Goal: Task Accomplishment & Management: Manage account settings

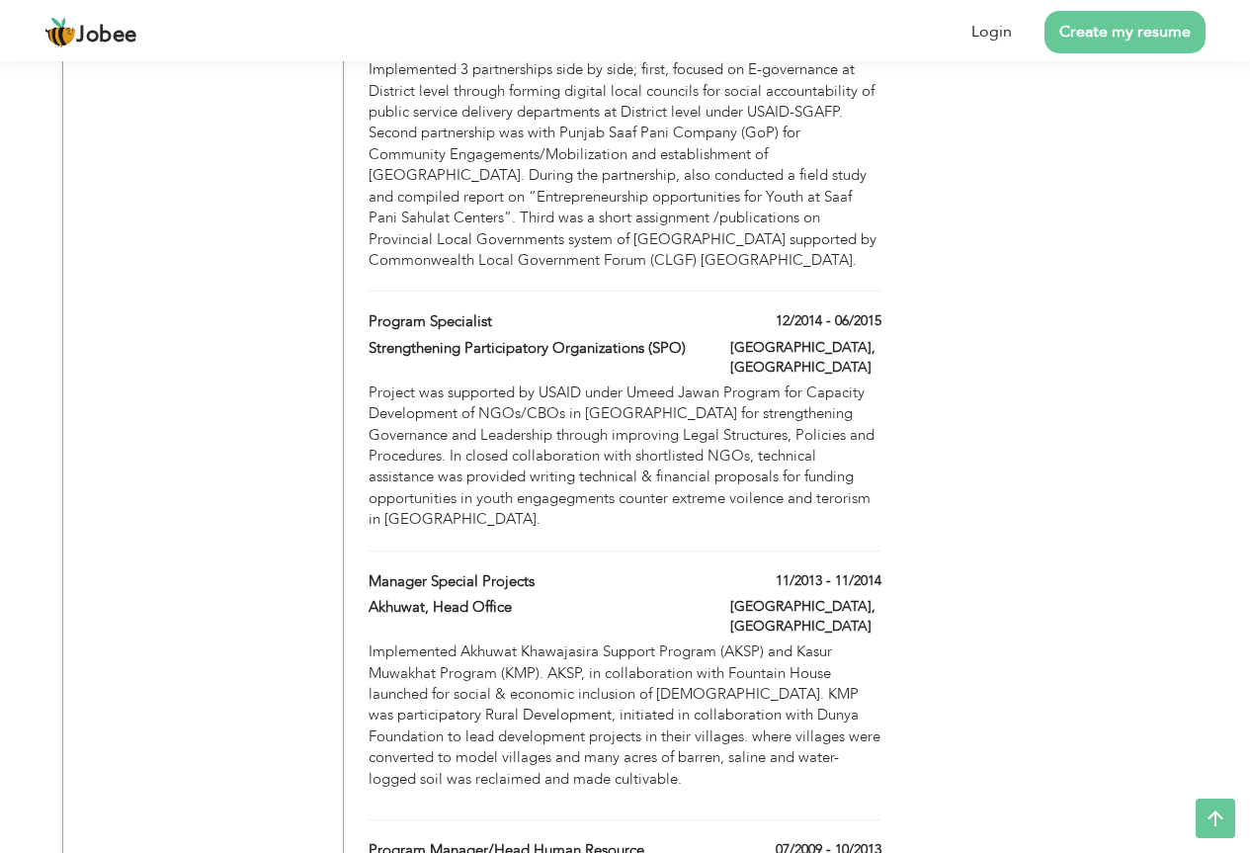
scroll to position [2174, 0]
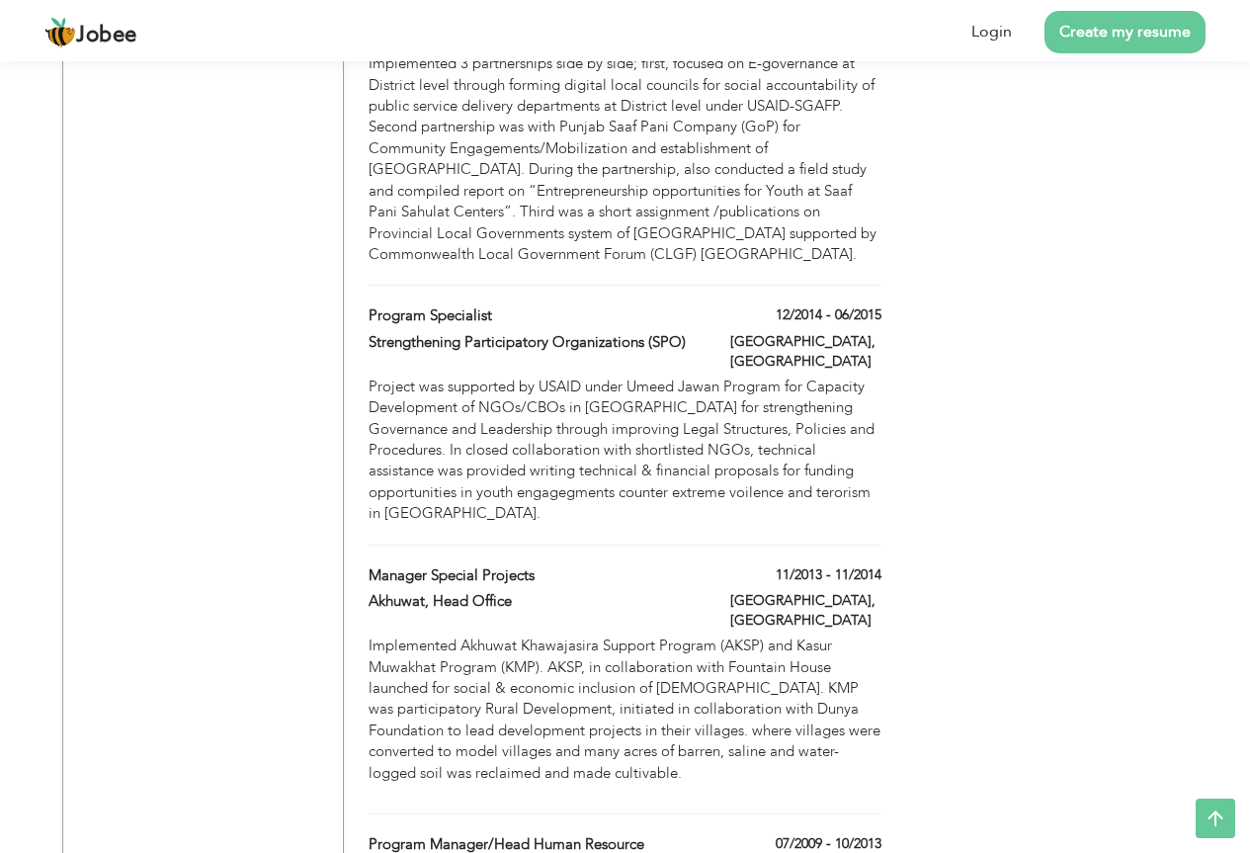
click at [655, 376] on div "Project was supported by USAID under Umeed Jawan Program for Capacity Developme…" at bounding box center [625, 450] width 512 height 148
click at [994, 32] on link "Login" at bounding box center [991, 32] width 41 height 23
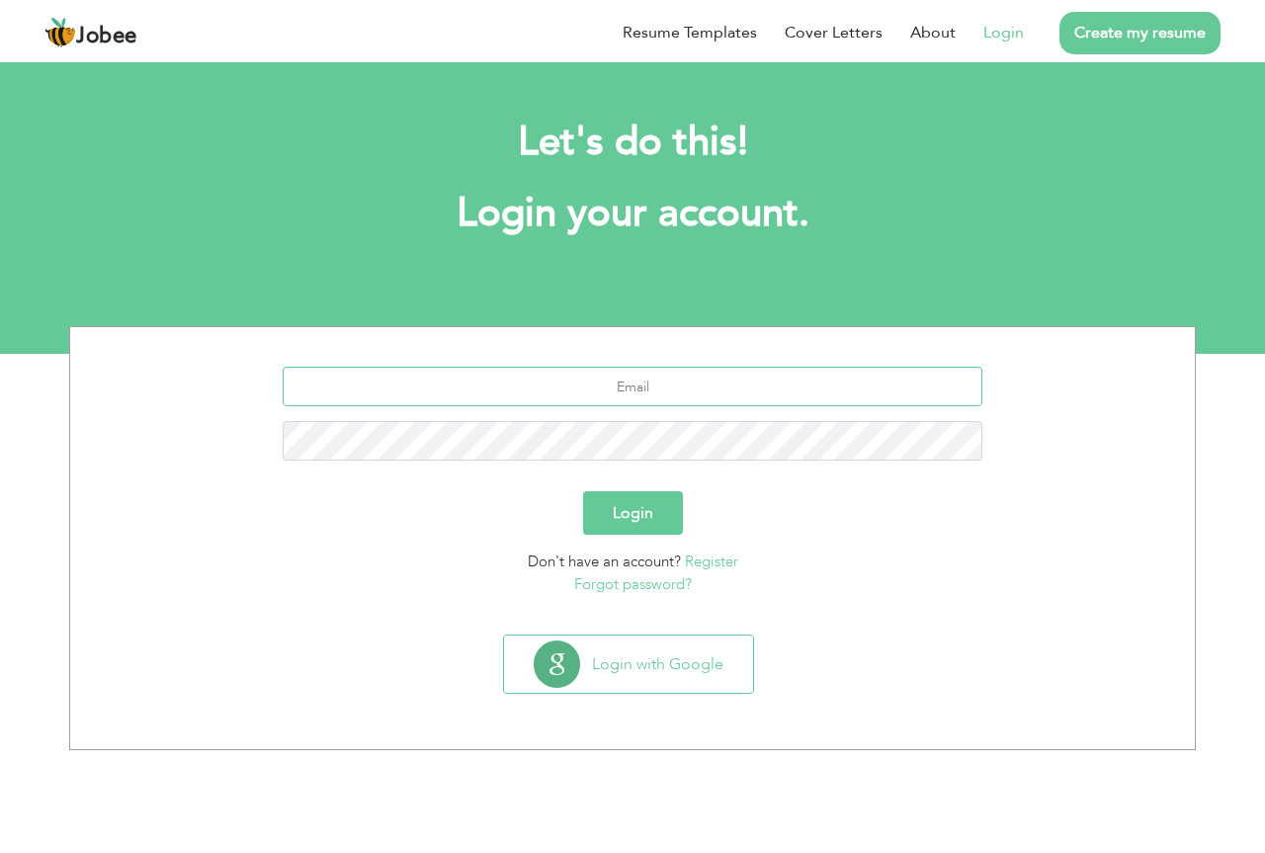
type input "[PERSON_NAME][EMAIL_ADDRESS][DOMAIN_NAME]"
click at [646, 514] on button "Login" at bounding box center [633, 512] width 100 height 43
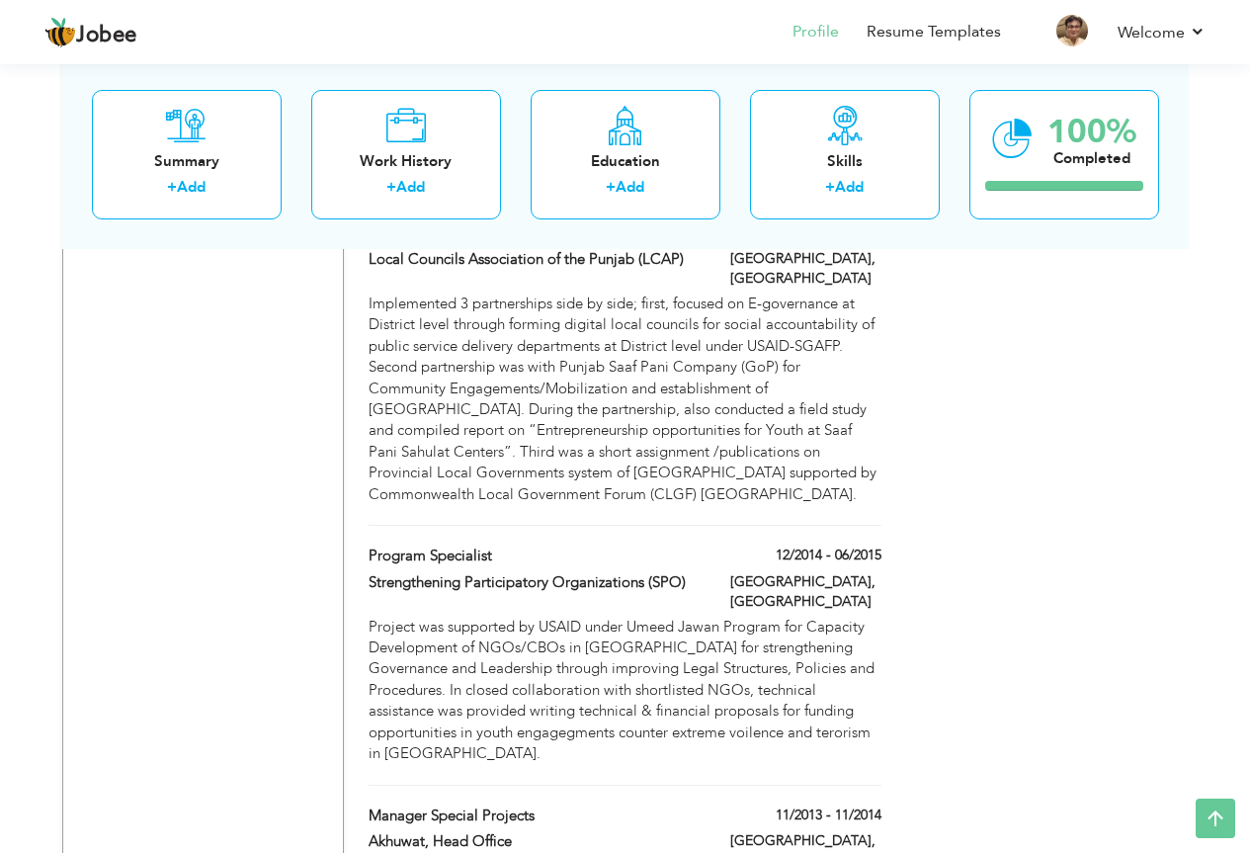
scroll to position [2174, 0]
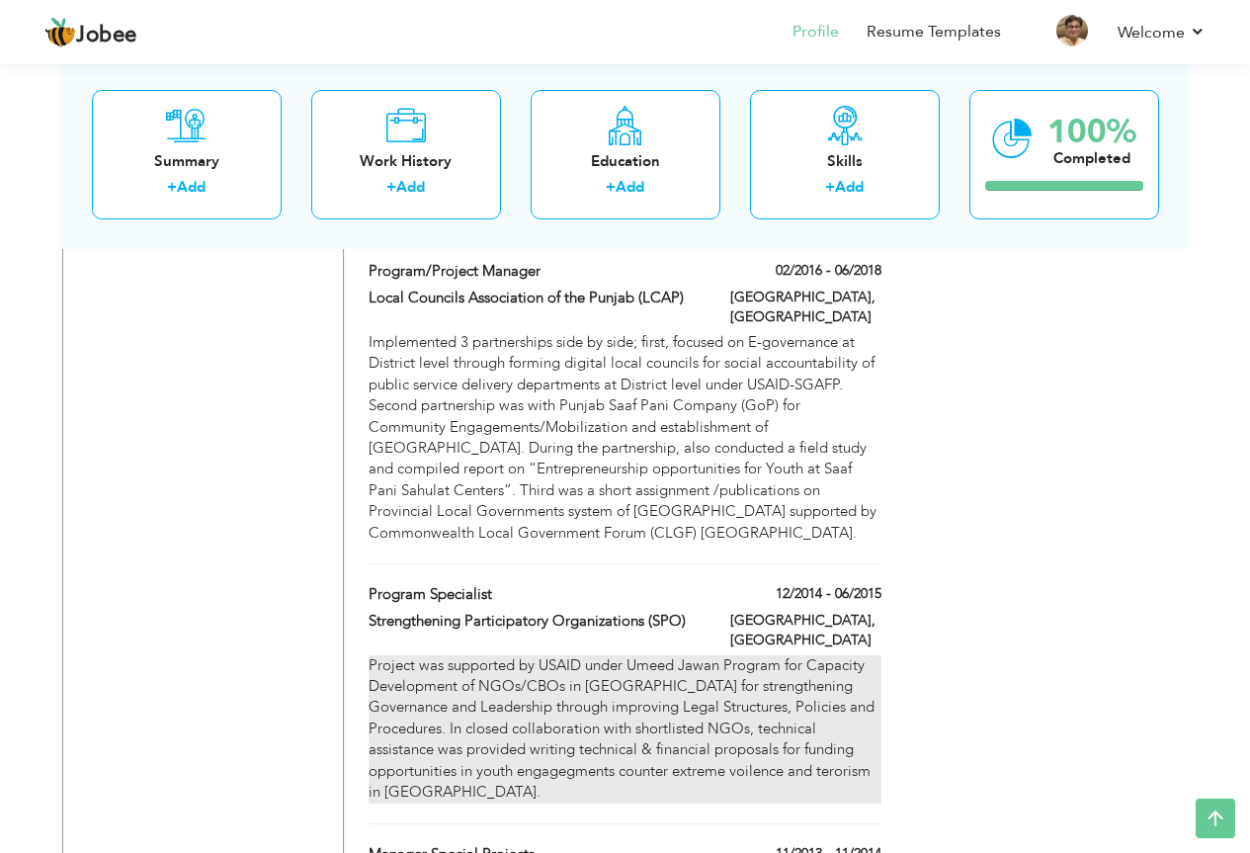
click at [677, 655] on div "Project was supported by USAID under Umeed Jawan Program for Capacity Developme…" at bounding box center [625, 729] width 512 height 148
type input "Program Specialist"
type input "Strengthening Participatory Organizations (SPO)"
type input "12/2014"
type input "06/2015"
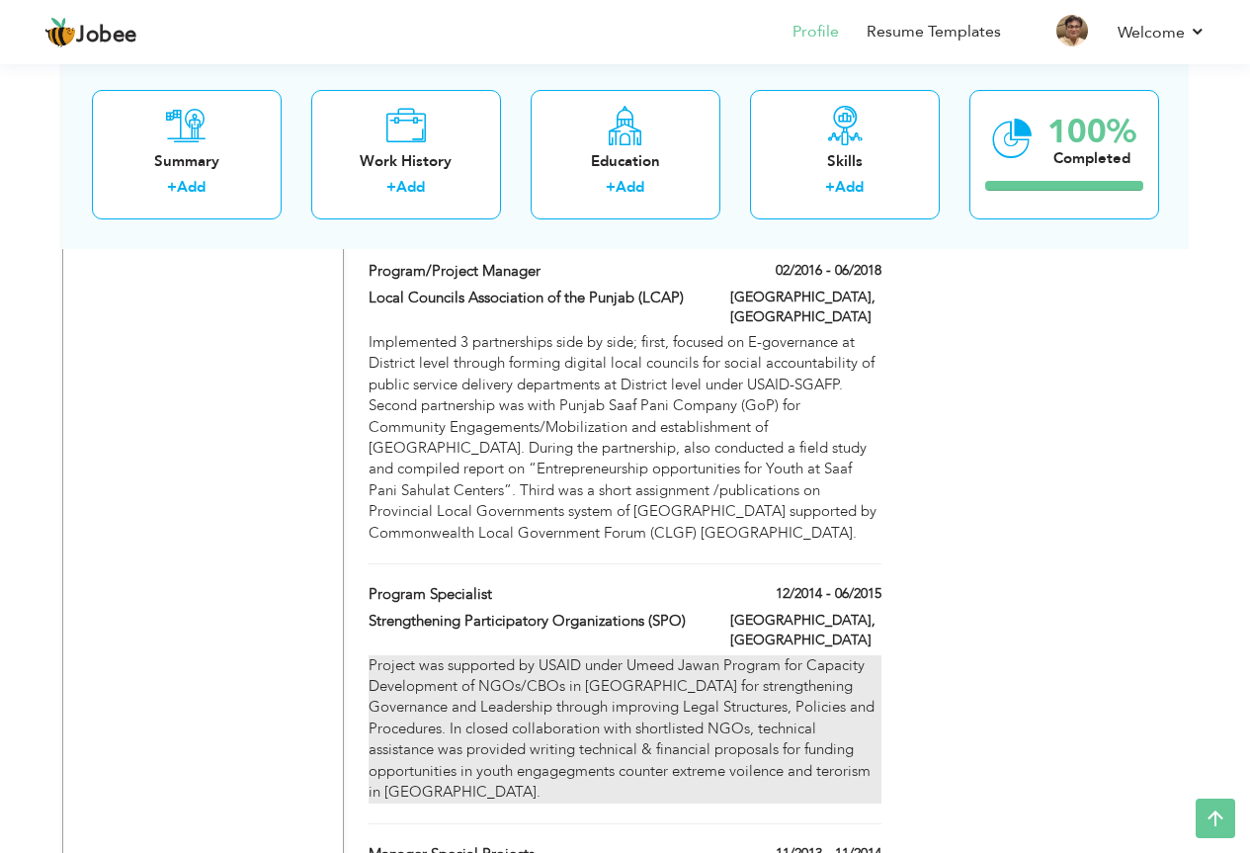
type input "[GEOGRAPHIC_DATA]"
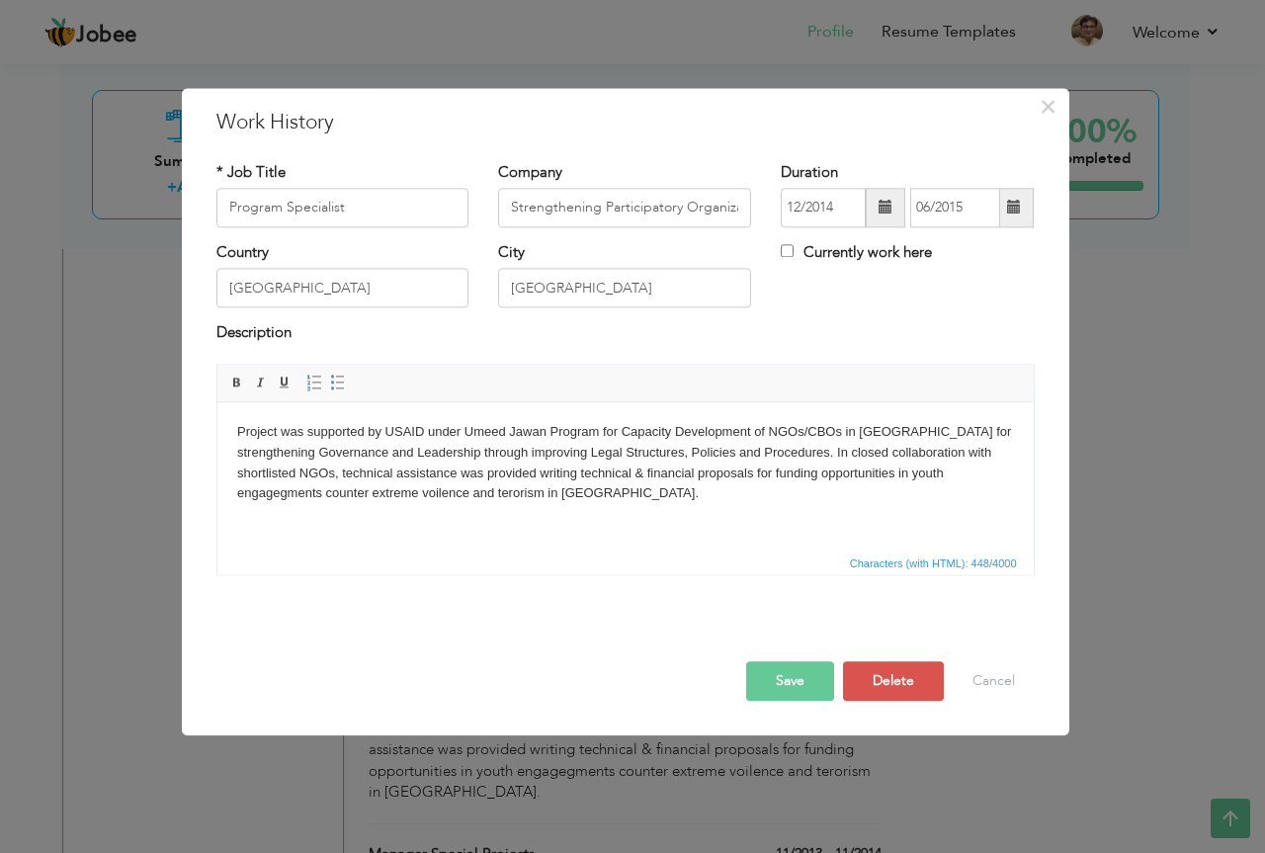
click at [372, 495] on body "Project was supported by USAID under Umeed Jawan Program for Capacity Developme…" at bounding box center [624, 463] width 777 height 82
click at [896, 473] on body "Project was supported by USAID under Umeed Jawan Program for Capacity Developme…" at bounding box center [624, 463] width 777 height 82
click at [898, 474] on body "Project was supported by USAID under Umeed Jawan Program for Capacity Developme…" at bounding box center [624, 463] width 777 height 82
click at [540, 475] on body "Project was supported by USAID under Umeed Jawan Program for Capacity Developme…" at bounding box center [624, 463] width 777 height 82
click at [594, 470] on body "Project was supported by USAID under Umeed Jawan Program for Capacity Developme…" at bounding box center [624, 463] width 777 height 82
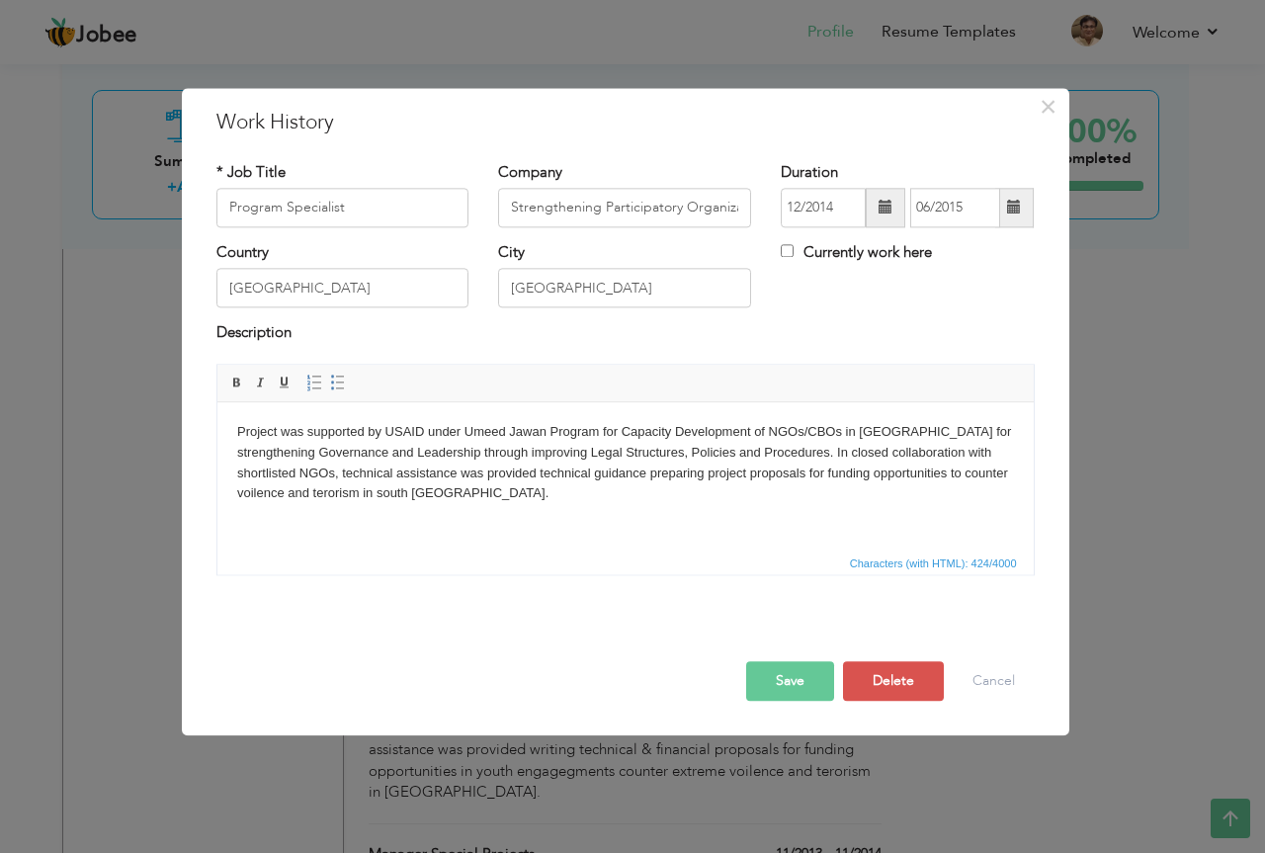
click at [953, 477] on body "Project was supported by USAID under Umeed Jawan Program for Capacity Developme…" at bounding box center [624, 463] width 777 height 82
click at [967, 472] on body "Project was supported by USAID under Umeed Jawan Program for Capacity Developme…" at bounding box center [624, 463] width 777 height 82
drag, startPoint x: 951, startPoint y: 474, endPoint x: 958, endPoint y: 466, distance: 10.5
click at [950, 474] on body "Project was supported by USAID under Umeed Jawan Program for Capacity Developme…" at bounding box center [624, 463] width 777 height 82
click at [240, 501] on body "Project was supported by USAID under Umeed Jawan Program for Capacity Developme…" at bounding box center [624, 463] width 777 height 82
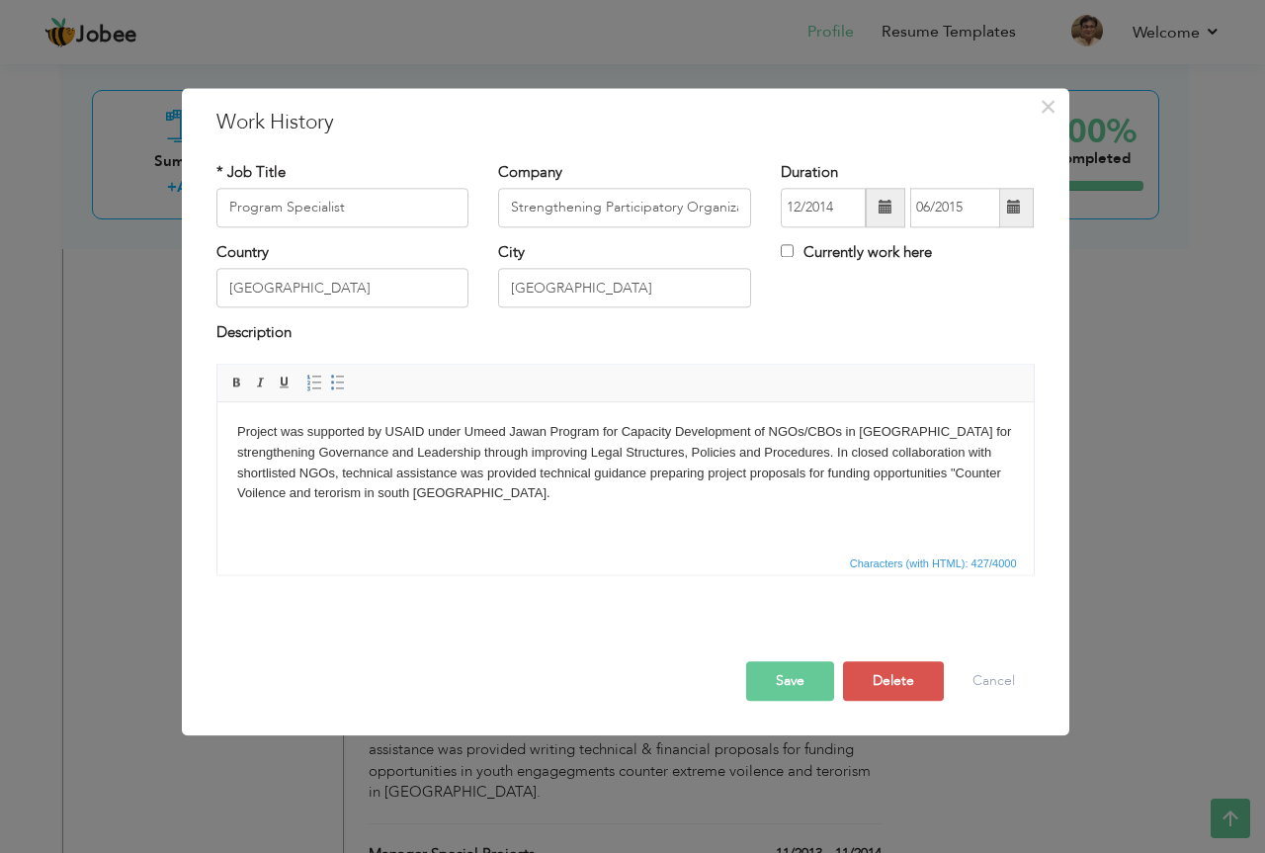
click at [315, 494] on body "Project was supported by USAID under Umeed Jawan Program for Capacity Developme…" at bounding box center [624, 463] width 777 height 82
click at [949, 470] on body "Project was supported by USAID under Umeed Jawan Program for Capacity Developme…" at bounding box center [624, 463] width 777 height 82
click at [233, 496] on html "Project was supported by USAID under Umeed Jawan Program for Capacity Developme…" at bounding box center [624, 463] width 816 height 122
click at [510, 494] on body "Project was supported by USAID under Umeed Jawan Program for Capacity Developme…" at bounding box center [624, 463] width 777 height 82
click at [573, 492] on body "Project was supported by USAID under Umeed Jawan Program for Capacity Developme…" at bounding box center [624, 463] width 777 height 82
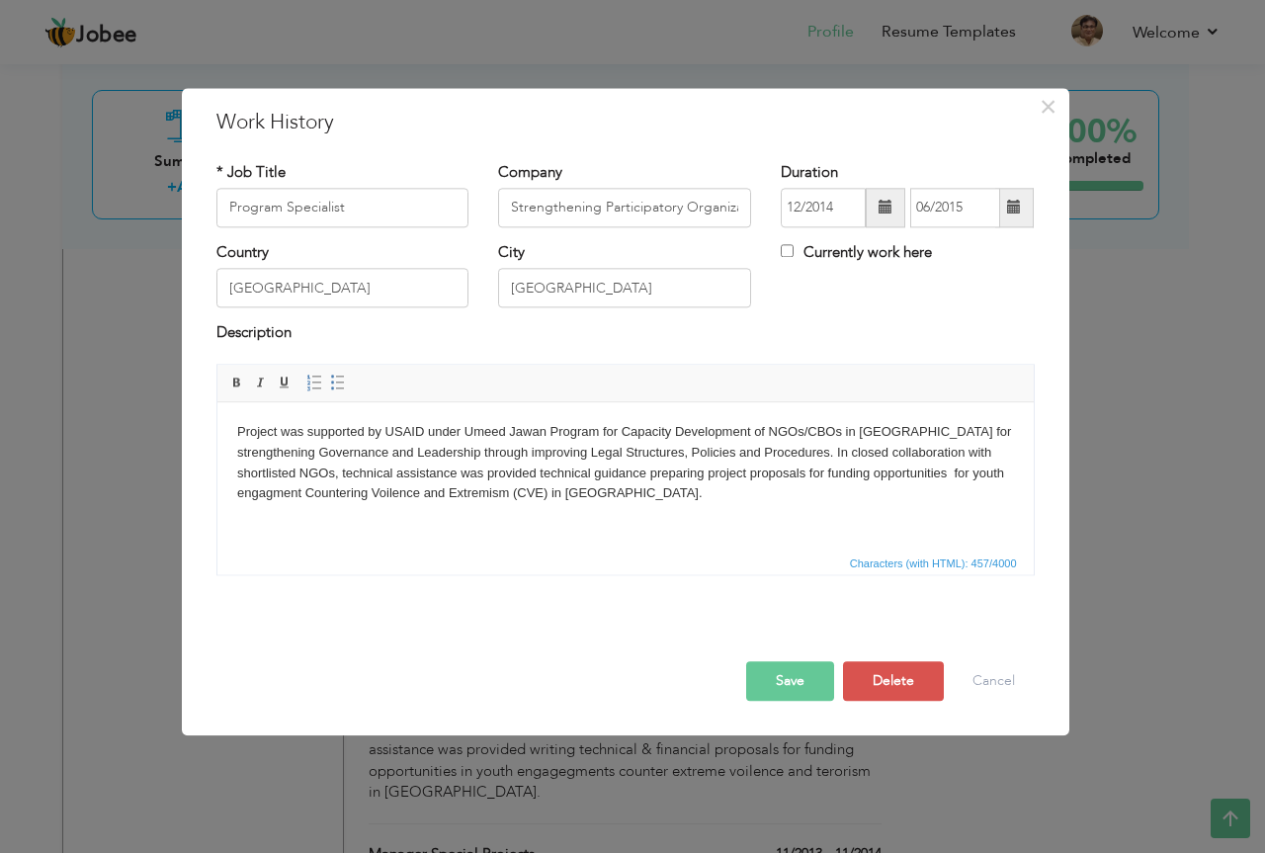
click at [302, 495] on body "Project was supported by USAID under Umeed Jawan Program for Capacity Developme…" at bounding box center [624, 463] width 777 height 82
click at [790, 674] on button "Save" at bounding box center [790, 681] width 88 height 40
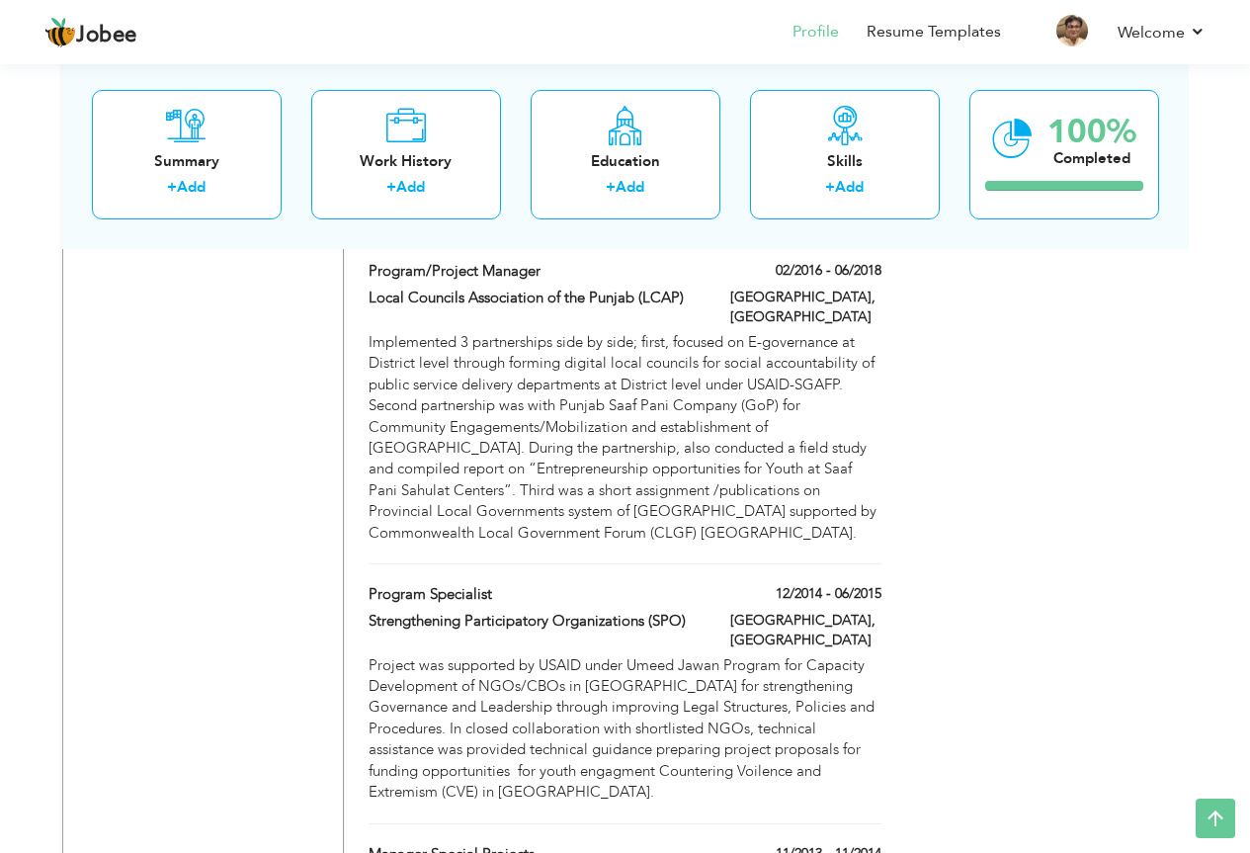
click at [645, 618] on div "Program Specialist 12/2014 - 06/2015 Program Specialist 12/2014 - 06/2015 Stren…" at bounding box center [625, 703] width 512 height 239
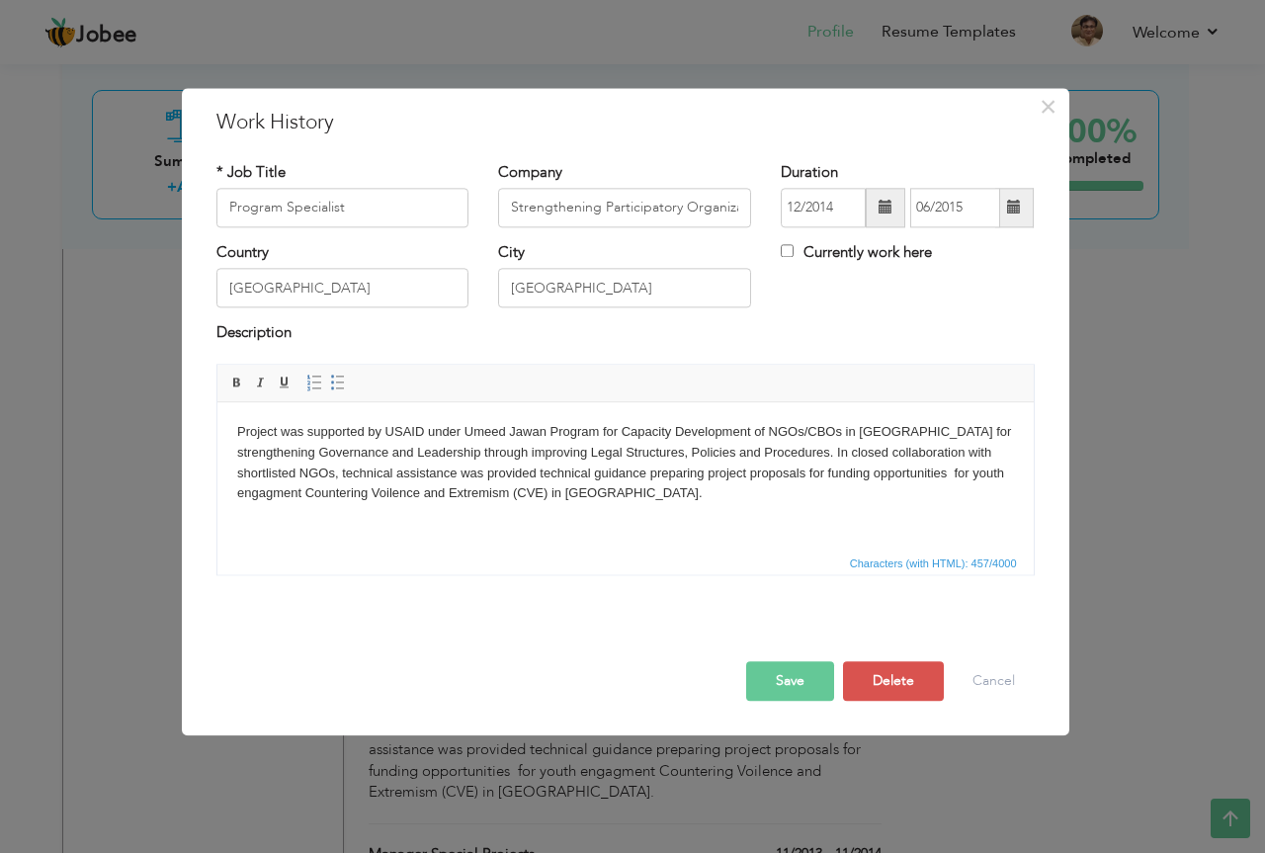
click at [787, 678] on button "Save" at bounding box center [790, 681] width 88 height 40
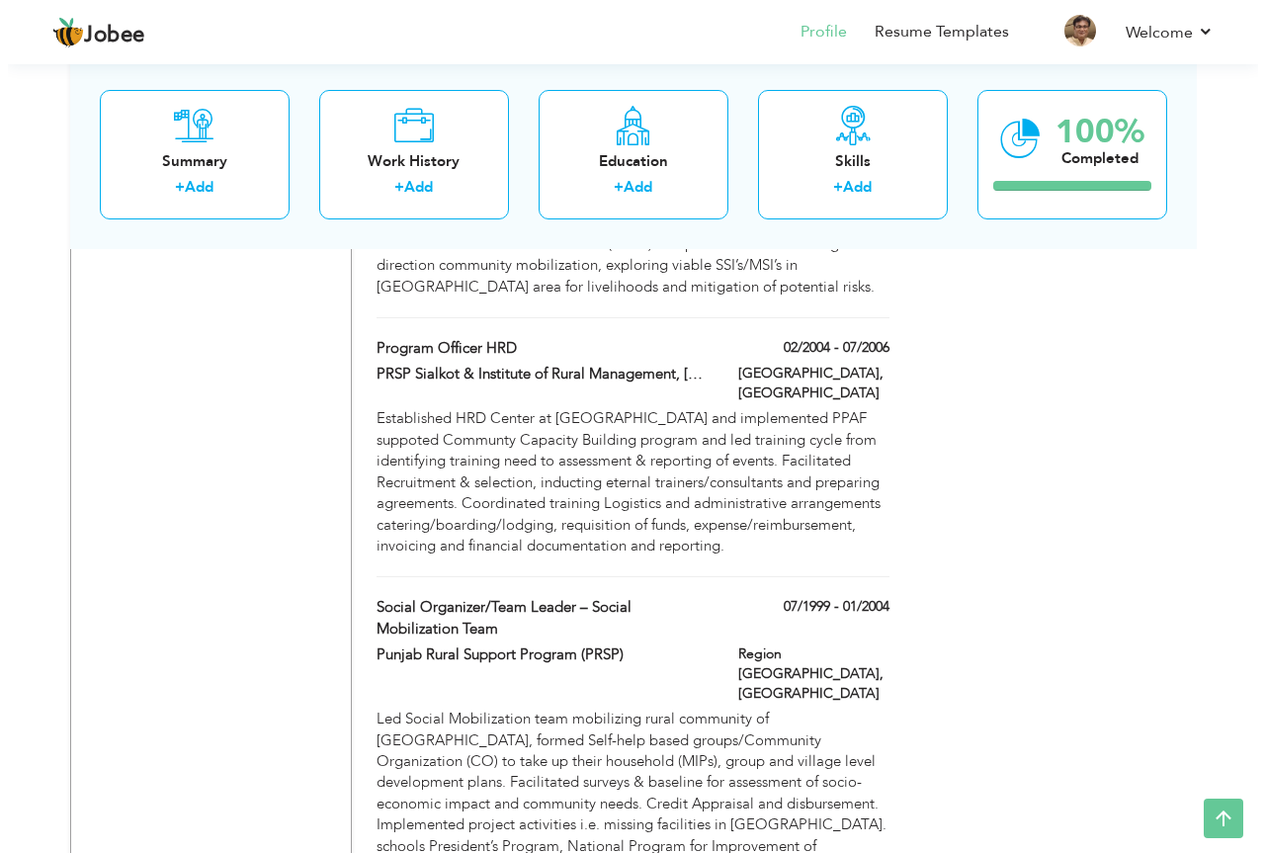
scroll to position [3601, 0]
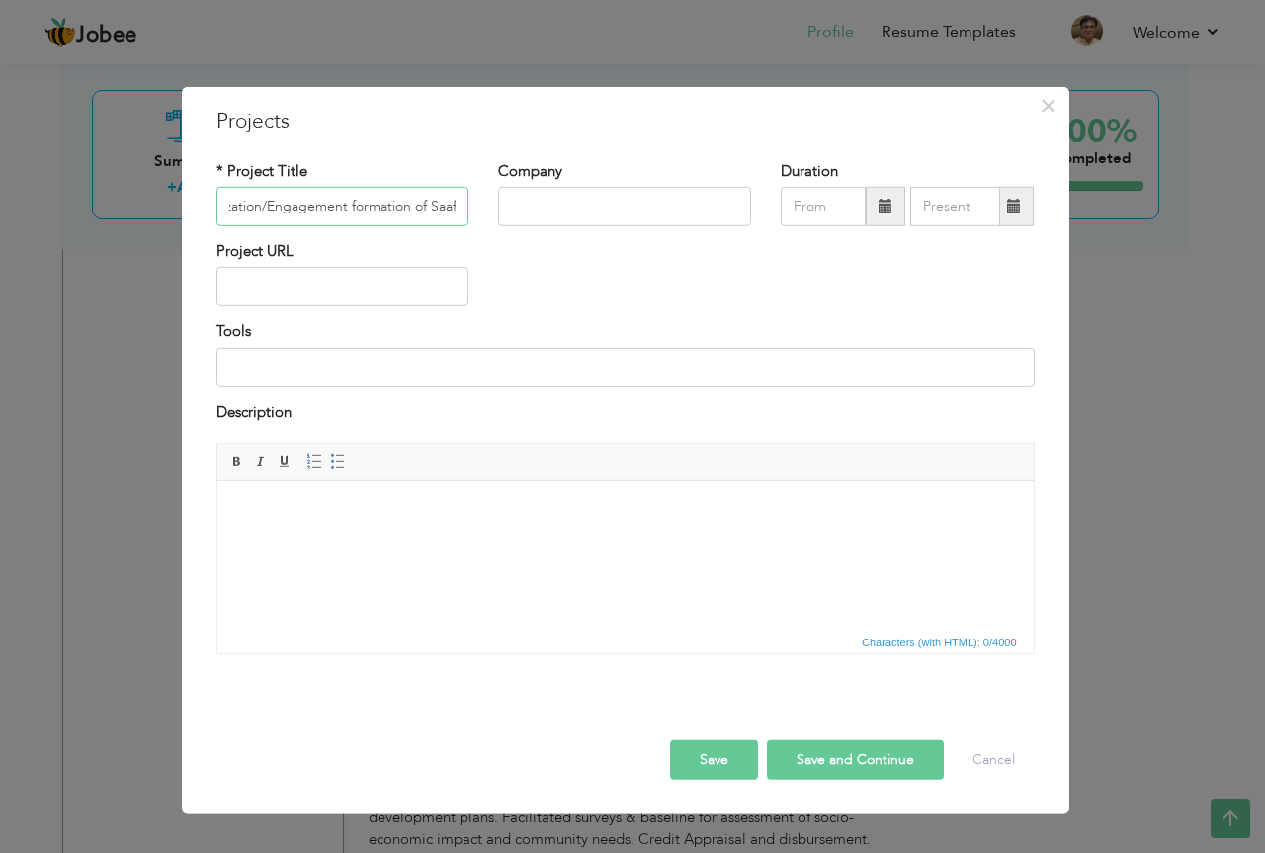
scroll to position [0, 121]
click at [349, 202] on input "Community Mobilization/Engagement formation of Saaf" at bounding box center [342, 207] width 253 height 40
click at [433, 213] on input "Community Mobilization/Engagement formation of Saaf" at bounding box center [342, 207] width 253 height 40
click at [455, 204] on input "Community Mobilization/Engagement formation of Saaf" at bounding box center [342, 207] width 253 height 40
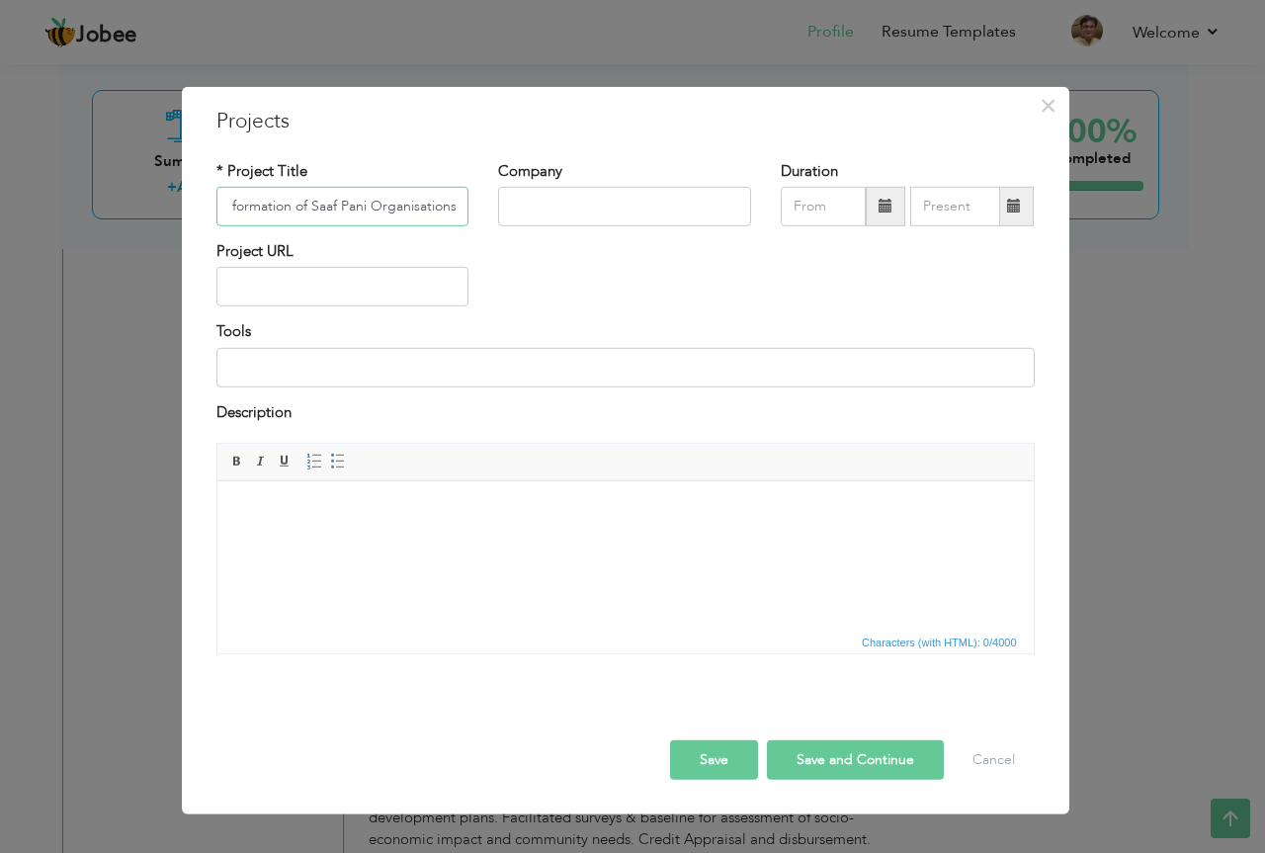
click at [397, 210] on input "Community Mobilization/Engagement formation of Saaf Pani Organisations" at bounding box center [342, 207] width 253 height 40
click at [309, 205] on input "Community Mobilization/Engagement formation of Saaf Pani Organizations" at bounding box center [342, 207] width 253 height 40
click at [292, 208] on input "Community Mobilization/Engagement formation of Saaf Pani Organizations" at bounding box center [342, 207] width 253 height 40
click at [393, 205] on input "Community Mobilization for establisment of formation of Saaf Pani Organizations" at bounding box center [342, 207] width 253 height 40
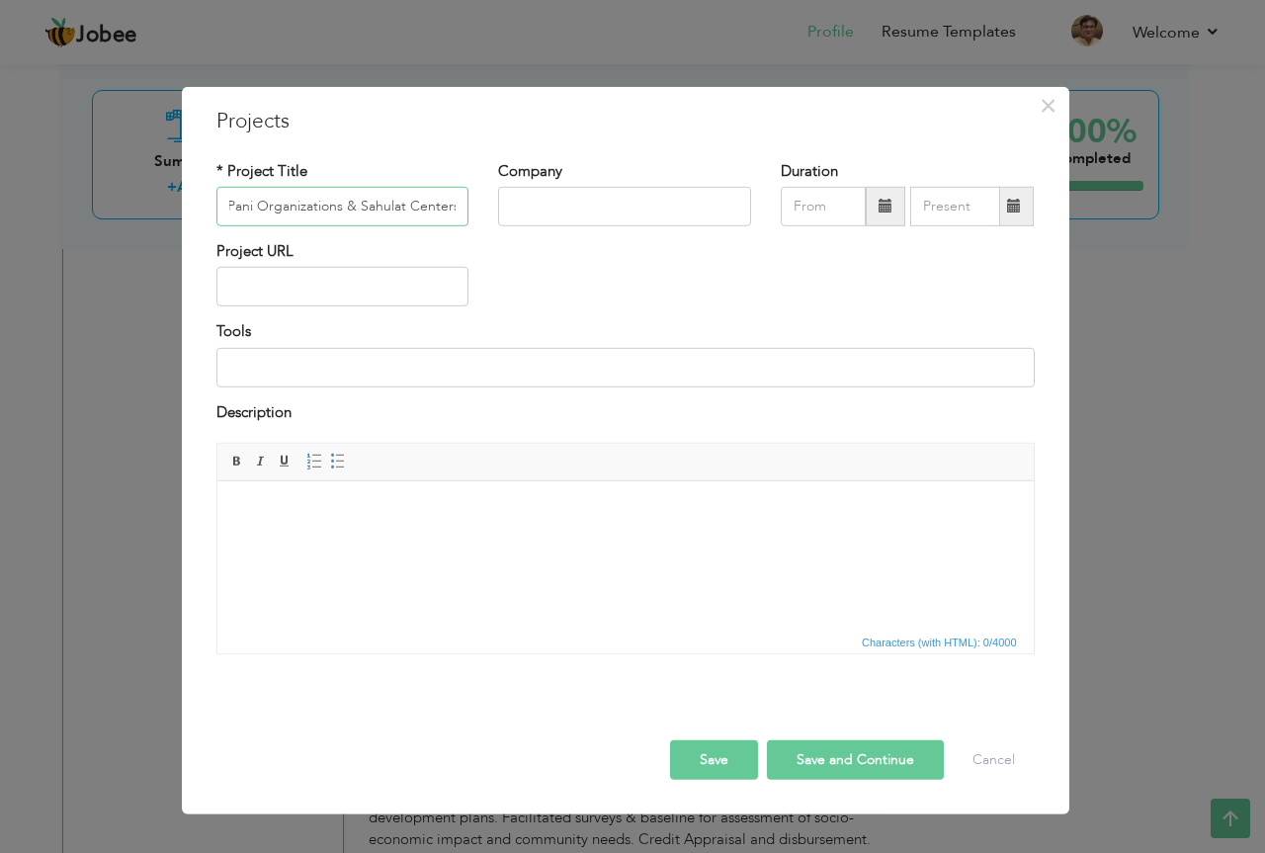
scroll to position [0, 320]
type input "Community Mobilization for establishment of Saaf Pani Organizations & Sahulat C…"
click at [547, 199] on input "text" at bounding box center [624, 207] width 253 height 40
type input "L"
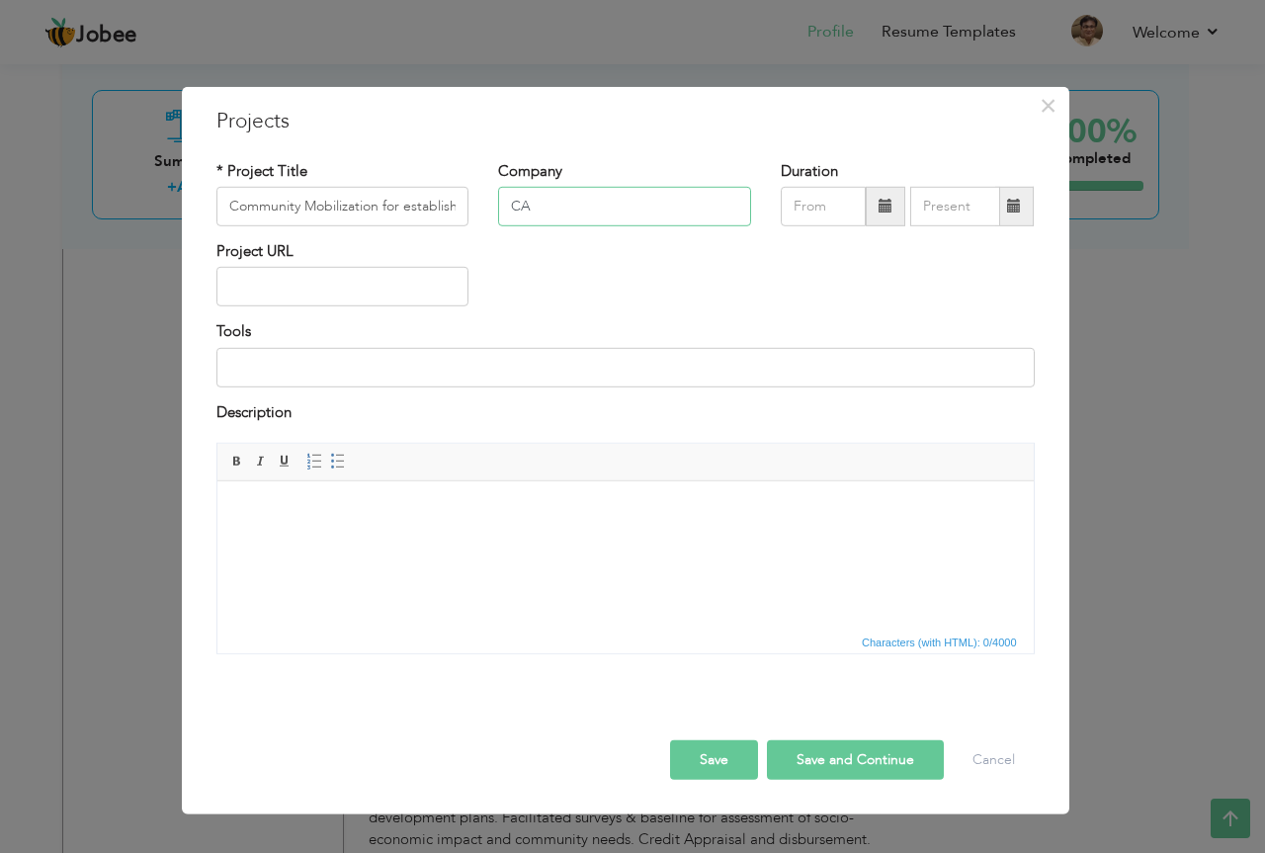
type input "C"
click at [607, 205] on input "LCAP-AGAGI consortium" at bounding box center [624, 207] width 253 height 40
click at [699, 209] on input "LCAP-AGAGI Consortium" at bounding box center [624, 207] width 253 height 40
drag, startPoint x: 514, startPoint y: 208, endPoint x: 672, endPoint y: 198, distance: 158.4
click at [672, 198] on input "LCAP-AGAGI Consortium" at bounding box center [624, 207] width 253 height 40
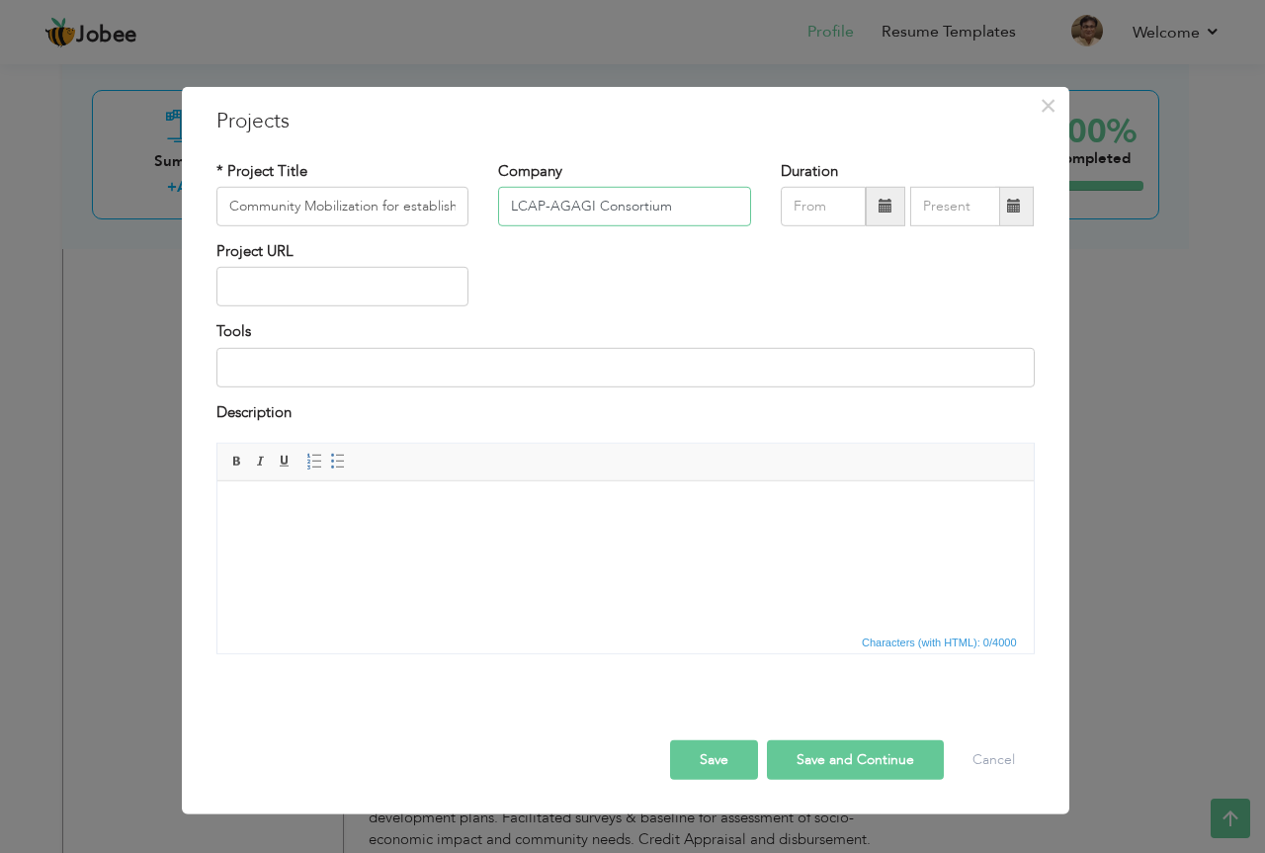
type input "LCAP-AGAGI Consortium"
click at [387, 542] on html at bounding box center [624, 511] width 816 height 60
drag, startPoint x: 300, startPoint y: 528, endPoint x: 282, endPoint y: 504, distance: 30.2
click at [282, 504] on body at bounding box center [624, 511] width 777 height 21
click at [293, 520] on body at bounding box center [624, 511] width 777 height 21
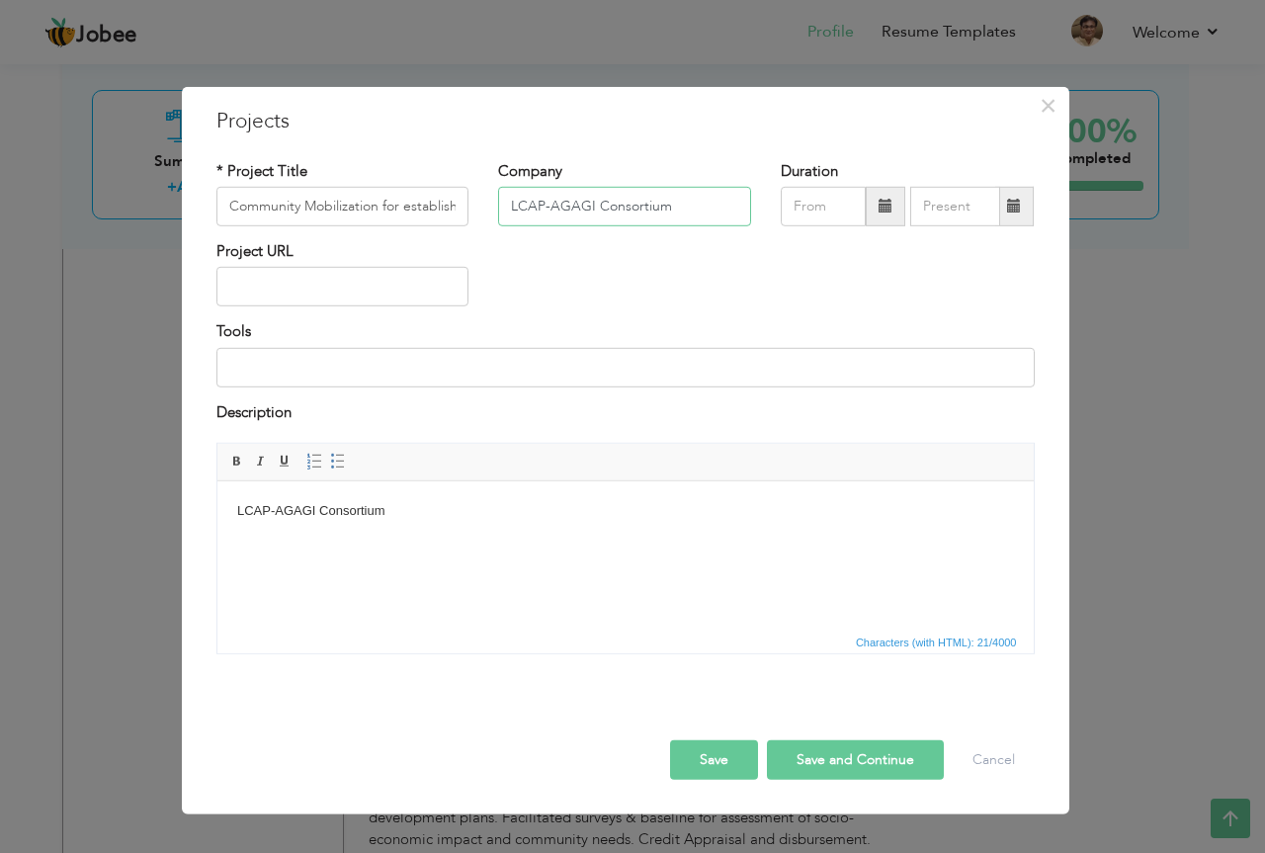
click at [704, 209] on input "LCAP-AGAGI Consortium" at bounding box center [624, 207] width 253 height 40
type input "L"
type input "Local Council's Association of Punjab"
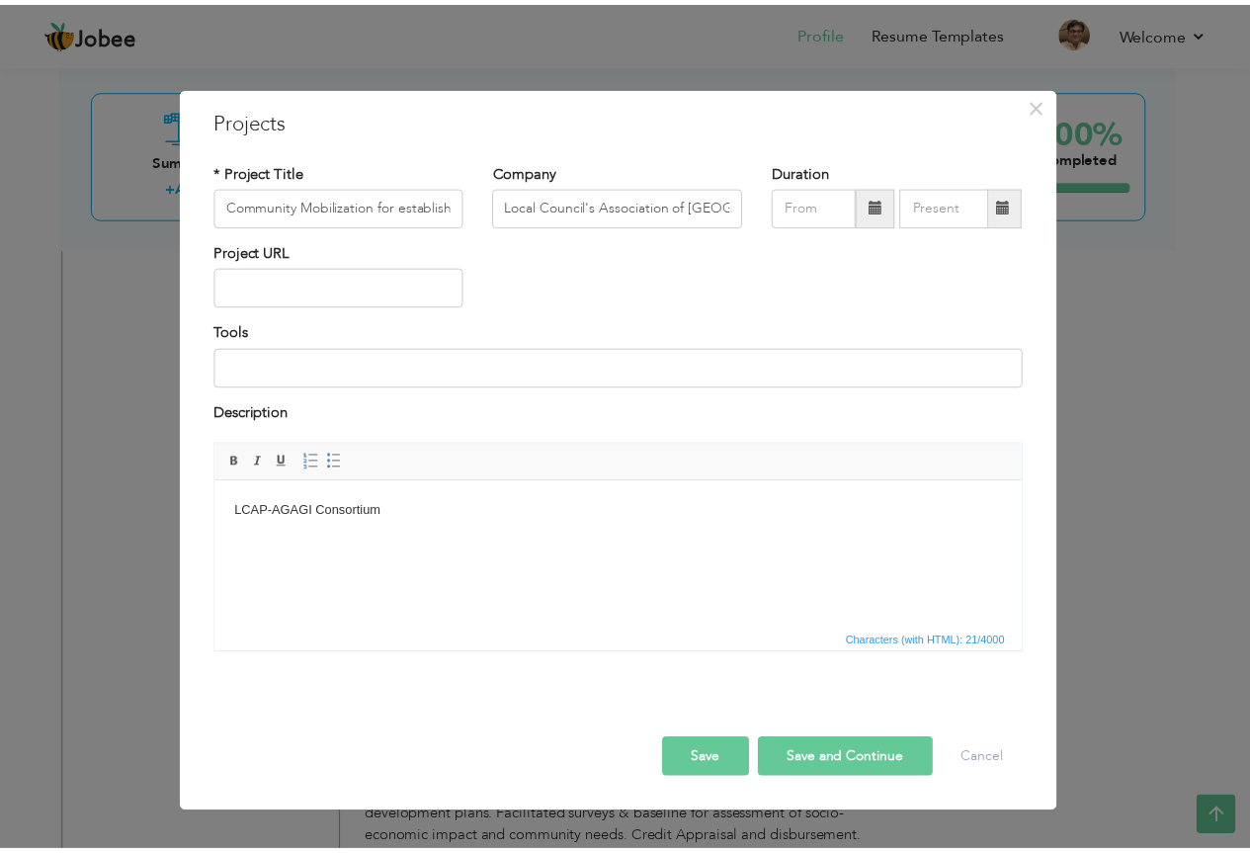
scroll to position [0, 0]
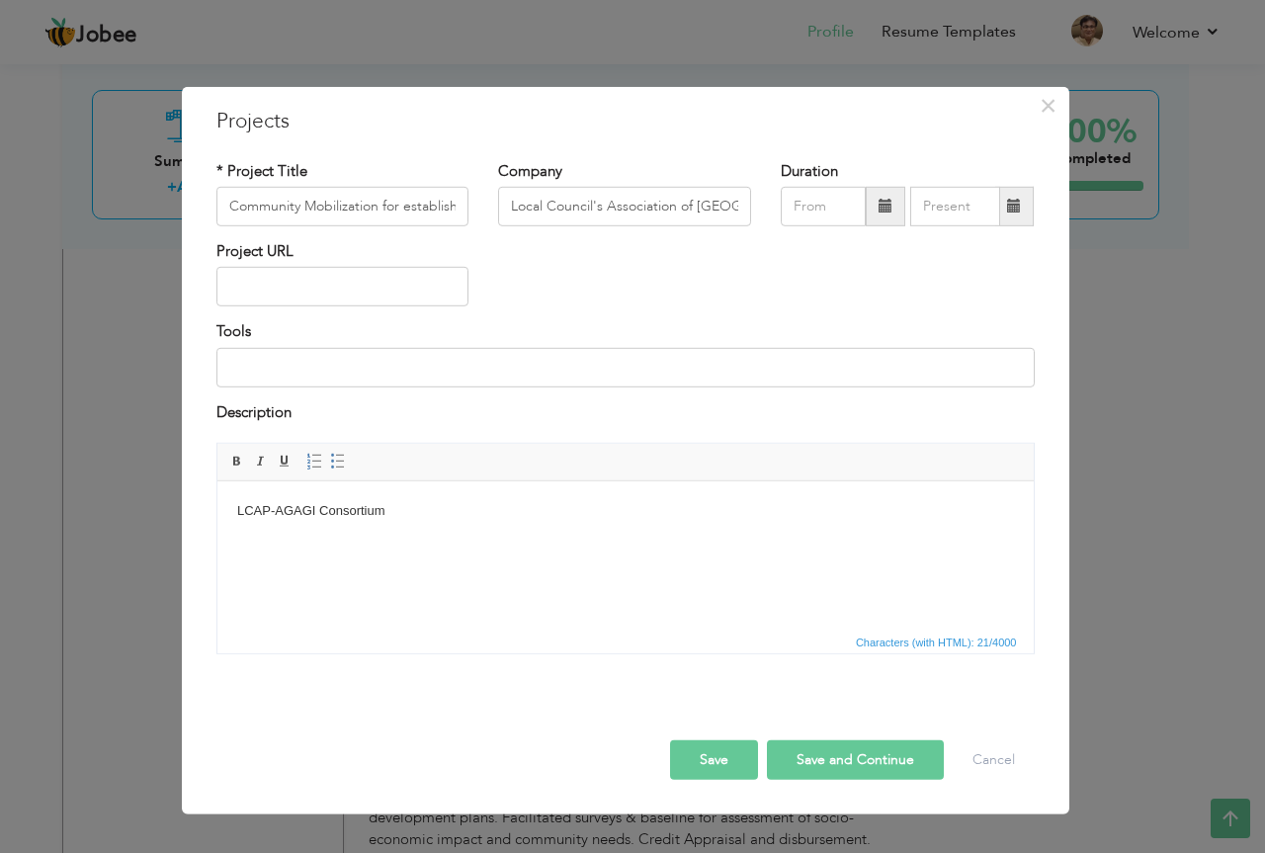
click at [887, 209] on span at bounding box center [885, 206] width 14 height 14
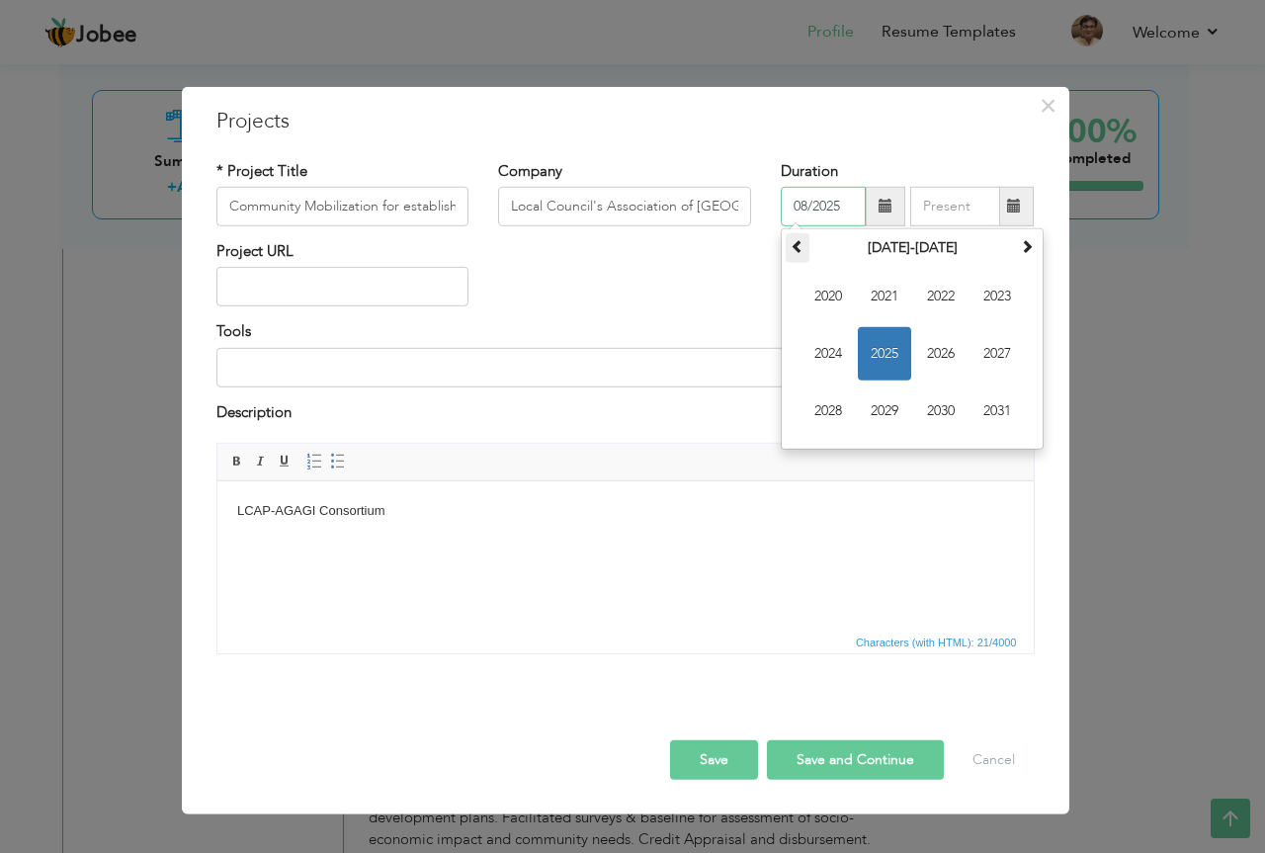
click at [804, 249] on span at bounding box center [798, 246] width 14 height 14
click at [1032, 249] on span at bounding box center [1027, 246] width 14 height 14
click at [942, 358] on span "2016" at bounding box center [940, 353] width 53 height 53
click at [998, 349] on span "Aug" at bounding box center [996, 353] width 53 height 53
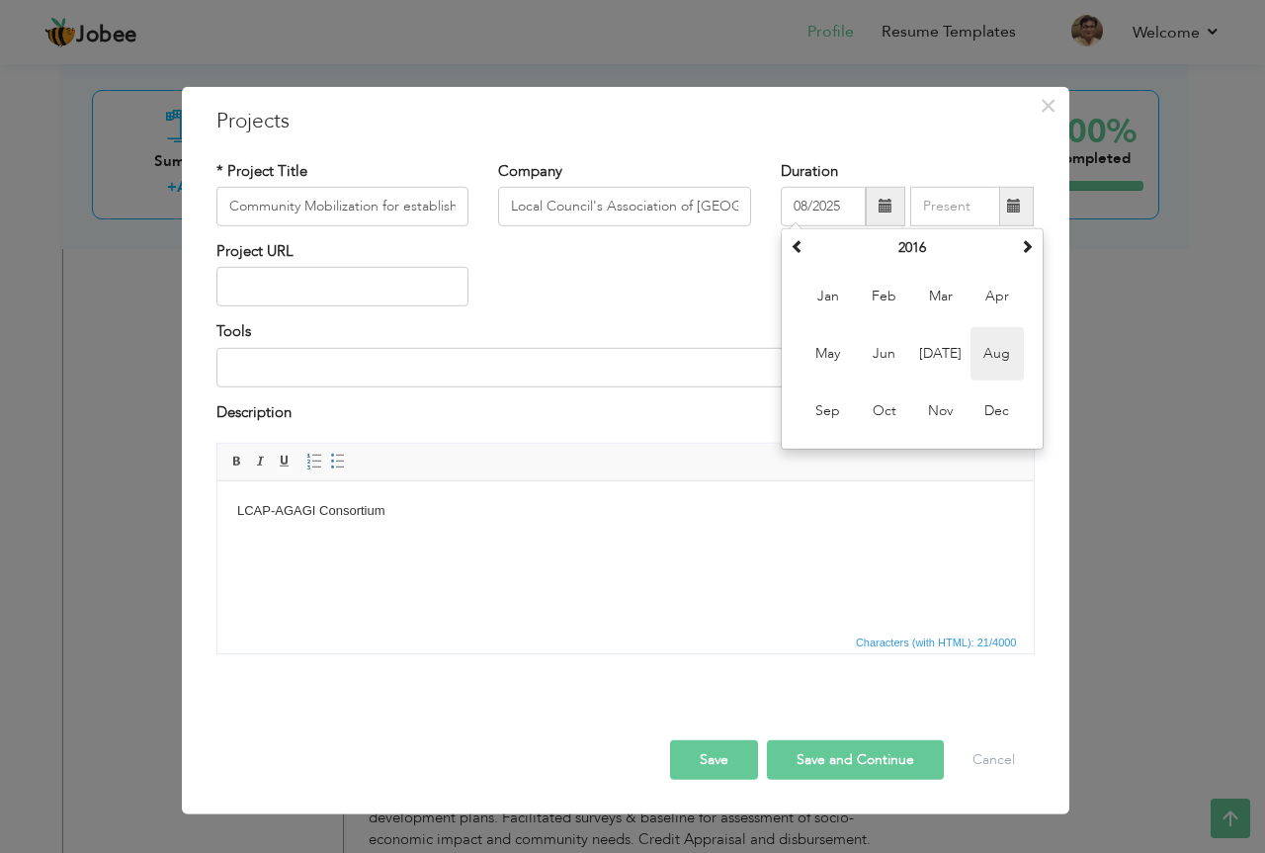
type input "08/2016"
click at [1016, 212] on span at bounding box center [1014, 206] width 14 height 14
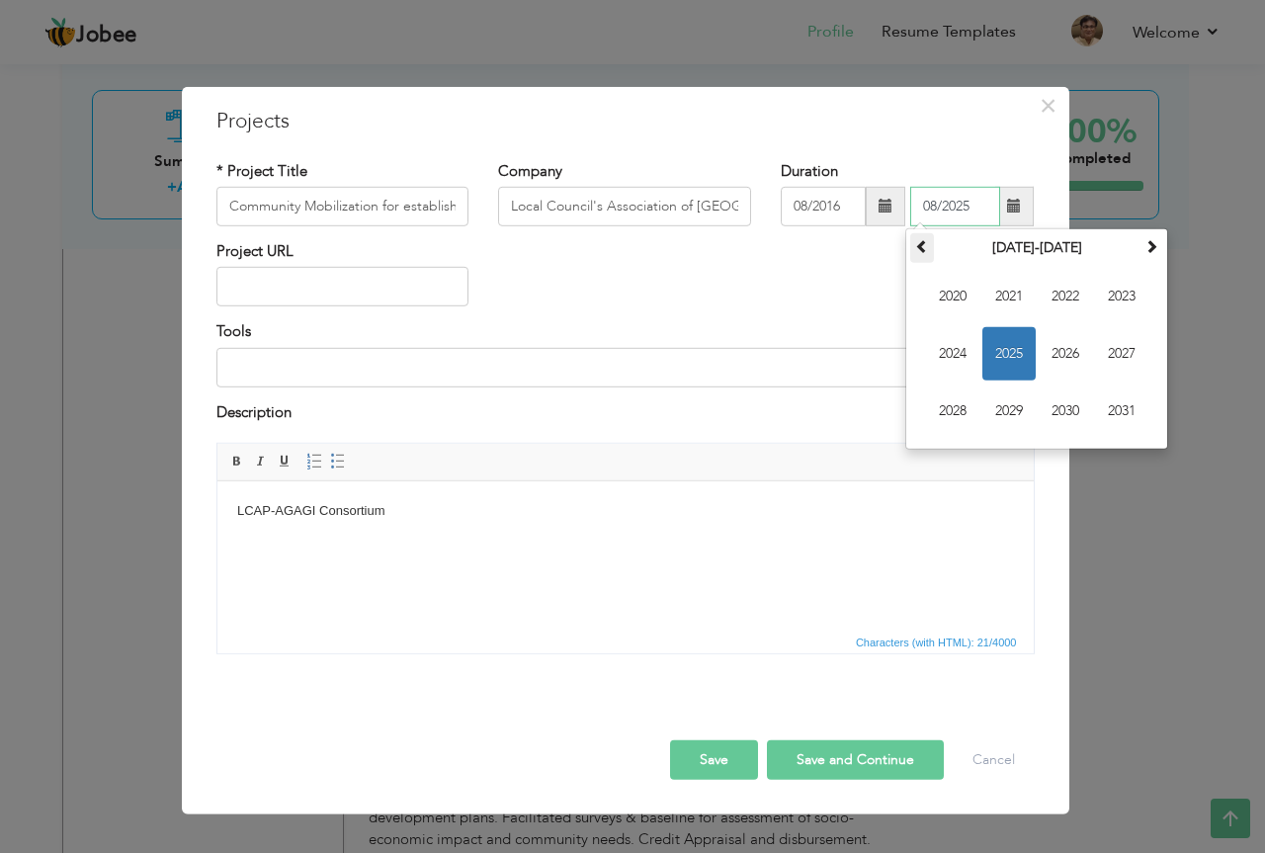
click at [925, 249] on span at bounding box center [922, 246] width 14 height 14
click at [1153, 245] on span at bounding box center [1151, 246] width 14 height 14
click at [1118, 354] on span "2017" at bounding box center [1121, 353] width 53 height 53
click at [1127, 400] on span "Dec" at bounding box center [1121, 410] width 53 height 53
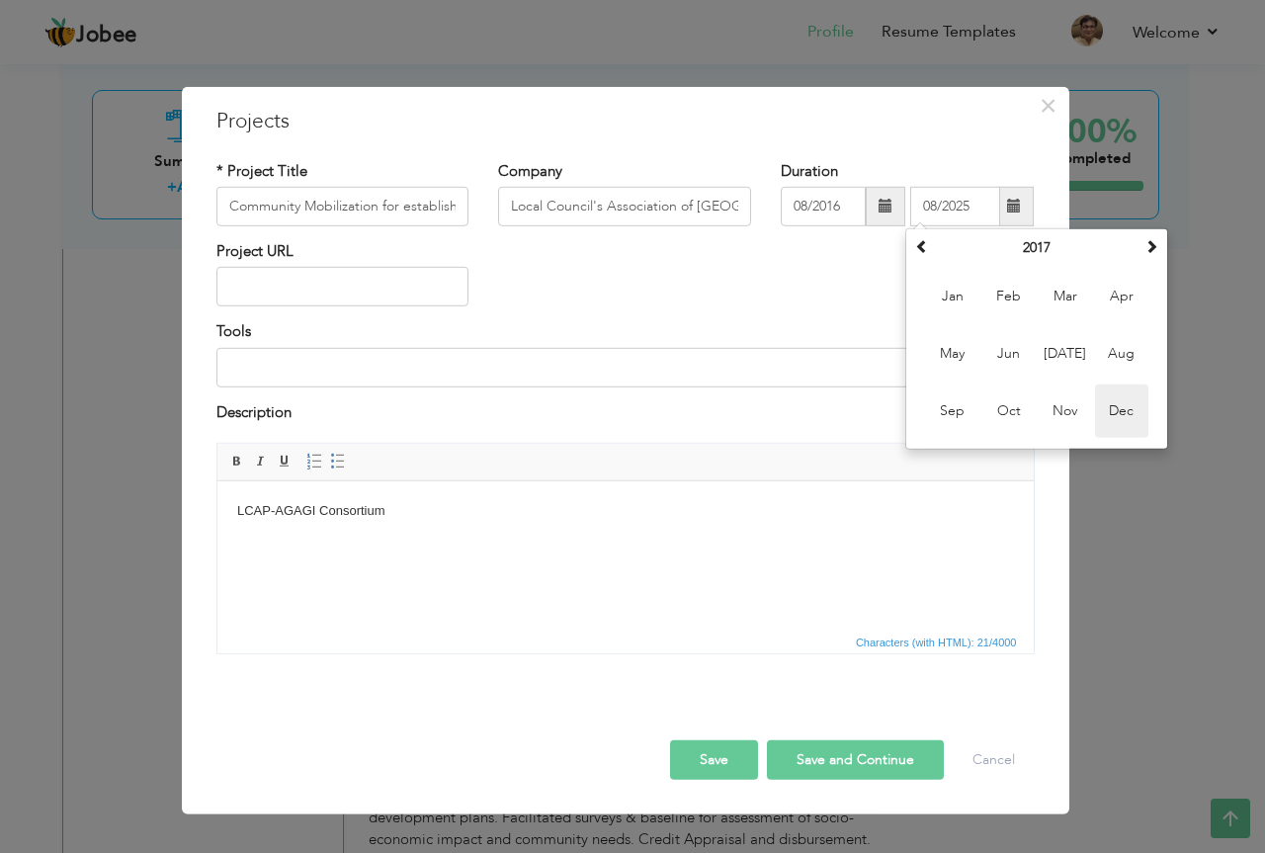
type input "12/2017"
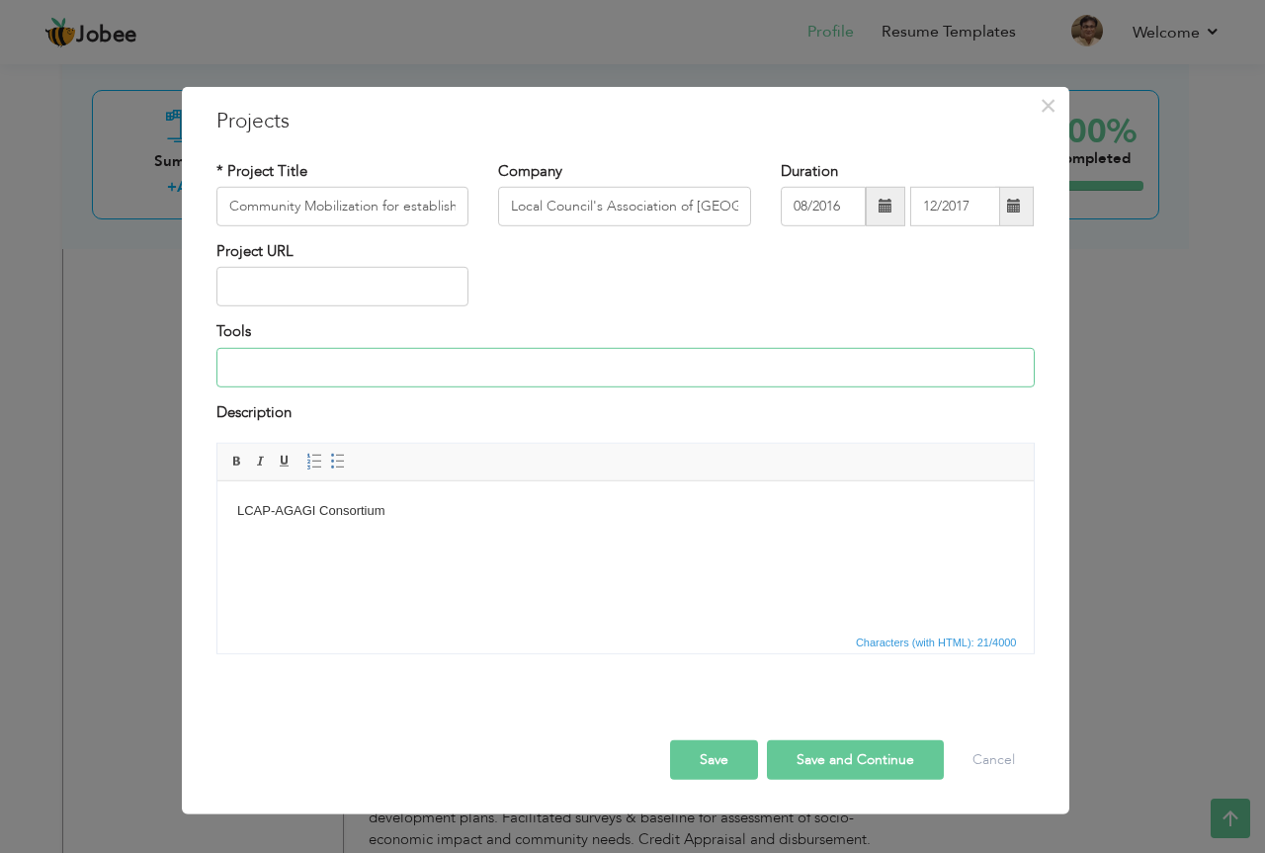
click at [340, 368] on input at bounding box center [625, 368] width 818 height 40
click at [231, 368] on input "Community" at bounding box center [625, 368] width 818 height 40
click at [376, 380] on input "Community" at bounding box center [625, 368] width 818 height 40
type input "Community Mobilization & Engagements, Field Research & Bassline, Community Capa…"
click at [231, 504] on html "LCAP-AGAGI Consortium" at bounding box center [624, 511] width 816 height 60
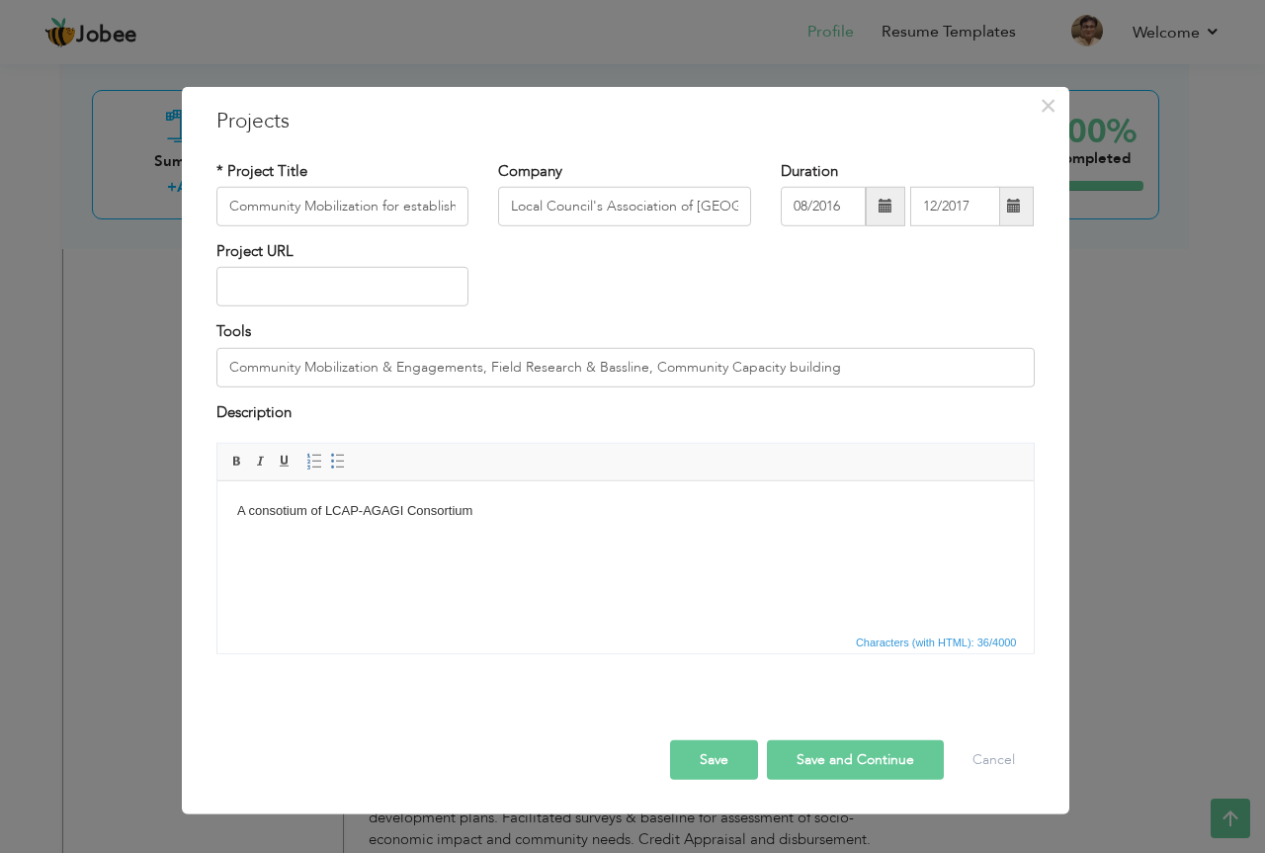
click at [355, 510] on body "A consotium of LCAP-AGAGI Consortium" at bounding box center [624, 511] width 777 height 21
click at [532, 512] on body "A consotium of LCAP & AGAGI was established for execution of project" at bounding box center [624, 511] width 777 height 21
click at [676, 511] on body "A consotium of LCAP & AGAGI was established for the execution of project" at bounding box center [624, 511] width 777 height 21
click at [626, 515] on body "A consotium of LCAP & AGAGI was established for the execution of project" at bounding box center [624, 511] width 777 height 21
click at [549, 508] on body "A consotium of LCAP & AGAGI was established for the execution of the project" at bounding box center [624, 511] width 777 height 21
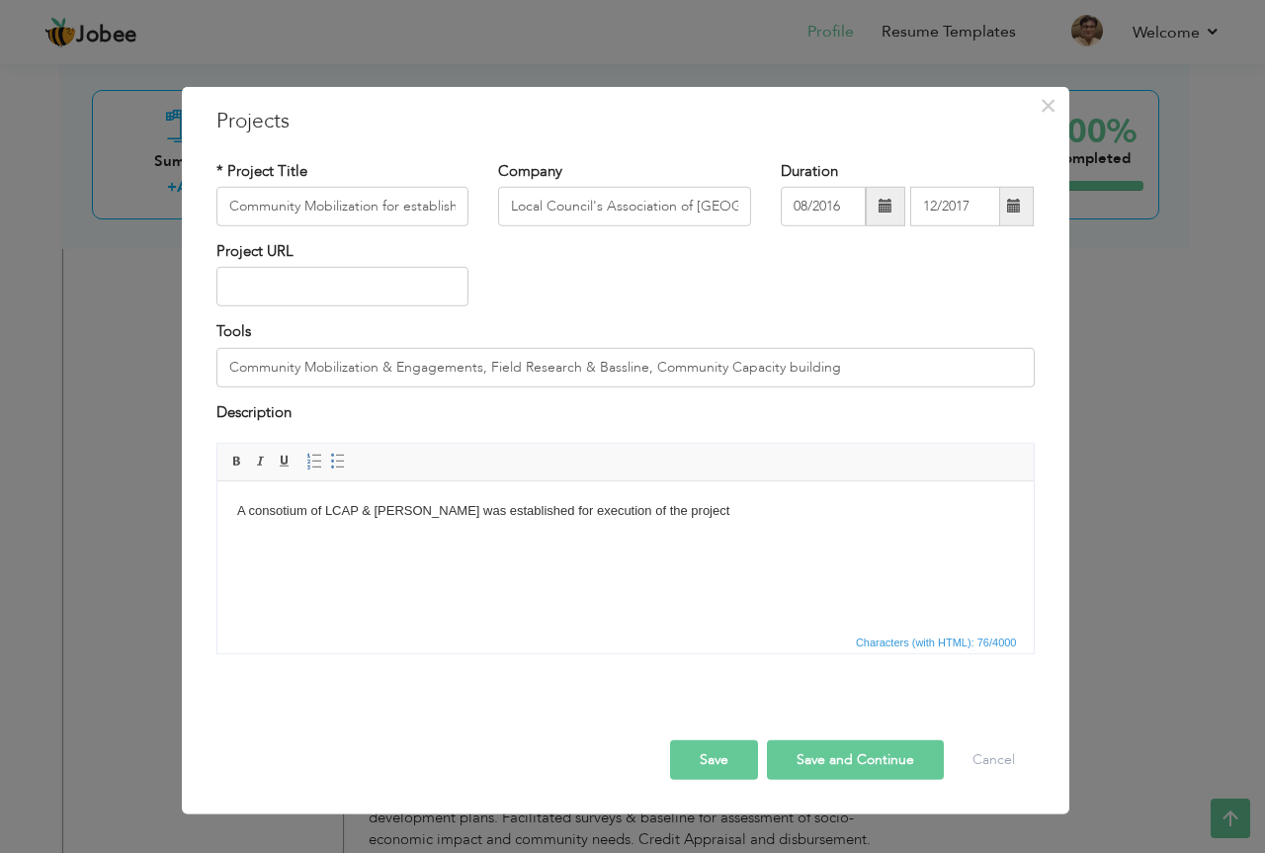
click at [713, 514] on body "A consotium of LCAP & AGAGI was established for execution of the project" at bounding box center [624, 511] width 777 height 21
click at [713, 762] on button "Save" at bounding box center [714, 760] width 88 height 40
click at [732, 764] on button "Save" at bounding box center [714, 760] width 88 height 40
click at [1041, 107] on span "×" at bounding box center [1048, 105] width 17 height 36
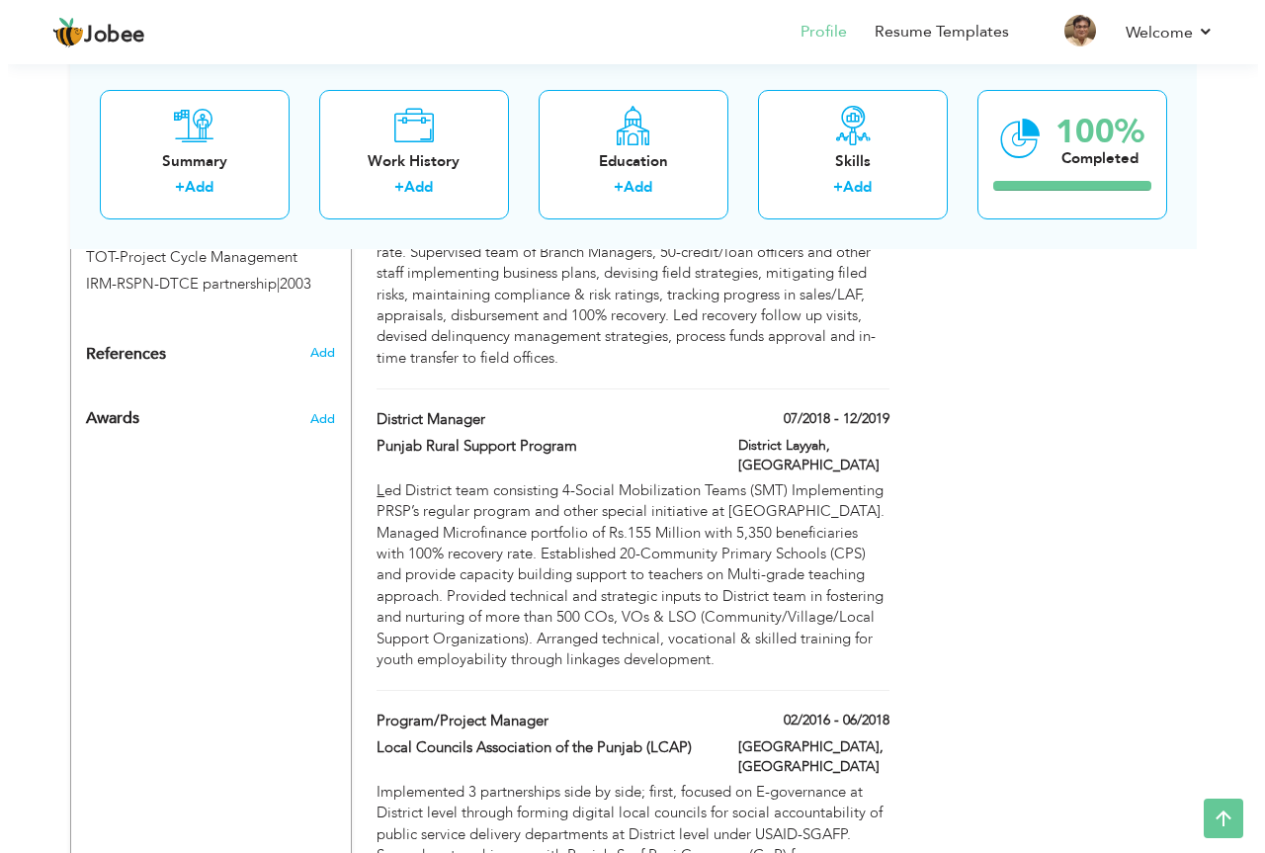
scroll to position [1723, 0]
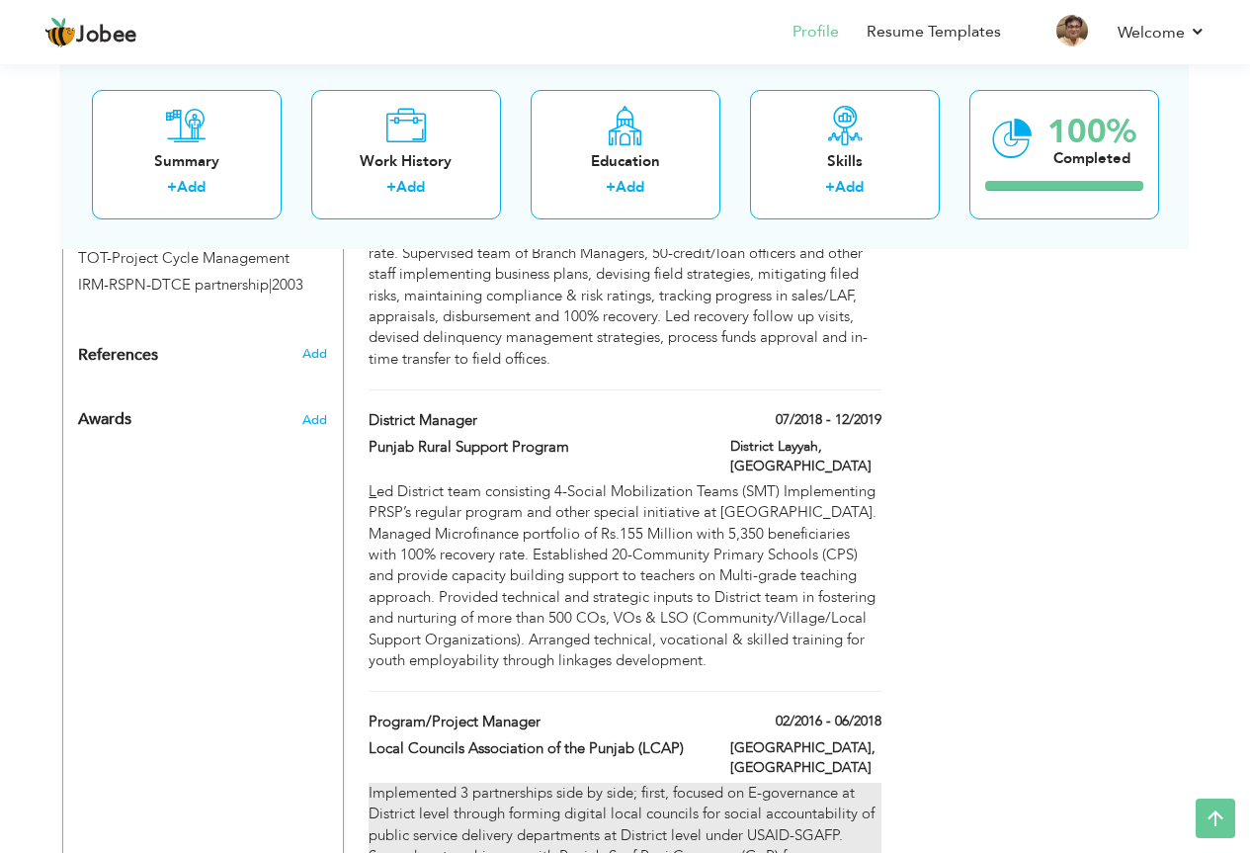
type input "Program/Project Manager"
type input "Local Councils Association of the Punjab (LCAP)"
type input "02/2016"
type input "06/2018"
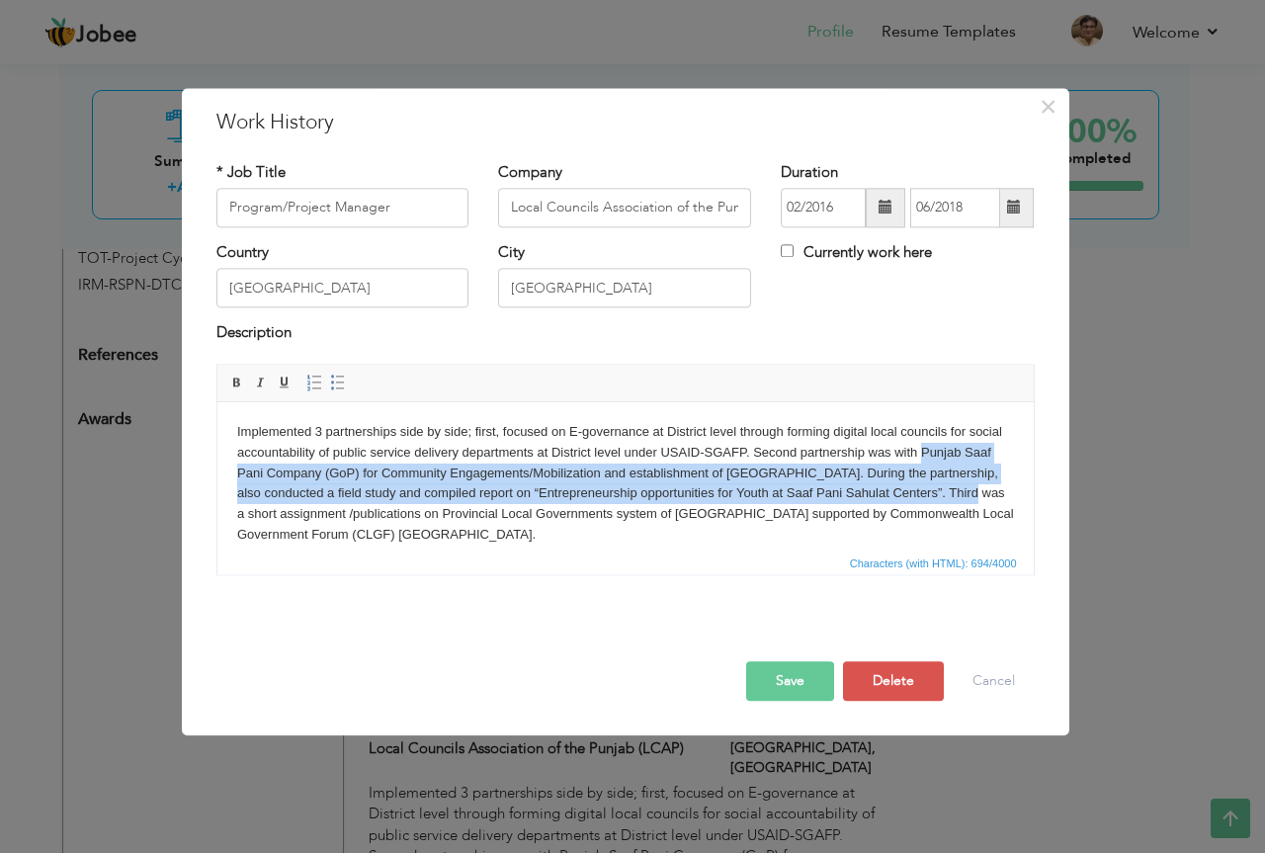
drag, startPoint x: 957, startPoint y: 453, endPoint x: 284, endPoint y: 522, distance: 676.5
click at [284, 522] on body "Implemented 3 partnerships side by side; first, focused on E-governance at Dist…" at bounding box center [624, 484] width 777 height 124
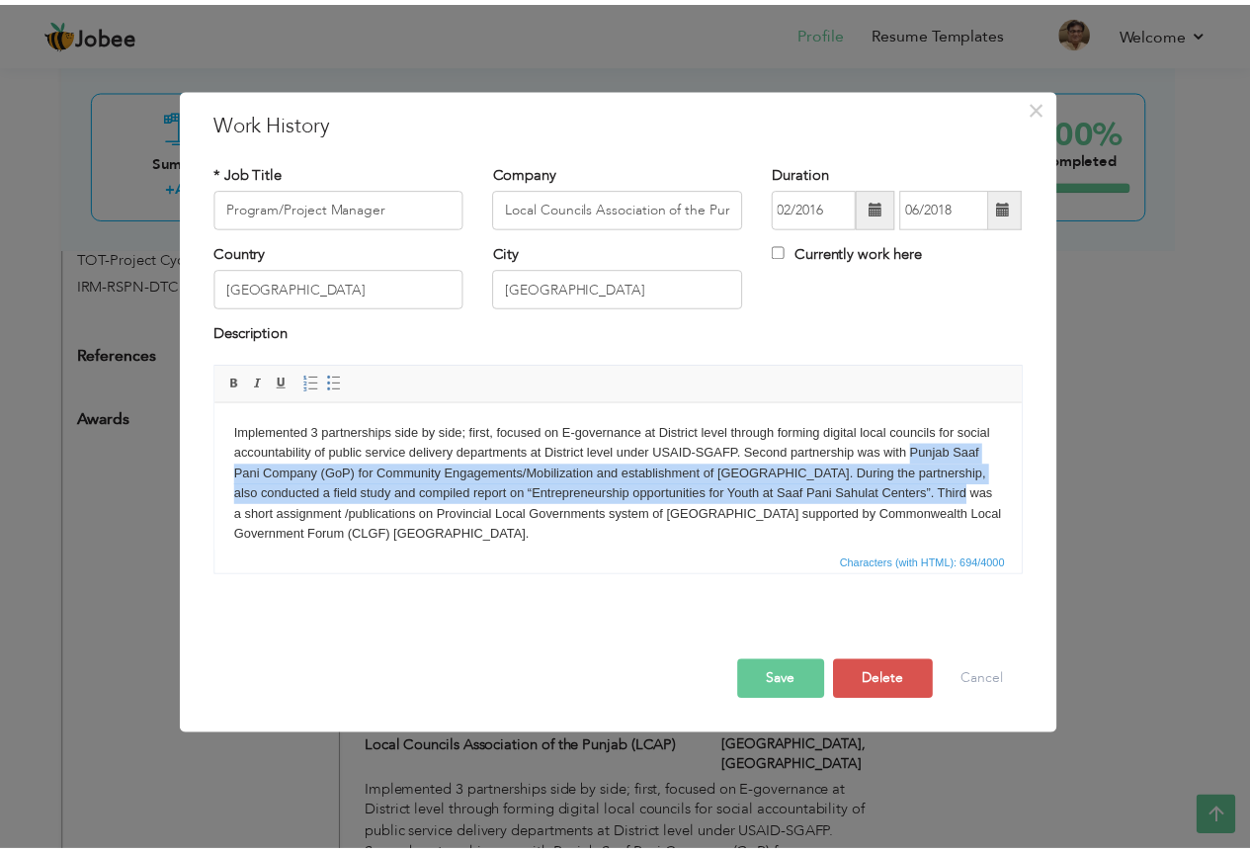
scroll to position [0, 0]
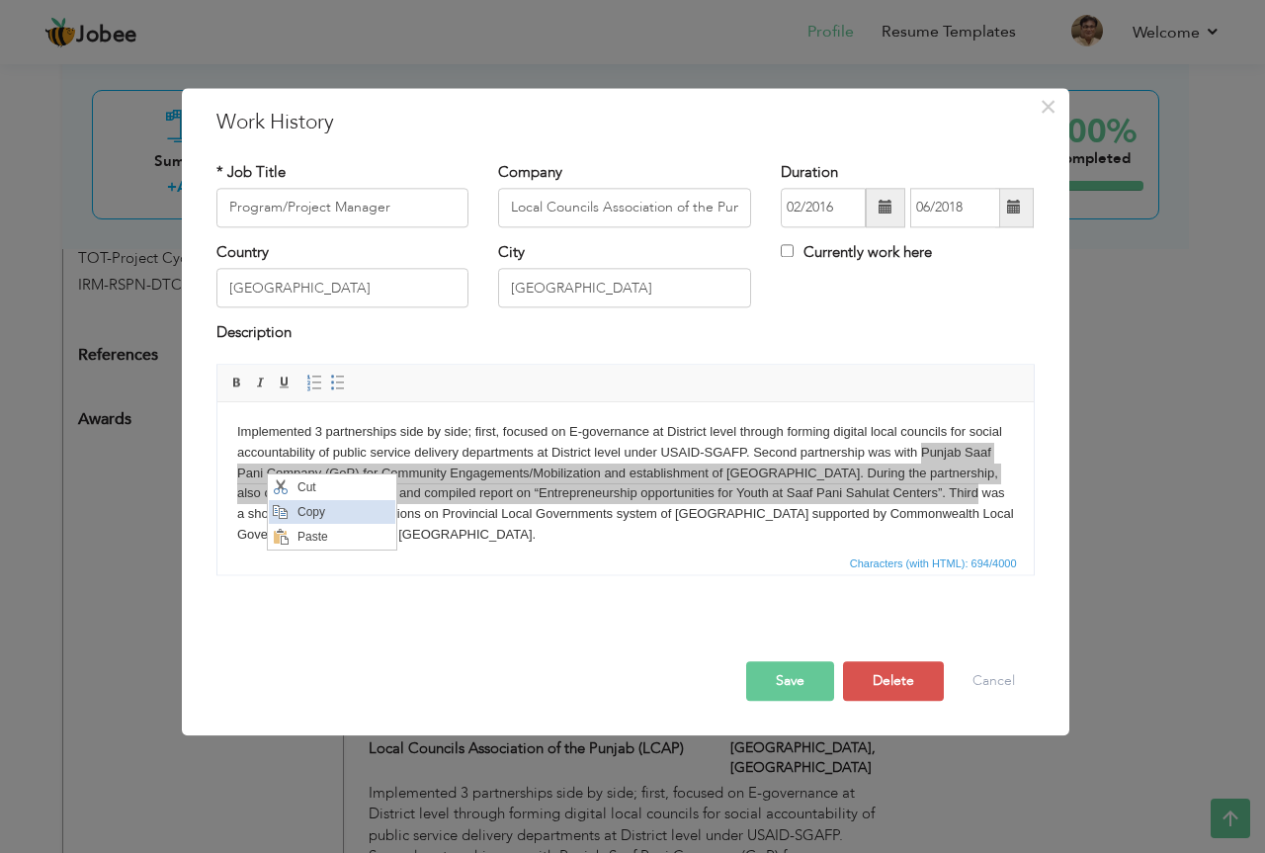
click at [310, 517] on span "Copy" at bounding box center [343, 512] width 103 height 24
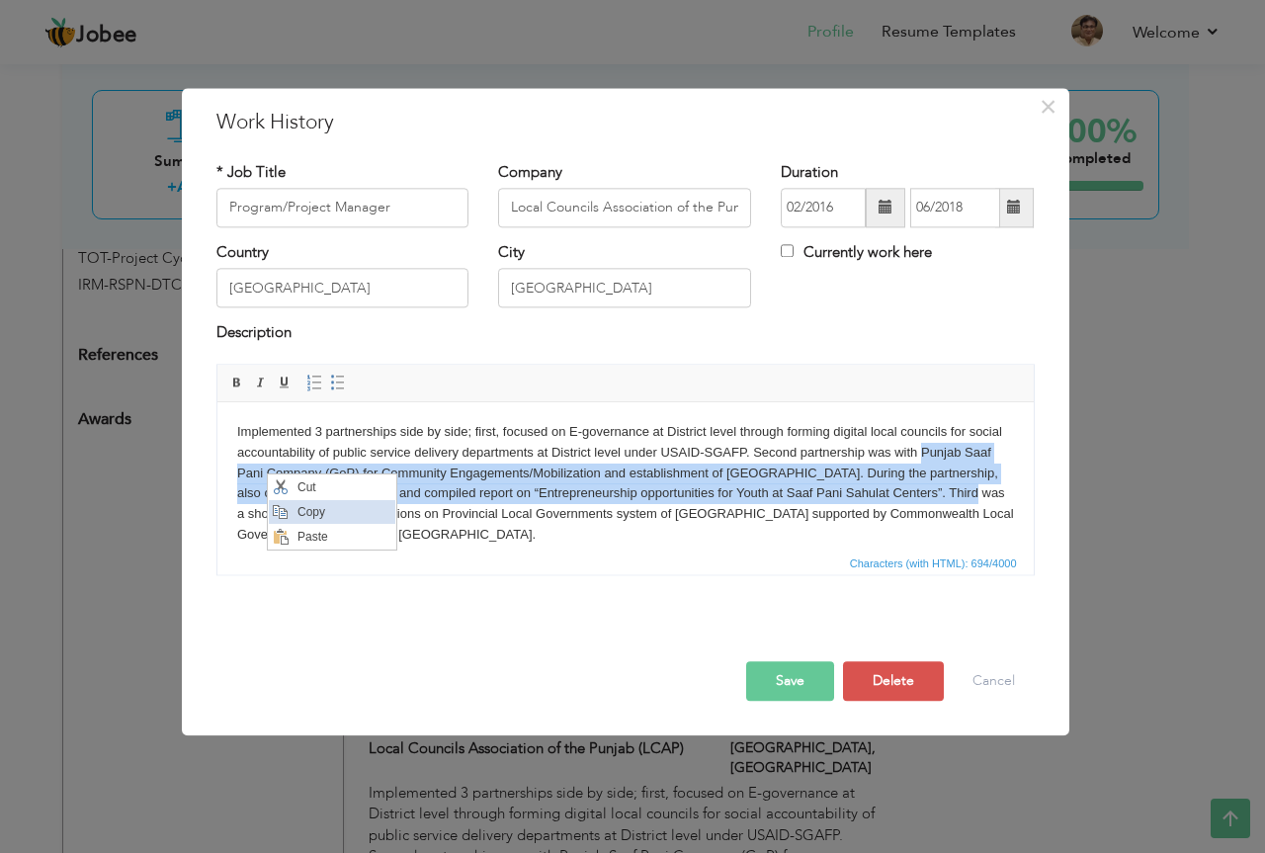
copy body "Punjab Saaf Pani Company (GoP) for Community Engagements/Mobilization and estab…"
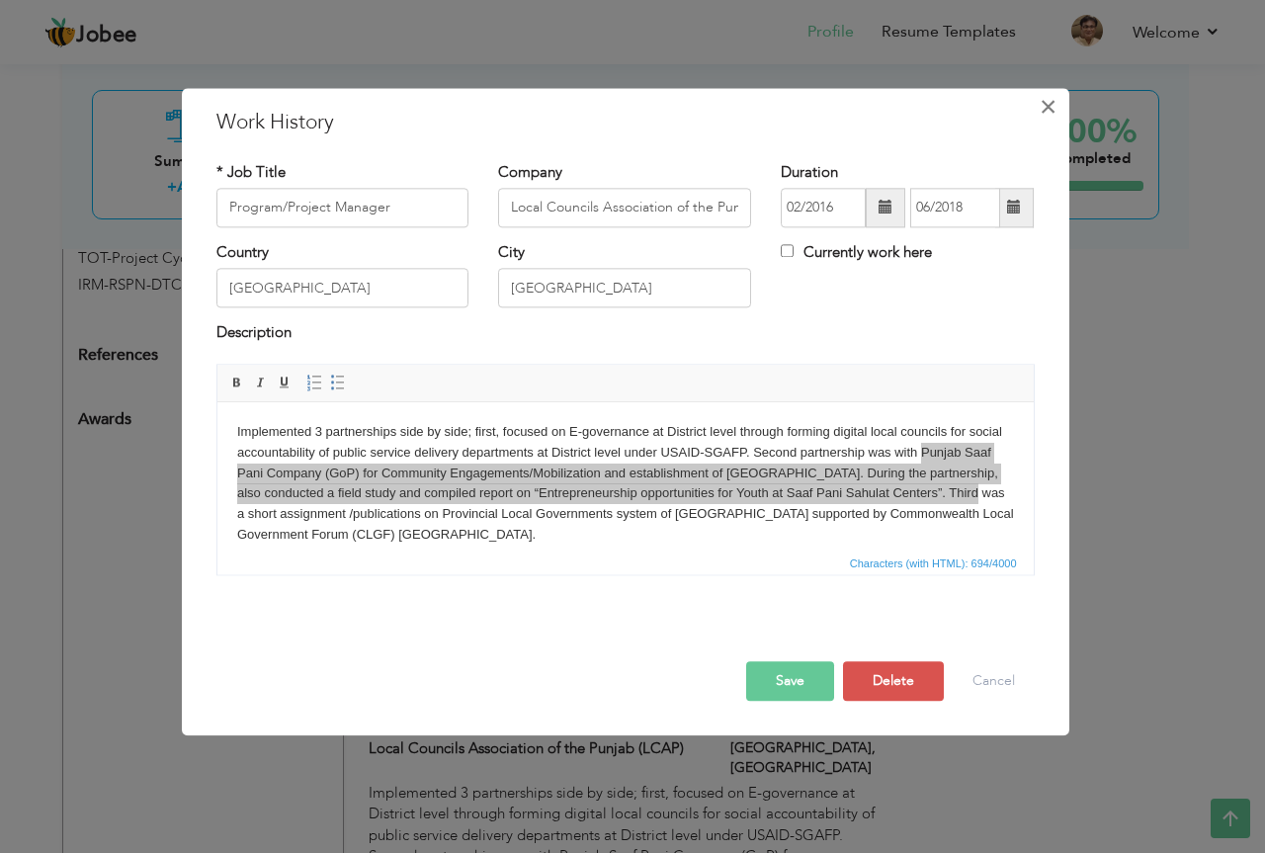
click at [1043, 104] on span "×" at bounding box center [1048, 107] width 17 height 36
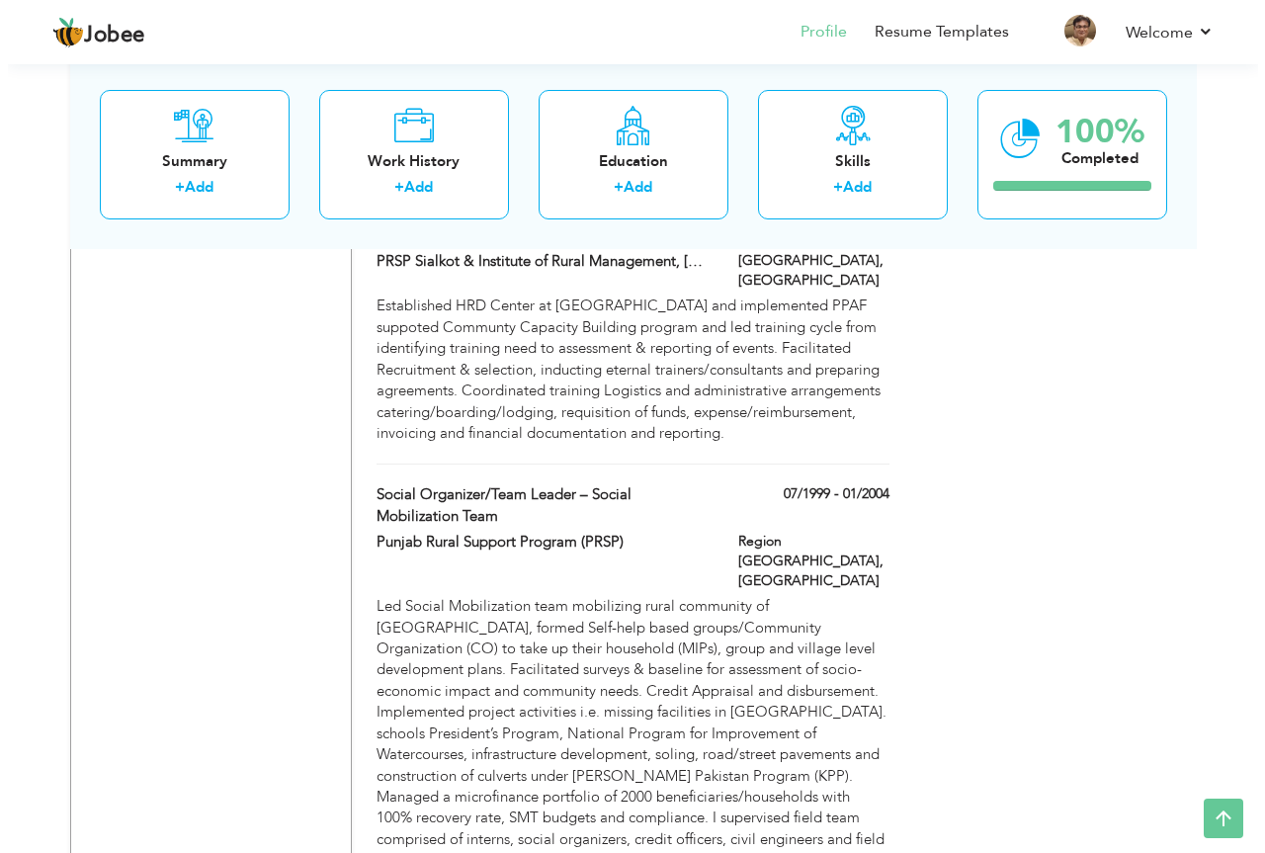
scroll to position [3700, 0]
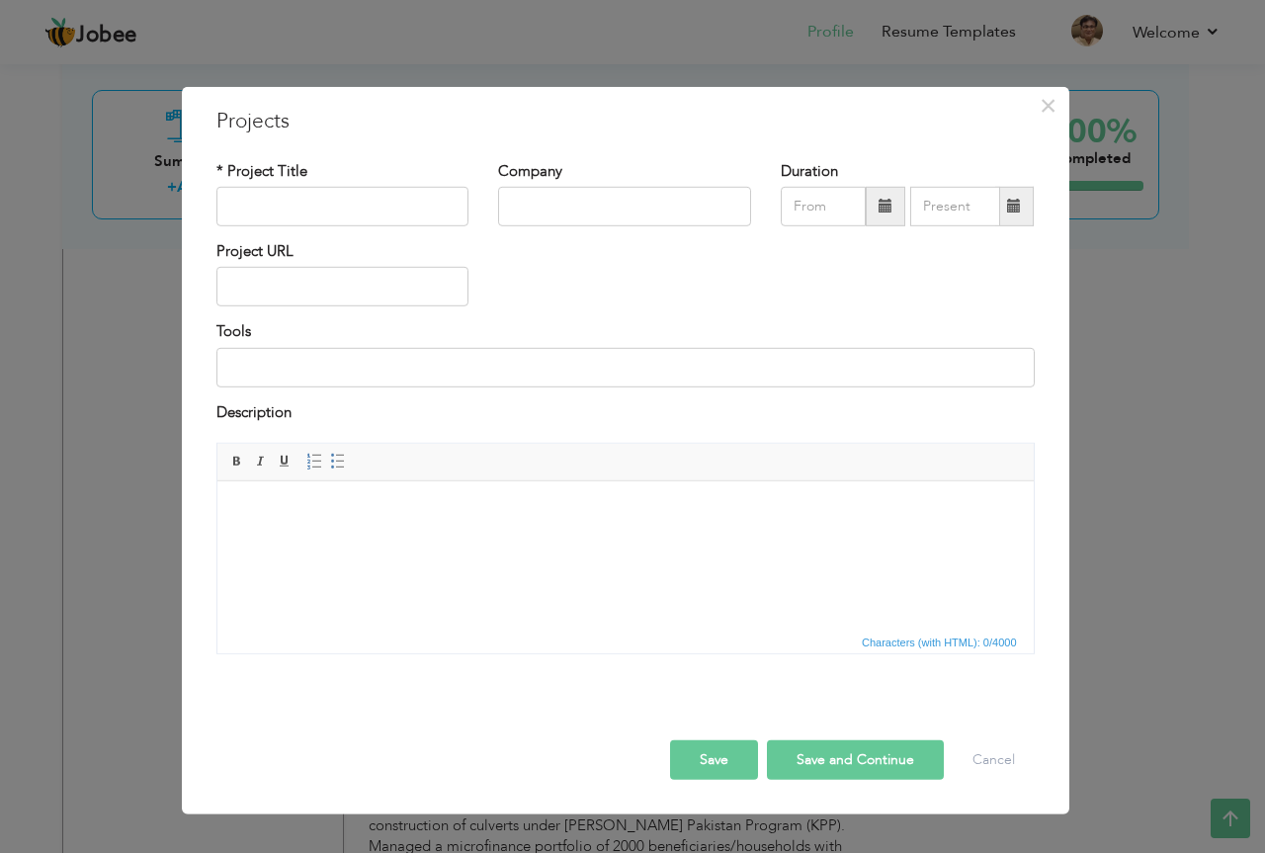
click at [424, 538] on html at bounding box center [624, 511] width 816 height 60
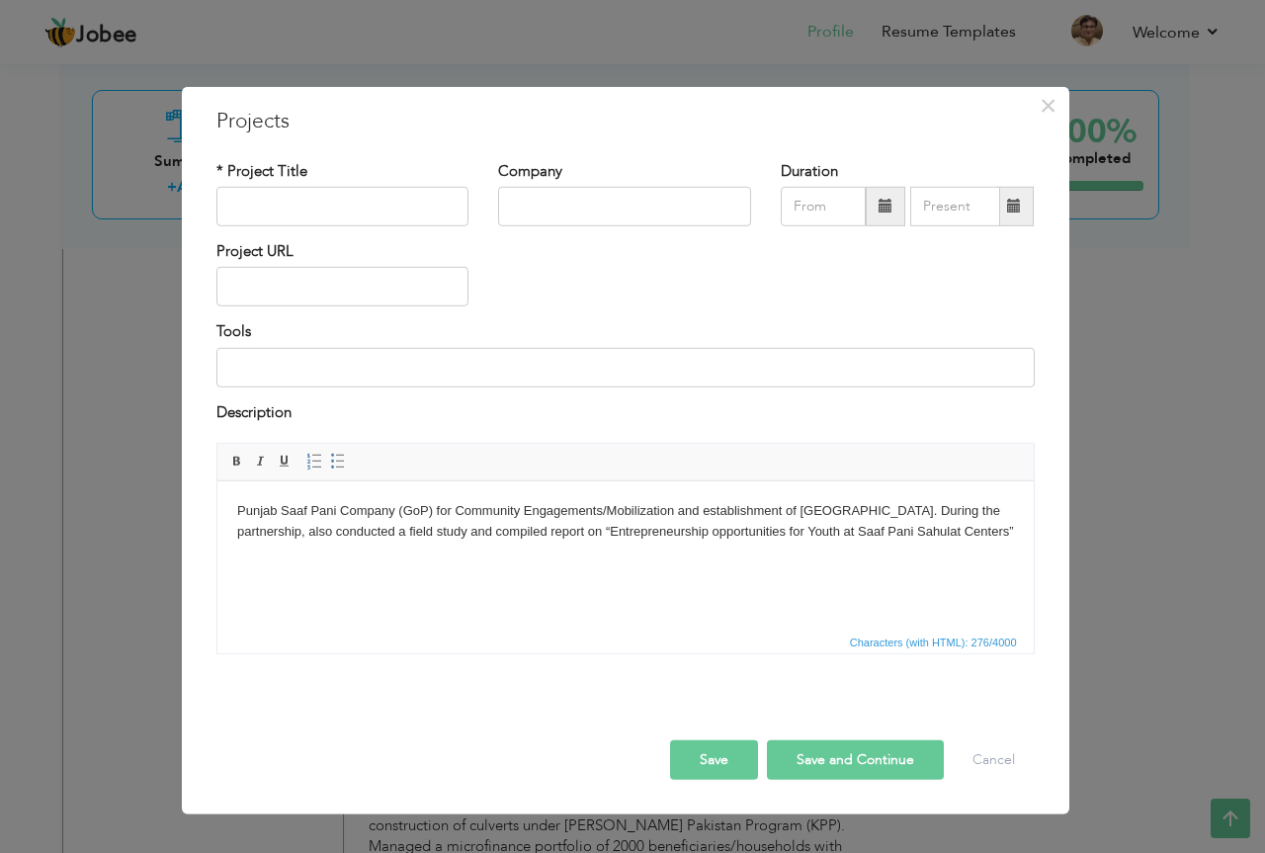
click at [239, 504] on body "Punjab Saaf Pani Company (GoP) for Community Engagements/Mobilization and estab…" at bounding box center [624, 522] width 777 height 42
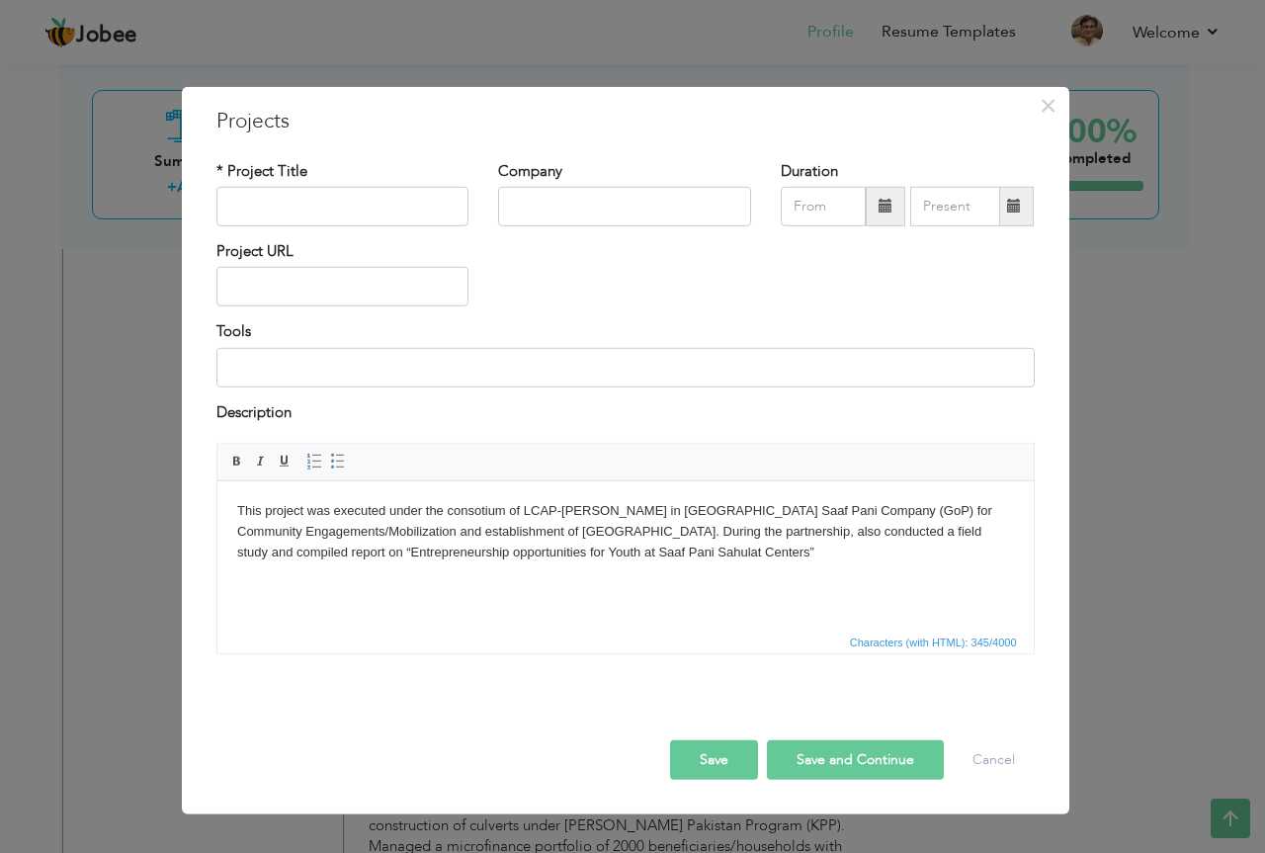
click at [619, 510] on body "This project was executed under the consotium of LCAP-AGAHI in south Punjab Saa…" at bounding box center [624, 531] width 777 height 61
click at [420, 530] on body "This project was executed under the consotium of LCAP-AGAHI in District s of so…" at bounding box center [624, 542] width 777 height 82
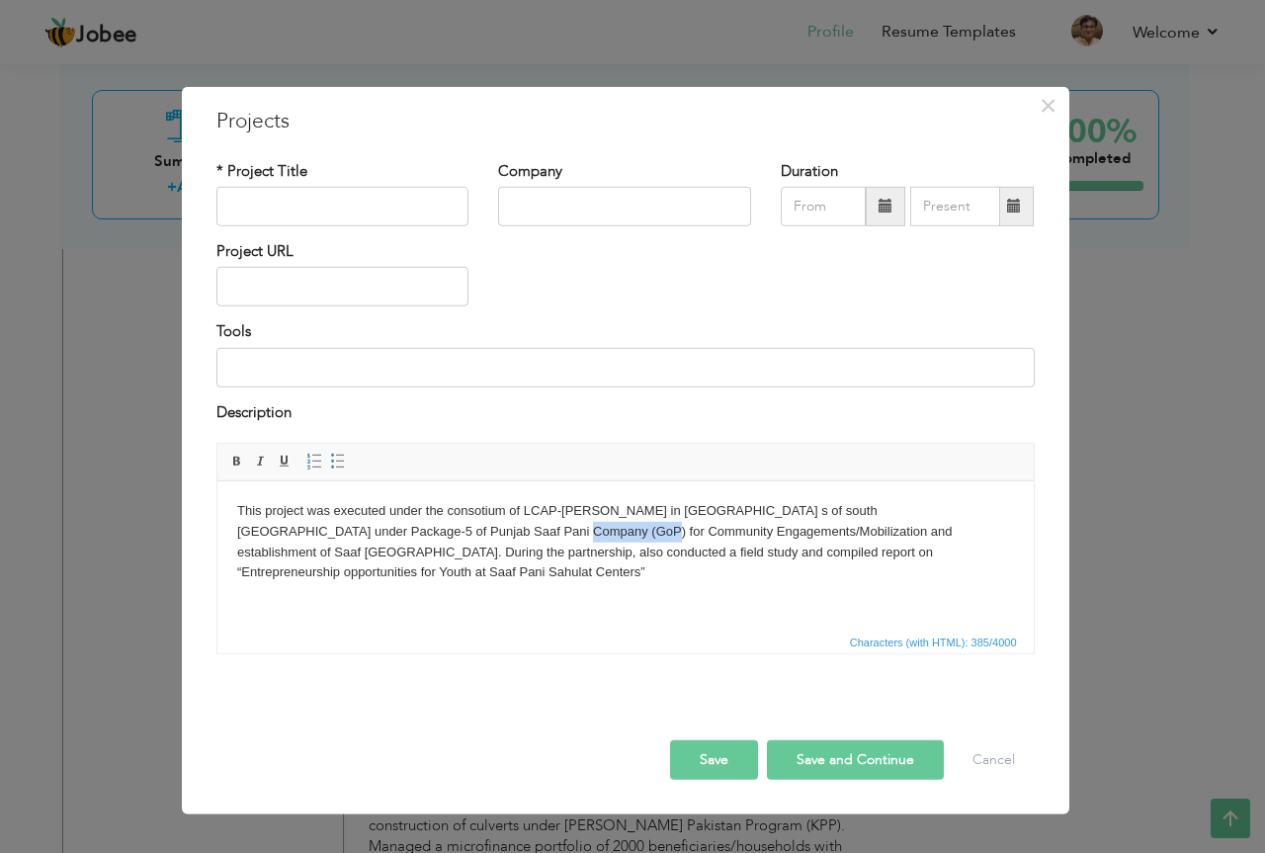
drag, startPoint x: 420, startPoint y: 530, endPoint x: 502, endPoint y: 533, distance: 82.1
click at [502, 533] on body "This project was executed under the consotium of LCAP-AGAHI in District s of so…" at bounding box center [624, 542] width 777 height 82
click at [508, 534] on span "Context Menu Options" at bounding box center [500, 544] width 24 height 24
click at [488, 532] on body "This project was executed under the consotium of LCAP-AGAHI in District s of so…" at bounding box center [624, 542] width 777 height 82
click at [766, 508] on body "This project was executed under the consotium of LCAP-AGAHI in District s of so…" at bounding box center [624, 542] width 777 height 82
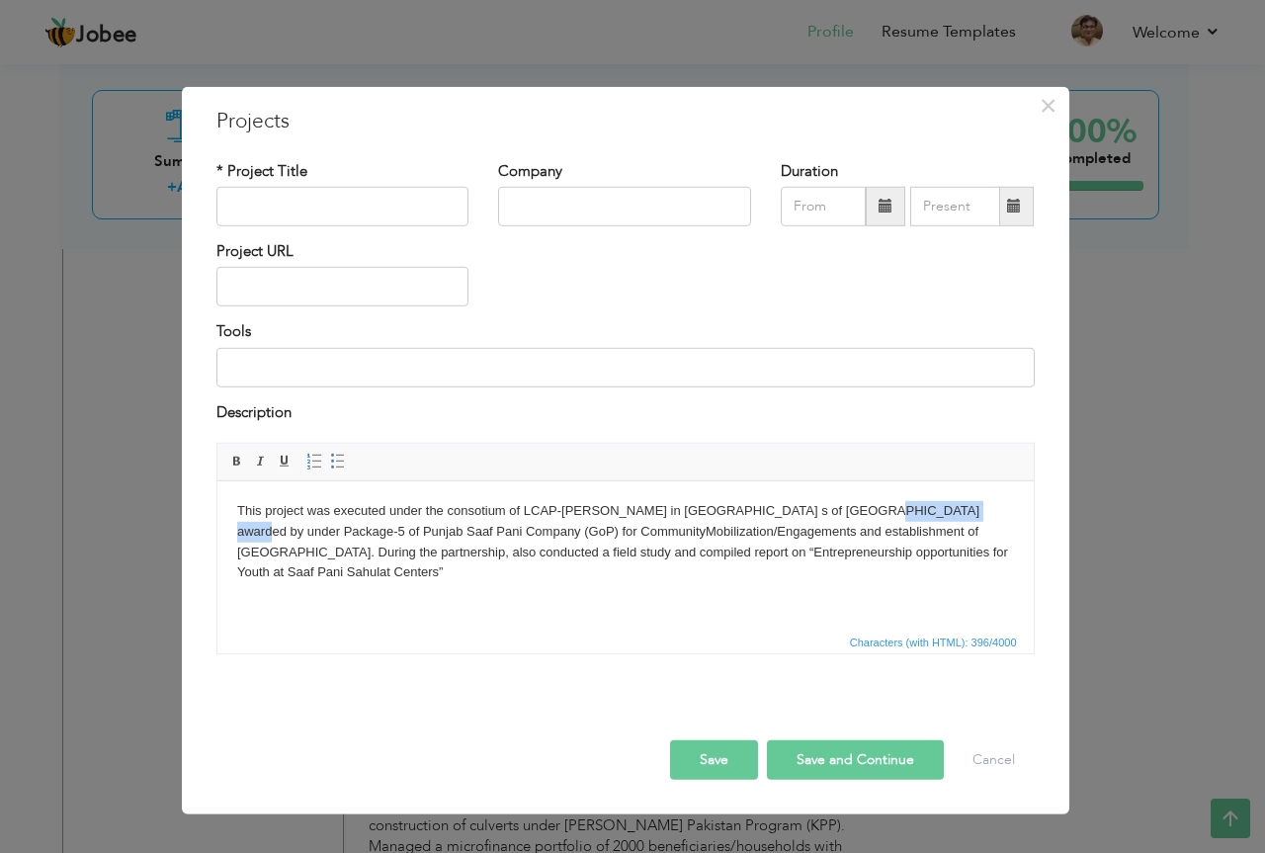
drag, startPoint x: 831, startPoint y: 507, endPoint x: 936, endPoint y: 515, distance: 105.0
click at [936, 515] on body "This project was executed under the consotium of LCAP-AGAHI in District s of so…" at bounding box center [624, 542] width 777 height 82
click at [930, 511] on span "Context Menu Options" at bounding box center [923, 519] width 16 height 16
click at [234, 533] on html "This project was executed under the consotium of LCAP-AGAHI in District s of so…" at bounding box center [624, 542] width 816 height 122
click at [997, 507] on body "This project was executed under the consotium of LCAP-AGAHI in District s of so…" at bounding box center [624, 542] width 777 height 82
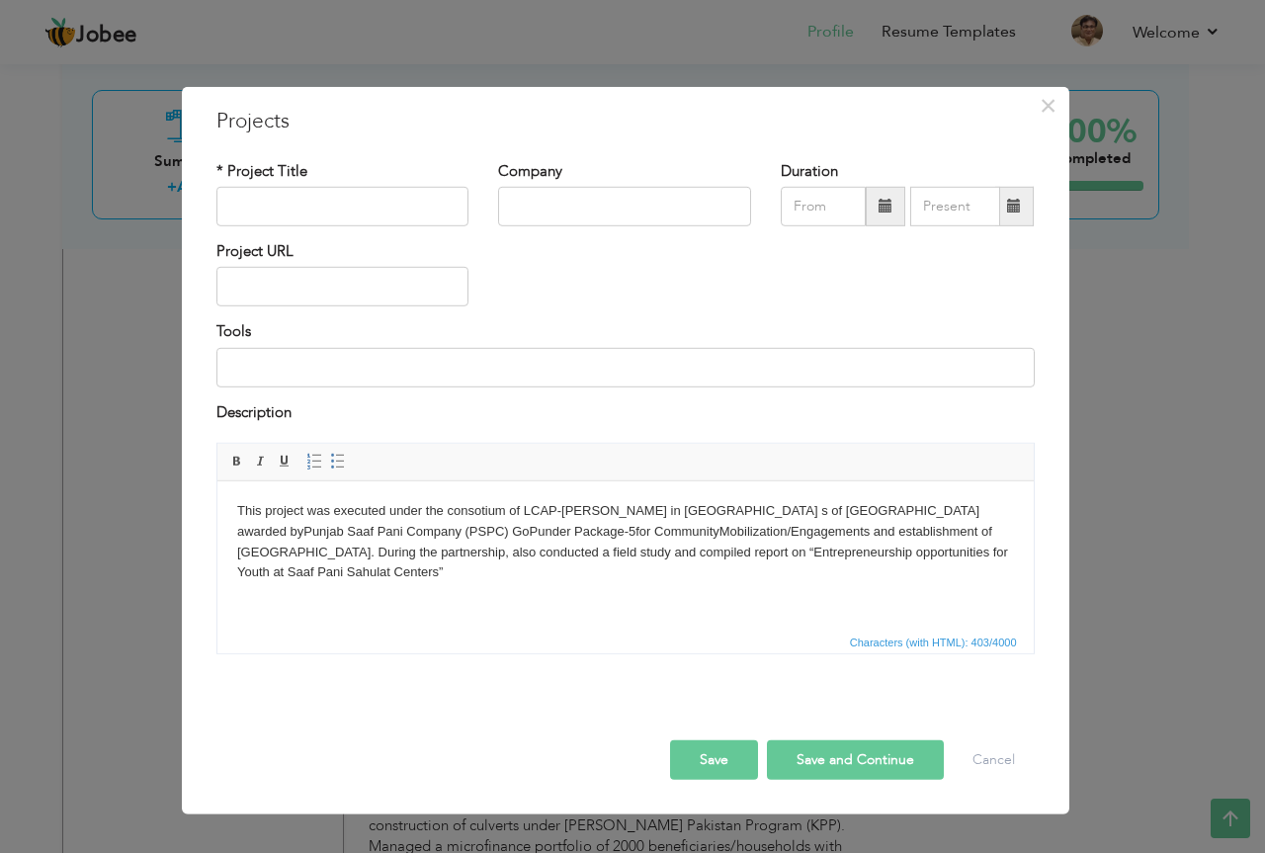
click at [658, 530] on body "This project was executed under the consotium of LCAP-AGAHI in District s of so…" at bounding box center [624, 542] width 777 height 82
click at [854, 532] on body "This project was executed under the consotium of LCAP-AGAHI in District s of so…" at bounding box center [624, 542] width 777 height 82
click at [275, 552] on body "This project was executed under the consotium of LCAP-AGAHI in District s of so…" at bounding box center [624, 542] width 777 height 82
drag, startPoint x: 604, startPoint y: 511, endPoint x: 759, endPoint y: 501, distance: 155.5
click at [759, 501] on body "This project was executed under the consotium of LCAP-AGAHI in District s of so…" at bounding box center [624, 542] width 777 height 82
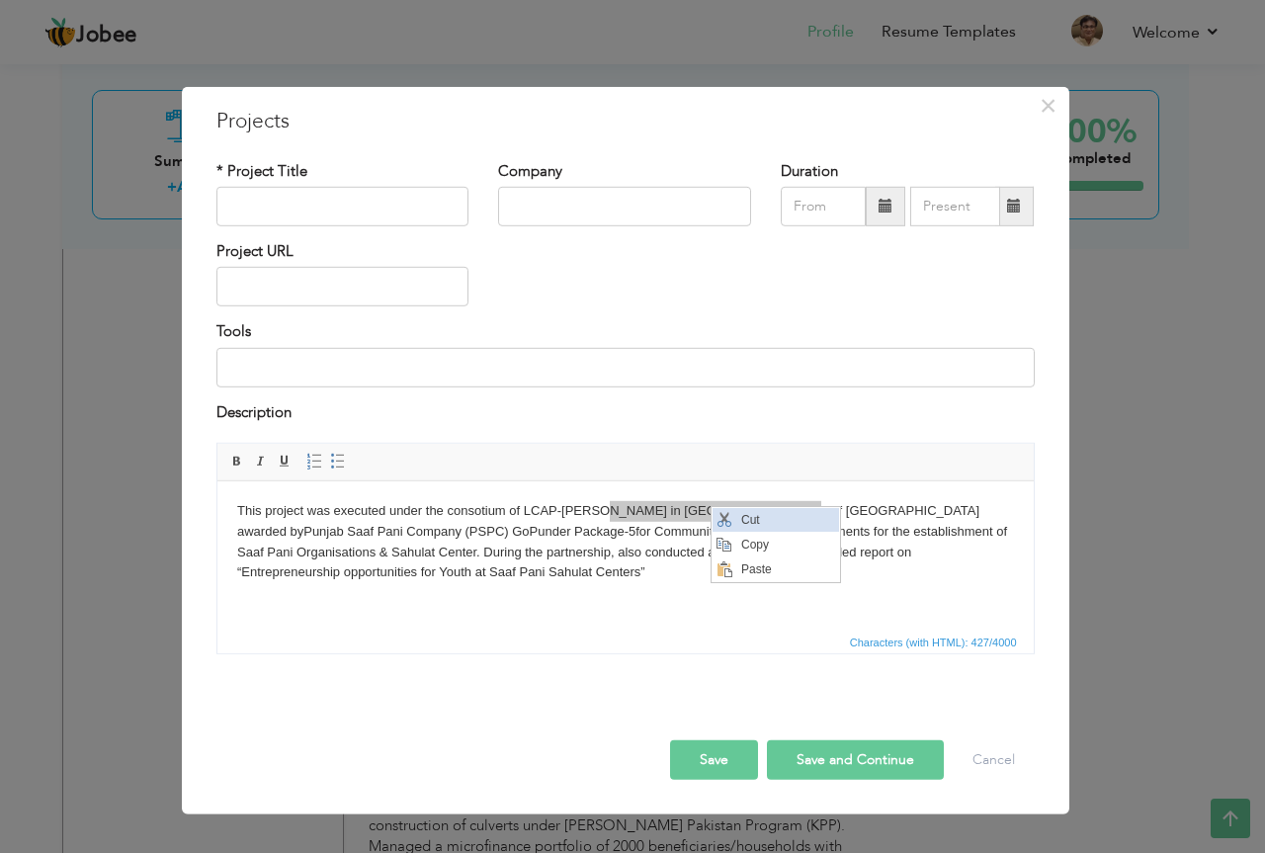
drag, startPoint x: 735, startPoint y: 515, endPoint x: 1222, endPoint y: 540, distance: 487.8
click at [735, 515] on span "Cut" at bounding box center [786, 519] width 103 height 24
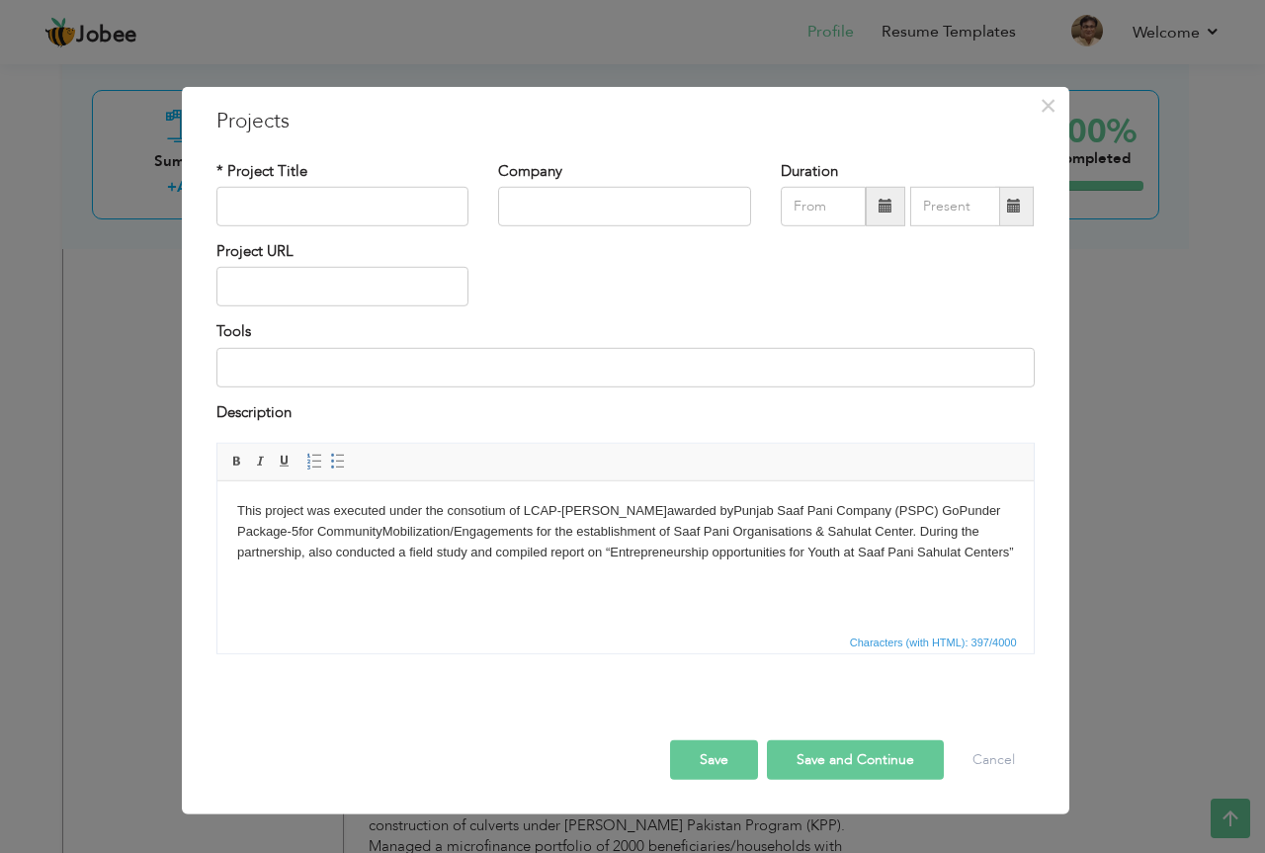
click at [853, 532] on body "This project was executed under the consotium of LCAP-AGAHI awarded by Punjab S…" at bounding box center [624, 531] width 777 height 61
click at [873, 528] on body "This project was executed under the consotium of LCAP-AGAHI awarded by Punjab S…" at bounding box center [624, 542] width 777 height 82
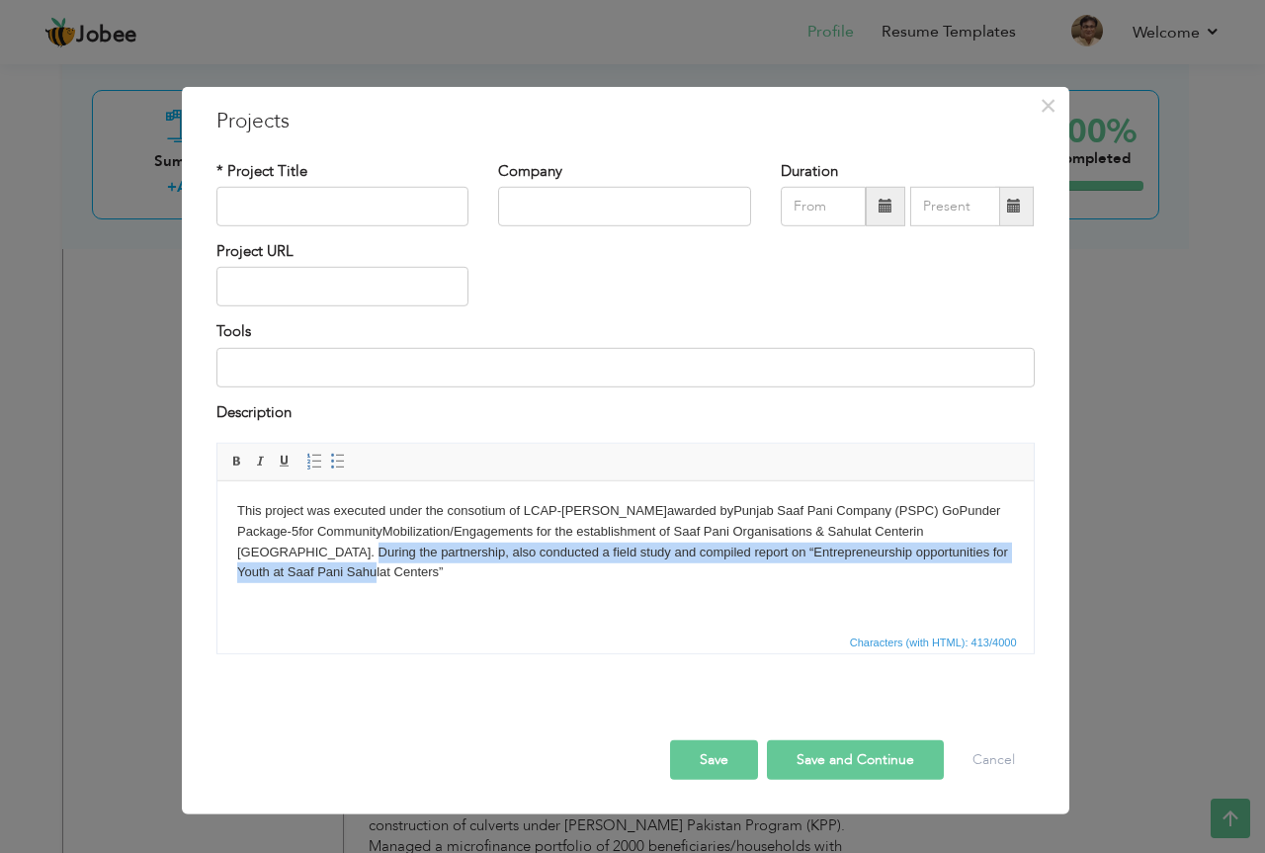
drag, startPoint x: 954, startPoint y: 533, endPoint x: 963, endPoint y: 559, distance: 28.5
click at [963, 559] on body "This project was executed under the consotium of LCAP-AGAHI awarded by Punjab S…" at bounding box center [624, 542] width 777 height 82
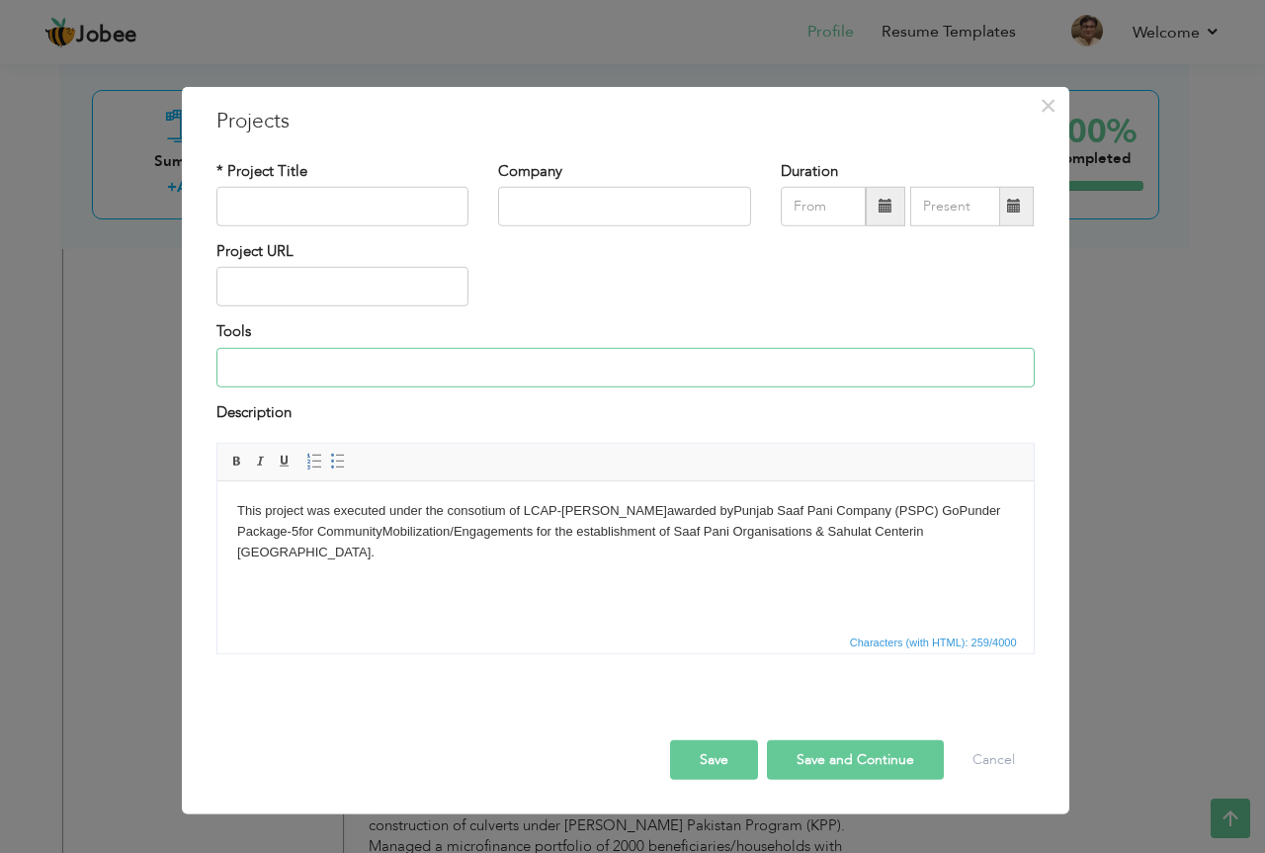
click at [602, 369] on input at bounding box center [625, 368] width 818 height 40
click at [274, 367] on input "Social Mobilization, Community Capacity Building, provision of Microcredit" at bounding box center [625, 368] width 818 height 40
click at [381, 371] on input "Community Mobilization, Community Capacity Building, provision of Microcredit" at bounding box center [625, 368] width 818 height 40
click at [493, 369] on input "Community Mobilization, Field suvey & basline Community Capacity Building, prov…" at bounding box center [625, 368] width 818 height 40
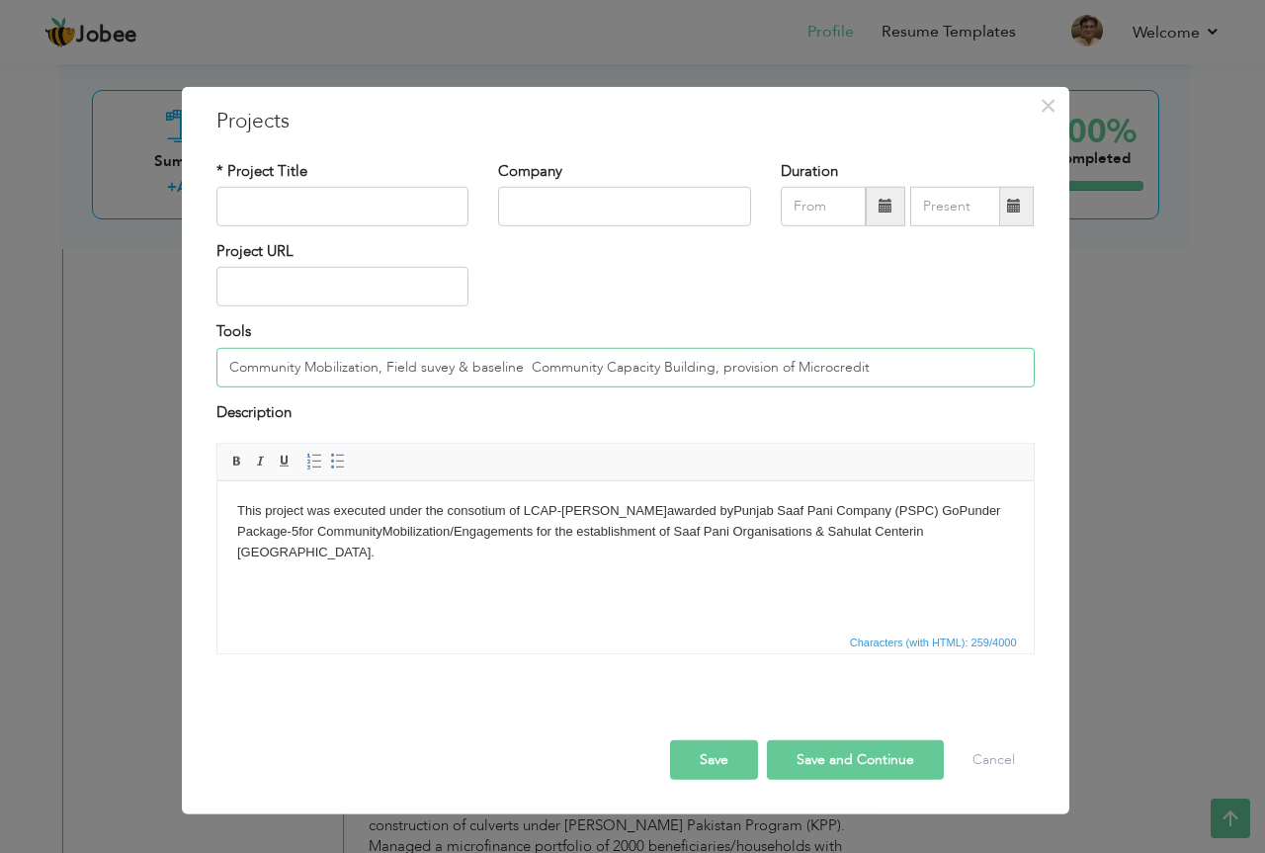
click at [436, 369] on input "Community Mobilization, Field suvey & baseline Community Capacity Building, pro…" at bounding box center [625, 368] width 818 height 40
click at [524, 372] on input "Community Mobilization, Field survey & baseline Community Capacity Building, pr…" at bounding box center [625, 368] width 818 height 40
click at [530, 370] on input "Community Mobilization, Field survey & baseline Community Capacity Building, pr…" at bounding box center [625, 368] width 818 height 40
click at [901, 366] on input "Community Mobilization, Field survey & baseline, Community Capacity Building, p…" at bounding box center [625, 368] width 818 height 40
type input "Community Mobilization, Field survey & baseline, Community Capacity Building"
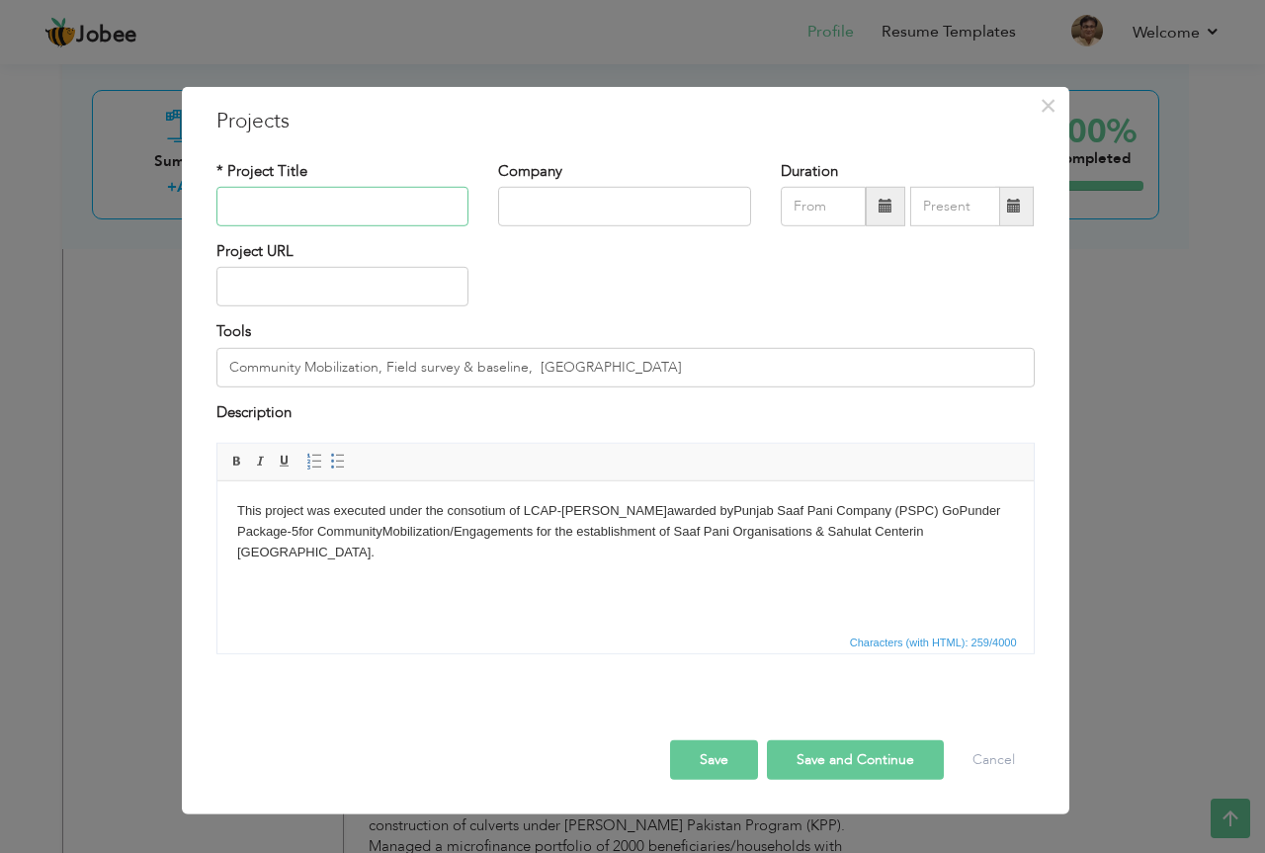
click at [376, 202] on input "text" at bounding box center [342, 207] width 253 height 40
click at [244, 381] on input "Community Mobilization, Field survey & baseline, Community Capacity Building" at bounding box center [625, 368] width 818 height 40
drag, startPoint x: 230, startPoint y: 362, endPoint x: 378, endPoint y: 365, distance: 148.3
click at [378, 365] on input "Community Mobilization, Field survey & baseline, Community Capacity Building" at bounding box center [625, 368] width 818 height 40
click at [317, 204] on input "text" at bounding box center [342, 207] width 253 height 40
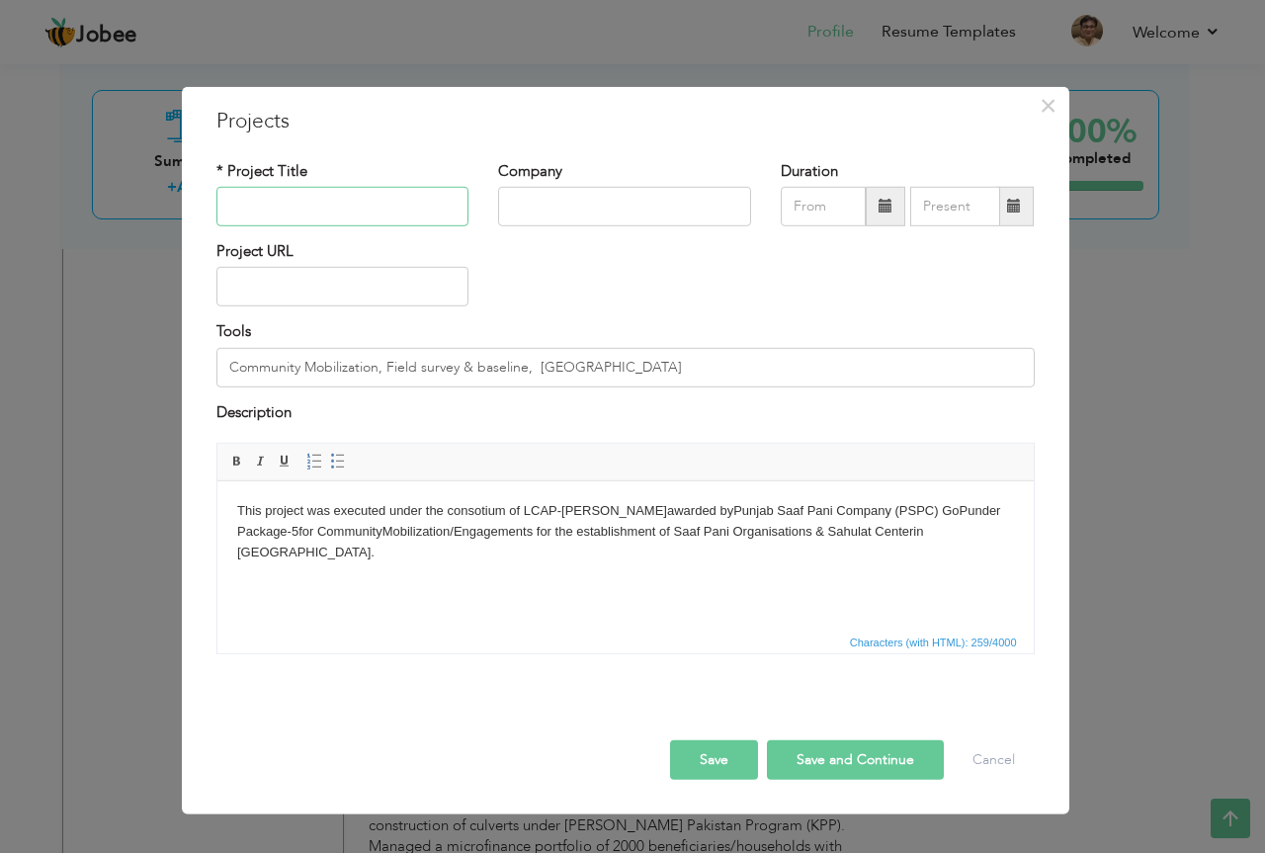
paste input "Community Mobilization"
click at [389, 209] on input "Community Mobilization/Engagements for estabkishment of" at bounding box center [342, 207] width 253 height 40
click at [458, 210] on input "Community Mobilization/Engagements for establishment of" at bounding box center [342, 207] width 253 height 40
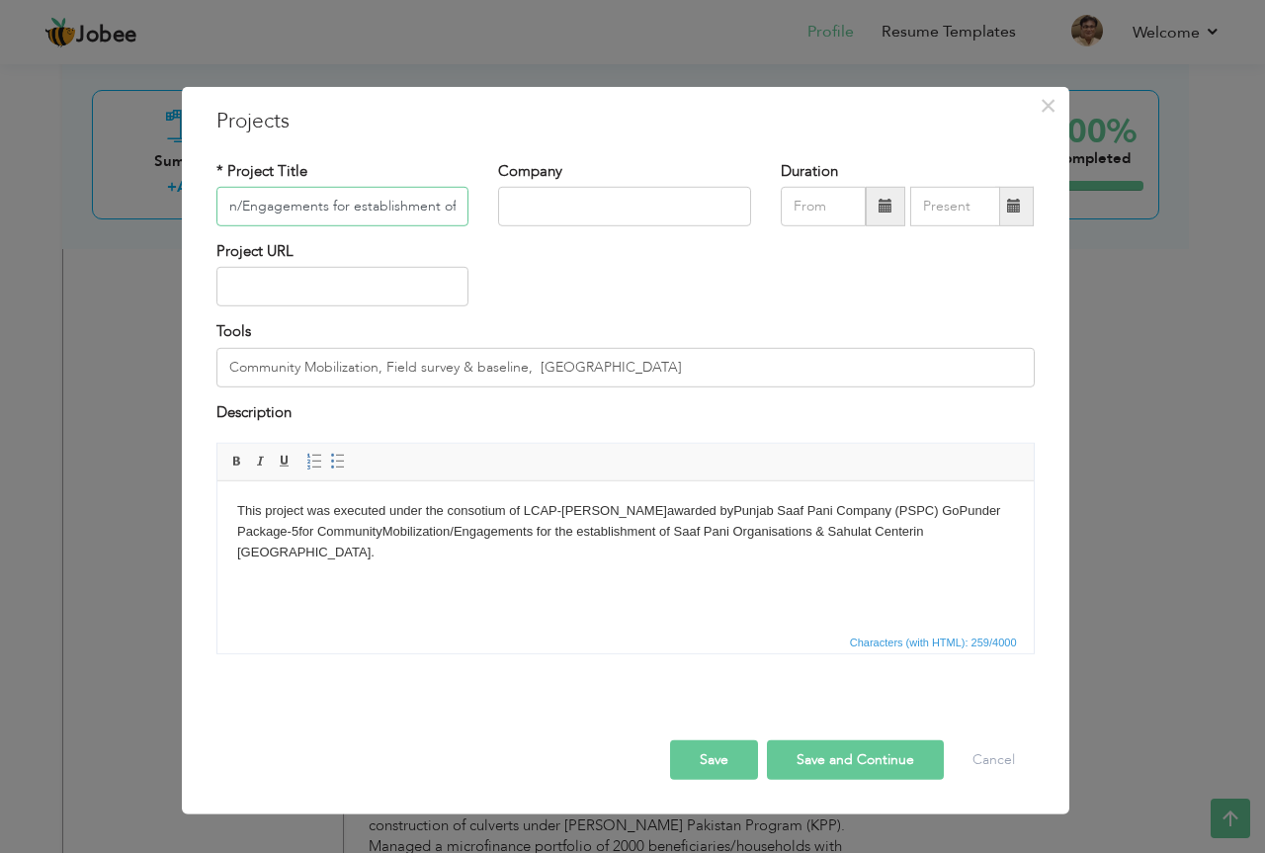
drag, startPoint x: 453, startPoint y: 205, endPoint x: 477, endPoint y: 188, distance: 29.9
click at [453, 204] on input "Community Mobilization/Engagements for establishment of" at bounding box center [342, 207] width 253 height 40
type input "Community Mobilization/Engagements for establishment of Saaf Pani Organisations…"
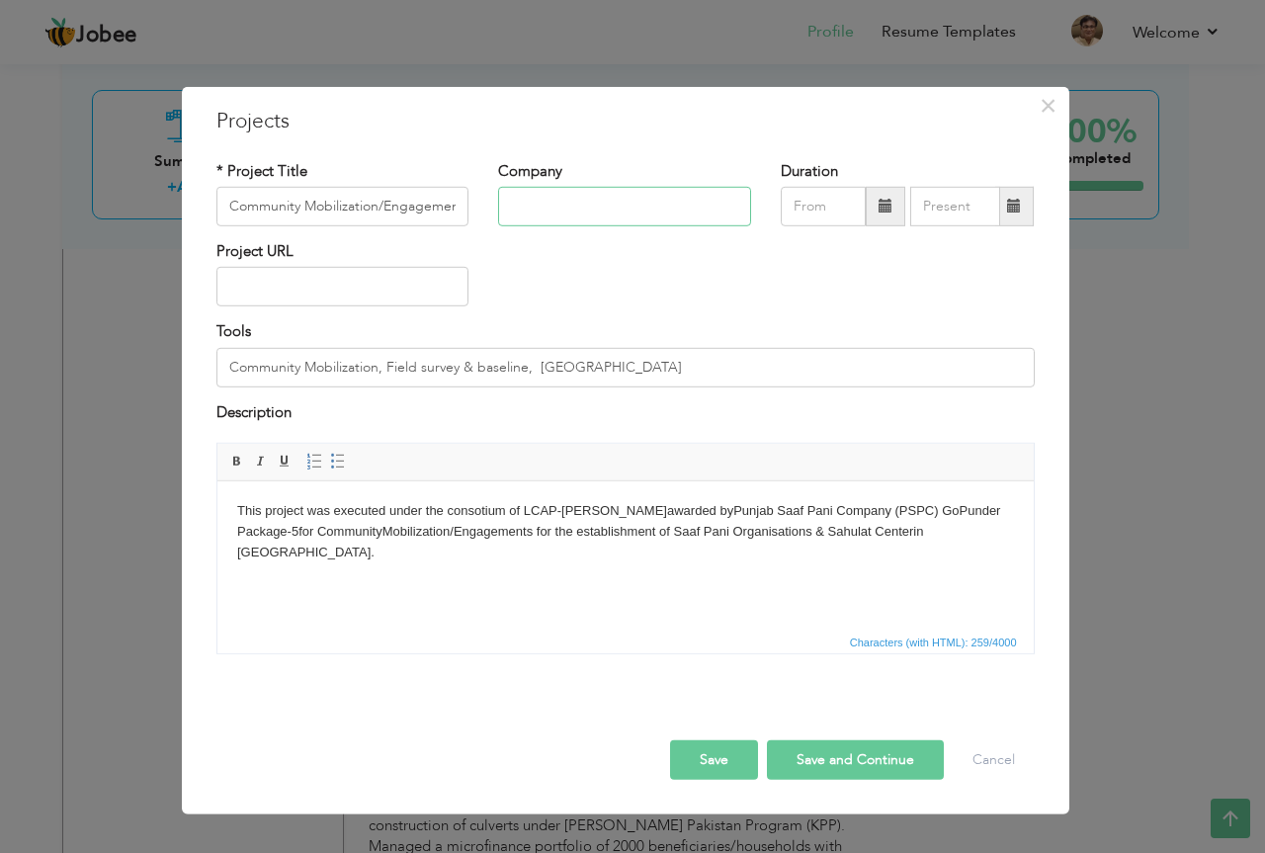
click at [567, 197] on input "text" at bounding box center [624, 207] width 253 height 40
click at [586, 208] on input "Local Council;s" at bounding box center [624, 207] width 253 height 40
type input "Local Council's Association of Punjab"
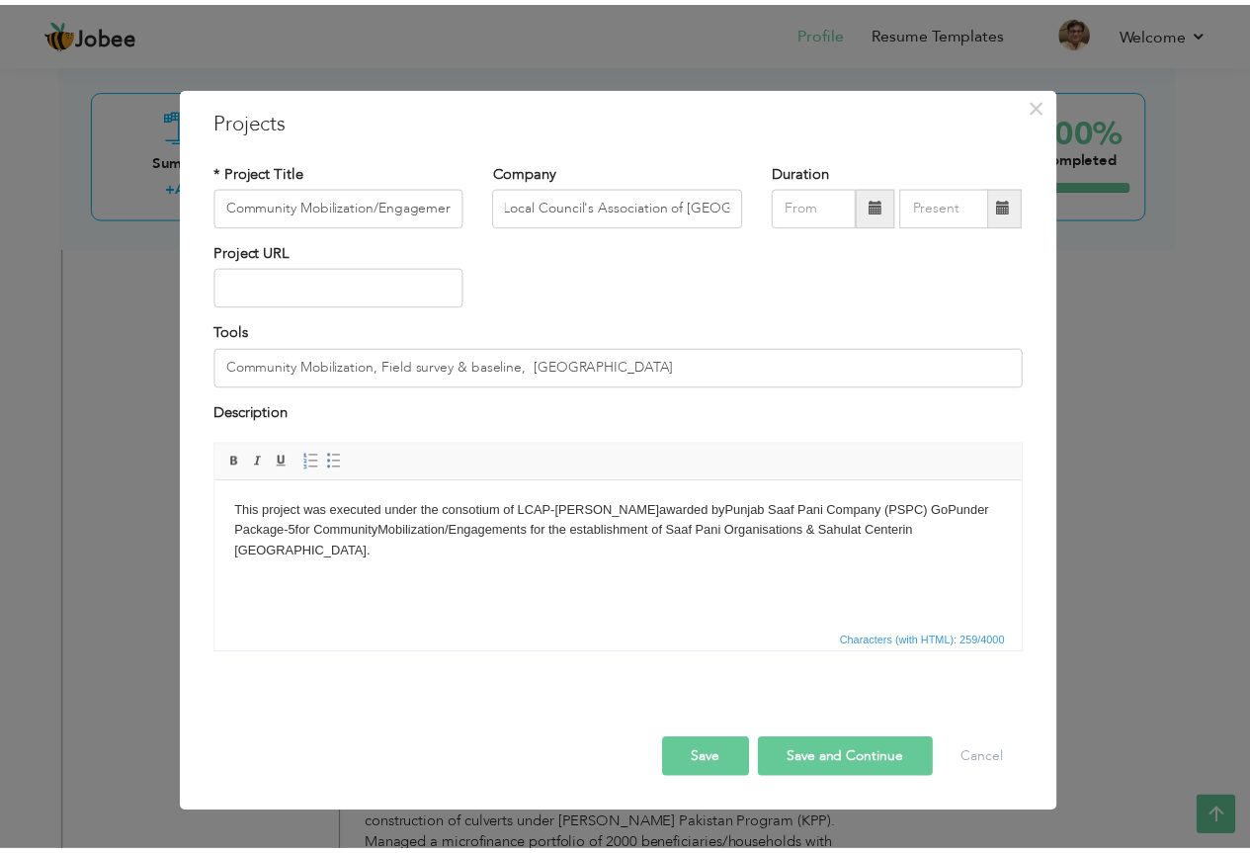
scroll to position [0, 0]
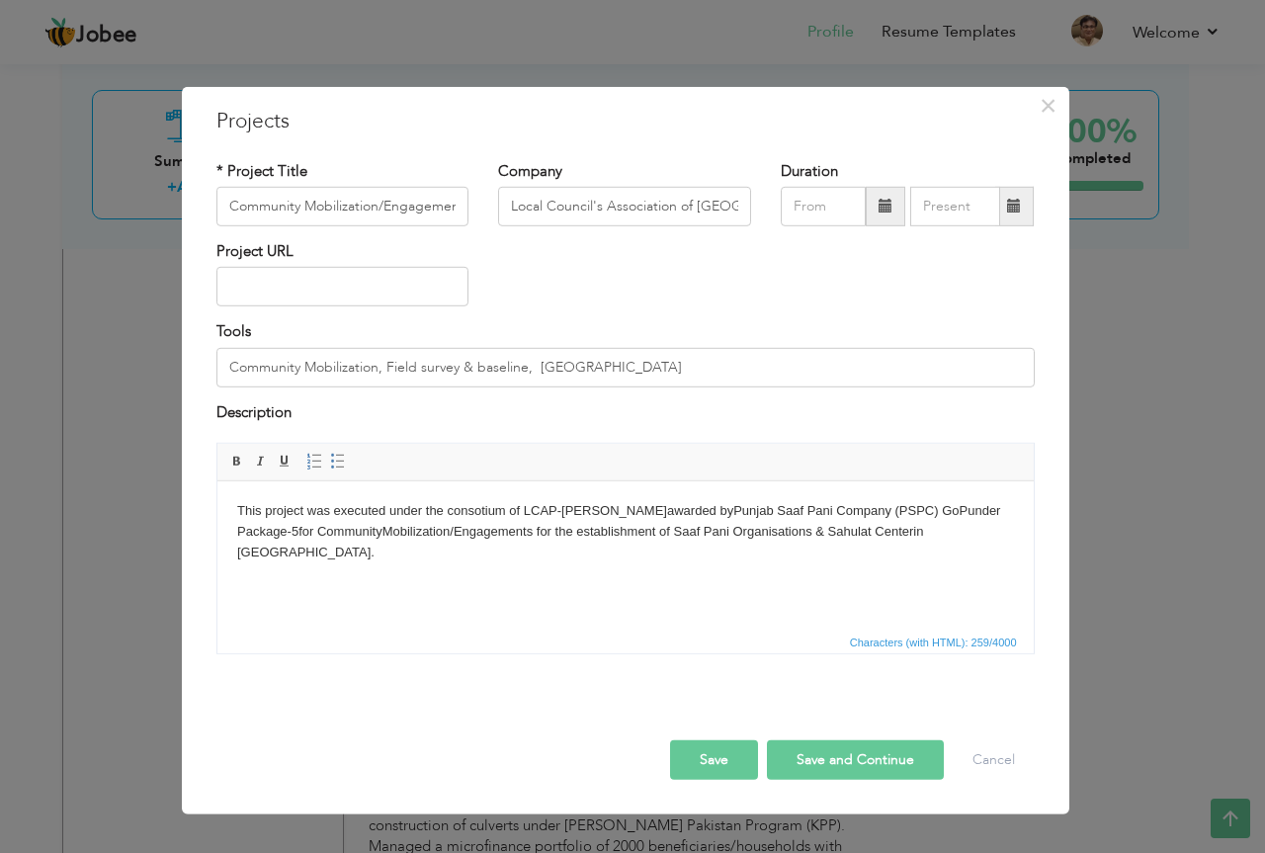
click at [884, 209] on span at bounding box center [885, 206] width 14 height 14
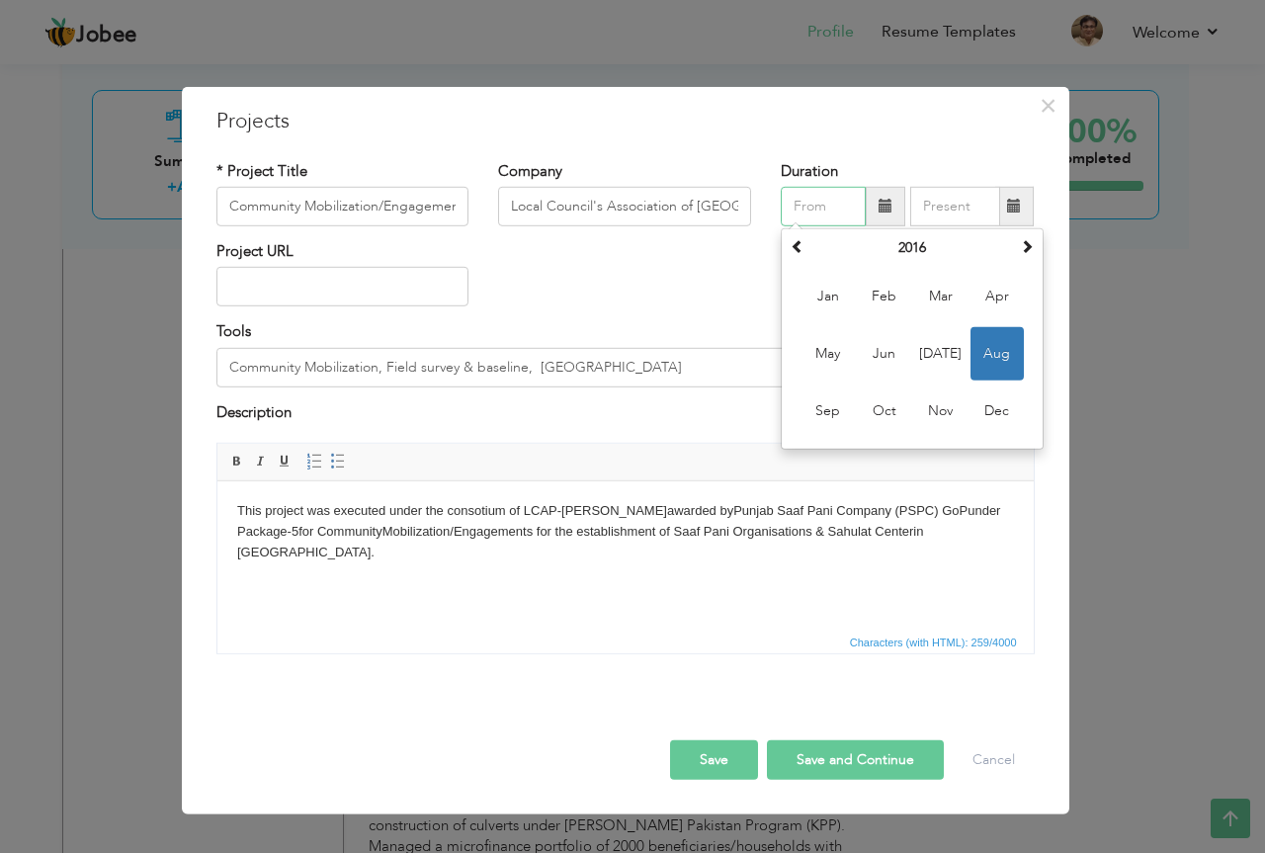
click at [997, 345] on span "Aug" at bounding box center [996, 353] width 53 height 53
type input "08/2016"
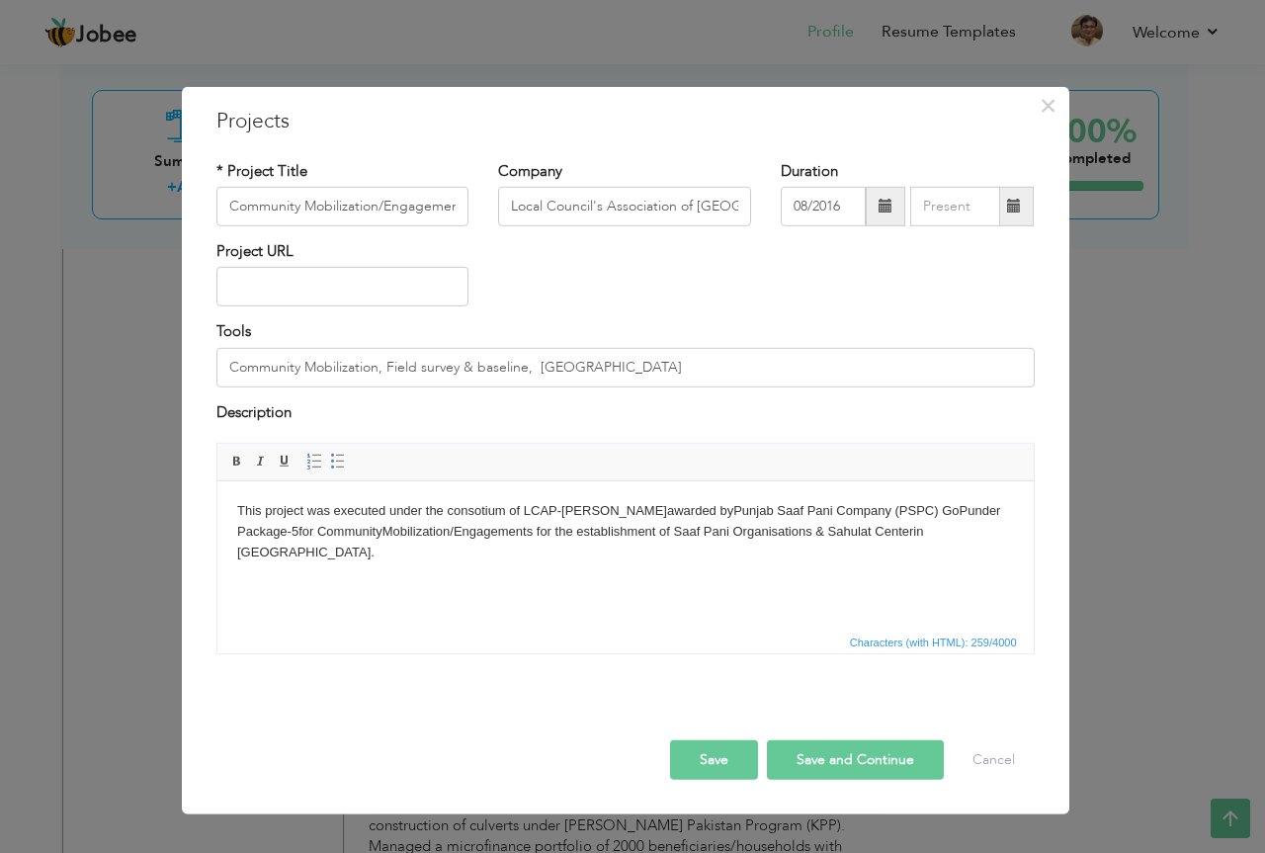
click at [1011, 203] on span at bounding box center [1014, 206] width 14 height 14
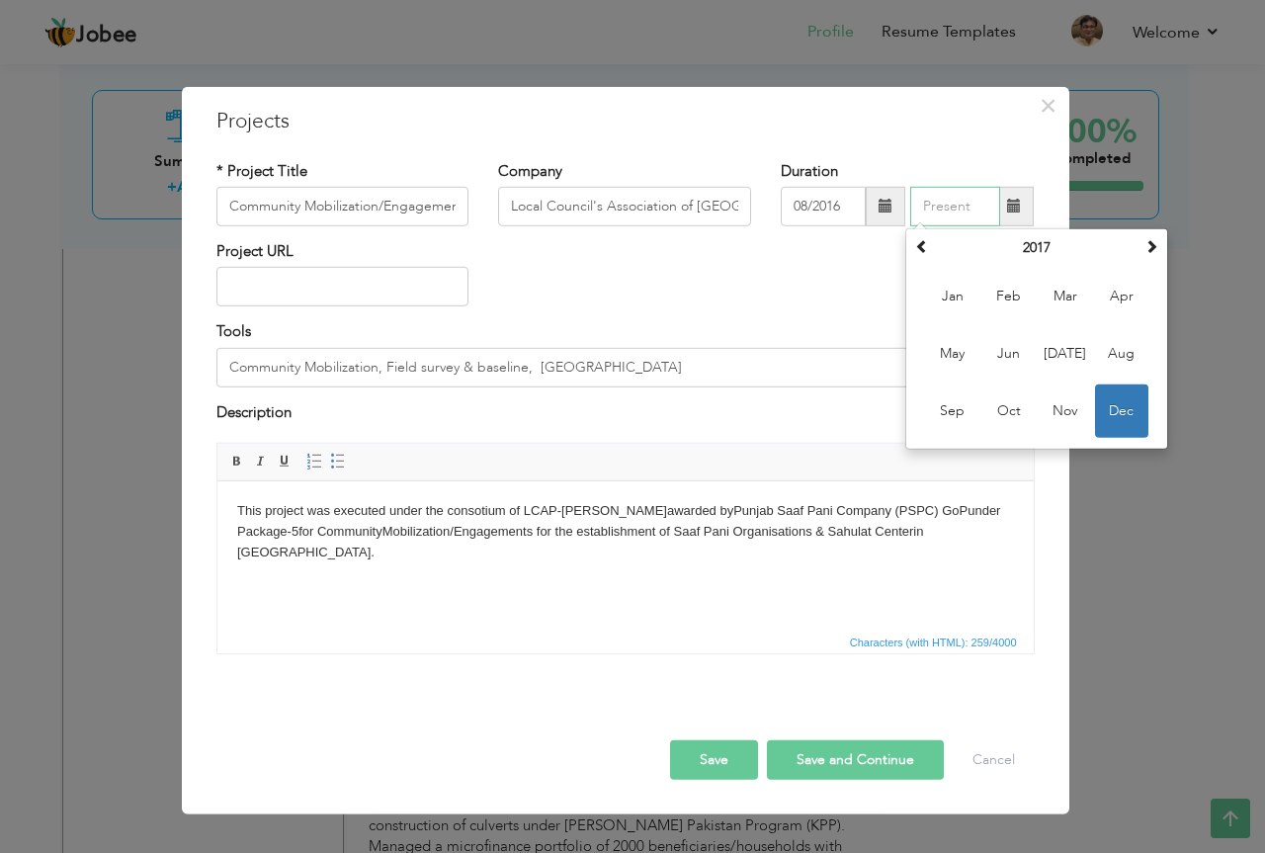
click at [1119, 410] on span "Dec" at bounding box center [1121, 410] width 53 height 53
type input "12/2017"
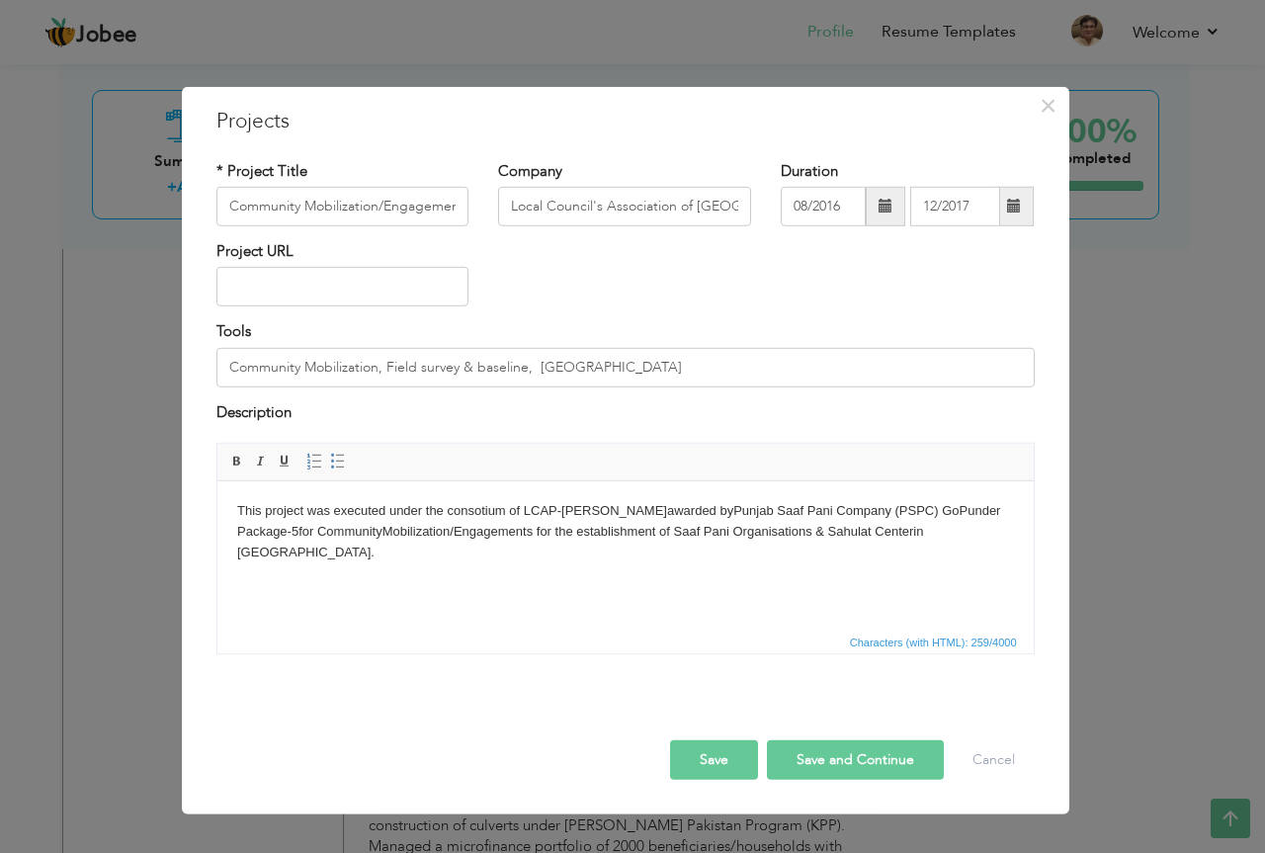
click at [726, 752] on button "Save" at bounding box center [714, 760] width 88 height 40
click at [837, 757] on button "Save and Continue" at bounding box center [855, 760] width 177 height 40
click at [711, 754] on button "Save" at bounding box center [714, 760] width 88 height 40
click at [836, 759] on button "Save and Continue" at bounding box center [855, 760] width 177 height 40
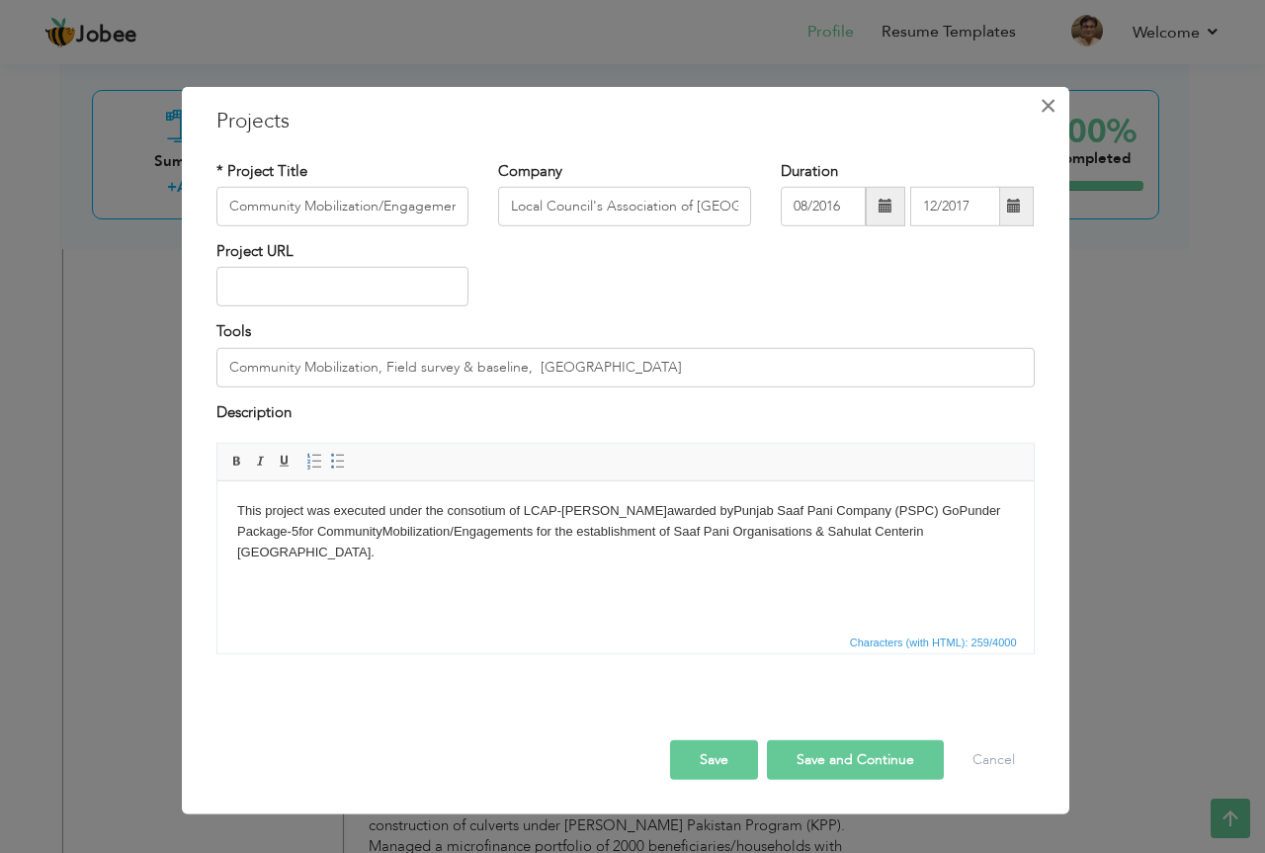
click at [1047, 112] on span "×" at bounding box center [1048, 105] width 17 height 36
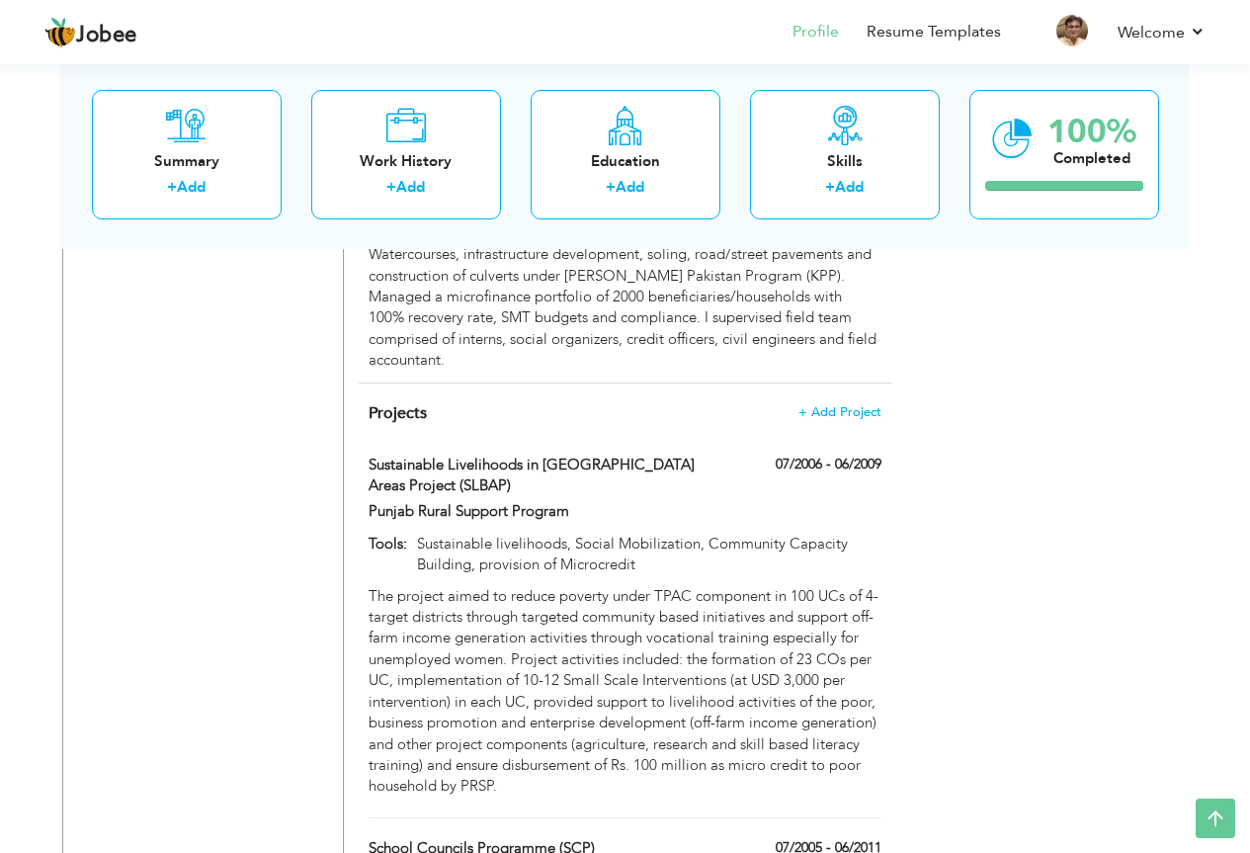
scroll to position [4293, 0]
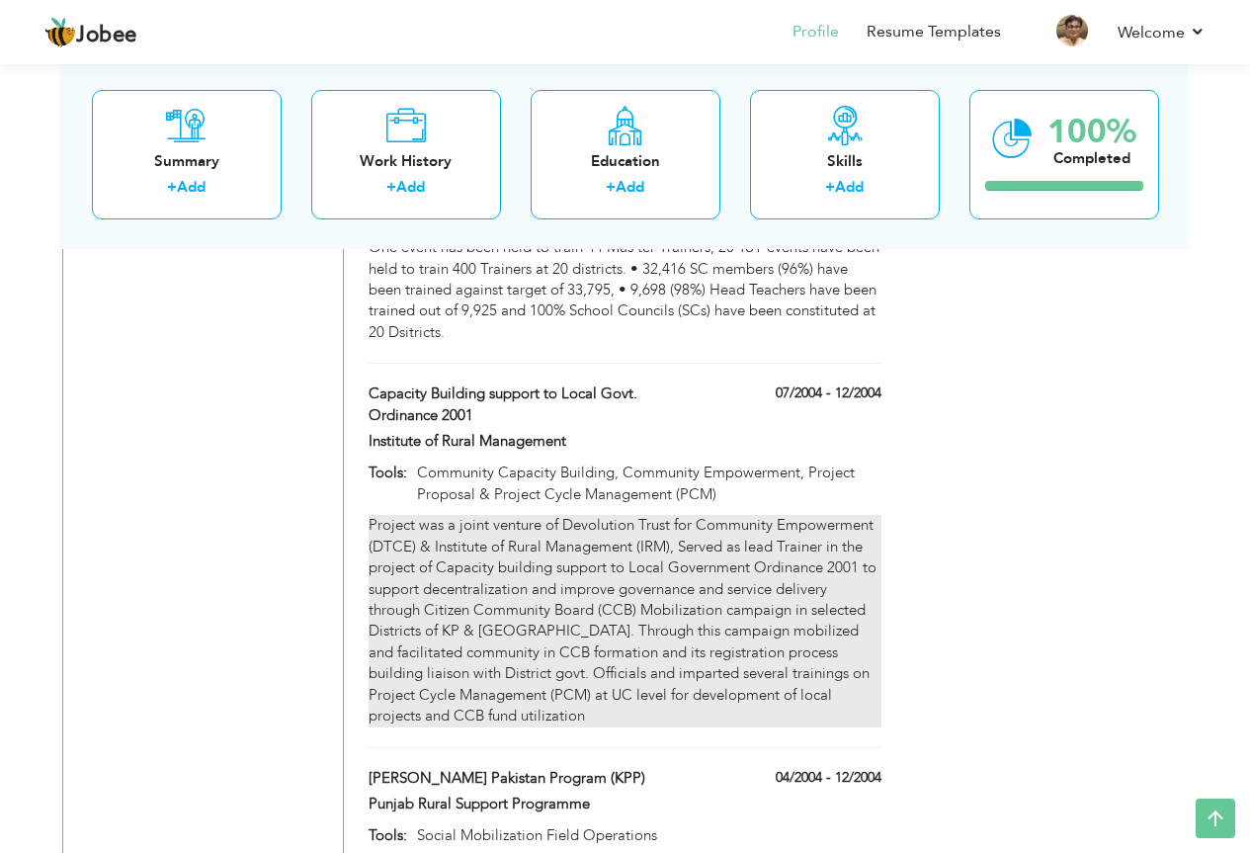
scroll to position [5005, 0]
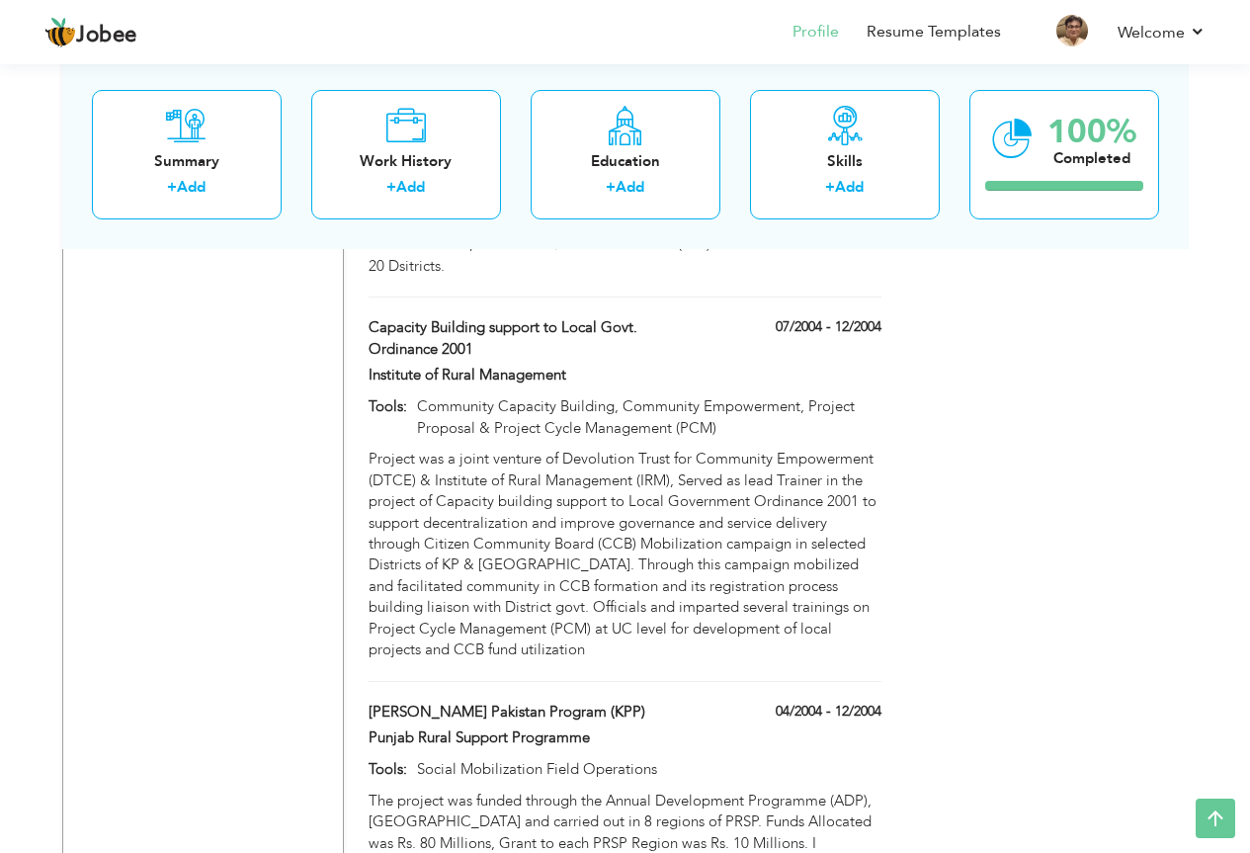
type input "Improvement of Watercourses"
type input "Punjab Rural Support Programme"
type input "07/2002"
type input "12/2002"
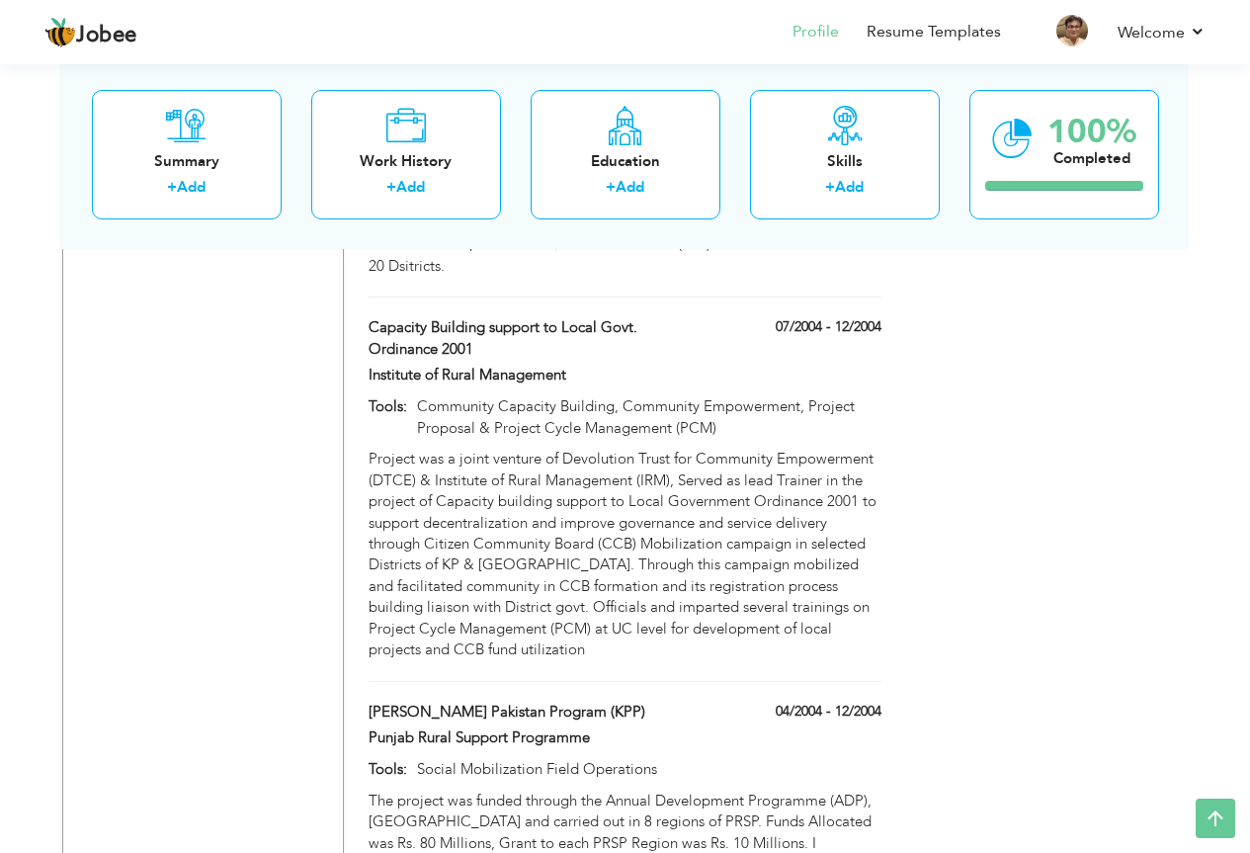
type input "Social Mobilization, PRA. Field Survey"
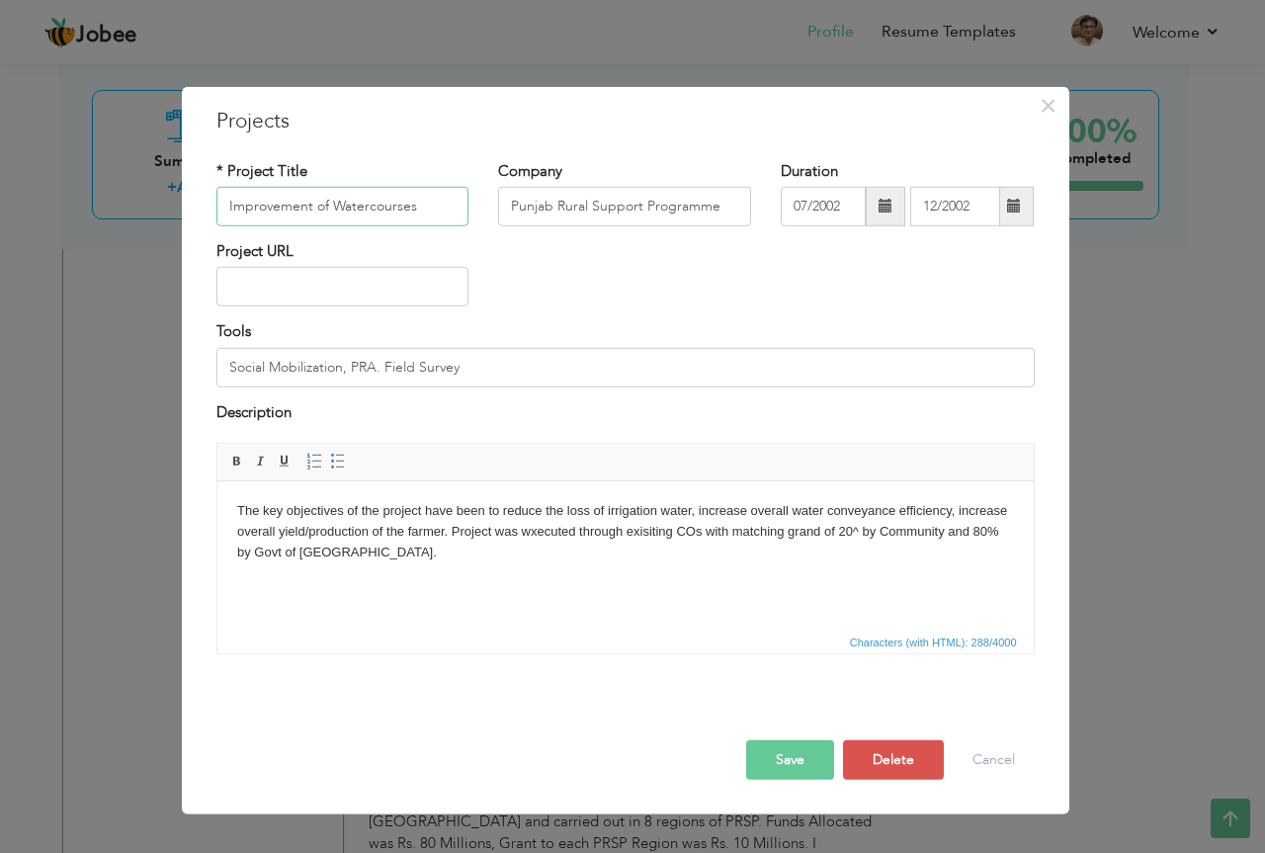
click at [229, 208] on input "Improvement of Watercourses" at bounding box center [342, 207] width 253 height 40
type input "National Program for Improvement of Watercourses"
click at [776, 760] on button "Save" at bounding box center [790, 760] width 88 height 40
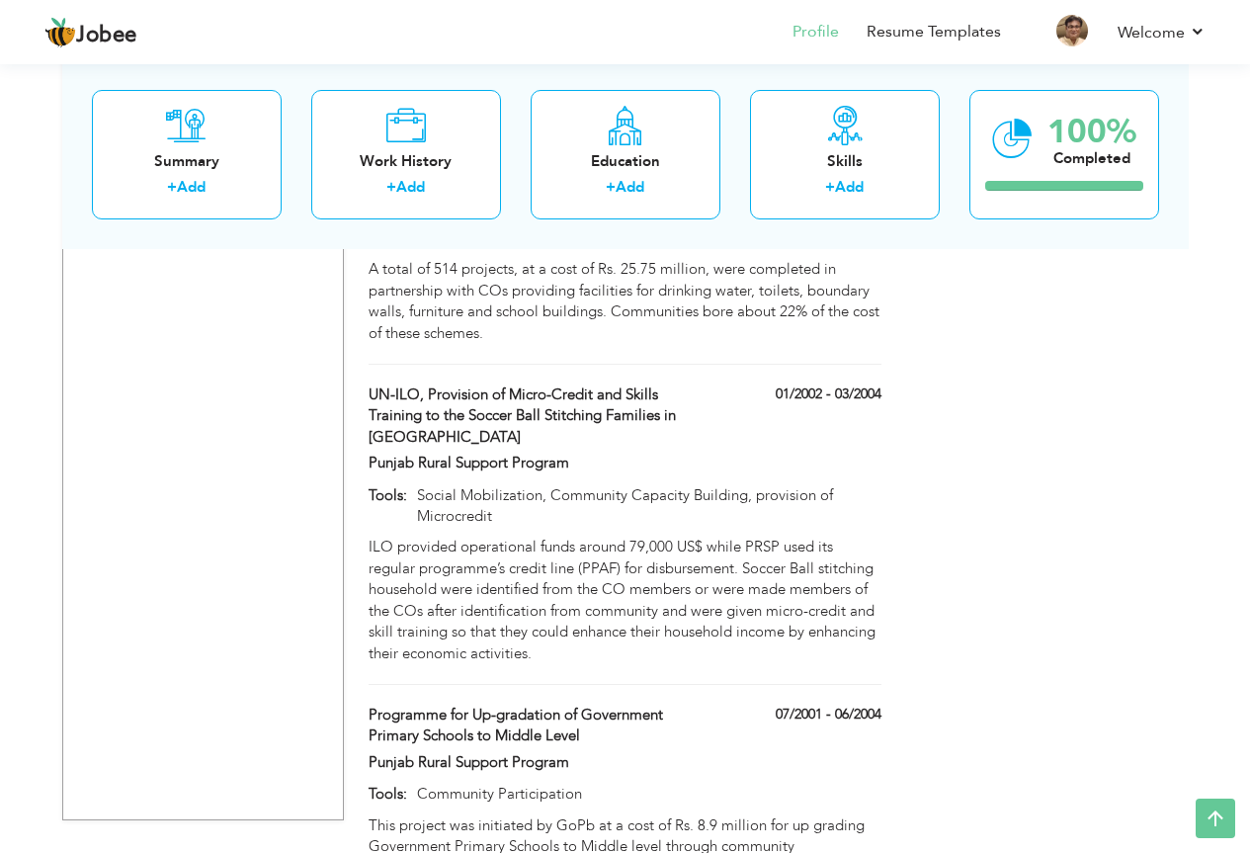
scroll to position [6114, 0]
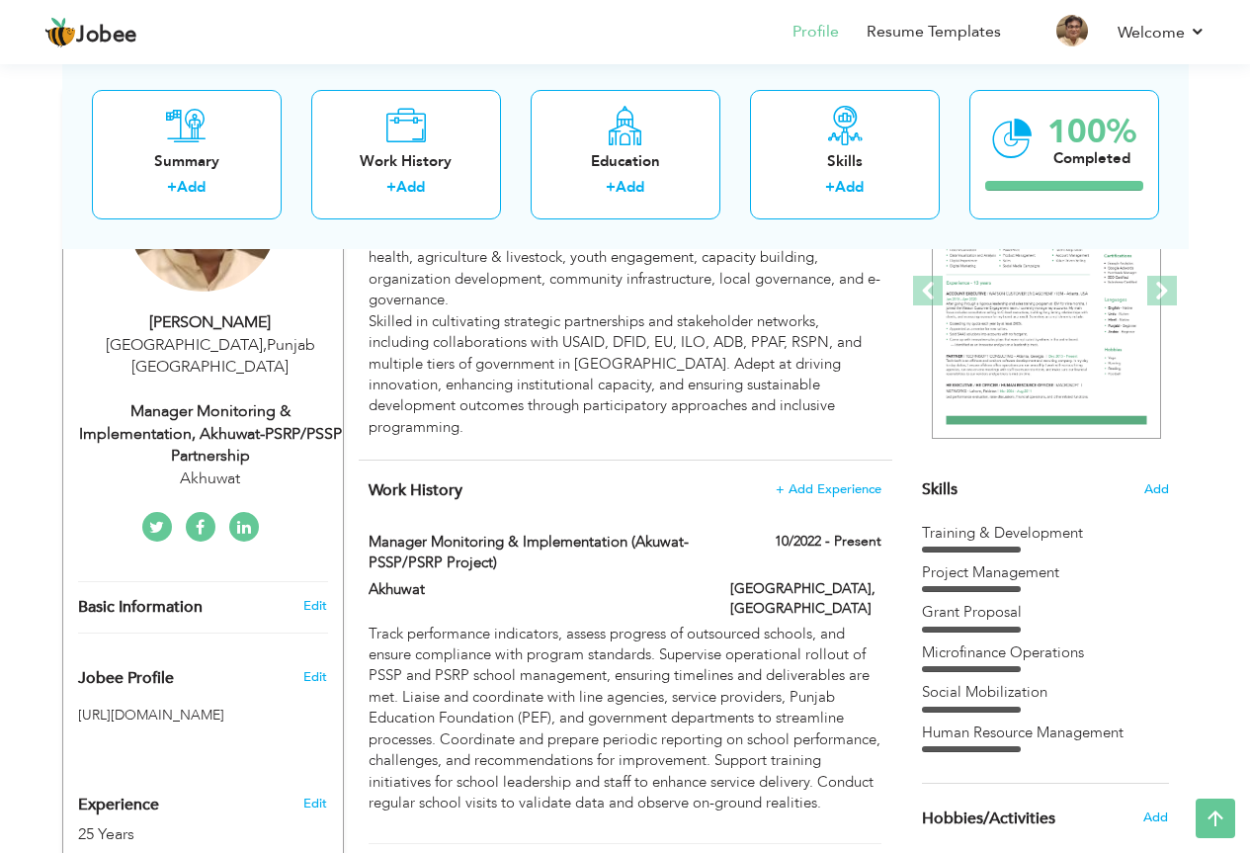
scroll to position [222, 0]
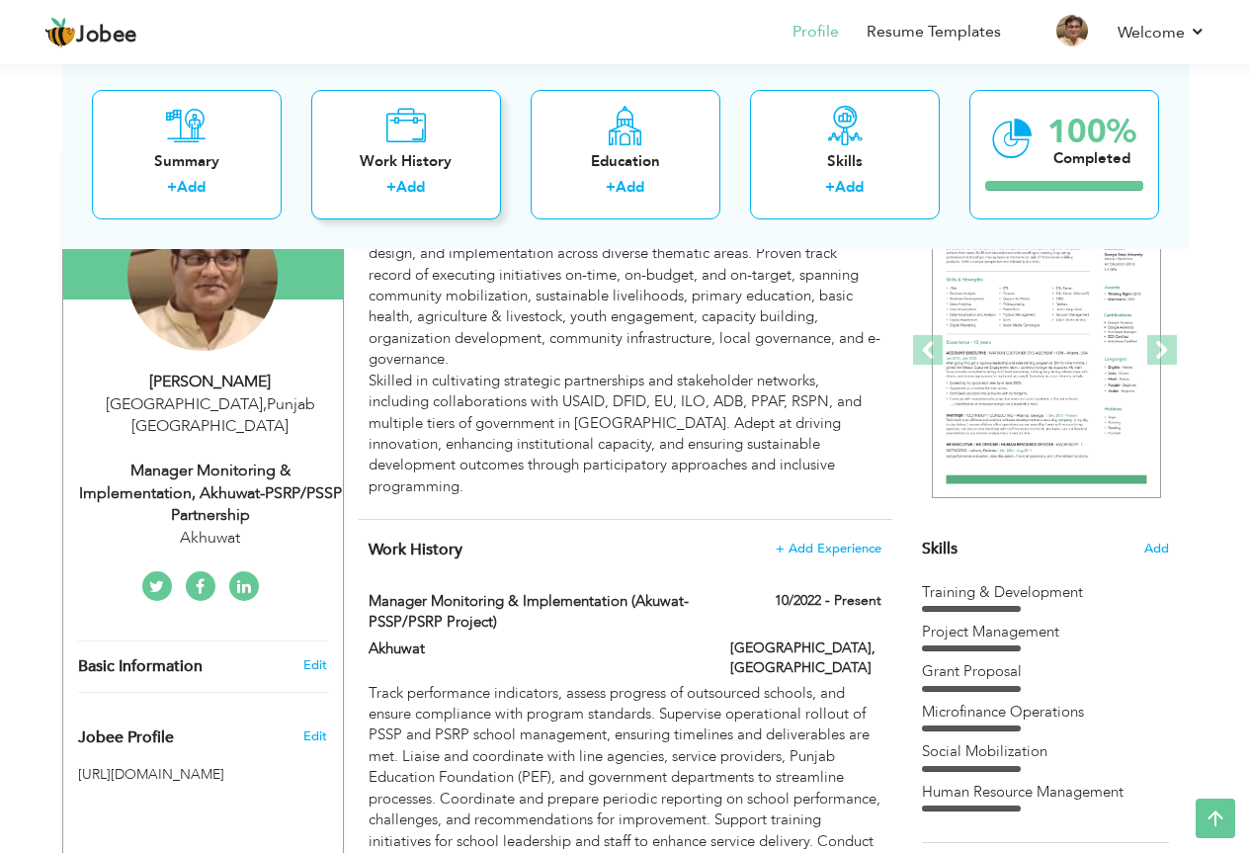
click at [400, 140] on icon at bounding box center [405, 125] width 41 height 40
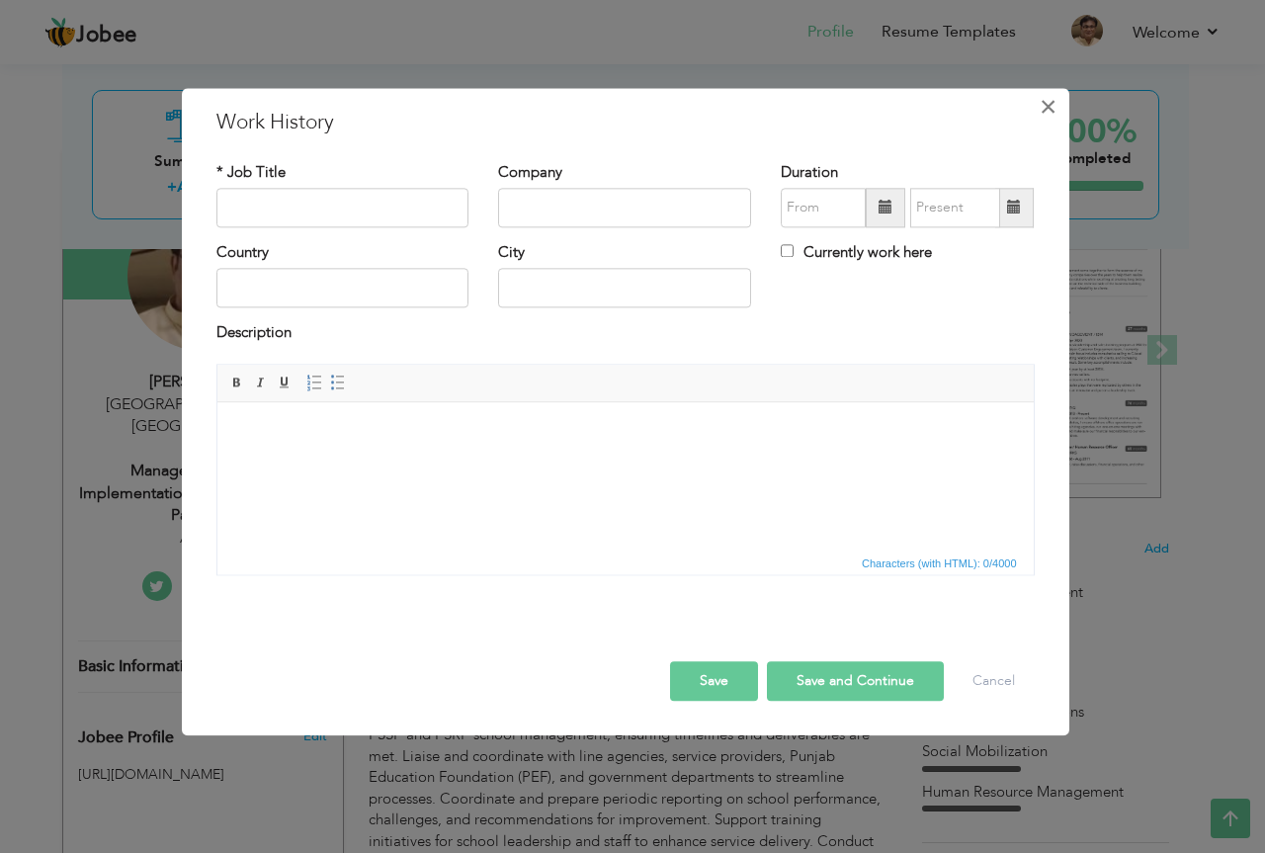
click at [1046, 115] on span "×" at bounding box center [1048, 107] width 17 height 36
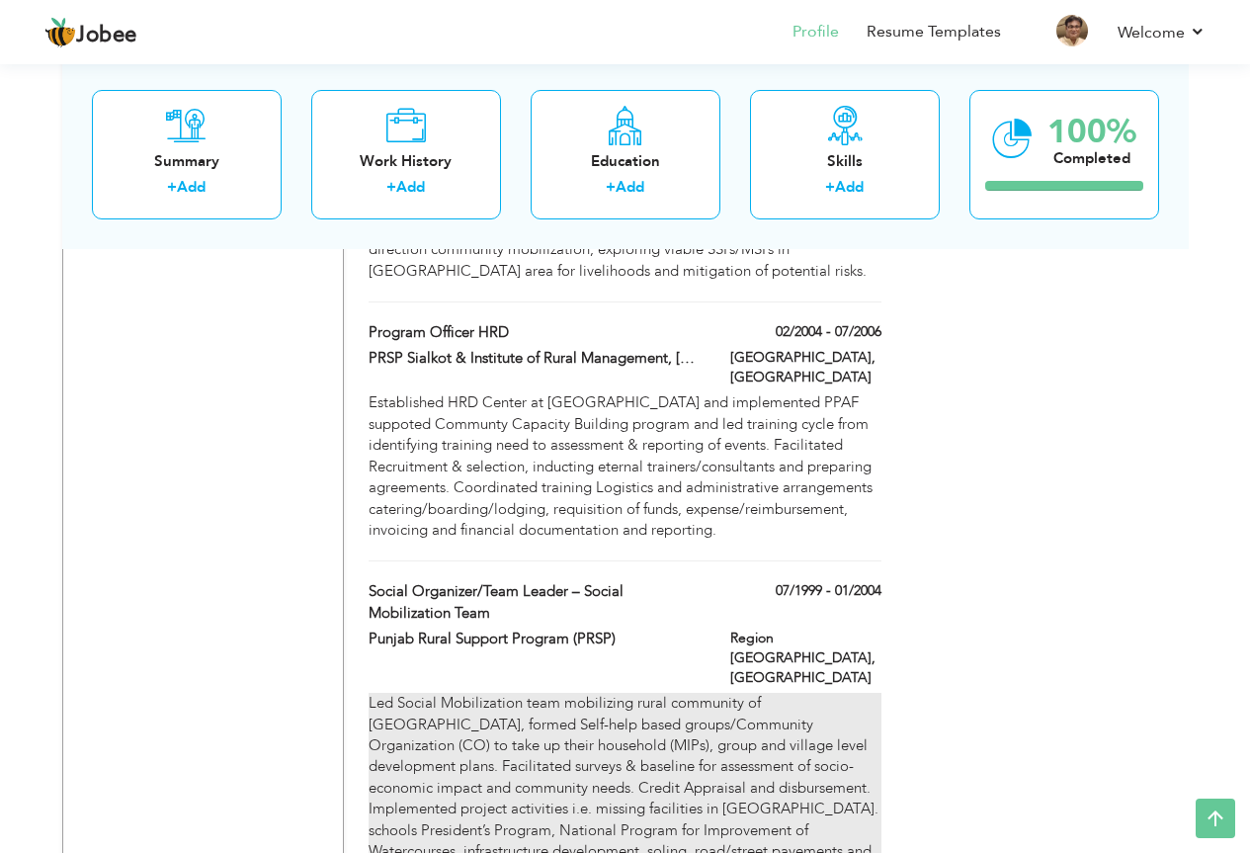
scroll to position [3643, 0]
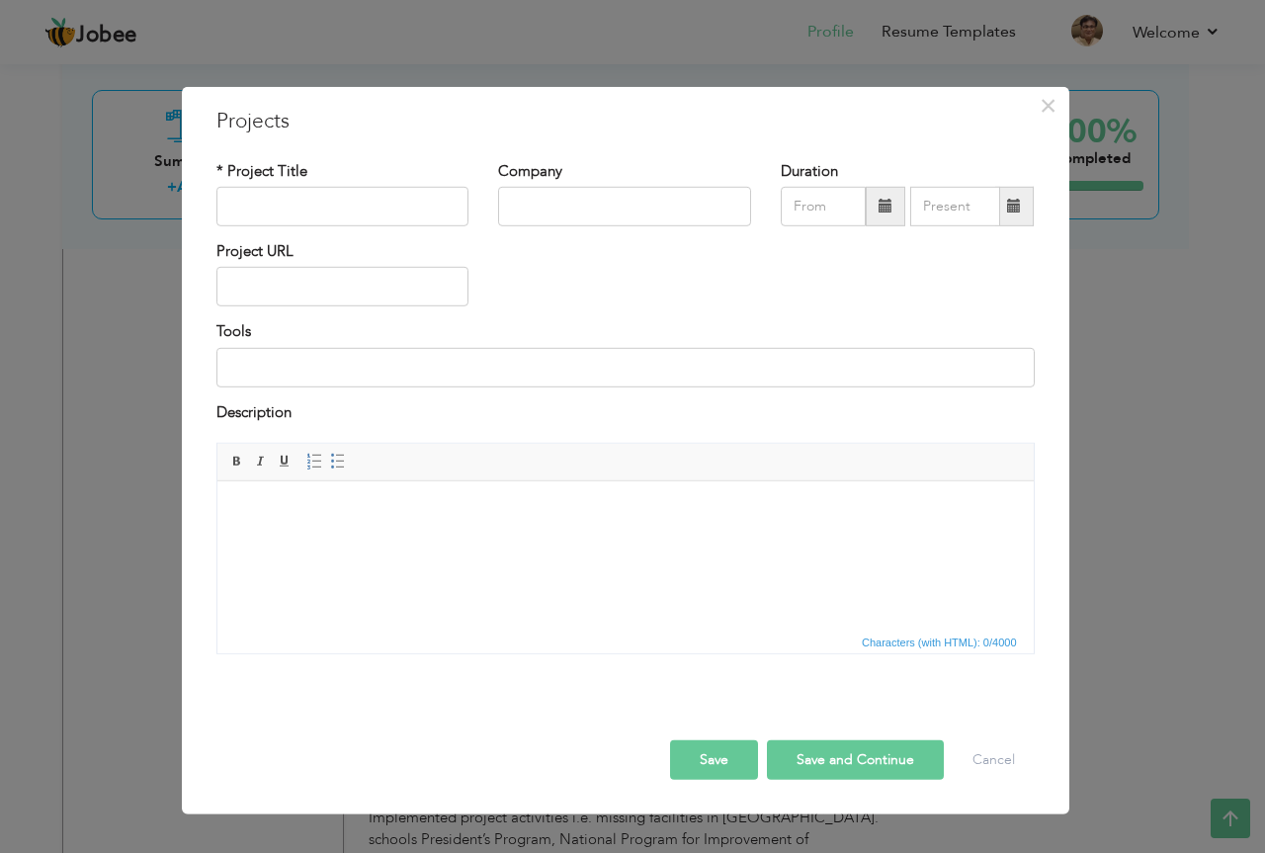
click at [536, 530] on html at bounding box center [624, 511] width 816 height 60
click at [412, 207] on input "text" at bounding box center [342, 207] width 253 height 40
click at [593, 542] on html at bounding box center [624, 511] width 816 height 60
click at [1053, 115] on span "×" at bounding box center [1048, 105] width 17 height 36
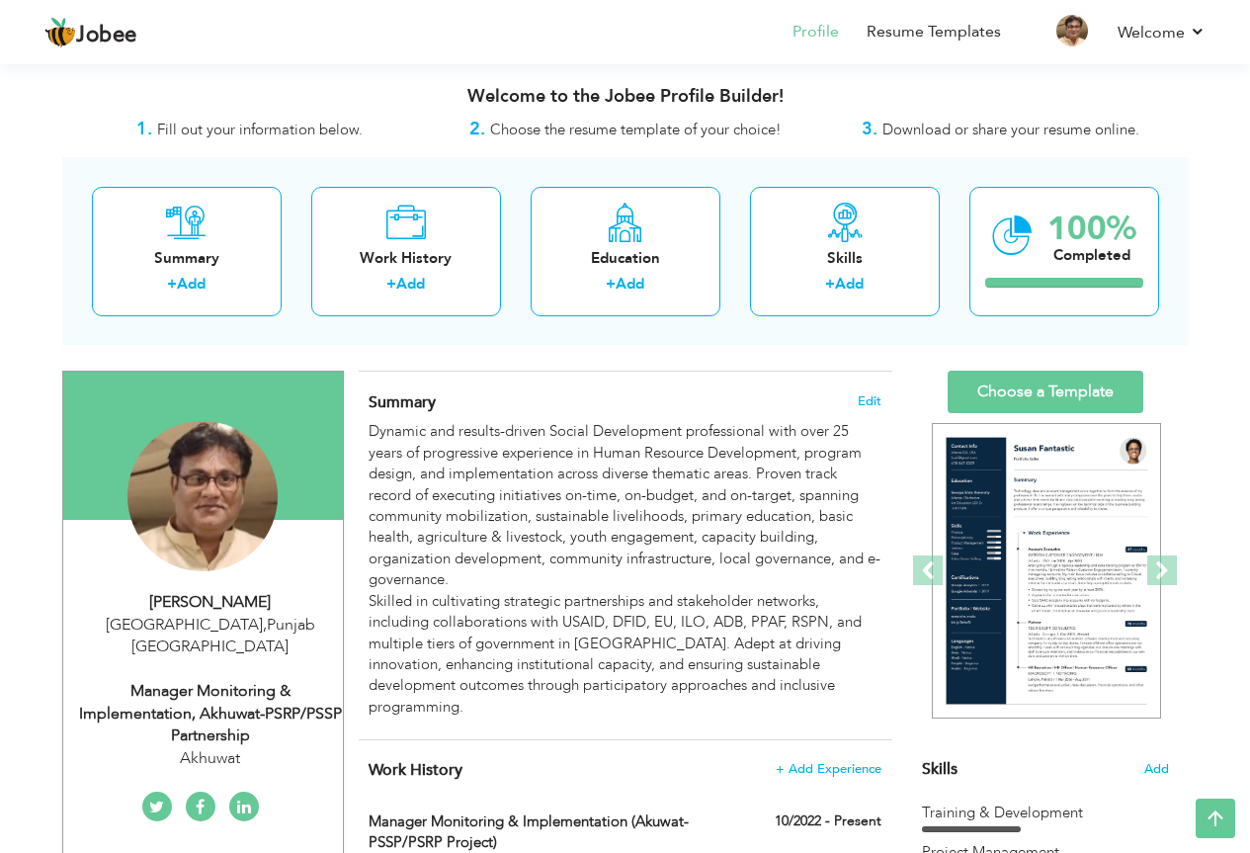
scroll to position [0, 0]
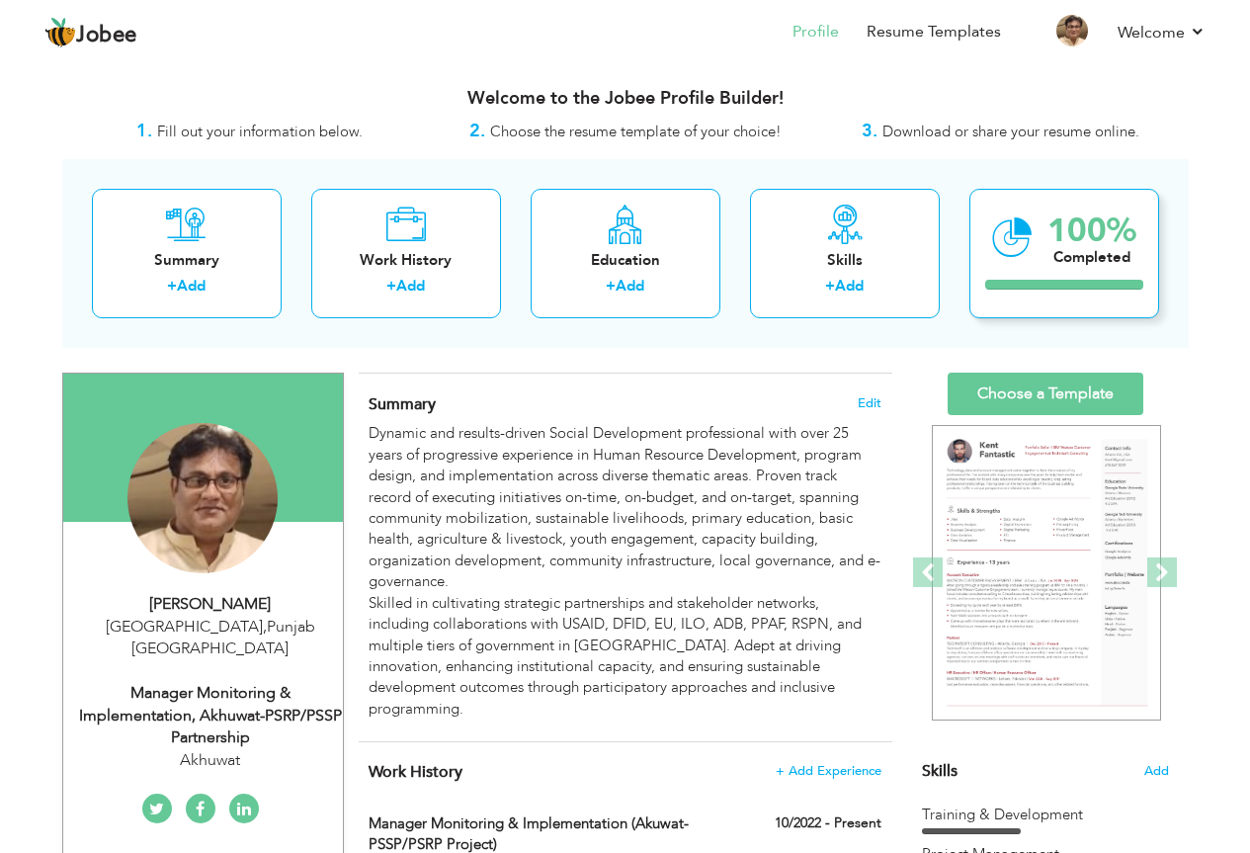
click at [1017, 259] on icon at bounding box center [1012, 238] width 41 height 66
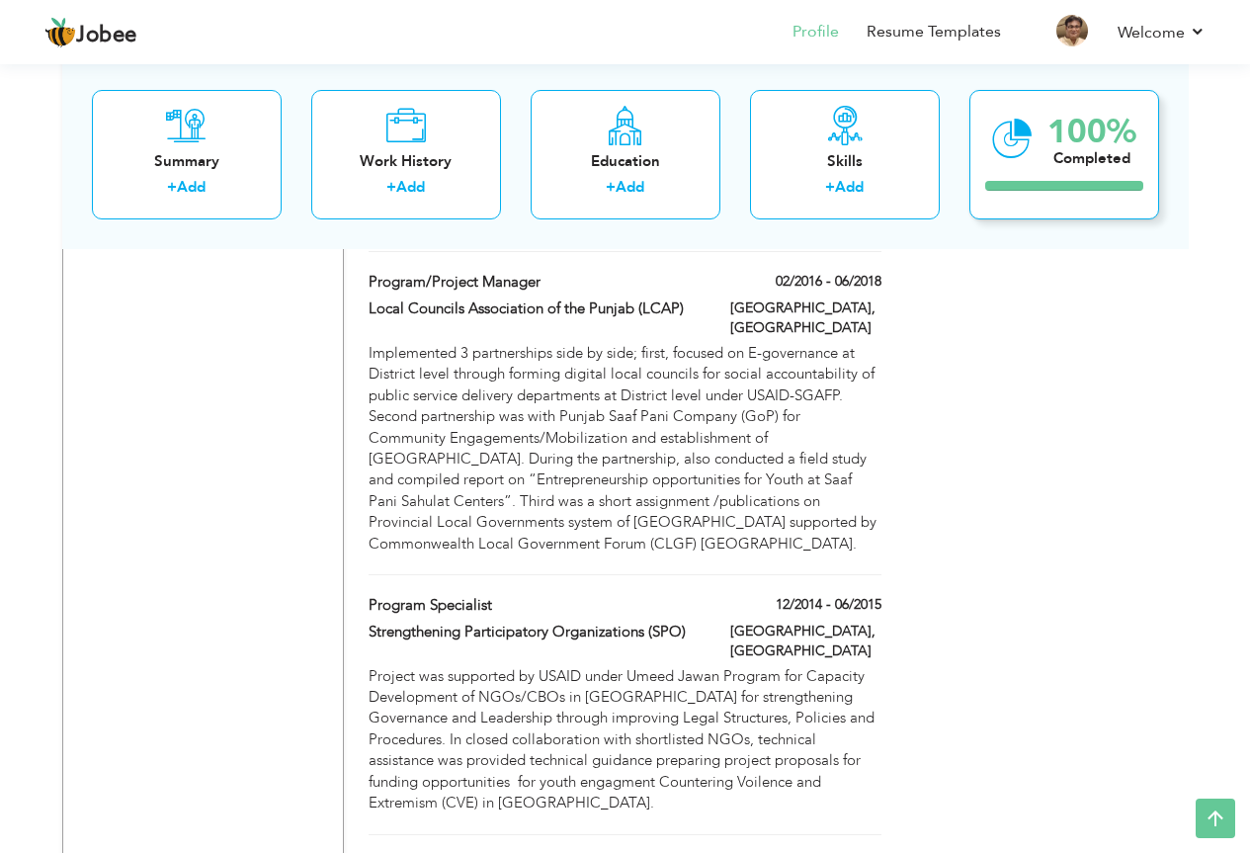
scroll to position [2174, 0]
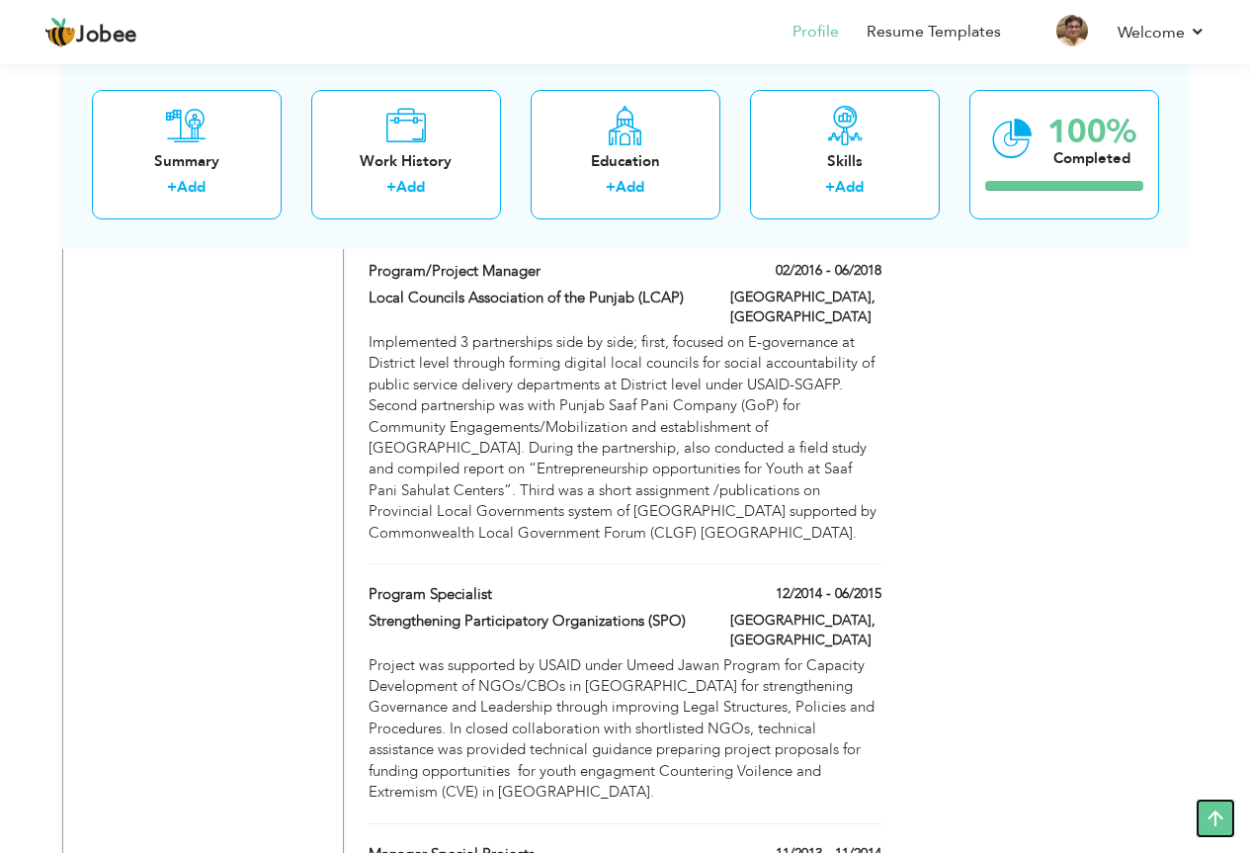
click at [1223, 820] on icon at bounding box center [1216, 818] width 40 height 40
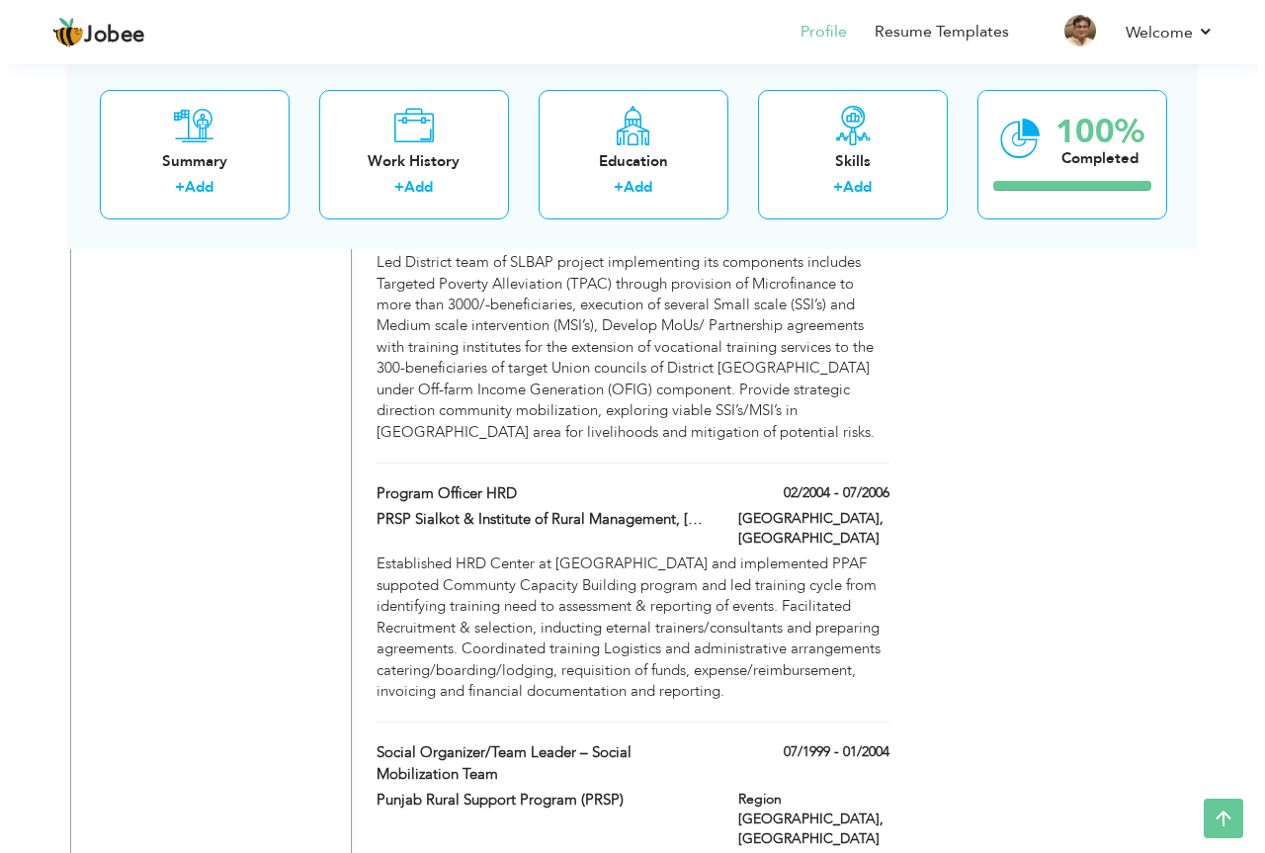
scroll to position [3557, 0]
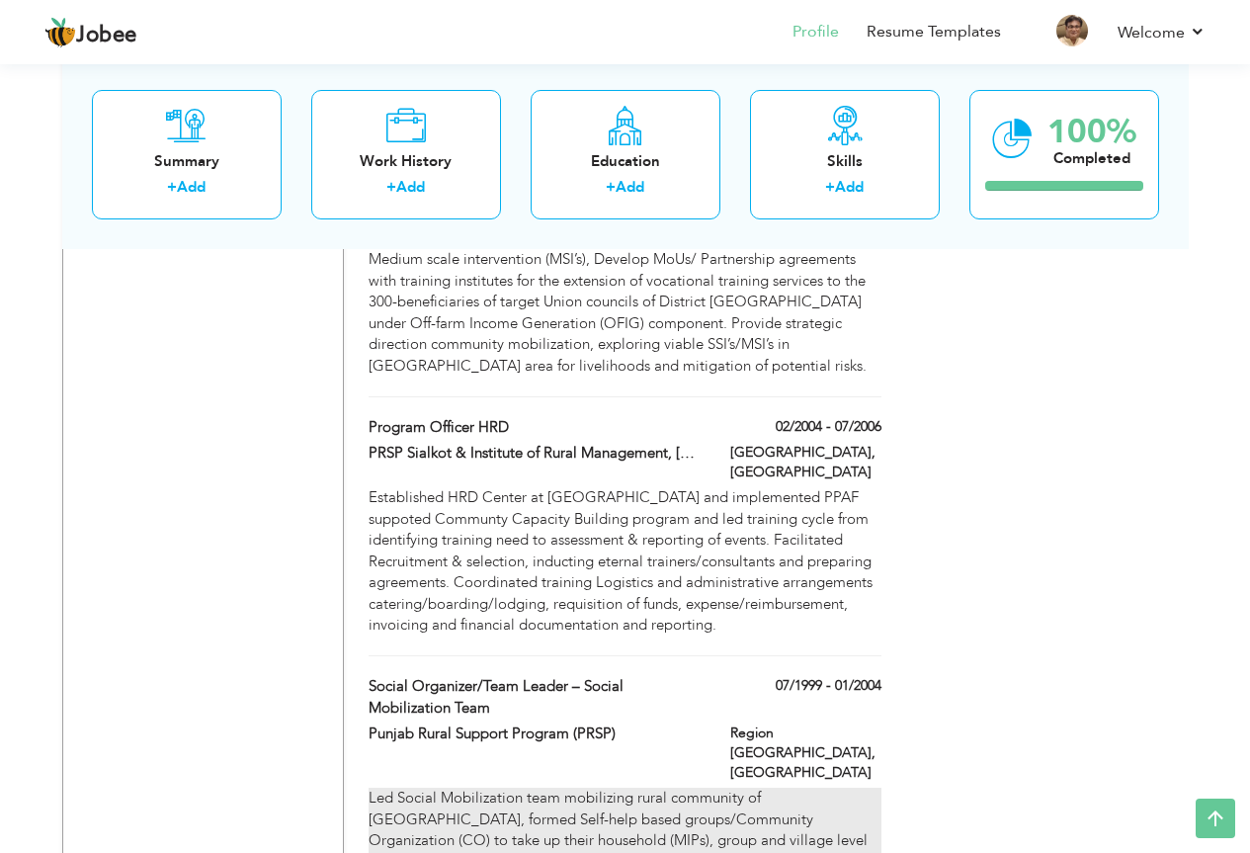
type input "Social Organizer/Team Leader – Social Mobilization Team"
type input "Punjab Rural Support Program (PRSP)"
type input "07/1999"
type input "01/2004"
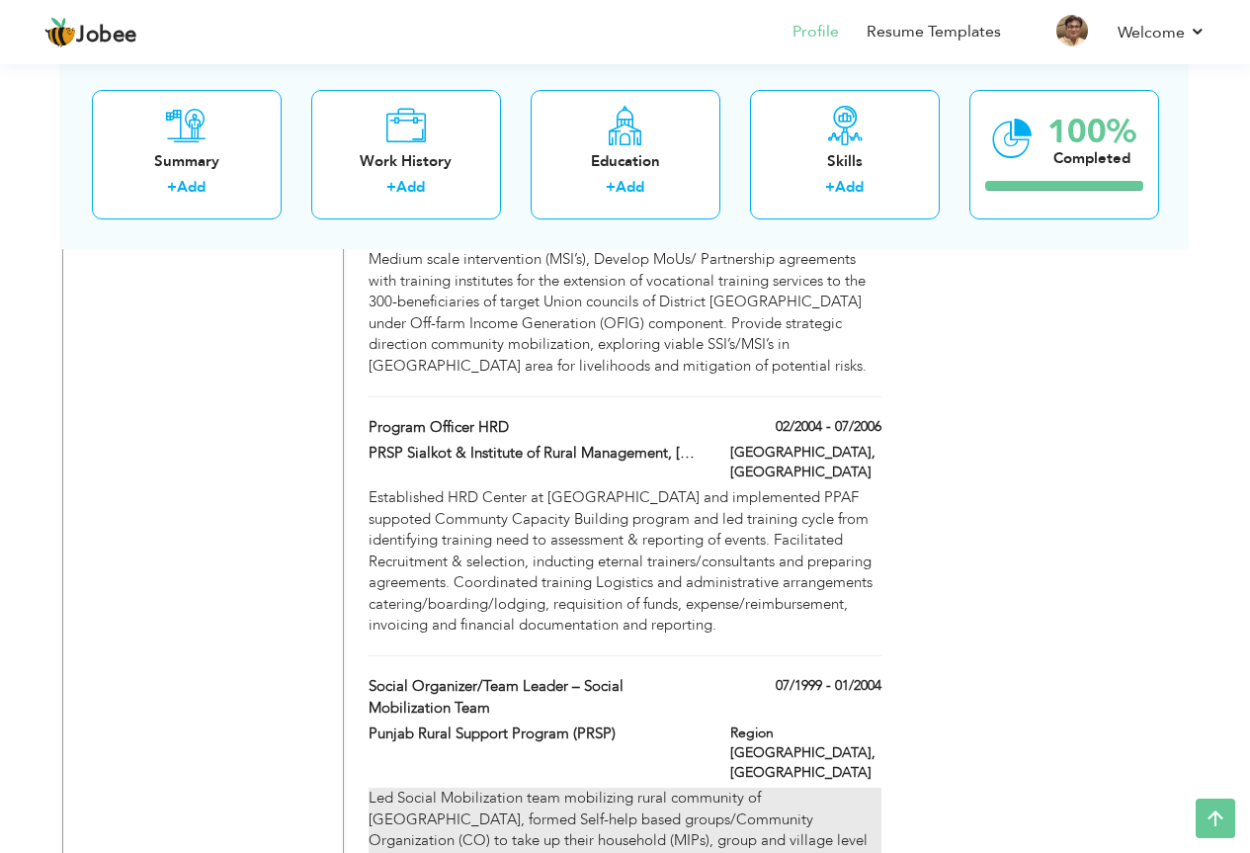
type input "[GEOGRAPHIC_DATA]"
type input "Region Lahore"
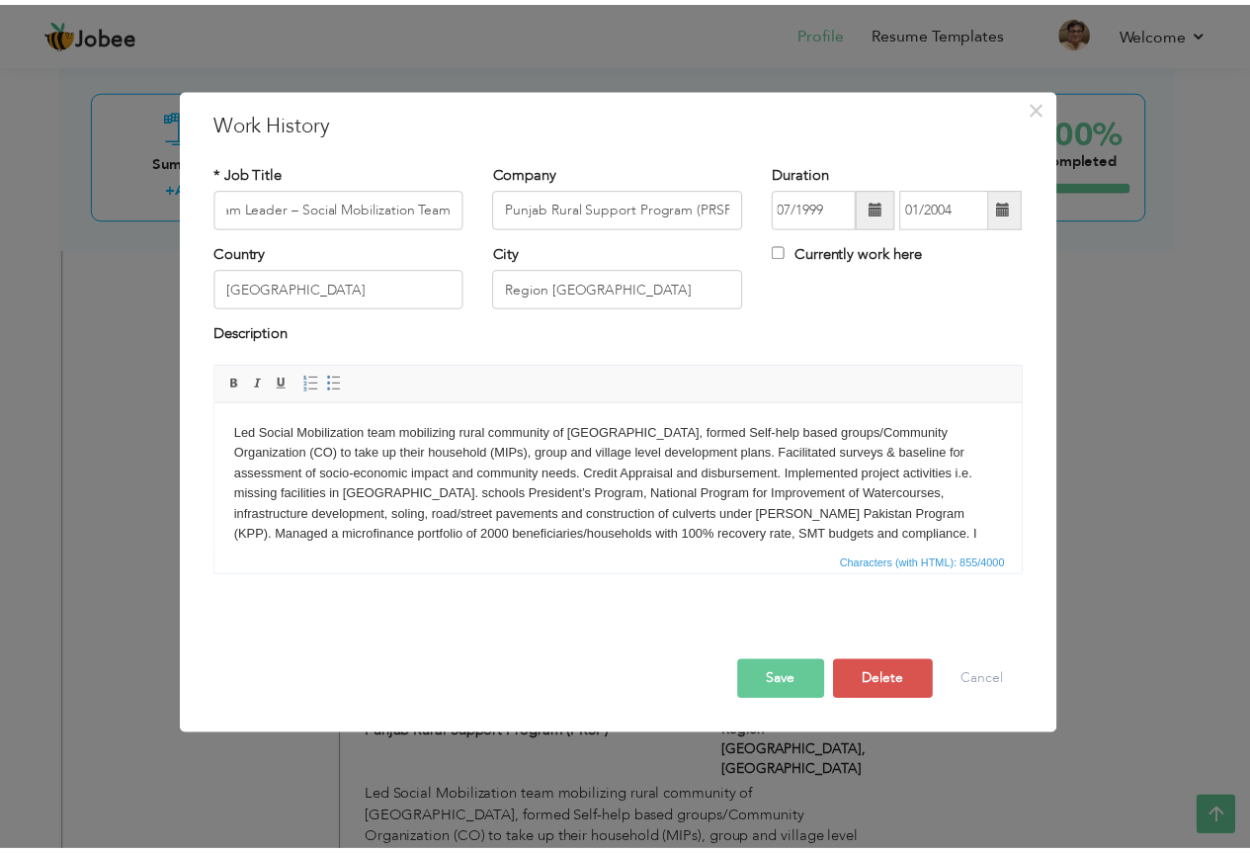
scroll to position [0, 0]
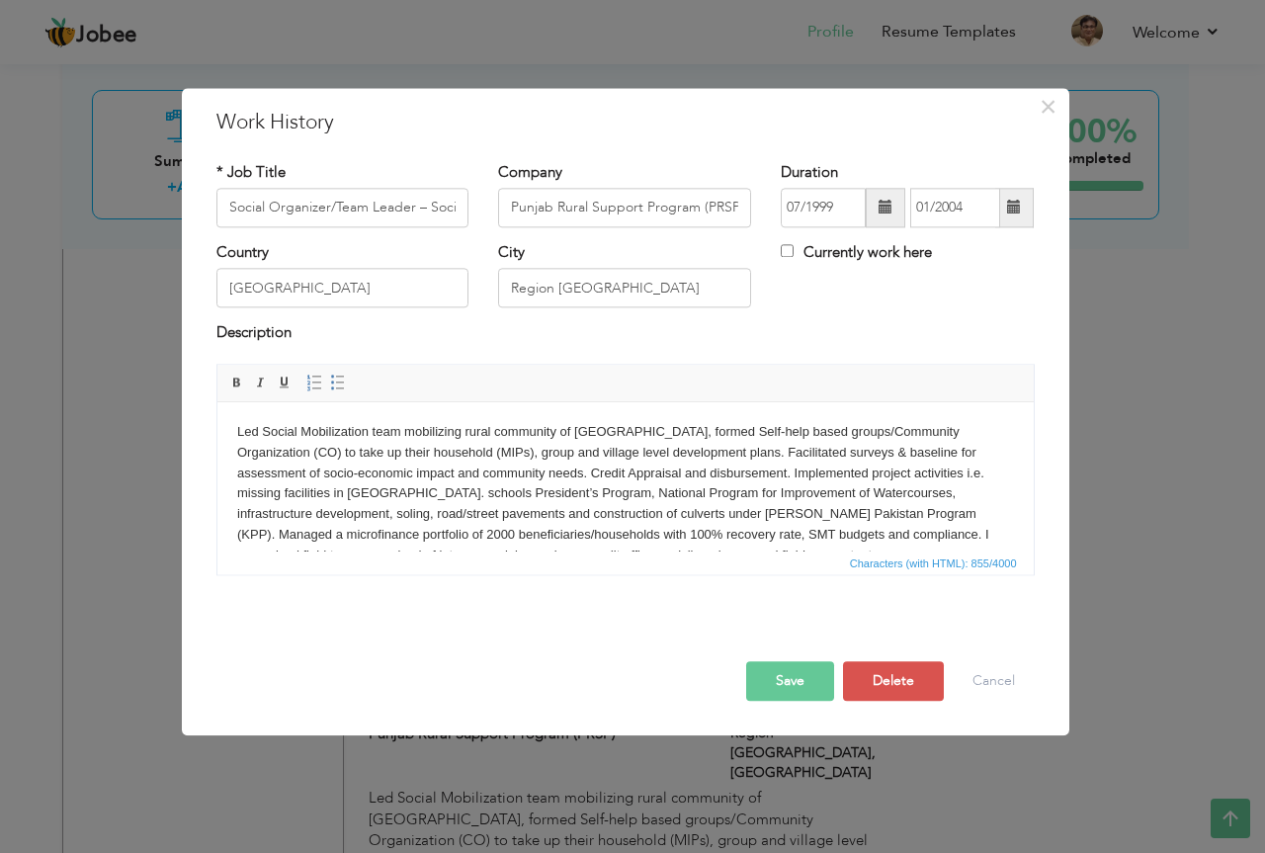
click at [878, 471] on body "Led Social Mobilization team mobilizing rural community of District Lahore, for…" at bounding box center [624, 494] width 777 height 144
click at [893, 468] on body "Led Social Mobilization team mobilizing rural community of District Lahore, for…" at bounding box center [624, 484] width 777 height 124
click at [459, 490] on body "Led Social Mobilization team mobilizing rural community of District Lahore, for…" at bounding box center [624, 484] width 777 height 124
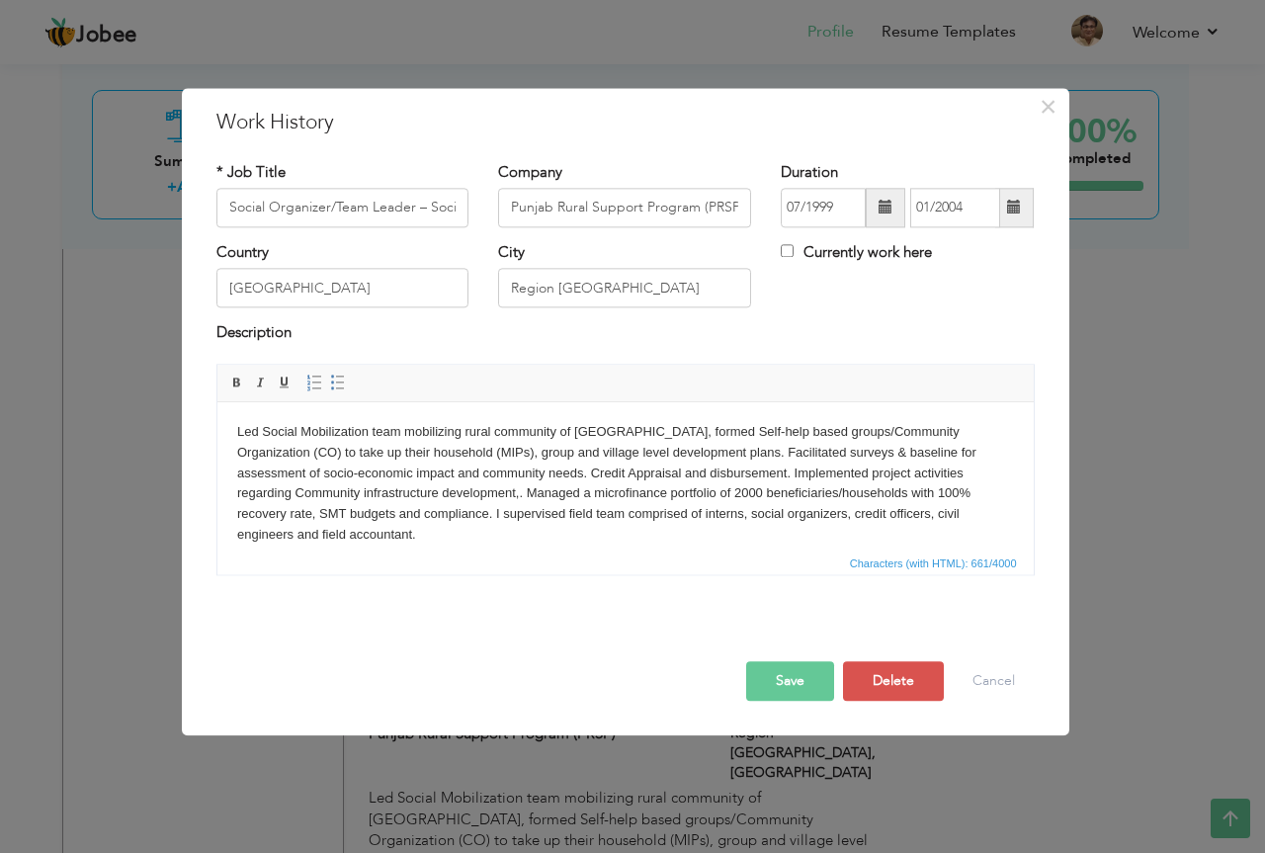
click at [799, 682] on button "Save" at bounding box center [790, 681] width 88 height 40
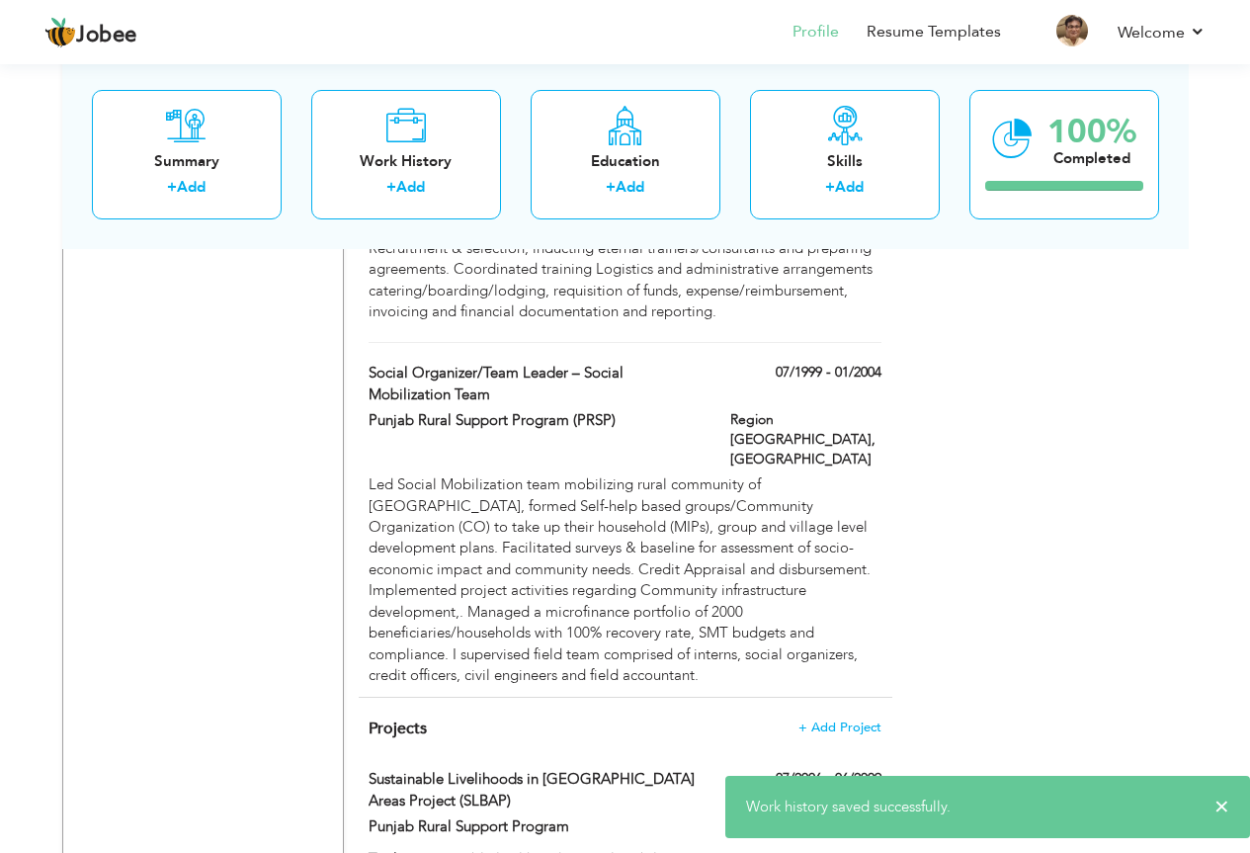
scroll to position [3953, 0]
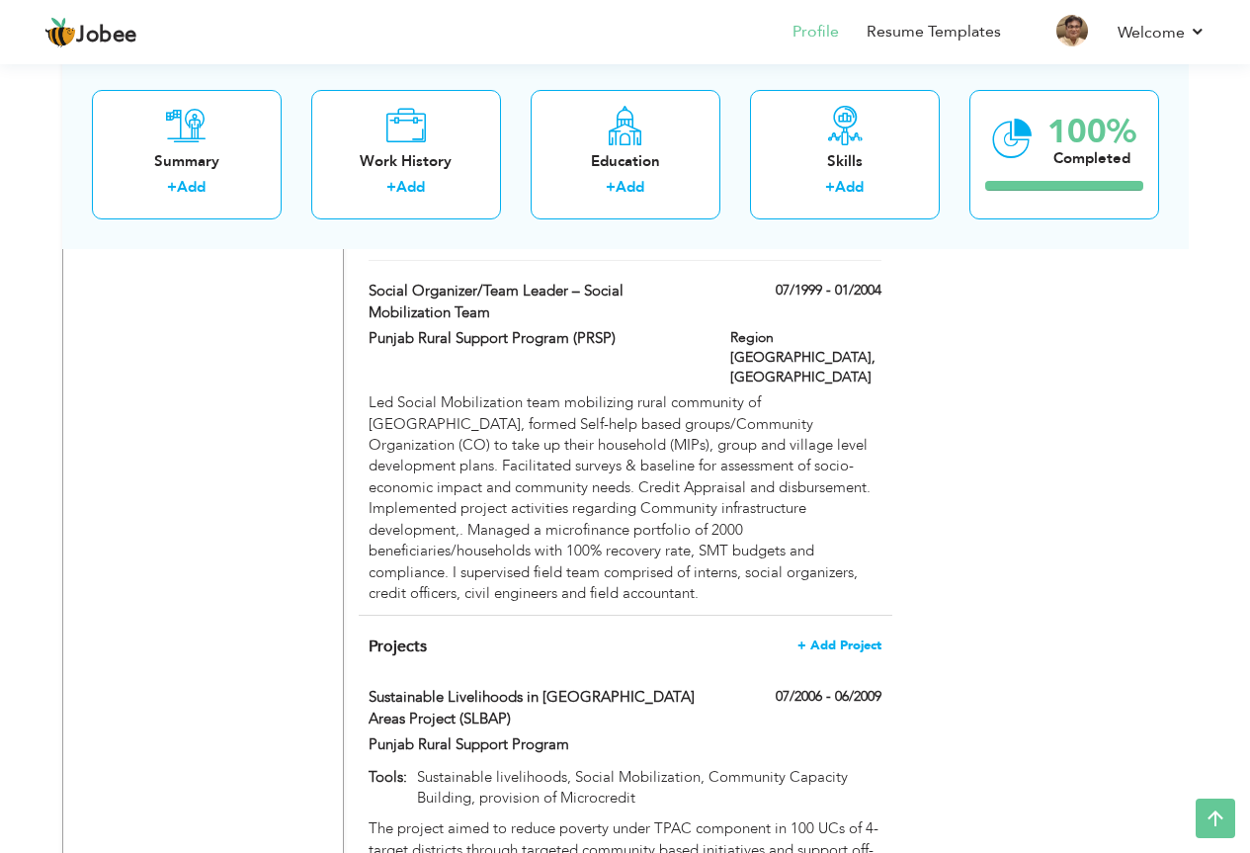
click at [868, 638] on span "+ Add Project" at bounding box center [839, 645] width 84 height 14
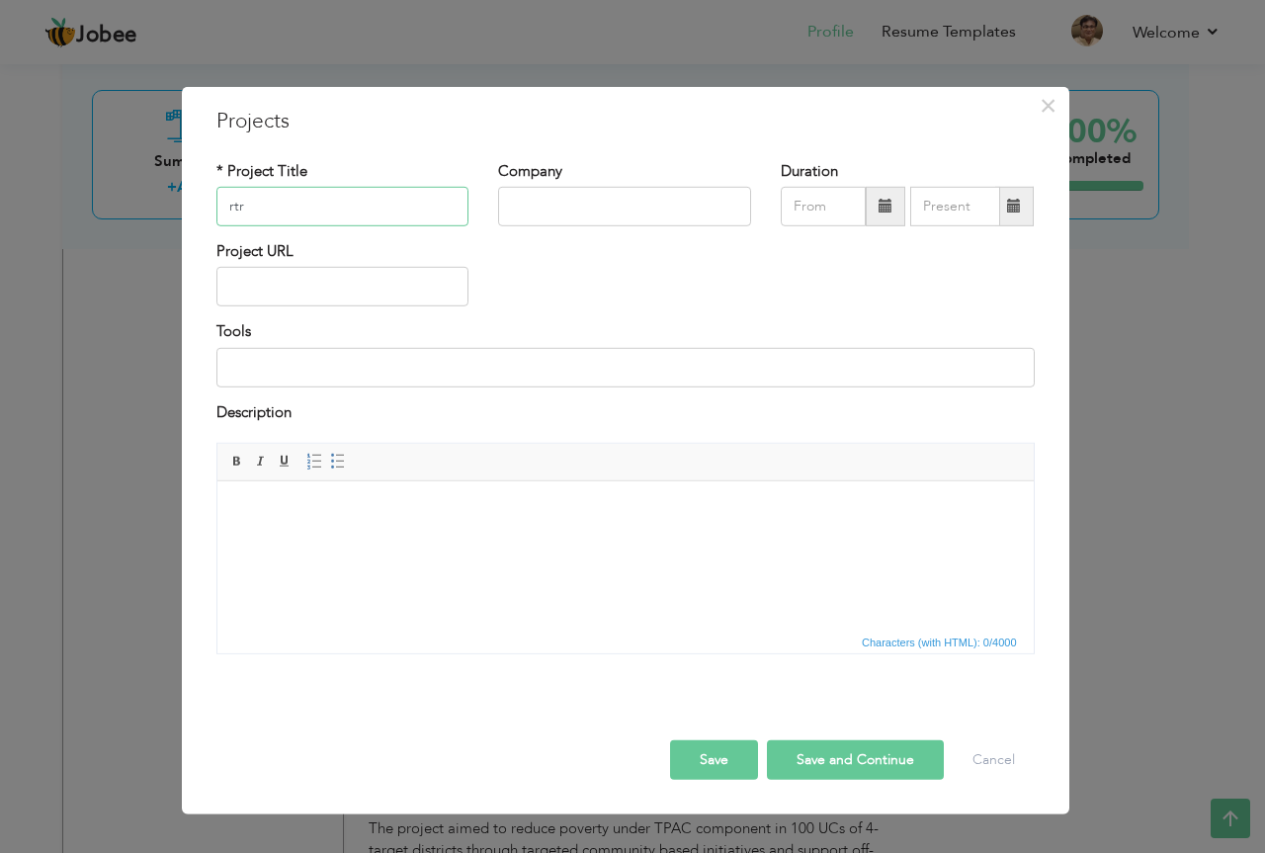
type input "rtr"
click at [611, 209] on input "text" at bounding box center [624, 207] width 253 height 40
type input "rrr"
click at [342, 211] on input "rtr" at bounding box center [342, 207] width 253 height 40
click at [388, 212] on input "rtr hhhhb" at bounding box center [342, 207] width 253 height 40
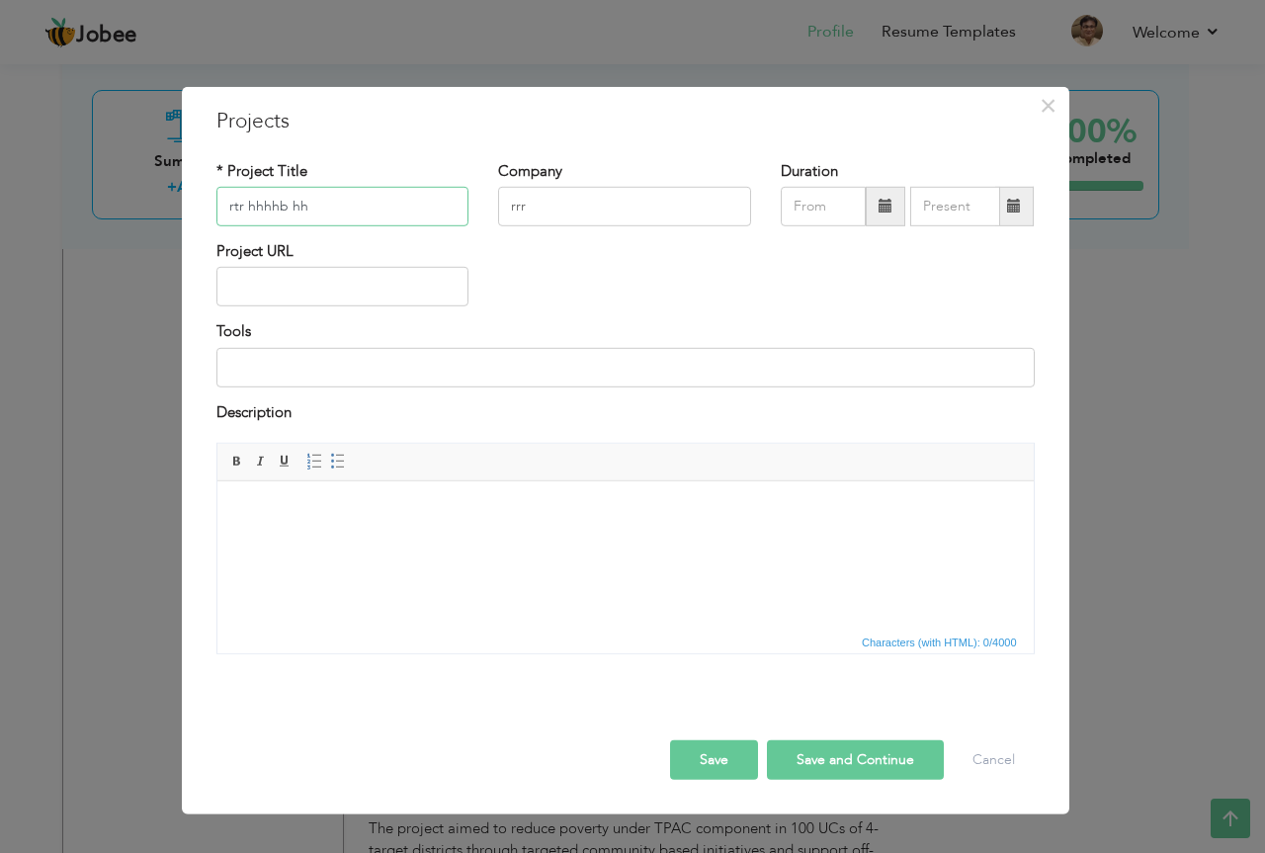
type input "rtr hhhhb hh"
click at [336, 373] on input at bounding box center [625, 368] width 818 height 40
type input "h"
click at [376, 369] on input "h" at bounding box center [625, 368] width 818 height 40
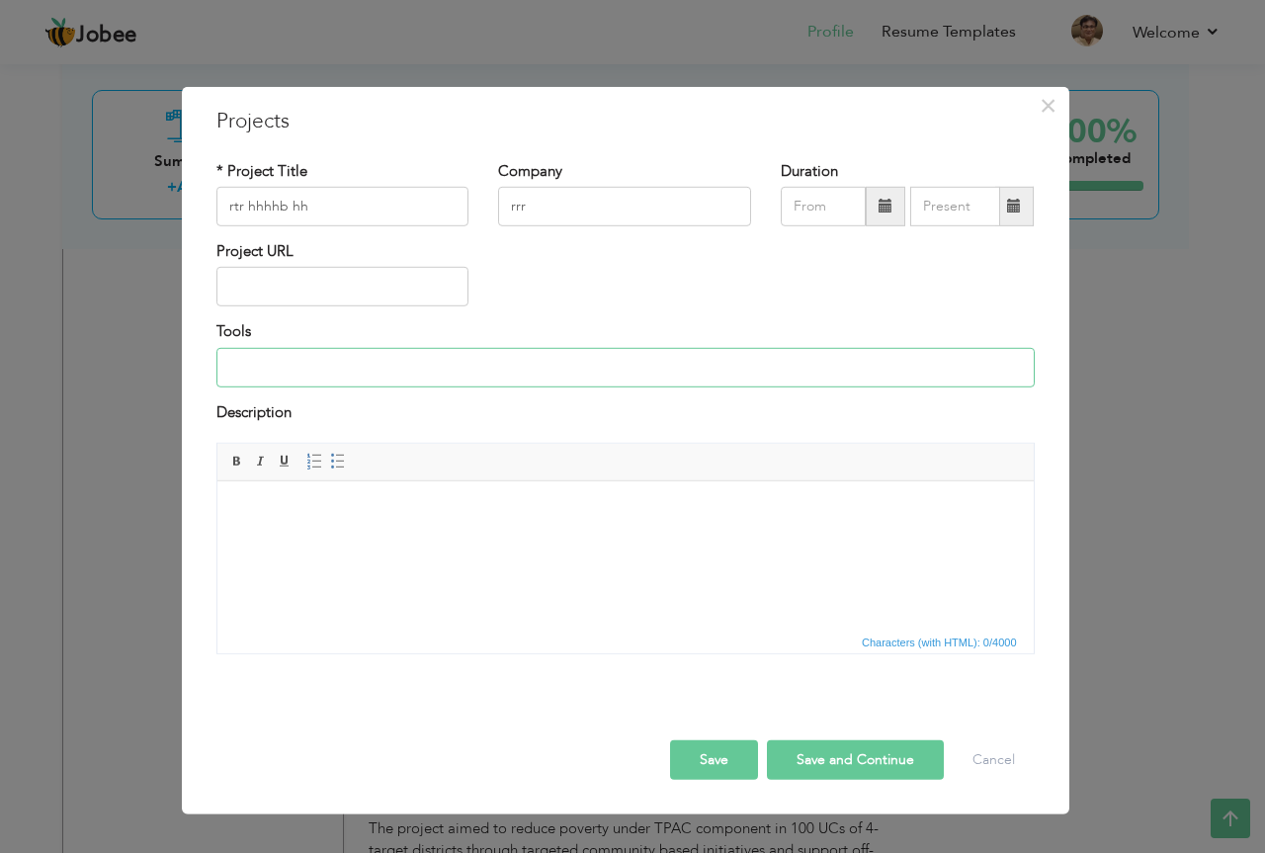
click at [373, 379] on input at bounding box center [625, 368] width 818 height 40
type input "Community Participation"
click at [405, 542] on html at bounding box center [624, 511] width 816 height 60
click at [383, 542] on html at bounding box center [624, 511] width 816 height 60
click at [743, 749] on button "Save" at bounding box center [714, 760] width 88 height 40
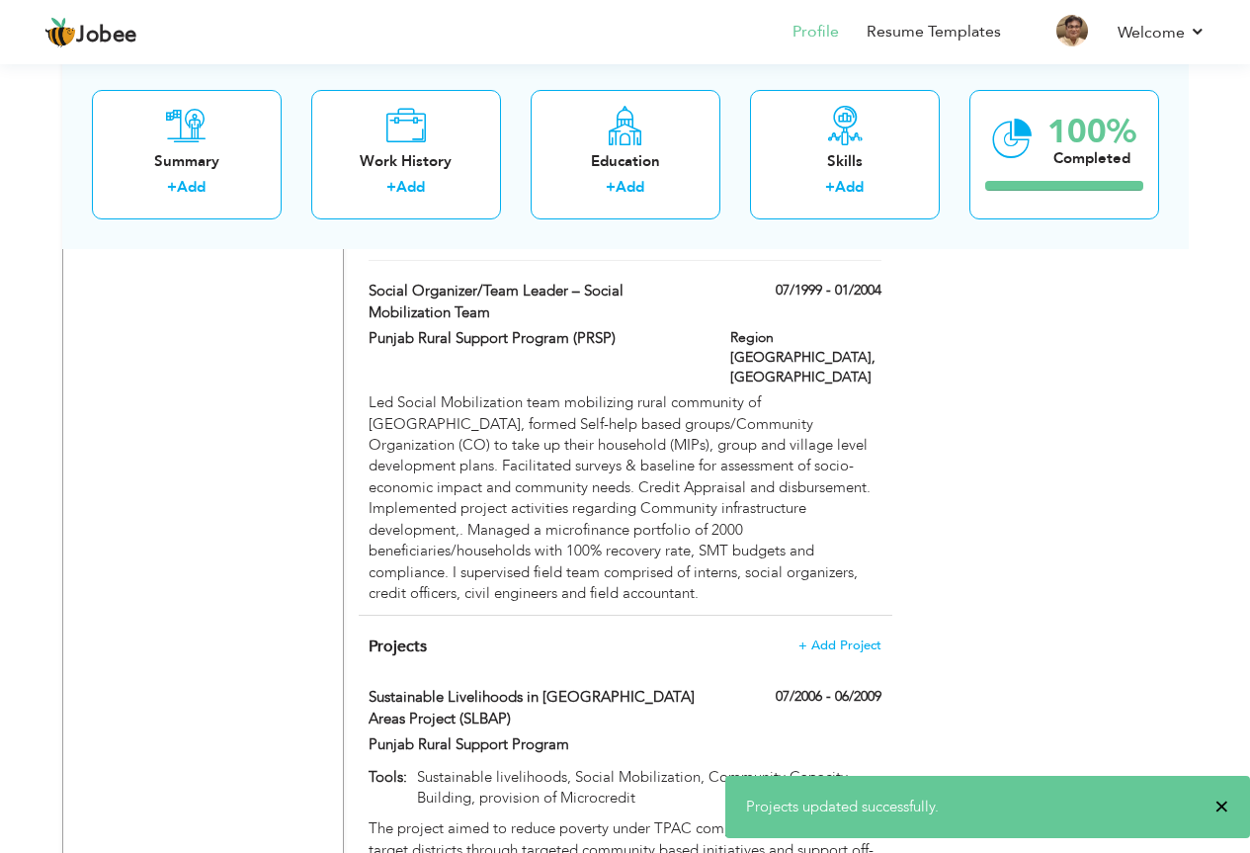
click at [1223, 807] on span "×" at bounding box center [1221, 806] width 15 height 20
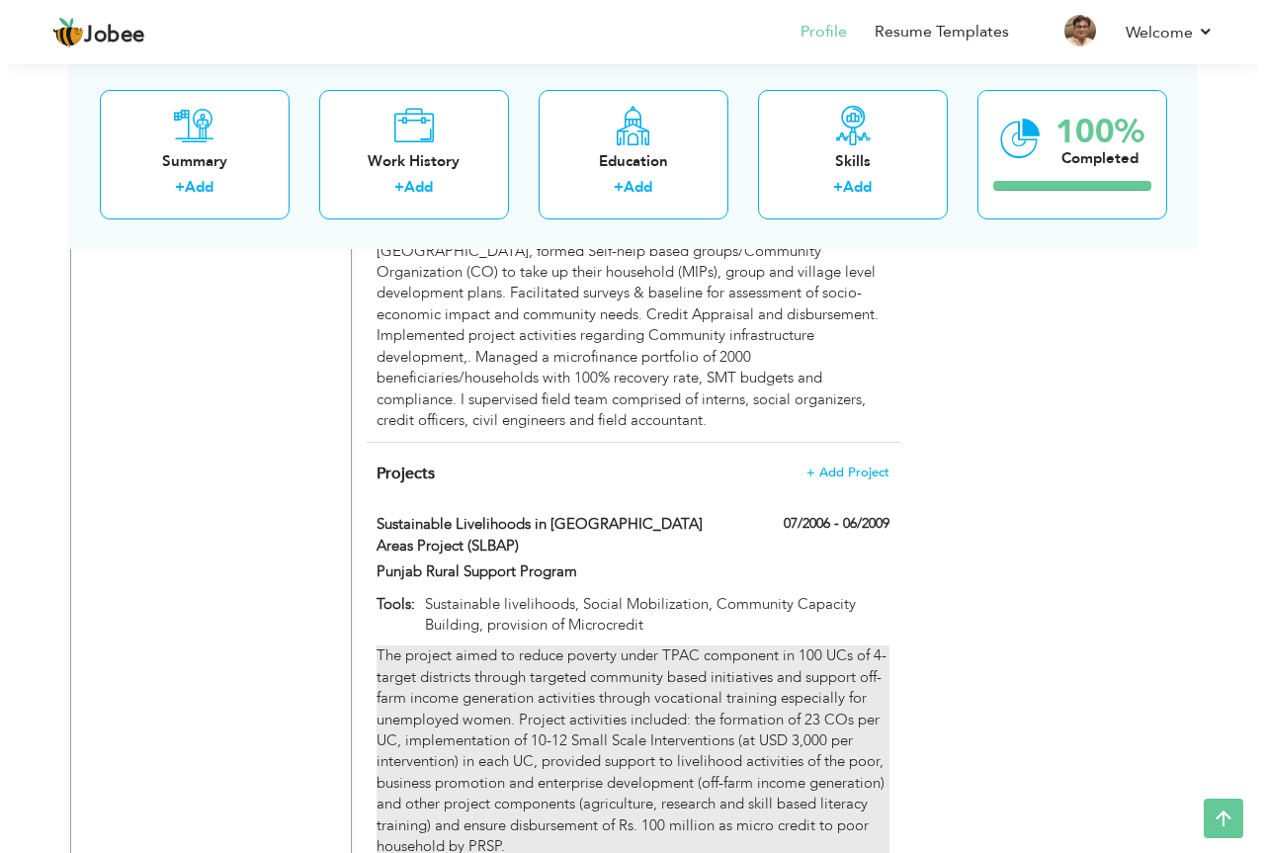
scroll to position [3928, 0]
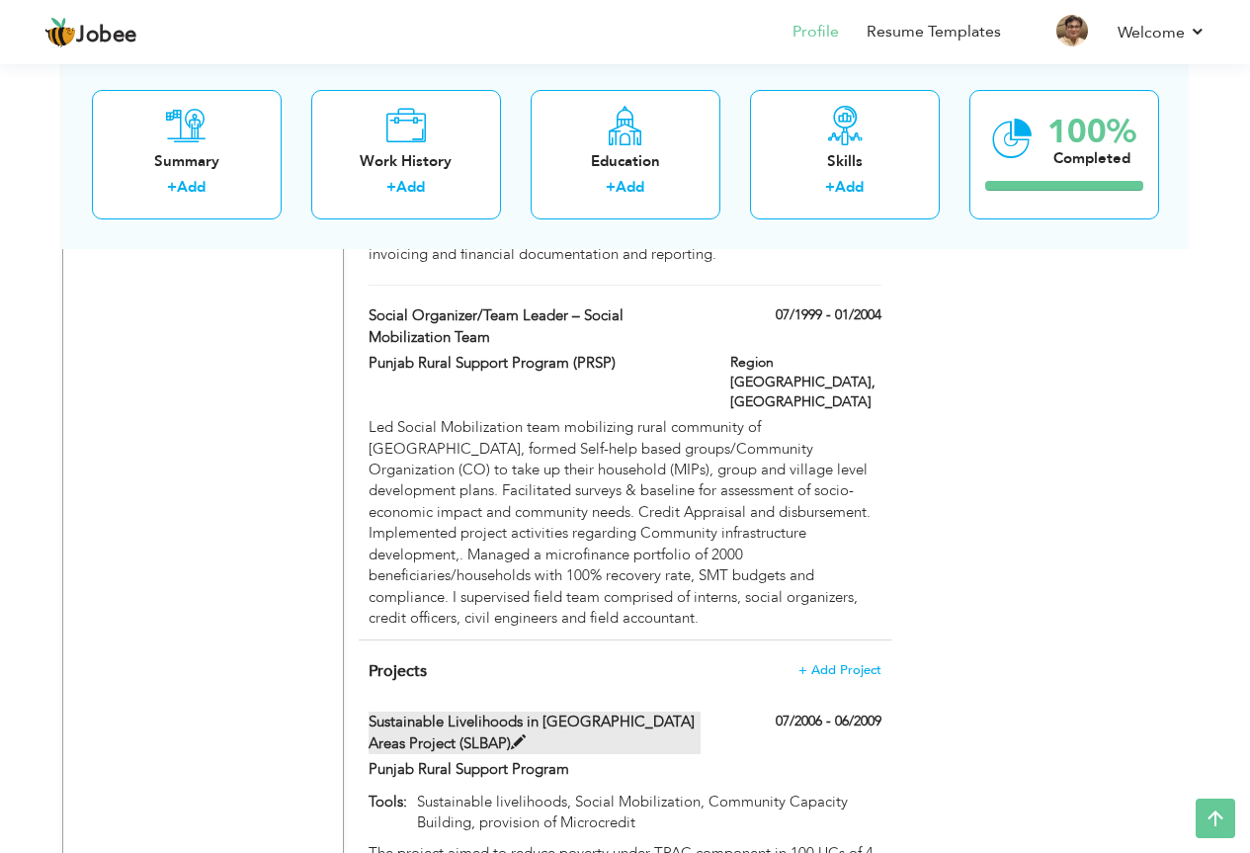
click at [627, 711] on label "Sustainable Livelihoods in [GEOGRAPHIC_DATA] Areas Project (SLBAP)" at bounding box center [535, 732] width 332 height 42
type input "Sustainable Livelihoods in [GEOGRAPHIC_DATA] Areas Project (SLBAP)"
type input "Punjab Rural Support Program"
type input "07/2006"
type input "06/2009"
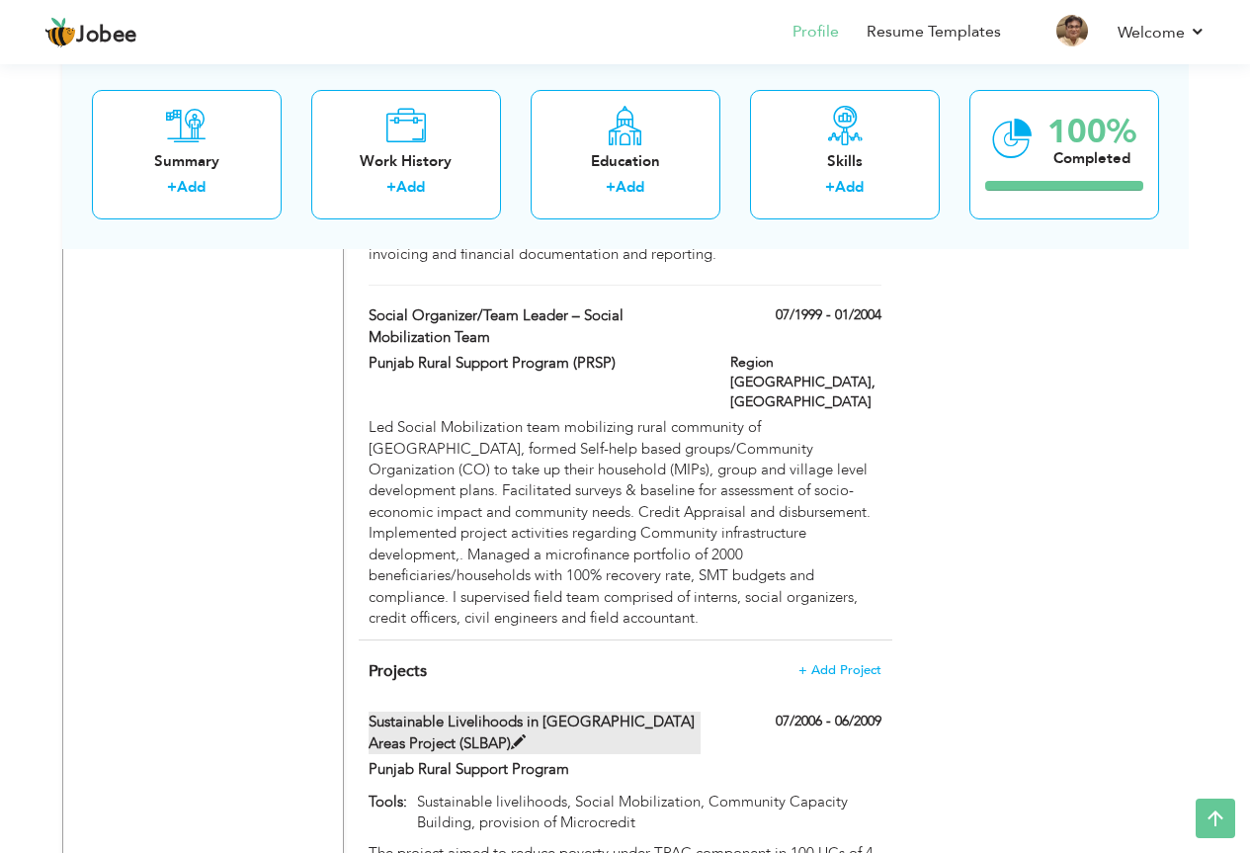
type input "Sustainable livelihoods, Social Mobilization, Community Capacity Building, prov…"
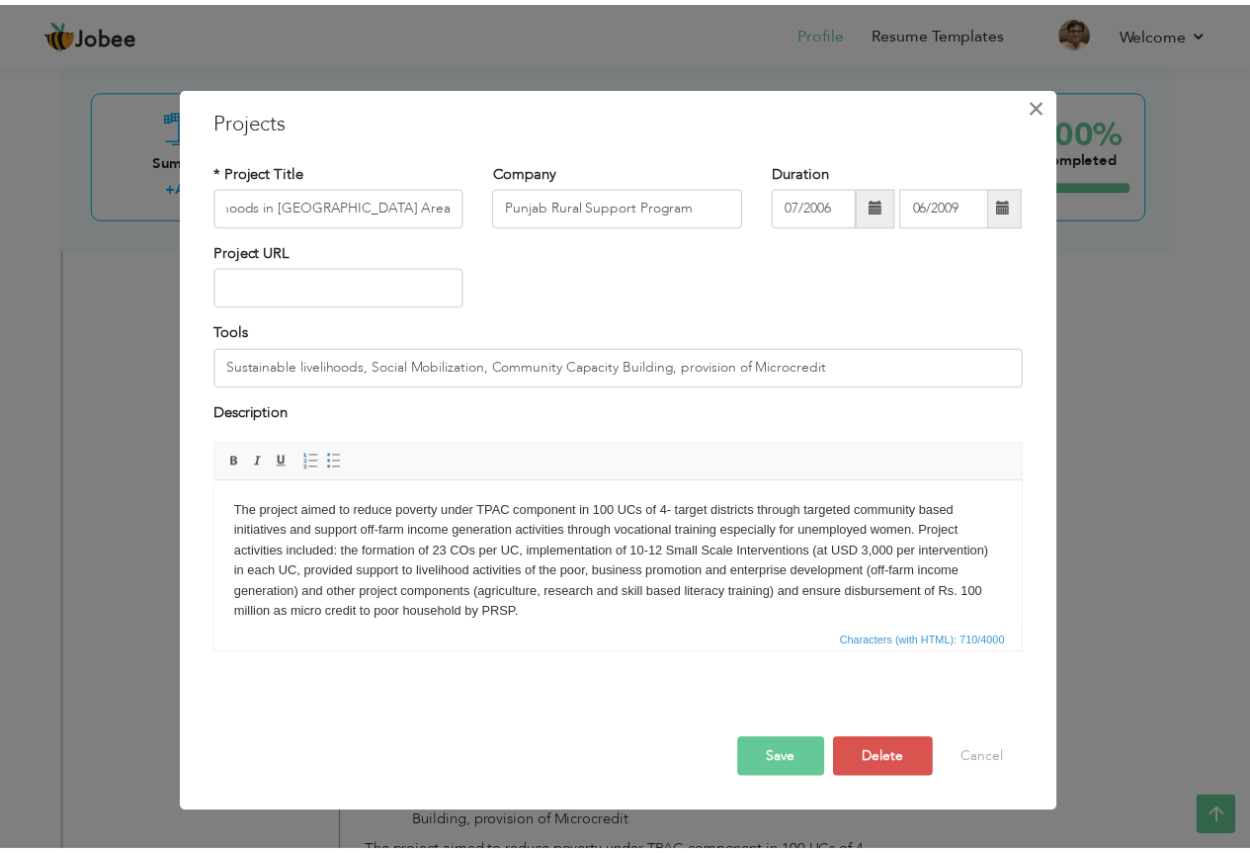
scroll to position [0, 0]
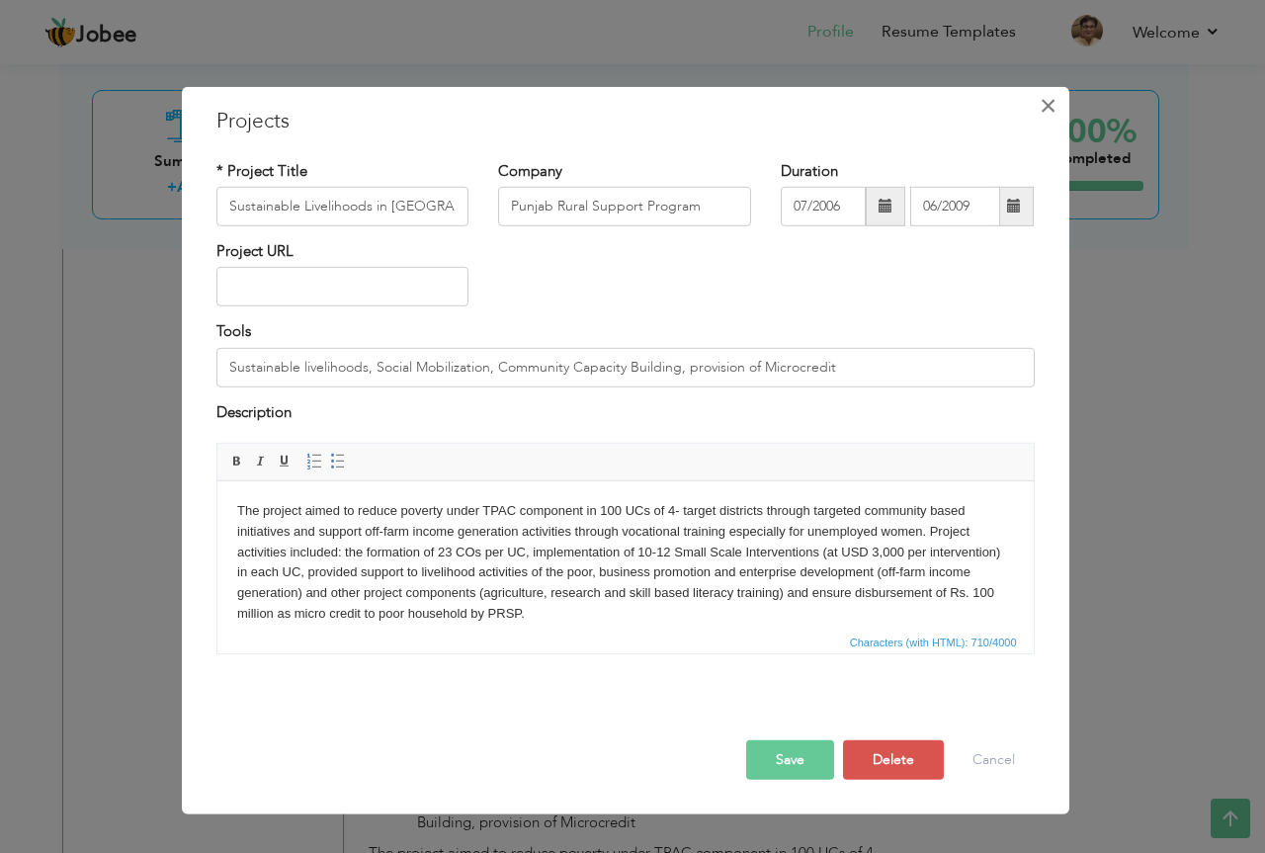
click at [1035, 112] on button "×" at bounding box center [1049, 105] width 32 height 32
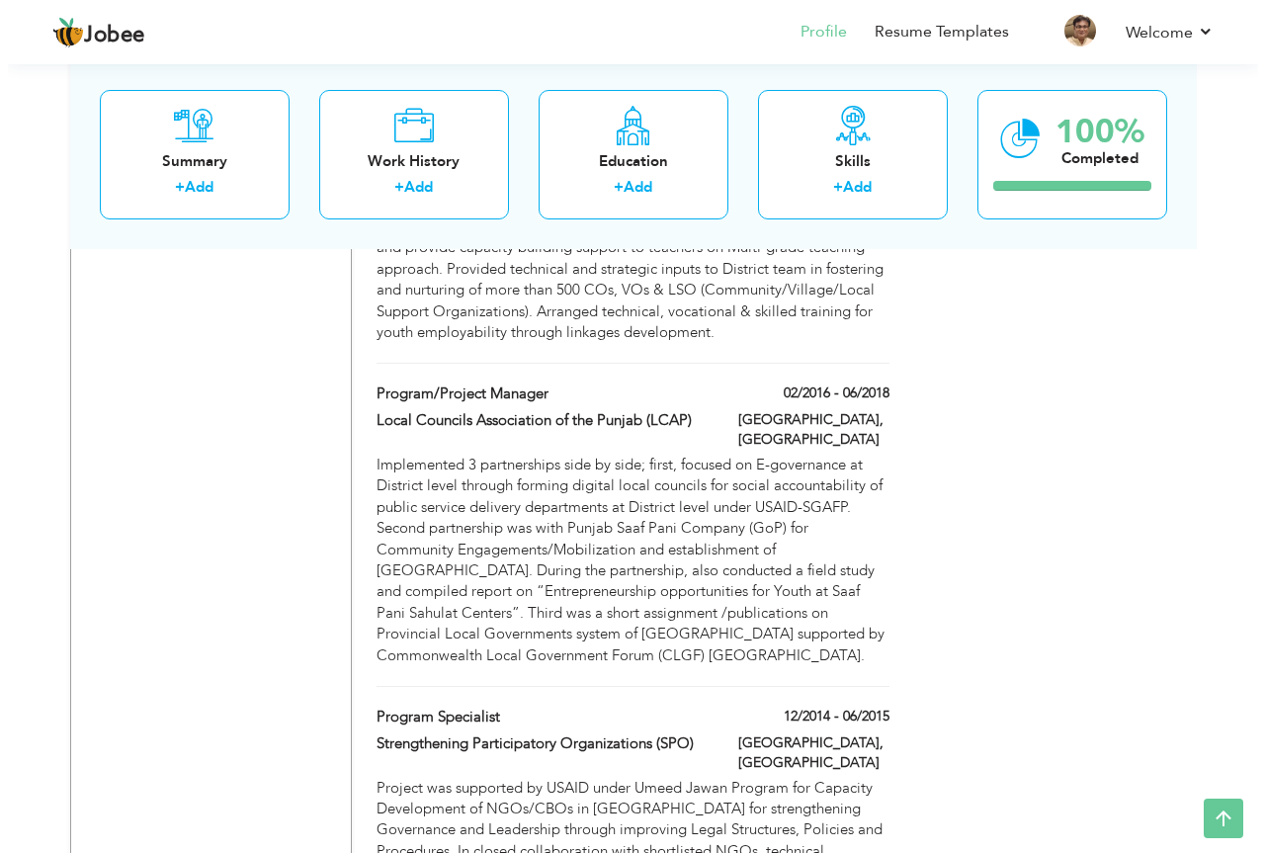
scroll to position [2050, 0]
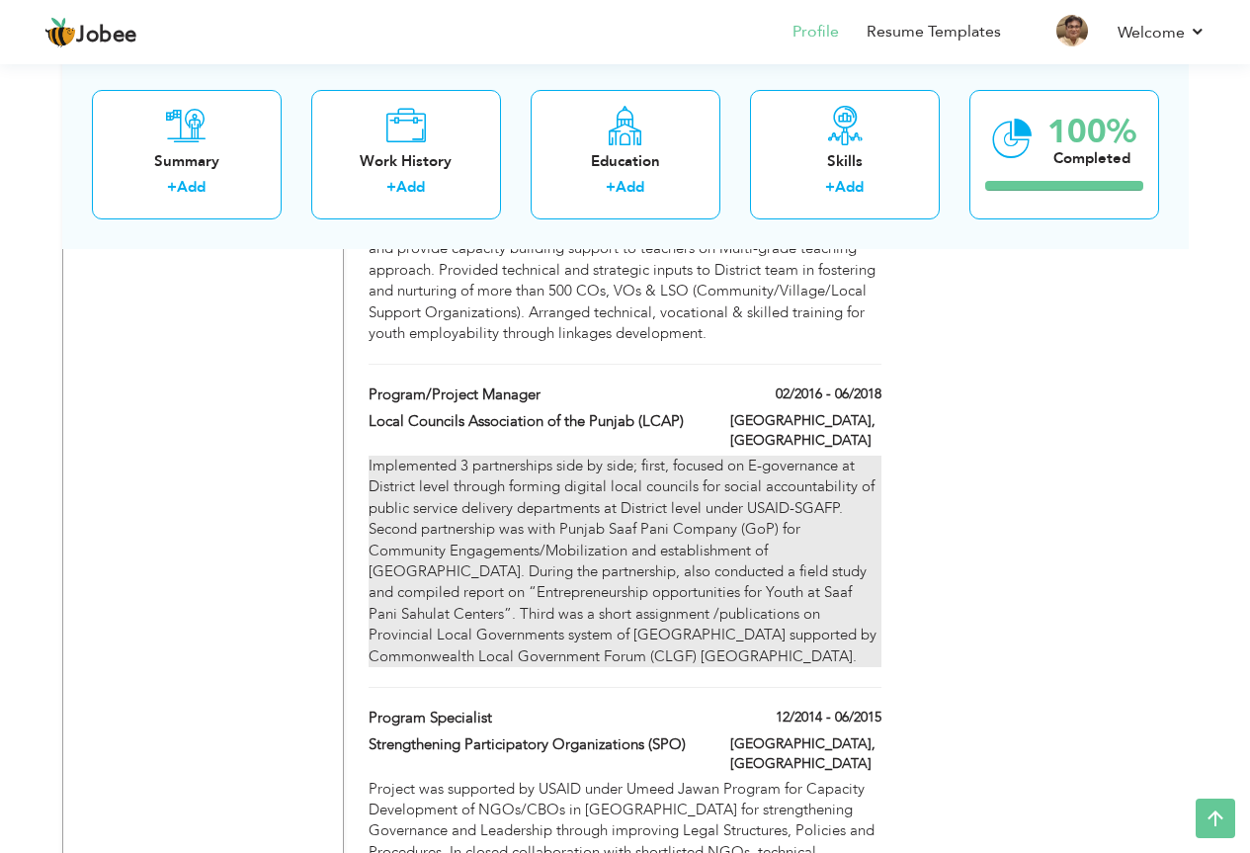
click at [696, 456] on div "Implemented 3 partnerships side by side; first, focused on E-governance at Dist…" at bounding box center [625, 561] width 512 height 211
type input "Program/Project Manager"
type input "Local Councils Association of the Punjab (LCAP)"
type input "02/2016"
type input "06/2018"
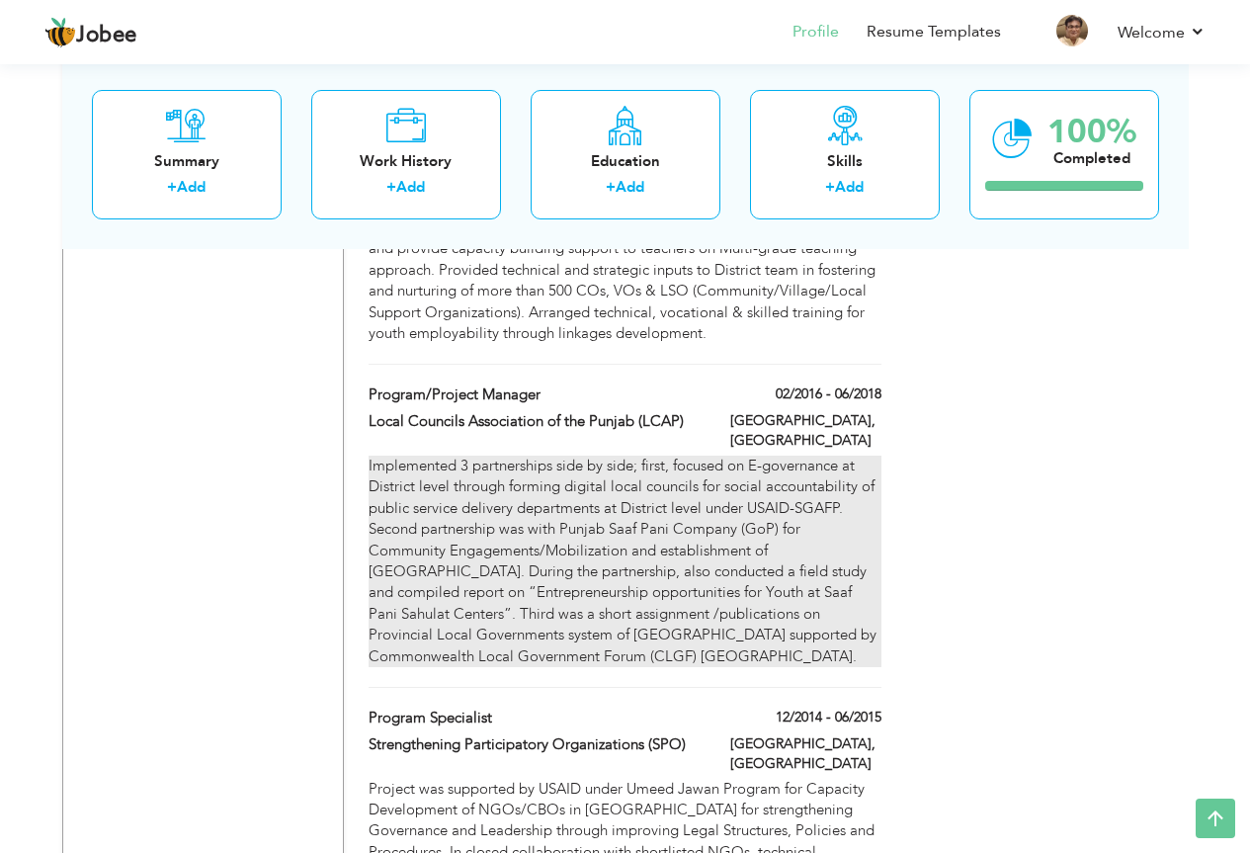
type input "[GEOGRAPHIC_DATA]"
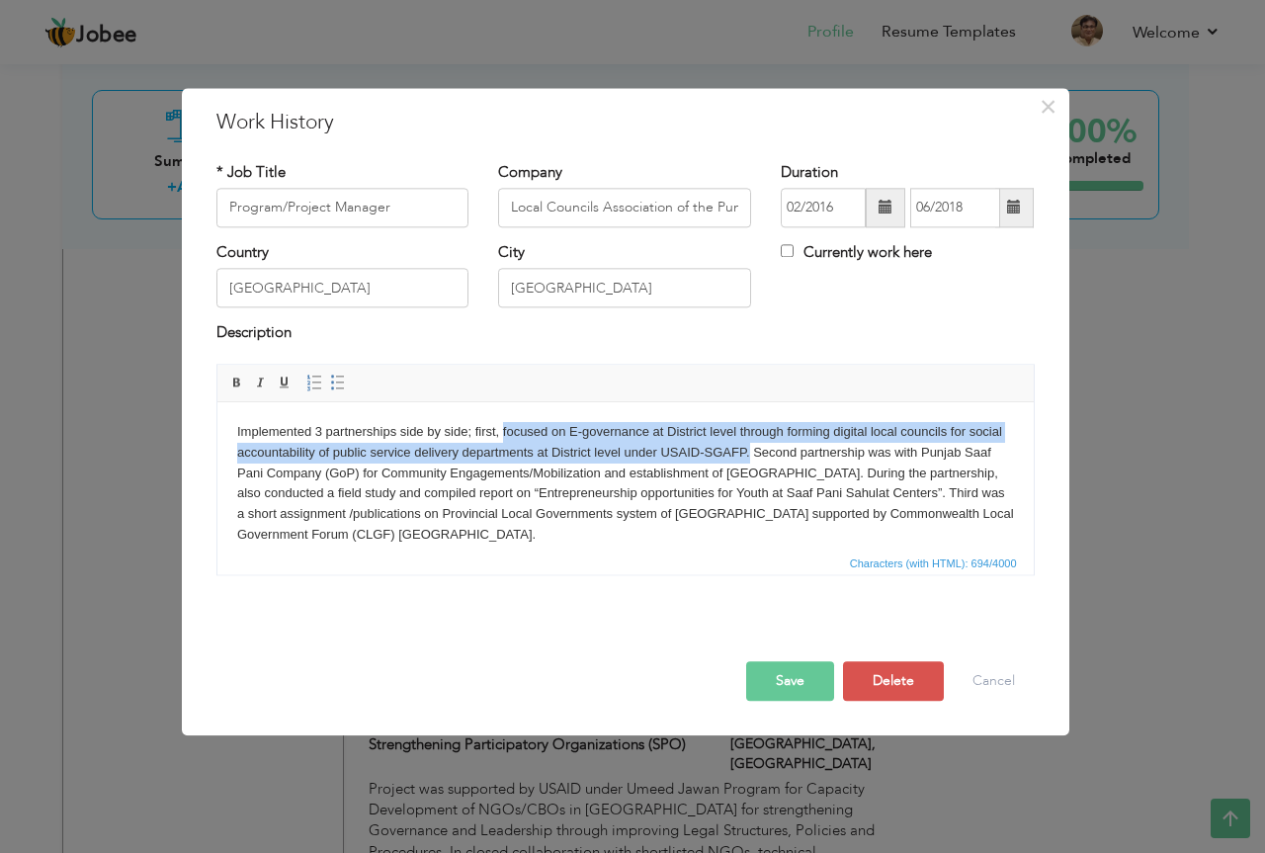
drag, startPoint x: 501, startPoint y: 431, endPoint x: 785, endPoint y: 454, distance: 284.5
click at [785, 454] on body "Implemented 3 partnerships side by side; first, focused on E-governance at Dist…" at bounding box center [624, 484] width 777 height 124
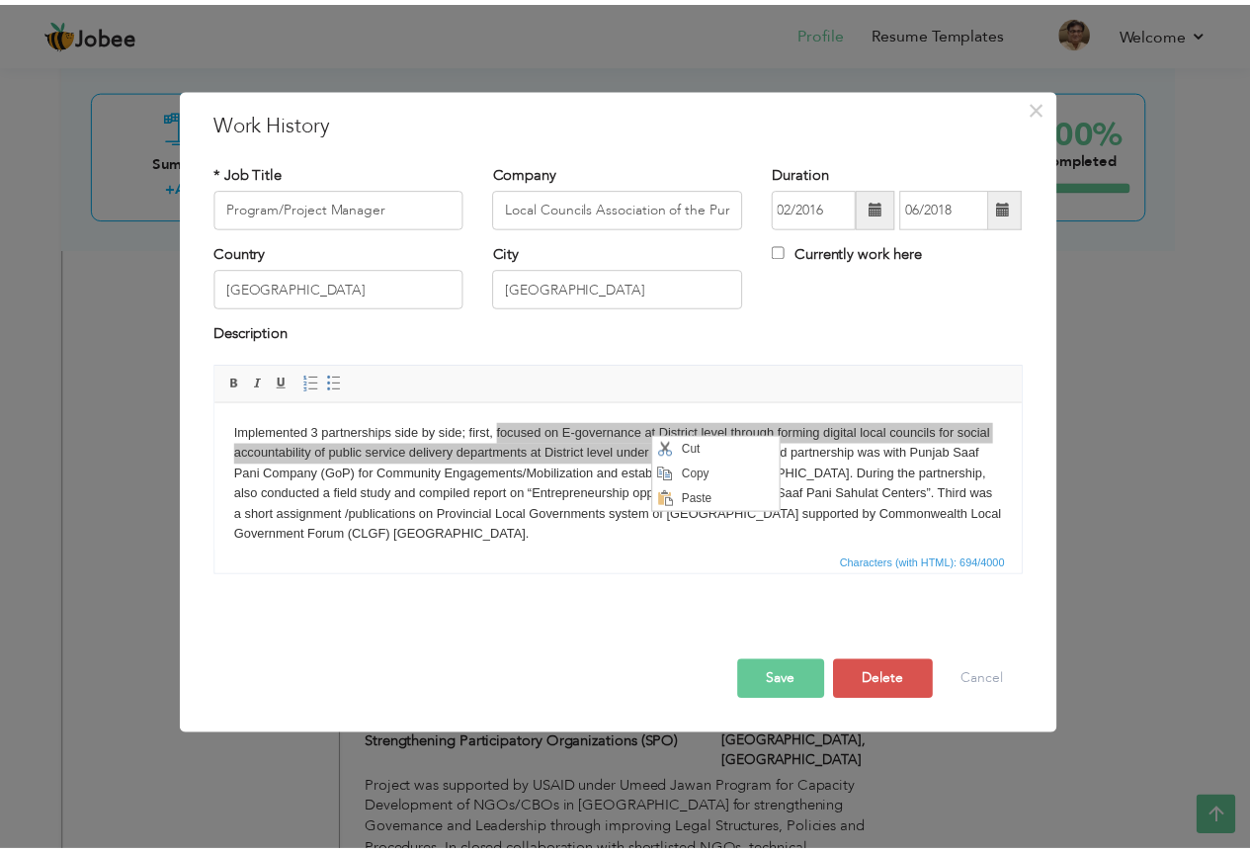
scroll to position [0, 0]
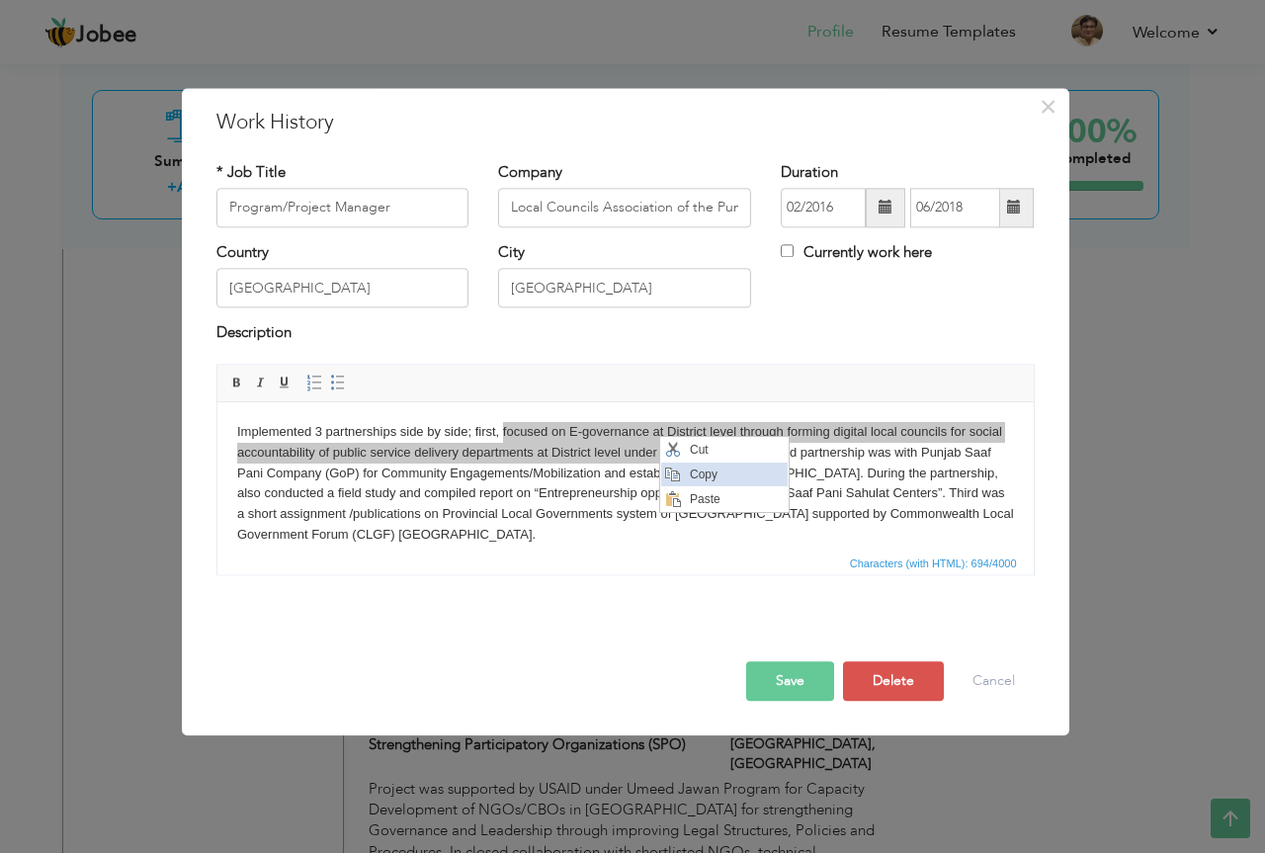
click at [696, 477] on span "Copy" at bounding box center [735, 474] width 103 height 24
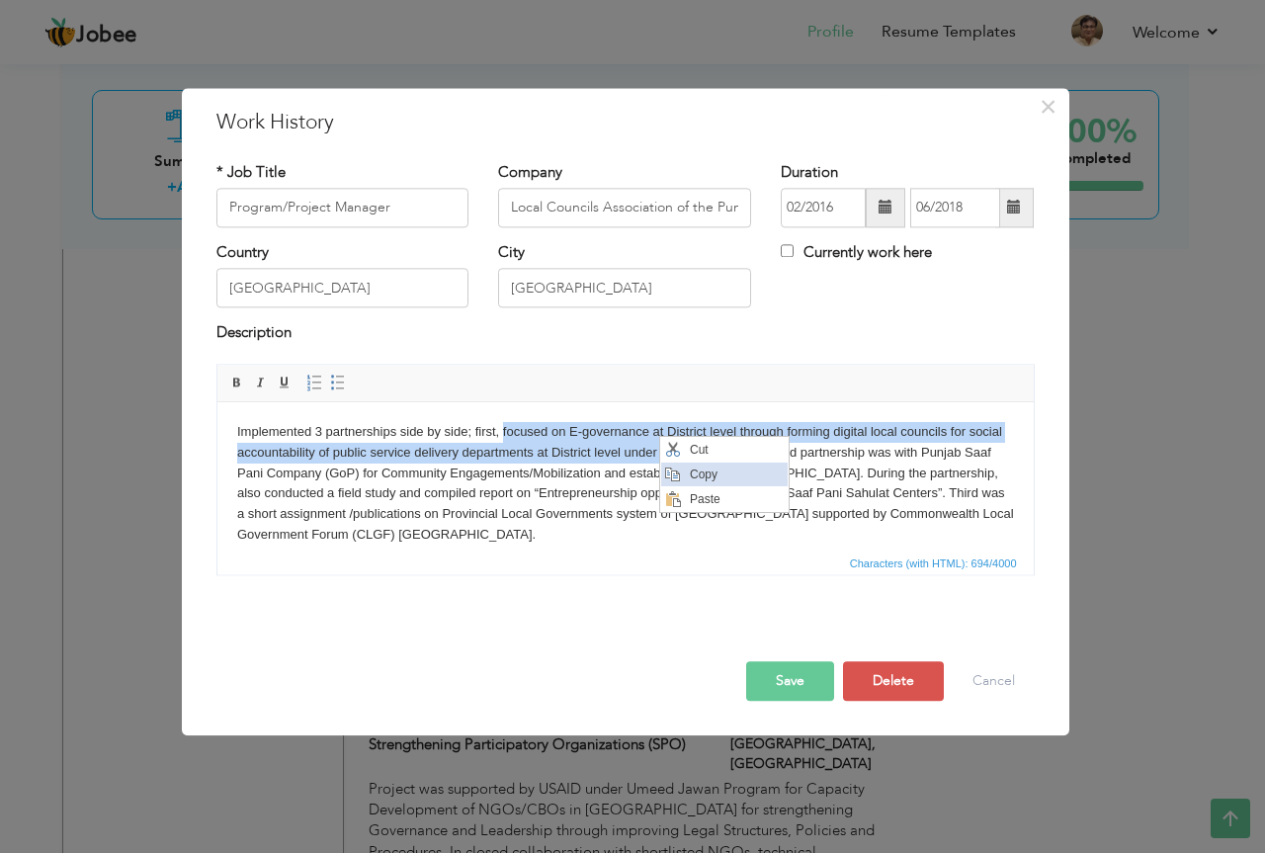
copy body "focused on E-governance at District level through forming digital local council…"
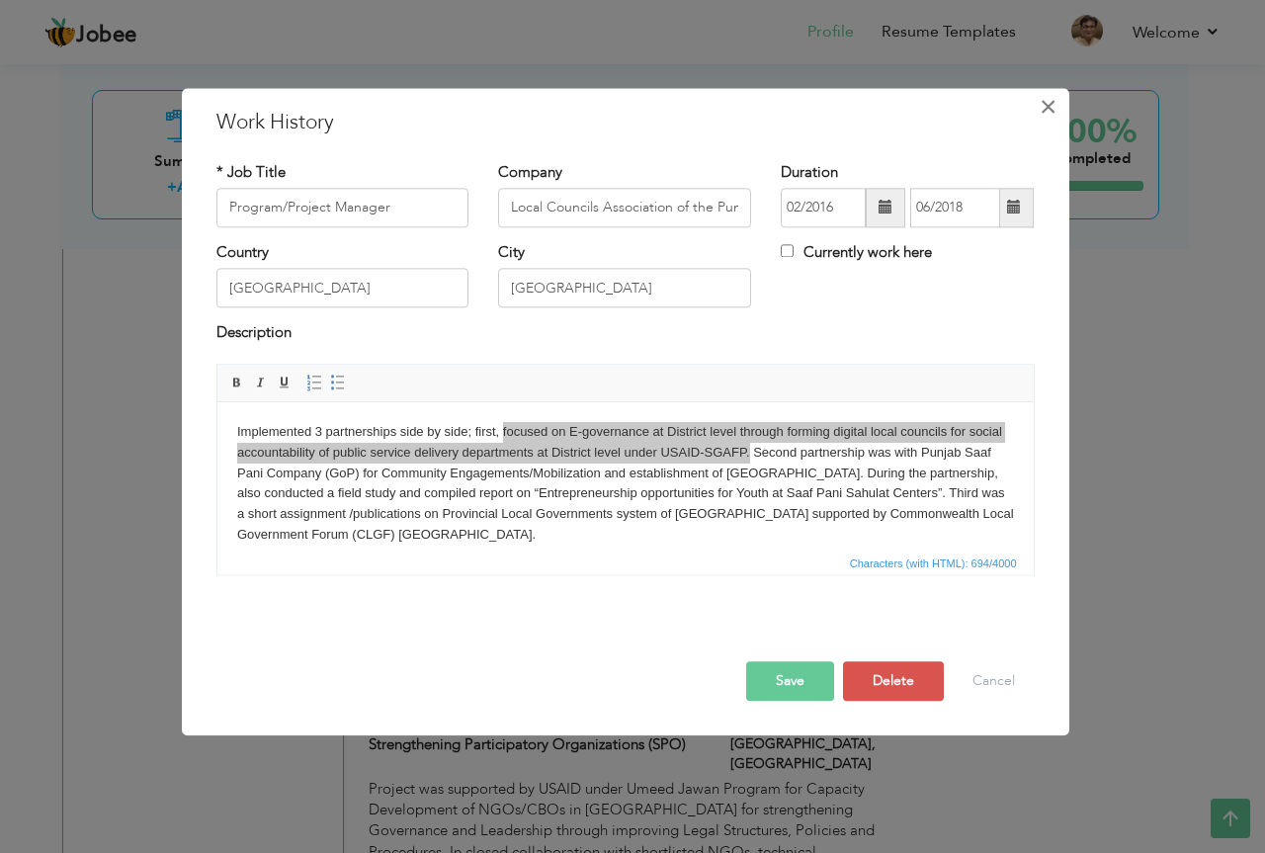
click at [1061, 109] on button "×" at bounding box center [1049, 107] width 32 height 32
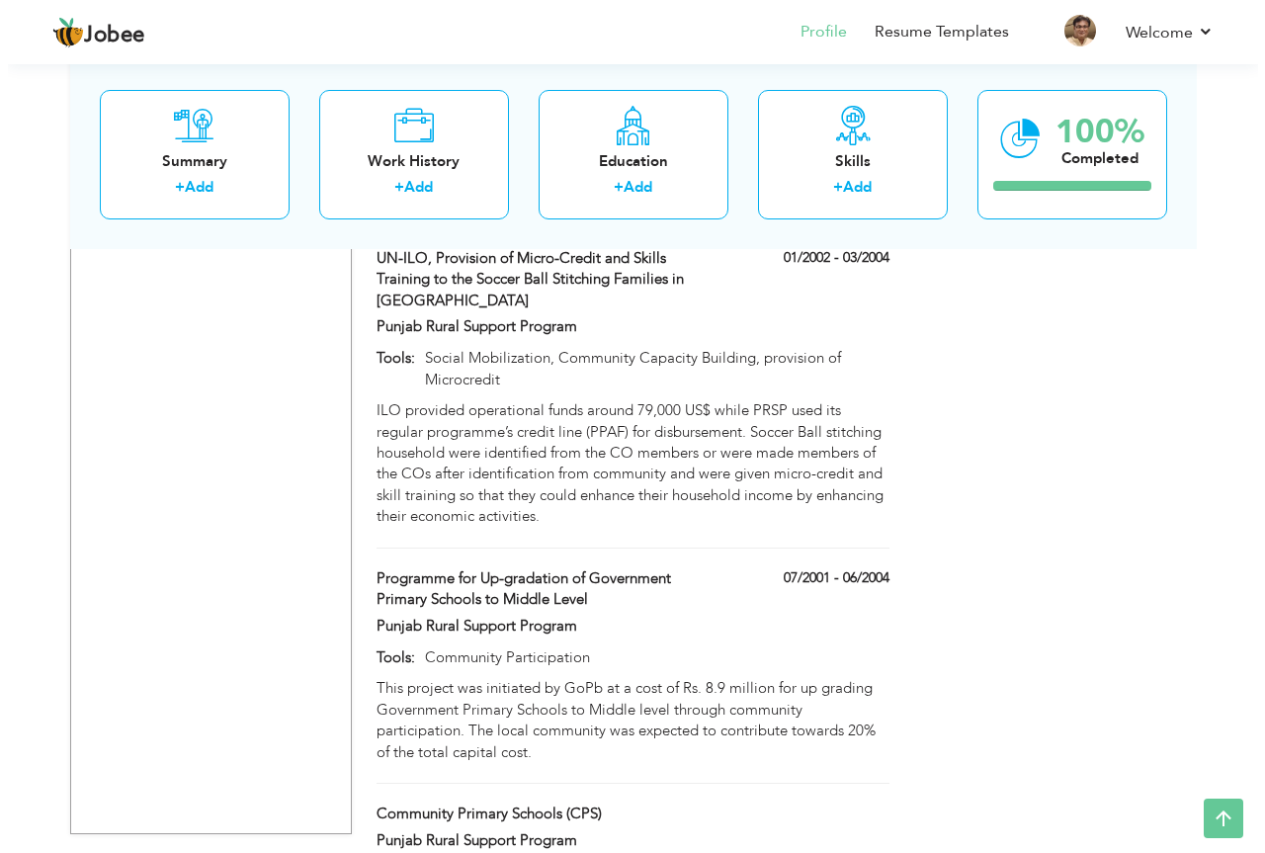
scroll to position [6201, 0]
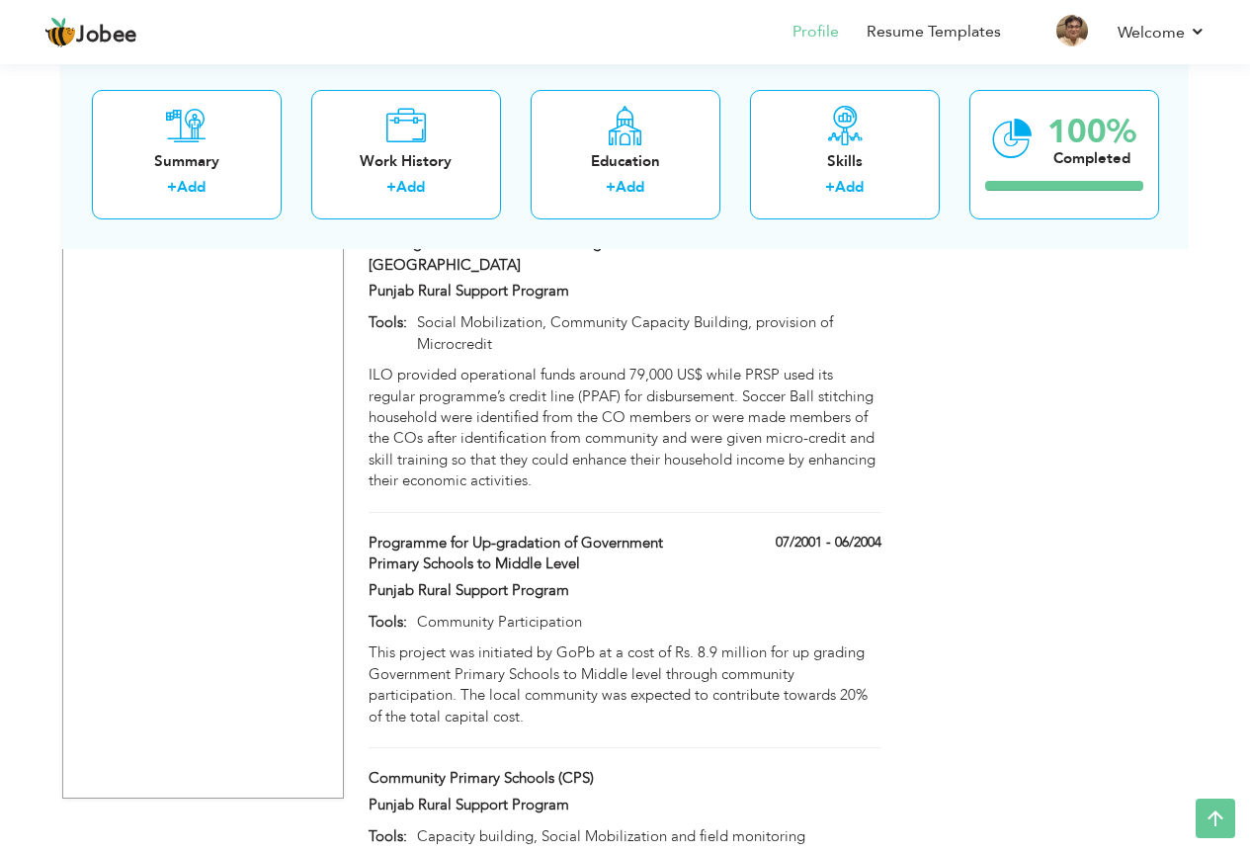
type input "rtr hhhhb hh"
type input "rrr"
type input "Community Participation"
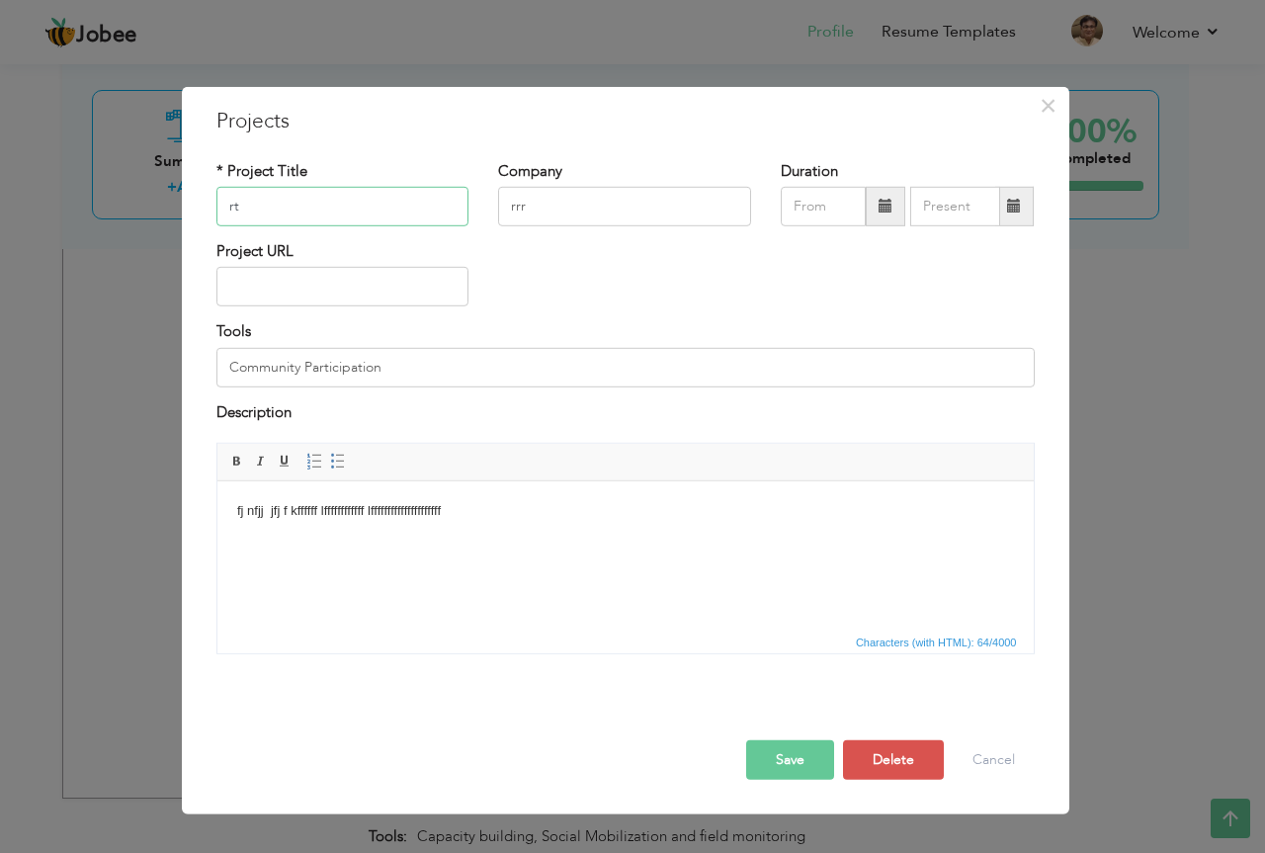
type input "r"
click at [303, 214] on input "text" at bounding box center [342, 207] width 253 height 40
drag, startPoint x: 303, startPoint y: 214, endPoint x: 613, endPoint y: 207, distance: 309.4
click at [613, 207] on input "rrr" at bounding box center [624, 207] width 253 height 40
type input "r"
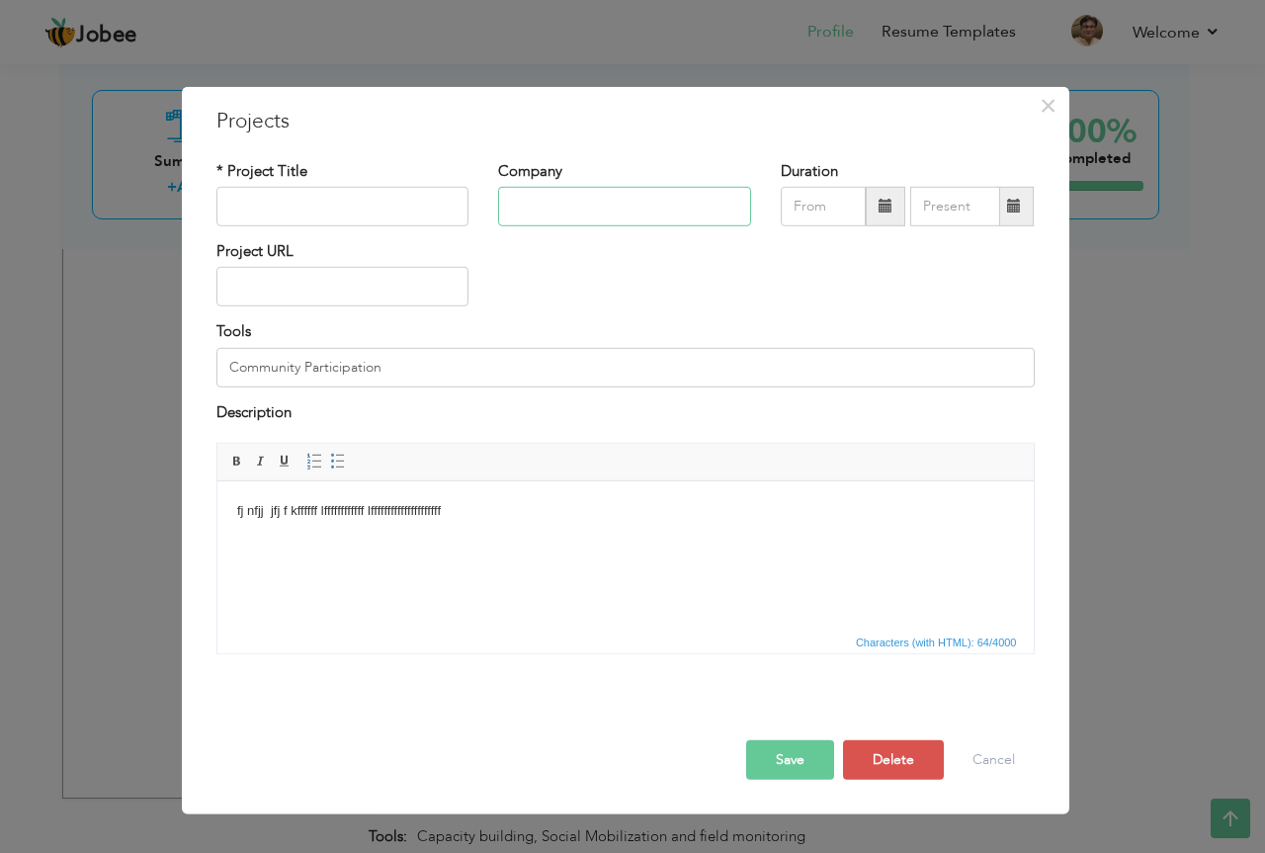
paste input "Local Councils Association of Punjab (LCAP)"
type input "Local Councils Association of Punjab (LCAP)"
click at [383, 211] on input "text" at bounding box center [342, 207] width 253 height 40
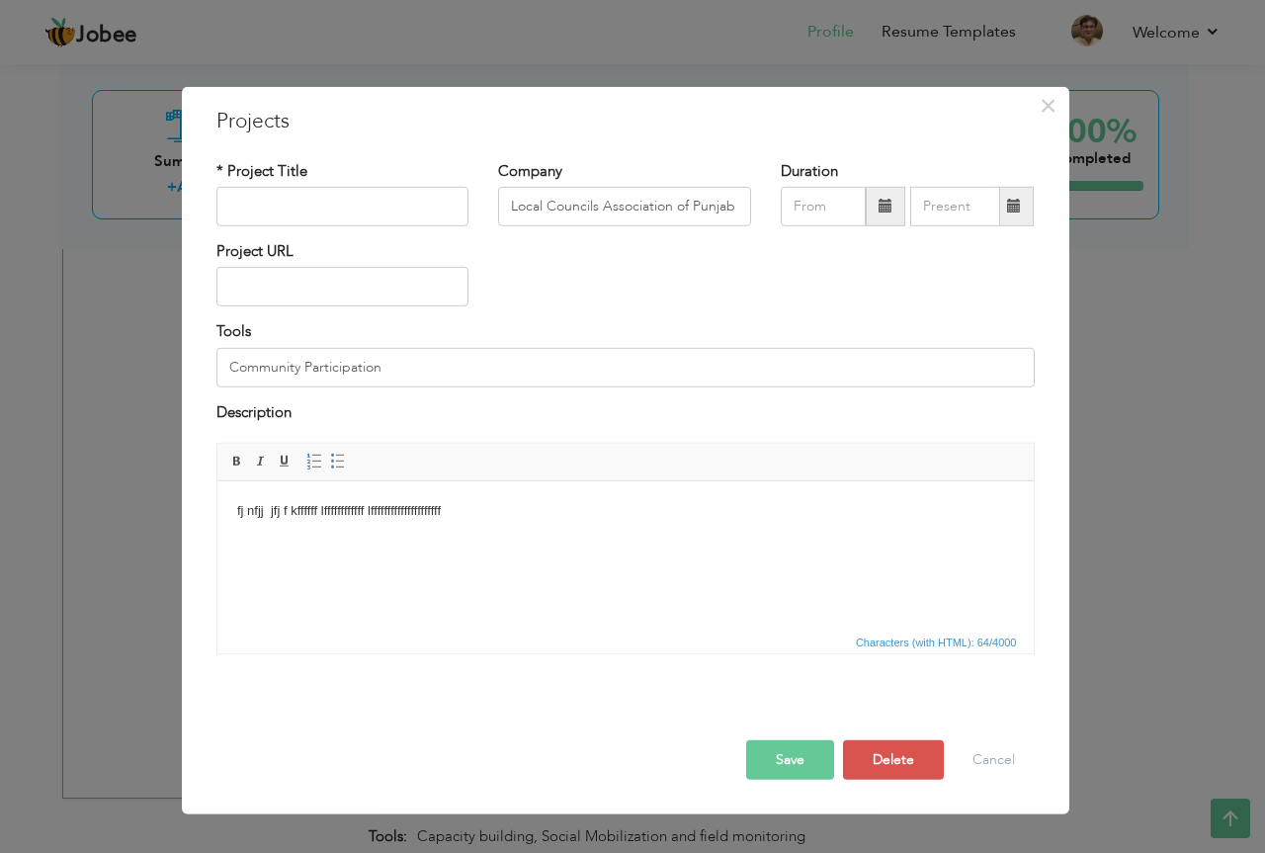
click at [660, 536] on html "fj nfjj jfj f kffffff lffffffffffff lfffffffffffffffffffff" at bounding box center [624, 511] width 816 height 60
click at [276, 200] on input "text" at bounding box center [342, 207] width 253 height 40
type input "Community Mobilization & Engagements for establishment of Saaf Pani Organizatio…"
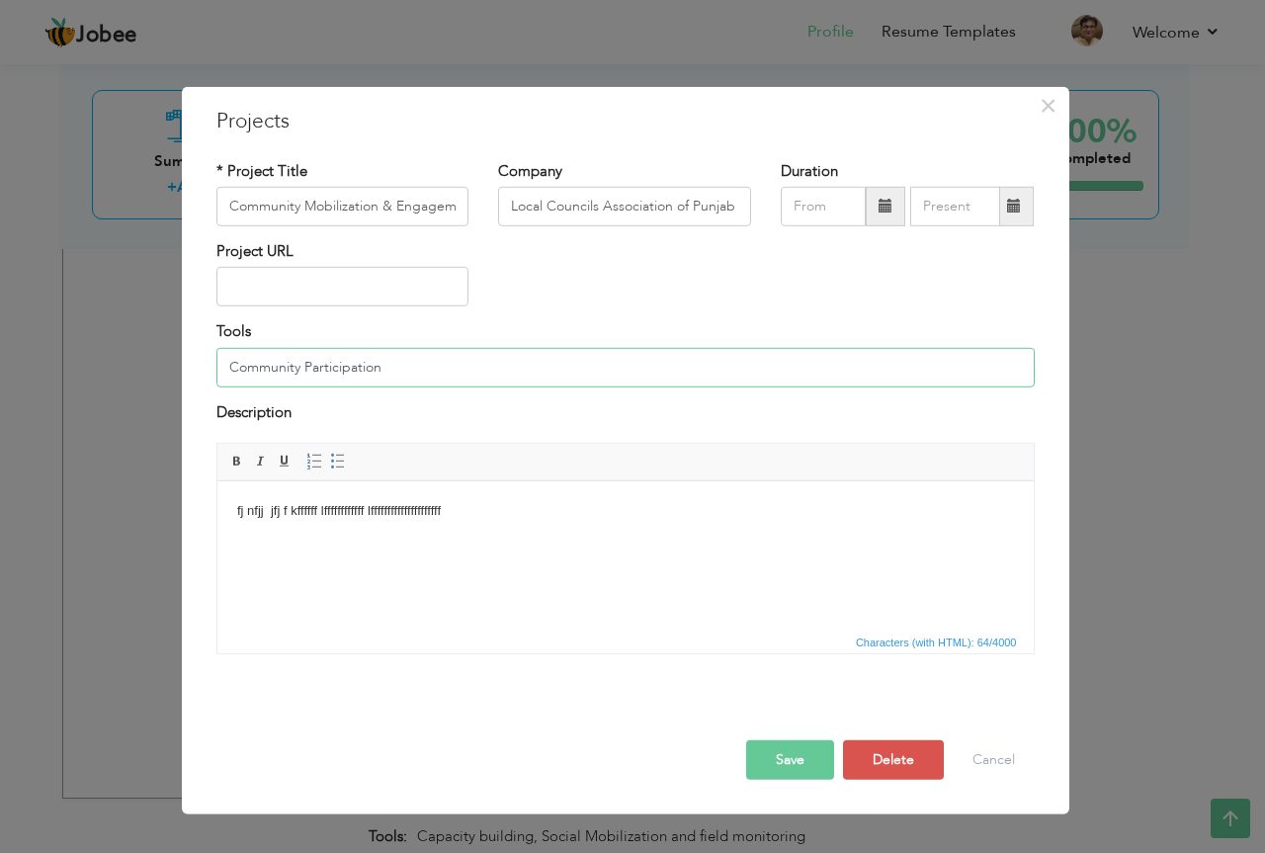
click at [269, 363] on input "Community Participation" at bounding box center [625, 368] width 818 height 40
click at [386, 363] on input "Community Participation" at bounding box center [625, 368] width 818 height 40
type input "C"
paste input "Community Mobilization, Field Survey & Baseline, Community Capacity building"
type input "Community Mobilization, Field Survey & Baseline, Community Capacity building"
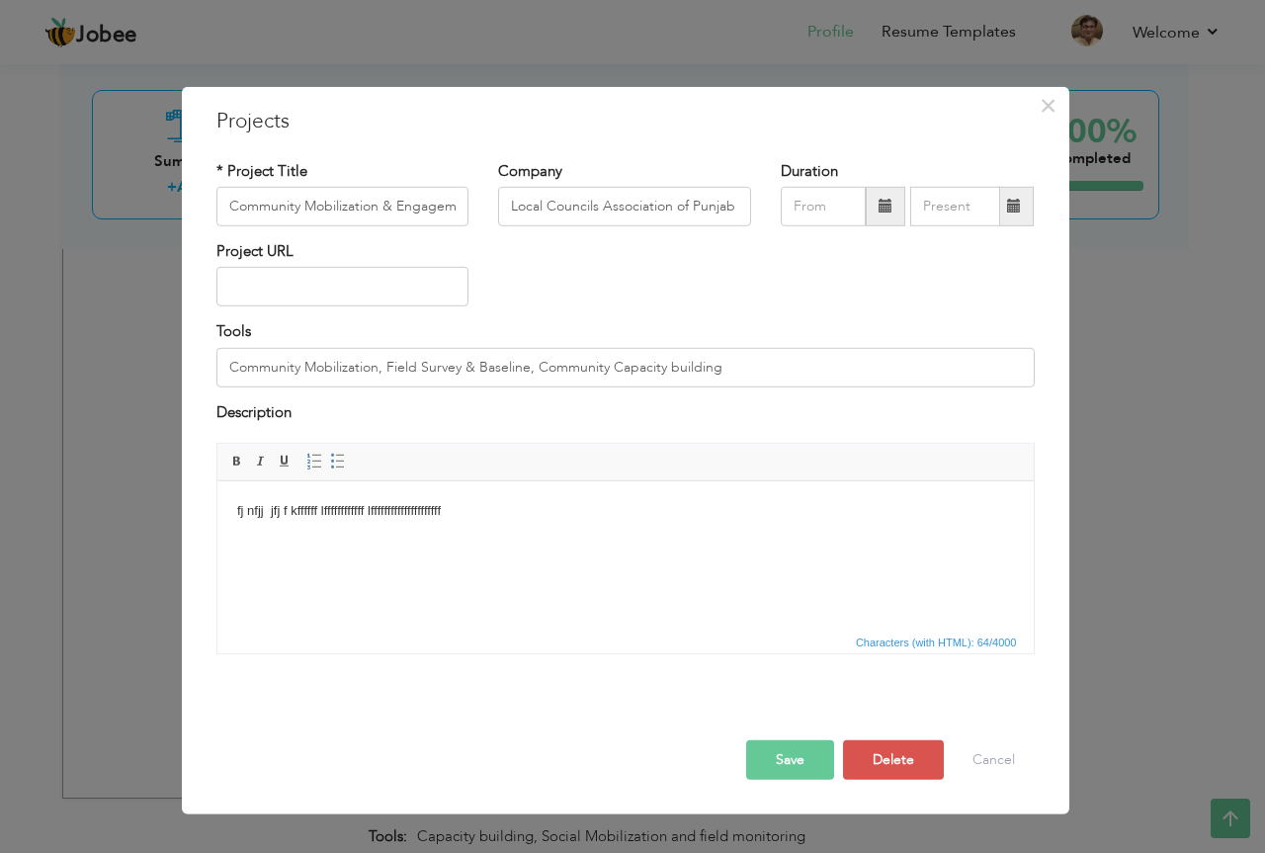
click at [488, 518] on body "fj nfjj jfj f kffffff lffffffffffff lfffffffffffffffffffff" at bounding box center [624, 511] width 777 height 21
click at [267, 521] on html at bounding box center [624, 511] width 816 height 60
click at [281, 510] on body at bounding box center [624, 511] width 777 height 21
click at [303, 532] on html at bounding box center [624, 511] width 816 height 60
drag, startPoint x: 303, startPoint y: 532, endPoint x: 267, endPoint y: 609, distance: 85.3
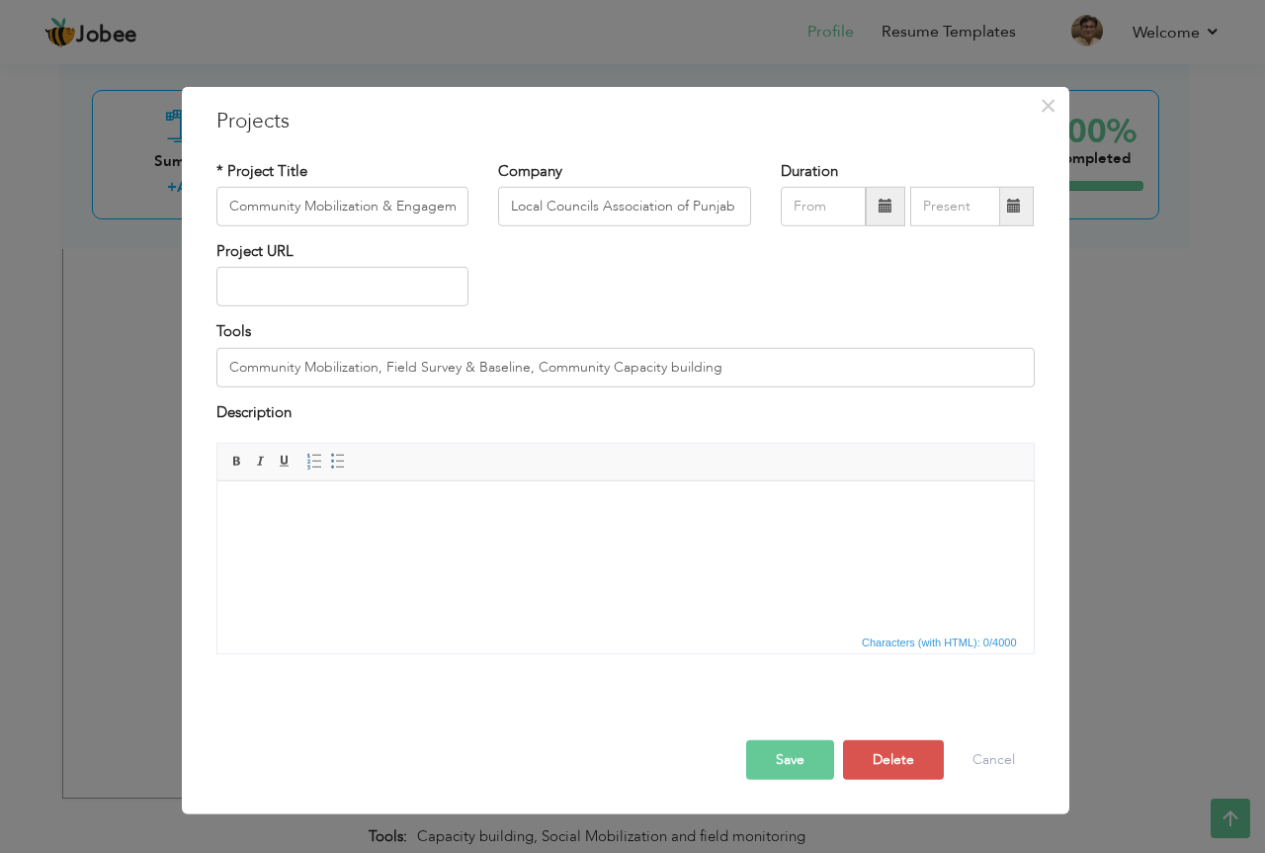
click at [267, 542] on html at bounding box center [624, 511] width 816 height 60
click at [299, 516] on body at bounding box center [624, 511] width 777 height 21
click at [232, 542] on html at bounding box center [624, 511] width 816 height 60
click at [311, 525] on span "Paste" at bounding box center [340, 529] width 103 height 24
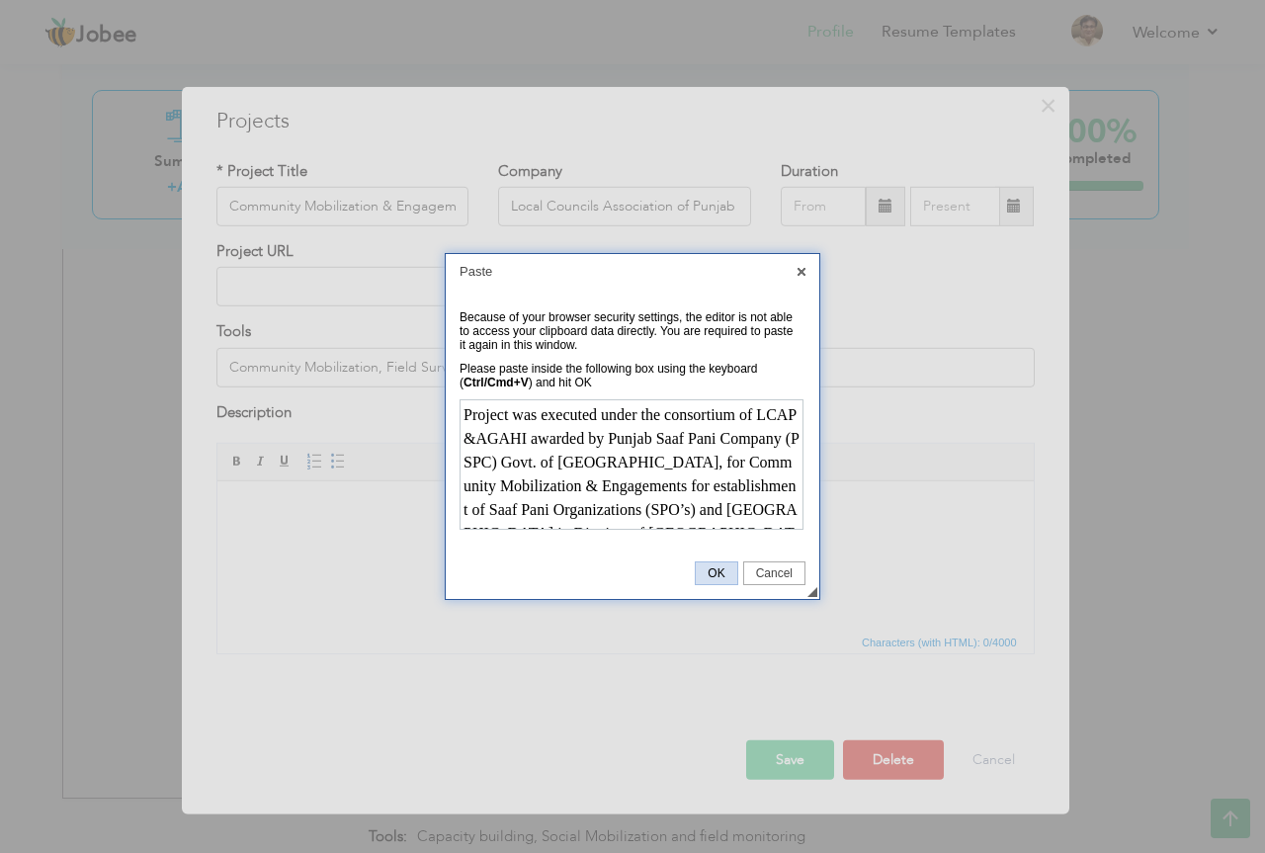
click at [716, 573] on span "OK" at bounding box center [716, 573] width 41 height 14
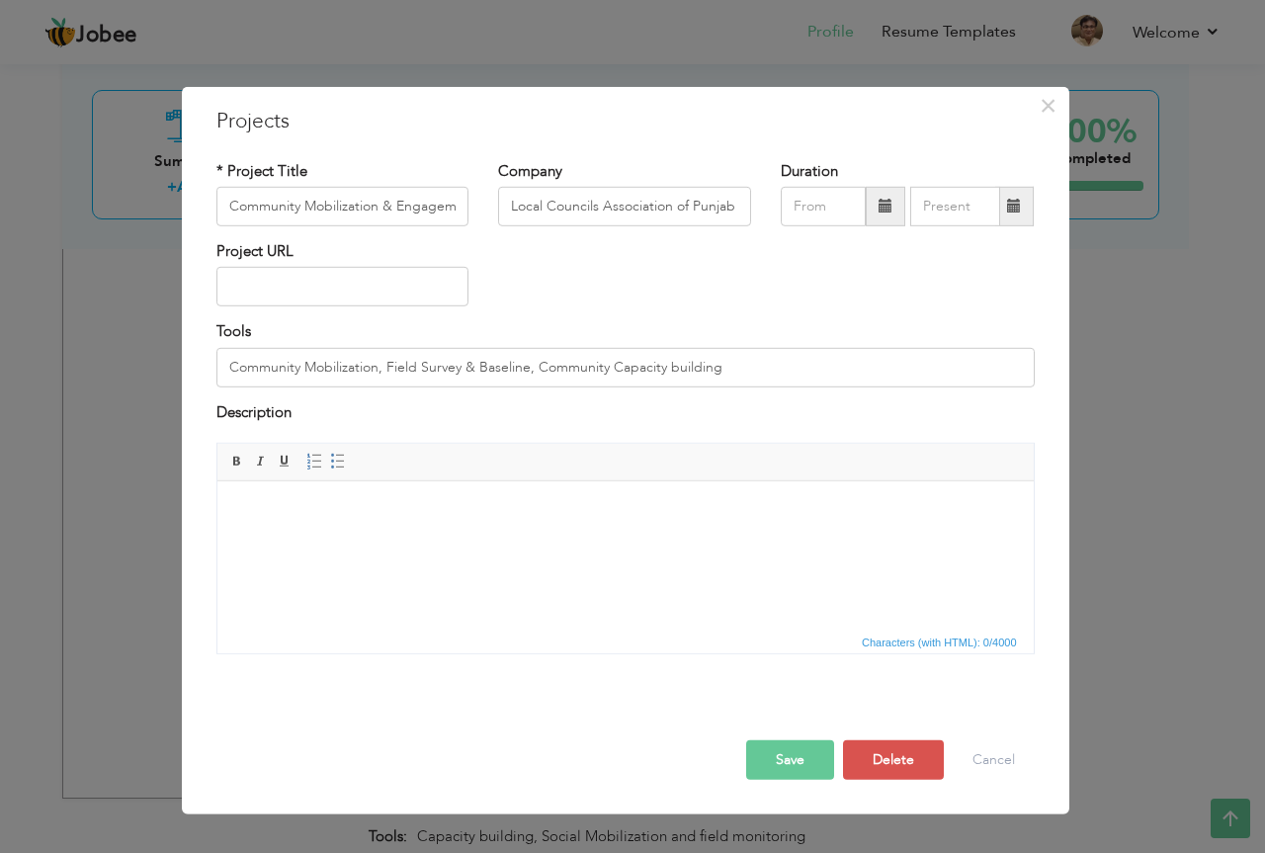
click at [447, 542] on html at bounding box center [624, 511] width 816 height 60
drag, startPoint x: 276, startPoint y: 525, endPoint x: 291, endPoint y: 610, distance: 86.3
click at [291, 542] on html at bounding box center [624, 511] width 816 height 60
click at [318, 538] on html at bounding box center [624, 511] width 816 height 60
click at [250, 521] on body at bounding box center [624, 511] width 777 height 21
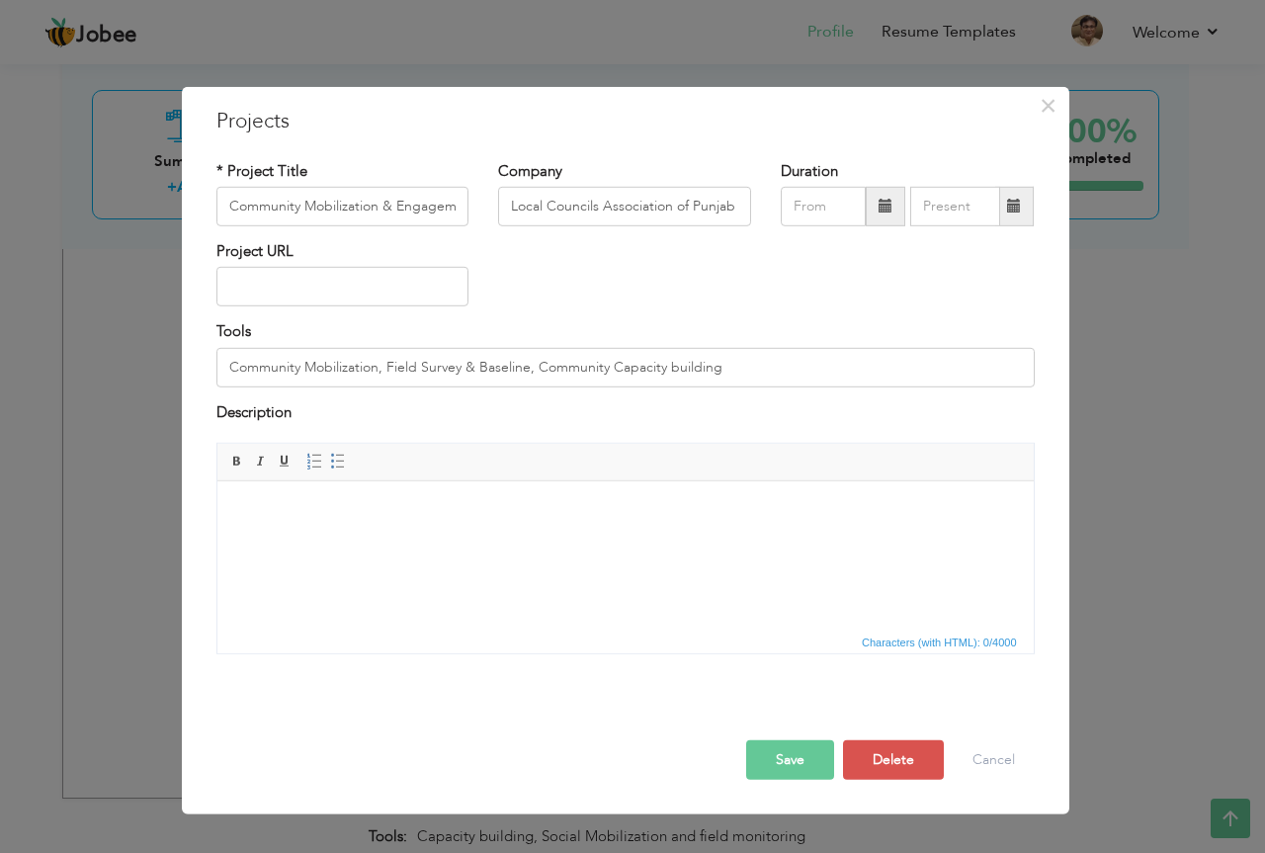
drag, startPoint x: 55, startPoint y: 41, endPoint x: 394, endPoint y: 629, distance: 679.5
click at [394, 629] on span "Characters (with HTML): 0/4000" at bounding box center [625, 641] width 816 height 24
click at [498, 506] on body at bounding box center [624, 511] width 777 height 21
click at [544, 527] on span "Paste" at bounding box center [562, 523] width 103 height 24
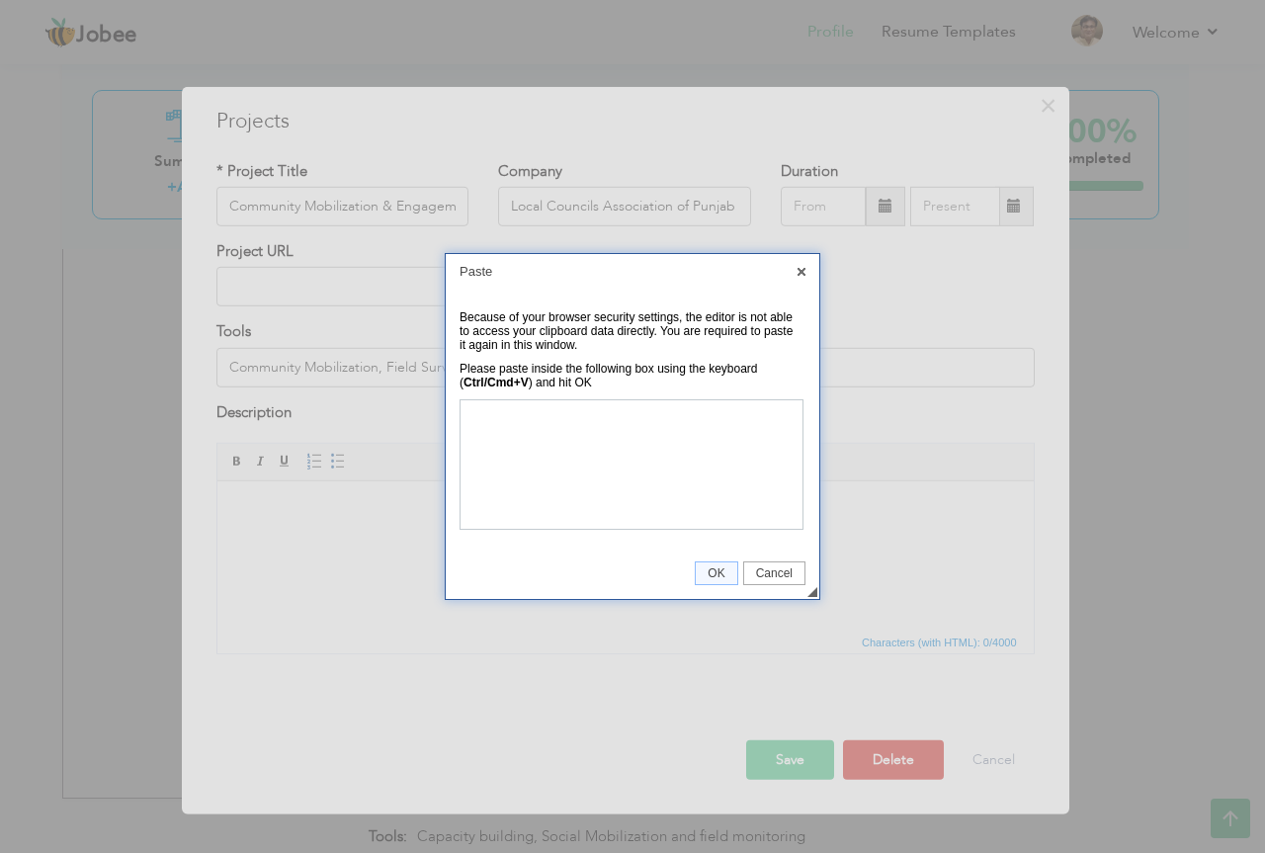
click at [244, 662] on div at bounding box center [632, 426] width 1265 height 853
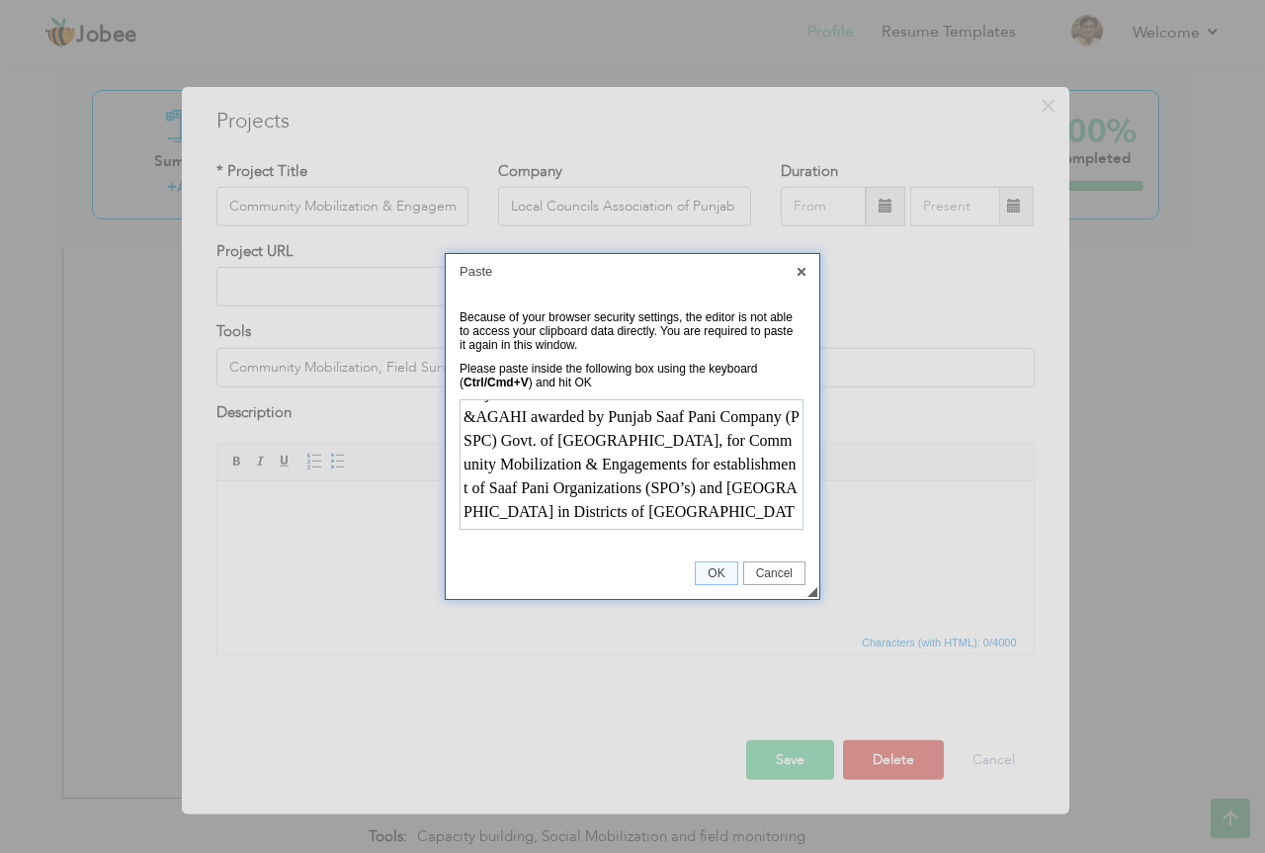
scroll to position [56, 0]
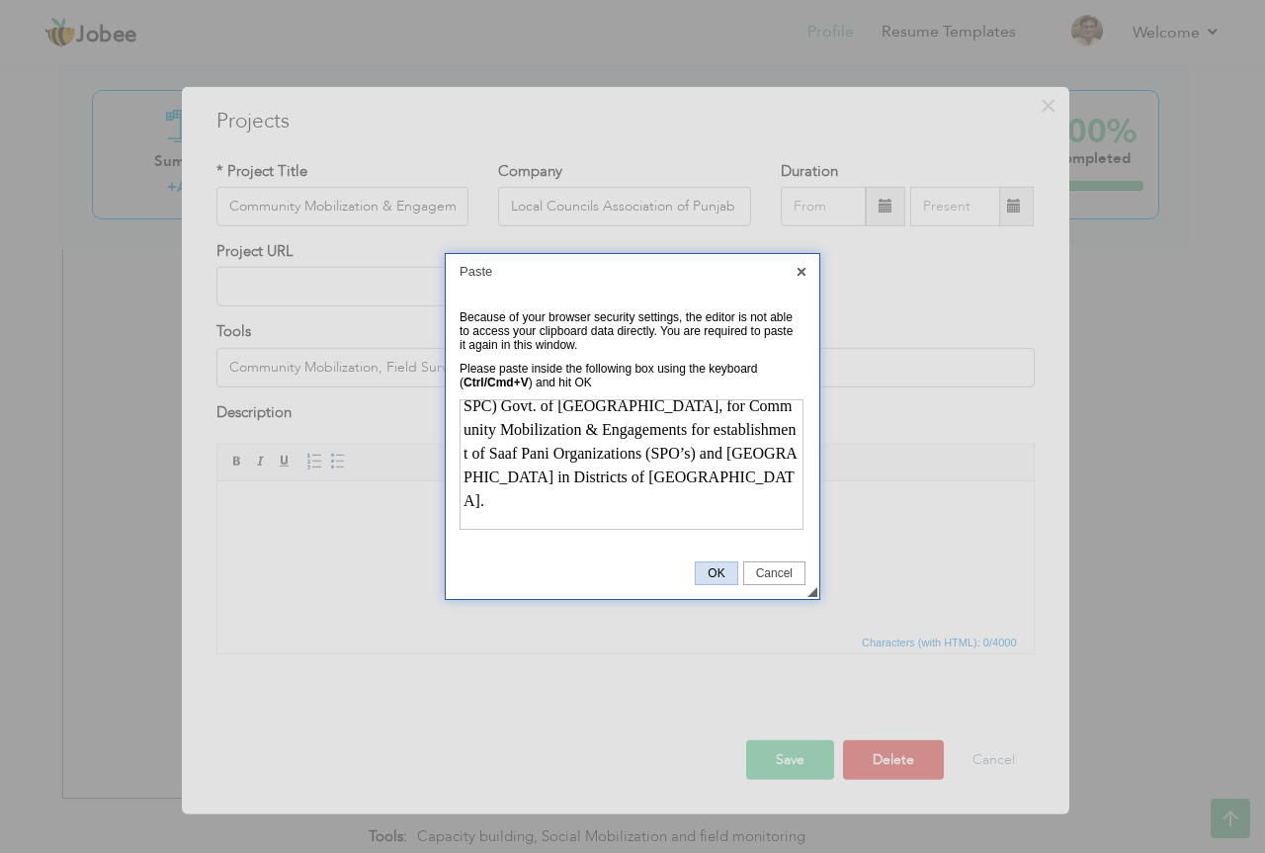
click at [710, 571] on span "OK" at bounding box center [716, 573] width 41 height 14
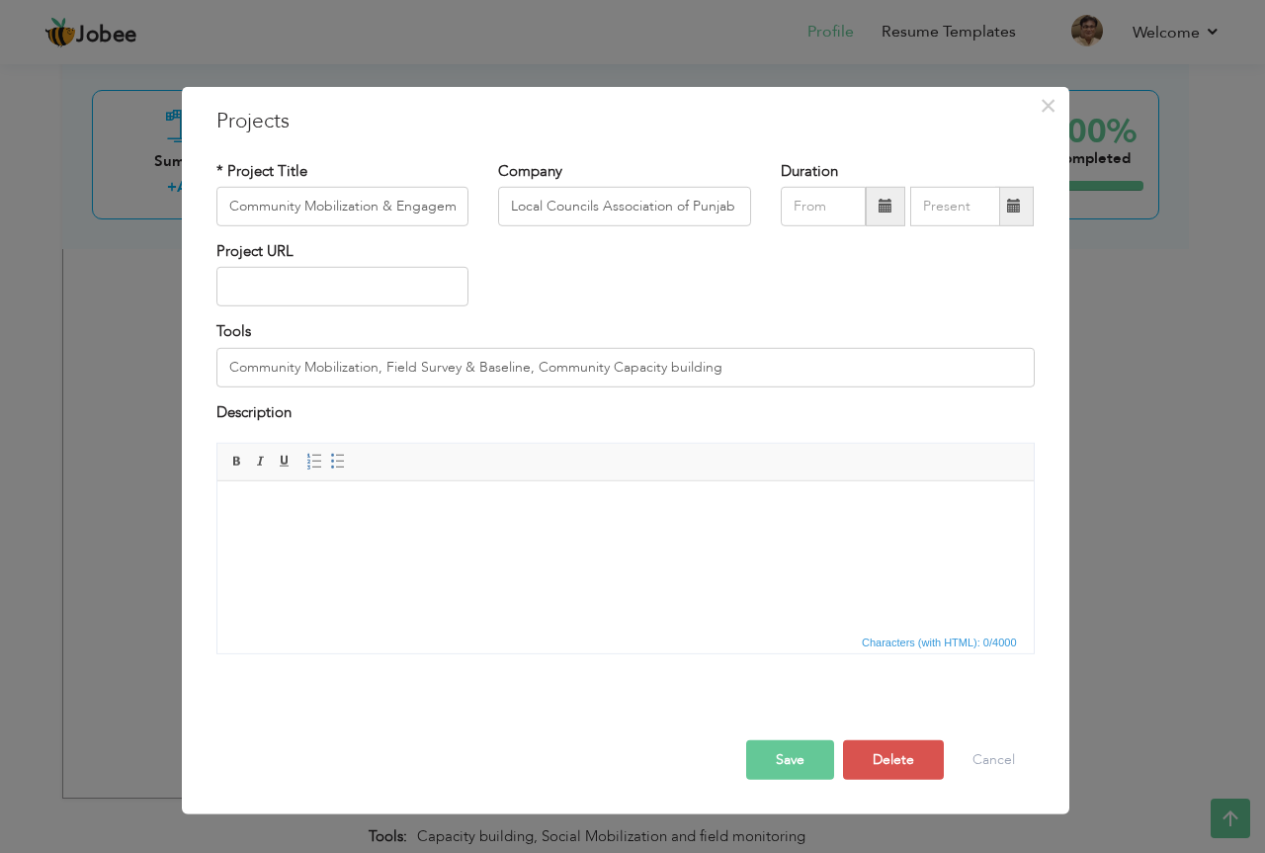
click at [621, 542] on html at bounding box center [624, 511] width 816 height 60
click at [308, 508] on body at bounding box center [624, 511] width 777 height 21
click at [311, 508] on body at bounding box center [624, 511] width 777 height 21
click at [386, 526] on span "Paste" at bounding box center [390, 521] width 103 height 24
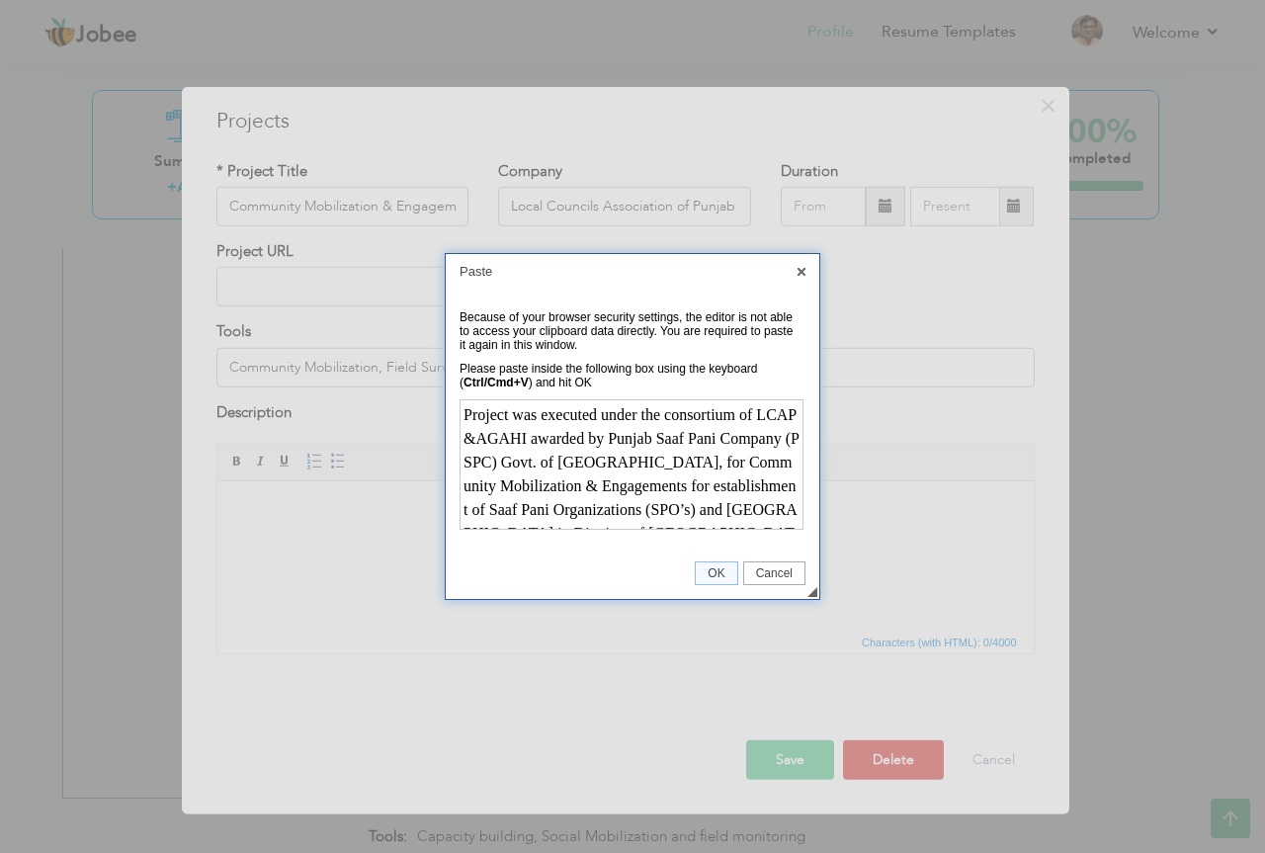
scroll to position [56, 0]
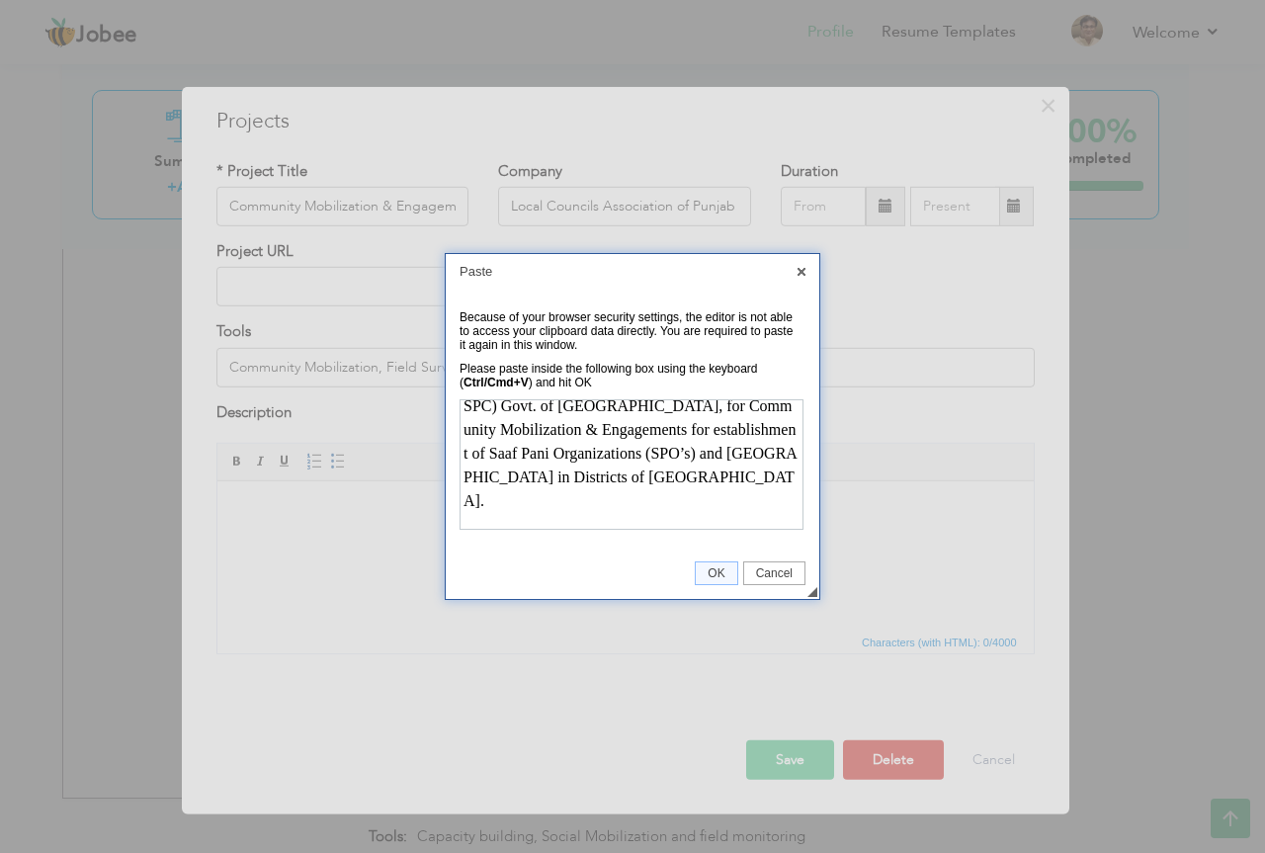
drag, startPoint x: 796, startPoint y: 461, endPoint x: 1245, endPoint y: 944, distance: 658.7
drag, startPoint x: 767, startPoint y: 517, endPoint x: 919, endPoint y: 916, distance: 427.2
click html "Project was executed under the consortium of LCAP&AGAHI awarded by Punjab Saaf …"
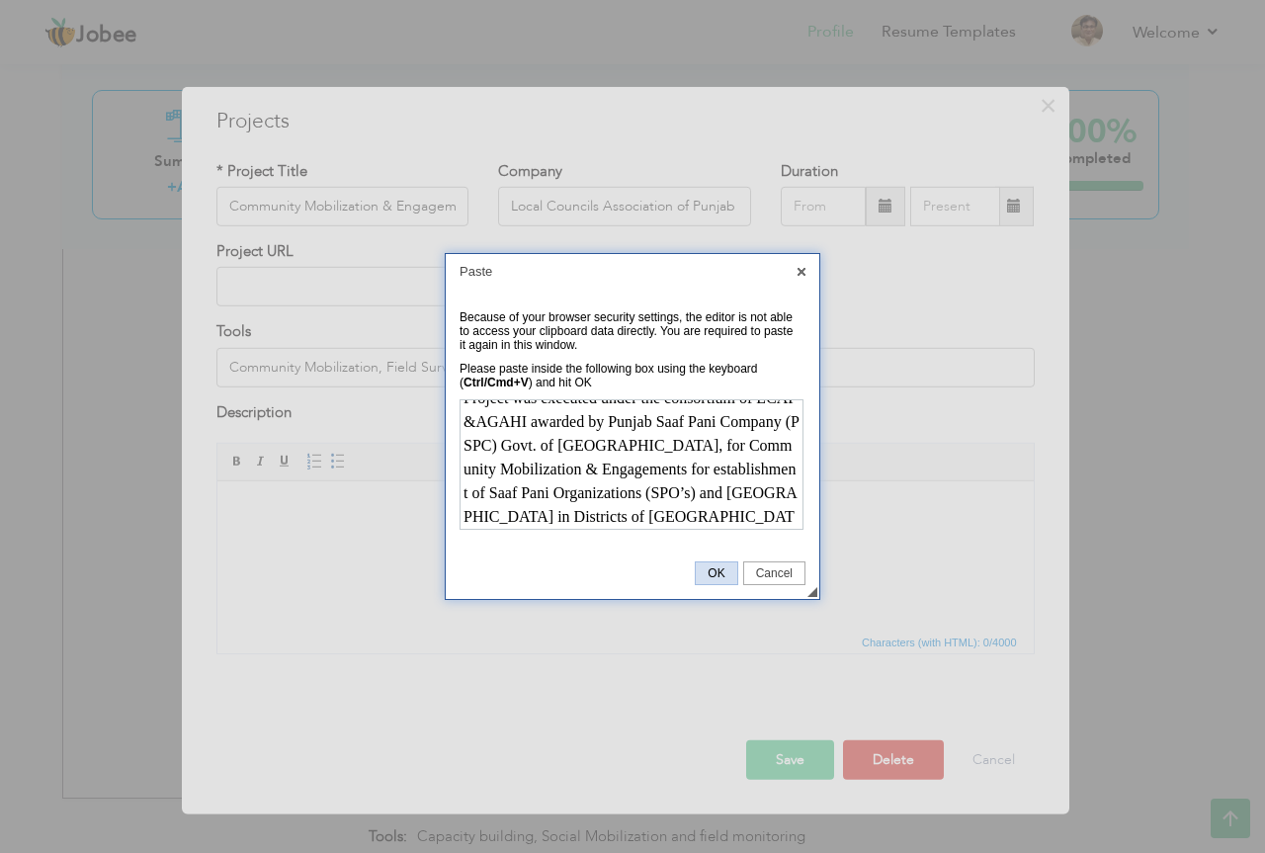
drag, startPoint x: 722, startPoint y: 575, endPoint x: 504, endPoint y: 93, distance: 529.4
click at [722, 575] on span "OK" at bounding box center [716, 573] width 41 height 14
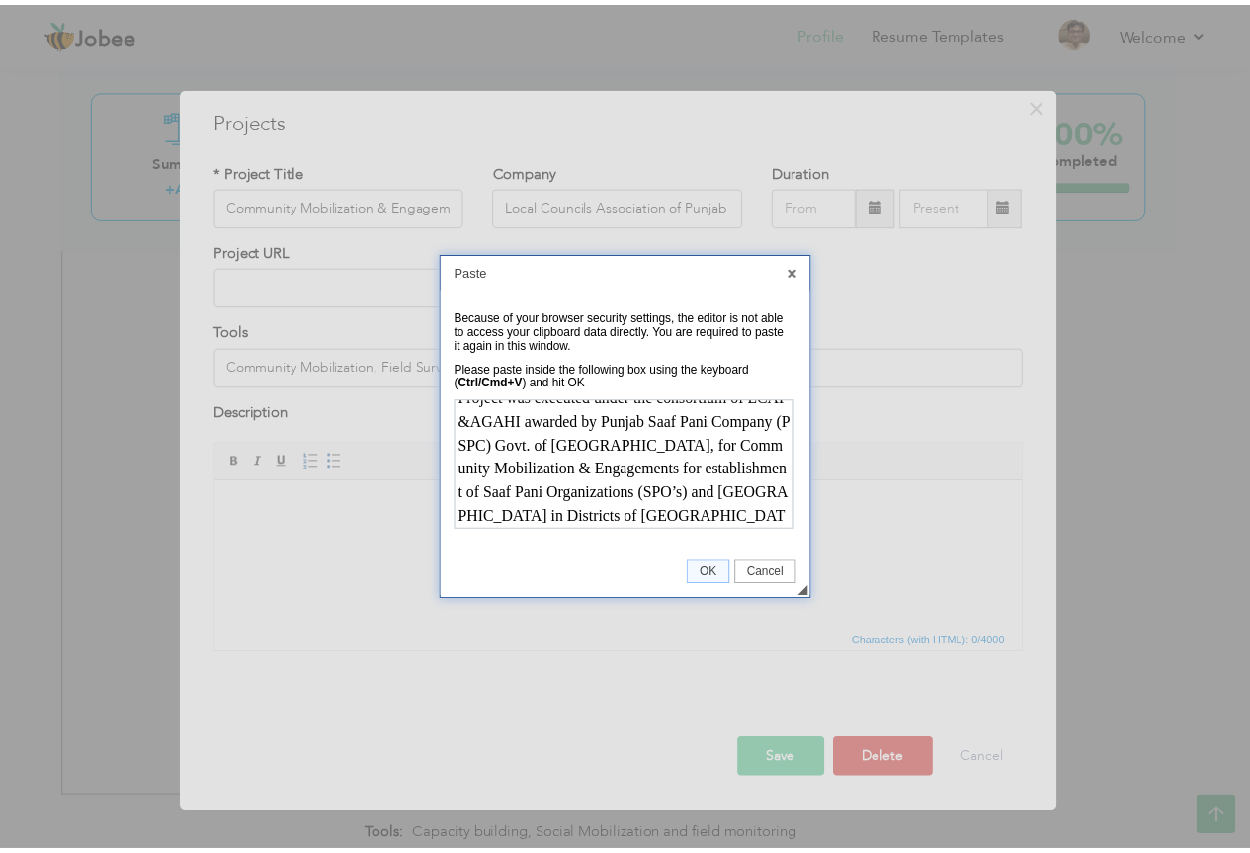
scroll to position [0, 0]
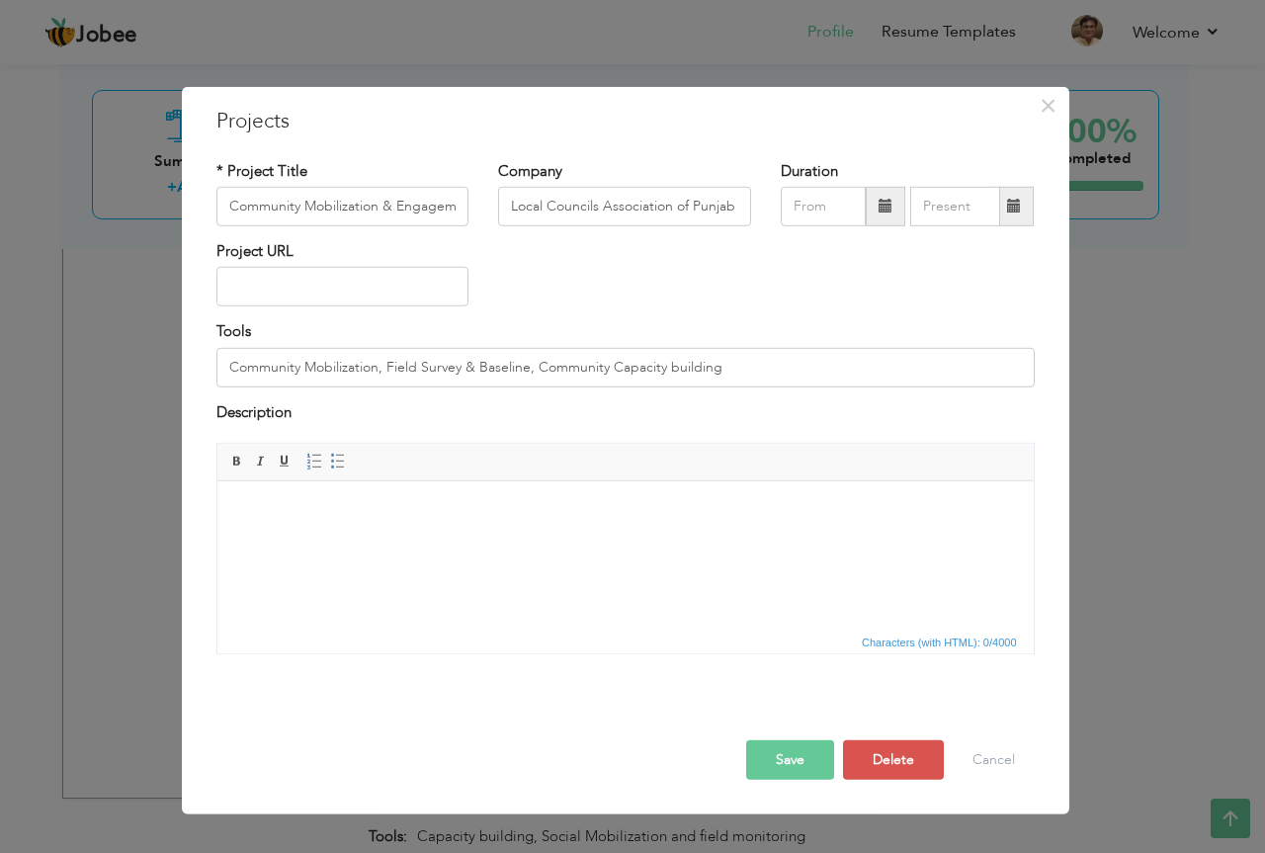
click at [578, 542] on html at bounding box center [624, 511] width 816 height 60
click at [362, 542] on html at bounding box center [624, 511] width 816 height 60
drag, startPoint x: 309, startPoint y: 522, endPoint x: 361, endPoint y: 569, distance: 69.9
click at [361, 542] on html at bounding box center [624, 511] width 816 height 60
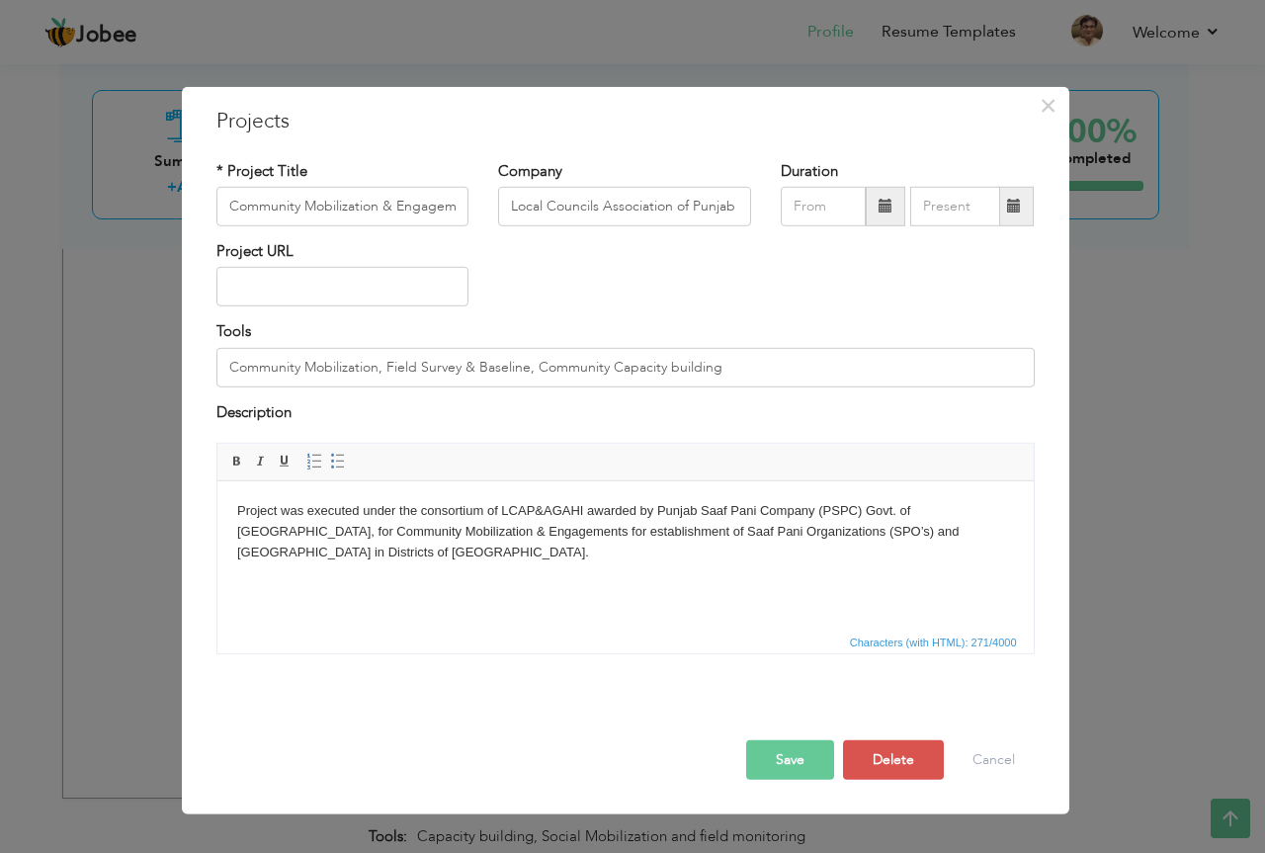
click at [788, 757] on button "Save" at bounding box center [790, 760] width 88 height 40
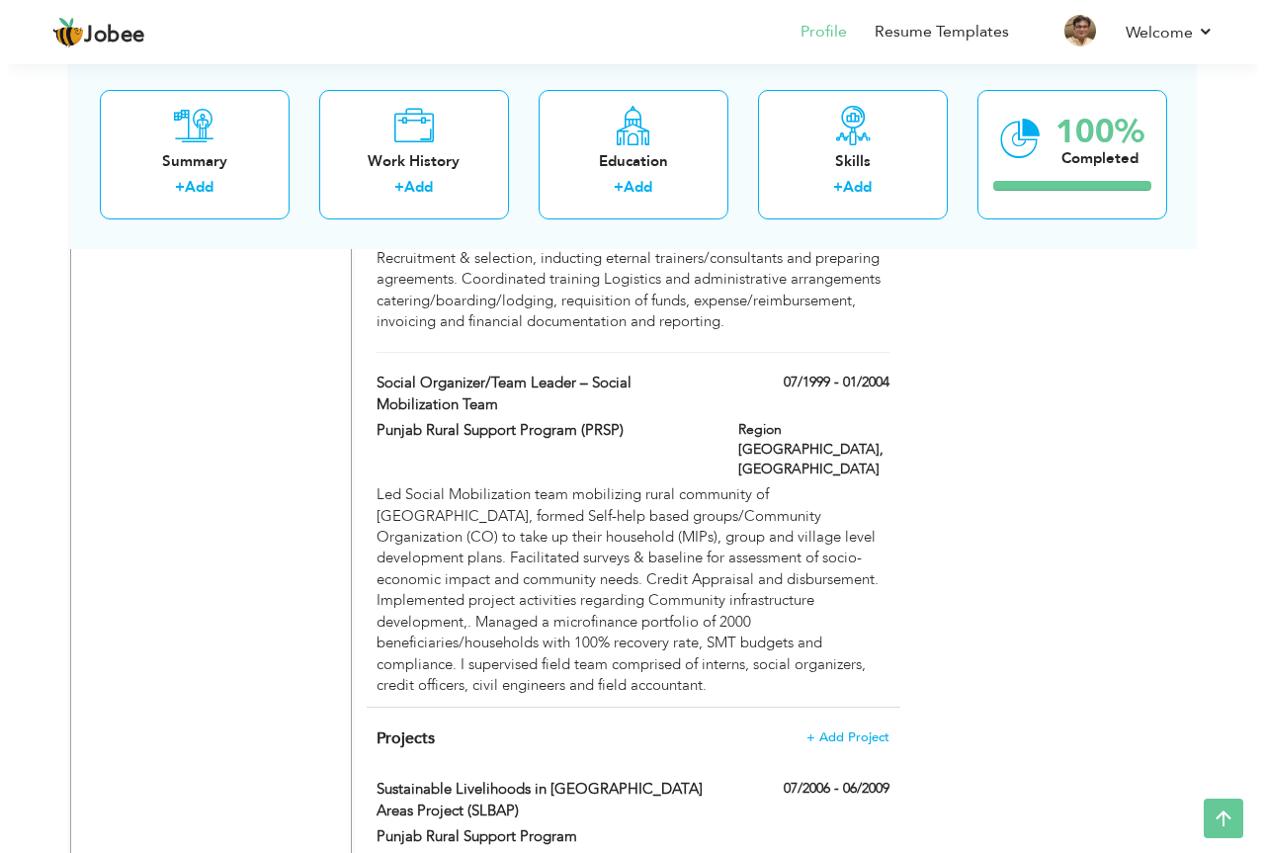
scroll to position [3858, 0]
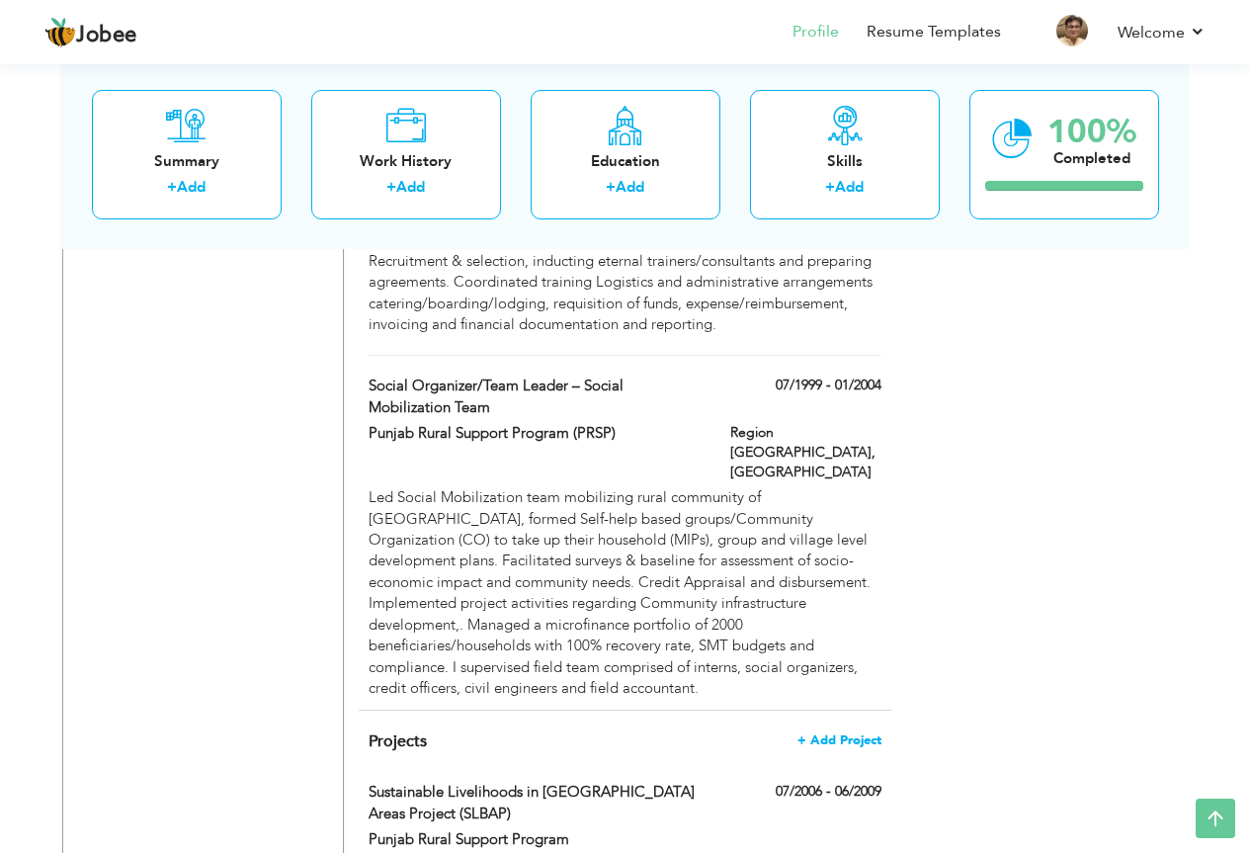
click at [844, 733] on span "+ Add Project" at bounding box center [839, 740] width 84 height 14
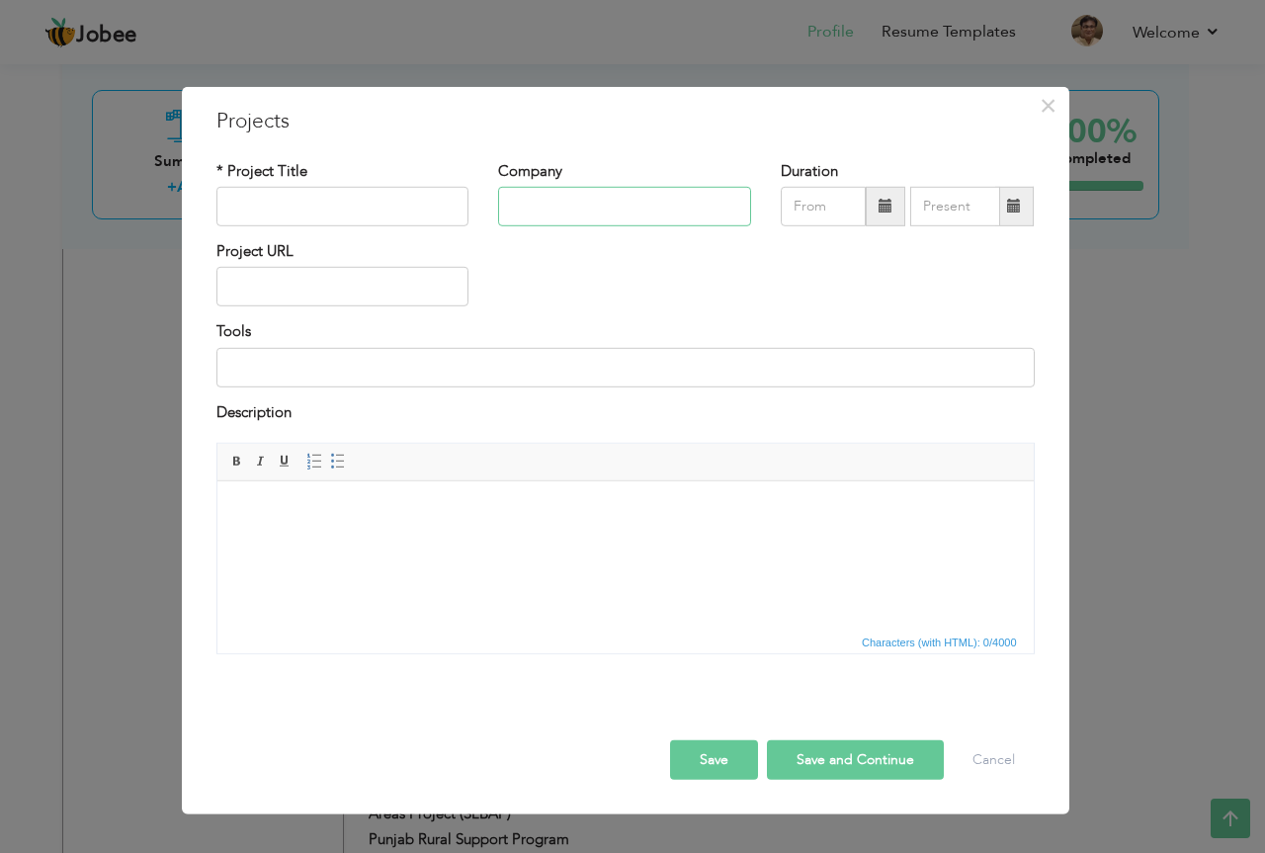
click at [559, 203] on input "text" at bounding box center [624, 207] width 253 height 40
click at [336, 194] on input "text" at bounding box center [342, 207] width 253 height 40
click at [563, 210] on input "text" at bounding box center [624, 207] width 253 height 40
paste input "Local Councils Association of Punjab (LCAP)"
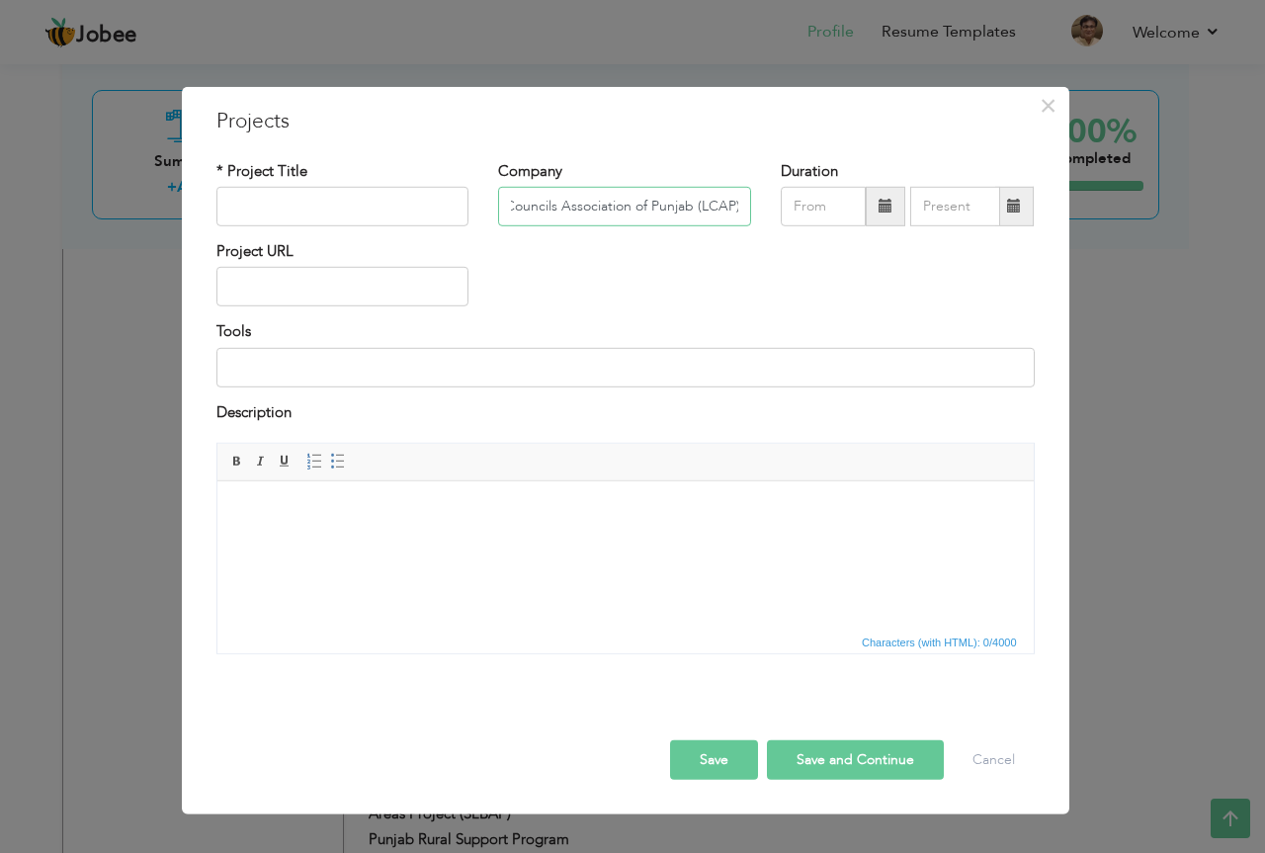
type input "Local Councils Association of Punjab (LCAP)"
click at [367, 209] on input "text" at bounding box center [342, 207] width 253 height 40
click at [116, 681] on div "× Projects * Project Title Company Local Councils Association of Punjab (LCAP) …" at bounding box center [632, 426] width 1265 height 853
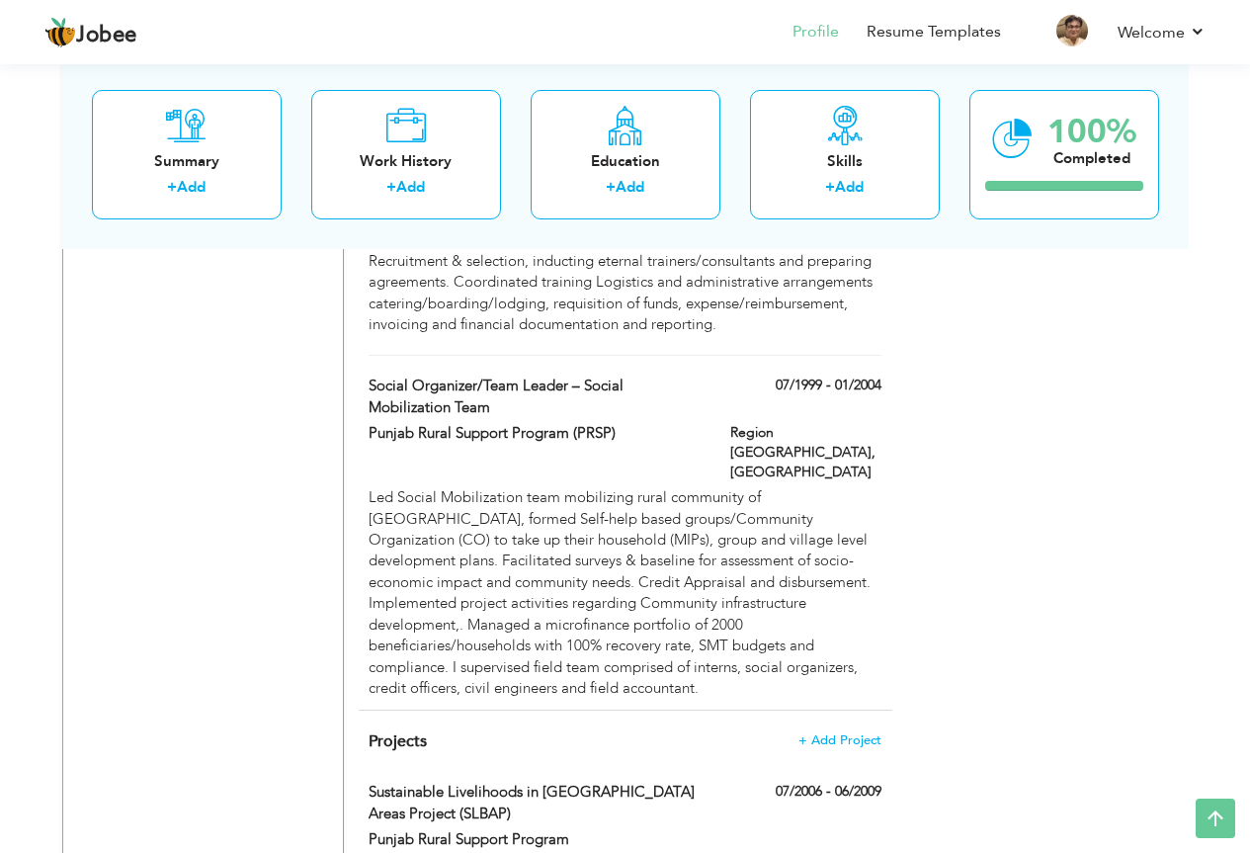
click at [849, 733] on span "+ Add Project" at bounding box center [839, 740] width 84 height 14
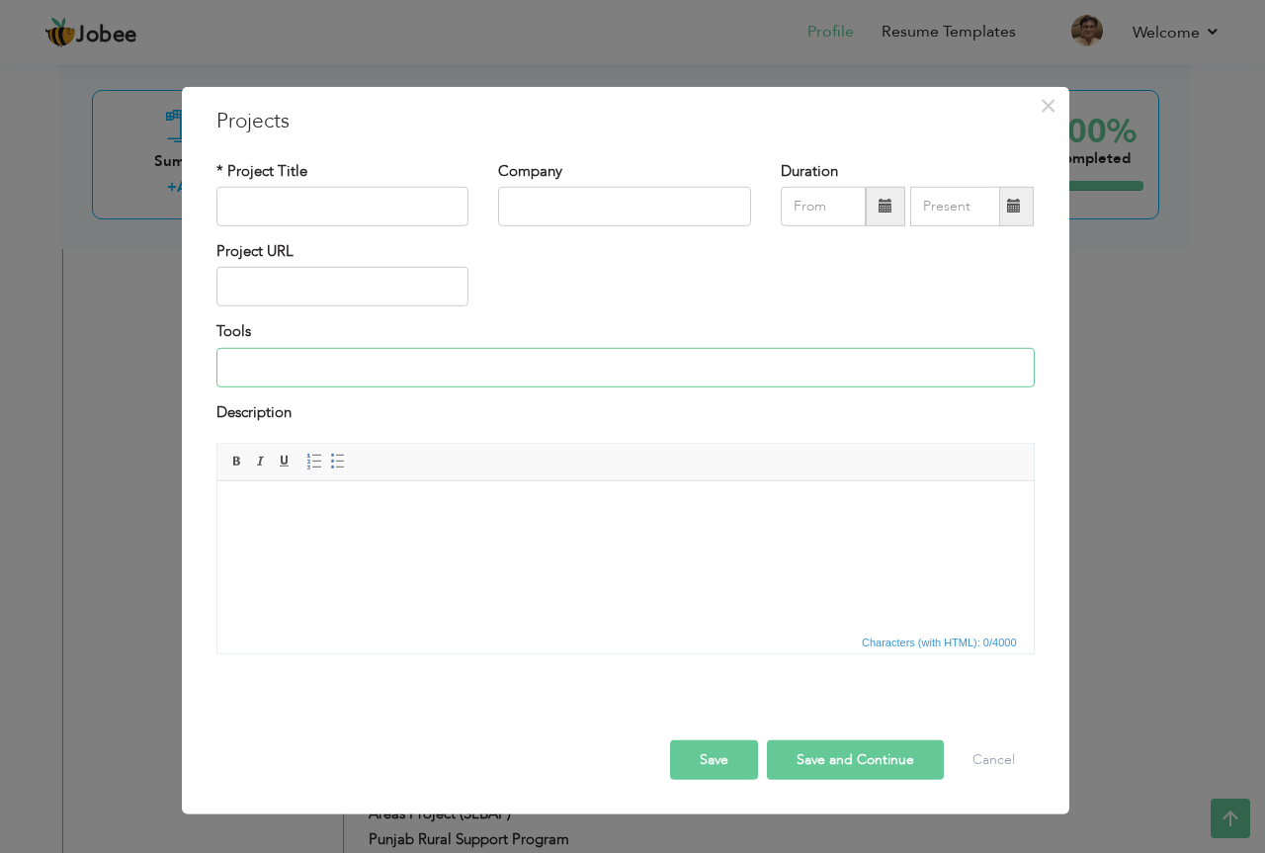
click at [492, 372] on input at bounding box center [625, 368] width 818 height 40
paste input "Advocacy, Public policy, Linkages, Community empowerment and capacity building"
type input "Advocacy, Public policy, Linkages, Community empowerment and capacity building"
click at [592, 200] on input "text" at bounding box center [624, 207] width 253 height 40
click at [317, 542] on html at bounding box center [624, 511] width 816 height 60
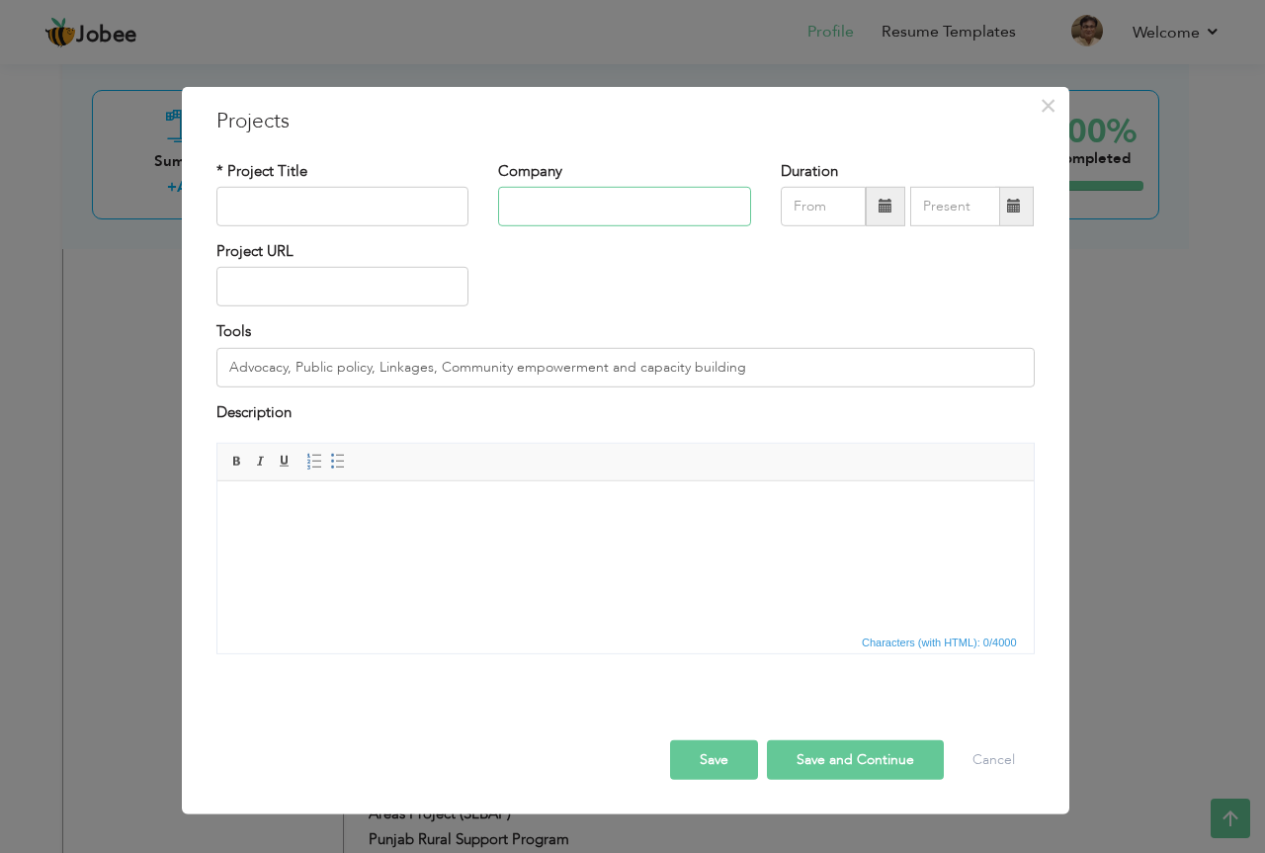
click at [628, 210] on input "text" at bounding box center [624, 207] width 253 height 40
type input "Local Councils Association of Punjab (LCAP)"
click at [350, 205] on input "text" at bounding box center [342, 207] width 253 height 40
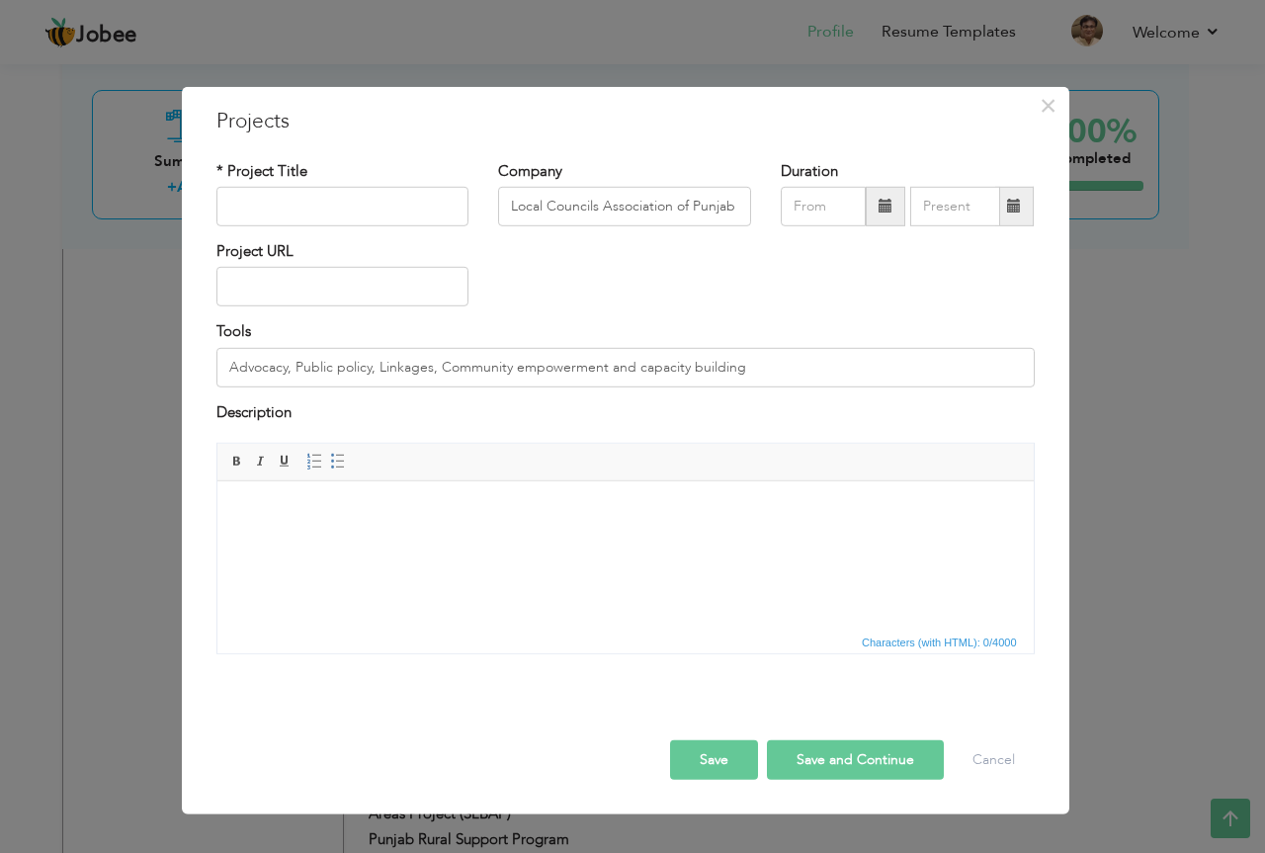
click at [393, 542] on html at bounding box center [624, 511] width 816 height 60
click at [297, 531] on html at bounding box center [624, 511] width 816 height 60
drag, startPoint x: 320, startPoint y: 542, endPoint x: 311, endPoint y: 563, distance: 23.5
click at [311, 542] on html at bounding box center [624, 511] width 816 height 60
click at [366, 542] on html at bounding box center [624, 511] width 816 height 60
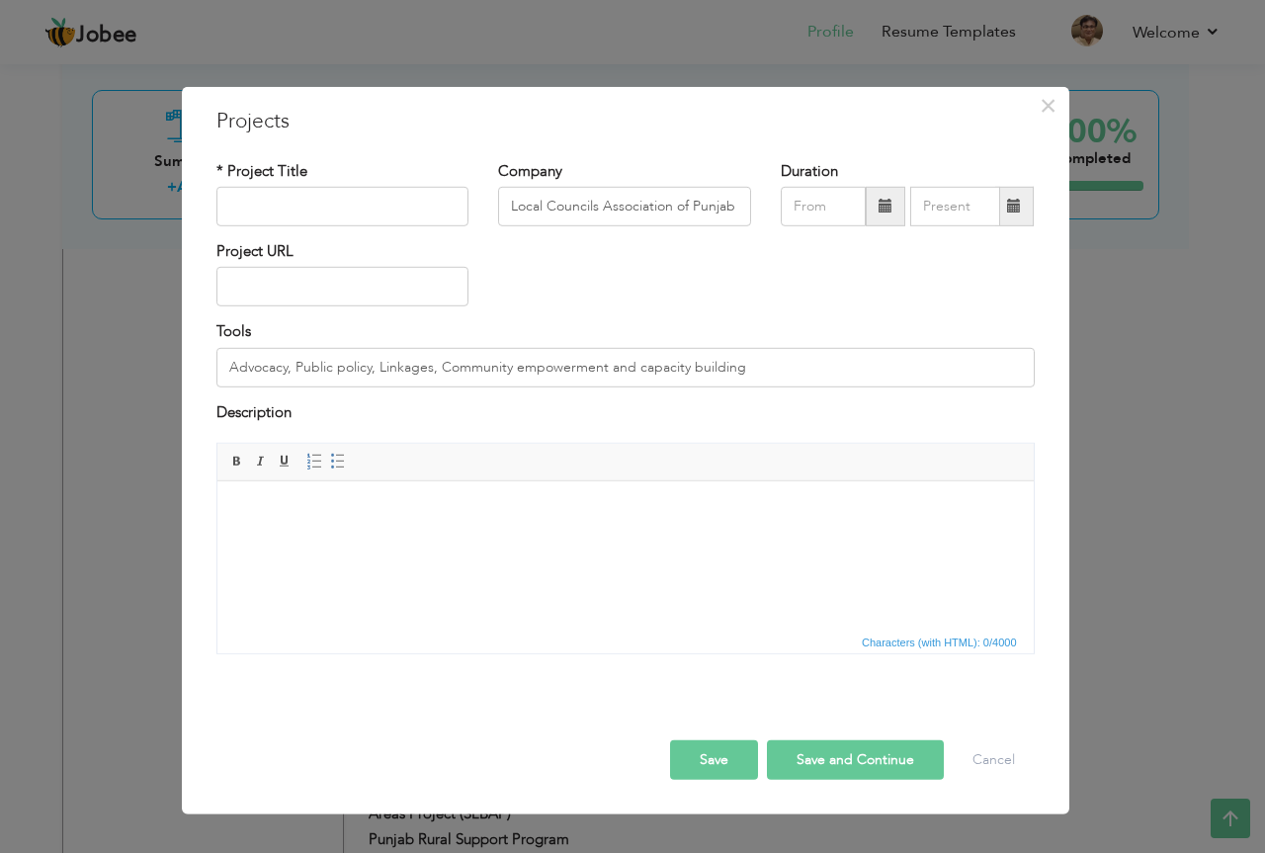
click at [334, 542] on html at bounding box center [624, 511] width 816 height 60
click at [285, 715] on div at bounding box center [626, 720] width 848 height 42
drag, startPoint x: 288, startPoint y: 545, endPoint x: 283, endPoint y: 508, distance: 37.9
click at [288, 542] on html at bounding box center [624, 511] width 816 height 60
click at [315, 213] on input "text" at bounding box center [342, 207] width 253 height 40
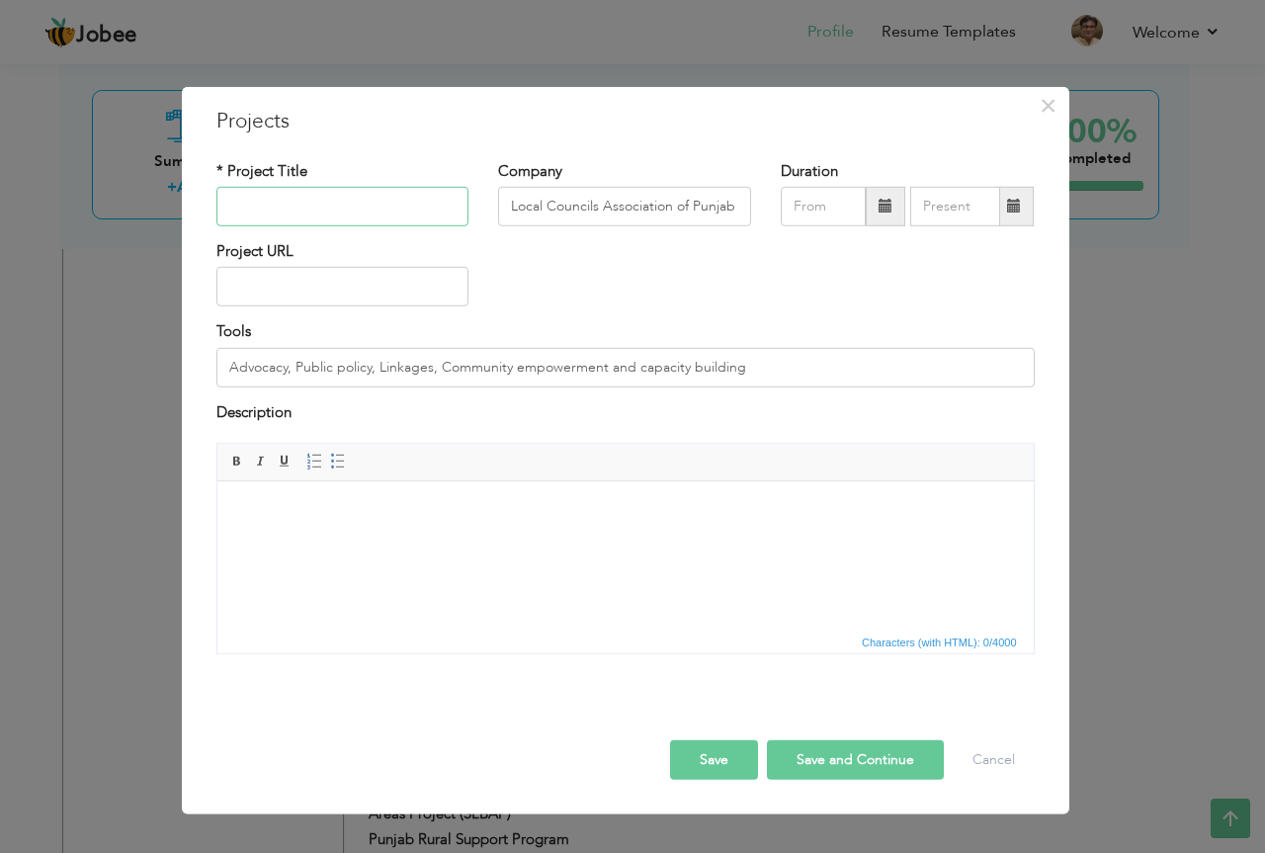
paste input "forming Digital Local Councils for Social accountability of Public service deli…"
click at [241, 200] on input "forming Digital Local Councils for Social accountability of Public service deli…" at bounding box center [342, 207] width 253 height 40
click at [322, 208] on input "Forming Digital Local Councils for Social accountability of Public service deli…" at bounding box center [342, 207] width 253 height 40
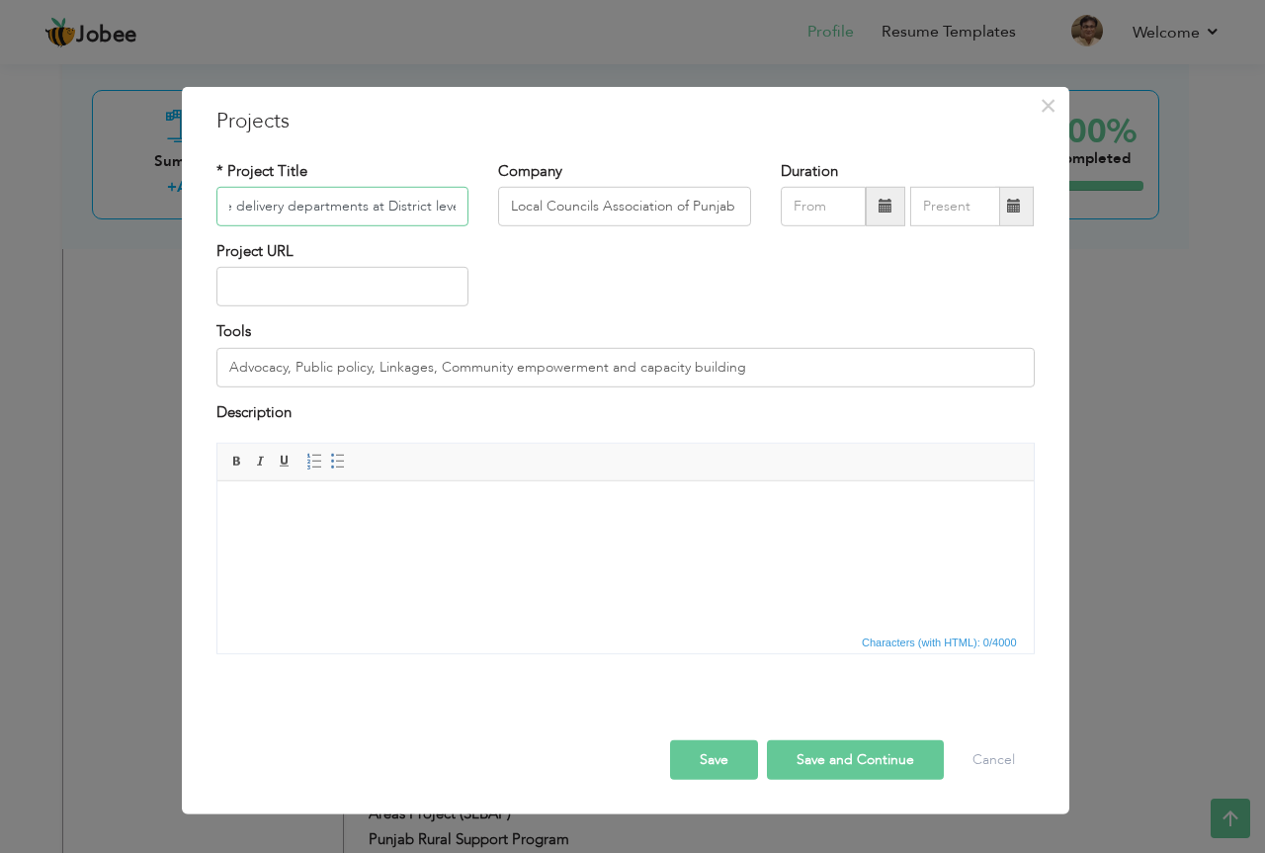
scroll to position [0, 441]
type input "Forming Digital Local Councils for Social accountability of Public service deli…"
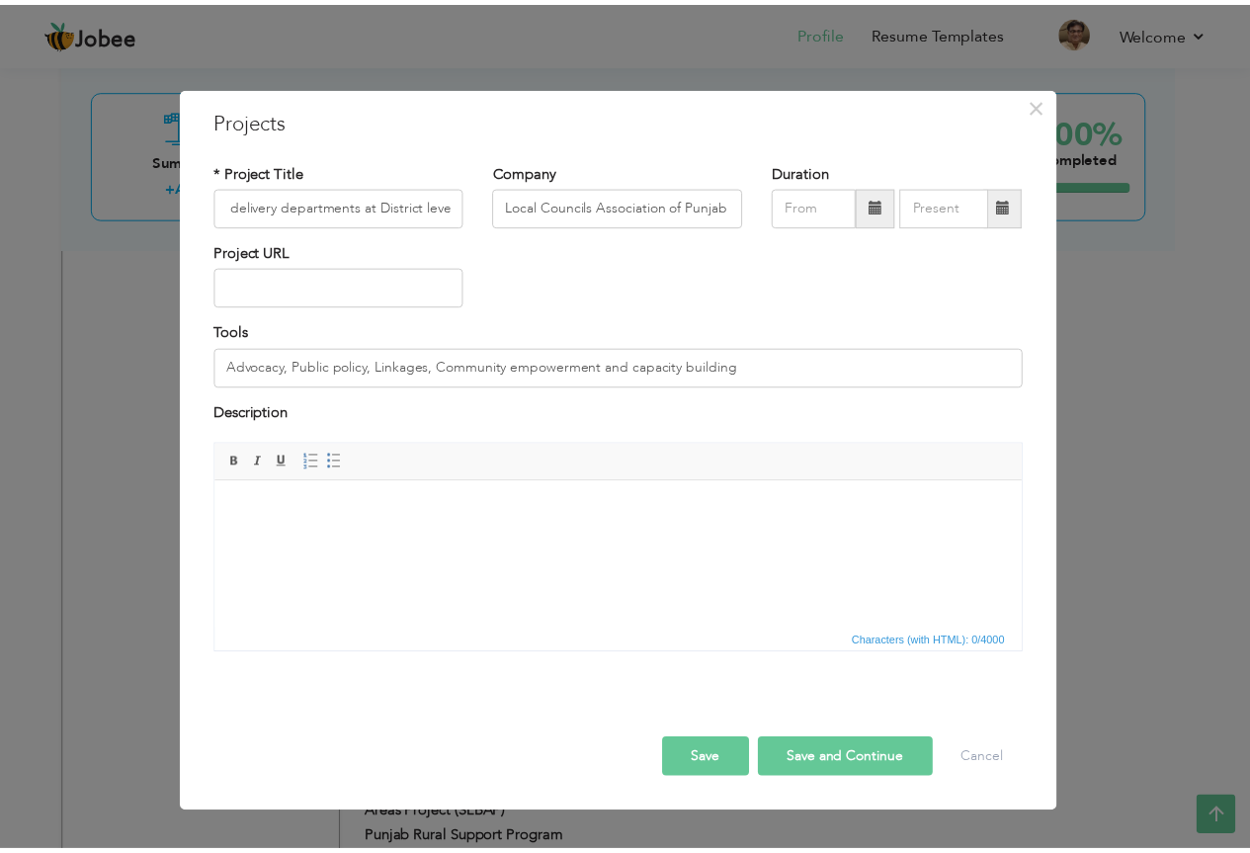
scroll to position [0, 0]
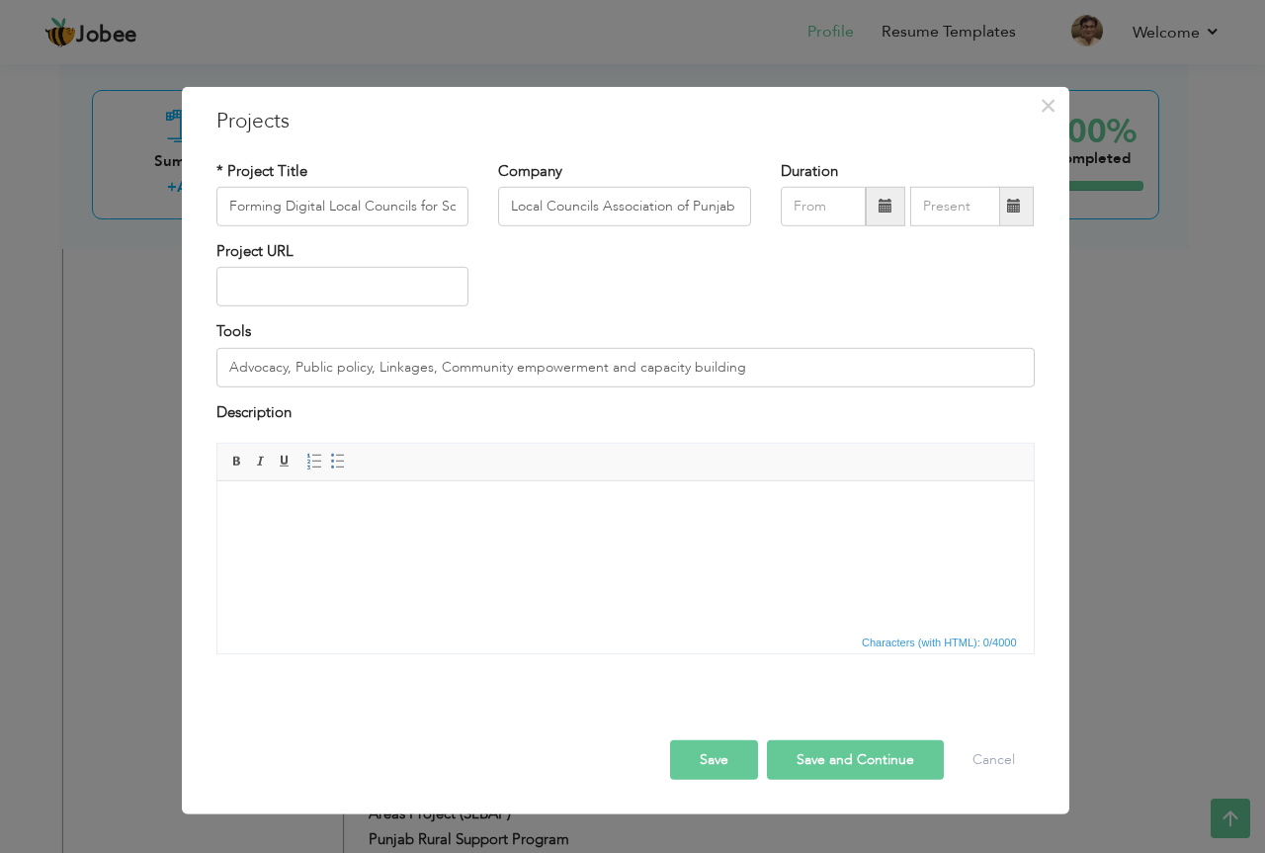
click at [885, 215] on span at bounding box center [886, 207] width 40 height 40
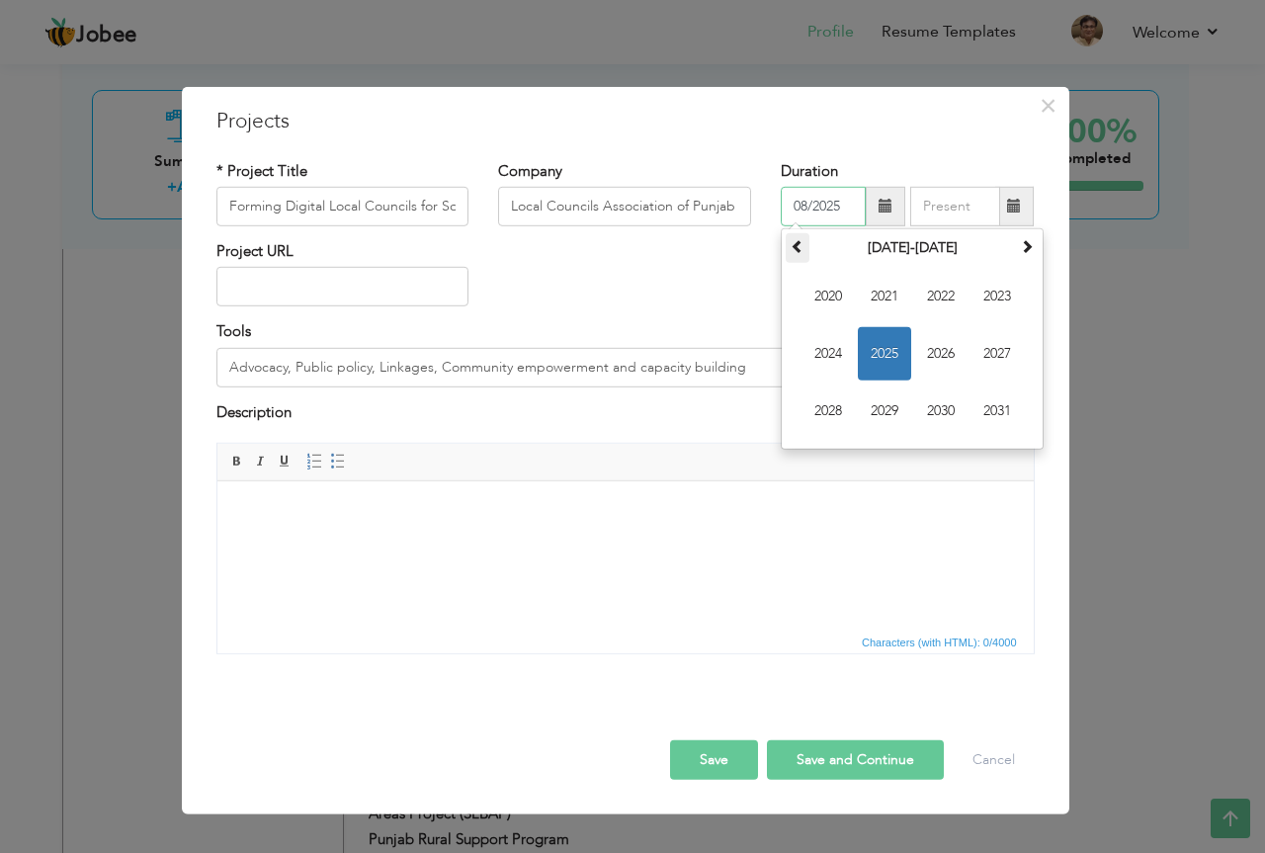
click at [796, 249] on span at bounding box center [798, 246] width 14 height 14
click at [1033, 250] on span at bounding box center [1027, 246] width 14 height 14
click at [957, 357] on span "2016" at bounding box center [940, 353] width 53 height 53
click at [836, 409] on span "Sep" at bounding box center [827, 410] width 53 height 53
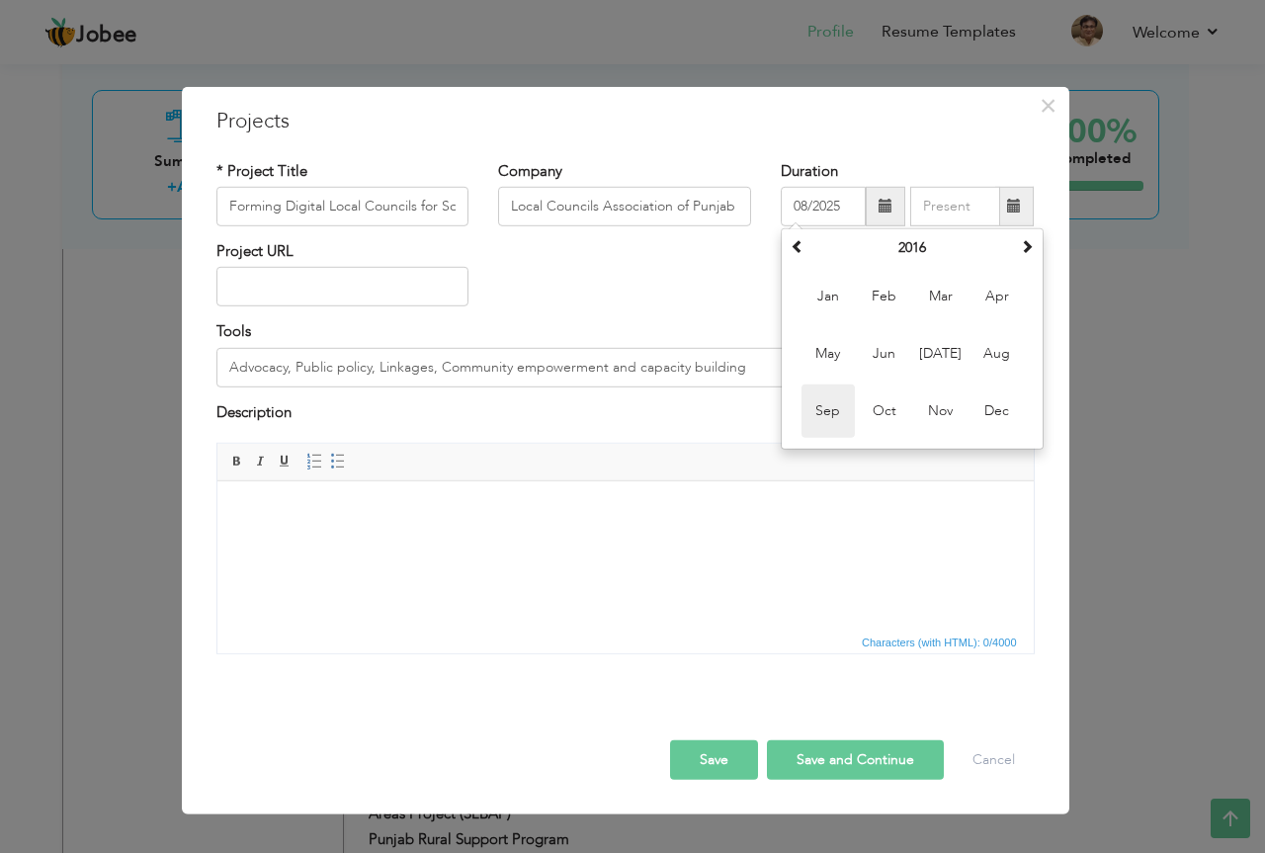
type input "09/2016"
click at [1016, 208] on span at bounding box center [1014, 206] width 14 height 14
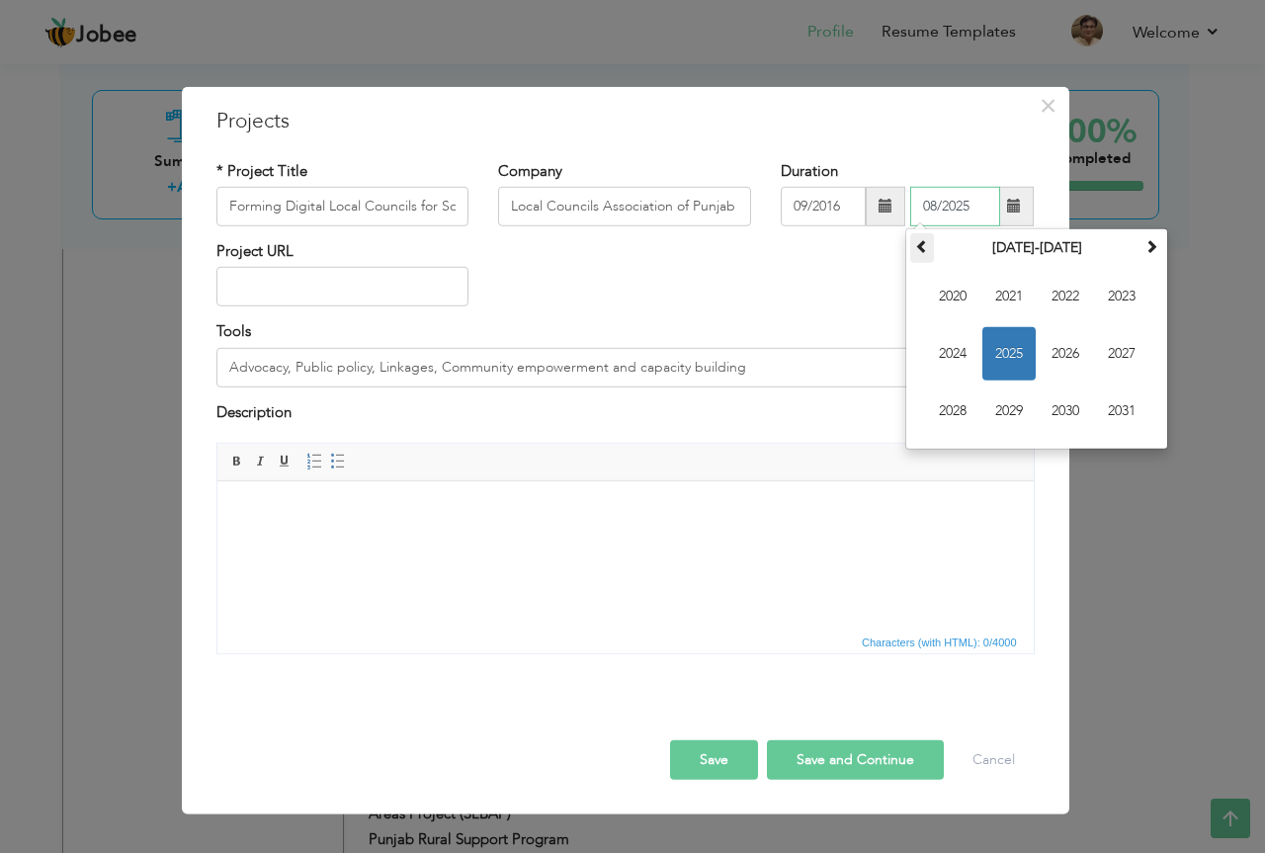
click at [923, 246] on span at bounding box center [922, 246] width 14 height 14
click at [1117, 347] on span "2017" at bounding box center [1121, 353] width 53 height 53
click at [1106, 350] on span "Aug" at bounding box center [1121, 353] width 53 height 53
type input "08/2017"
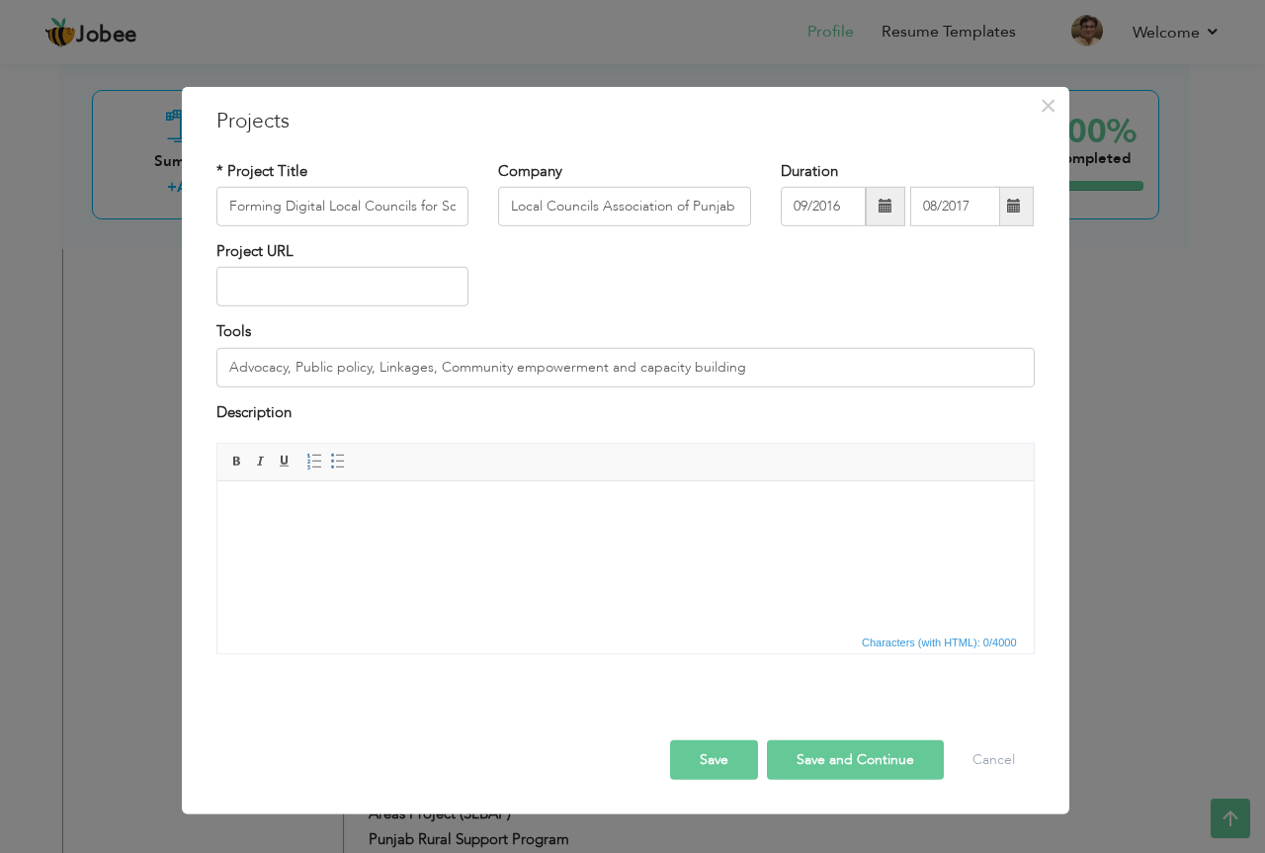
click at [361, 524] on html at bounding box center [624, 511] width 816 height 60
drag, startPoint x: 306, startPoint y: 561, endPoint x: 269, endPoint y: 549, distance: 39.4
click at [269, 542] on html at bounding box center [624, 511] width 816 height 60
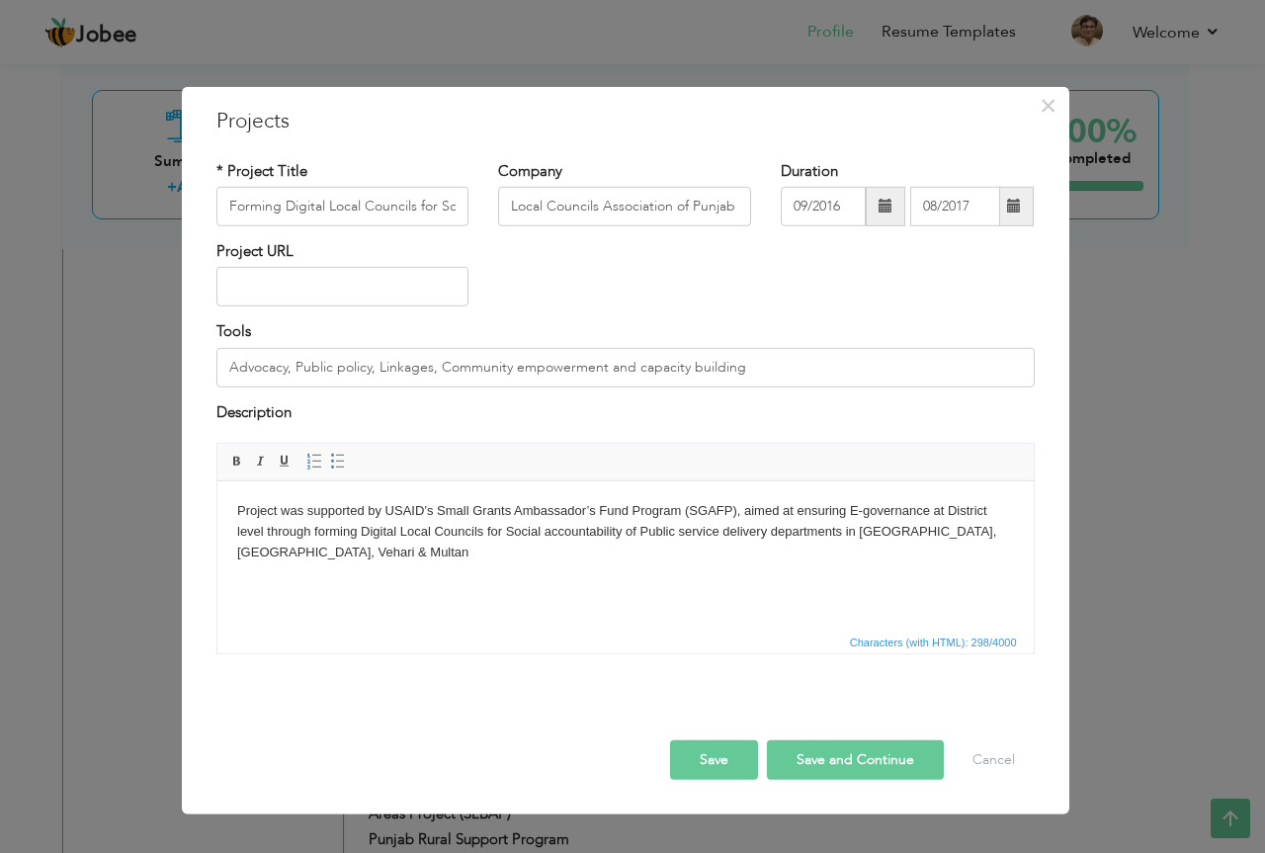
click at [711, 766] on button "Save" at bounding box center [714, 760] width 88 height 40
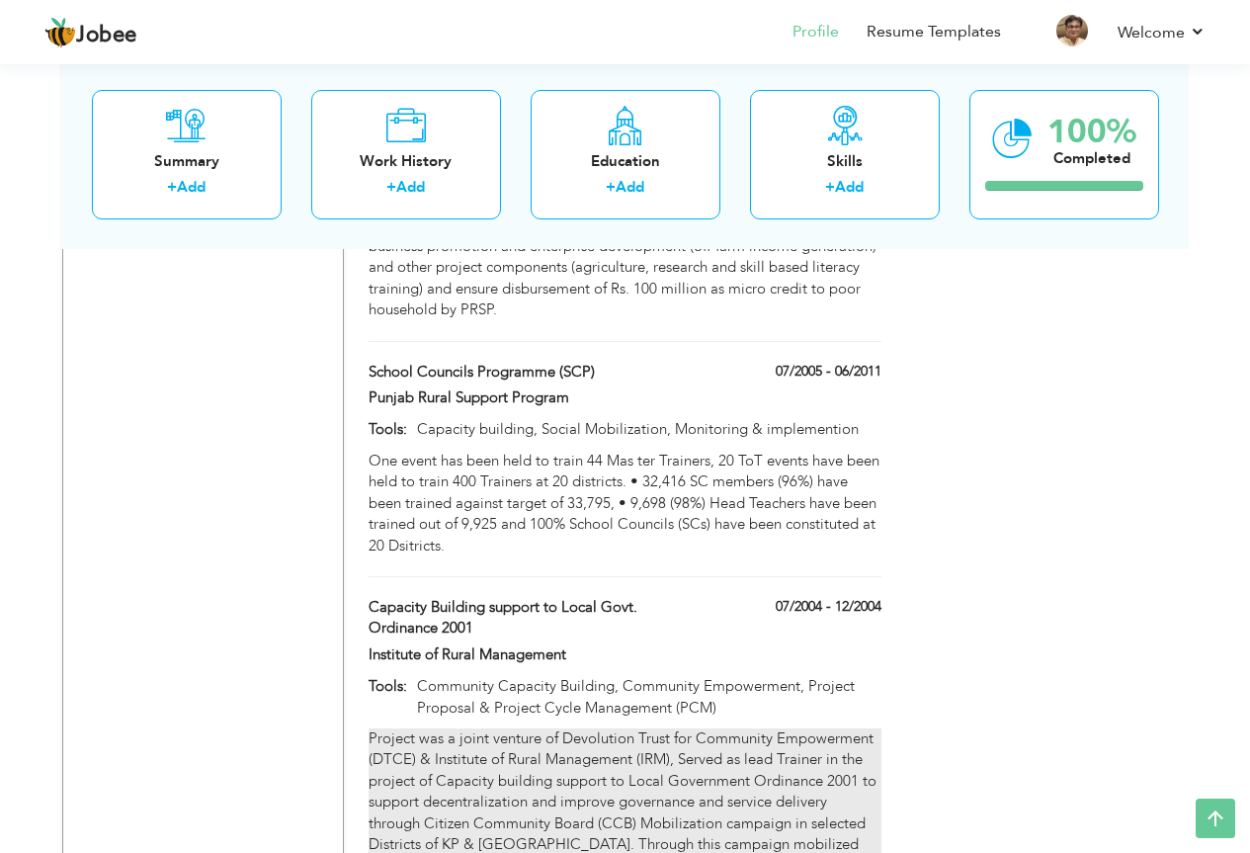
scroll to position [4630, 0]
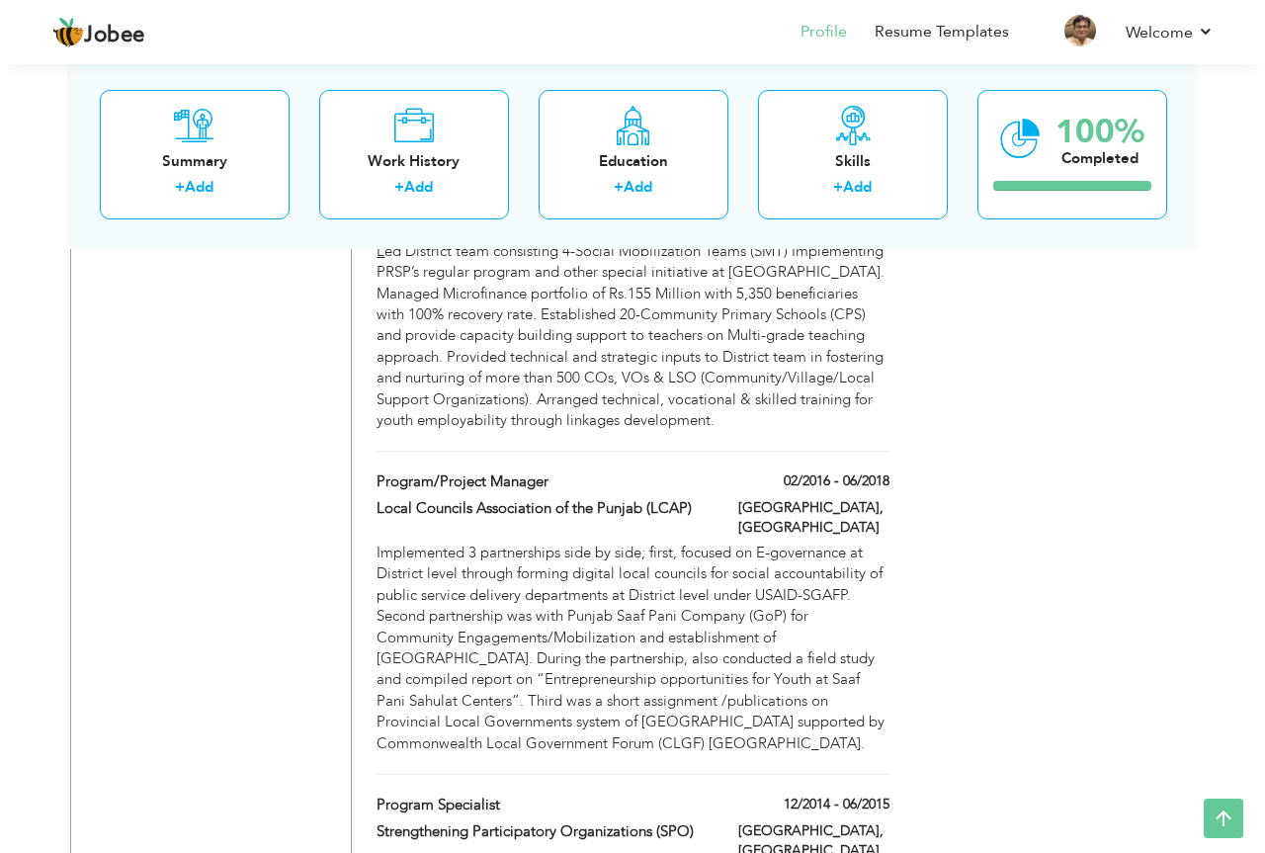
scroll to position [1962, 0]
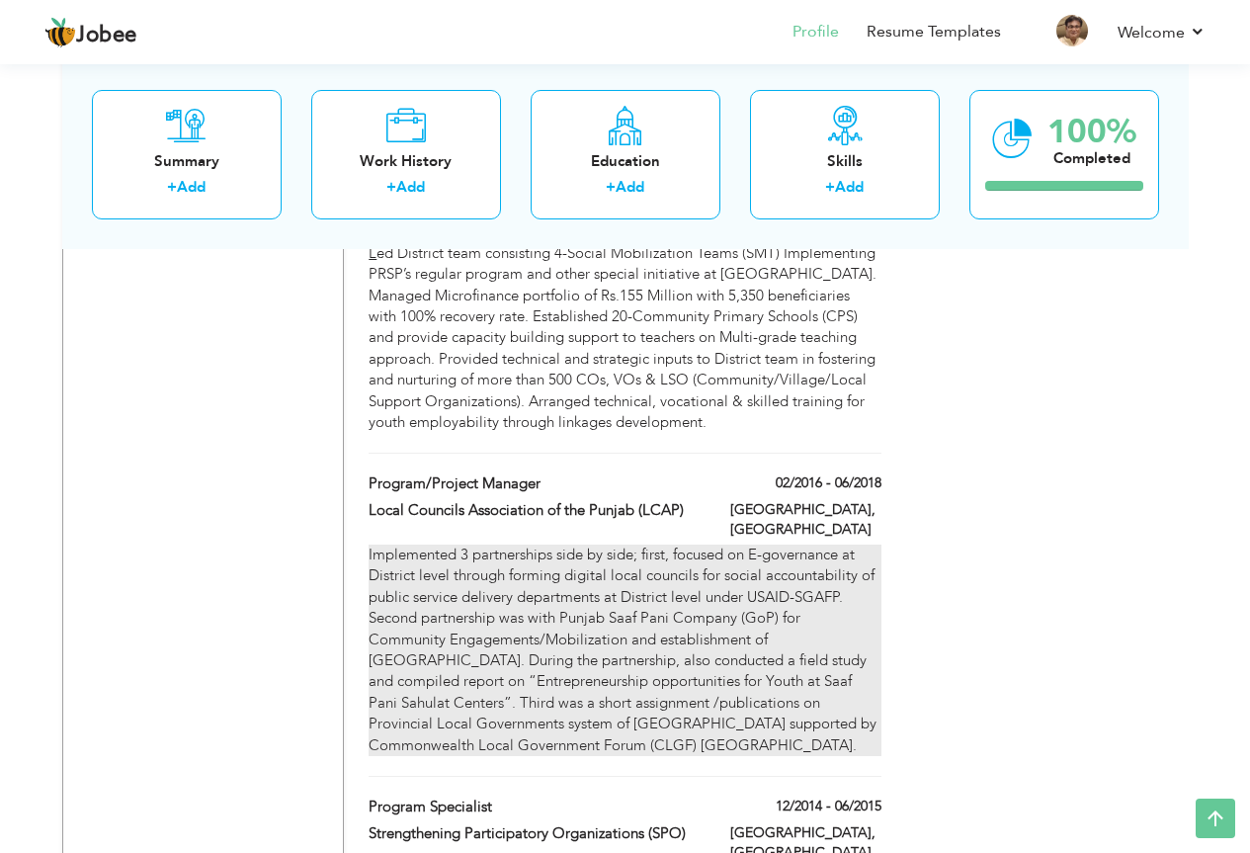
click at [455, 544] on div "Implemented 3 partnerships side by side; first, focused on E-governance at Dist…" at bounding box center [625, 649] width 512 height 211
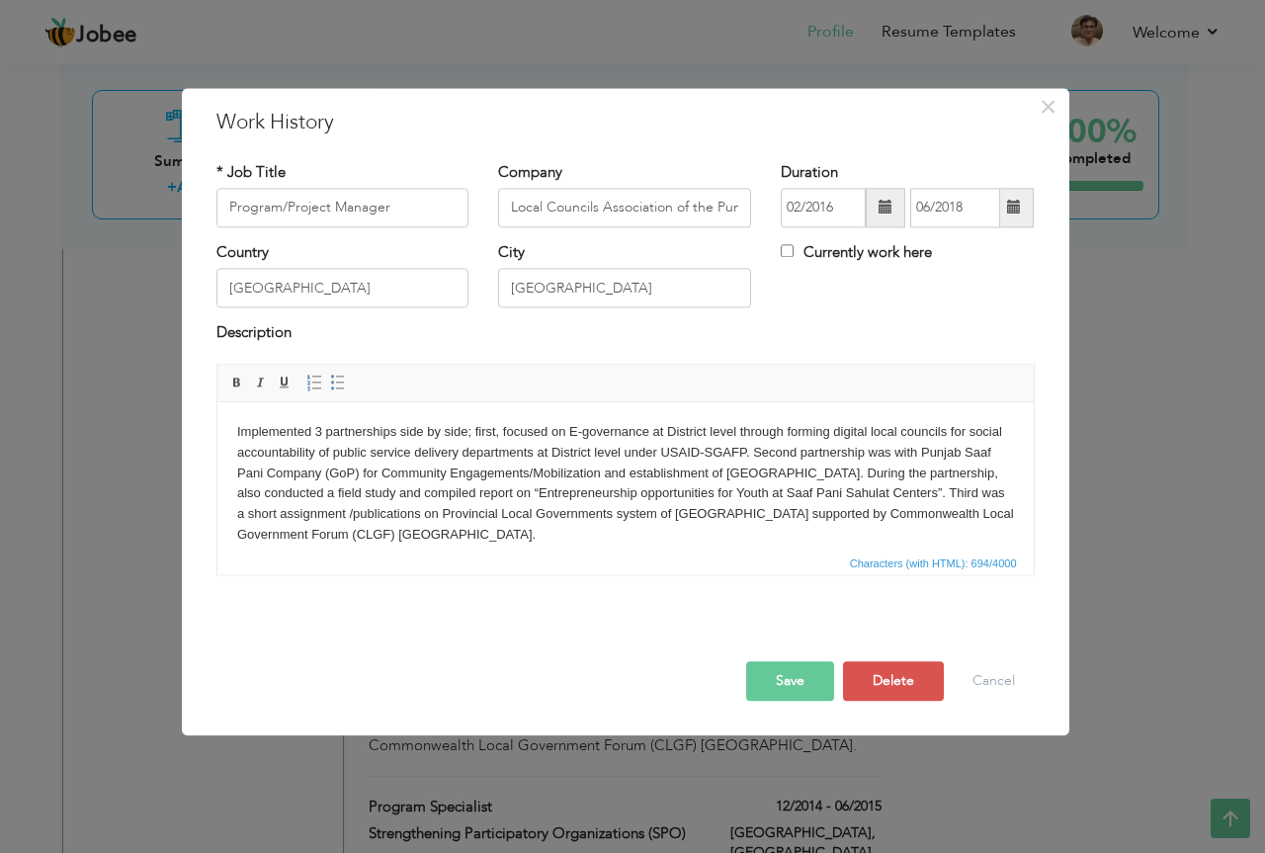
click at [316, 431] on body "Implemented 3 partnerships side by side; first, focused on E-governance at Dist…" at bounding box center [624, 484] width 777 height 124
click at [236, 425] on body "Implemented core program activities and 2 projects 3 partnerships side by side;…" at bounding box center [624, 484] width 777 height 124
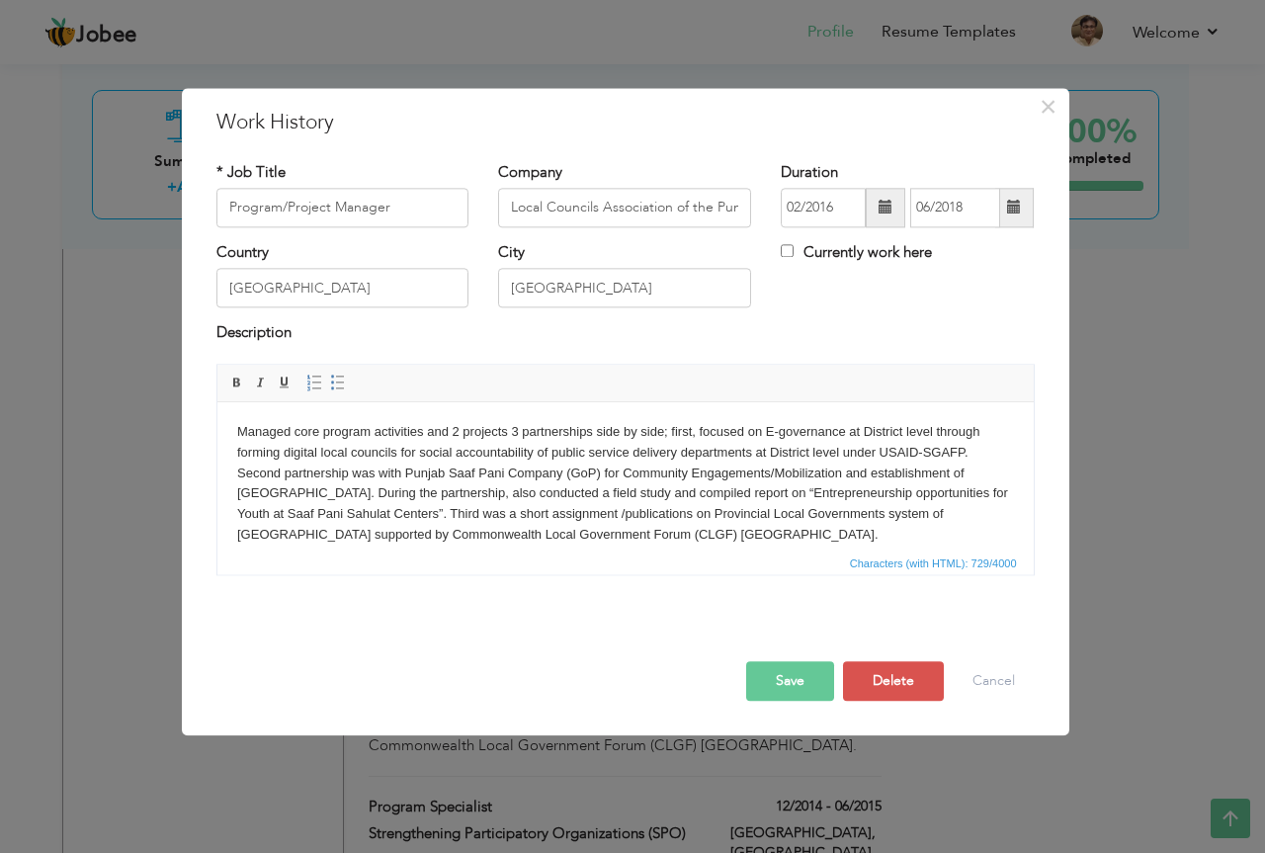
click at [239, 433] on body "Managed core program activities and 2 projects 3 partnerships side by side; fir…" at bounding box center [624, 484] width 777 height 124
click at [373, 430] on body "Managed core program activities and 2 projects 3 partnerships side by side; fir…" at bounding box center [624, 484] width 777 height 124
click at [473, 433] on body "Managed core program and implemented proejcts partnerships side by side; first,…" at bounding box center [624, 484] width 777 height 124
click at [534, 431] on body "Managed core program and implemented 2-proejcts partnerships side by side; firs…" at bounding box center [624, 484] width 777 height 124
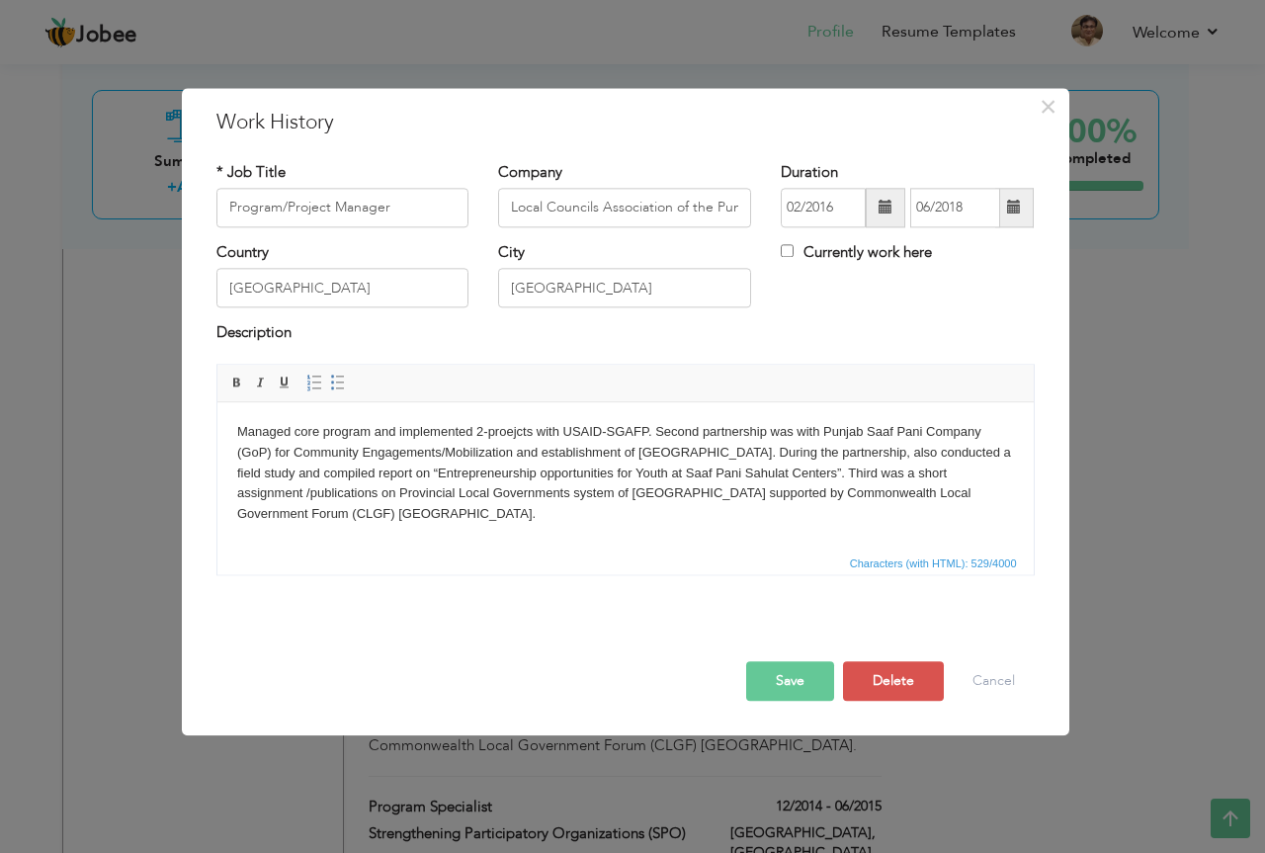
click at [649, 425] on body "Managed core program and implemented 2-proejcts with USAID-SGAFP. Second partne…" at bounding box center [624, 473] width 777 height 103
click at [839, 430] on body "Managed core program and implemented 2-proejcts with USAID-SGAFP. and Punjab Sa…" at bounding box center [624, 473] width 777 height 103
click at [296, 429] on body "Managed core program and implemented 2-proejcts with USAID-SGAFP. and Punjab Sa…" at bounding box center [624, 473] width 777 height 103
click at [295, 431] on body "Managed core program and implemented 2-proejcts with USAID-SGAFP. and Punjab Sa…" at bounding box center [624, 473] width 777 height 103
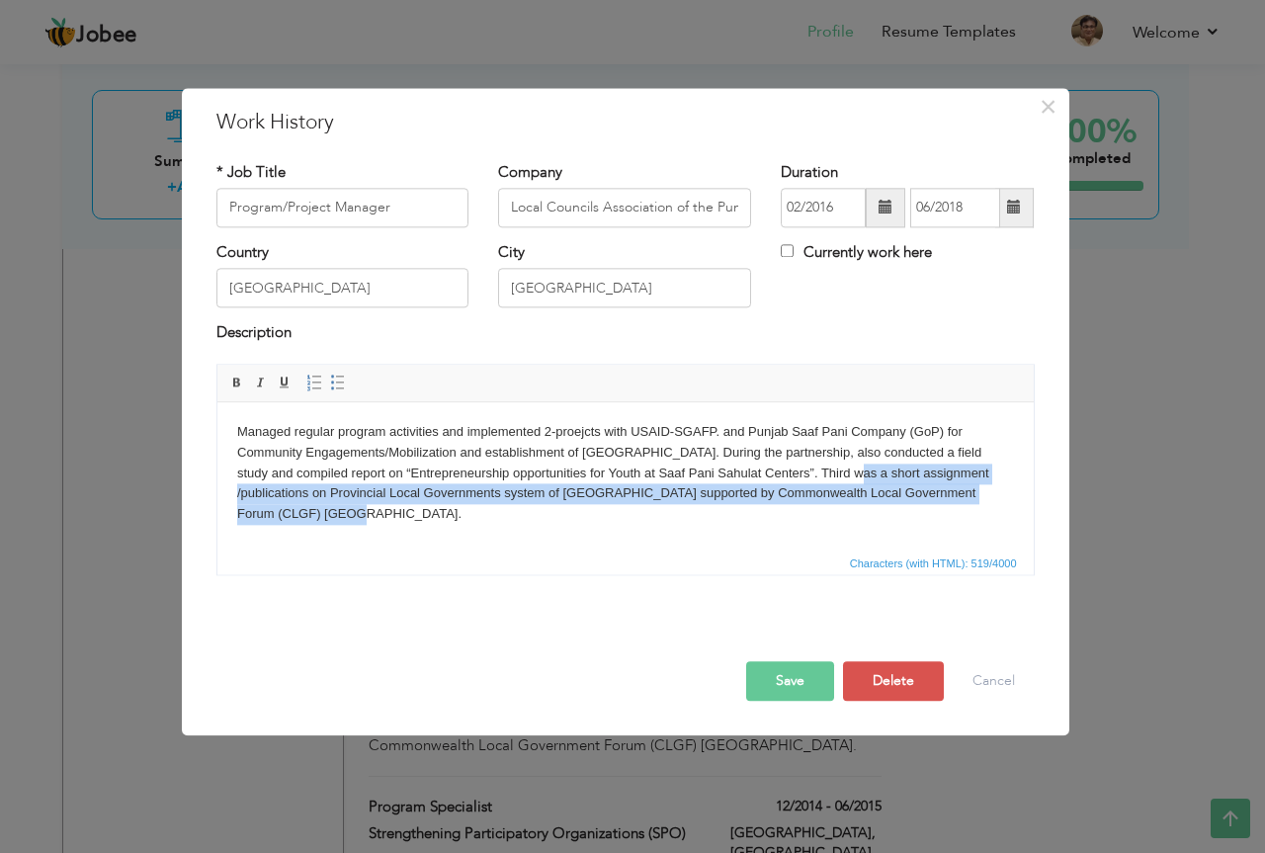
drag, startPoint x: 822, startPoint y: 469, endPoint x: 999, endPoint y: 505, distance: 180.4
click at [999, 505] on body "Managed regular program activities and implemented 2-proejcts with USAID-SGAFP.…" at bounding box center [624, 473] width 777 height 103
click at [688, 544] on html "Managed regular program activities and implemented 2-proejcts with USAID-SGAFP.…" at bounding box center [624, 473] width 816 height 142
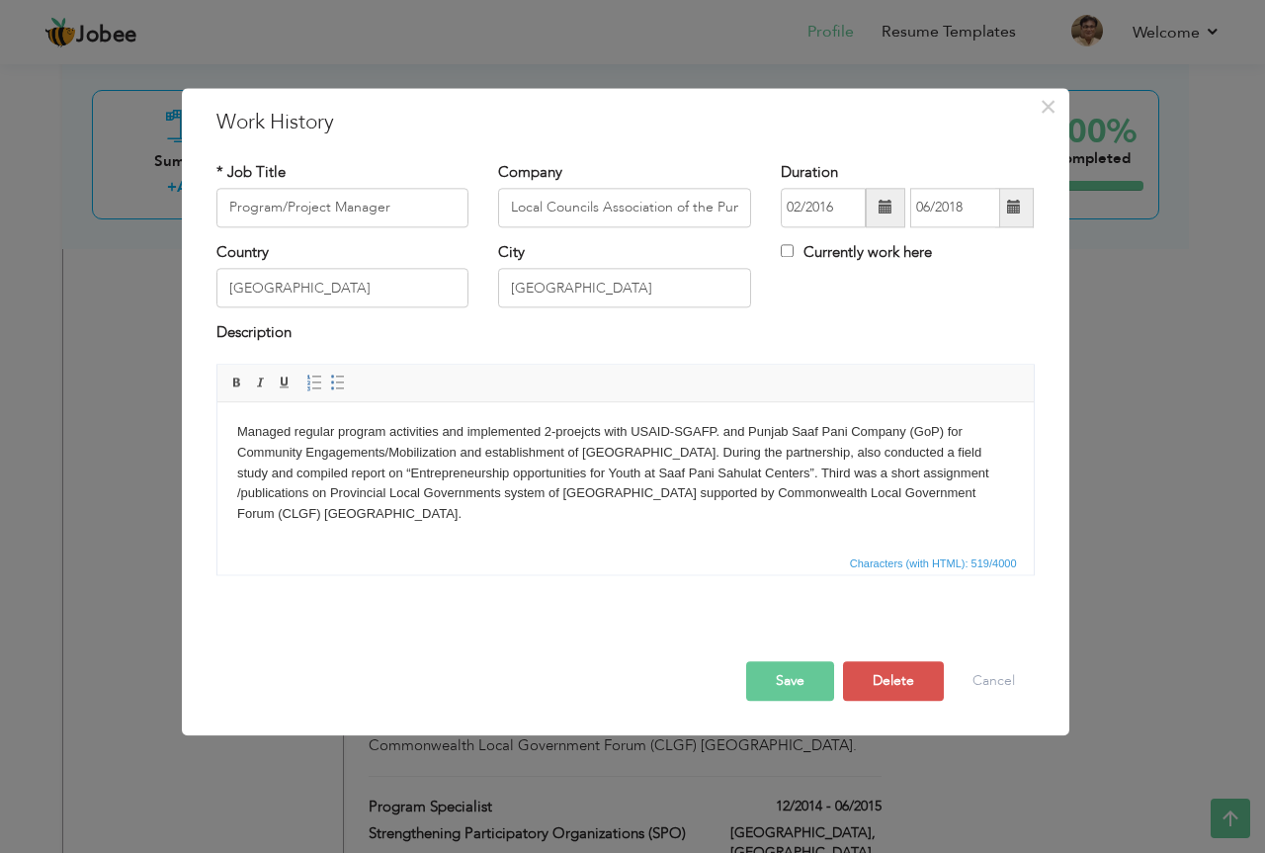
click at [545, 425] on body "Managed regular program activities and implemented 2-proejcts with USAID-SGAFP.…" at bounding box center [624, 473] width 777 height 103
drag, startPoint x: 695, startPoint y: 493, endPoint x: 987, endPoint y: 514, distance: 293.2
click at [987, 514] on body "Managed regular program activities and implemented proejcts with USAID-SGAFP. a…" at bounding box center [624, 473] width 777 height 103
drag, startPoint x: 695, startPoint y: 493, endPoint x: 790, endPoint y: 517, distance: 97.8
click at [790, 517] on body "Managed regular program activities and implemented proejcts with USAID-SGAFP. a…" at bounding box center [624, 473] width 777 height 103
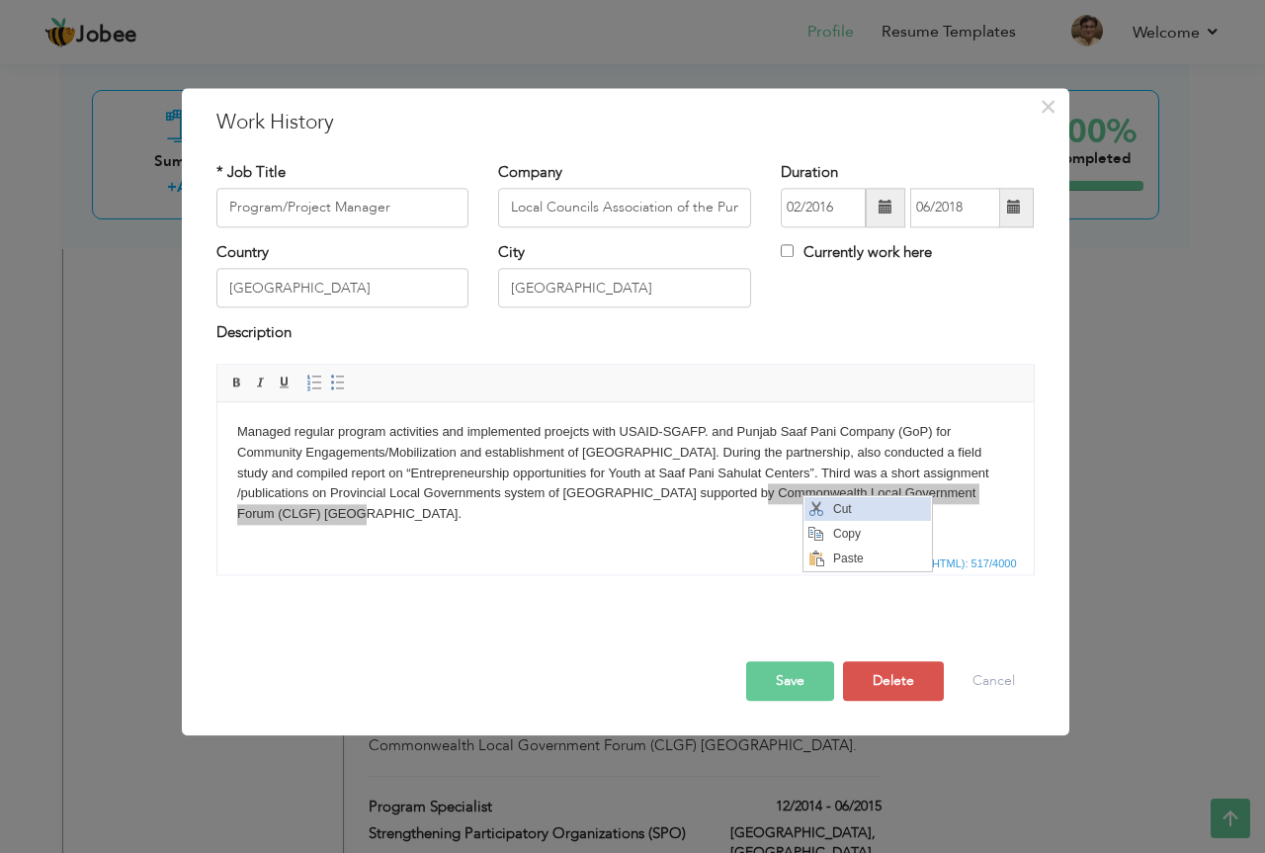
click at [813, 510] on span "Context Menu Options" at bounding box center [815, 509] width 16 height 16
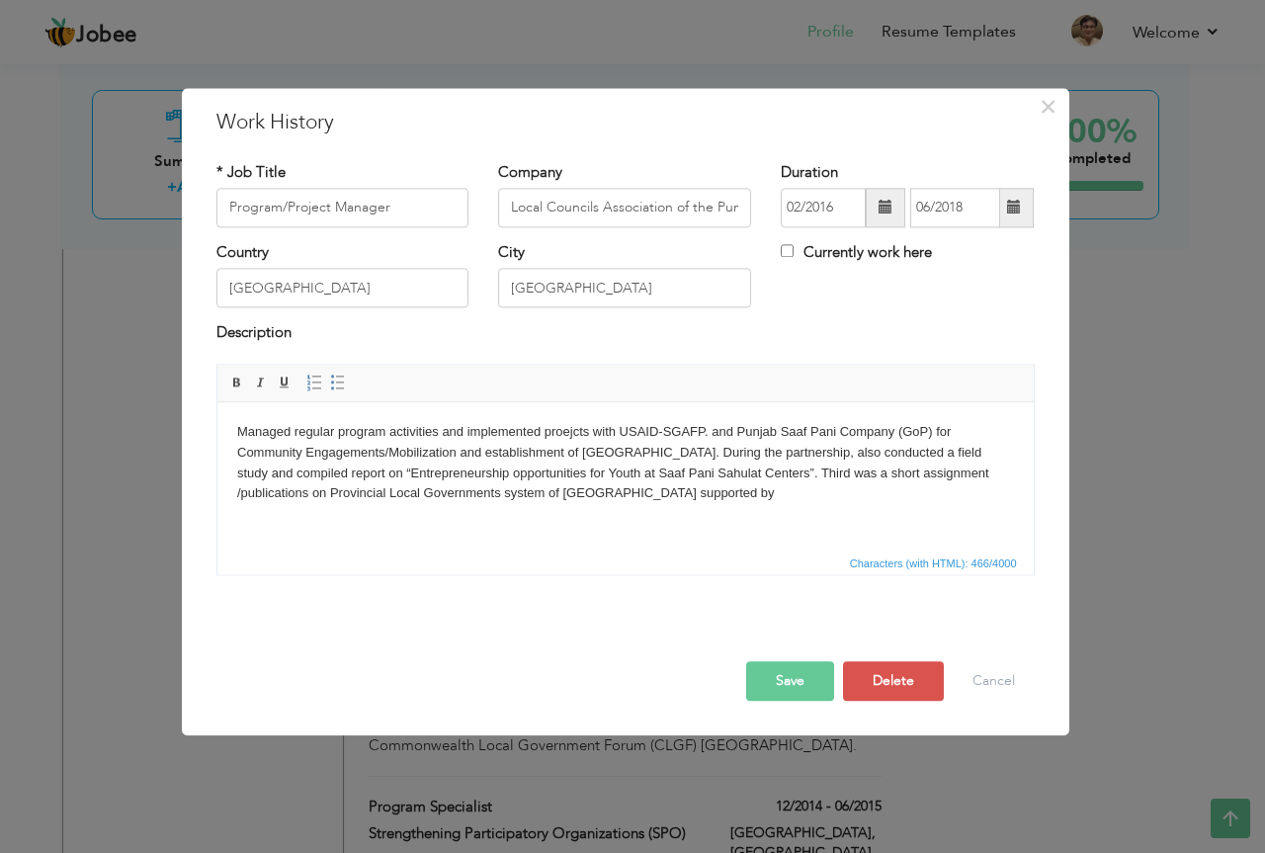
click at [707, 427] on body "Managed regular program activities and implemented proejcts with USAID-SGAFP. a…" at bounding box center [624, 463] width 777 height 82
click at [769, 440] on span "Paste" at bounding box center [789, 442] width 103 height 24
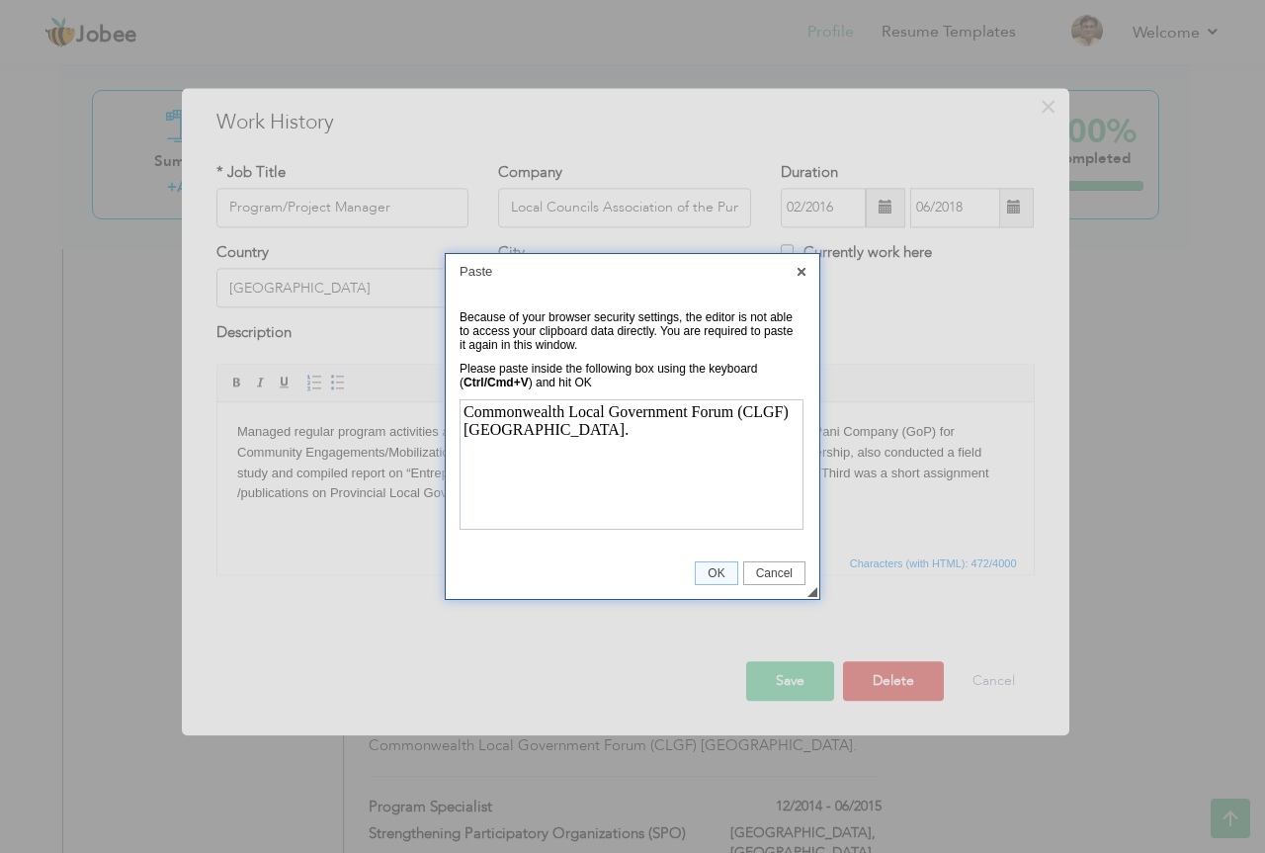
scroll to position [0, 0]
click at [727, 577] on span "OK" at bounding box center [716, 573] width 41 height 14
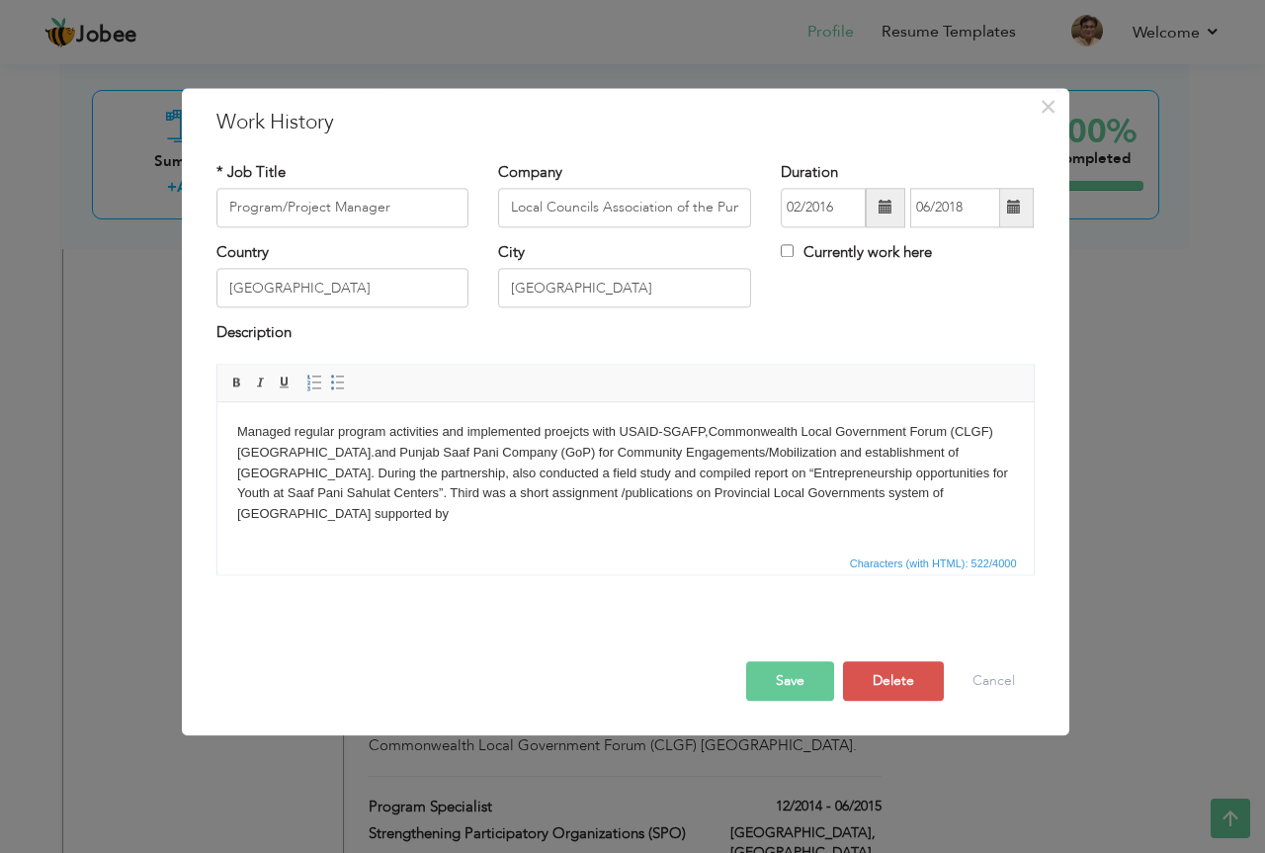
click at [470, 452] on body "Managed regular program activities and implemented proejcts with USAID-SGAFP, C…" at bounding box center [624, 473] width 777 height 103
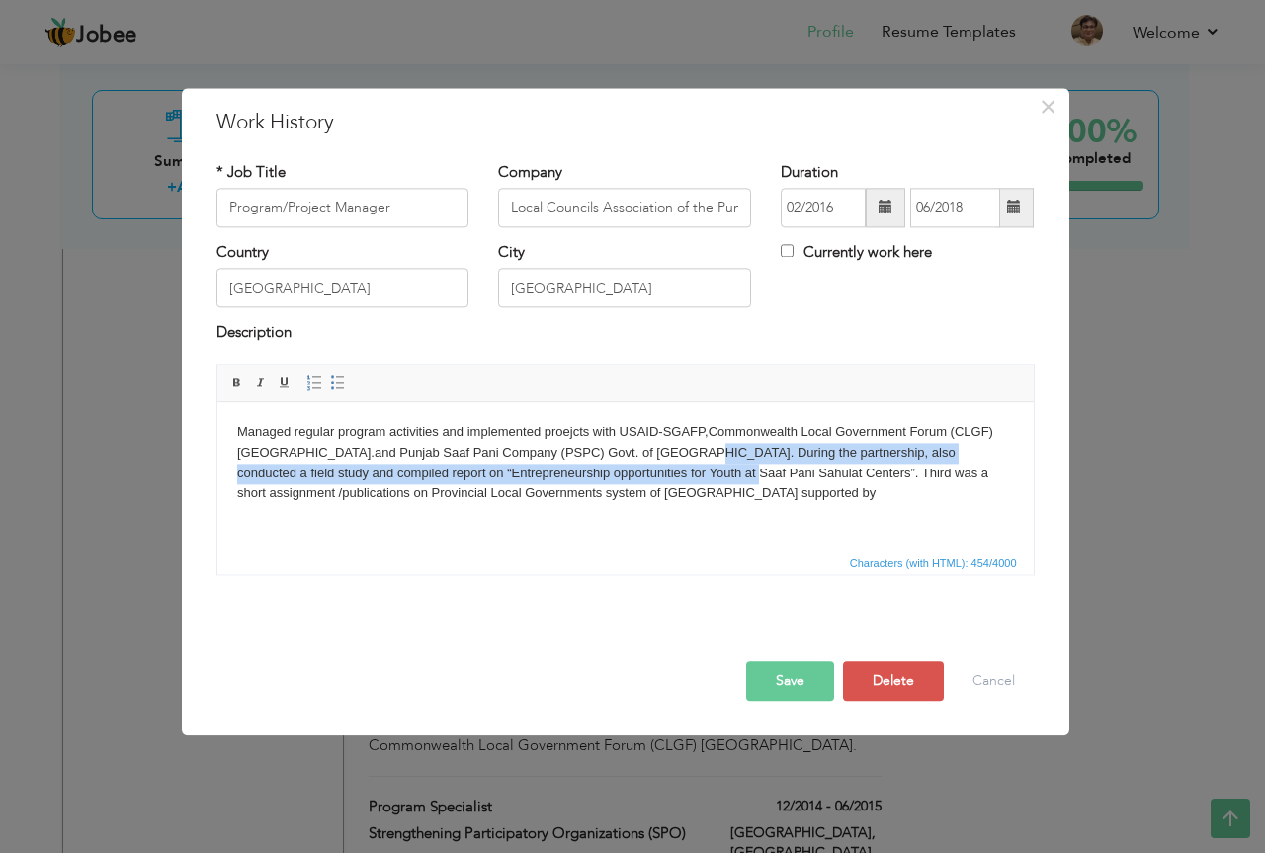
drag, startPoint x: 612, startPoint y: 450, endPoint x: 614, endPoint y: 473, distance: 23.8
click at [614, 473] on body "Managed regular program activities and implemented proejcts with USAID-SGAFP, C…" at bounding box center [624, 463] width 777 height 82
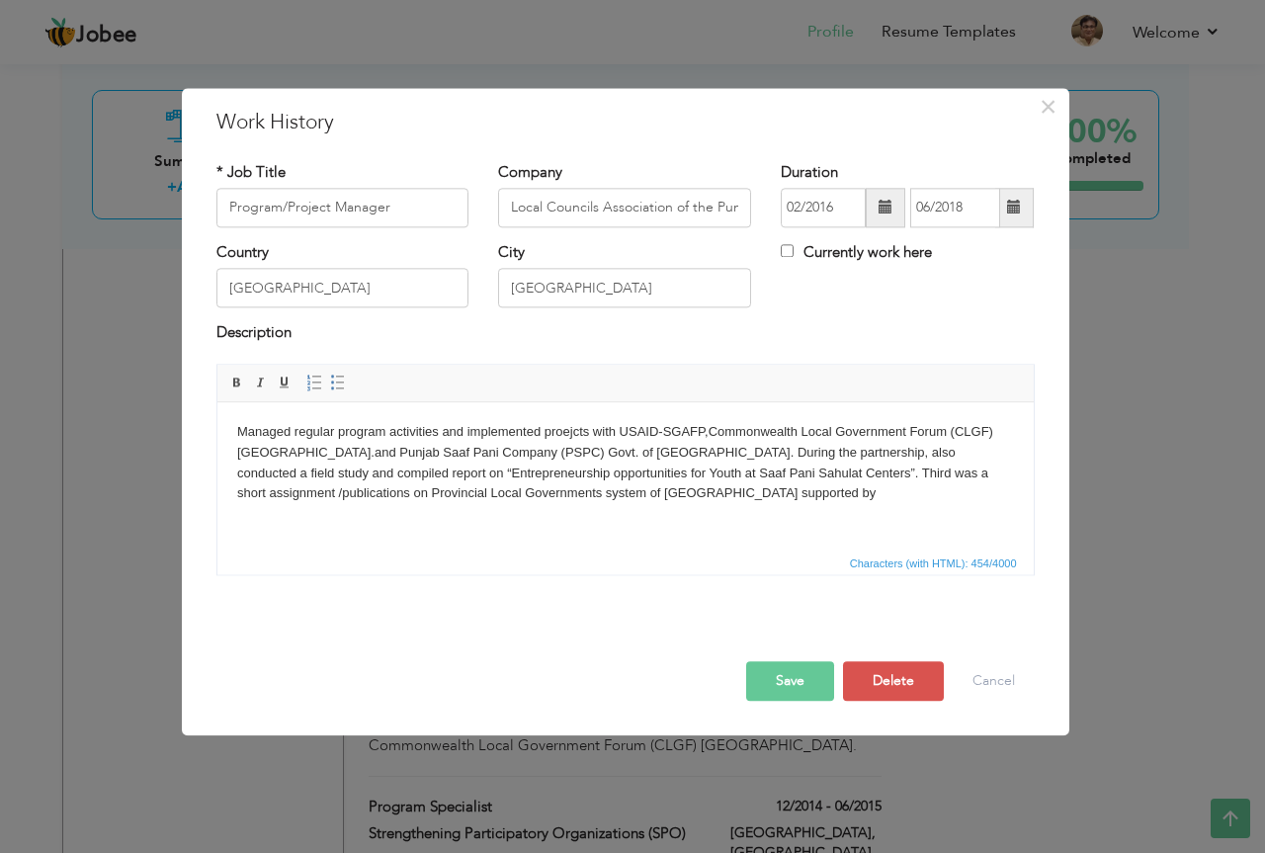
click at [639, 524] on html "Managed regular program activities and implemented proejcts with USAID-SGAFP, C…" at bounding box center [624, 463] width 816 height 122
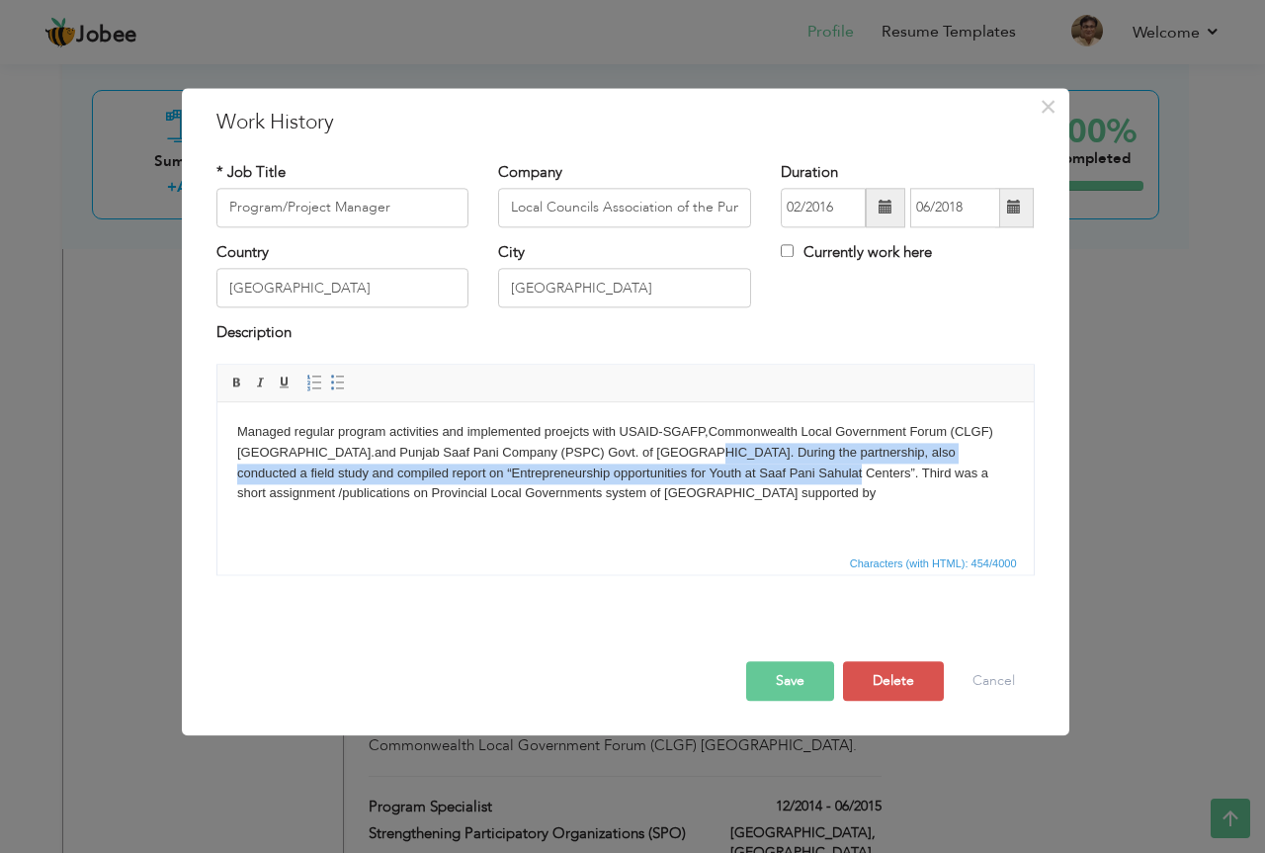
drag, startPoint x: 613, startPoint y: 449, endPoint x: 706, endPoint y: 470, distance: 95.4
click at [706, 470] on body "Managed regular program activities and implemented proejcts with USAID-SGAFP, C…" at bounding box center [624, 463] width 777 height 82
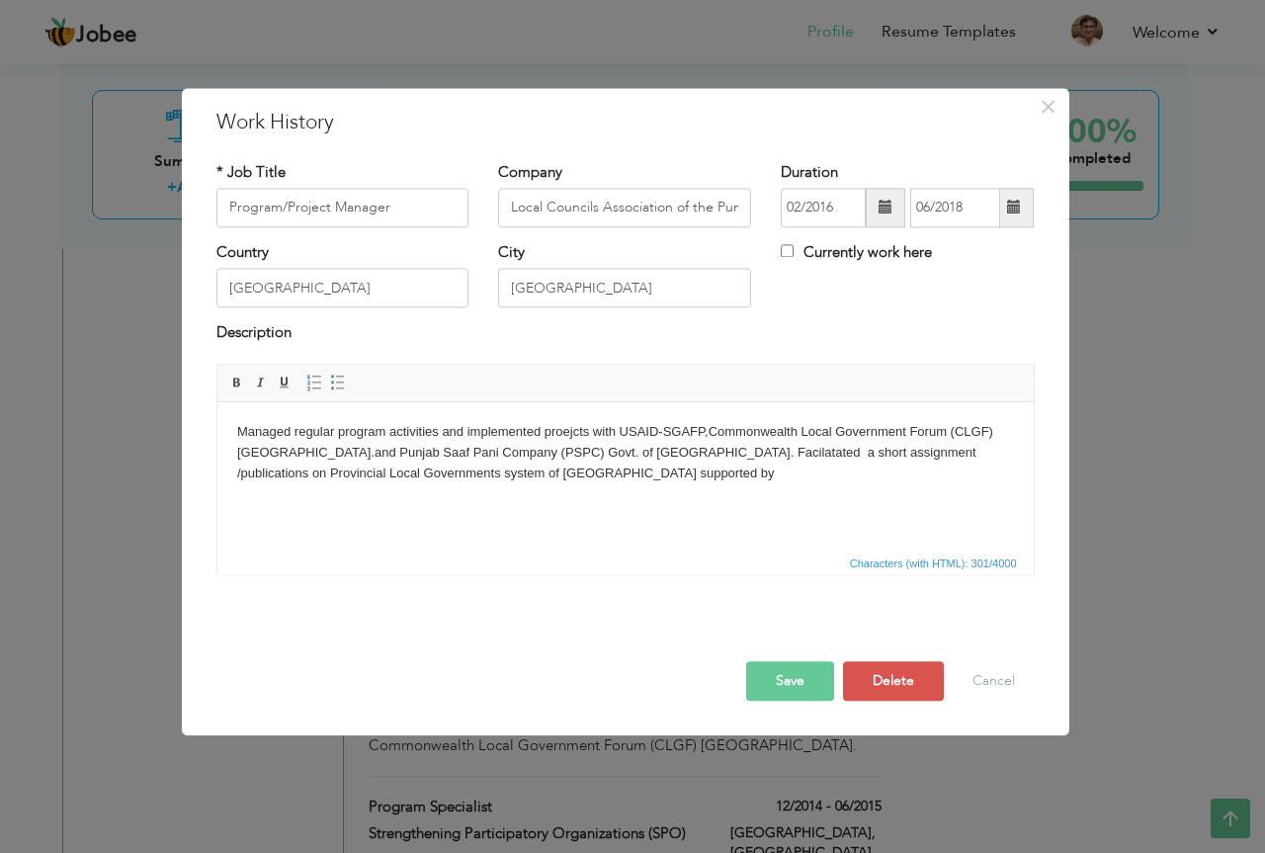
drag, startPoint x: 612, startPoint y: 454, endPoint x: 629, endPoint y: 444, distance: 20.3
click at [613, 453] on body "Managed regular program activities and implemented proejcts with USAID-SGAFP, C…" at bounding box center [624, 452] width 777 height 61
drag, startPoint x: 717, startPoint y: 429, endPoint x: 281, endPoint y: 453, distance: 437.4
click at [281, 453] on body "Managed regular program activities and implemented proejcts with USAID-SGAFP, C…" at bounding box center [624, 452] width 777 height 61
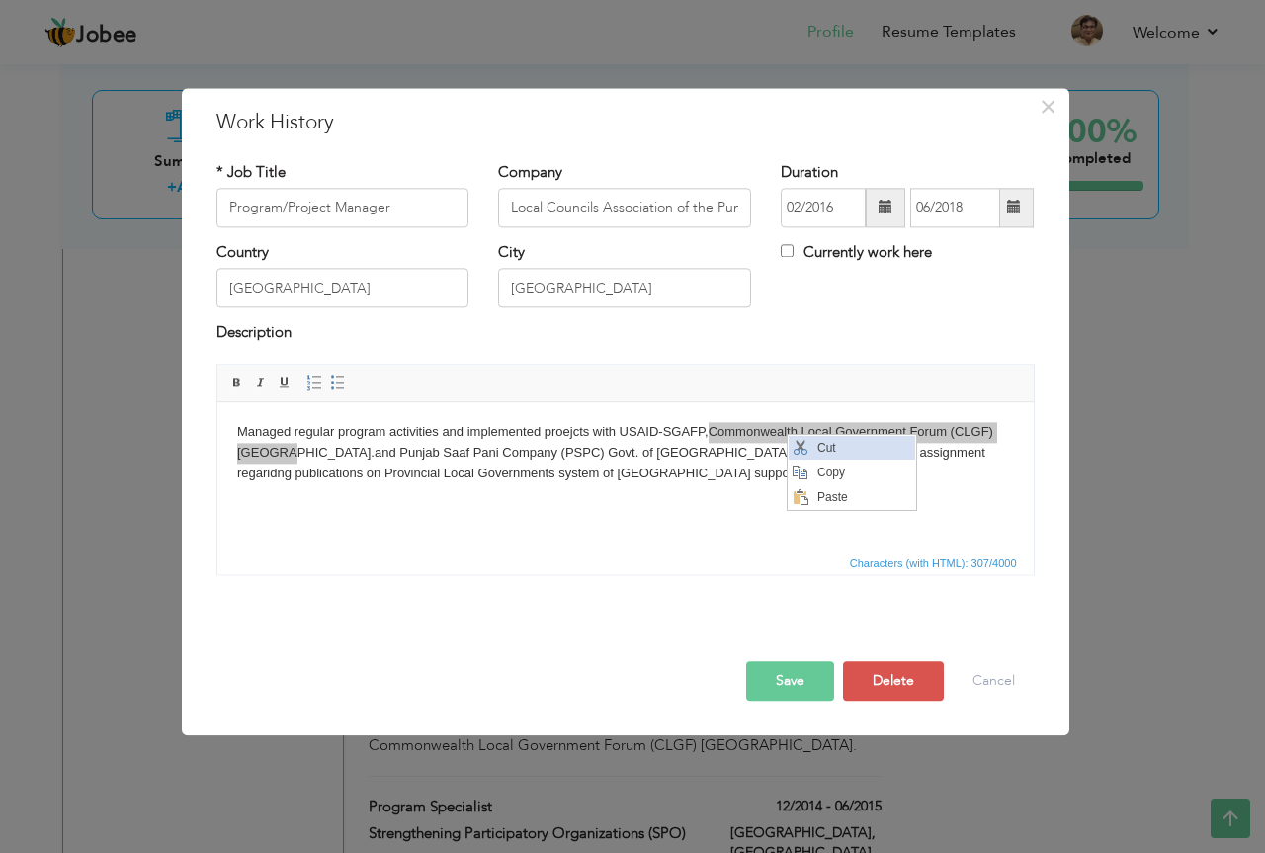
drag, startPoint x: 804, startPoint y: 447, endPoint x: 1305, endPoint y: 489, distance: 502.8
click at [804, 447] on span "Context Menu Options" at bounding box center [800, 448] width 16 height 16
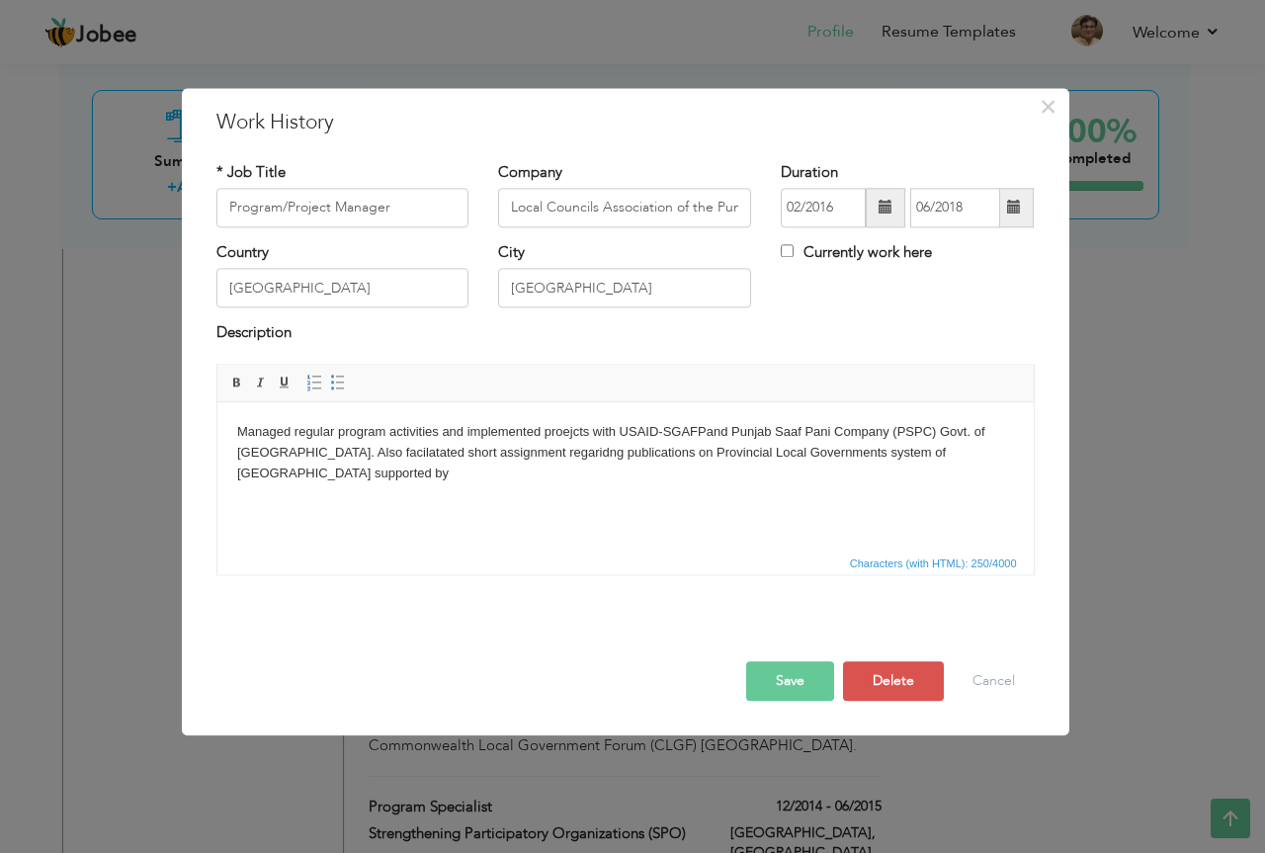
click at [988, 454] on body "Managed regular program activities and implemented proejcts with USAID-SGAFP an…" at bounding box center [624, 452] width 777 height 61
click at [1037, 468] on span "Paste" at bounding box center [1065, 469] width 103 height 24
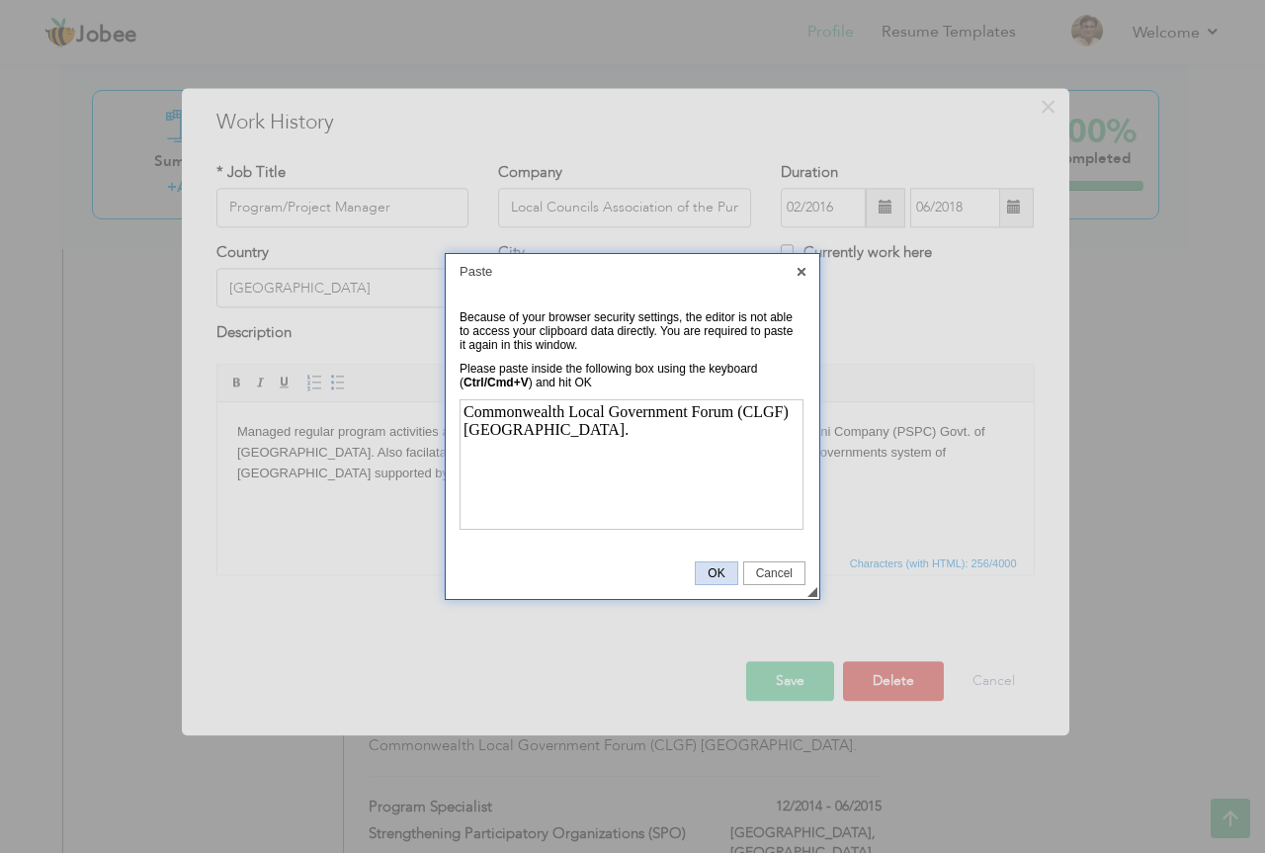
click at [711, 571] on span "OK" at bounding box center [716, 573] width 41 height 14
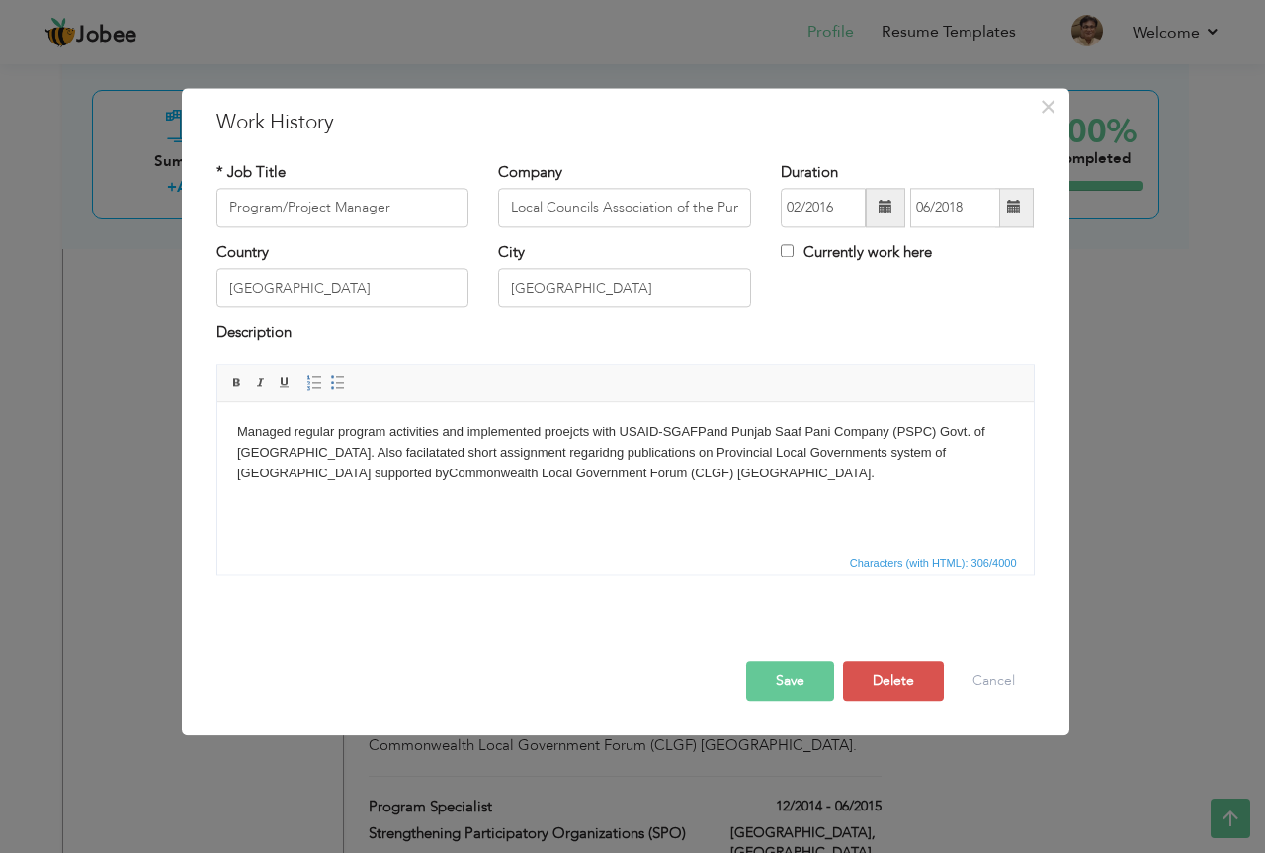
click at [787, 682] on button "Save" at bounding box center [790, 681] width 88 height 40
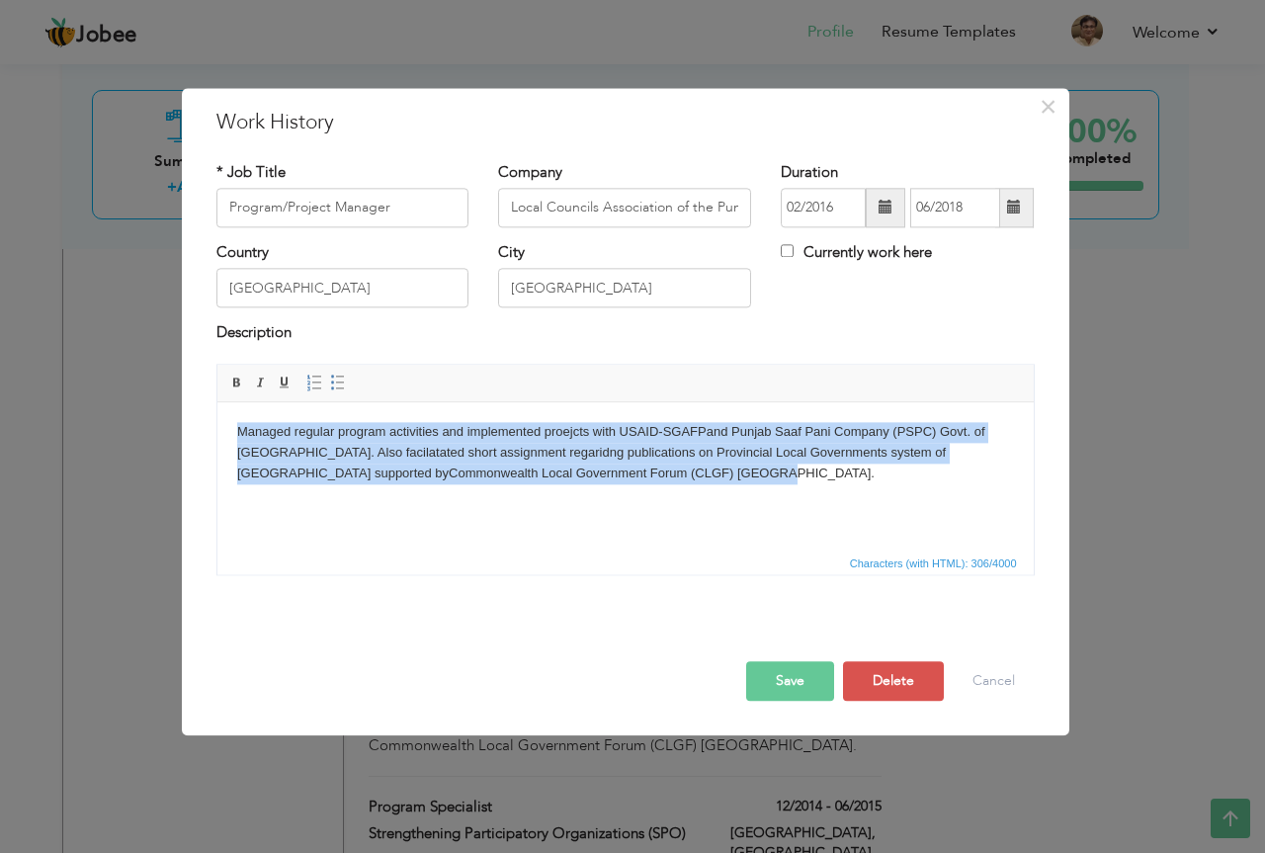
drag, startPoint x: 240, startPoint y: 429, endPoint x: 619, endPoint y: 468, distance: 380.5
click at [619, 468] on body "Managed regular program activities and implemented proejcts with USAID-SGAFP an…" at bounding box center [624, 452] width 777 height 61
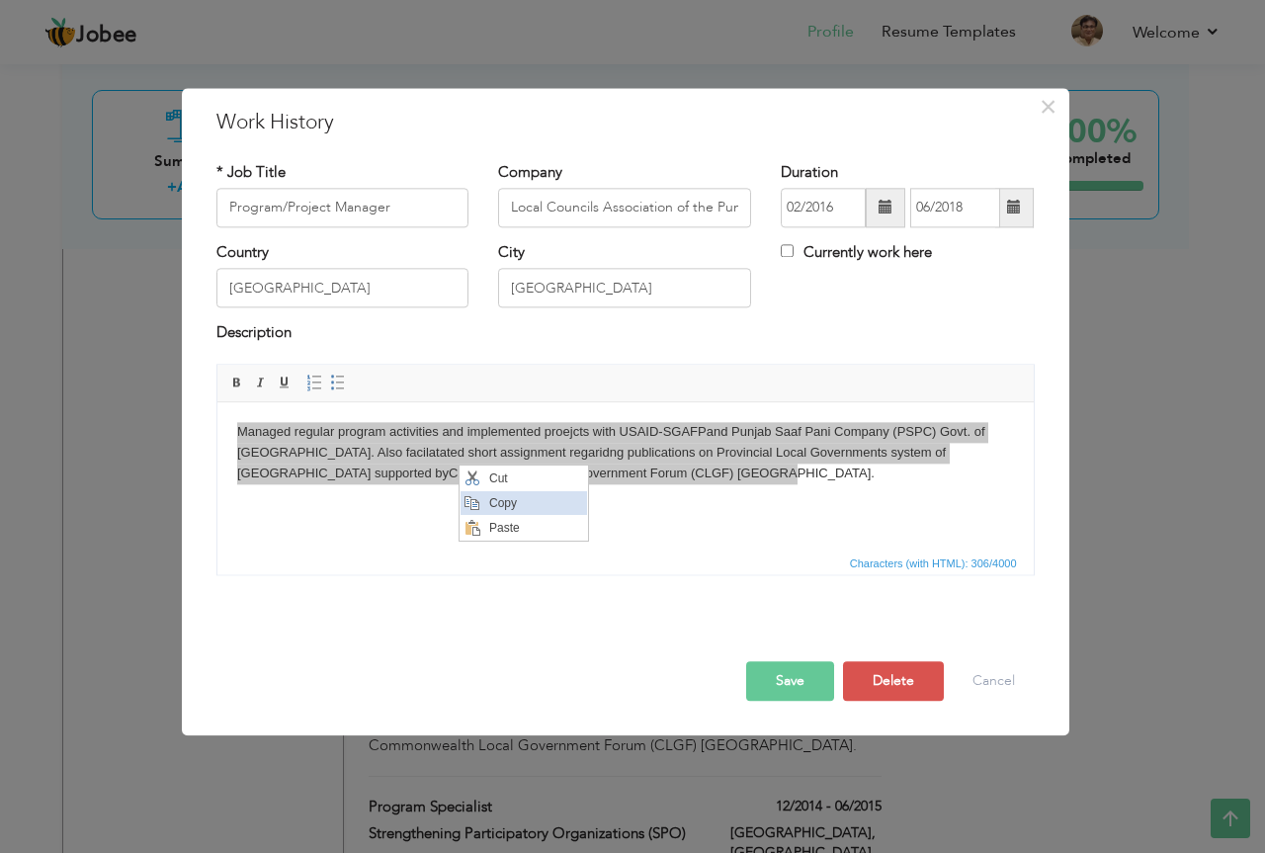
click at [516, 502] on span "Copy" at bounding box center [534, 503] width 103 height 24
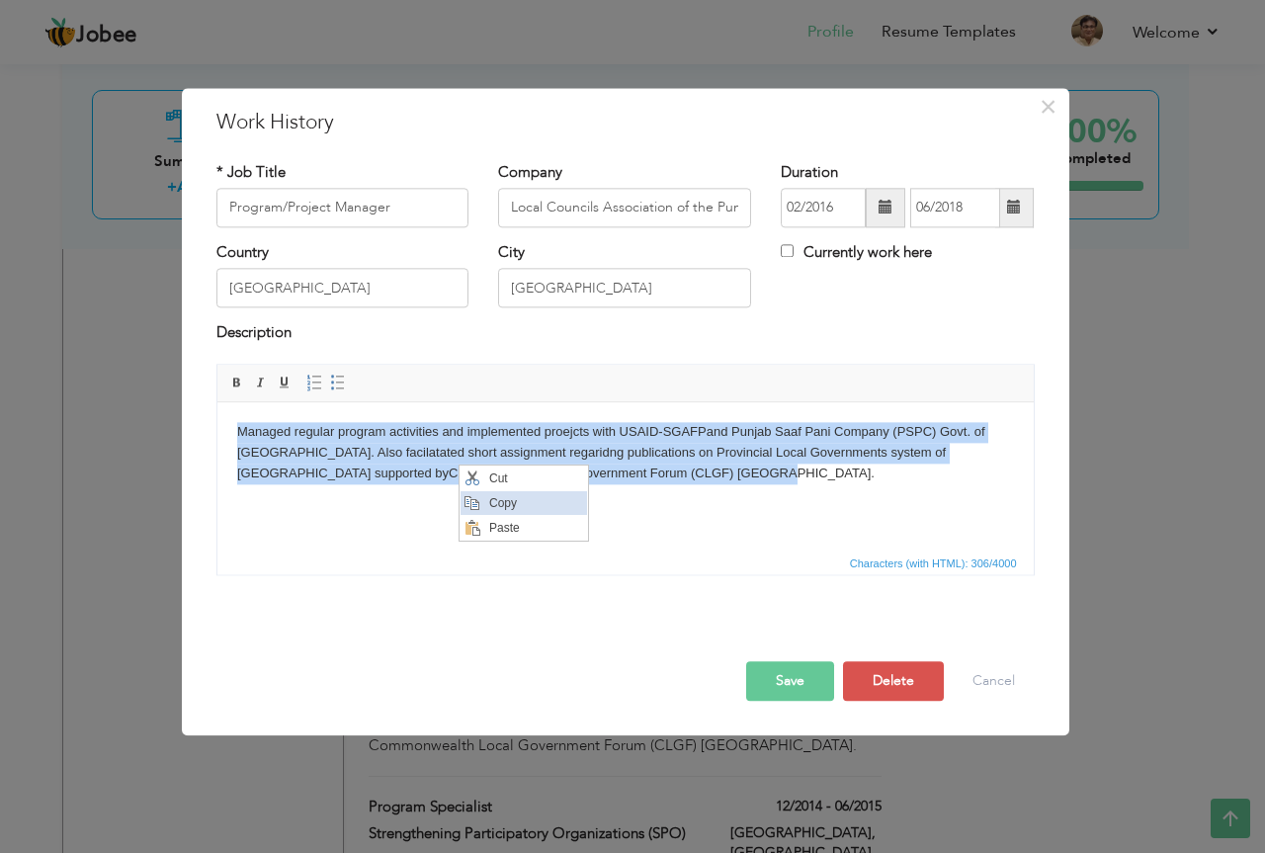
copy body "Managed regular program activities and implemented proejcts with USAID-SGAFP an…"
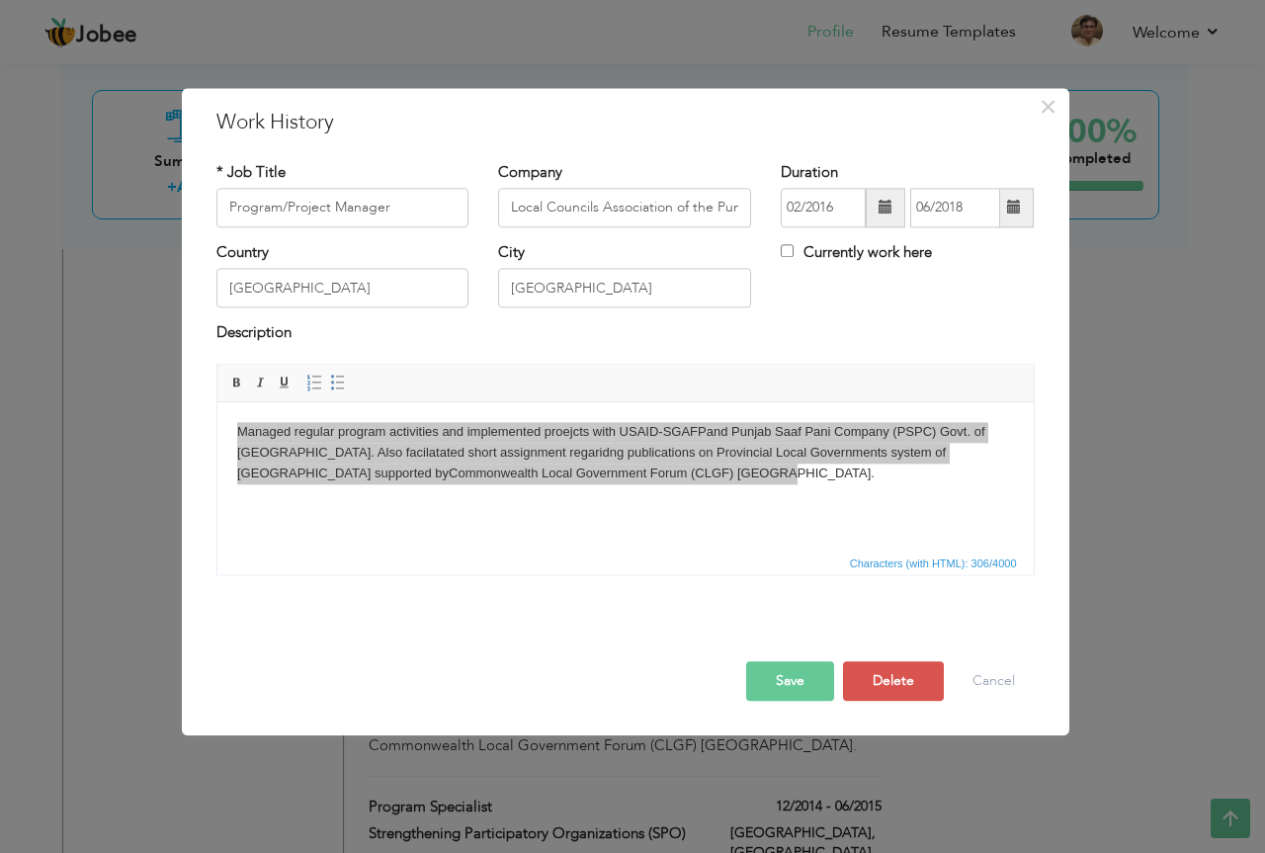
click at [231, 568] on span "Characters (with HTML): 306/4000" at bounding box center [625, 562] width 816 height 24
click at [435, 202] on input "Program/Project Manager" at bounding box center [342, 208] width 253 height 40
type input "P"
click at [667, 205] on input "Local Councils Association of the Punjab (LCAP)" at bounding box center [624, 208] width 253 height 40
drag, startPoint x: 894, startPoint y: 682, endPoint x: 546, endPoint y: 684, distance: 347.8
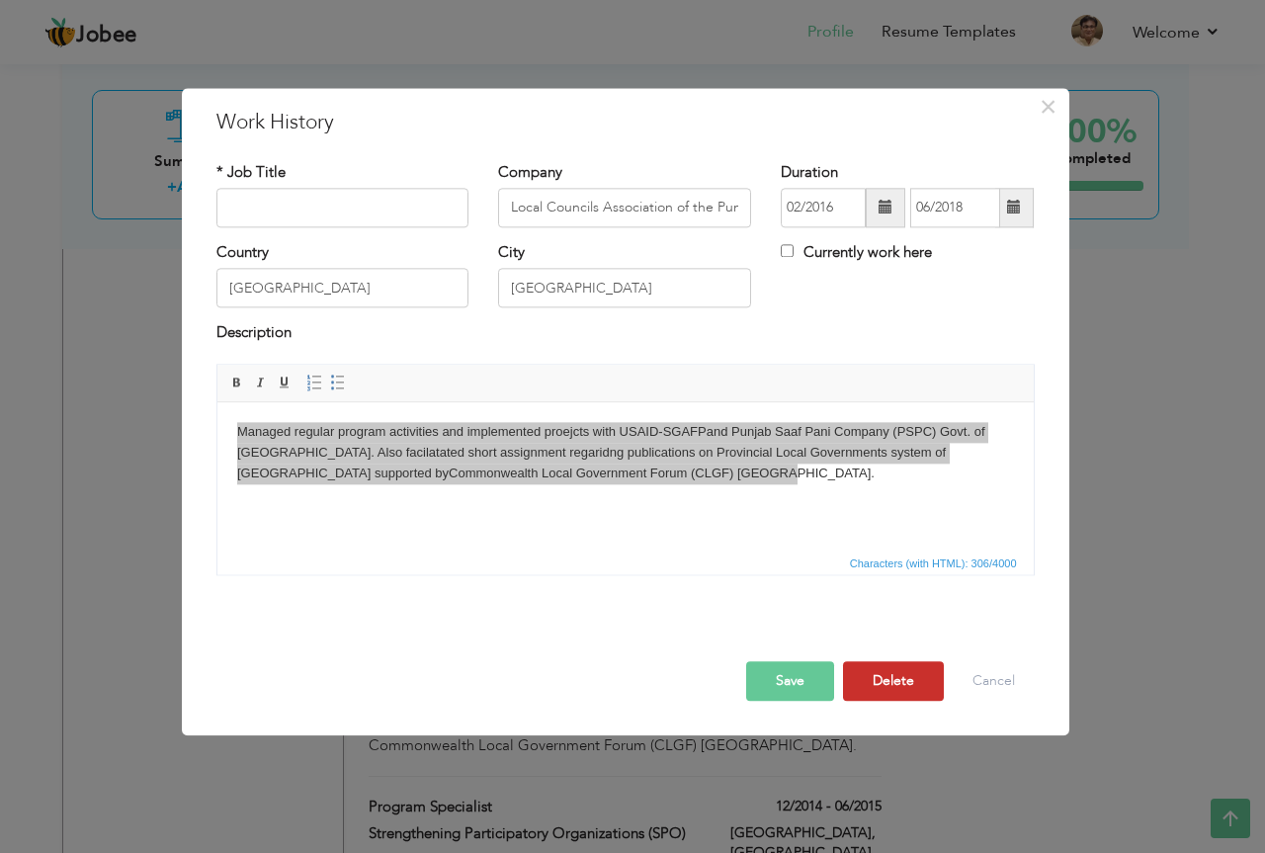
click at [590, 694] on div "Save Save and Continue Delete Cancel" at bounding box center [626, 660] width 848 height 111
click at [335, 202] on input "text" at bounding box center [342, 208] width 253 height 40
click at [373, 205] on input "text" at bounding box center [342, 208] width 253 height 40
click at [789, 676] on button "Save" at bounding box center [790, 681] width 88 height 40
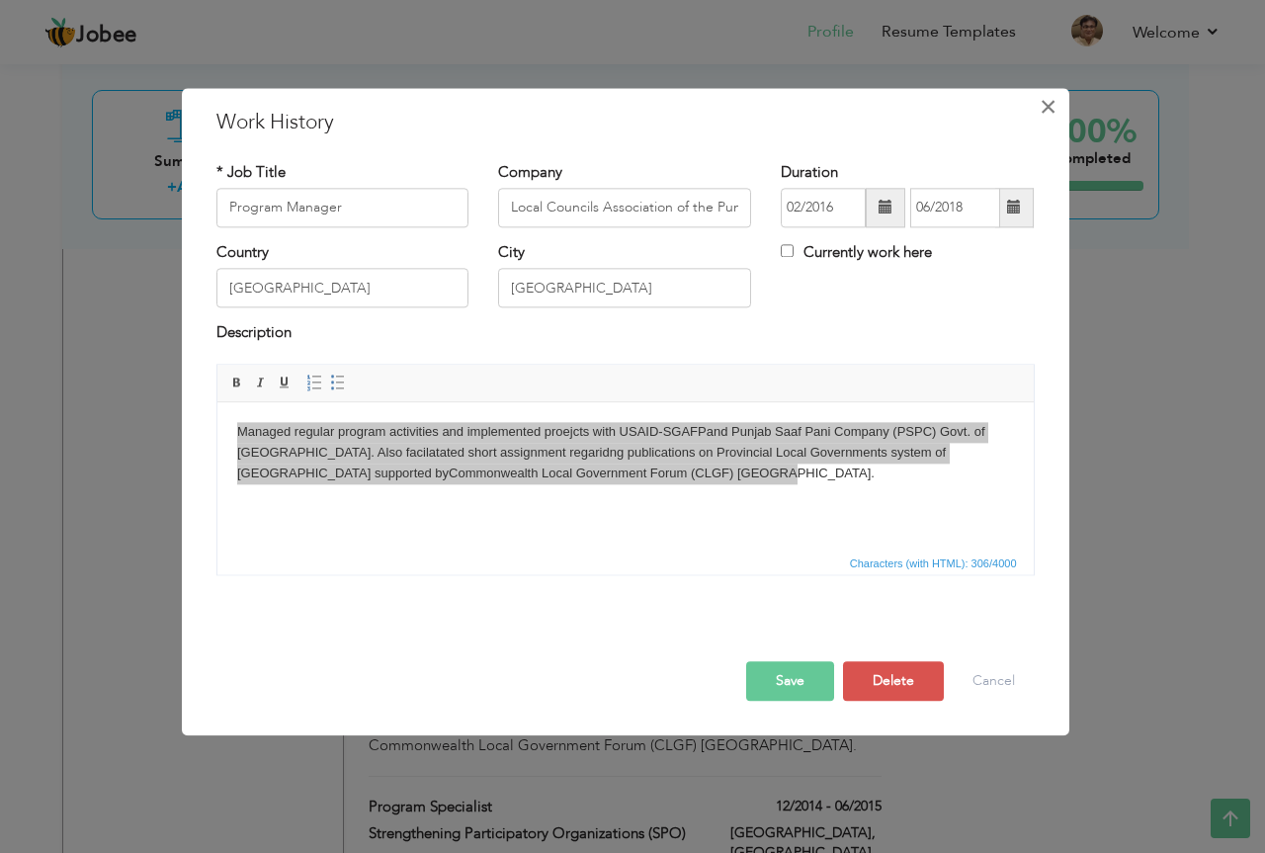
click at [1045, 108] on span "×" at bounding box center [1048, 107] width 17 height 36
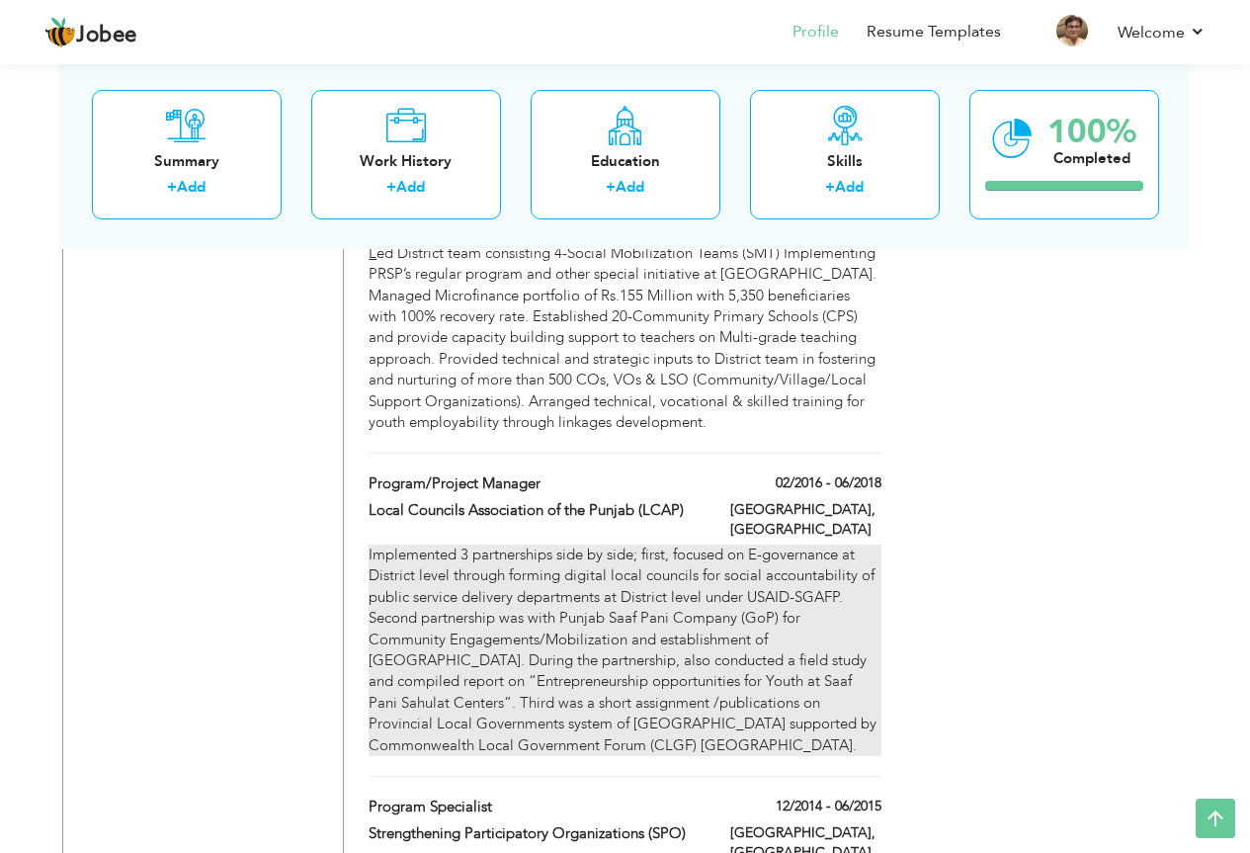
click at [795, 544] on div "Implemented 3 partnerships side by side; first, focused on E-governance at Dist…" at bounding box center [625, 649] width 512 height 211
type input "Program/Project Manager"
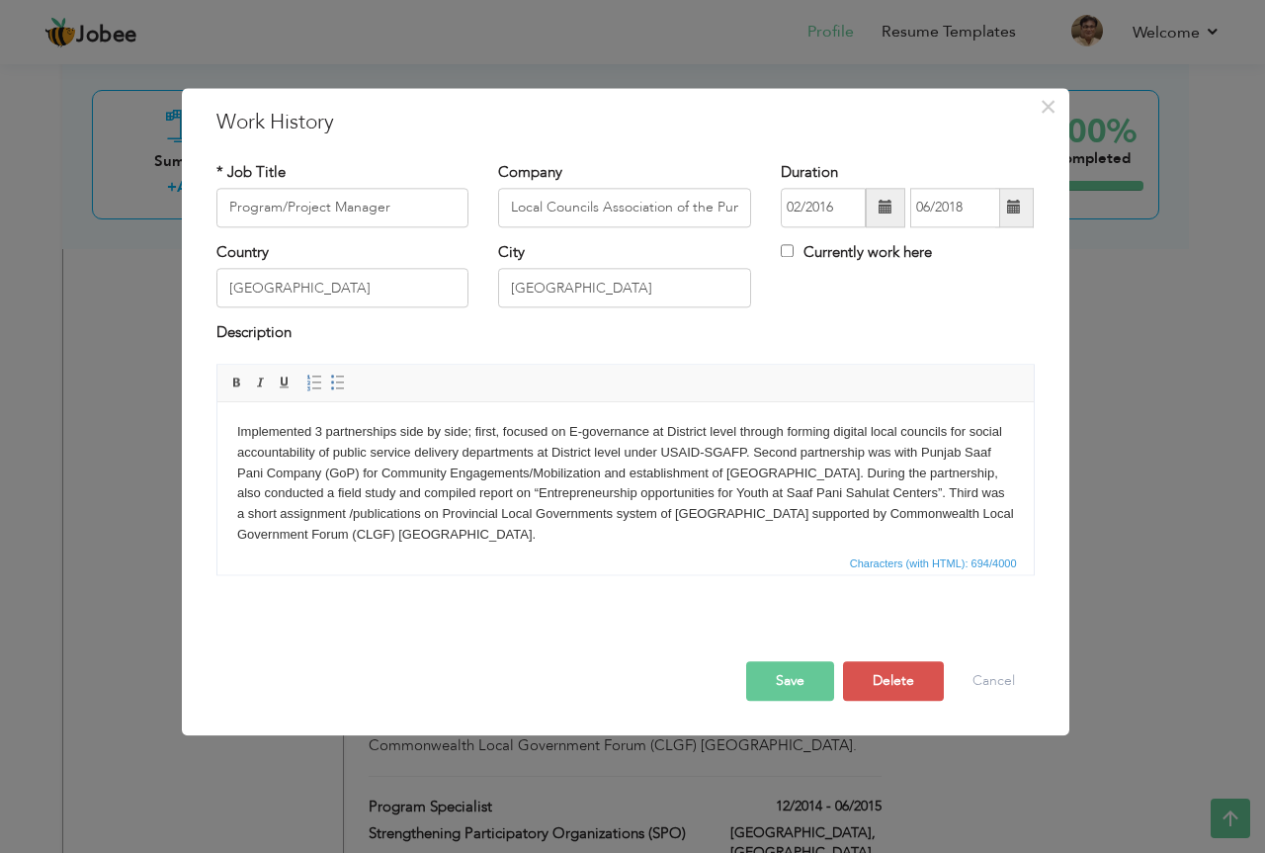
click at [513, 503] on body "Implemented 3 partnerships side by side; first, focused on E-governance at Dist…" at bounding box center [624, 484] width 777 height 124
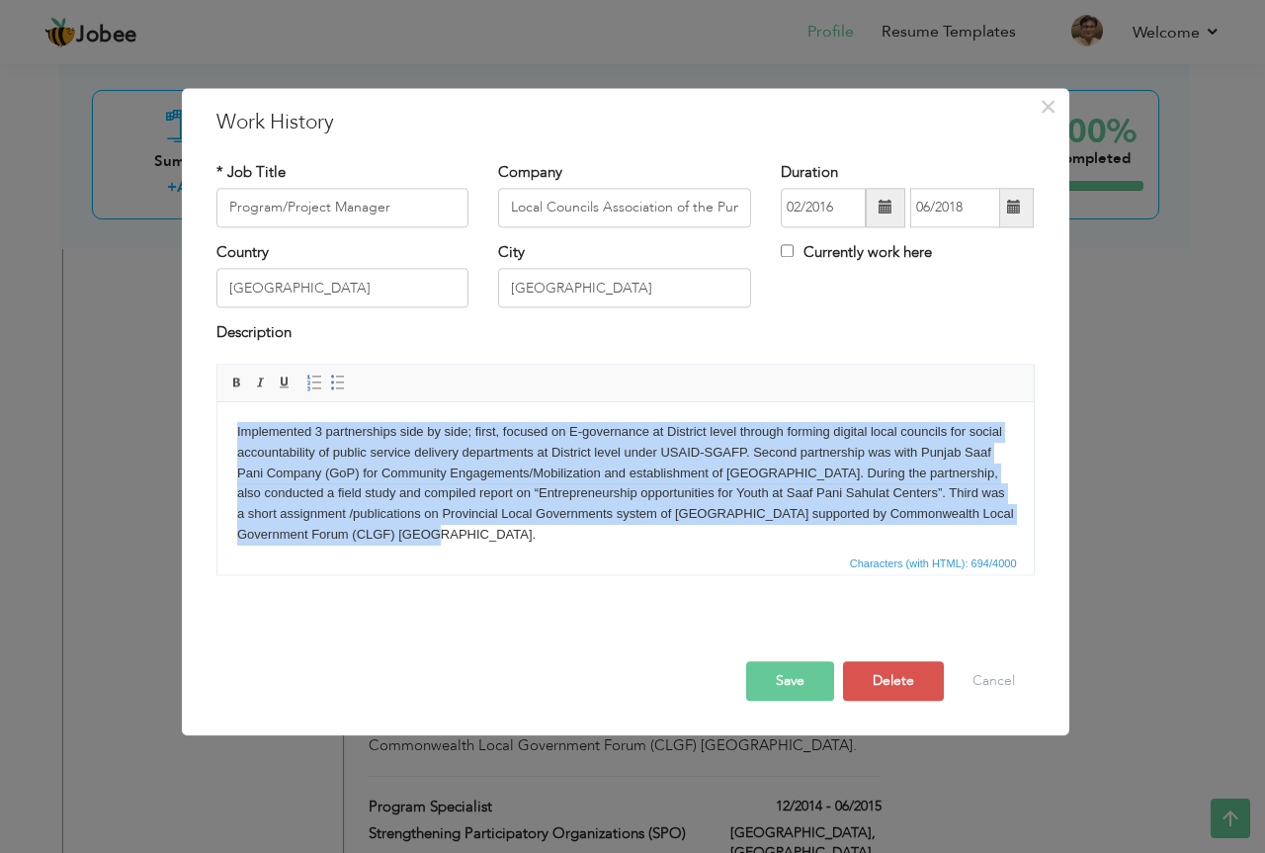
drag, startPoint x: 234, startPoint y: 427, endPoint x: 581, endPoint y: 426, distance: 346.9
click at [650, 529] on html "Implemented 3 partnerships side by side; first, focused on E-governance at Dist…" at bounding box center [624, 483] width 816 height 163
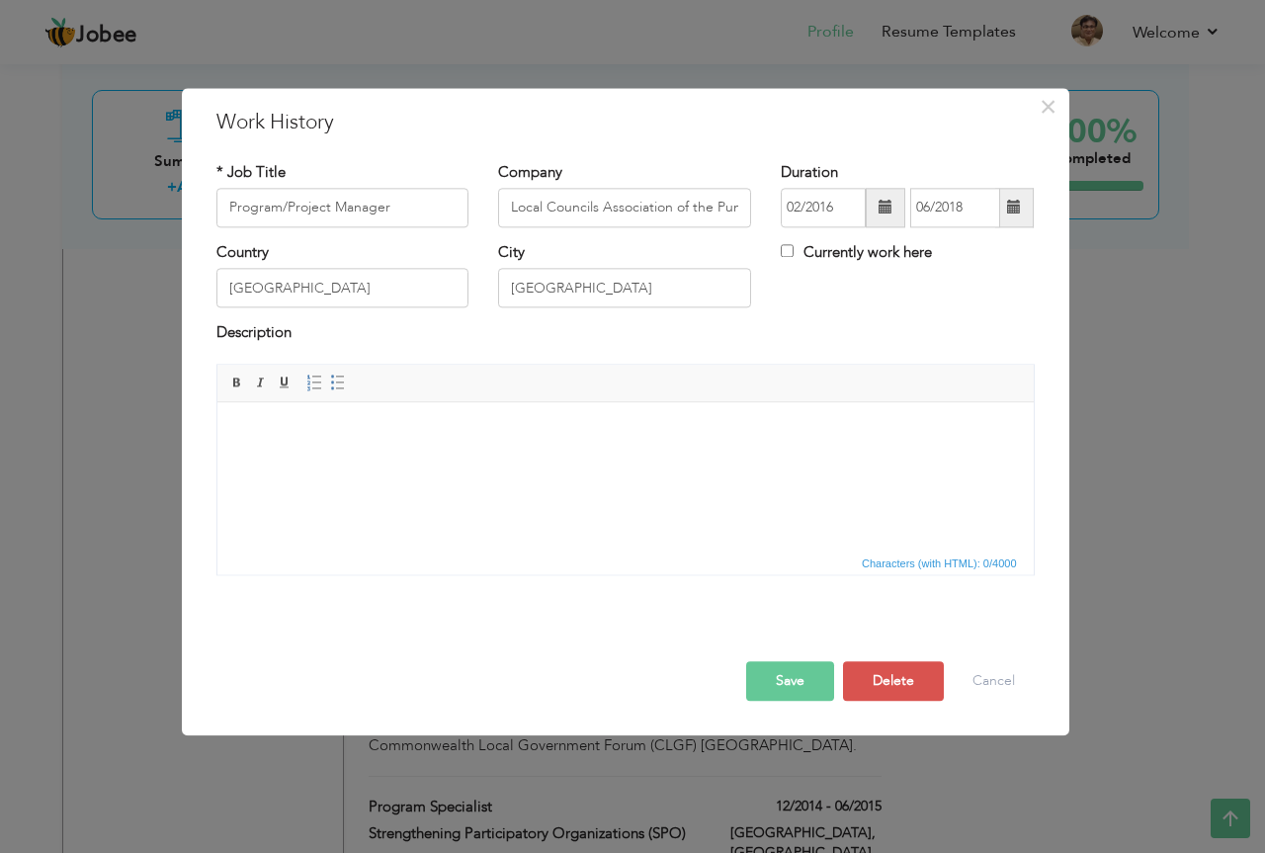
click at [270, 462] on html at bounding box center [624, 432] width 816 height 60
drag, startPoint x: 293, startPoint y: 445, endPoint x: 297, endPoint y: 497, distance: 52.6
click at [297, 462] on html at bounding box center [624, 432] width 816 height 60
click at [519, 418] on html at bounding box center [624, 432] width 816 height 60
click at [490, 438] on body at bounding box center [624, 432] width 777 height 21
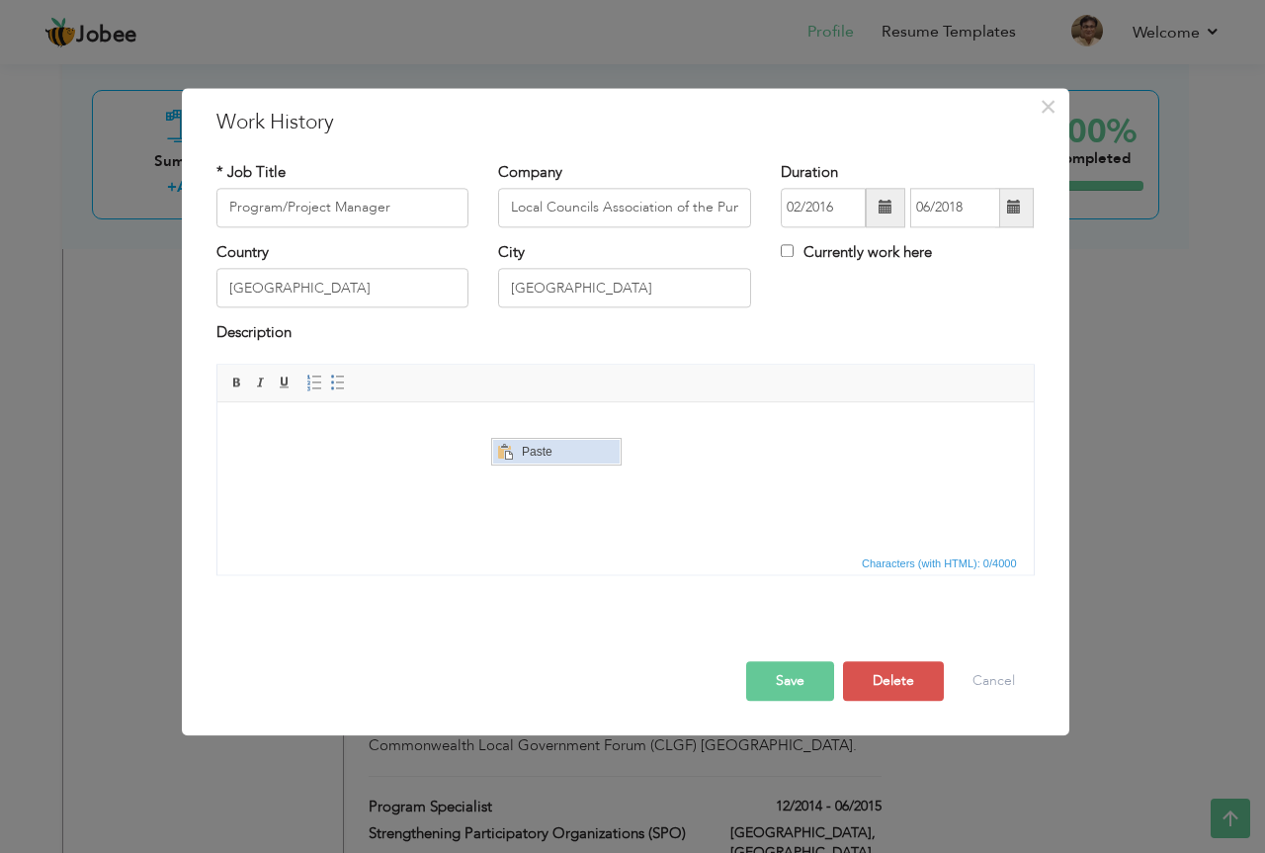
click at [530, 449] on span "Paste" at bounding box center [567, 452] width 103 height 24
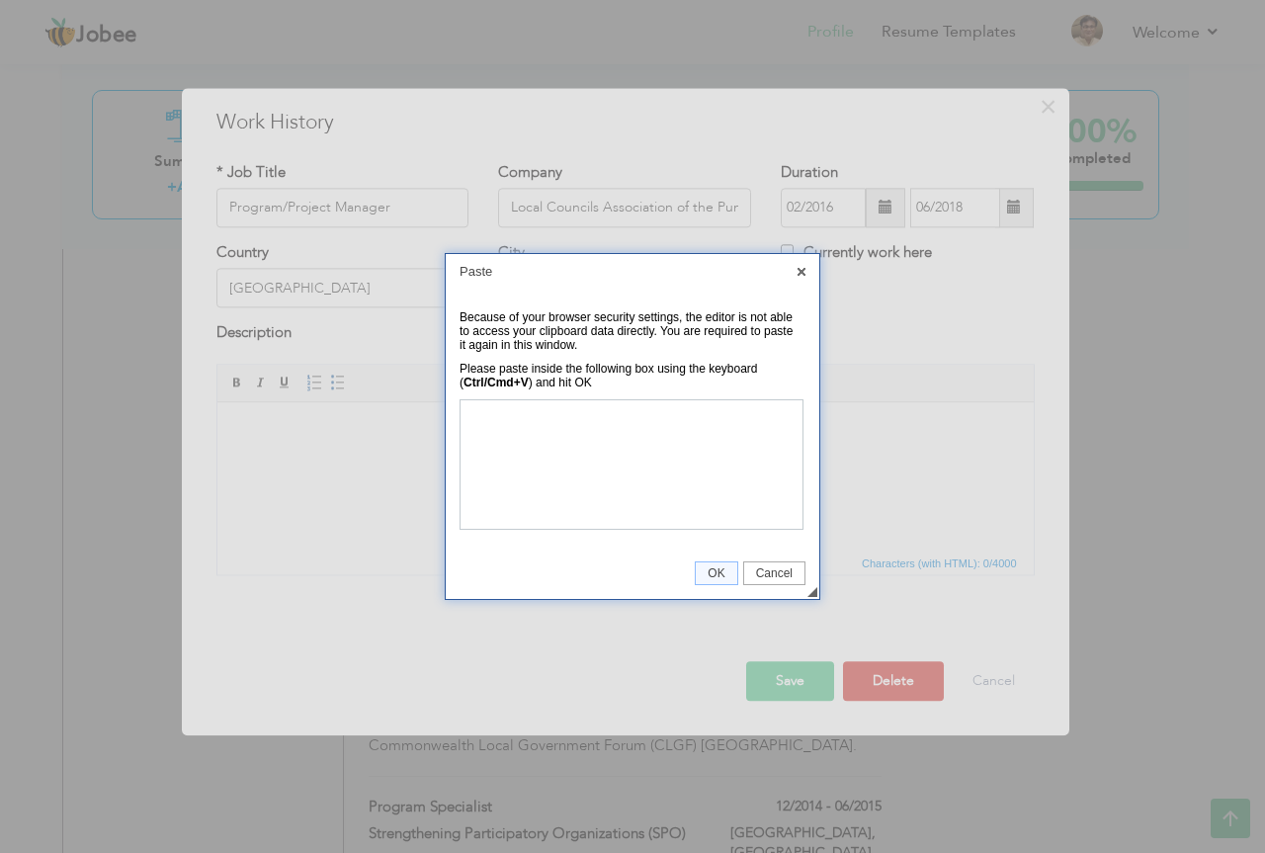
click at [304, 540] on div at bounding box center [632, 426] width 1265 height 853
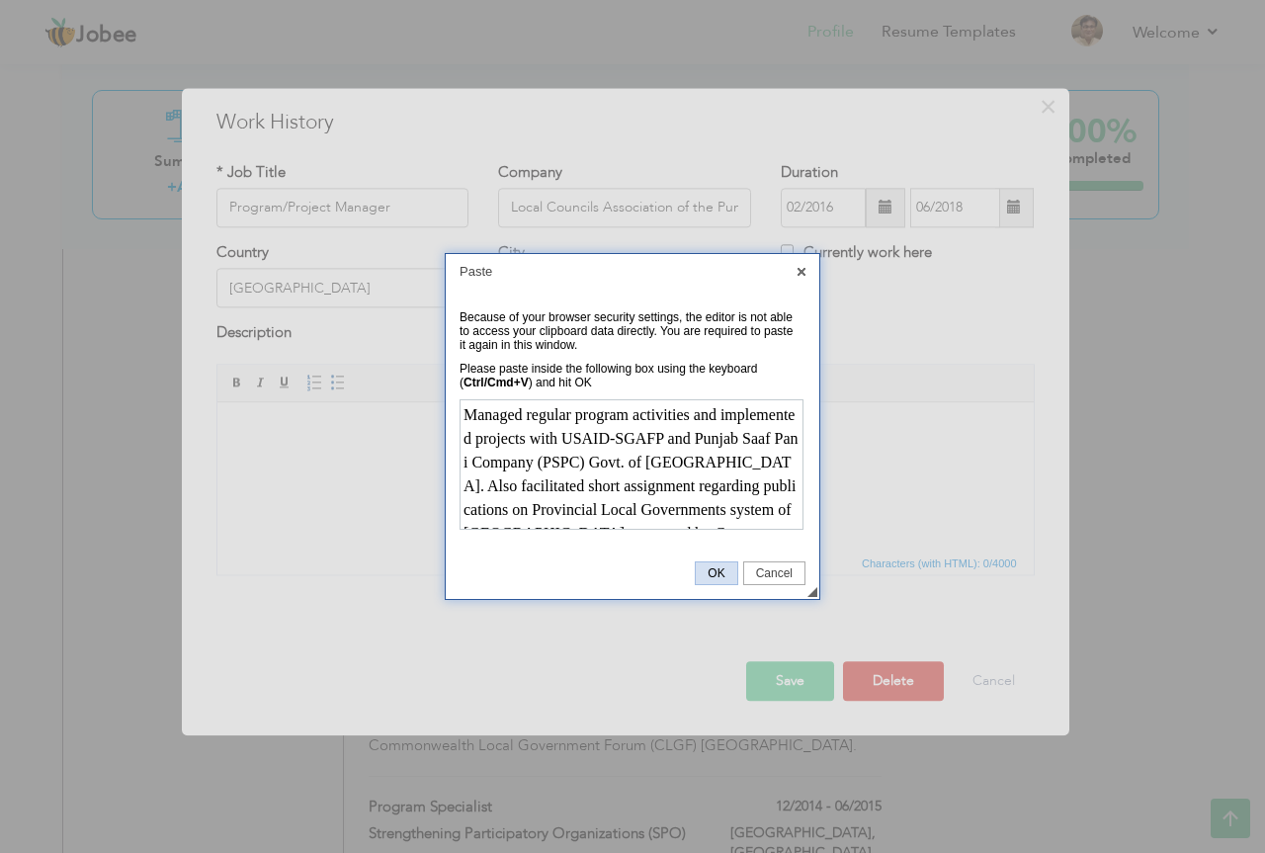
click at [727, 577] on span "OK" at bounding box center [716, 573] width 41 height 14
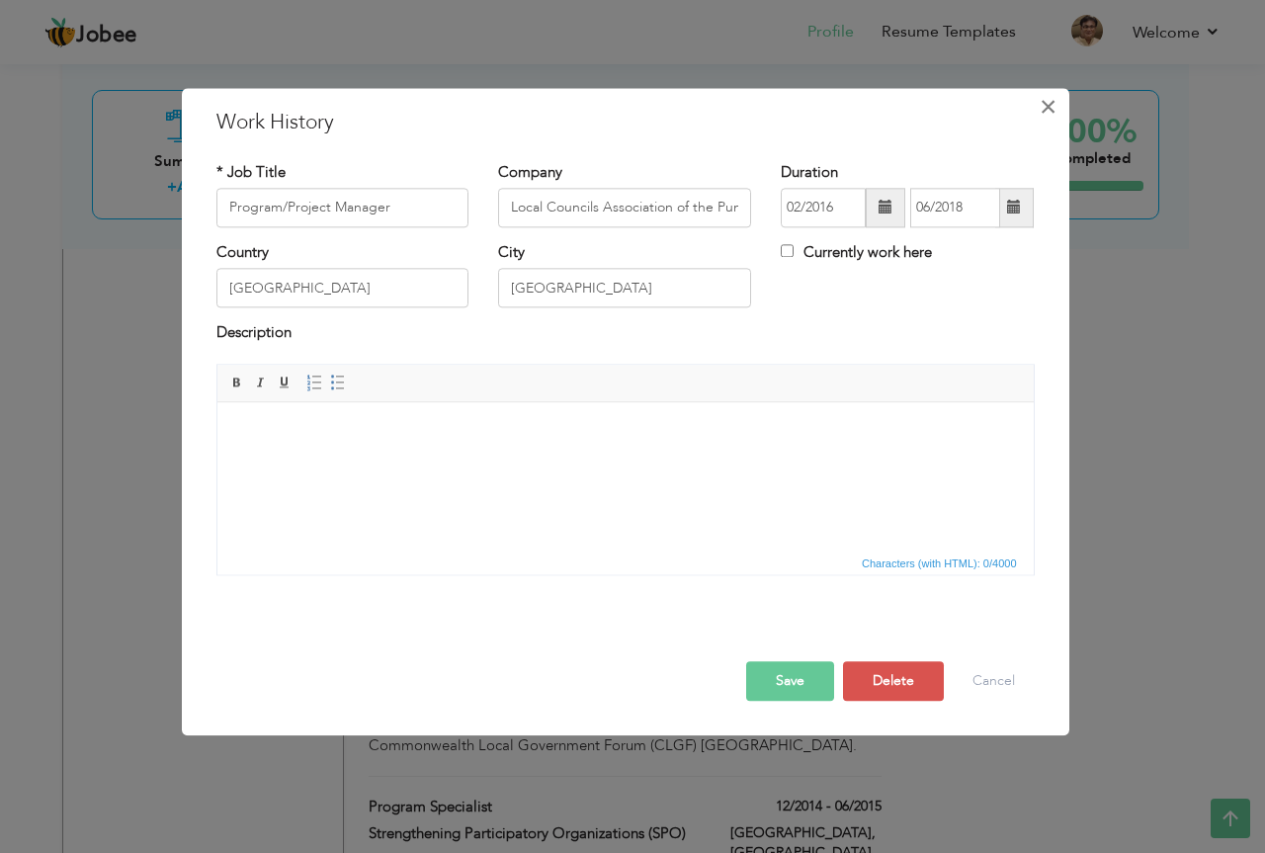
click at [1040, 110] on span "×" at bounding box center [1048, 107] width 17 height 36
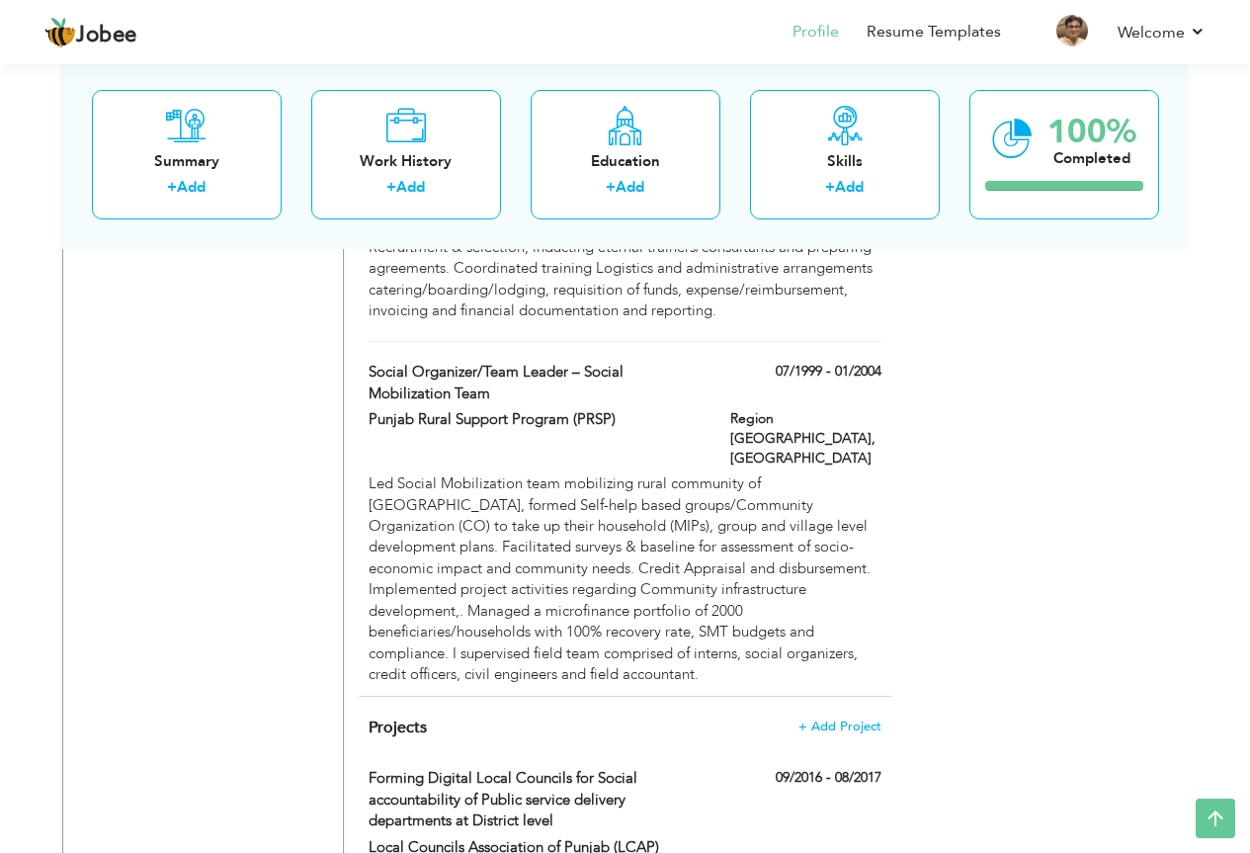
scroll to position [3854, 0]
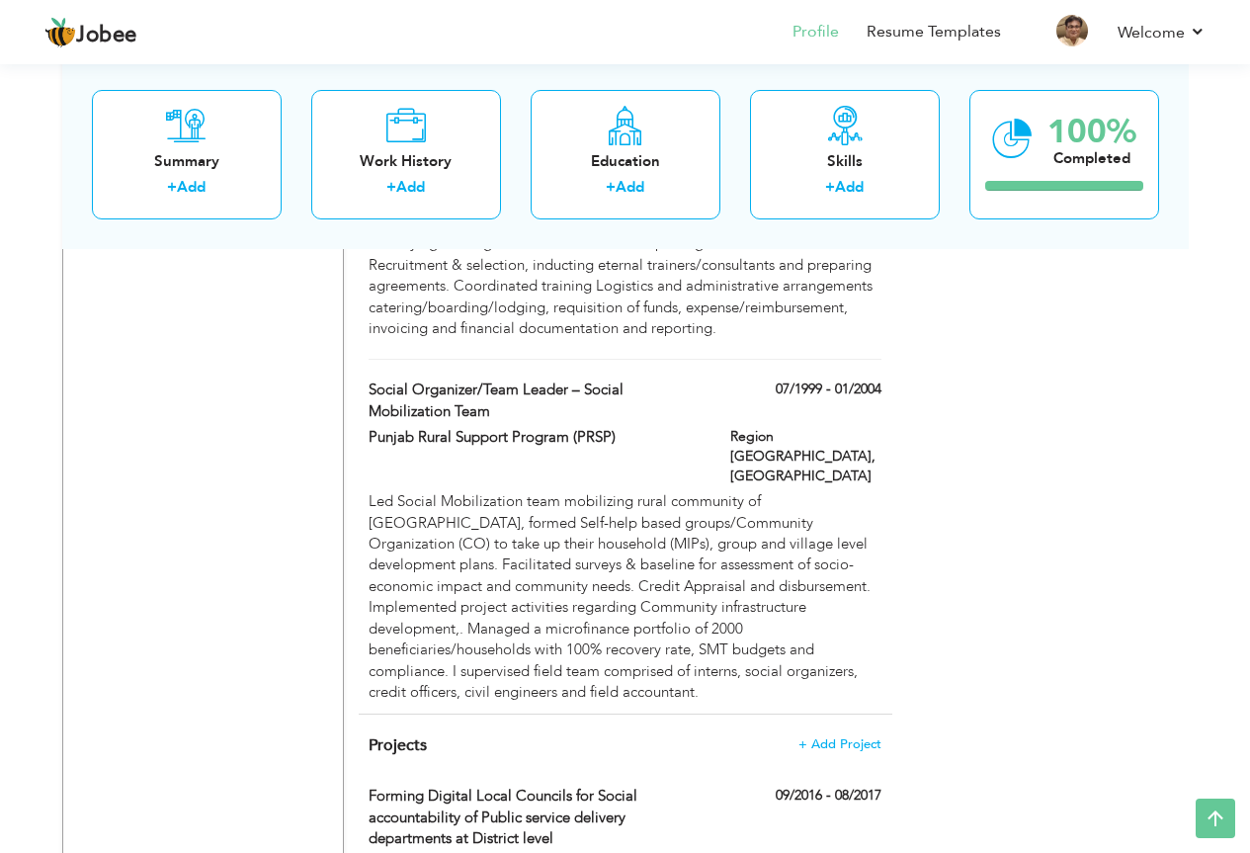
drag, startPoint x: 1260, startPoint y: 149, endPoint x: 1206, endPoint y: 499, distance: 354.0
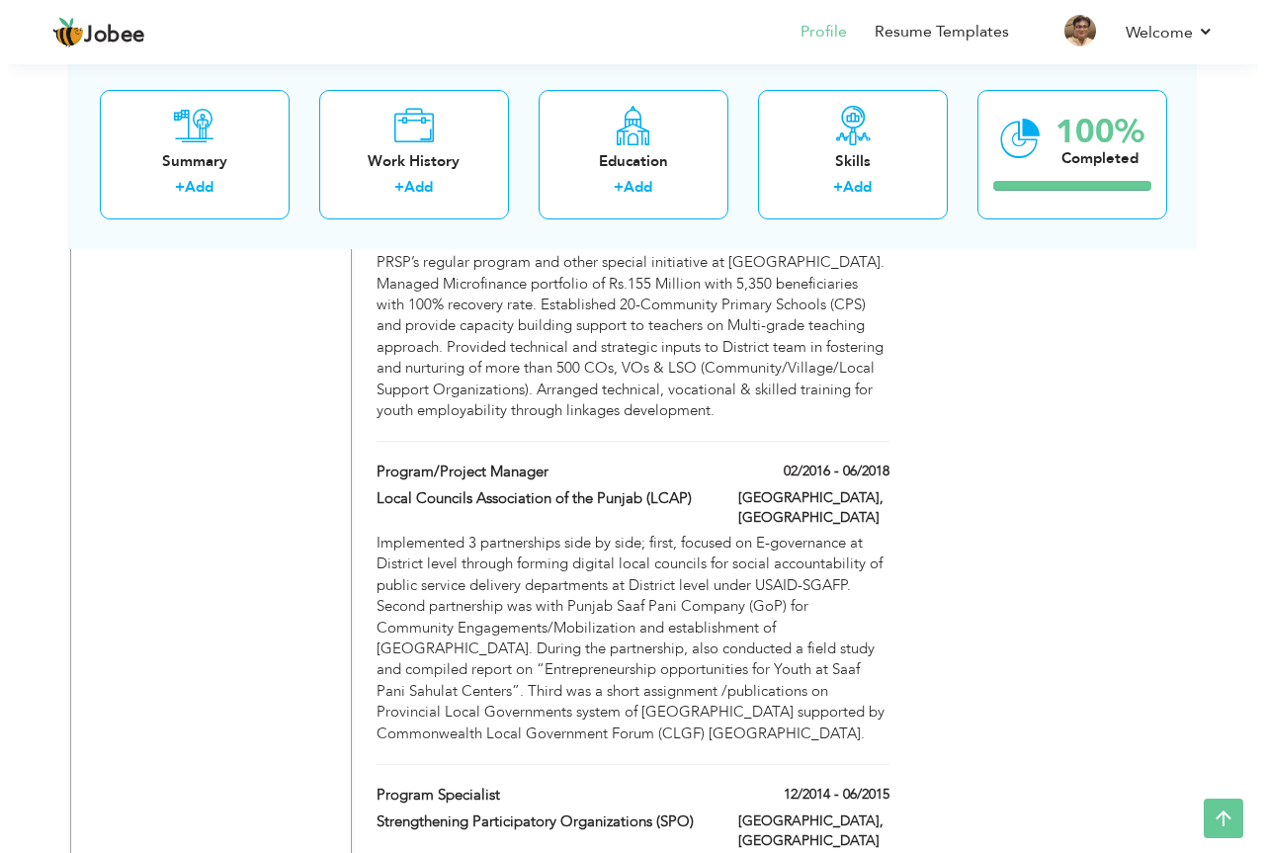
scroll to position [1968, 0]
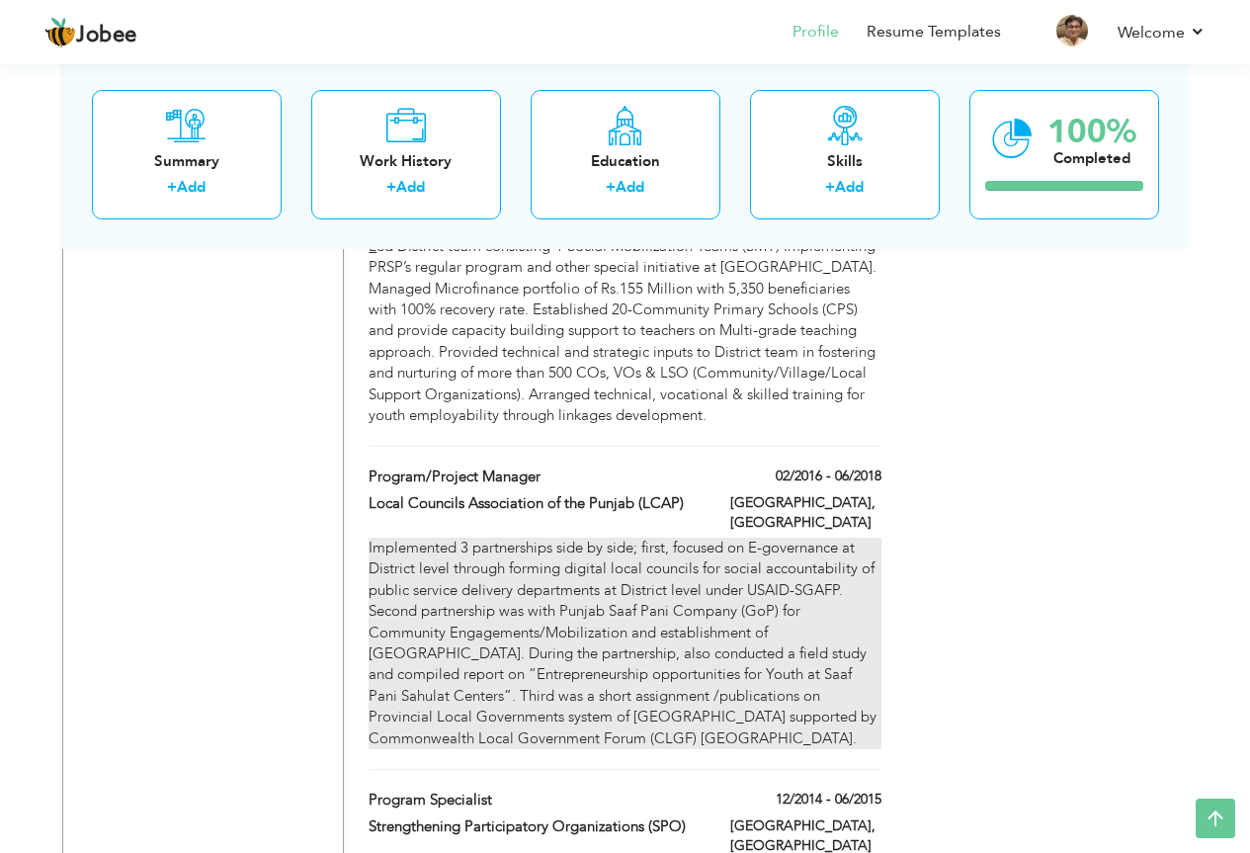
click at [637, 538] on div "Implemented 3 partnerships side by side; first, focused on E-governance at Dist…" at bounding box center [625, 643] width 512 height 211
type input "Program/Project Manager"
type input "Local Councils Association of the Punjab (LCAP)"
type input "02/2016"
type input "06/2018"
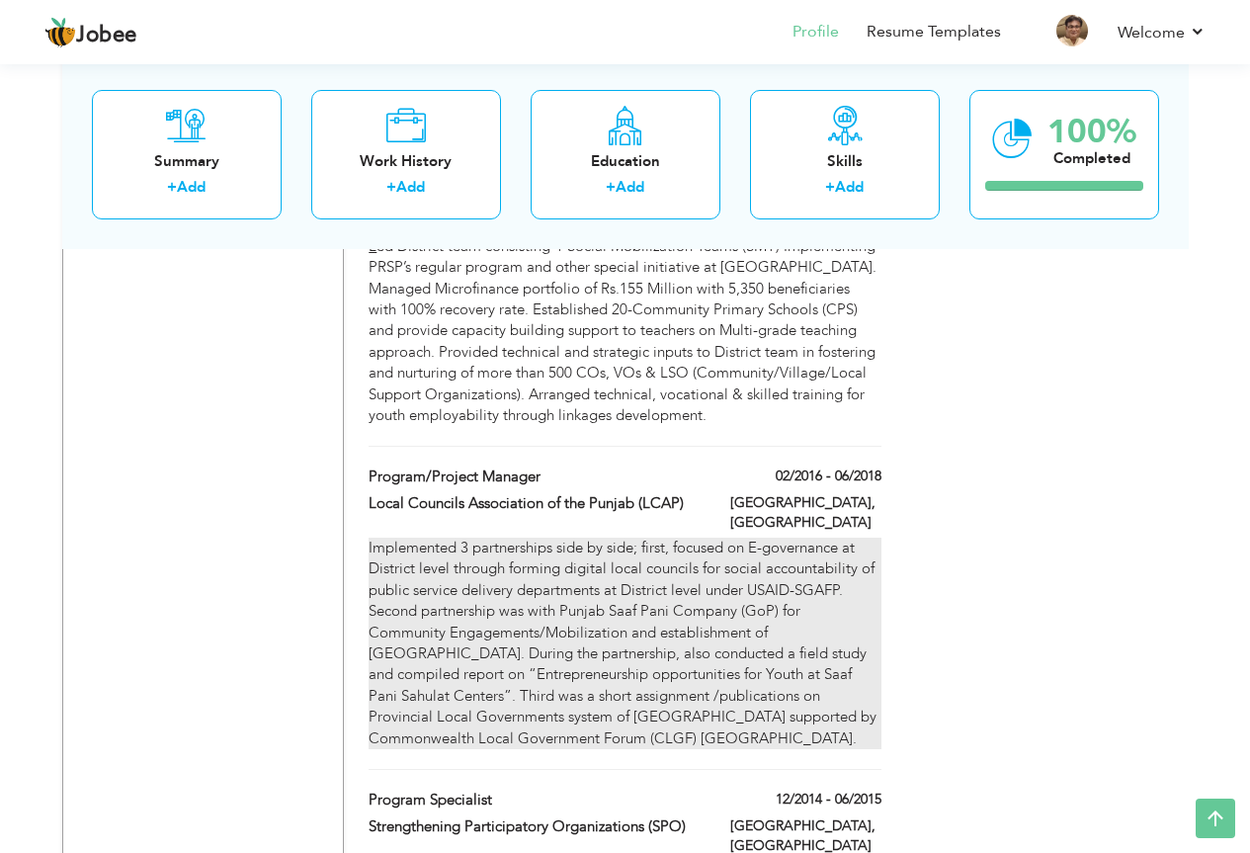
type input "[GEOGRAPHIC_DATA]"
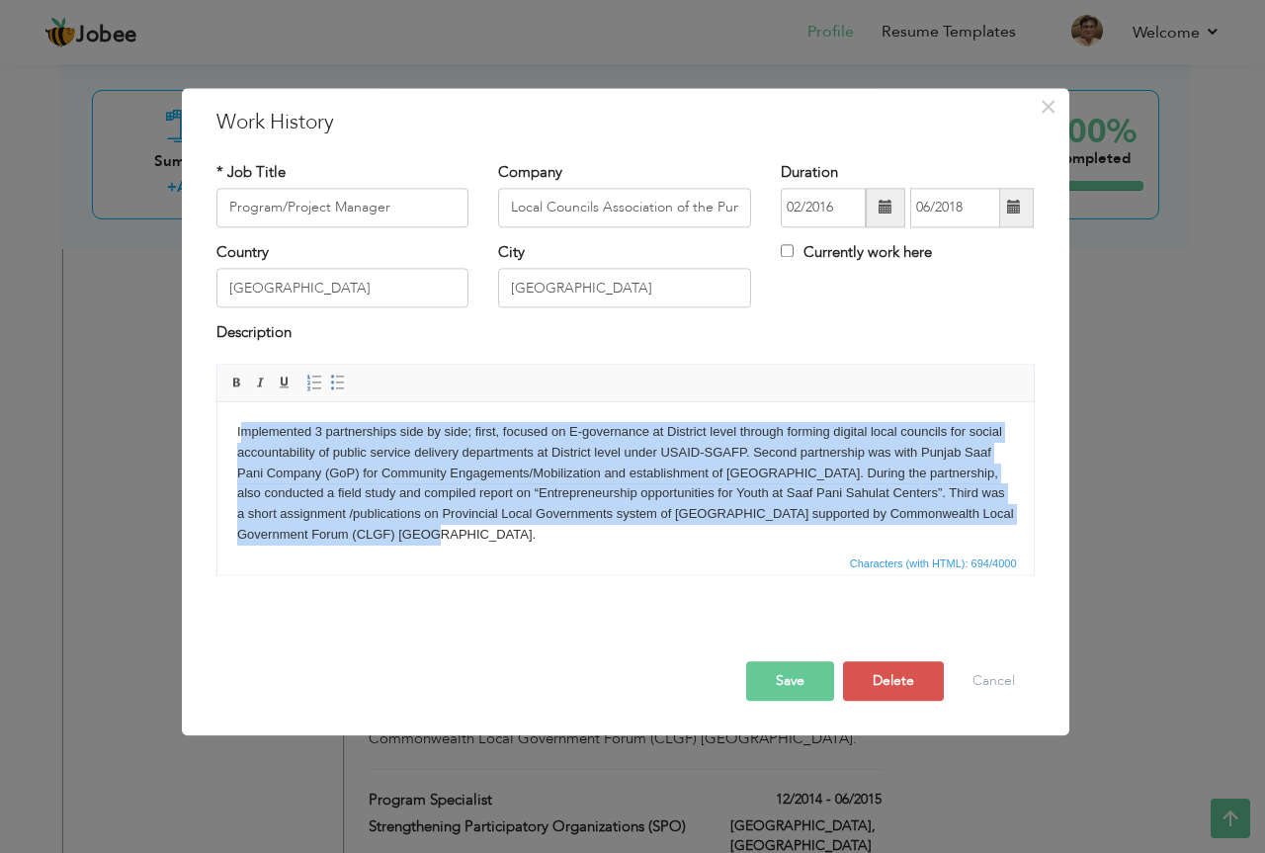
scroll to position [15, 0]
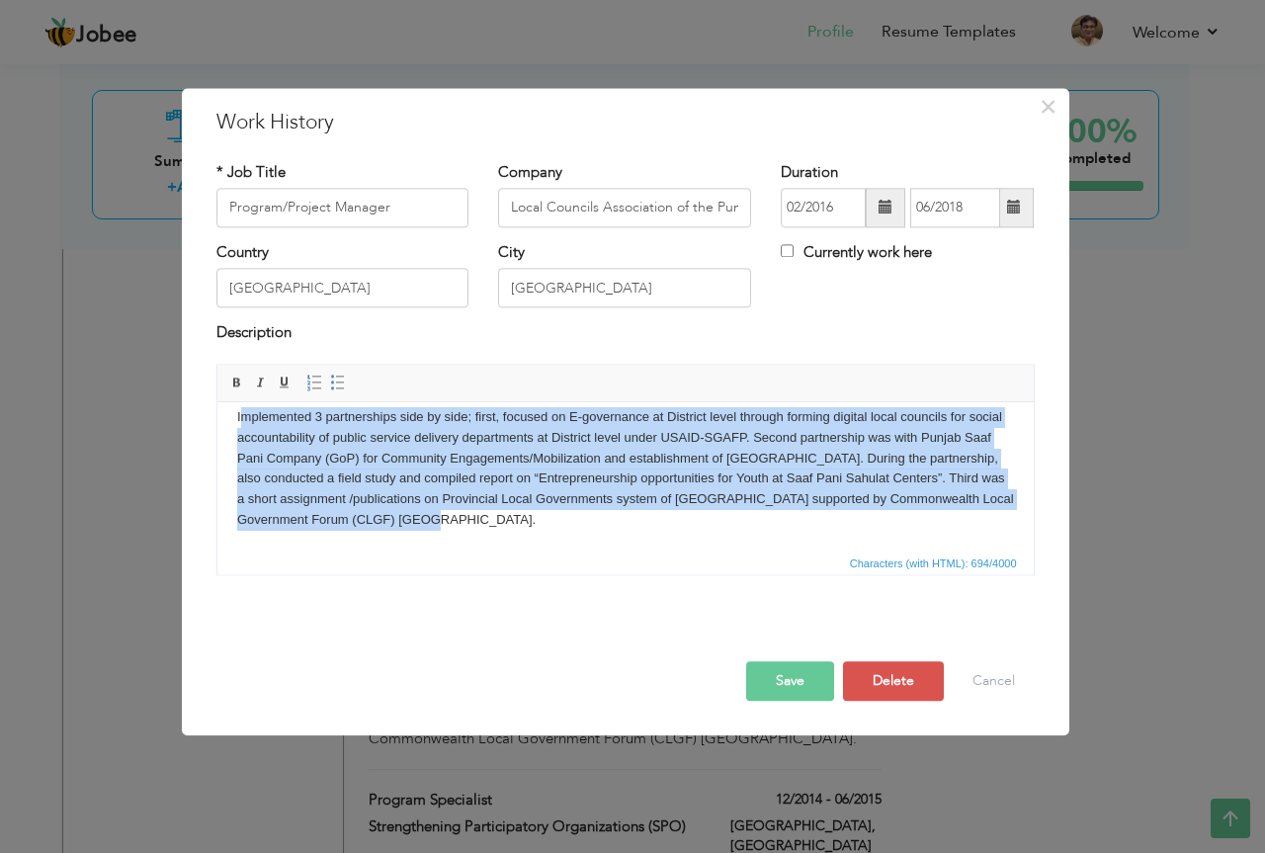
drag, startPoint x: 237, startPoint y: 432, endPoint x: 627, endPoint y: 536, distance: 402.9
click at [627, 536] on html "Implemented 3 partnerships side by side; first, focused on E-governance at Dist…" at bounding box center [624, 468] width 816 height 163
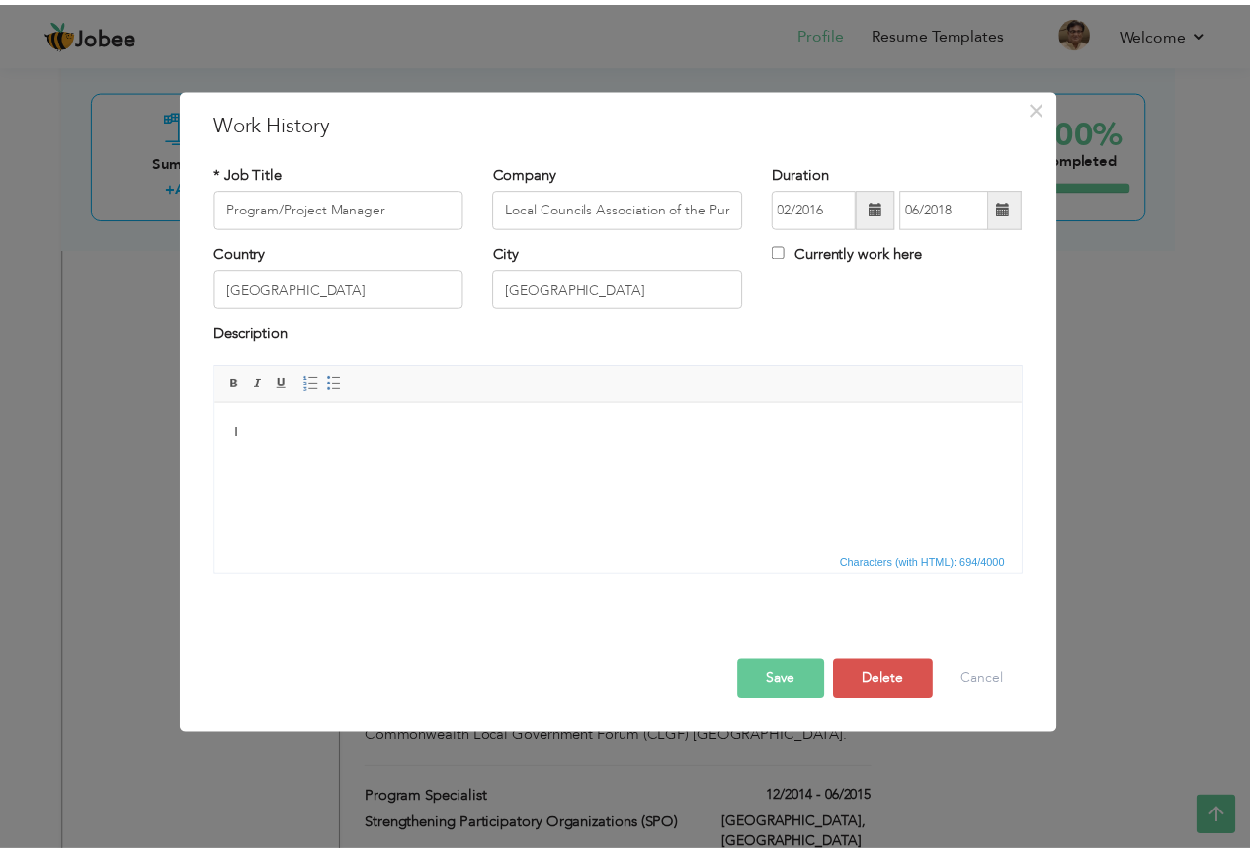
scroll to position [0, 0]
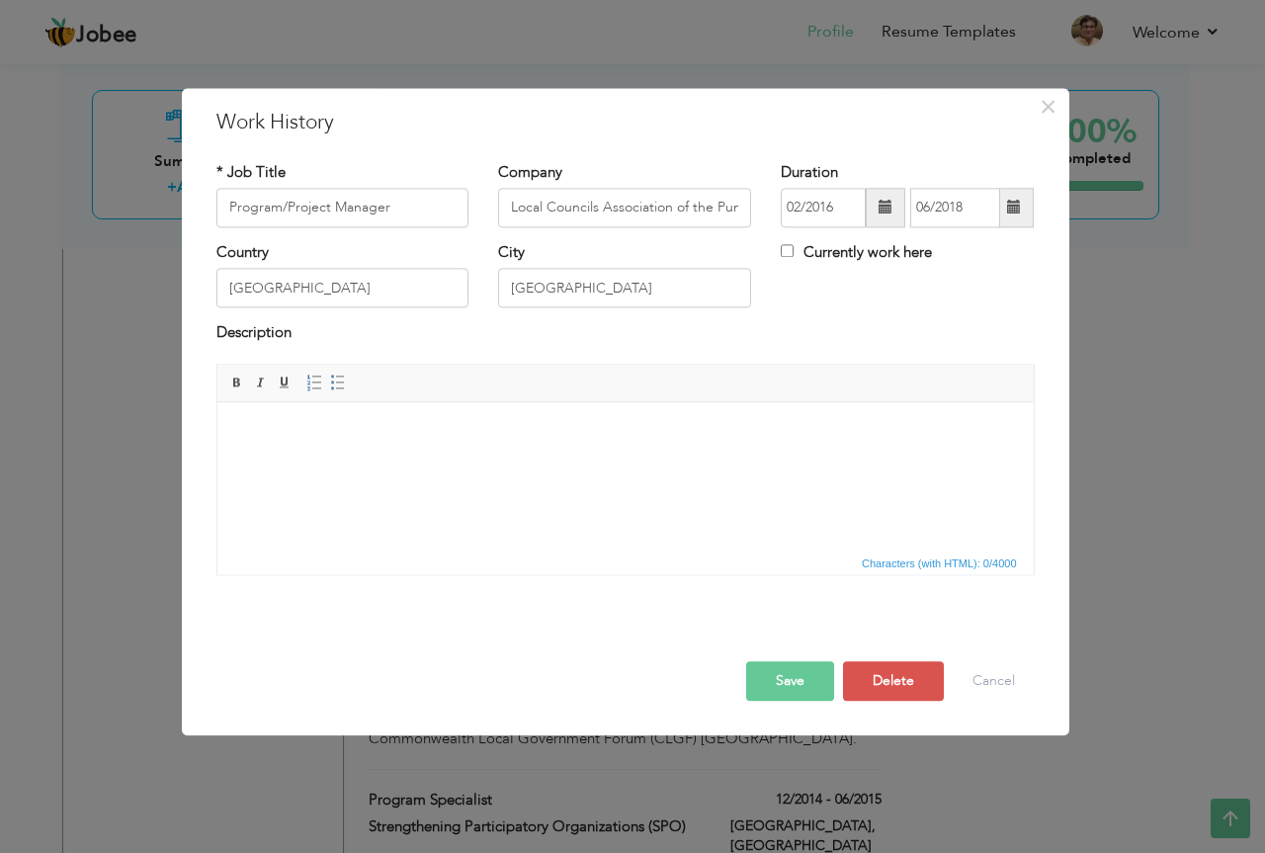
click at [306, 462] on html at bounding box center [624, 432] width 816 height 60
drag, startPoint x: 308, startPoint y: 508, endPoint x: 324, endPoint y: 522, distance: 21.0
click at [324, 462] on html at bounding box center [624, 432] width 816 height 60
click at [322, 462] on html at bounding box center [624, 432] width 816 height 60
drag, startPoint x: 324, startPoint y: 466, endPoint x: 307, endPoint y: 494, distance: 32.4
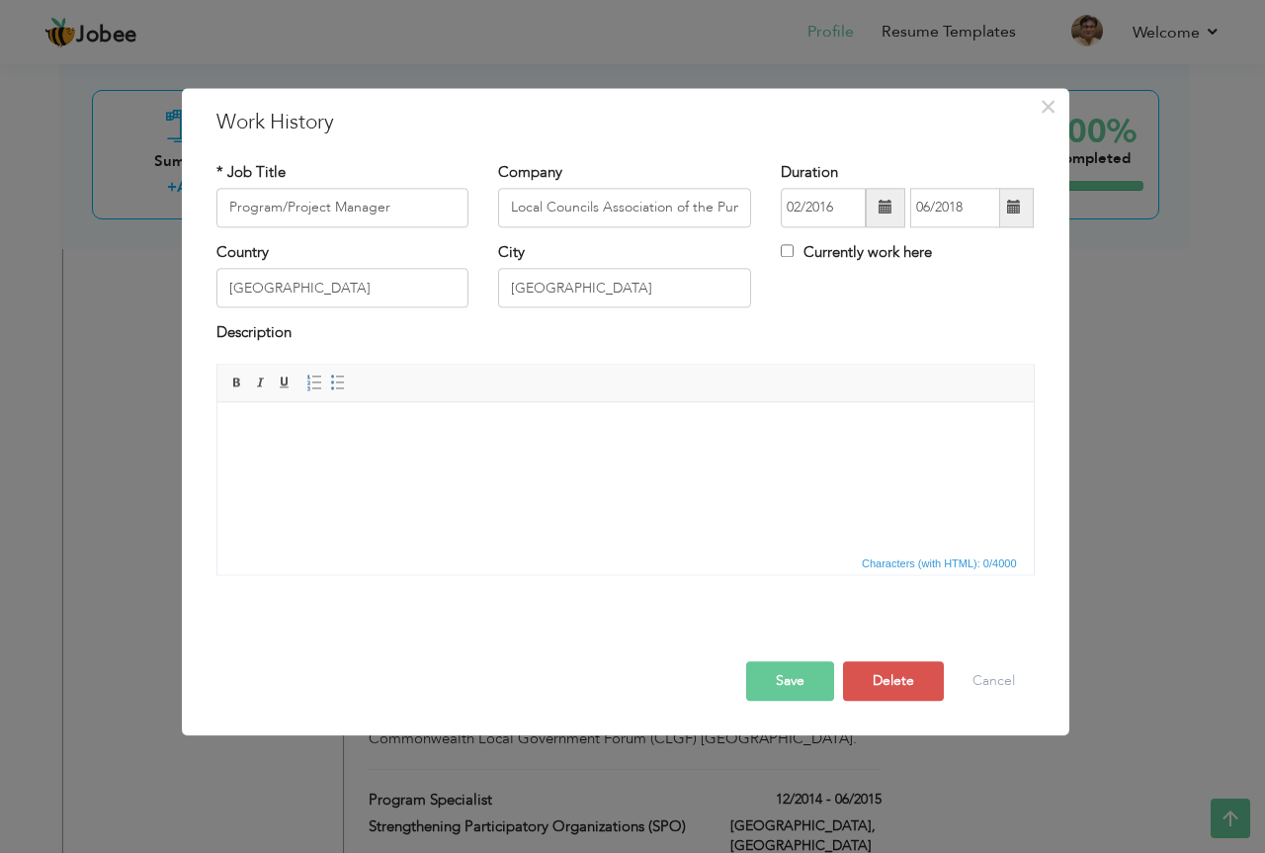
click at [307, 462] on html at bounding box center [624, 432] width 816 height 60
click at [817, 462] on html at bounding box center [624, 432] width 816 height 60
drag, startPoint x: 813, startPoint y: 484, endPoint x: 660, endPoint y: 501, distance: 154.1
click at [660, 462] on html at bounding box center [624, 432] width 816 height 60
click at [267, 425] on body at bounding box center [624, 432] width 777 height 21
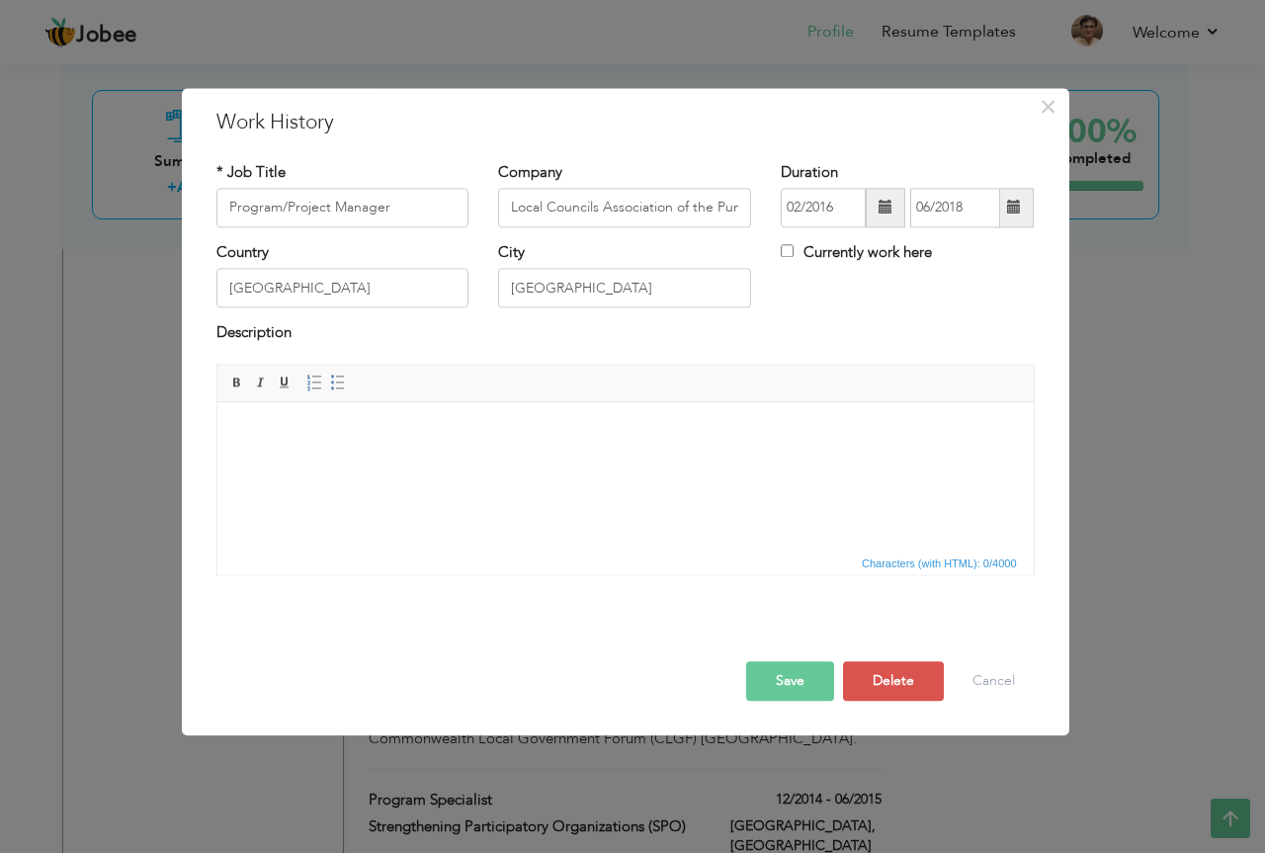
click at [798, 680] on button "Save" at bounding box center [790, 681] width 88 height 40
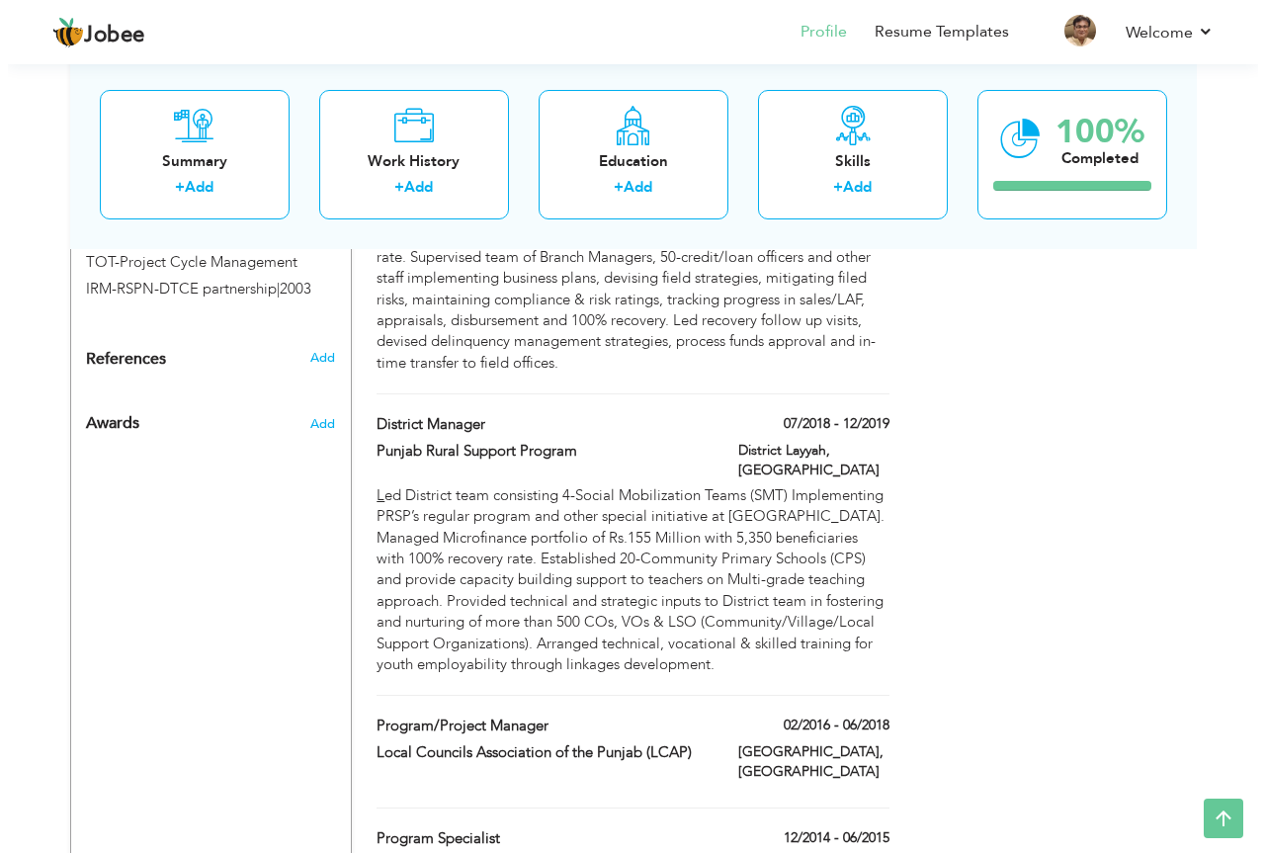
scroll to position [1771, 0]
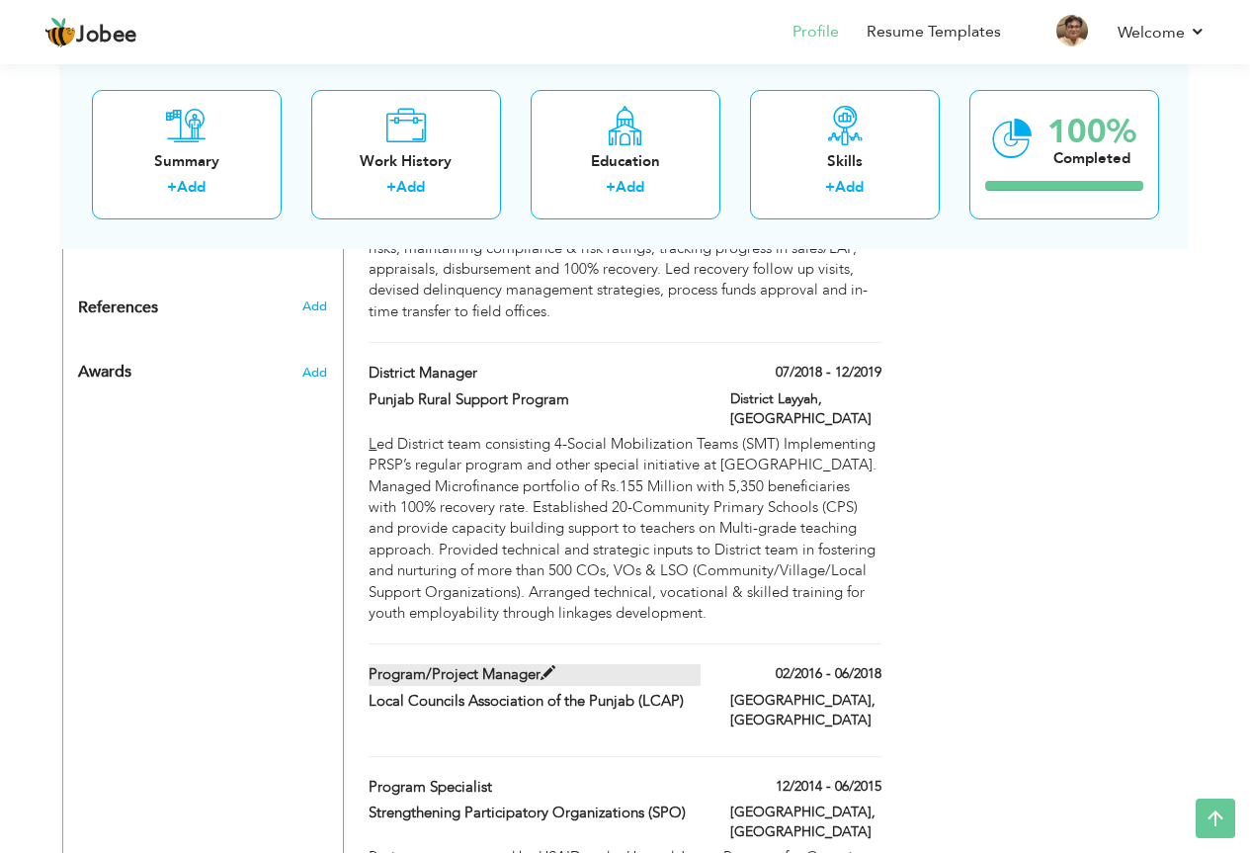
click at [560, 664] on label "Program/Project Manager" at bounding box center [535, 674] width 332 height 21
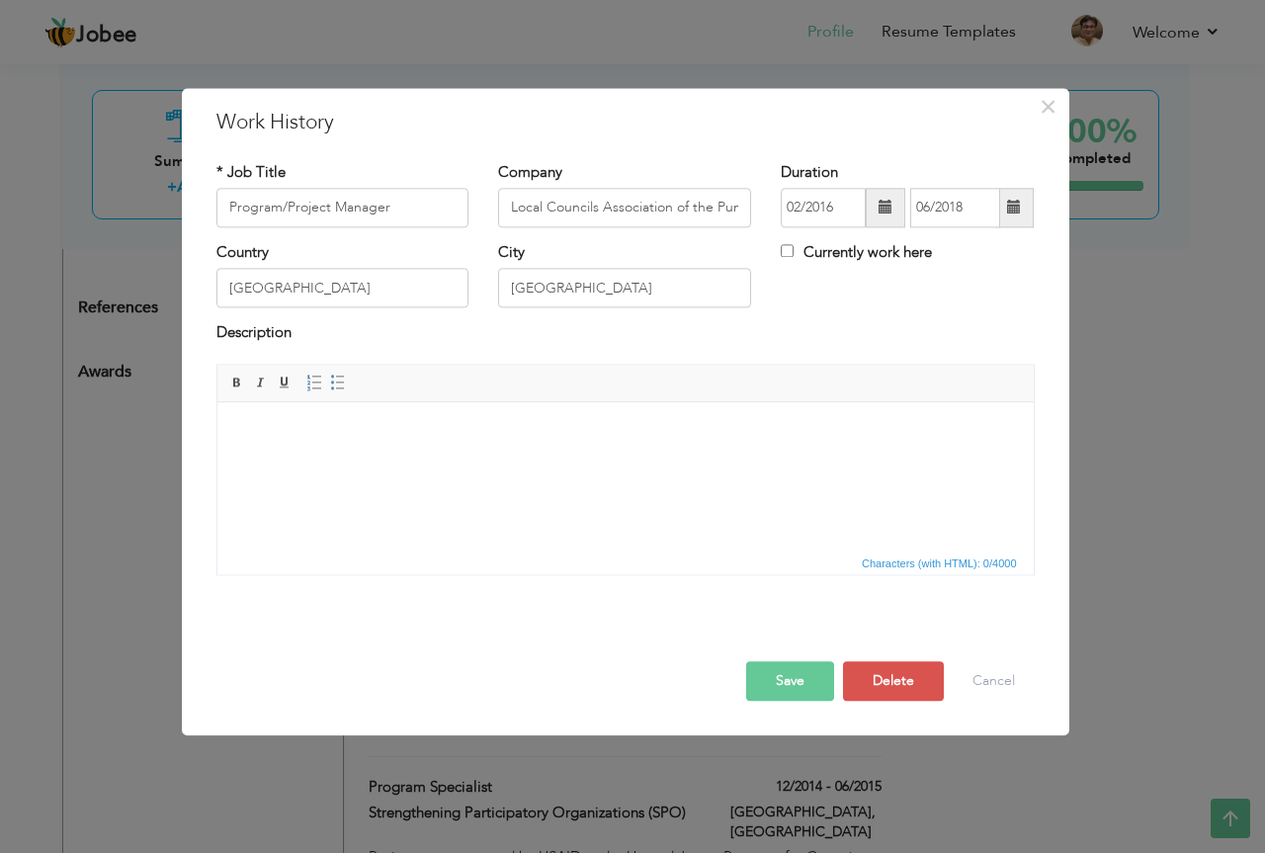
click at [434, 437] on body at bounding box center [624, 432] width 777 height 21
click at [511, 451] on span "Paste" at bounding box center [511, 451] width 103 height 24
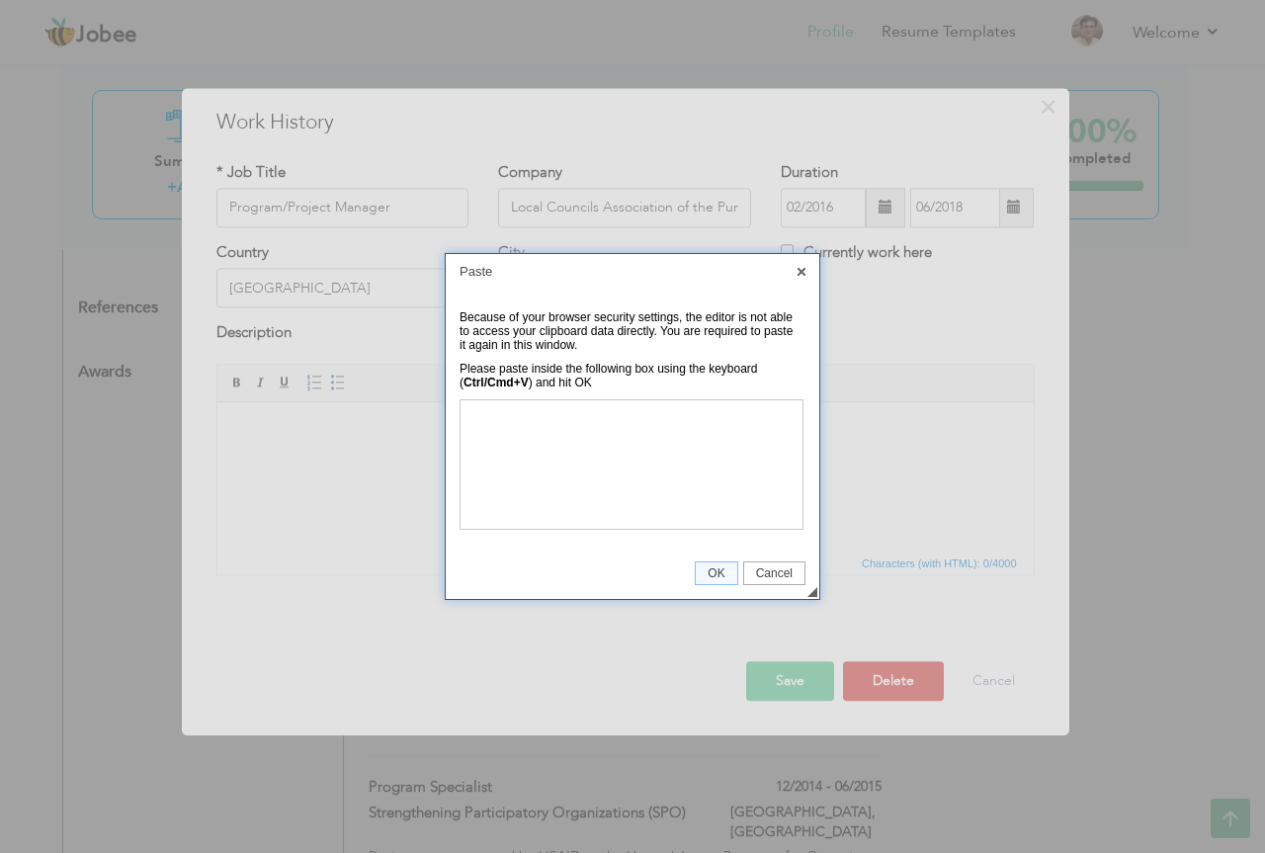
click at [304, 581] on div at bounding box center [632, 426] width 1265 height 853
drag, startPoint x: 558, startPoint y: 434, endPoint x: 547, endPoint y: 437, distance: 11.3
click at [557, 434] on body at bounding box center [630, 463] width 336 height 123
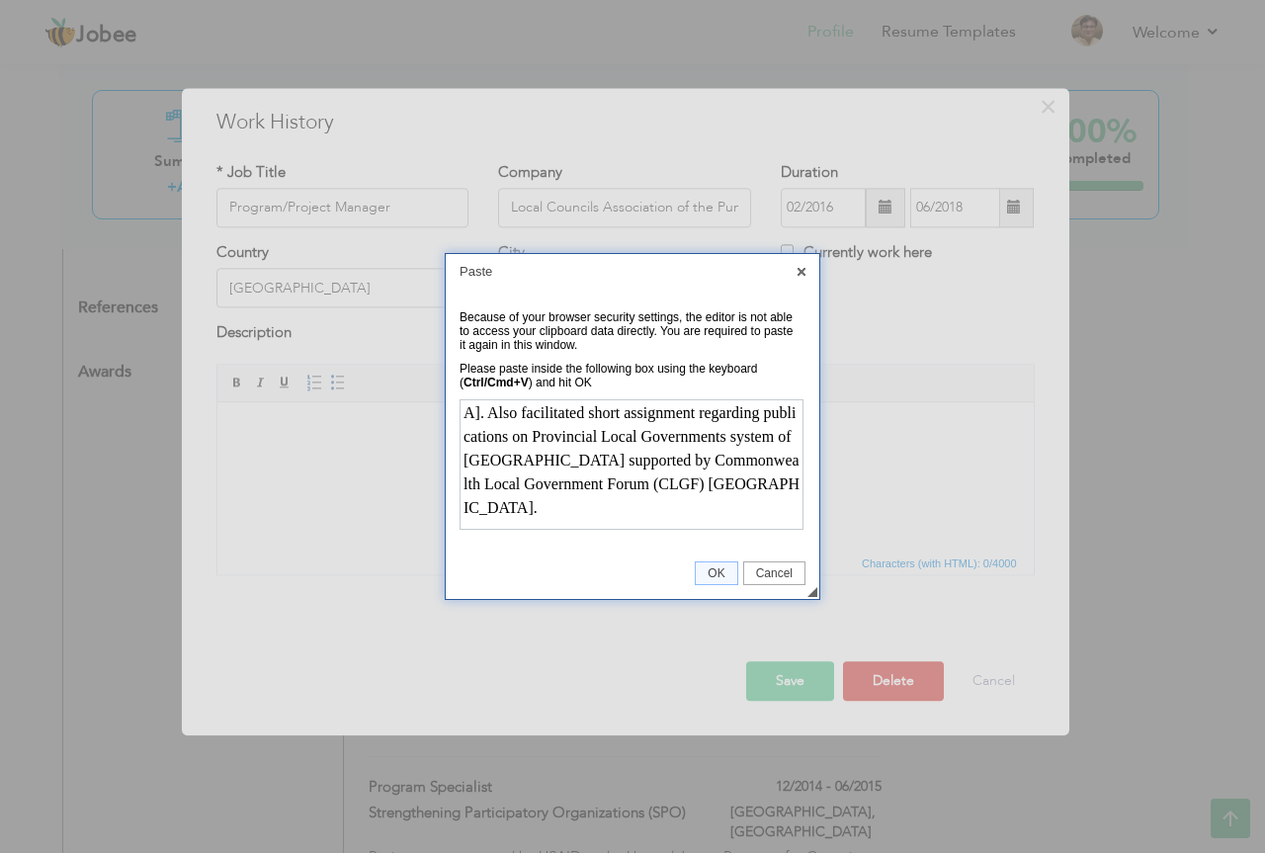
scroll to position [41, 0]
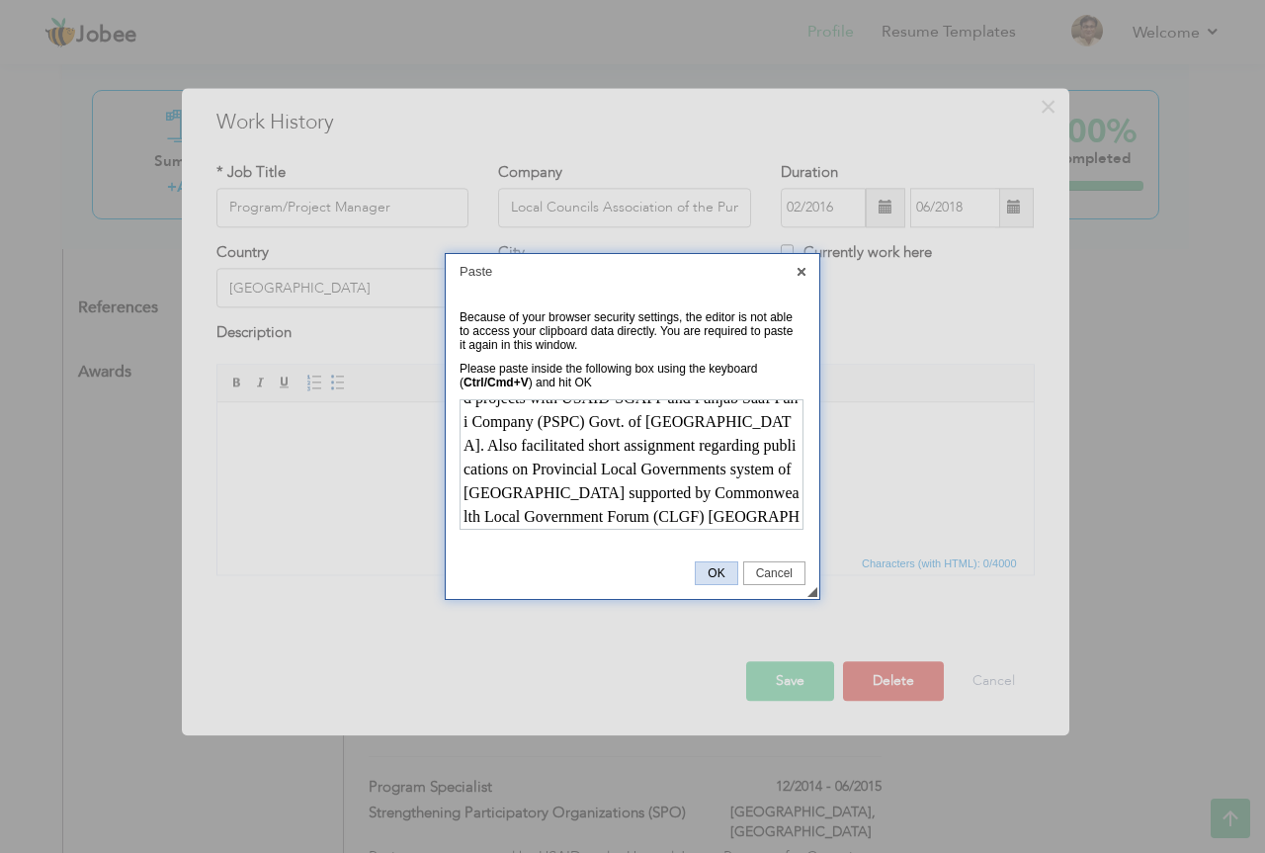
click at [711, 576] on span "OK" at bounding box center [716, 573] width 41 height 14
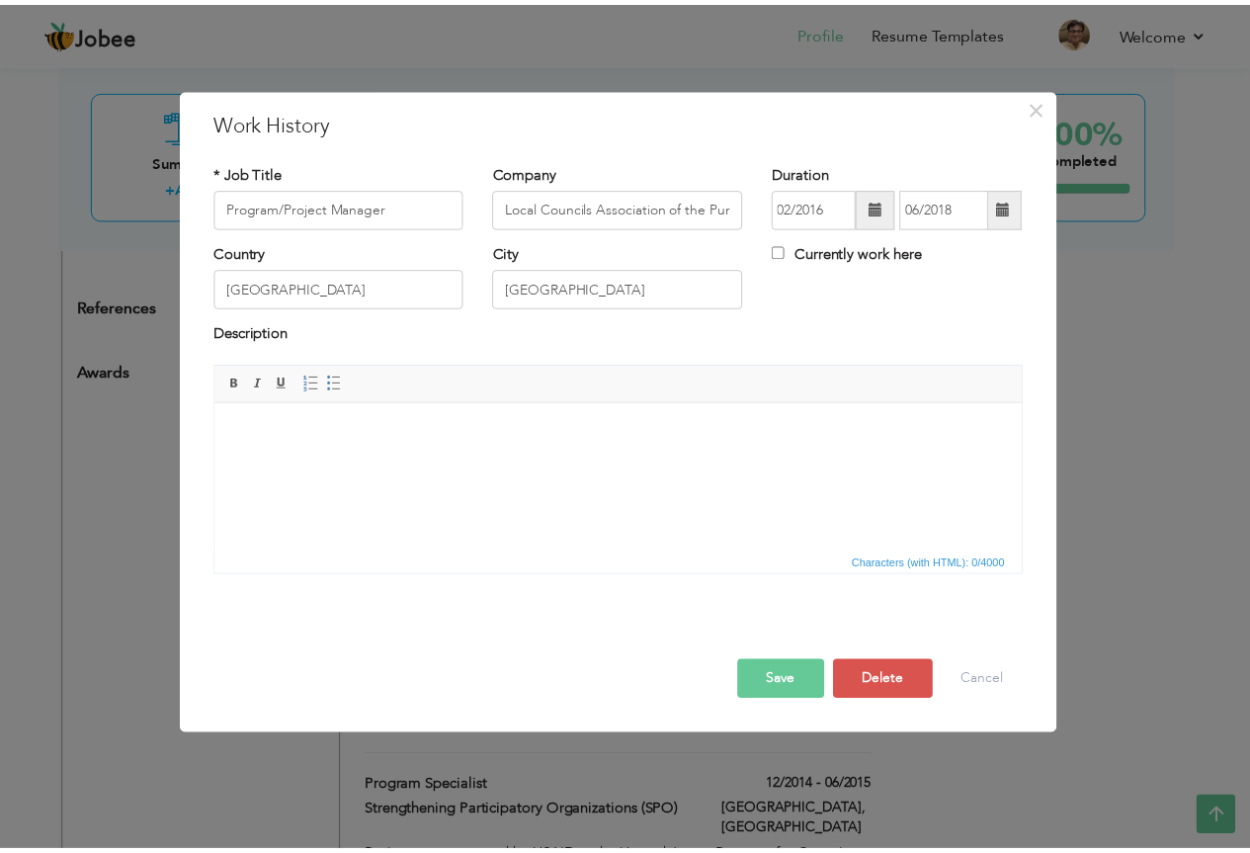
scroll to position [0, 0]
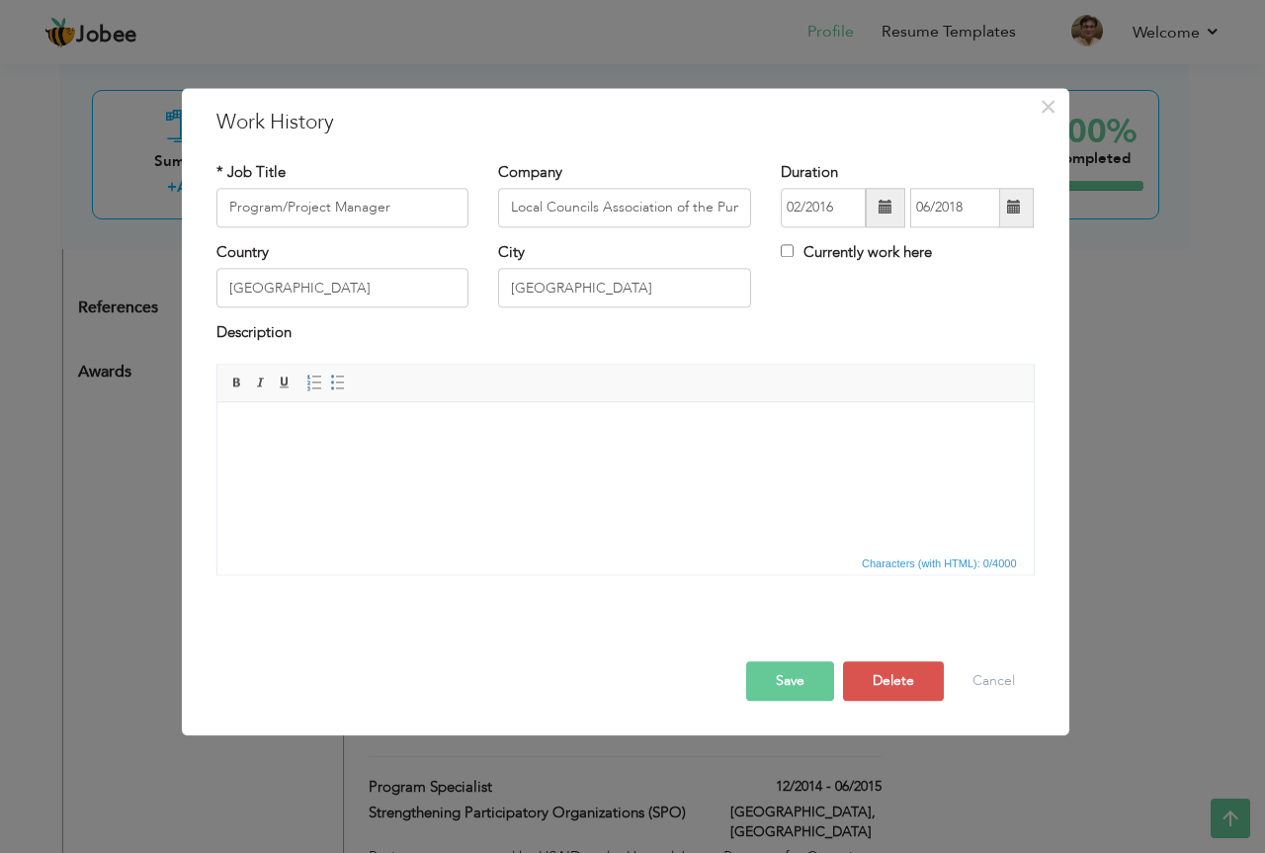
click at [451, 462] on html at bounding box center [624, 432] width 816 height 60
drag, startPoint x: 452, startPoint y: 485, endPoint x: 389, endPoint y: 493, distance: 62.8
click at [389, 462] on html at bounding box center [624, 432] width 816 height 60
drag, startPoint x: 431, startPoint y: 448, endPoint x: 416, endPoint y: 452, distance: 15.3
click at [416, 452] on html at bounding box center [624, 432] width 816 height 60
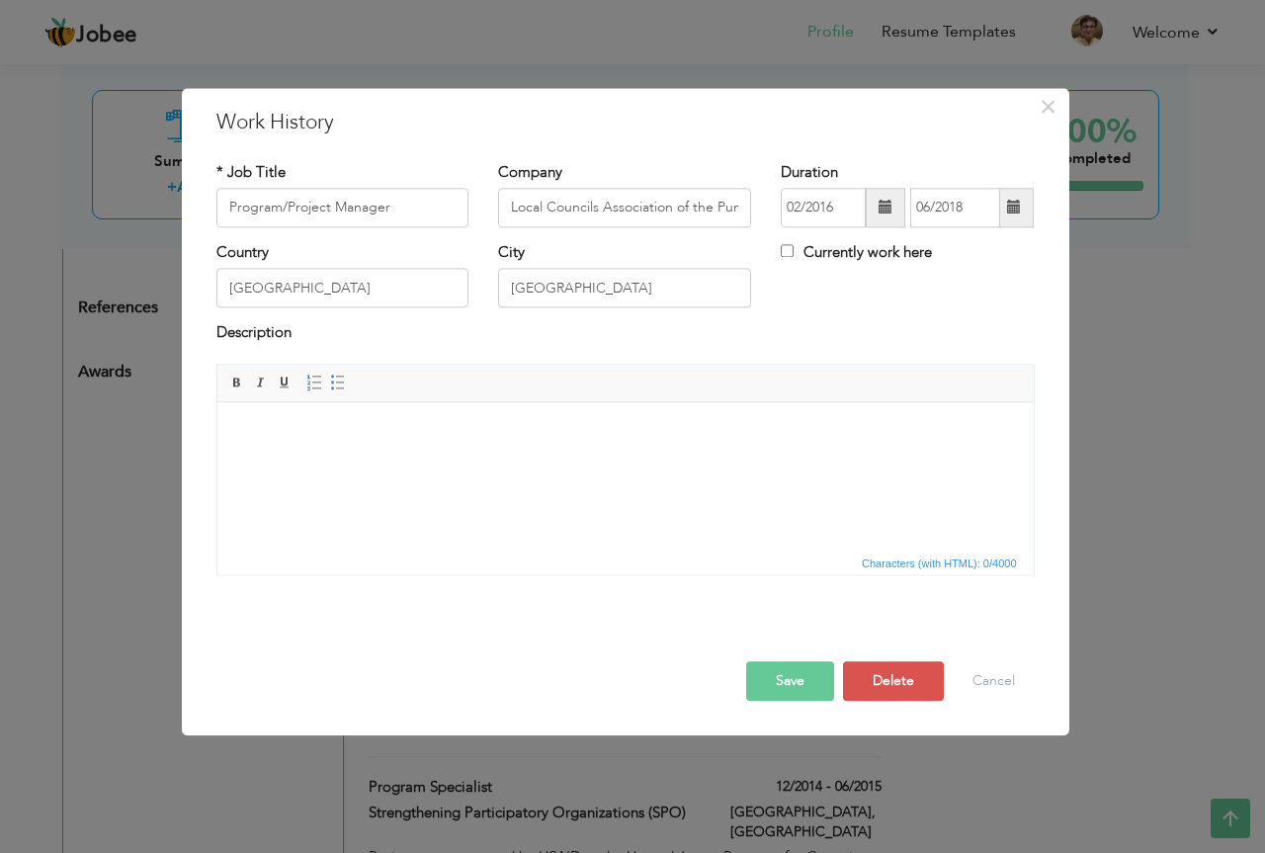
paste body
click at [887, 684] on button "Delete" at bounding box center [893, 681] width 101 height 40
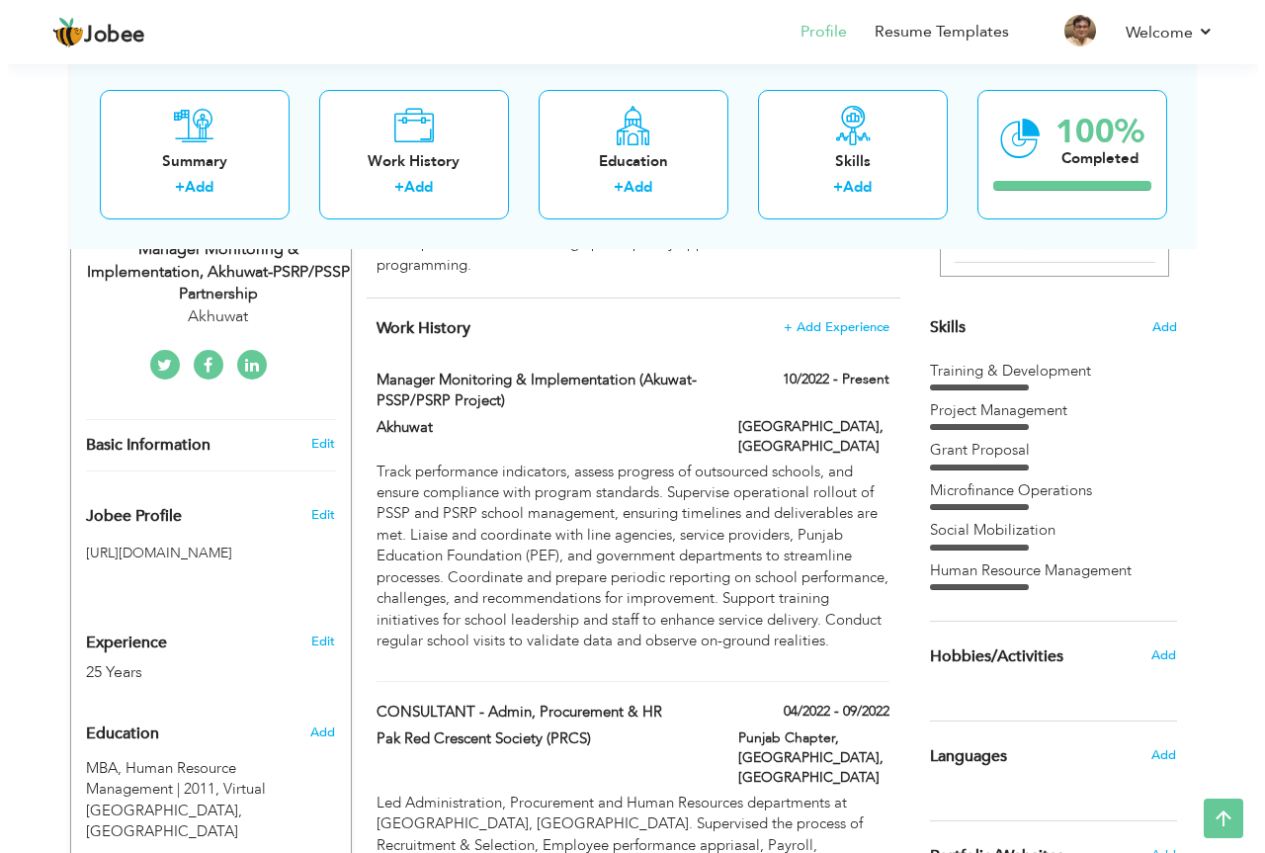
scroll to position [395, 0]
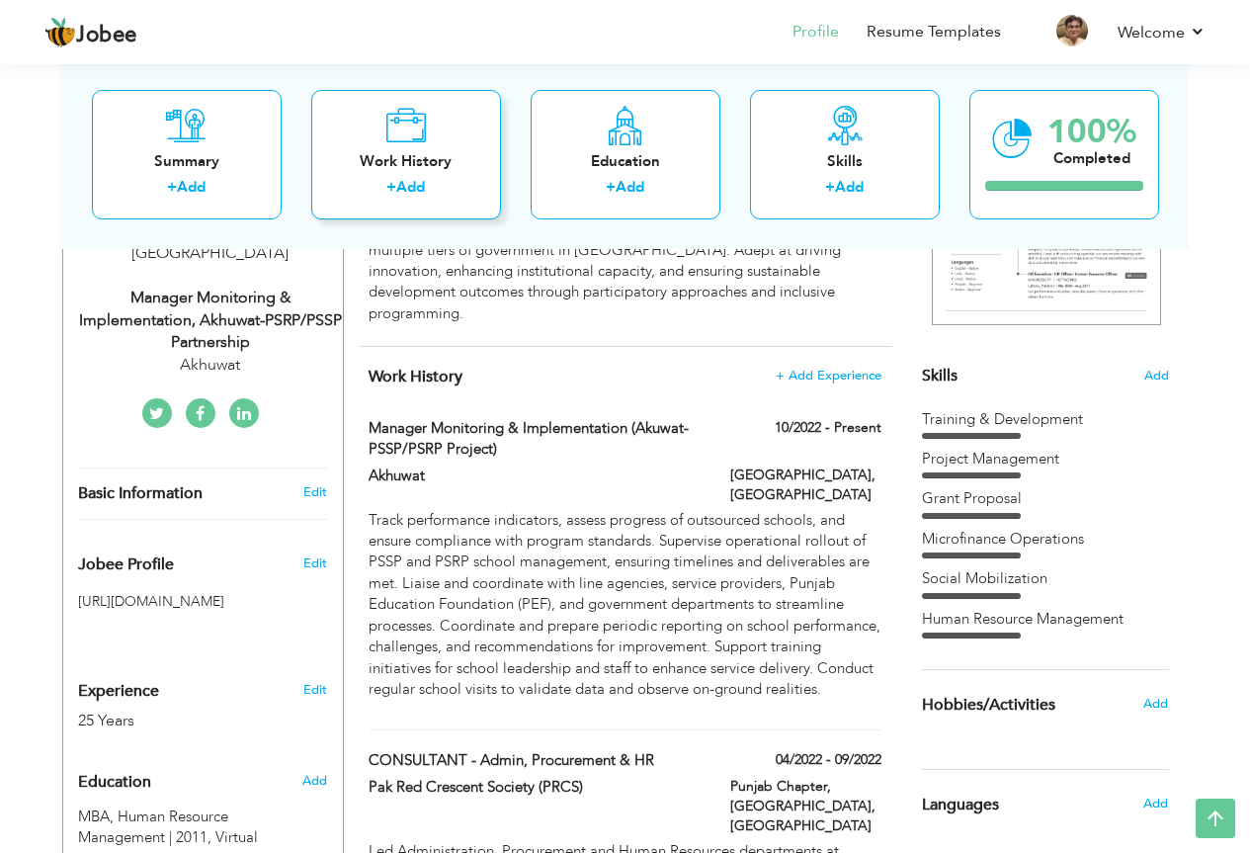
click at [435, 157] on div "Work History" at bounding box center [406, 160] width 158 height 21
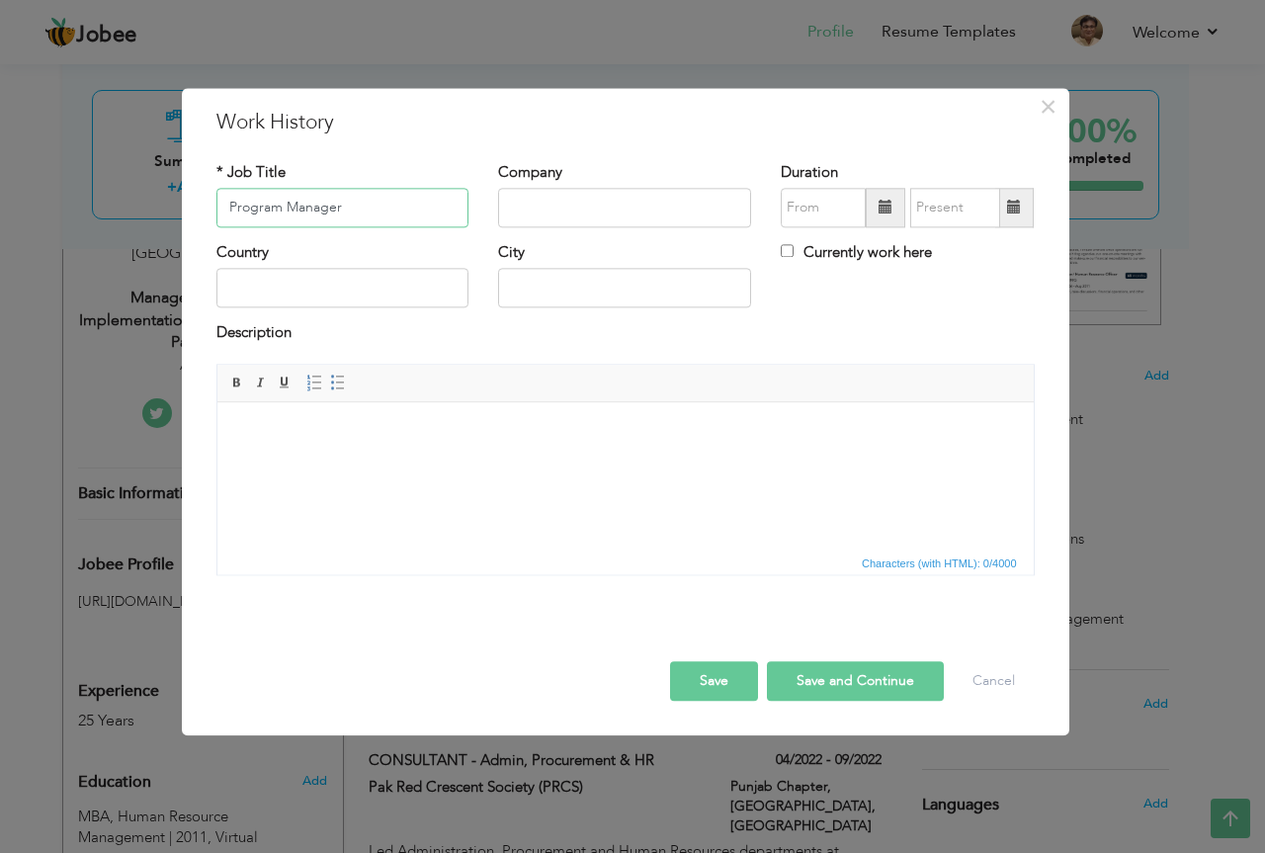
type input "Program Manager"
click at [590, 216] on input "text" at bounding box center [624, 208] width 253 height 40
drag, startPoint x: 338, startPoint y: 241, endPoint x: 363, endPoint y: 238, distance: 24.9
click at [339, 241] on div "* Job Title Program Manager" at bounding box center [343, 202] width 283 height 80
click at [553, 204] on input "text" at bounding box center [624, 208] width 253 height 40
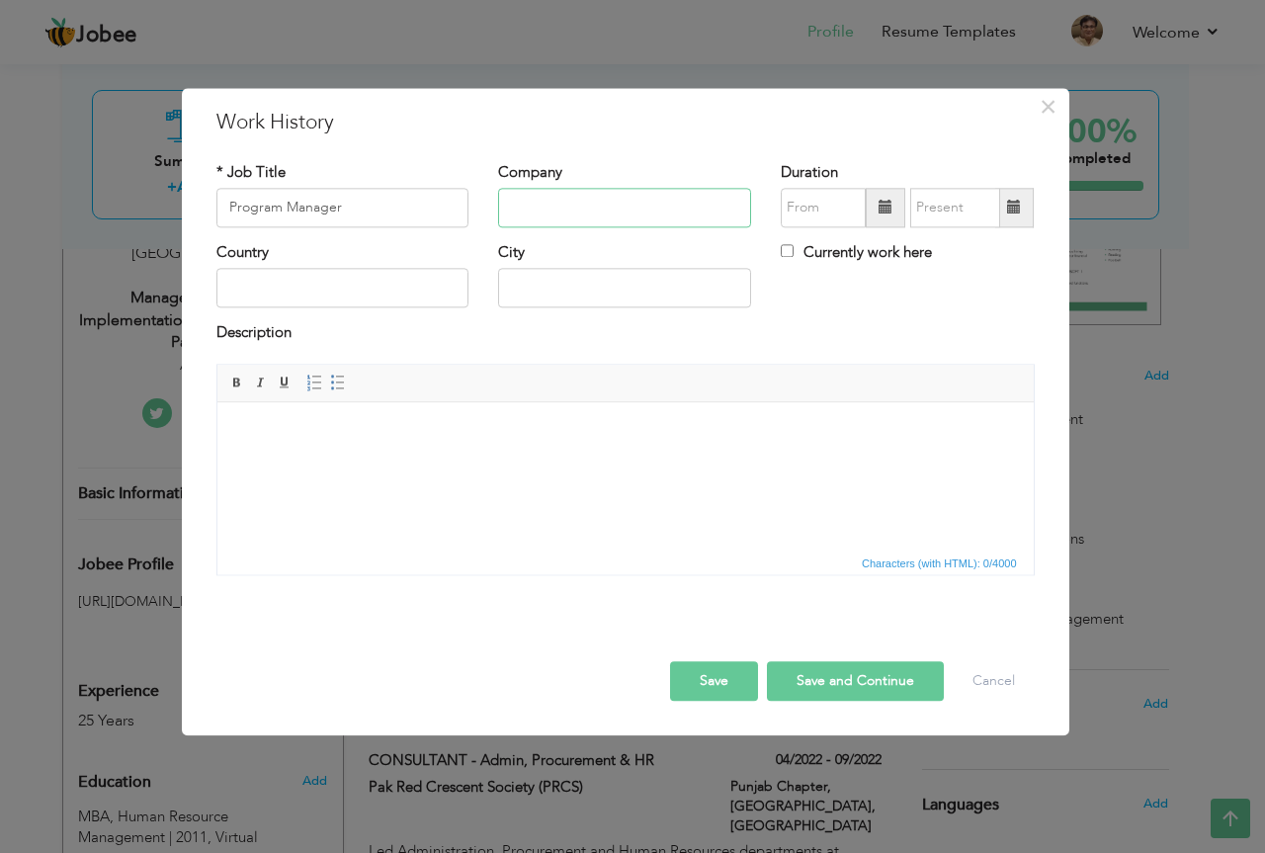
paste input "Local Councils Association of Punjab (LCAP)"
type input "Local Councils Association of Punjab (LCAP)"
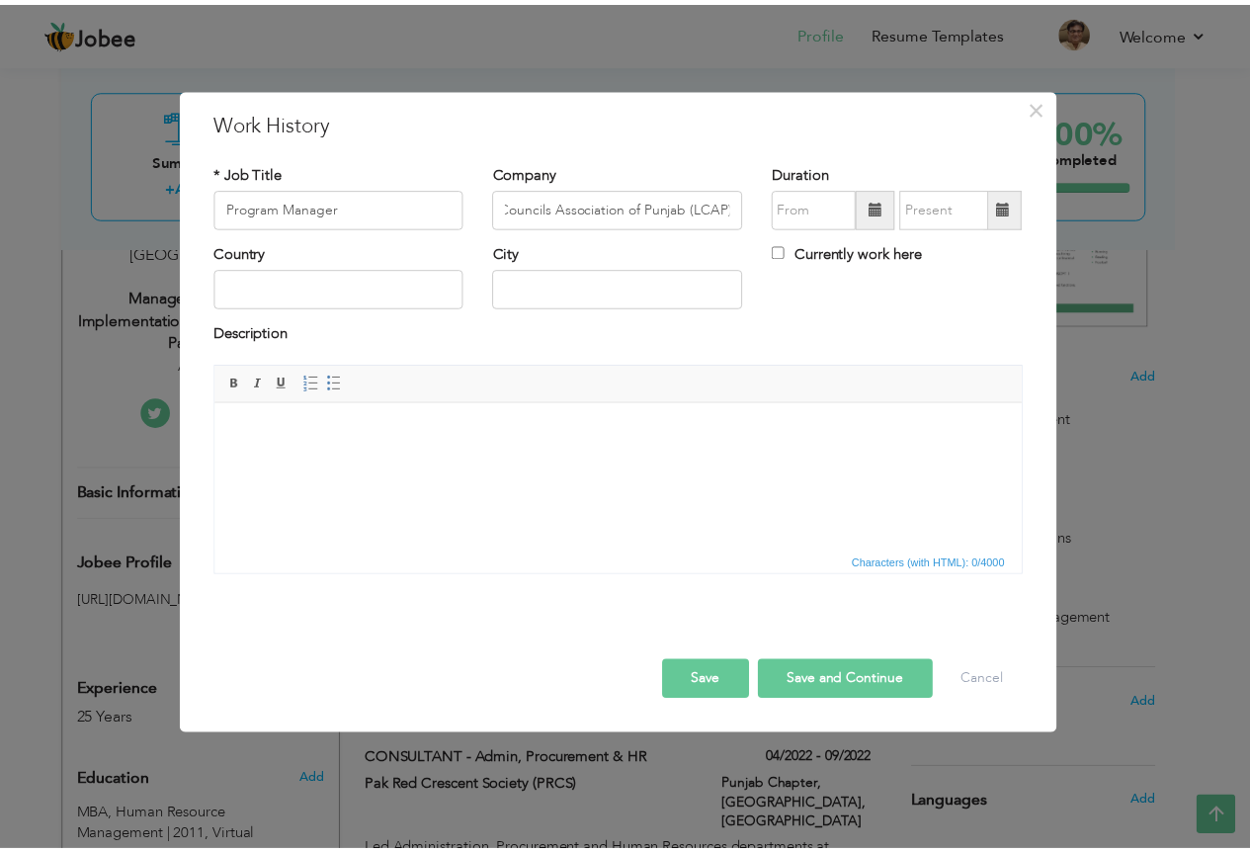
scroll to position [0, 0]
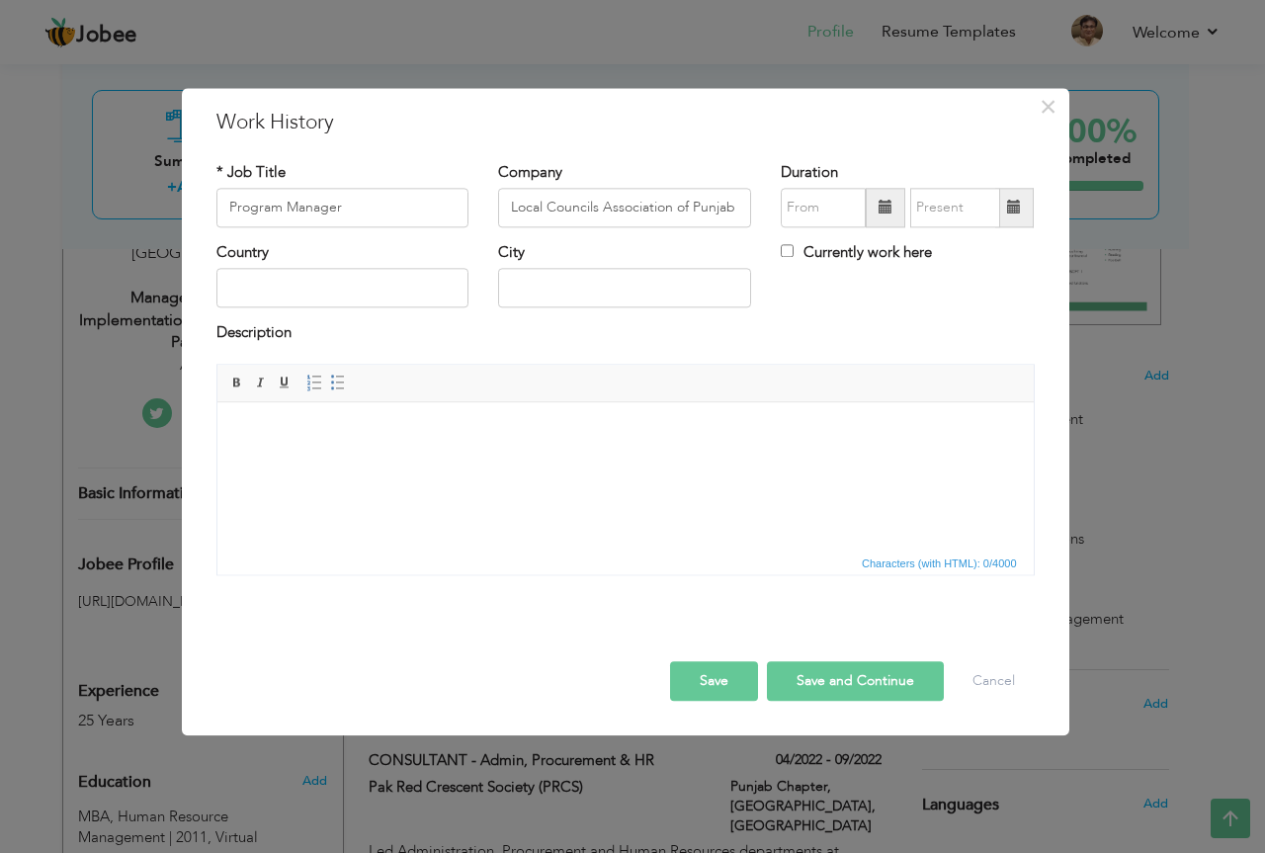
click at [881, 203] on span at bounding box center [885, 208] width 14 height 14
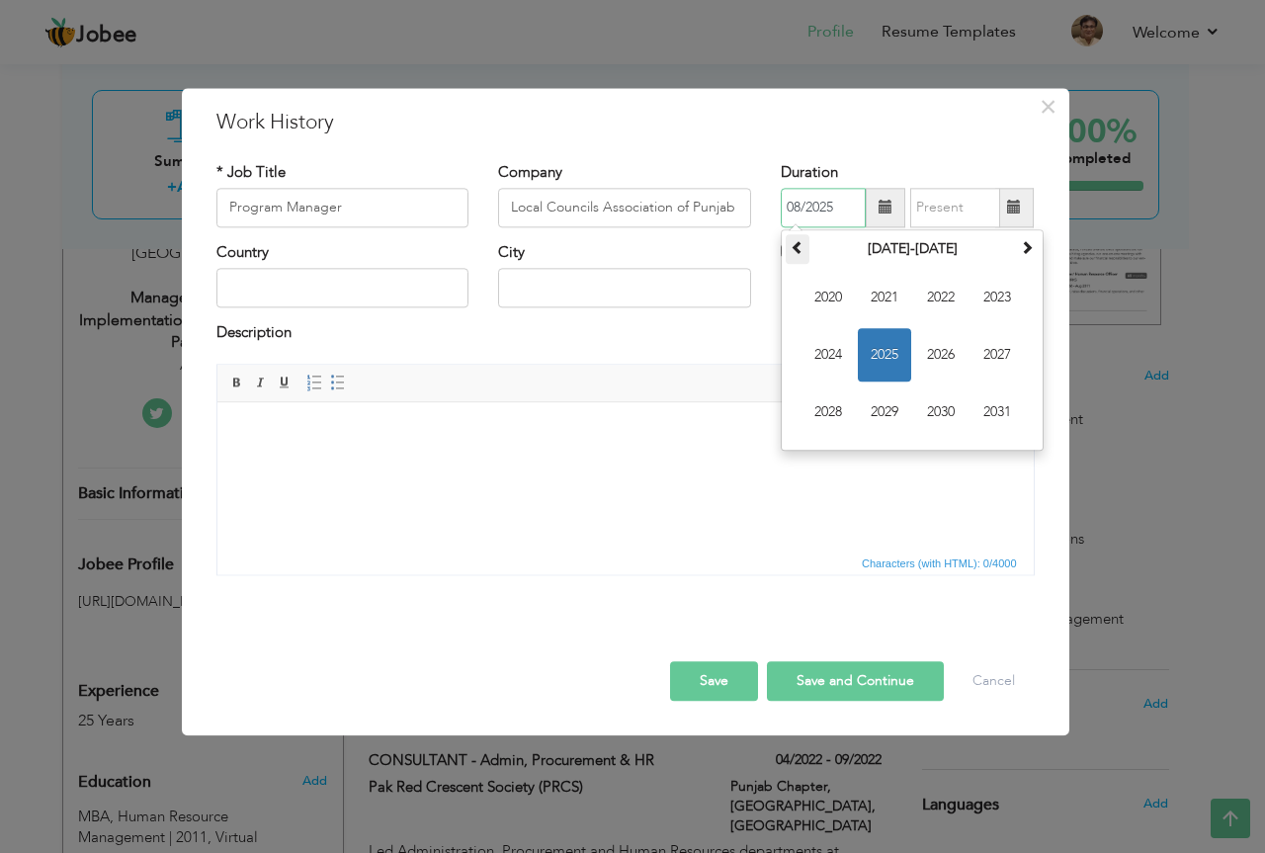
click at [802, 247] on span at bounding box center [798, 247] width 14 height 14
click at [1030, 246] on span at bounding box center [1027, 247] width 14 height 14
click at [937, 355] on span "2016" at bounding box center [940, 354] width 53 height 53
click at [874, 294] on span "Feb" at bounding box center [884, 297] width 53 height 53
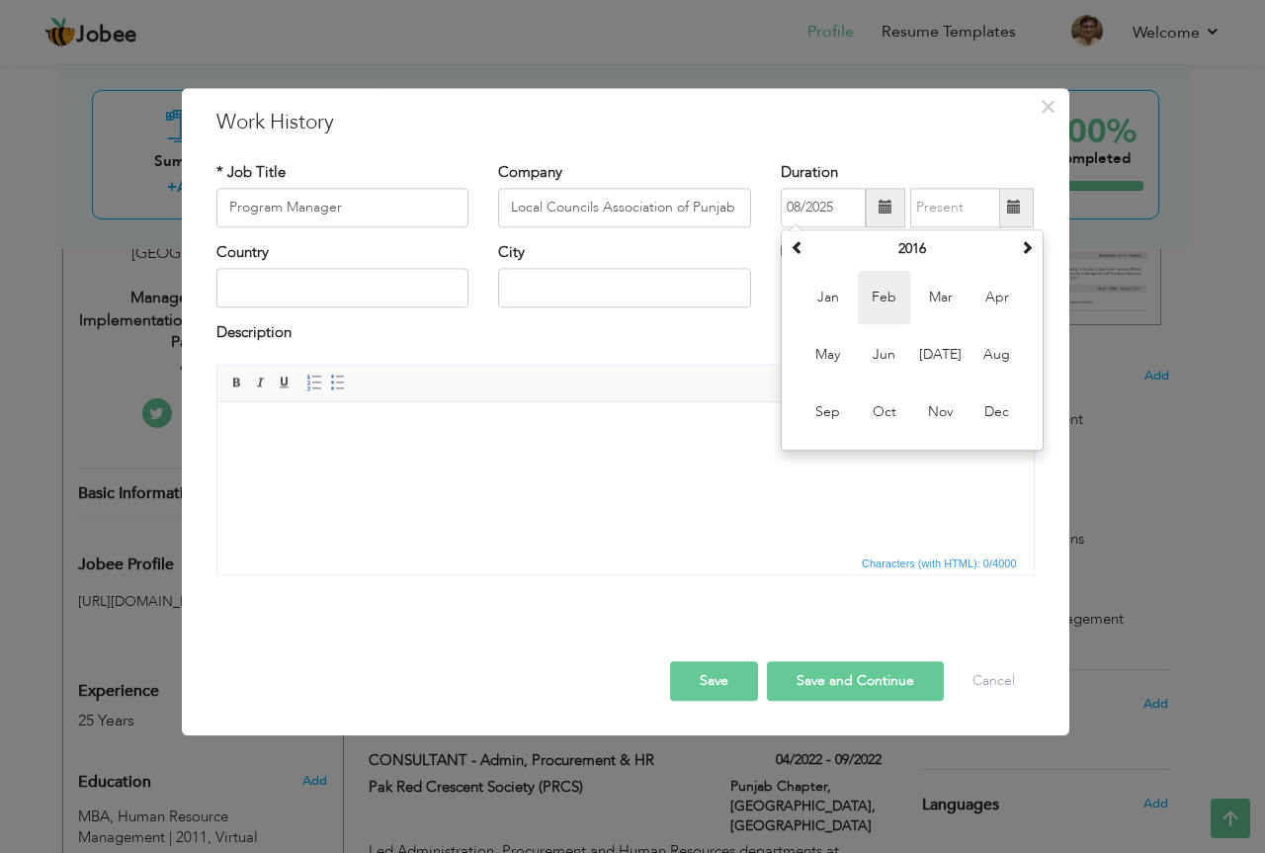
type input "02/2016"
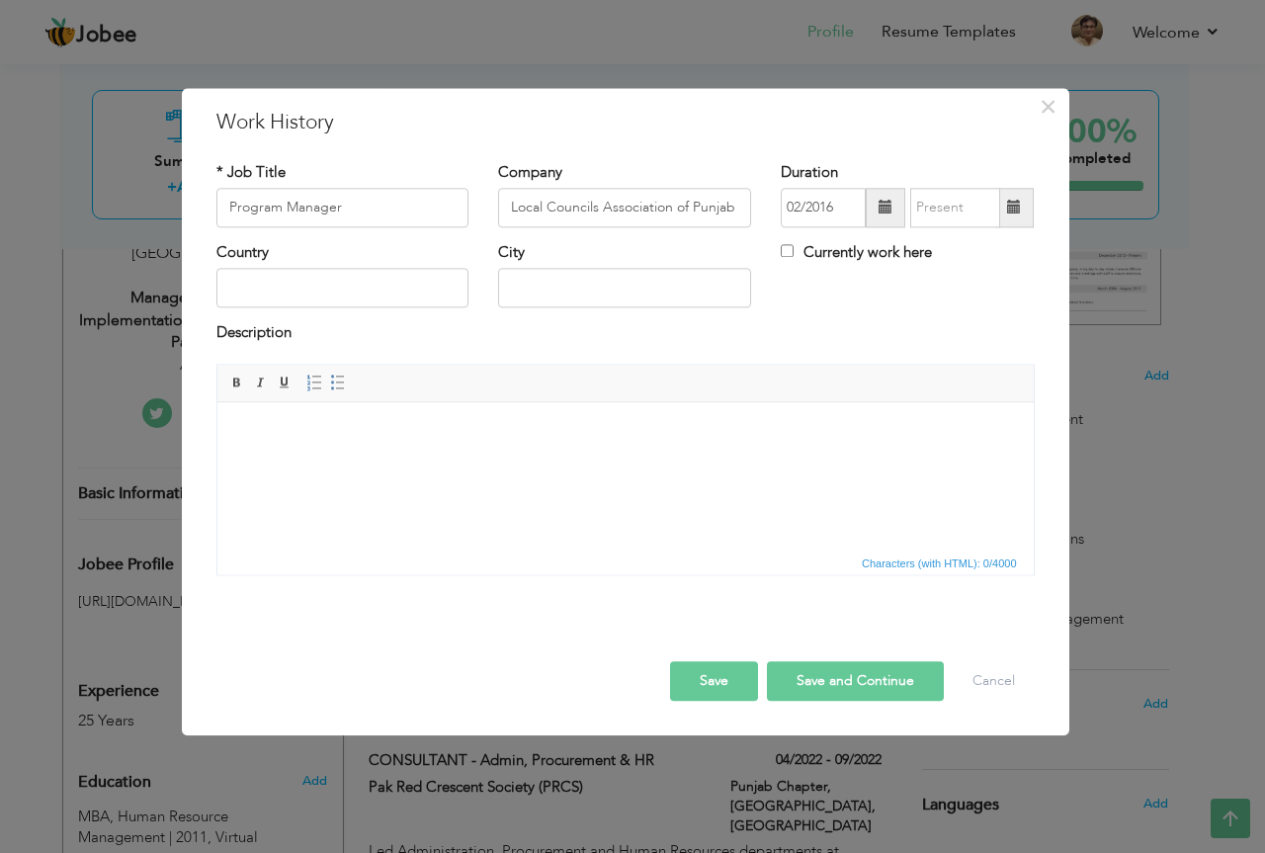
click at [1019, 203] on span at bounding box center [1014, 208] width 14 height 14
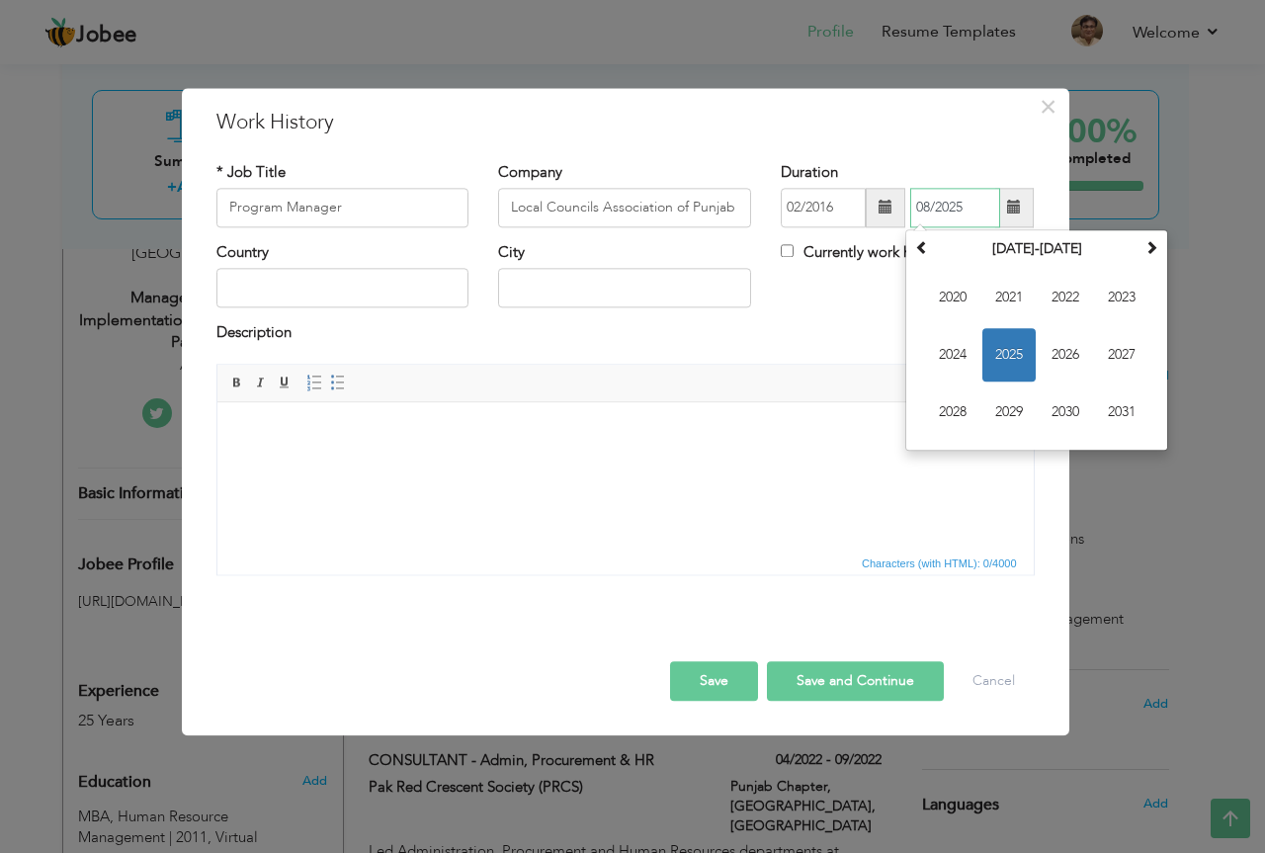
click at [907, 244] on div "[DATE] Su Mo Tu We Th Fr Sa 27 28 29 30 31 1 2 3 4 5 6 7 8 9 10 11 12 13 14 15 …" at bounding box center [1036, 339] width 263 height 221
click at [918, 244] on span at bounding box center [922, 247] width 14 height 14
click at [961, 408] on span "2018" at bounding box center [952, 411] width 53 height 53
click at [994, 360] on span "Jun" at bounding box center [1008, 354] width 53 height 53
type input "06/2018"
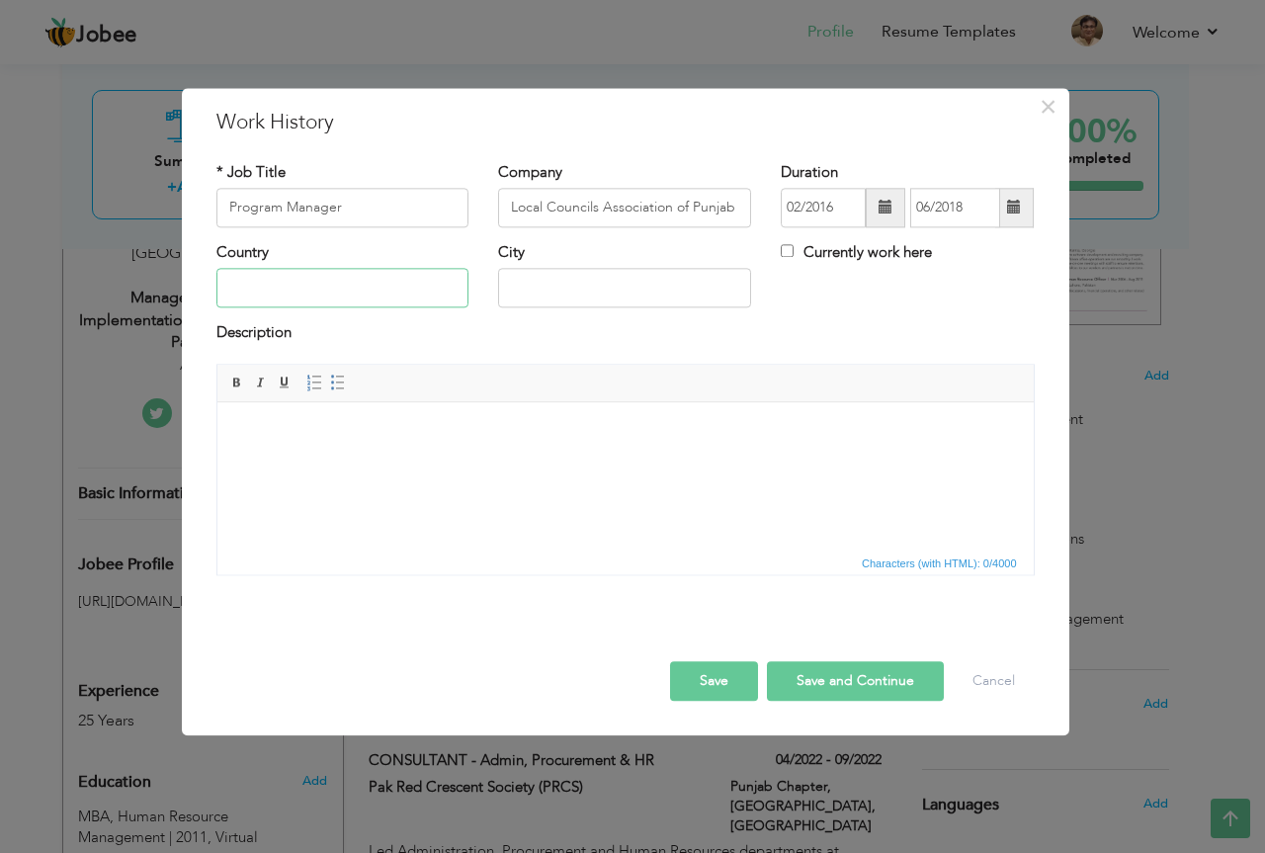
click at [440, 290] on input "text" at bounding box center [342, 289] width 253 height 40
type input "[GEOGRAPHIC_DATA]"
click at [456, 455] on html at bounding box center [624, 432] width 816 height 60
click at [301, 462] on html at bounding box center [624, 432] width 816 height 60
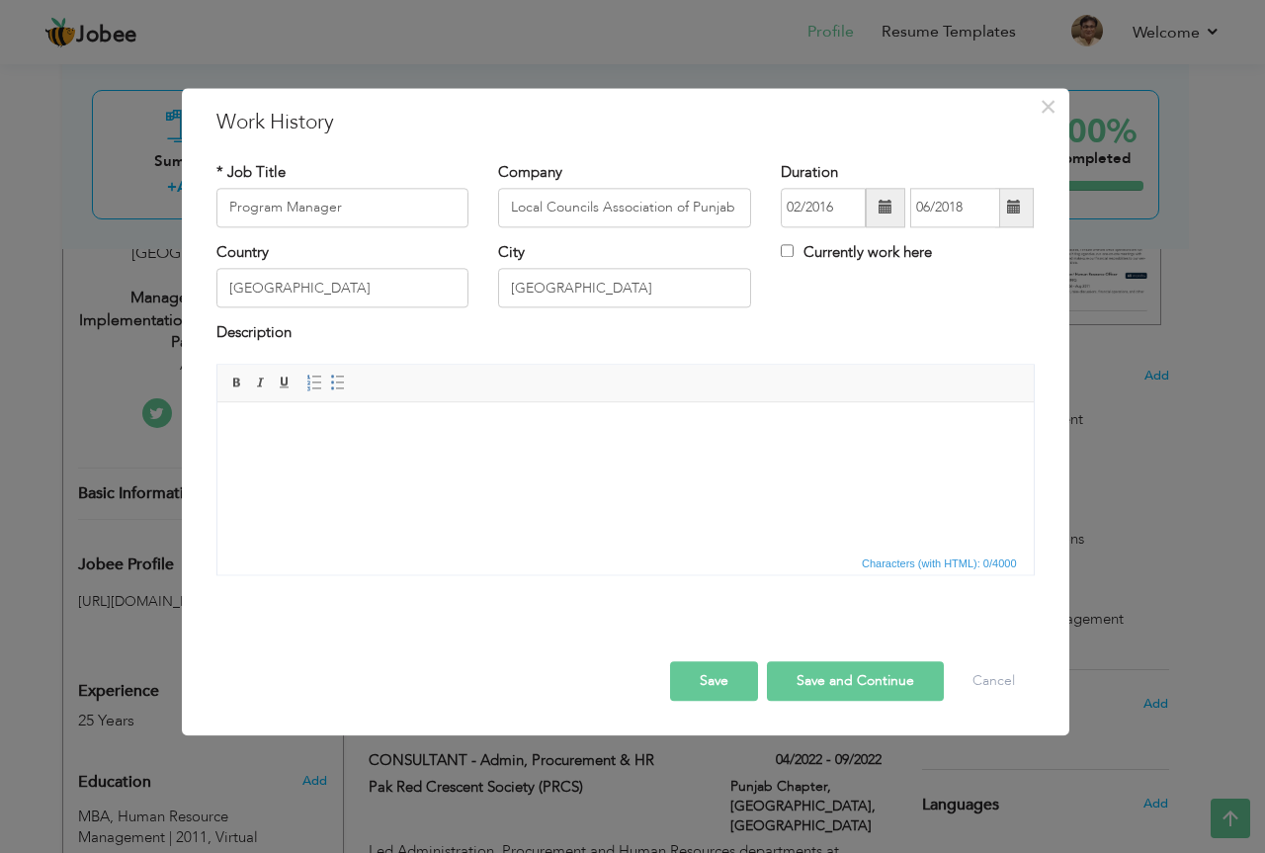
drag, startPoint x: 301, startPoint y: 471, endPoint x: 279, endPoint y: 487, distance: 27.7
click at [279, 462] on html at bounding box center [624, 432] width 816 height 60
paste body
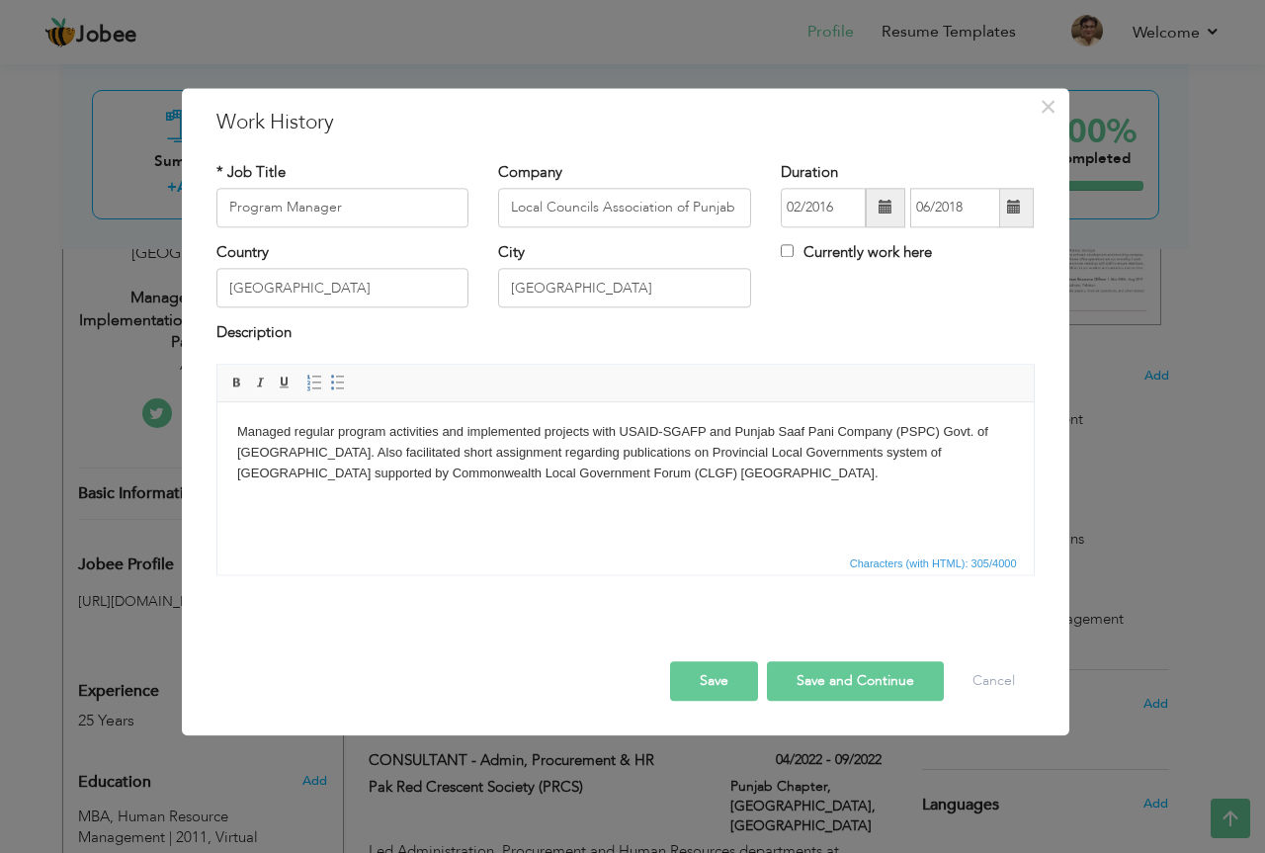
click at [733, 691] on button "Save" at bounding box center [714, 681] width 88 height 40
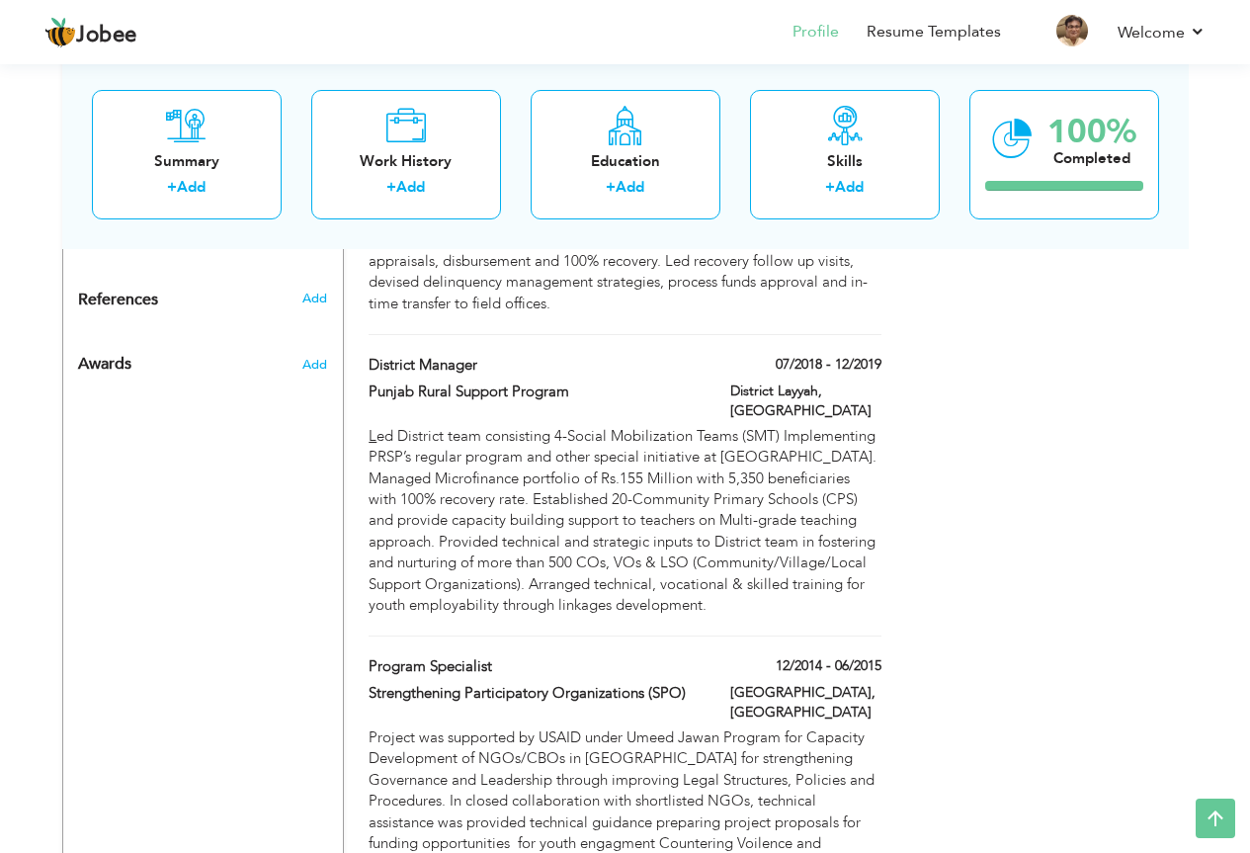
scroll to position [1680, 0]
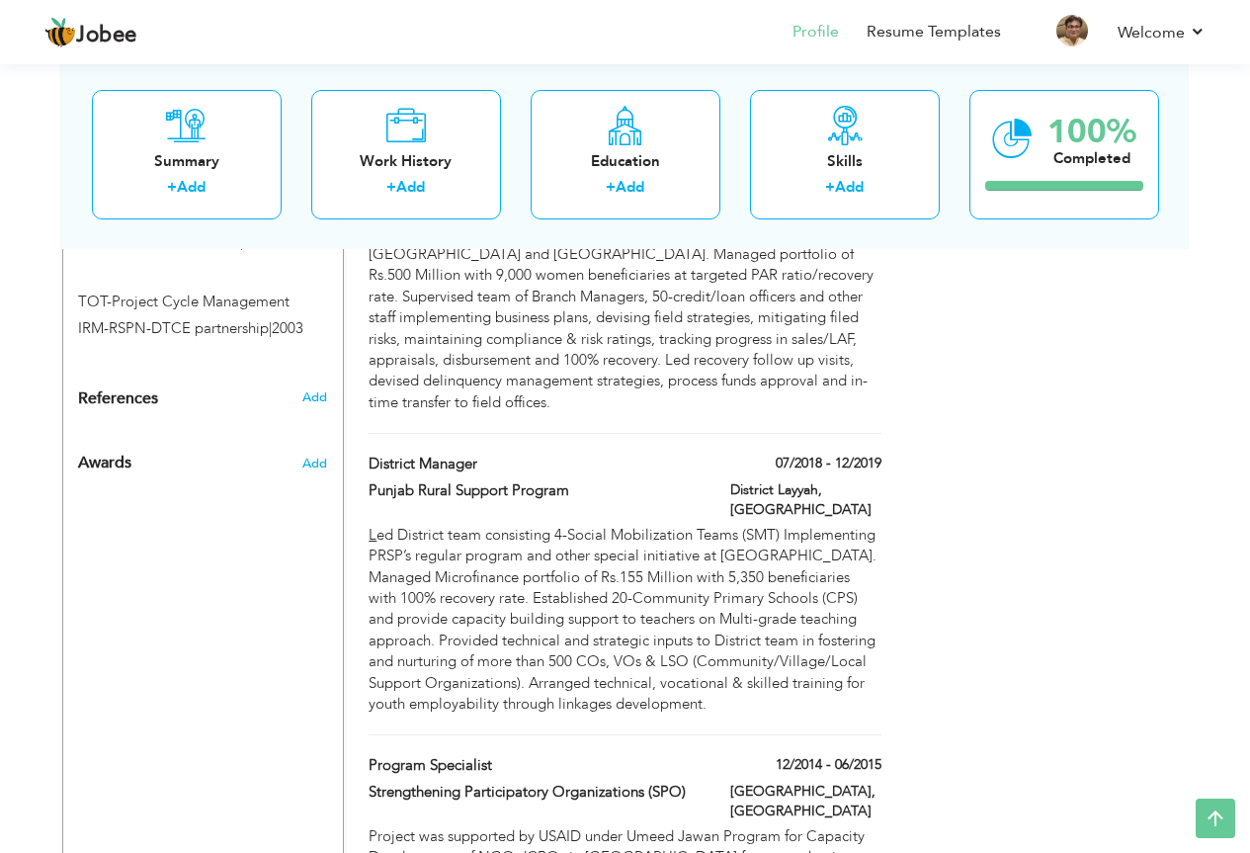
click at [886, 545] on div "L ed District team consisting 4-Social Mobilization Teams (SMT) Implementing PR…" at bounding box center [625, 620] width 542 height 191
type input "District Manager"
type input "Punjab Rural Support Program"
type input "07/2018"
type input "12/2019"
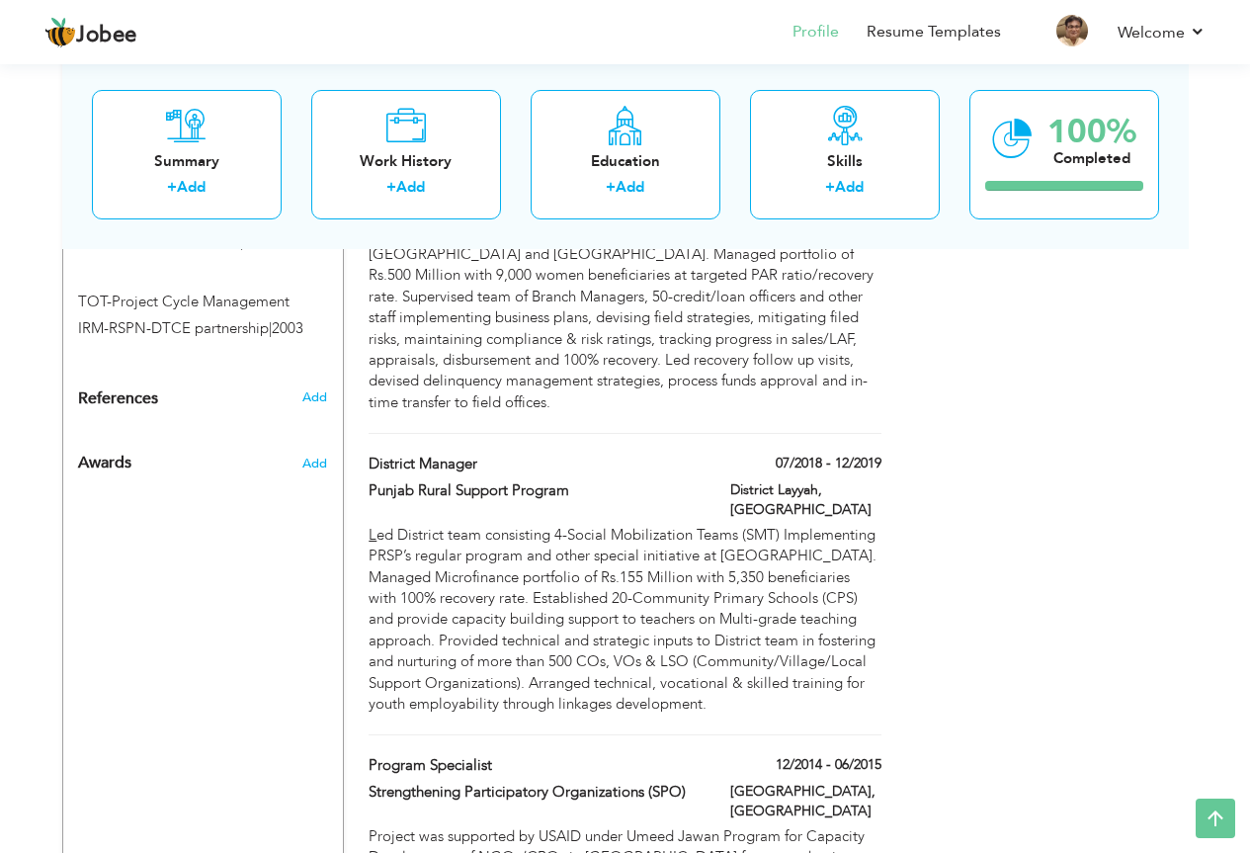
type input "District Layyah"
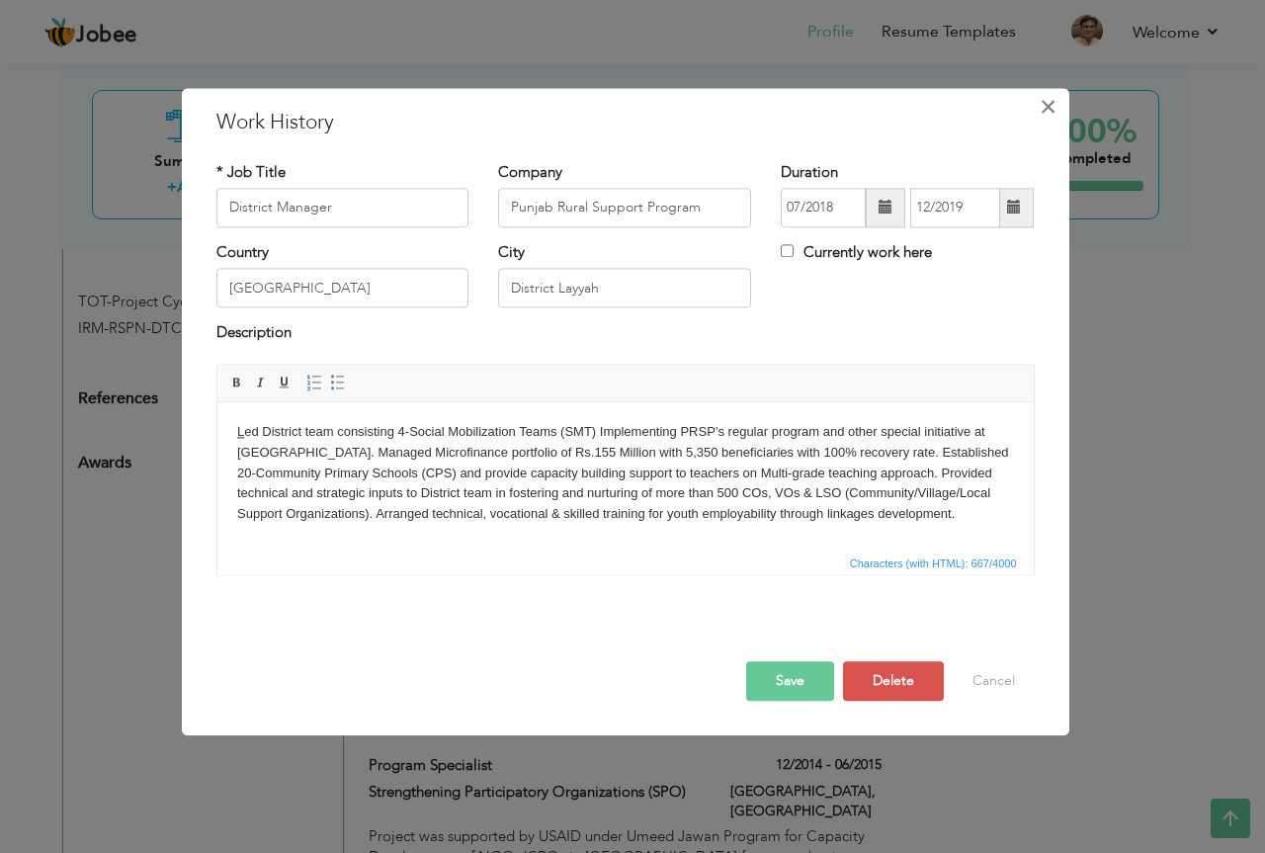
click at [1043, 112] on span "×" at bounding box center [1048, 107] width 17 height 36
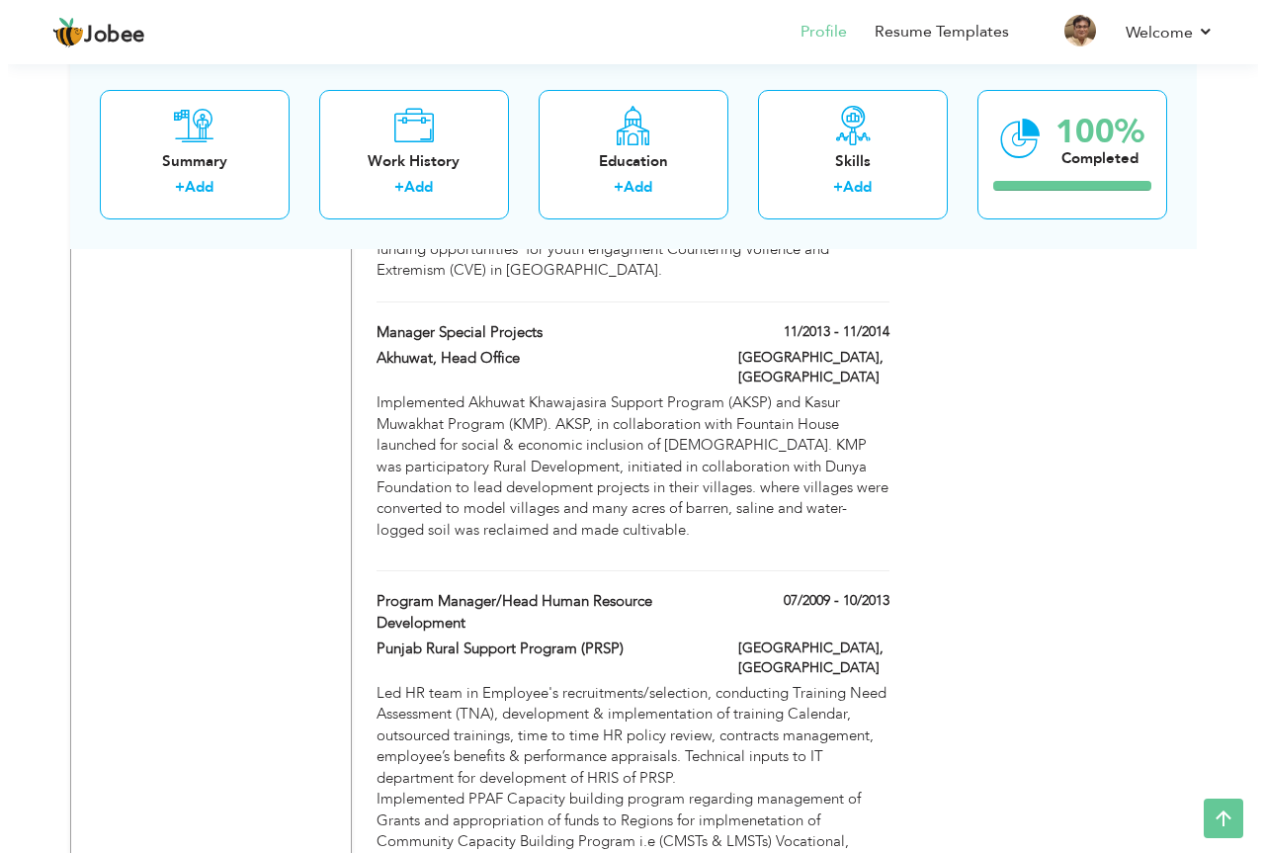
scroll to position [2610, 0]
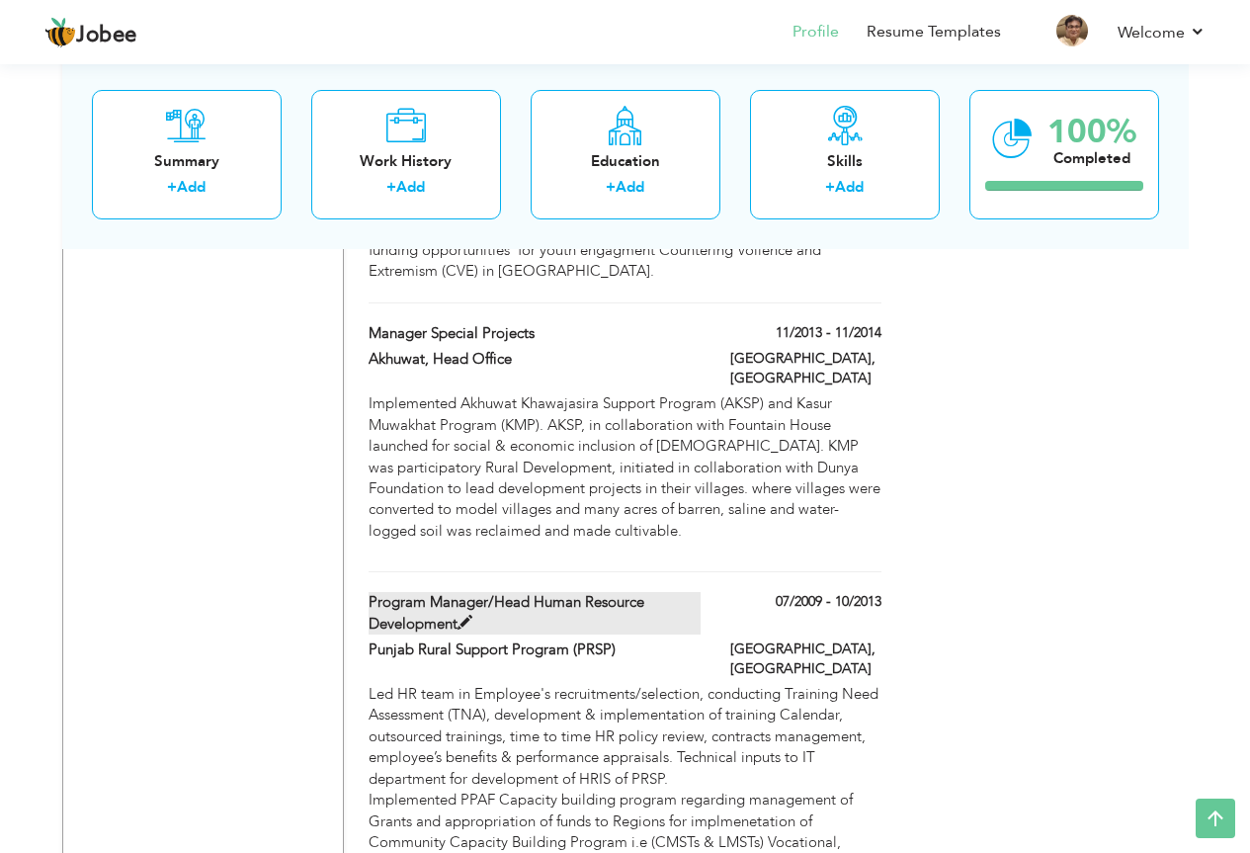
click at [521, 592] on label "Program Manager/Head Human Resource Development" at bounding box center [535, 613] width 332 height 42
type input "Program Manager/Head Human Resource Development"
type input "Punjab Rural Support Program (PRSP)"
type input "07/2009"
type input "10/2013"
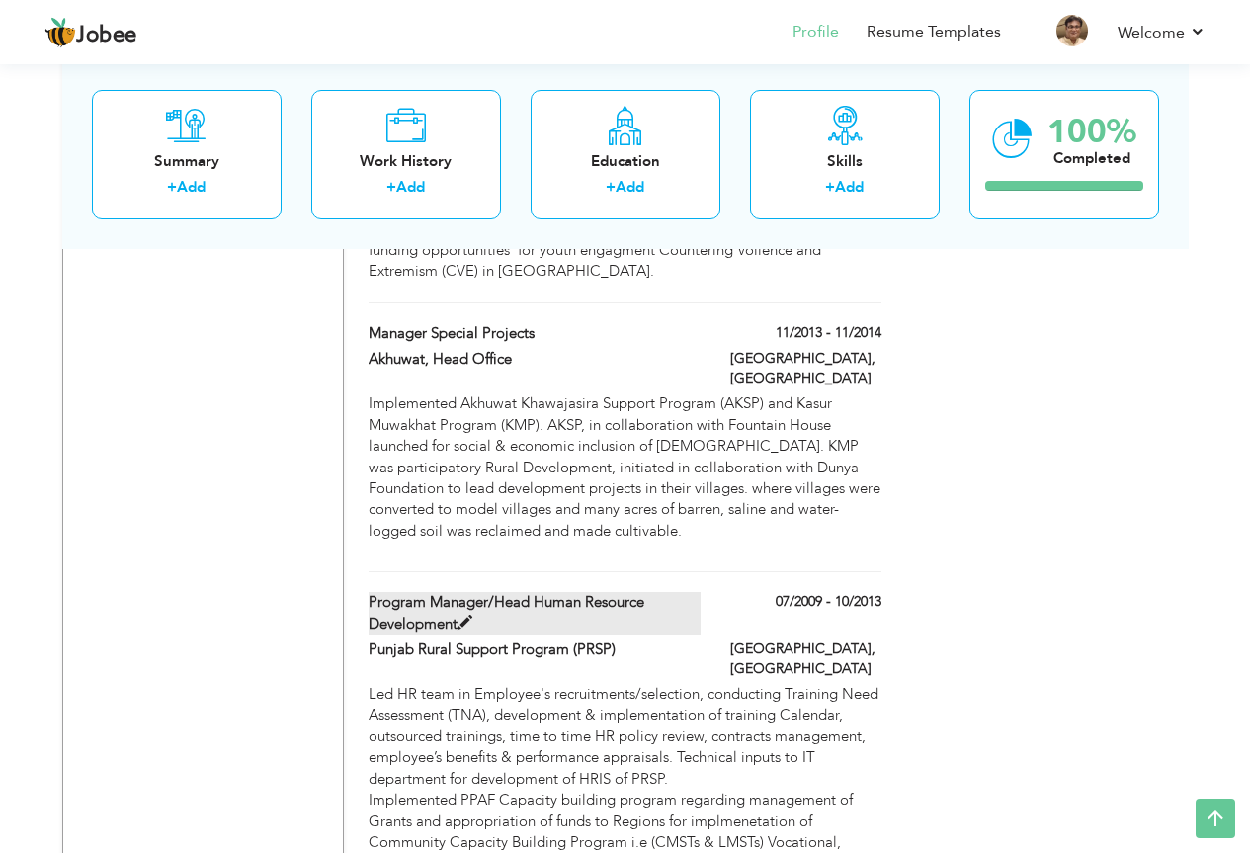
type input "[GEOGRAPHIC_DATA]"
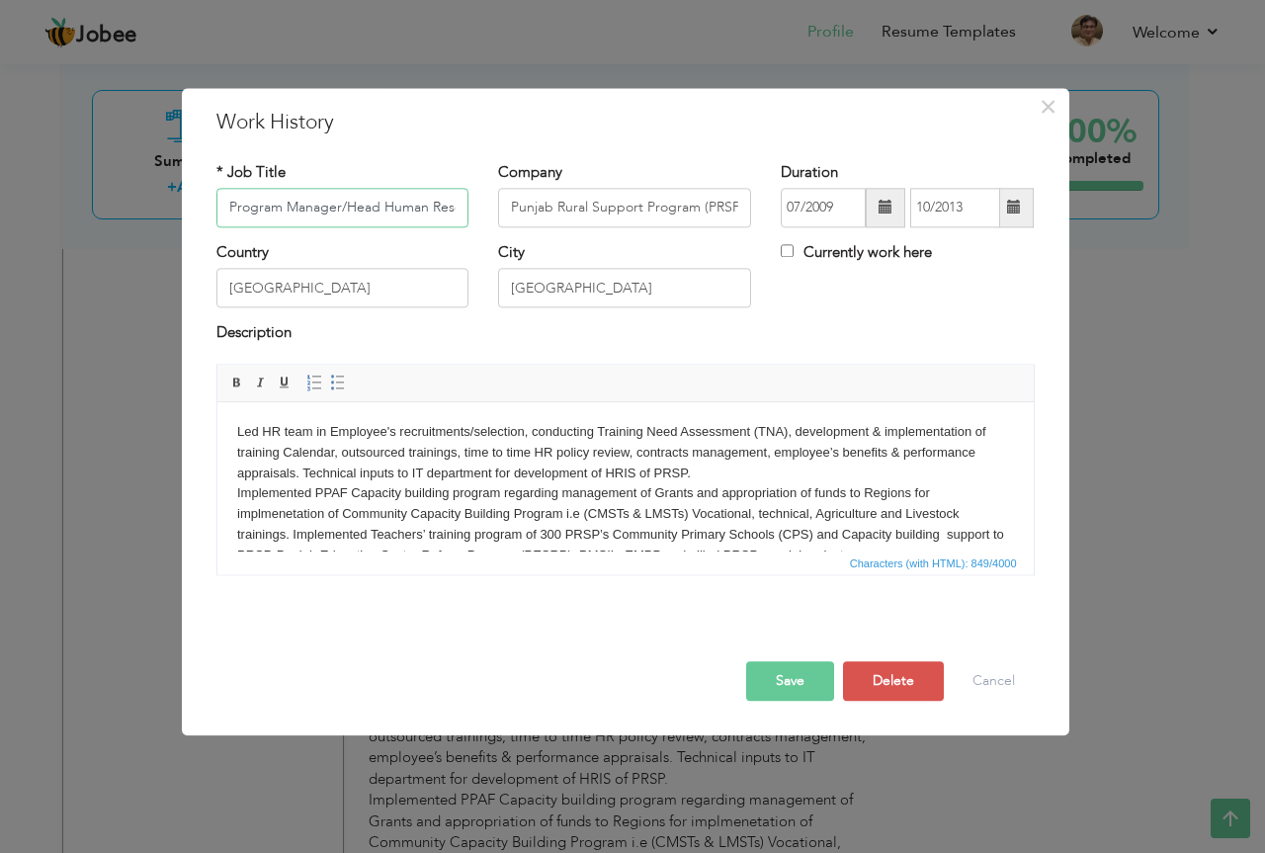
scroll to position [0, 118]
click at [229, 209] on input "Program Manager/Head Human Resource Development" at bounding box center [342, 208] width 253 height 40
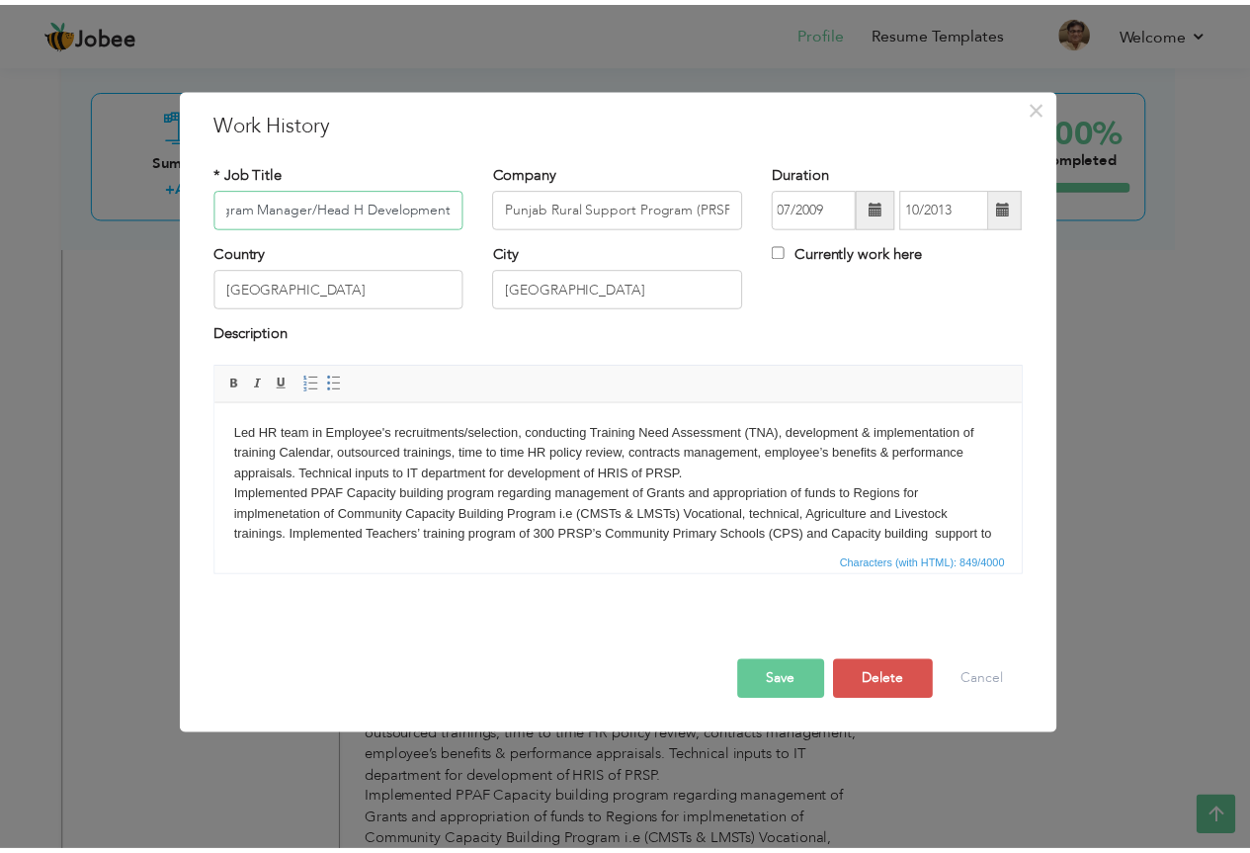
scroll to position [0, 0]
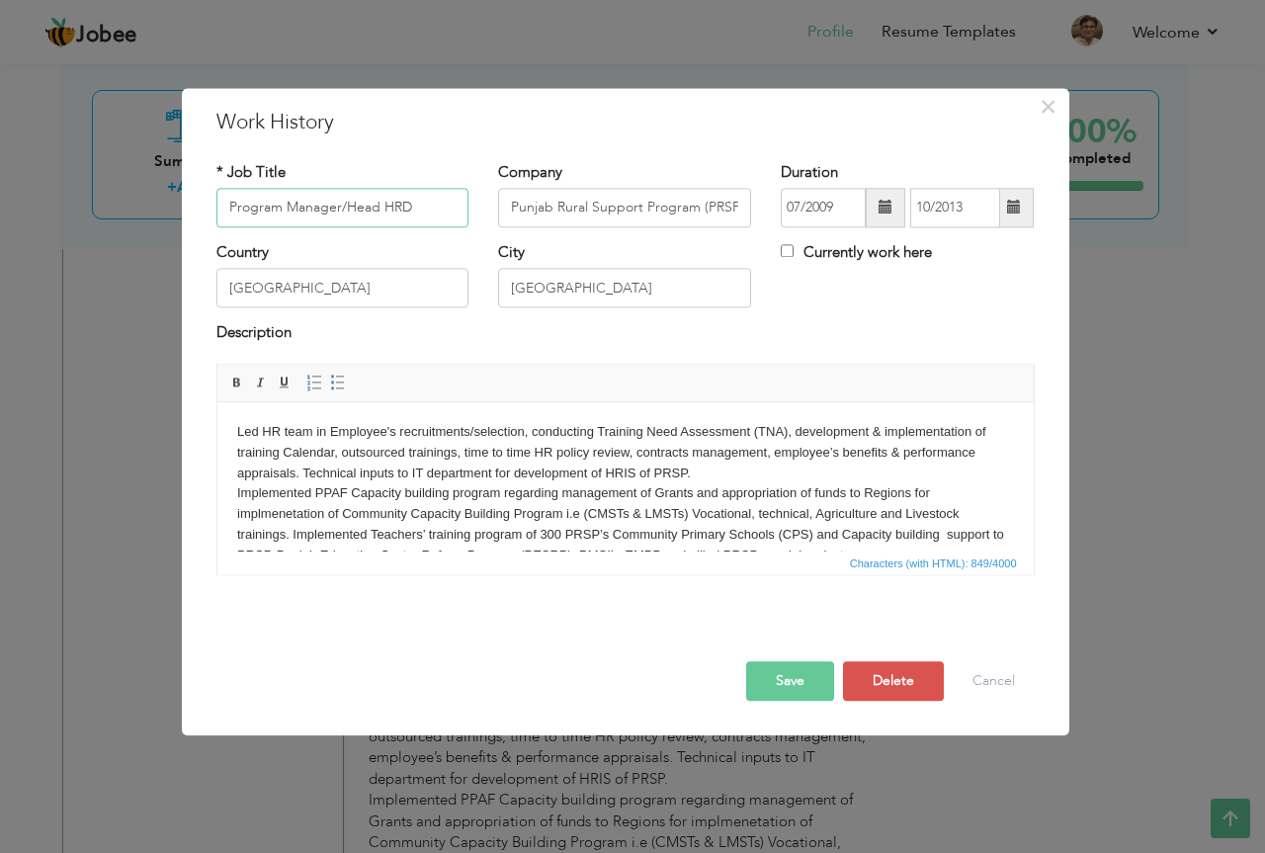
type input "Program Manager/Head HRD"
click at [773, 668] on button "Save" at bounding box center [790, 681] width 88 height 40
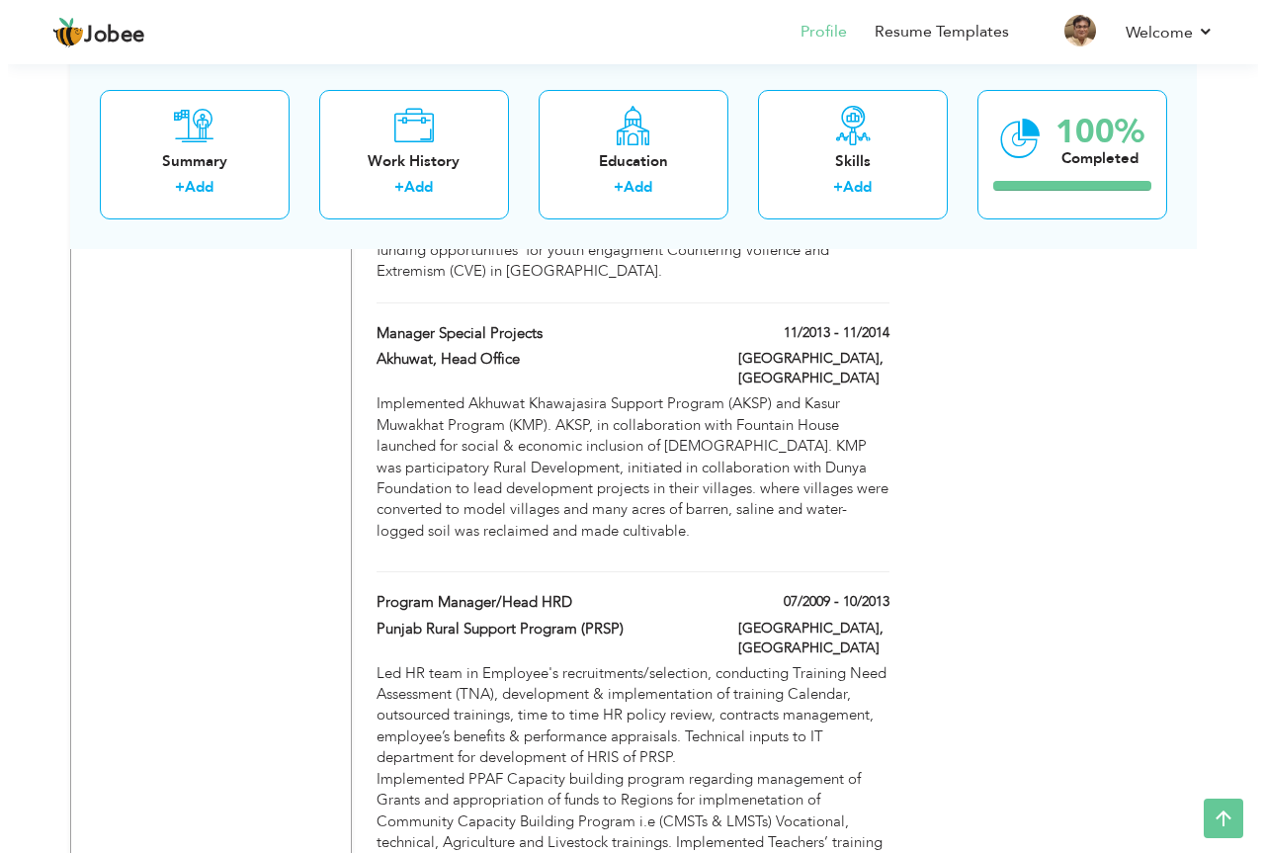
scroll to position [2709, 0]
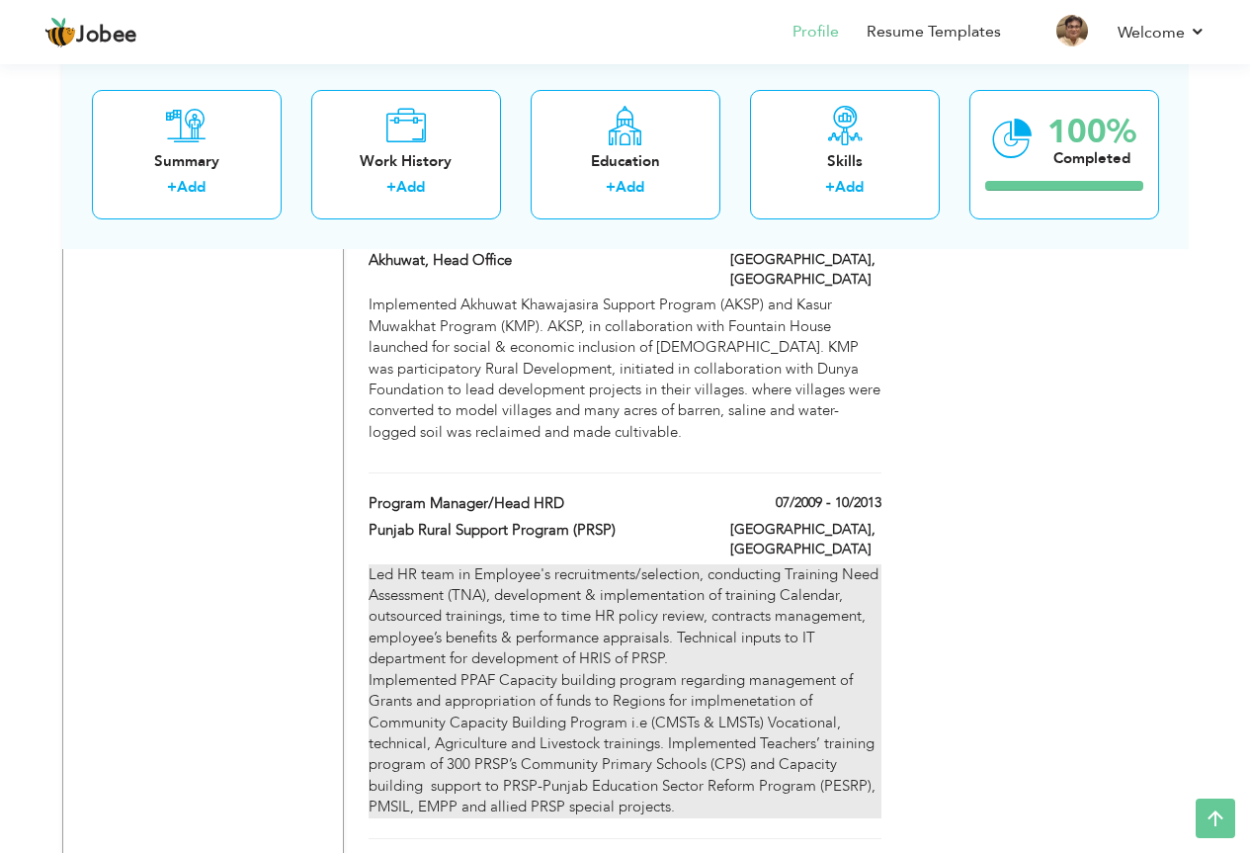
click at [408, 564] on div "Led HR team in Employee's recruitments/selection, conducting Training Need Asse…" at bounding box center [625, 691] width 512 height 254
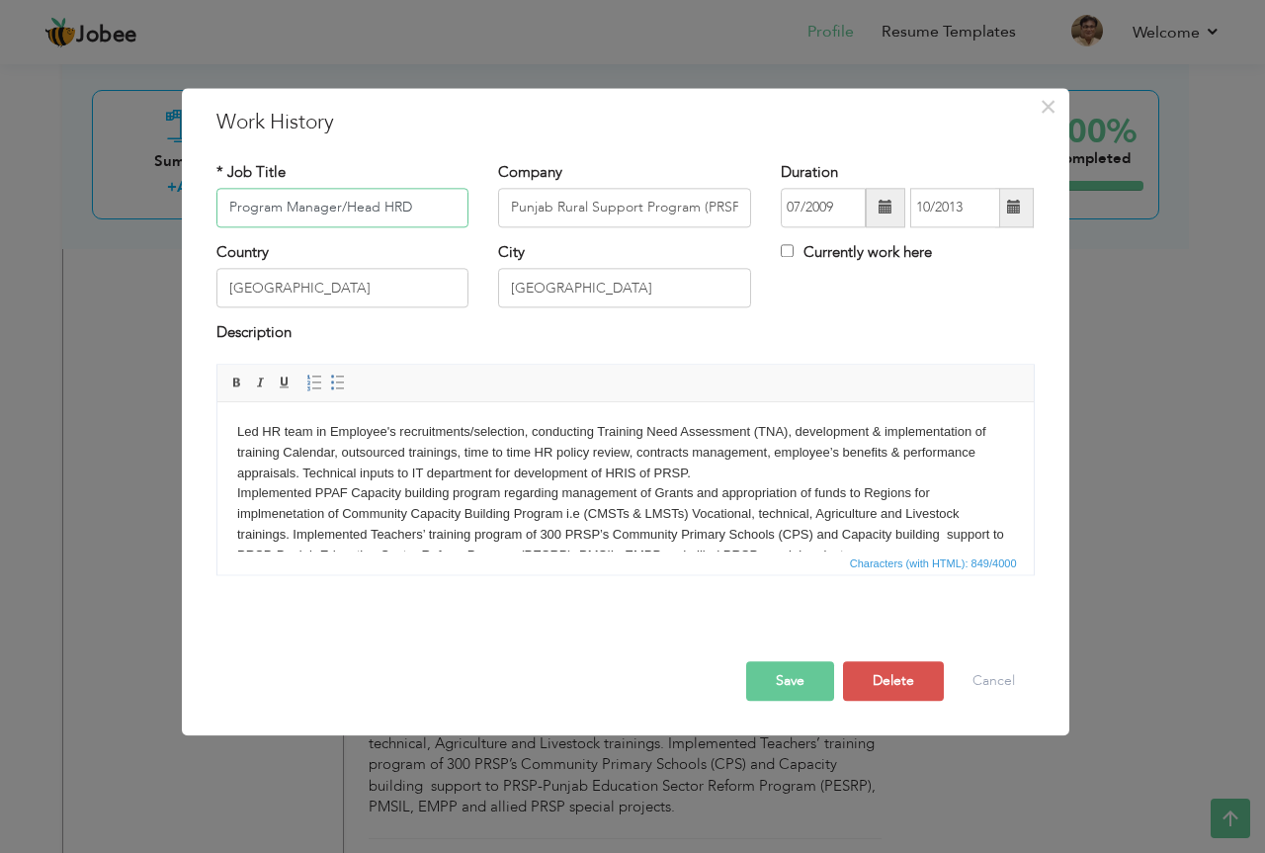
scroll to position [36, 0]
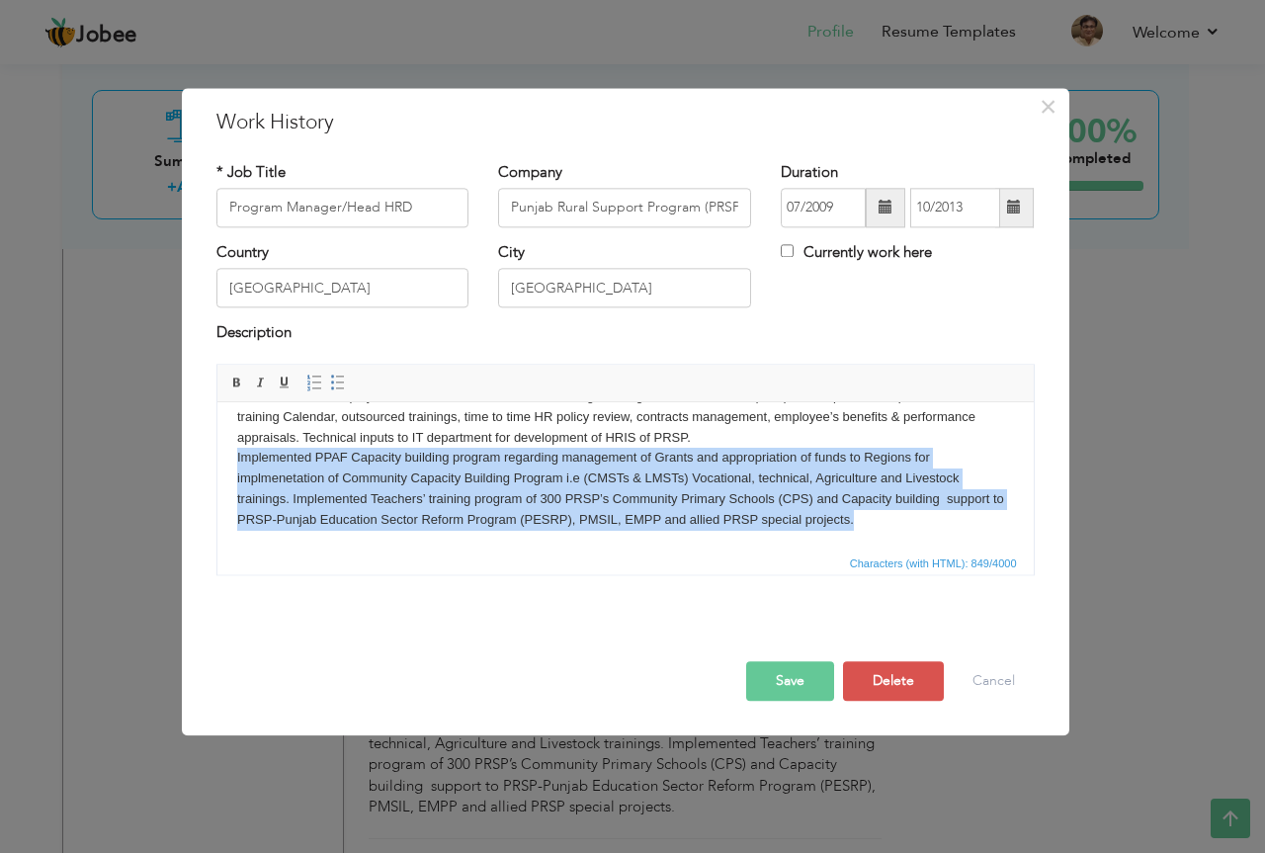
drag, startPoint x: 235, startPoint y: 458, endPoint x: 887, endPoint y: 518, distance: 655.0
click at [891, 518] on body "Led HR team in Employee's recruitments/selection, conducting Training Need Asse…" at bounding box center [624, 458] width 777 height 144
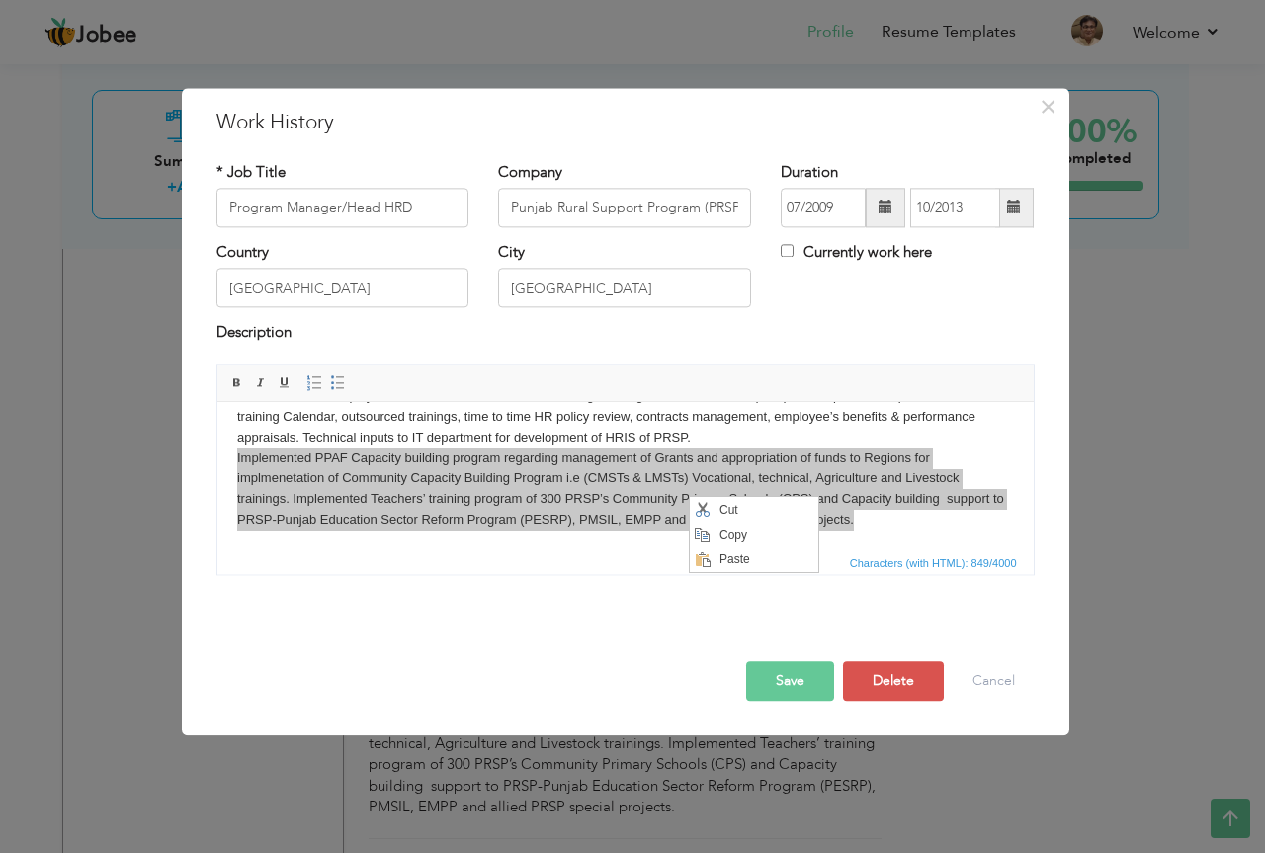
scroll to position [0, 0]
click at [751, 535] on span "Copy" at bounding box center [764, 535] width 103 height 24
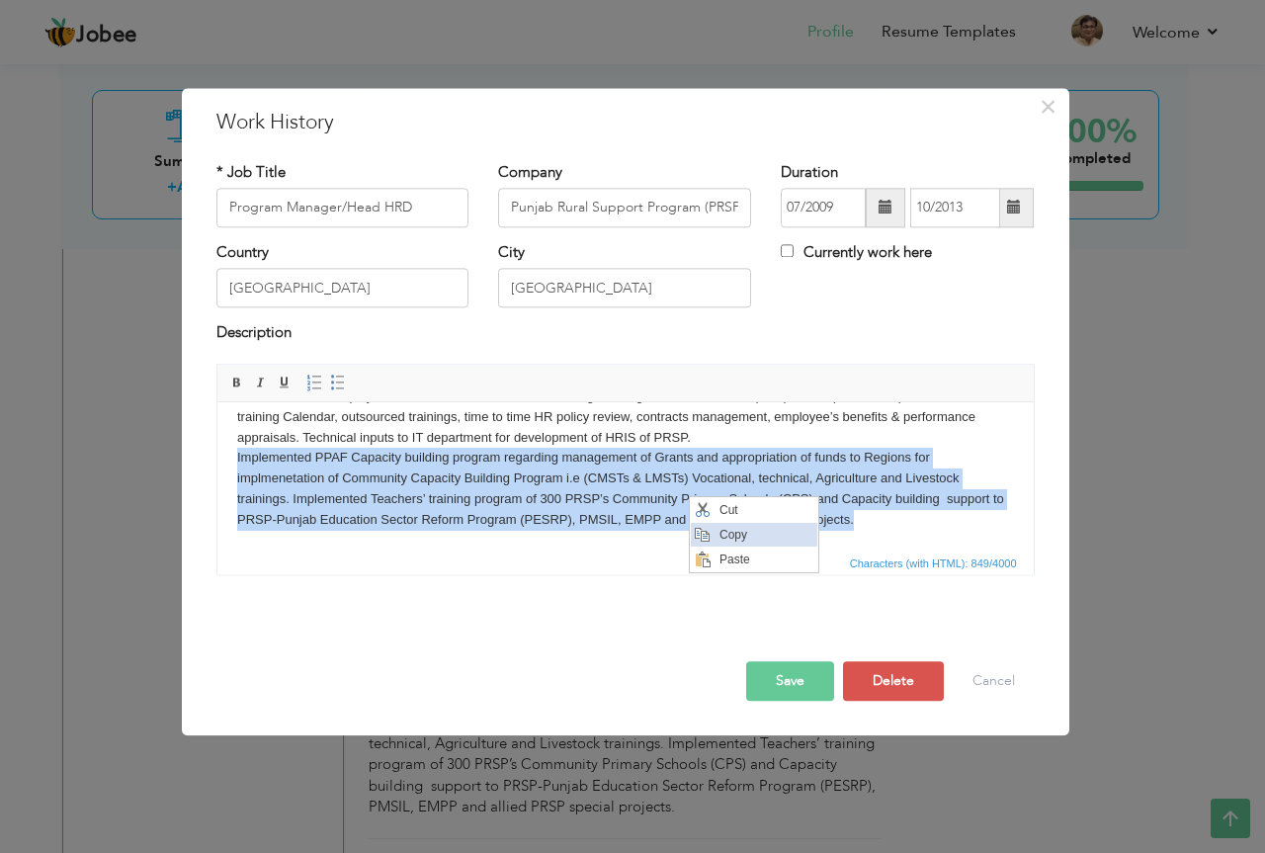
copy body "Implemented PPAF Capacity building program regarding management of Grants and a…"
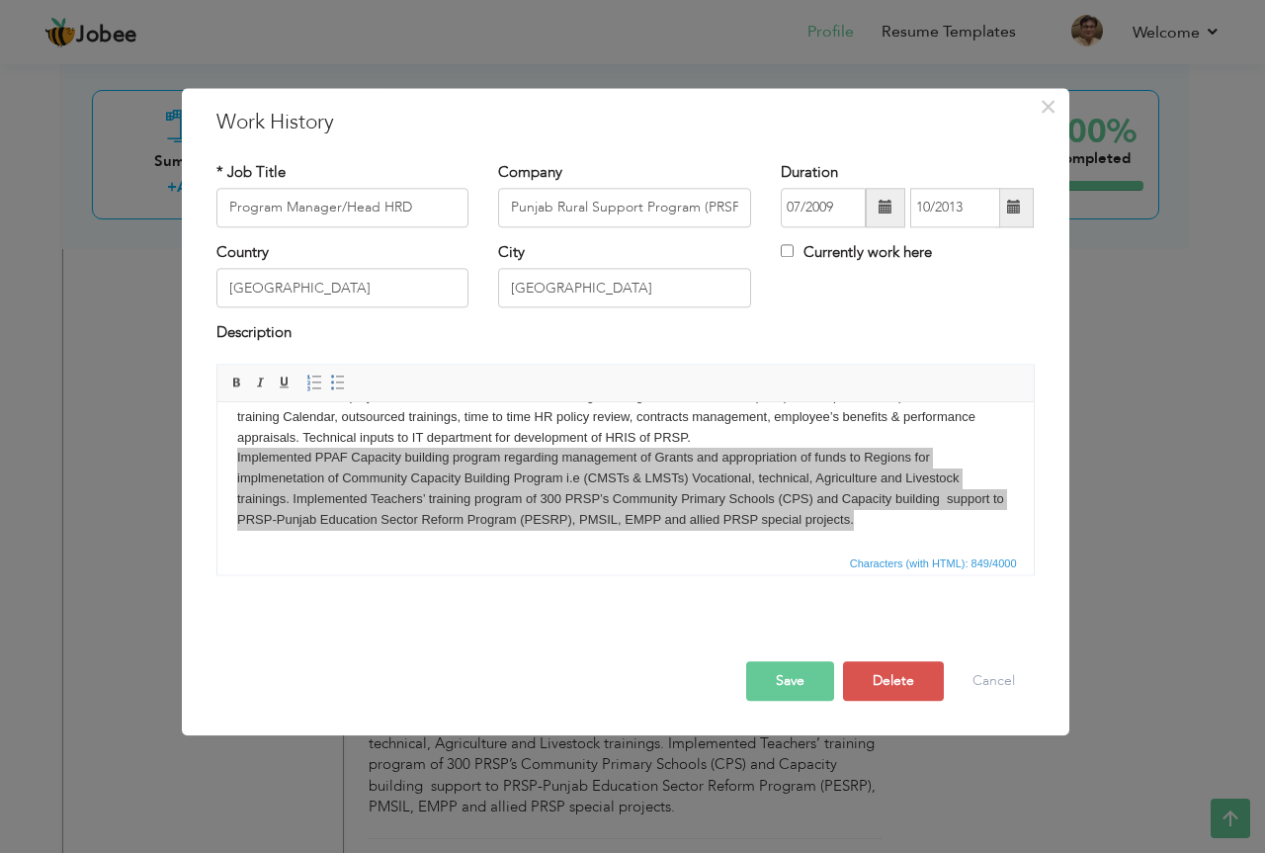
click at [282, 557] on span "Characters (with HTML): 849/4000" at bounding box center [625, 562] width 816 height 24
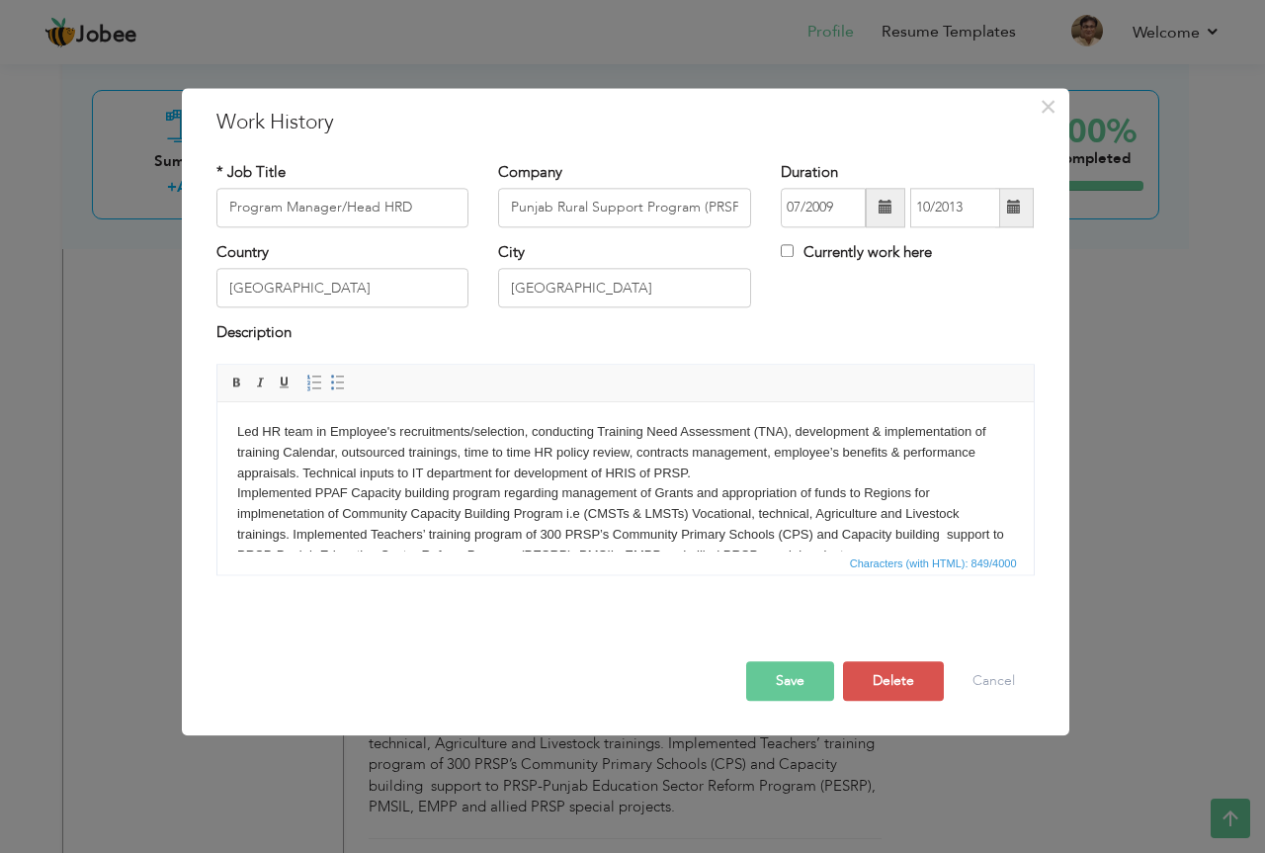
click at [794, 428] on body "Led HR team in Employee's recruitments/selection, conducting Training Need Asse…" at bounding box center [624, 494] width 777 height 144
click at [711, 472] on body "Led HR team in Employee's recruitments/selection, conducting Training Need Asse…" at bounding box center [624, 494] width 777 height 144
click at [967, 473] on body "Led HR team in Employee's recruitments/selection, conducting Training Need Asse…" at bounding box center [624, 494] width 777 height 144
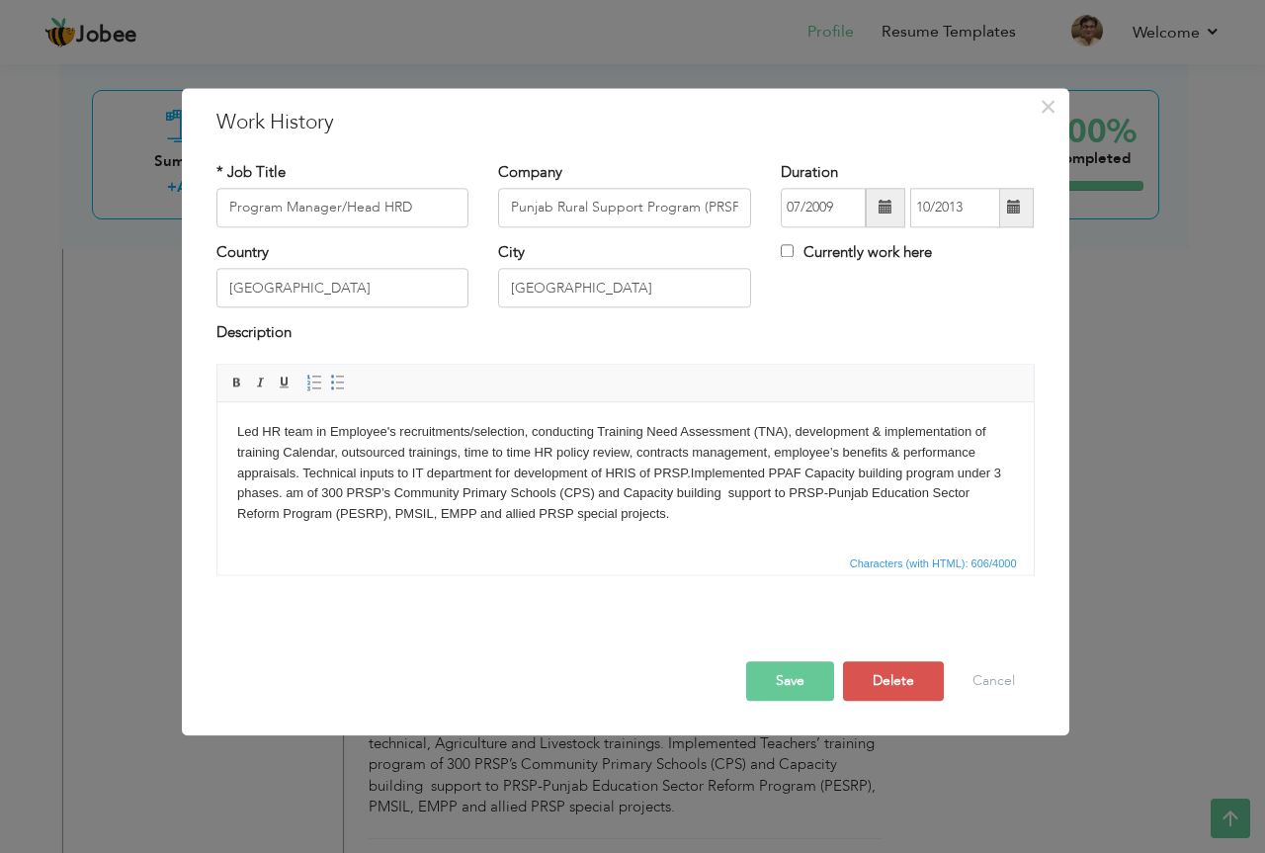
click at [310, 623] on div at bounding box center [626, 626] width 848 height 12
click at [688, 474] on body "Led HR team in Employee's recruitments/selection, conducting Training Need Asse…" at bounding box center [624, 473] width 777 height 103
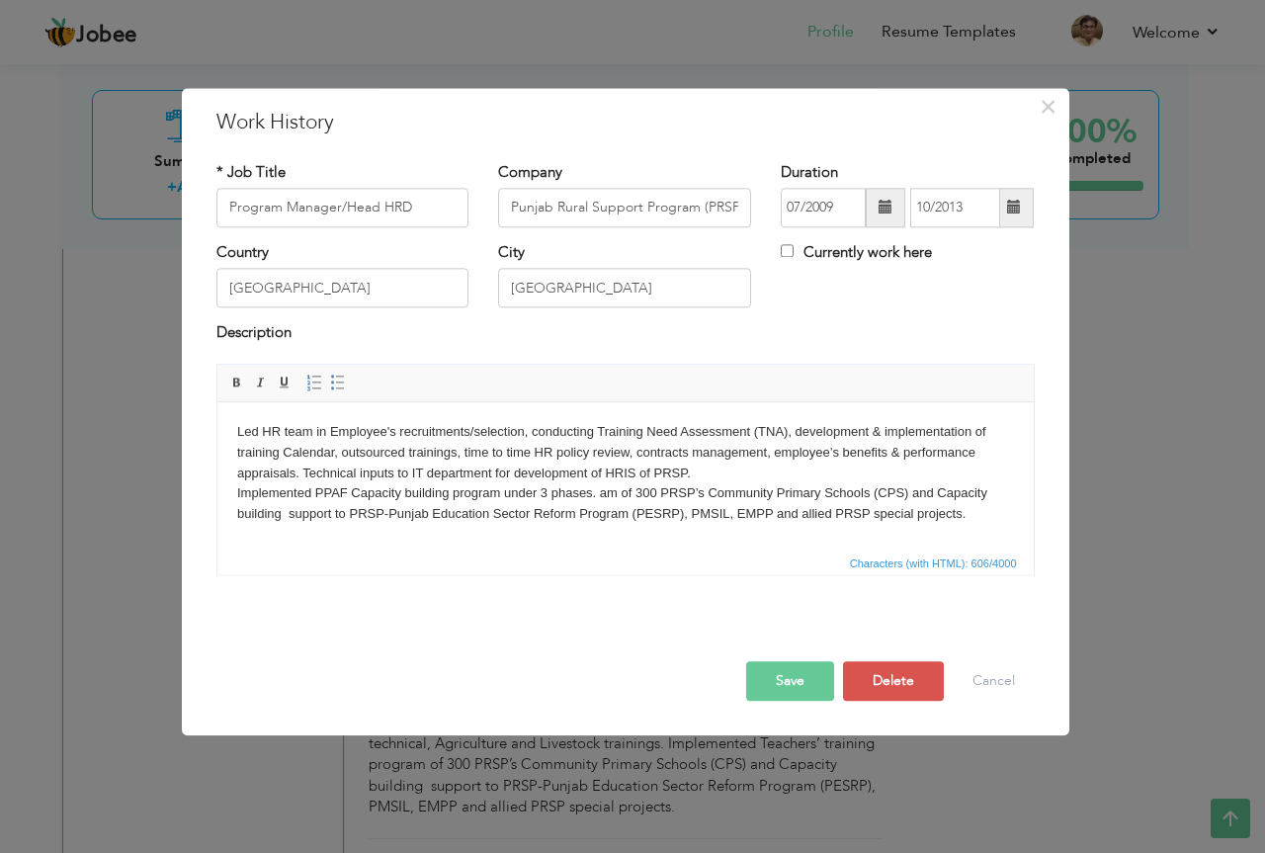
click at [591, 493] on body "Led HR team in Employee's recruitments/selection, conducting Training Need Asse…" at bounding box center [624, 473] width 777 height 103
click at [592, 490] on body "Led HR team in Employee's recruitments/selection, conducting Training Need Asse…" at bounding box center [624, 484] width 777 height 124
click at [936, 514] on body "Led HR team in Employee's recruitments/selection, conducting Training Need Asse…" at bounding box center [624, 484] width 777 height 124
click at [787, 683] on button "Save" at bounding box center [790, 681] width 88 height 40
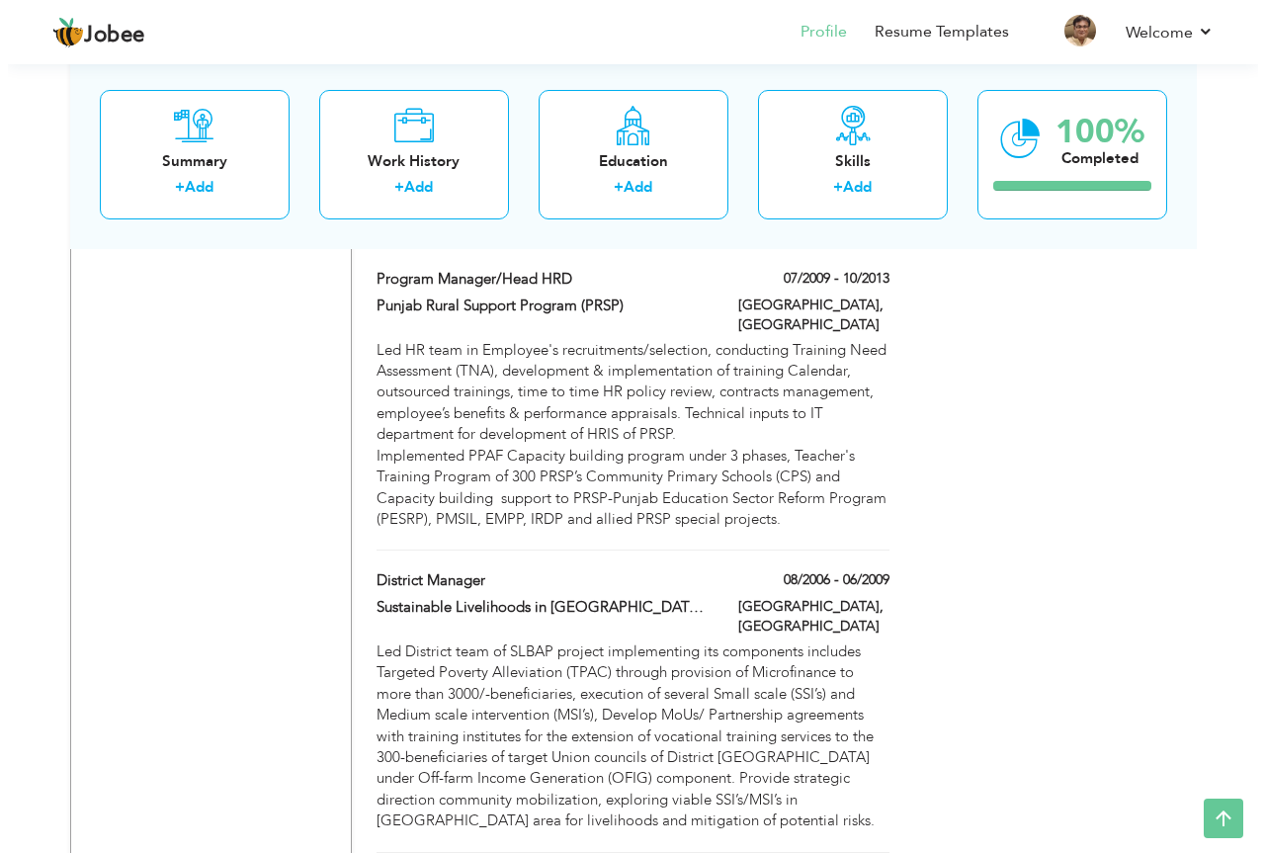
scroll to position [2946, 0]
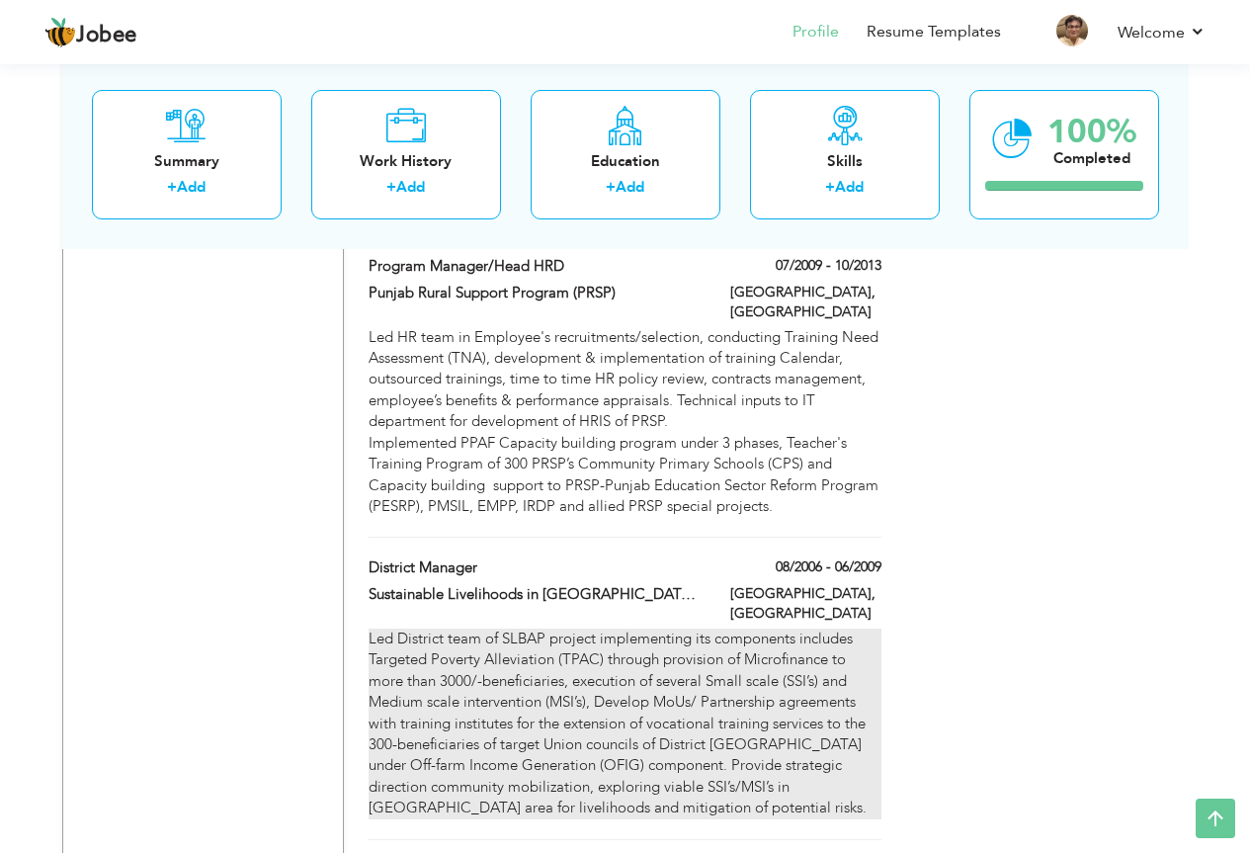
click at [579, 628] on div "Led District team of SLBAP project implementing its components includes Targete…" at bounding box center [625, 723] width 512 height 191
type input "District Manager"
type input "Sustainable Livelihoods in [GEOGRAPHIC_DATA] Area’s Project-SLBAP (PRSP & ABAD …"
type input "08/2006"
type input "06/2009"
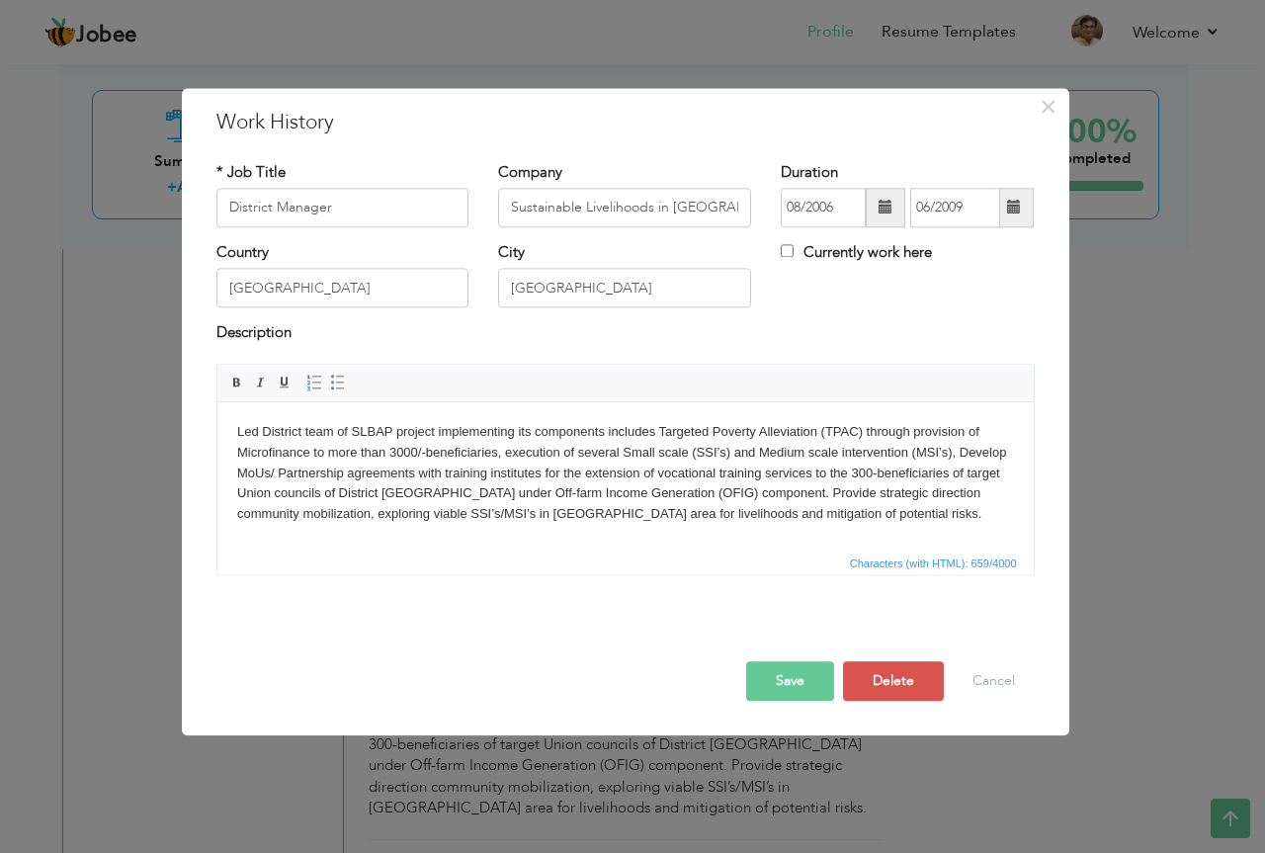
click at [311, 449] on body "Led District team of SLBAP project implementing its components includes Targete…" at bounding box center [624, 473] width 777 height 103
click at [554, 449] on body "Led District team of SLBAP project implementing its components includes Targete…" at bounding box center [624, 473] width 777 height 103
click at [520, 449] on body "Led District team of SLBAP project implementing its components includes Targete…" at bounding box center [624, 473] width 777 height 103
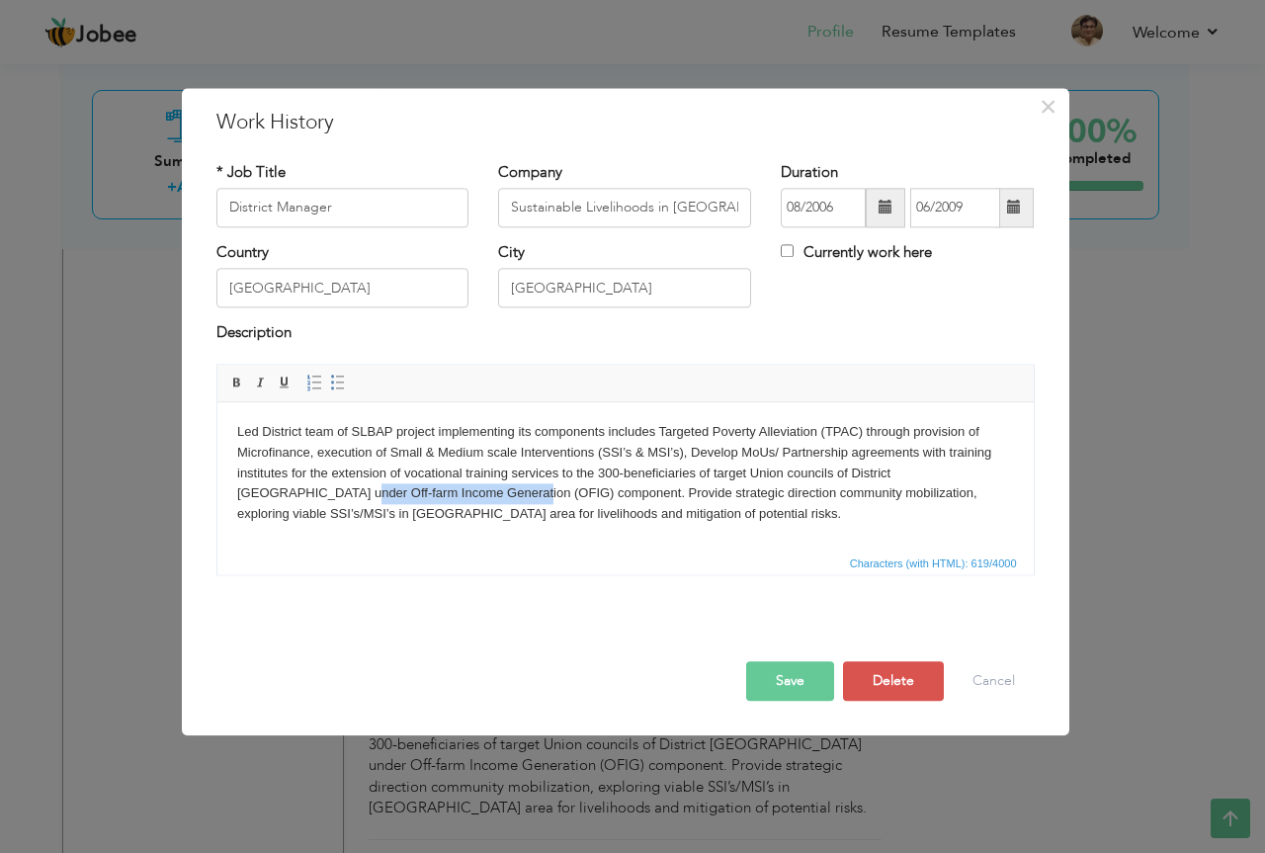
drag, startPoint x: 237, startPoint y: 494, endPoint x: 418, endPoint y: 492, distance: 180.8
click at [418, 492] on body "Led District team of SLBAP project implementing its components includes Targete…" at bounding box center [624, 473] width 777 height 103
click at [447, 542] on html "Led District team of SLBAP project implementing its components includes Targete…" at bounding box center [624, 473] width 816 height 142
drag, startPoint x: 978, startPoint y: 470, endPoint x: 414, endPoint y: 499, distance: 565.0
click at [414, 499] on body "Led District team of SLBAP project implementing its components includes Targete…" at bounding box center [624, 473] width 777 height 103
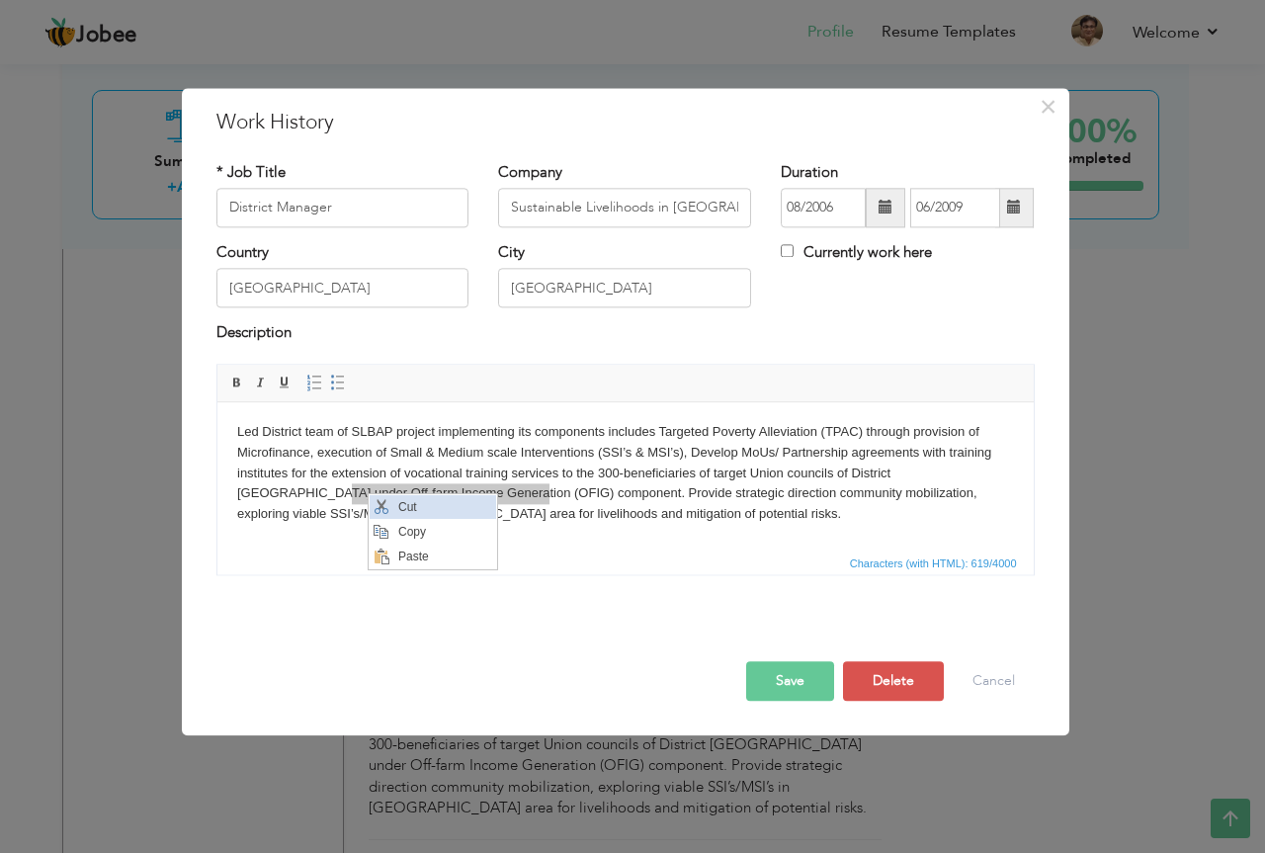
click at [403, 503] on span "Cut" at bounding box center [443, 507] width 103 height 24
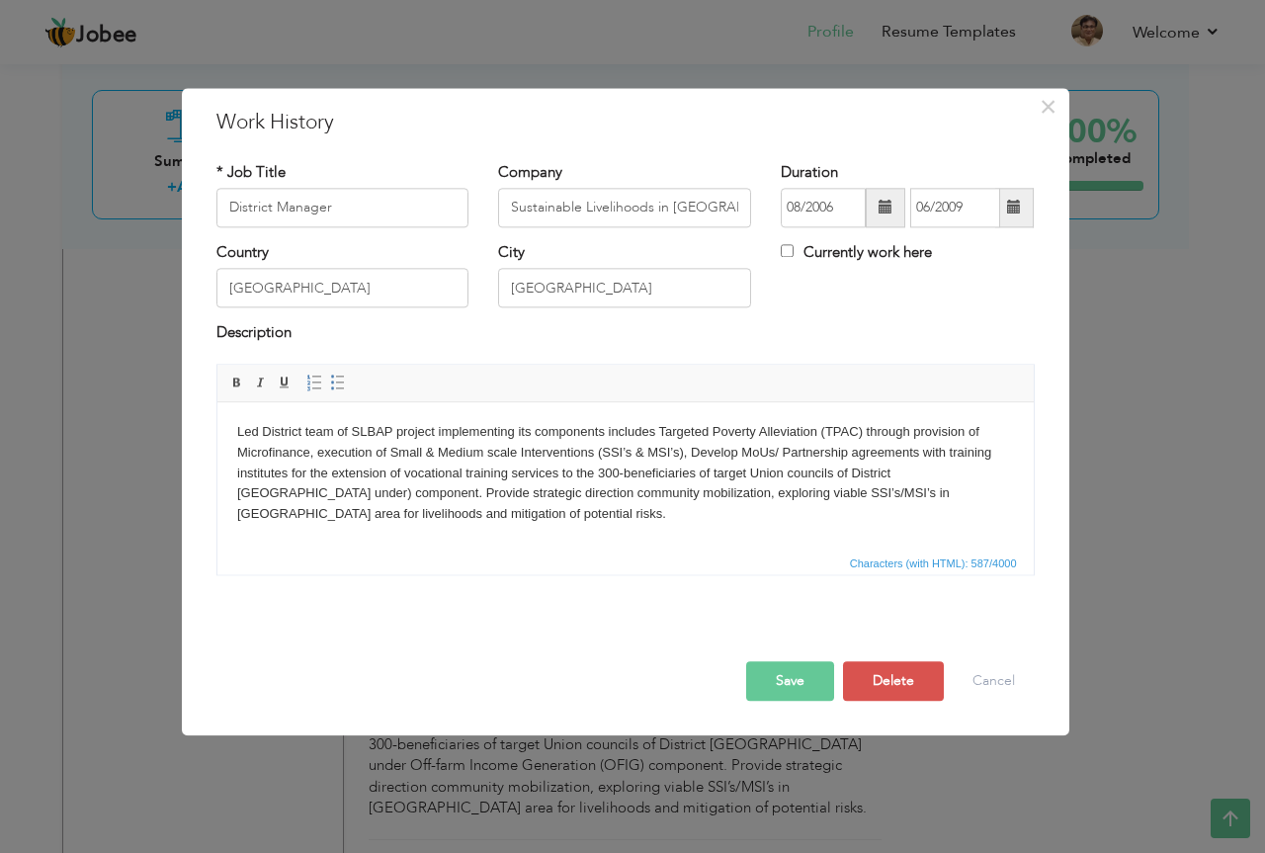
click at [682, 448] on body "Led District team of SLBAP project implementing its components includes Targete…" at bounding box center [624, 473] width 777 height 103
click at [740, 459] on span "Paste" at bounding box center [788, 464] width 103 height 24
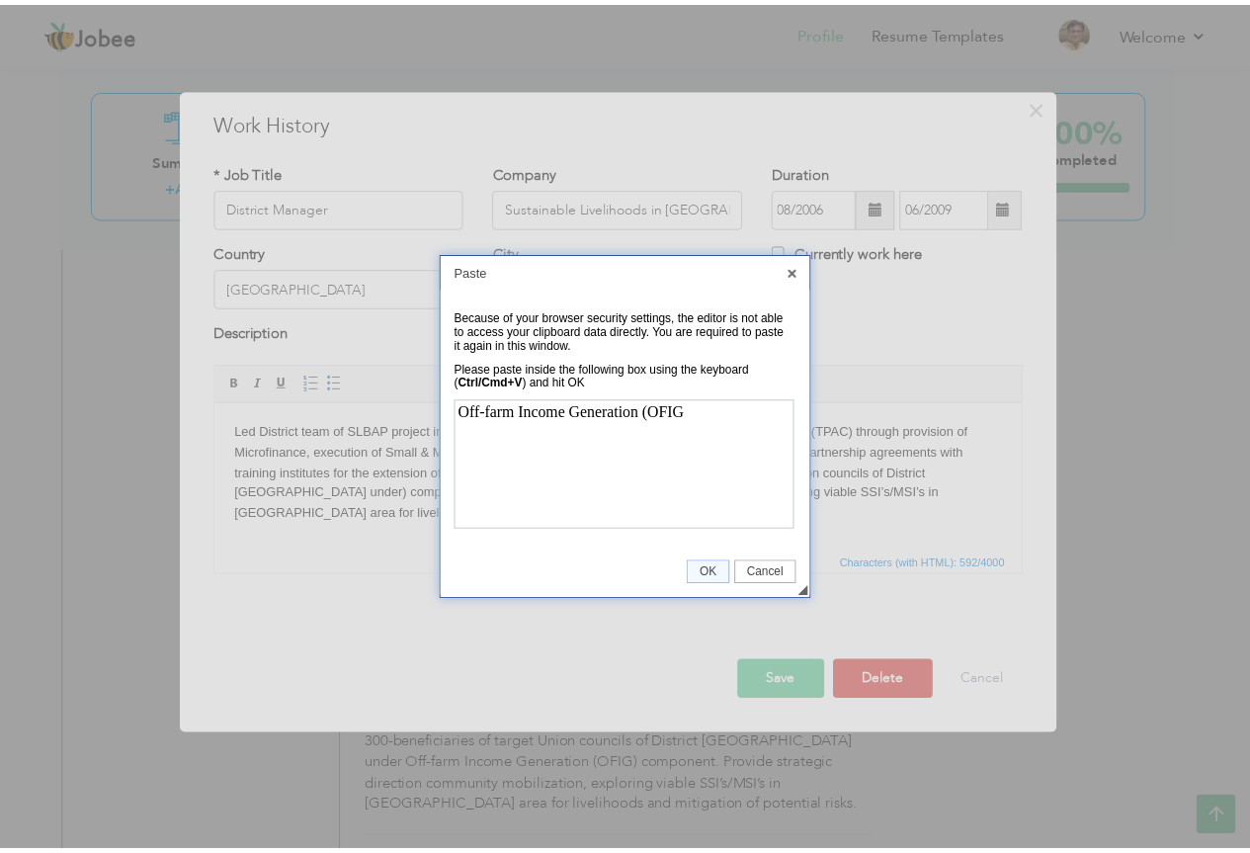
scroll to position [0, 0]
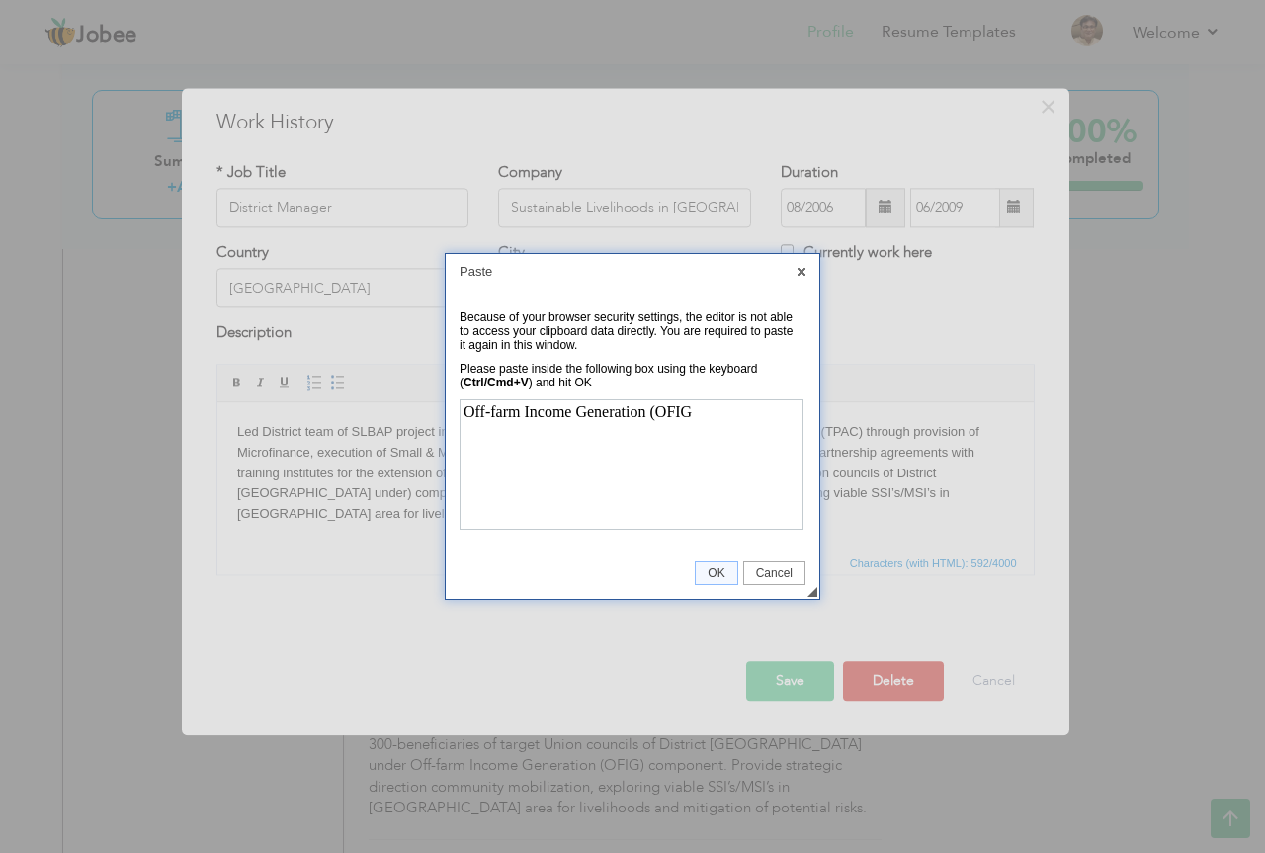
click at [720, 567] on link "OK" at bounding box center [716, 573] width 42 height 24
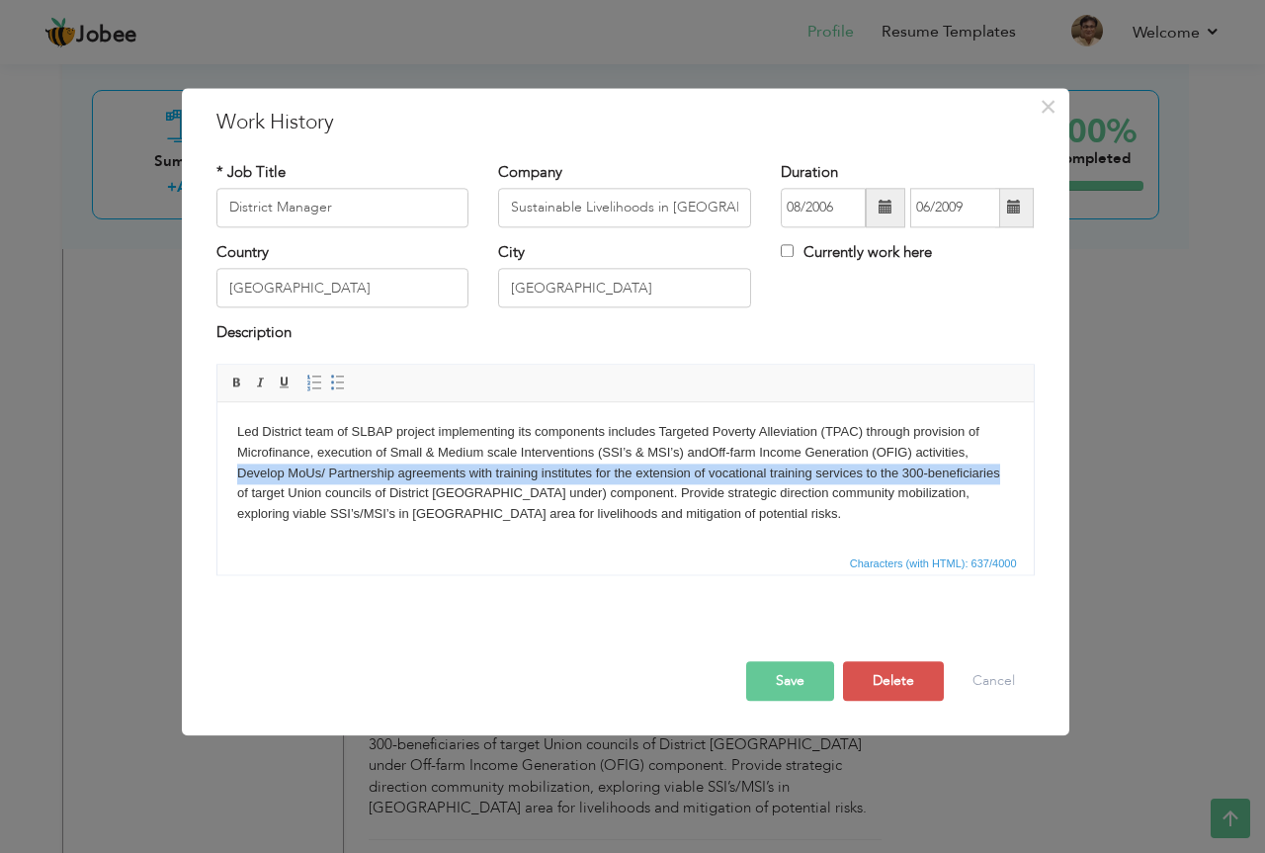
drag, startPoint x: 236, startPoint y: 469, endPoint x: 998, endPoint y: 462, distance: 761.9
click at [998, 462] on body "Led District team of SLBAP project implementing its components includes Targete…" at bounding box center [624, 473] width 777 height 103
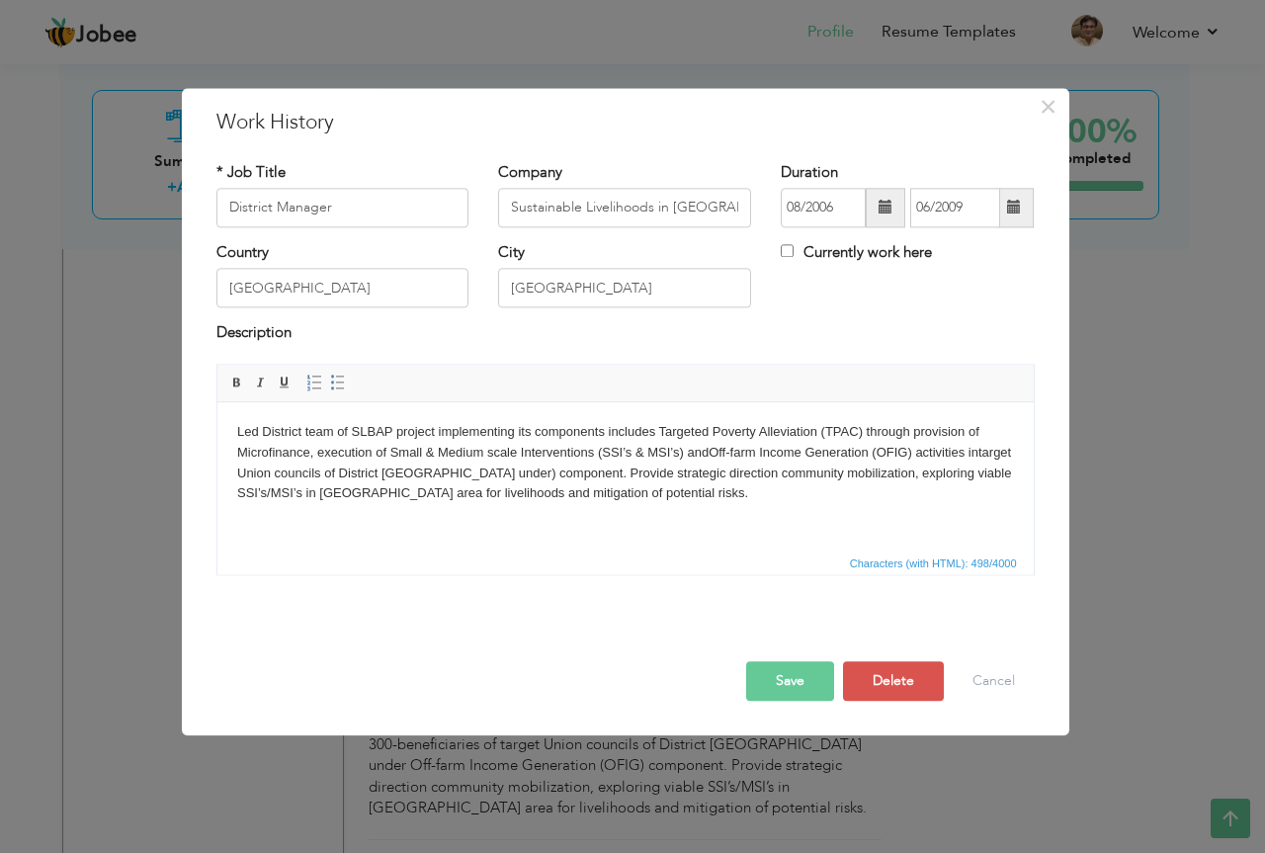
click at [502, 474] on body "Led District team of SLBAP project implementing its components includes Targete…" at bounding box center [624, 463] width 777 height 82
click at [787, 687] on button "Save" at bounding box center [790, 681] width 88 height 40
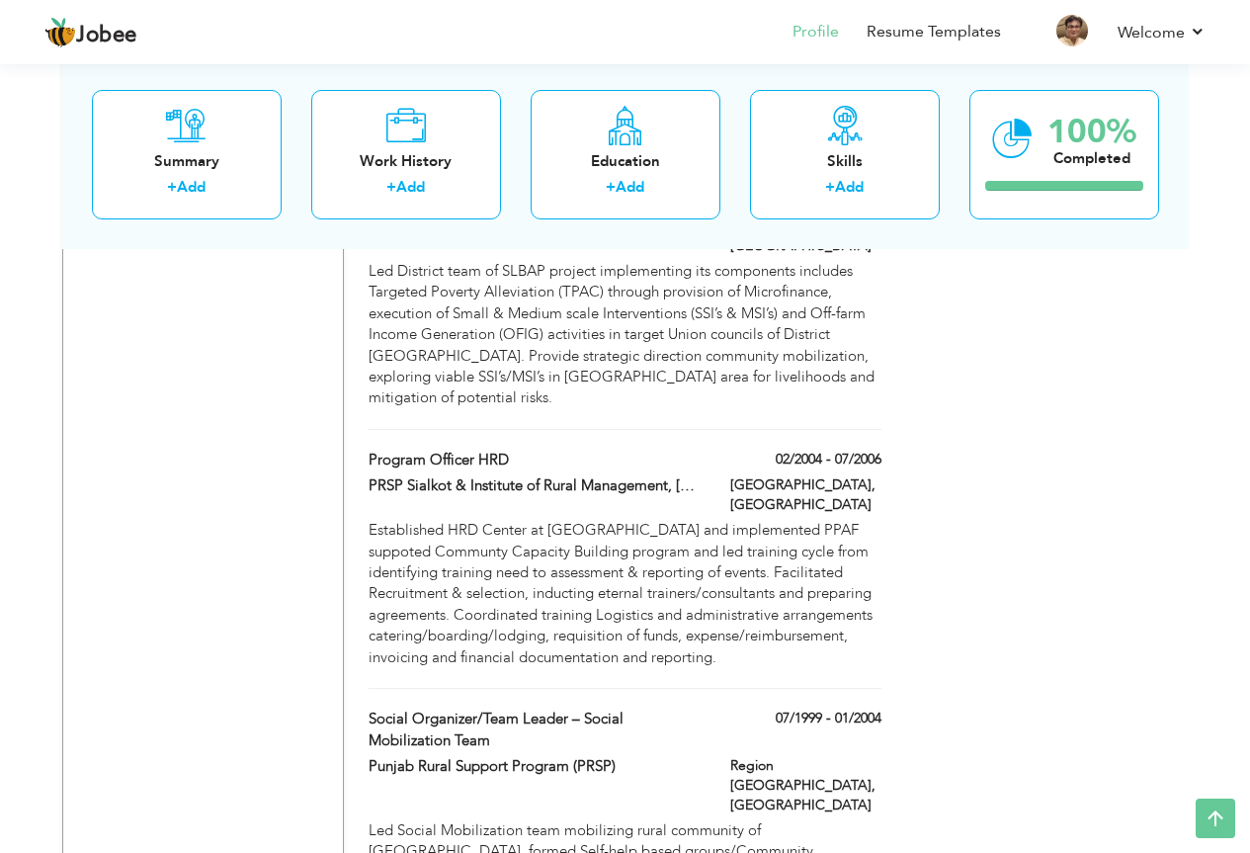
scroll to position [3143, 0]
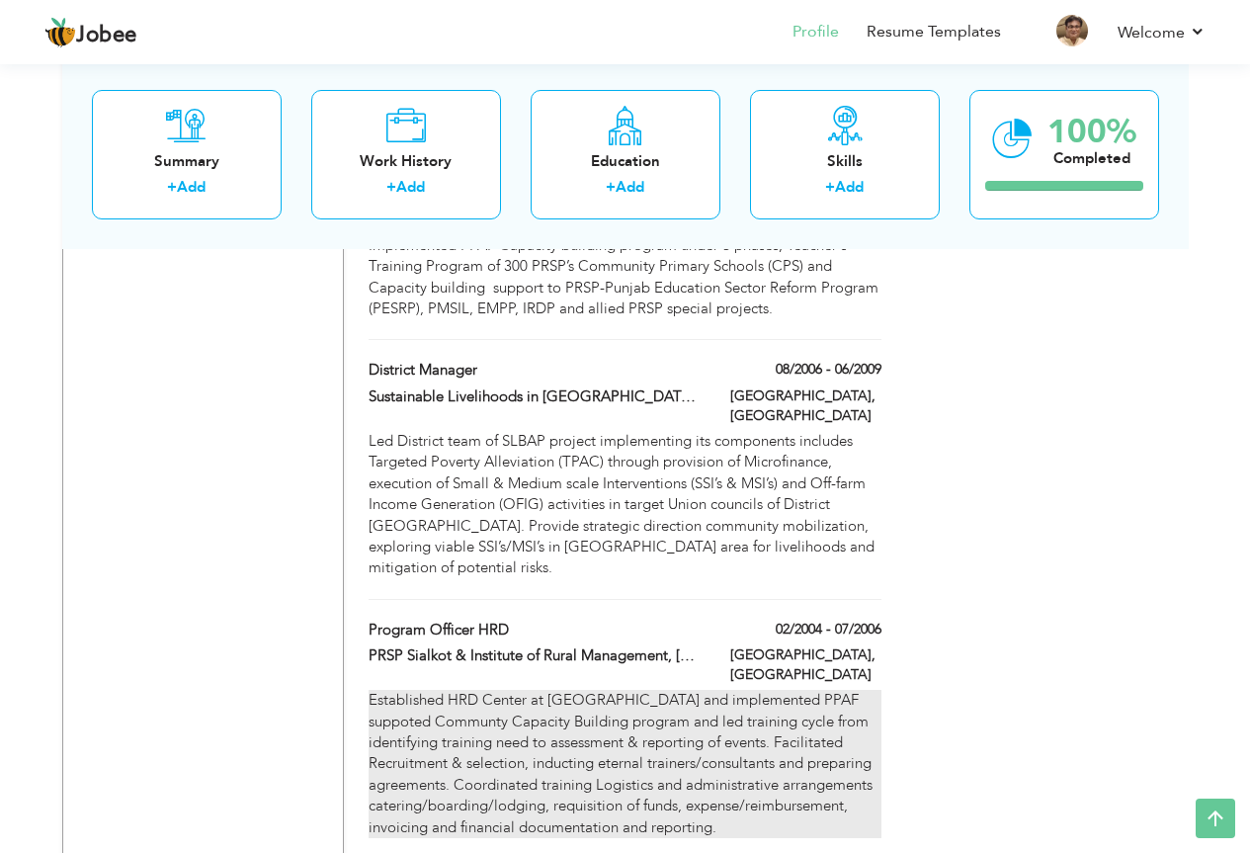
click at [836, 690] on div "Established HRD Center at Sialkot Region and implemented PPAF suppoted Communty…" at bounding box center [625, 764] width 512 height 148
type input "Program Officer HRD"
type input "PRSP Sialkot & Institute of Rural Management, [GEOGRAPHIC_DATA]"
type input "02/2004"
type input "07/2006"
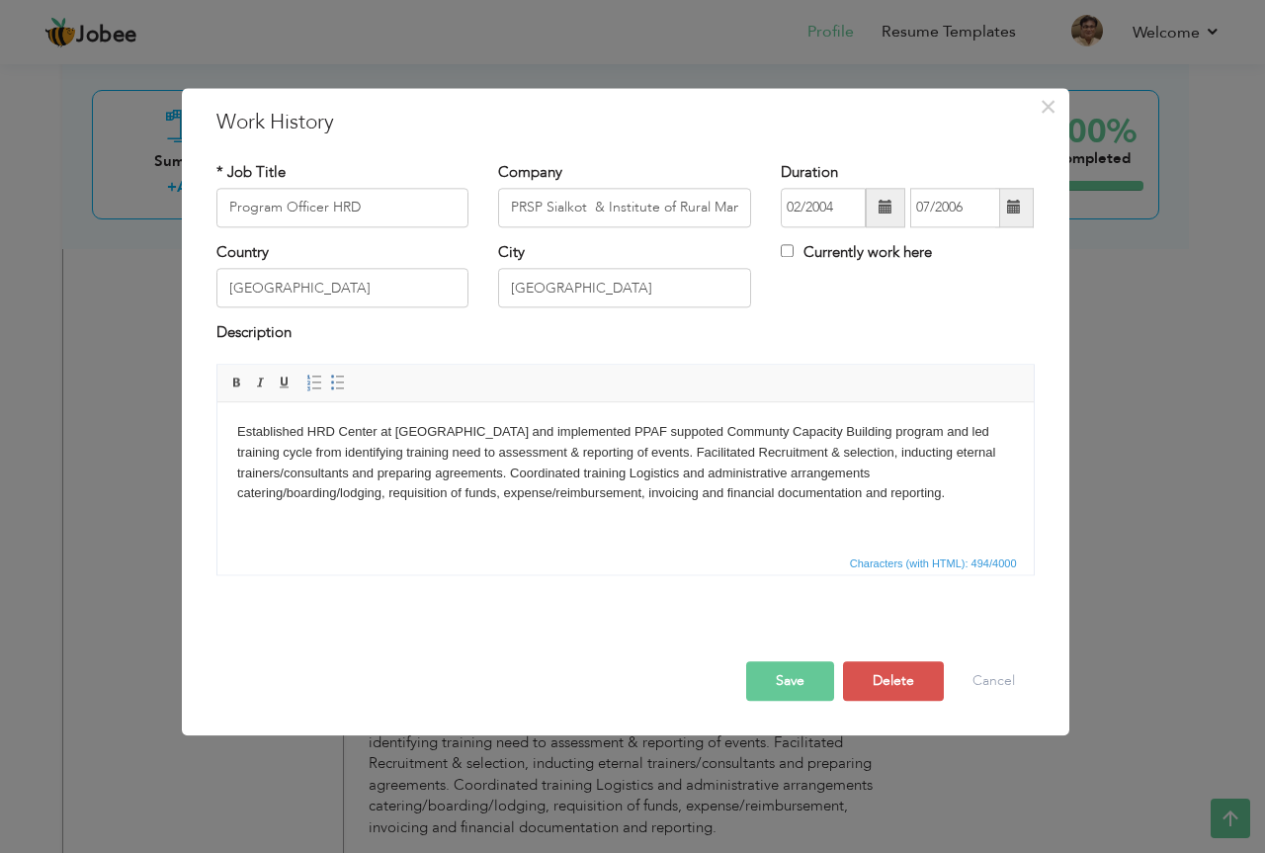
click at [652, 431] on body "Established HRD Center at Sialkot Region and implemented PPAF suppoted Communty…" at bounding box center [624, 463] width 777 height 82
click at [924, 427] on body "Established HRD Center at Sialkot Region and implemented PPAF supported Communt…" at bounding box center [624, 463] width 777 height 82
click at [402, 443] on body "Established HRD Center at Sialkot Region and implemented PPAF supported Communt…" at bounding box center [624, 463] width 777 height 82
click at [581, 451] on body "Established HRD Center at Sialkot Region and implemented PPAF supported Communt…" at bounding box center [624, 463] width 777 height 82
click at [784, 681] on button "Save" at bounding box center [790, 681] width 88 height 40
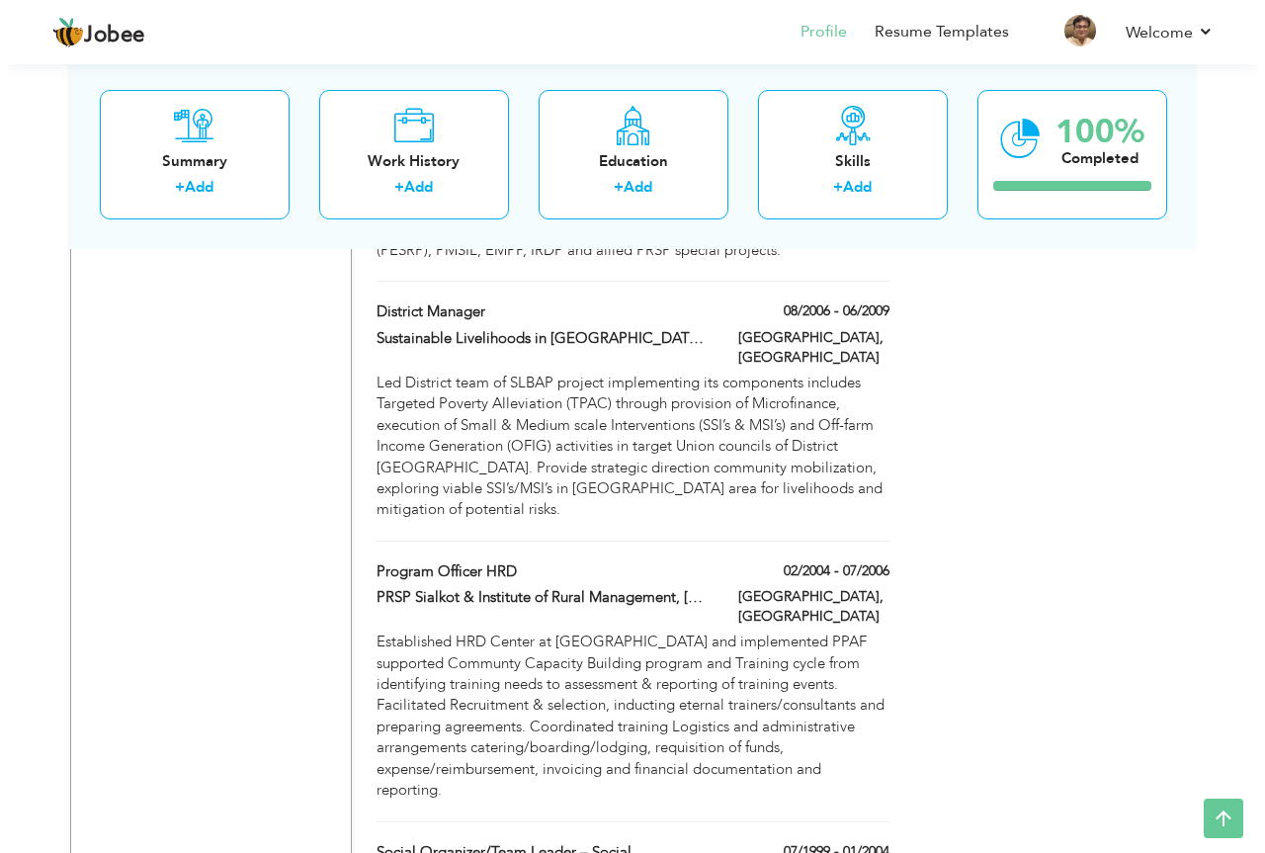
scroll to position [3242, 0]
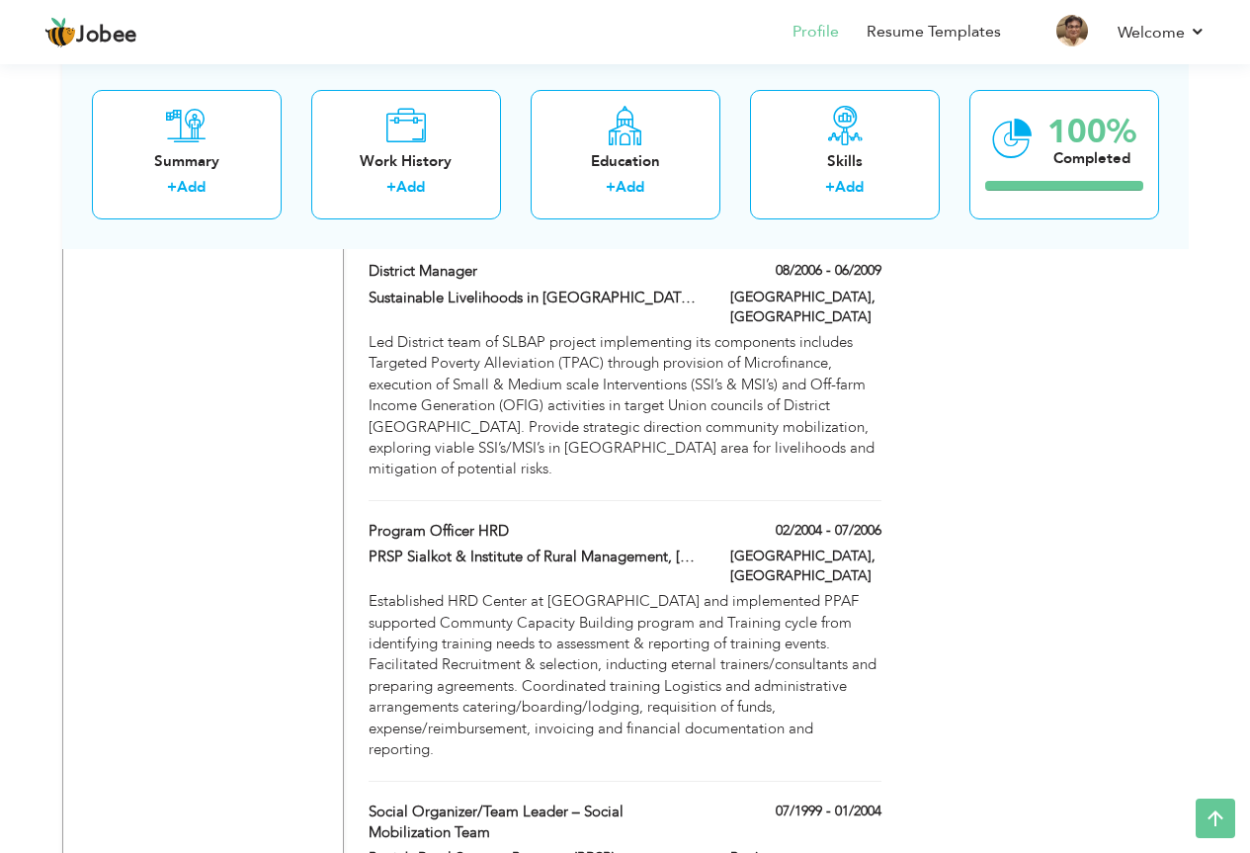
type input "Social Organizer/Team Leader – Social Mobilization Team"
type input "Punjab Rural Support Program (PRSP)"
type input "07/1999"
type input "01/2004"
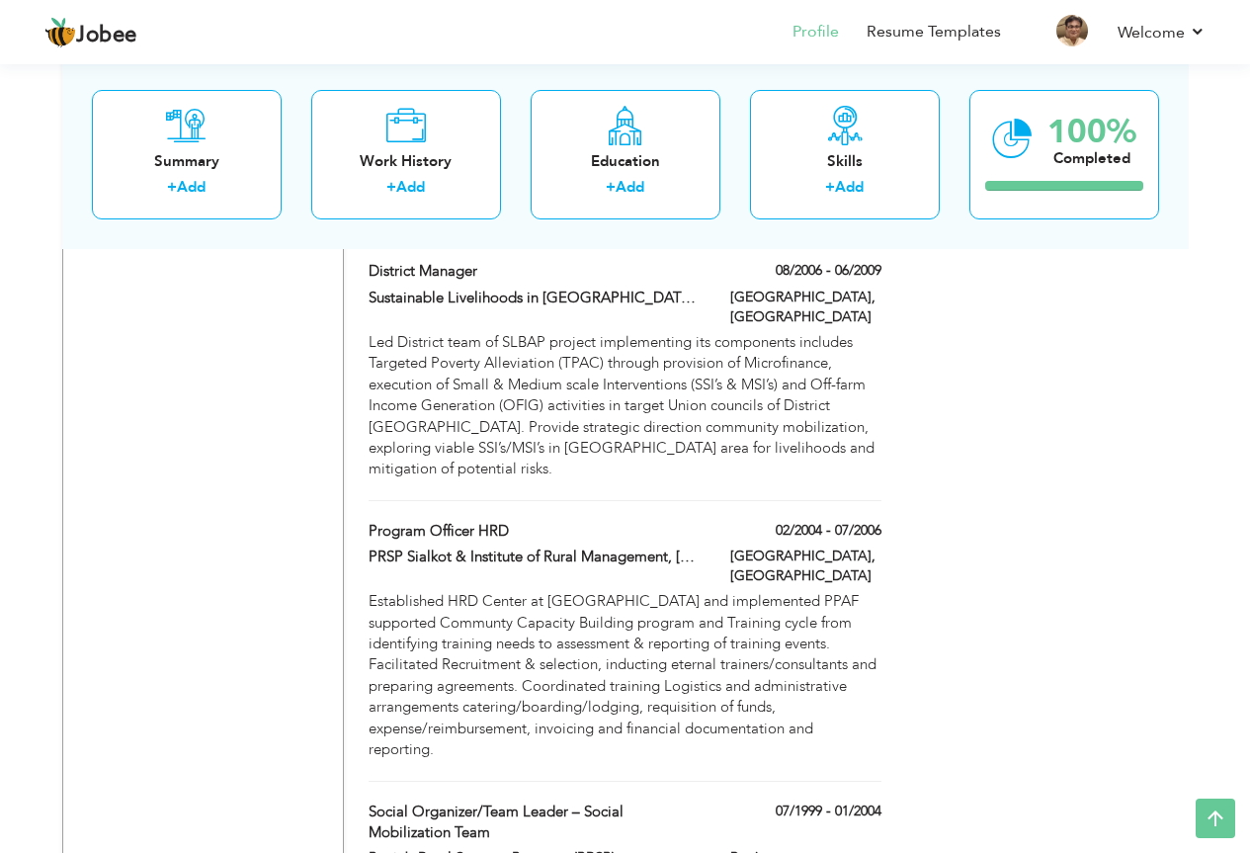
type input "Region Lahore"
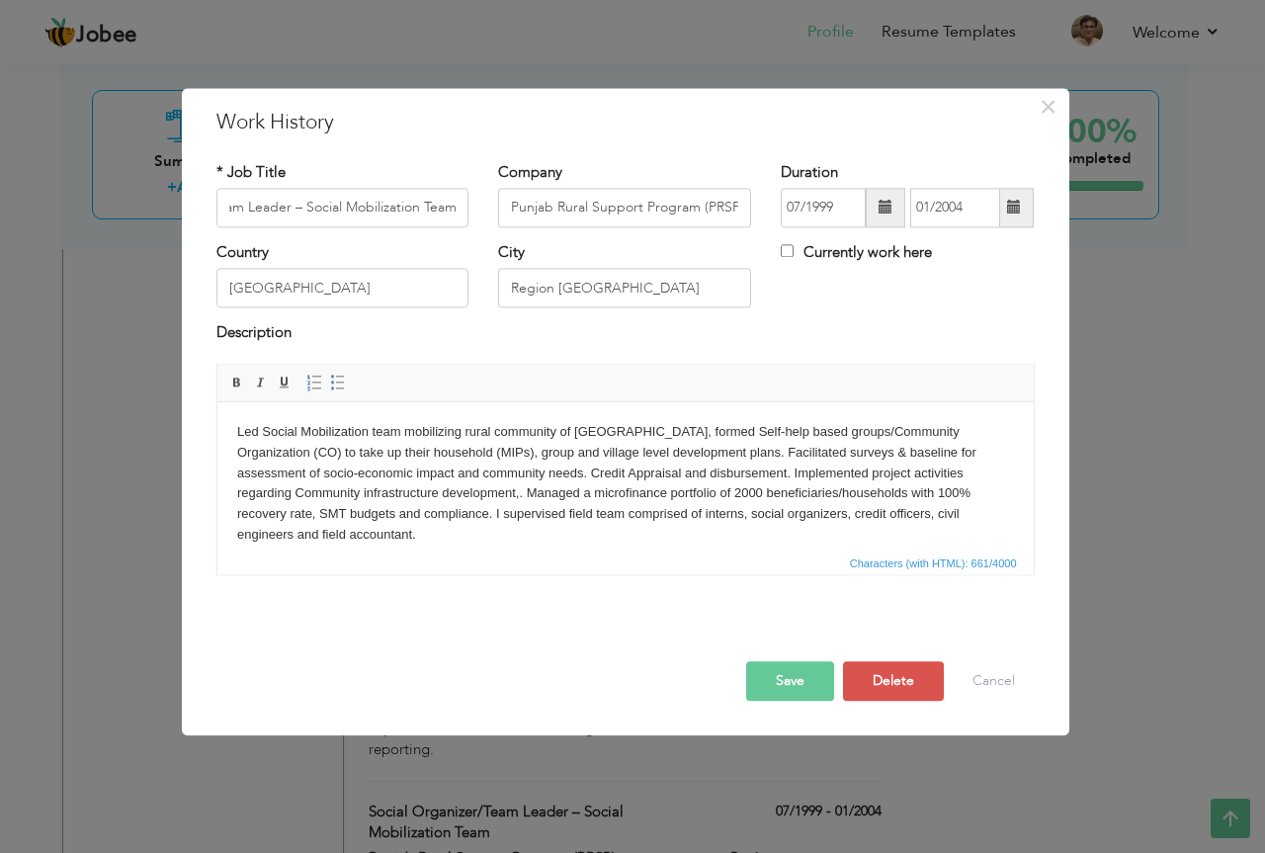
scroll to position [0, 0]
click at [928, 490] on body "Led Social Mobilization team mobilizing rural community of District Lahore, for…" at bounding box center [624, 484] width 777 height 124
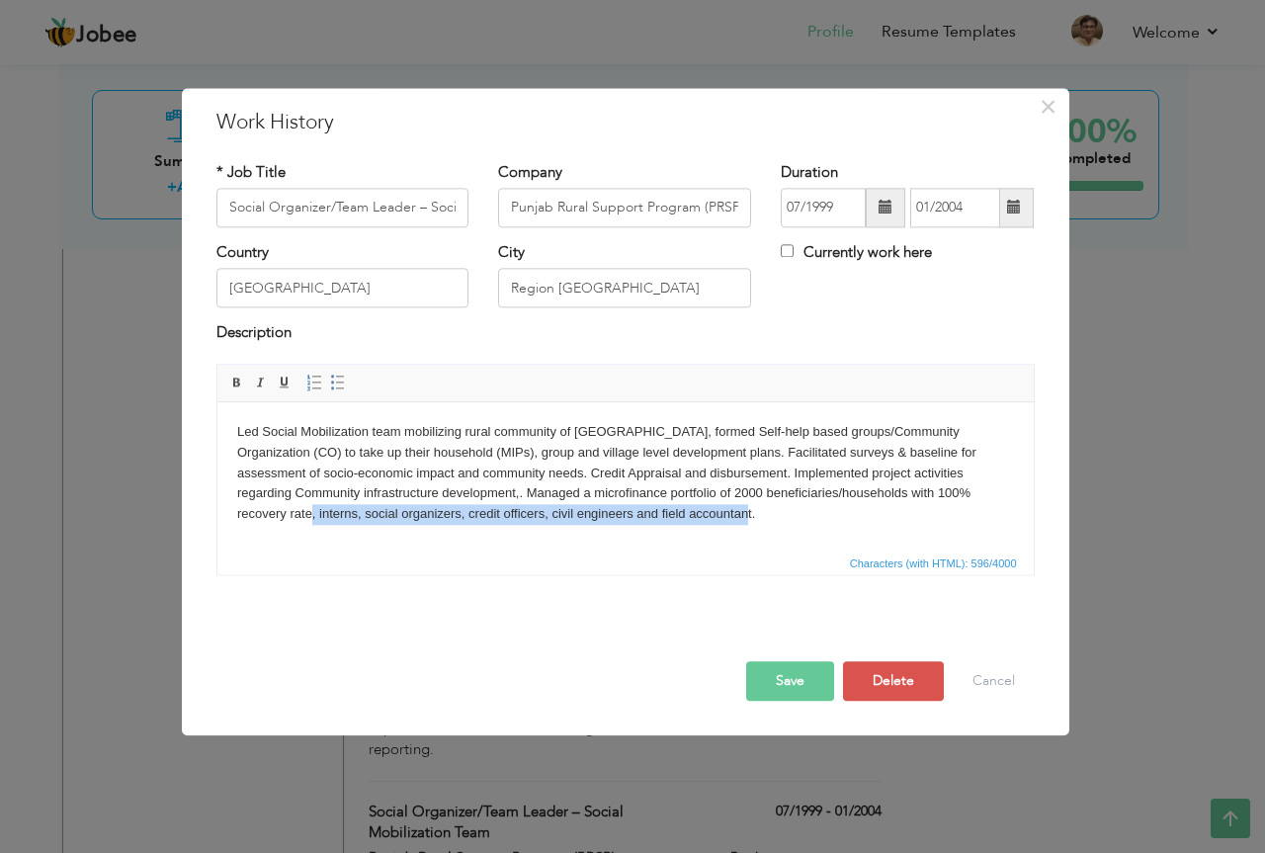
drag, startPoint x: 927, startPoint y: 491, endPoint x: 931, endPoint y: 518, distance: 27.0
click at [931, 518] on body "Led Social Mobilization team mobilizing rural community of District Lahore, for…" at bounding box center [624, 473] width 777 height 103
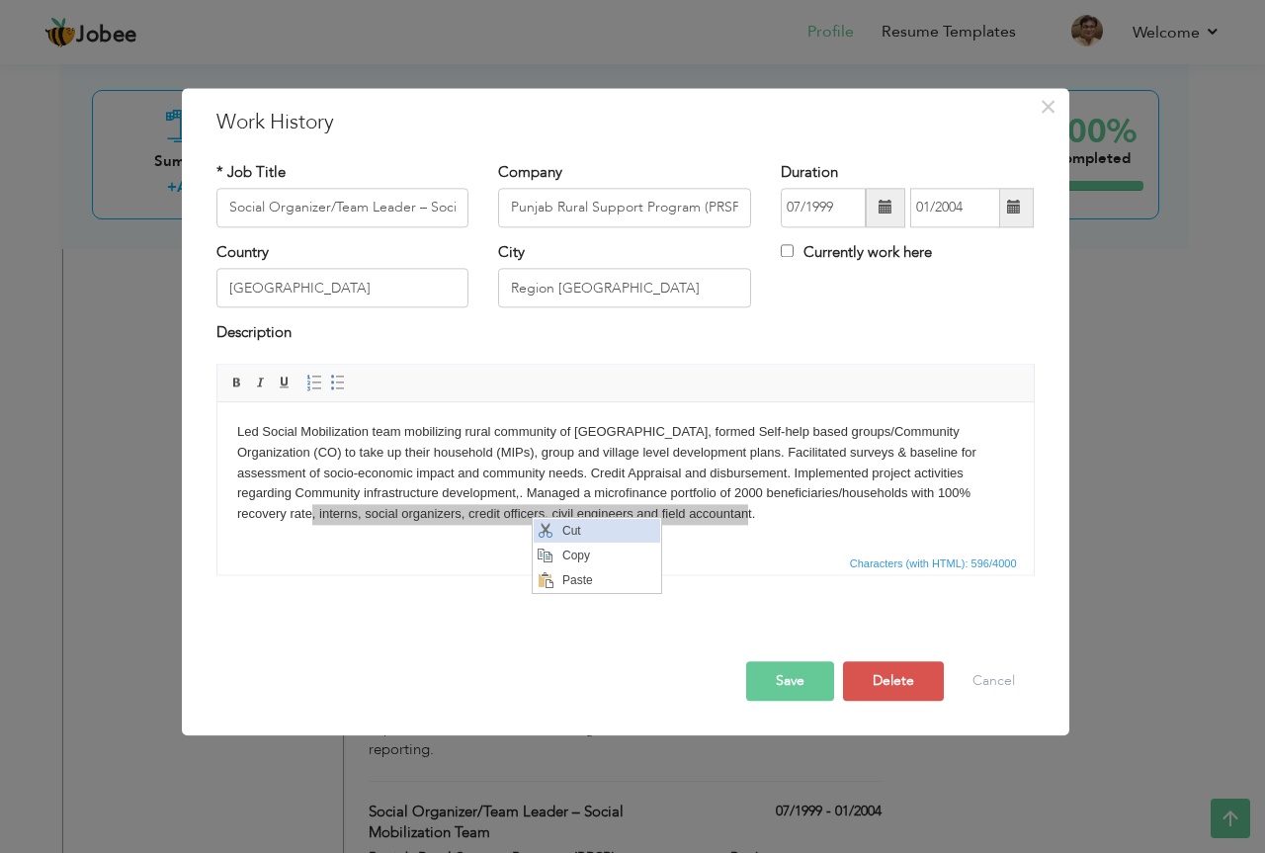
click at [552, 528] on span "Context Menu Options" at bounding box center [545, 531] width 24 height 24
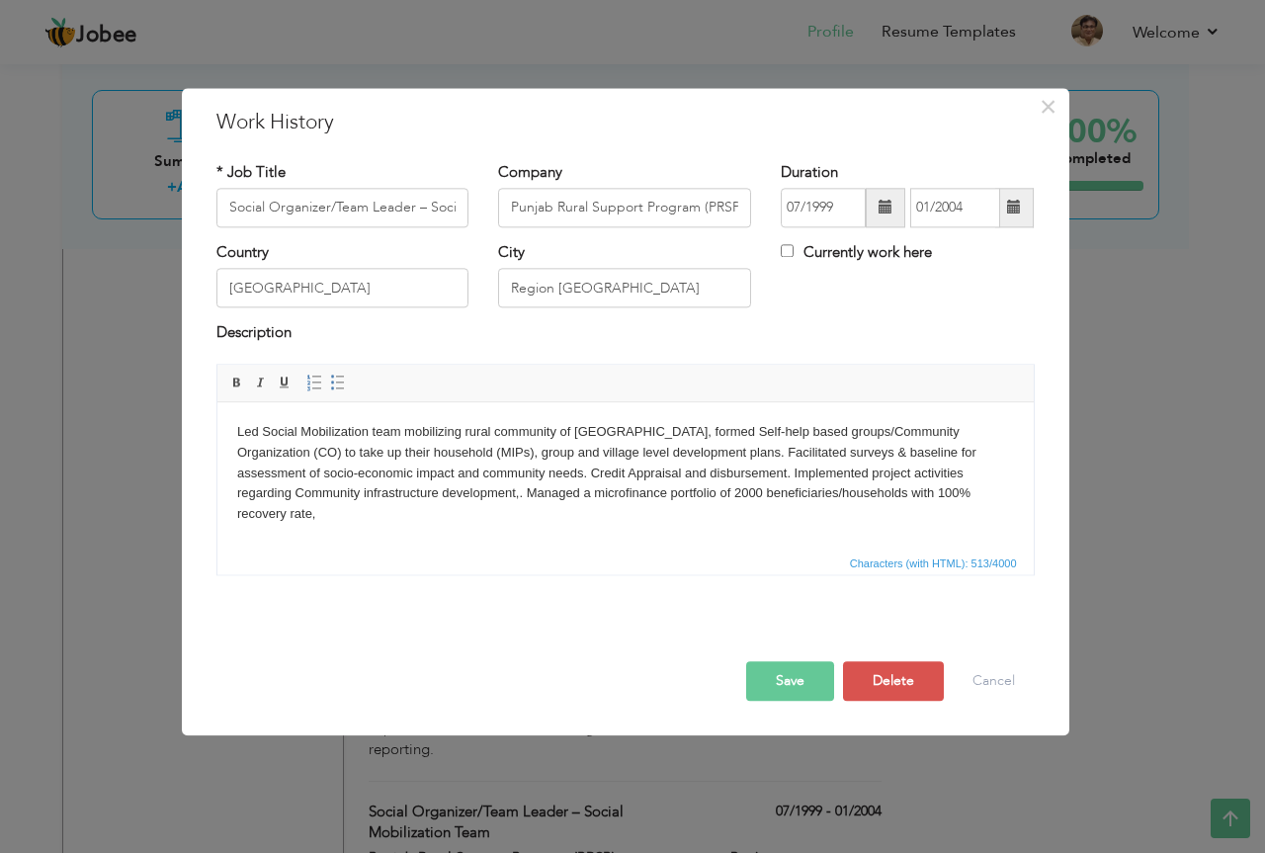
click at [406, 433] on body "Led Social Mobilization team mobilizing rural community of District Lahore, for…" at bounding box center [624, 473] width 777 height 103
click at [398, 430] on body "Led Social Mobilization team mobilizing rural community of District Lahore, for…" at bounding box center [624, 473] width 777 height 103
click at [404, 427] on body "Led Social Mobilization team mobilizing rural community of District Lahore, for…" at bounding box center [624, 473] width 777 height 103
click at [406, 427] on body "Led Social Mobilization team ( mobilizing rural community of District Lahore, f…" at bounding box center [624, 473] width 777 height 103
click at [440, 431] on span "Paste" at bounding box center [485, 437] width 103 height 24
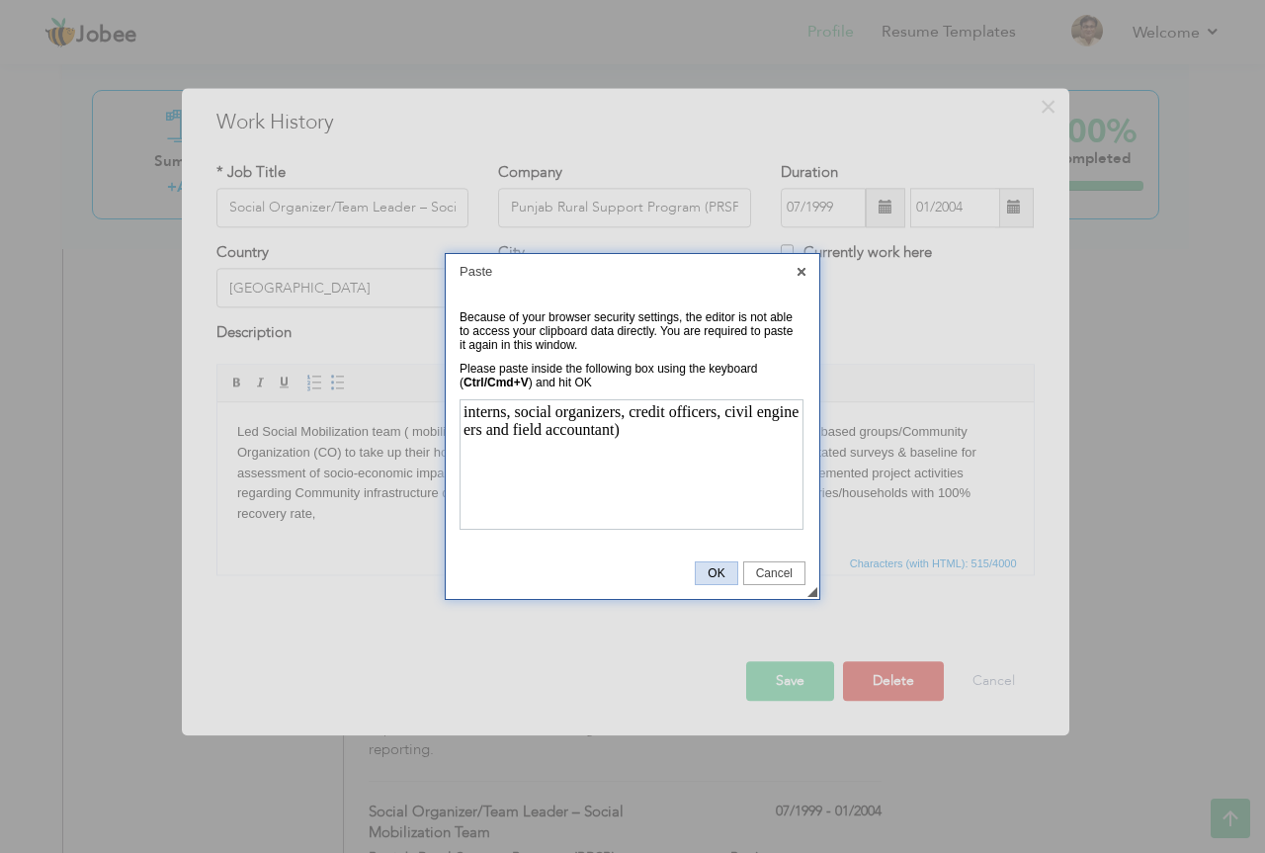
click at [726, 578] on span "OK" at bounding box center [716, 573] width 41 height 14
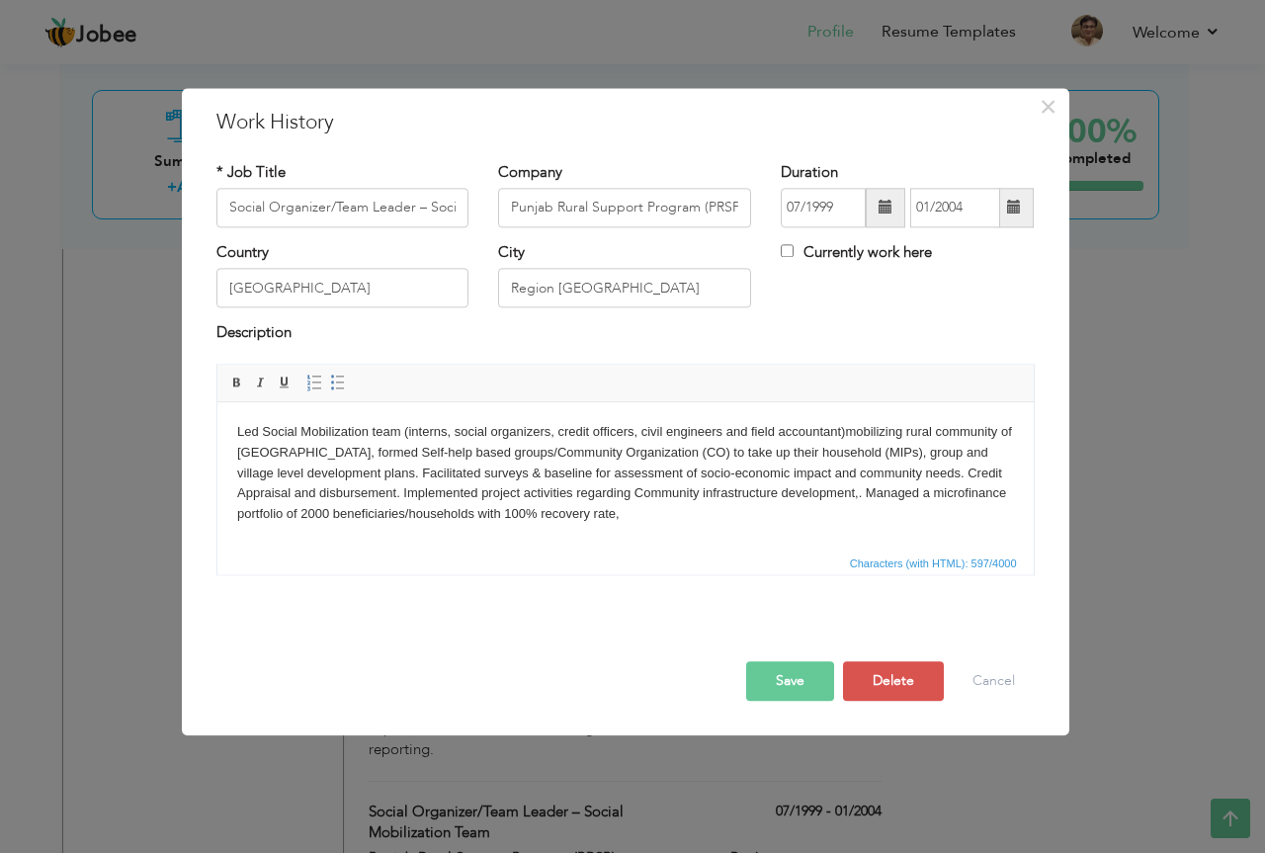
click at [778, 688] on button "Save" at bounding box center [790, 681] width 88 height 40
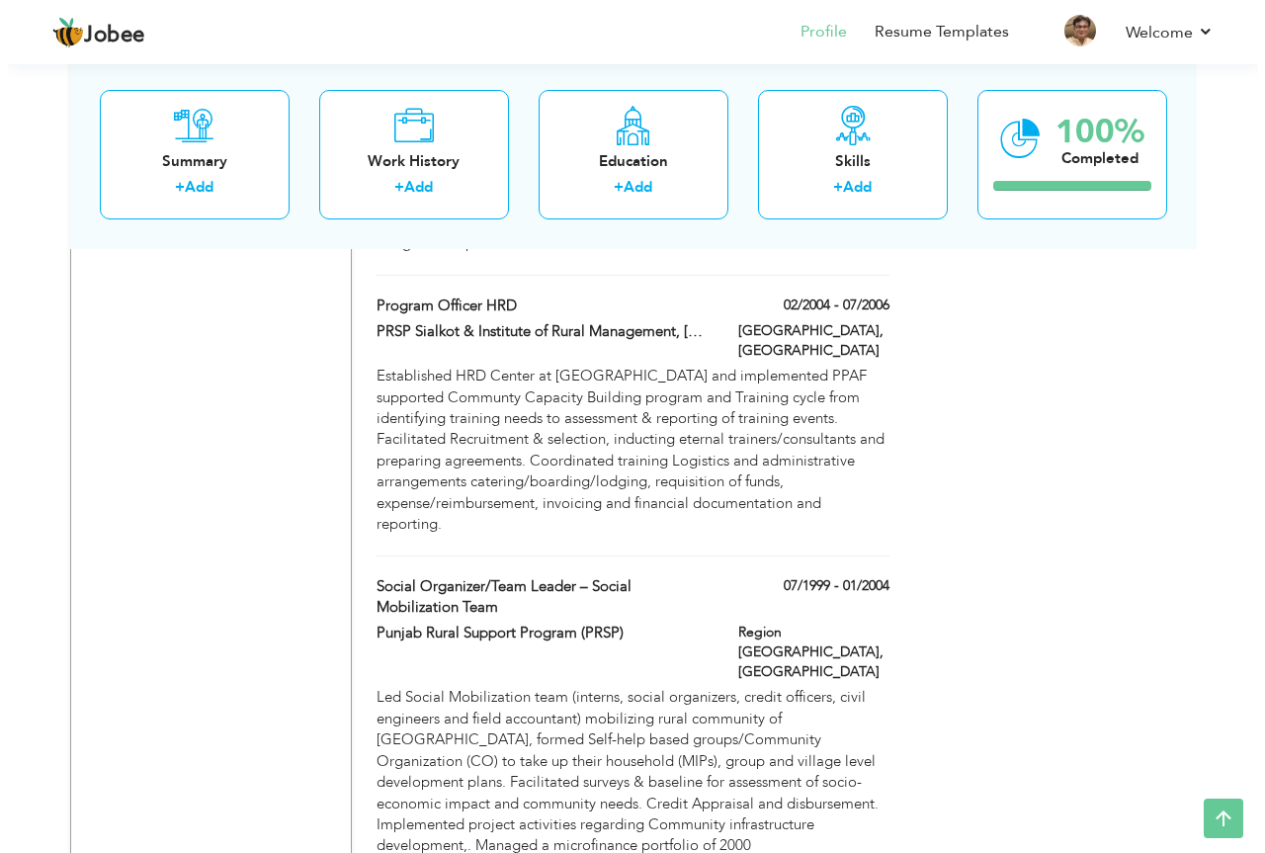
scroll to position [3414, 0]
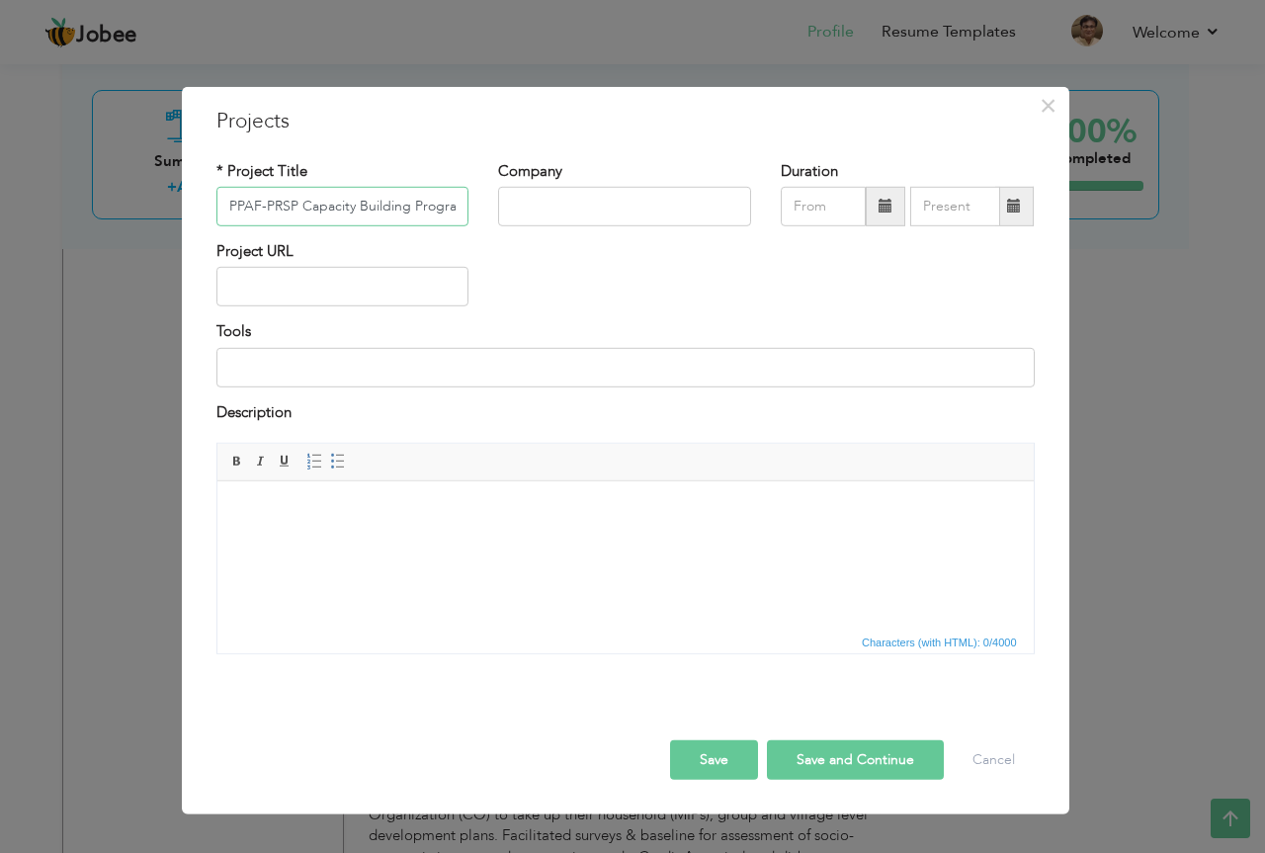
scroll to position [0, 9]
type input "PPAF-PRSP Capacity Building Program"
click at [576, 203] on input "text" at bounding box center [624, 207] width 253 height 40
type input "P"
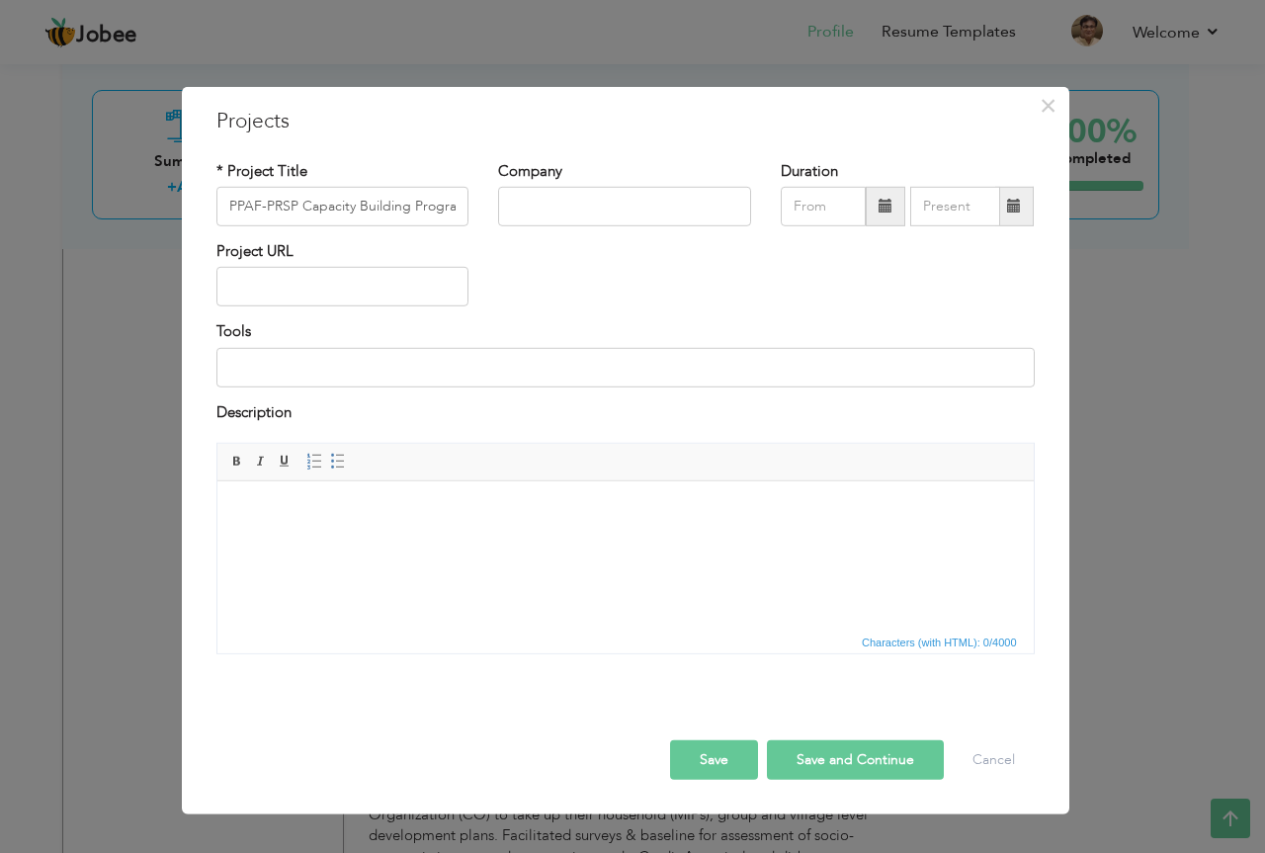
click at [275, 227] on div "* Project Title PPAF-PRSP Capacity Building Program" at bounding box center [343, 200] width 283 height 80
click at [230, 207] on input "PPAF-PRSP Capacity Building Program" at bounding box center [342, 207] width 253 height 40
type input "m"
paste input "PPAF-PRSP Capacity building program (Phase I, II & III)"
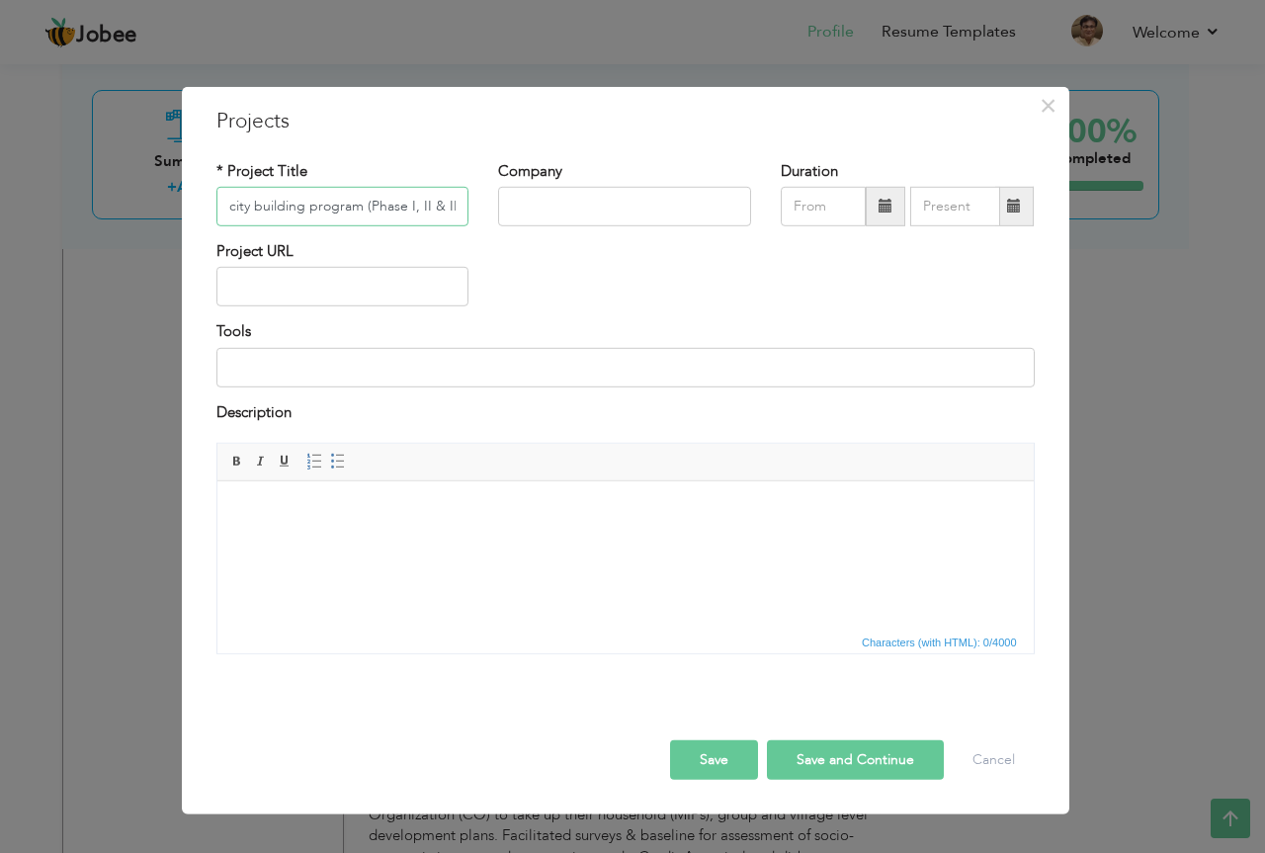
type input "PPAF-PRSP Capacity building program (Phase I, II & III)"
click at [550, 198] on input "text" at bounding box center [624, 207] width 253 height 40
type input "Punjab Rurla Support Program (PRSP)"
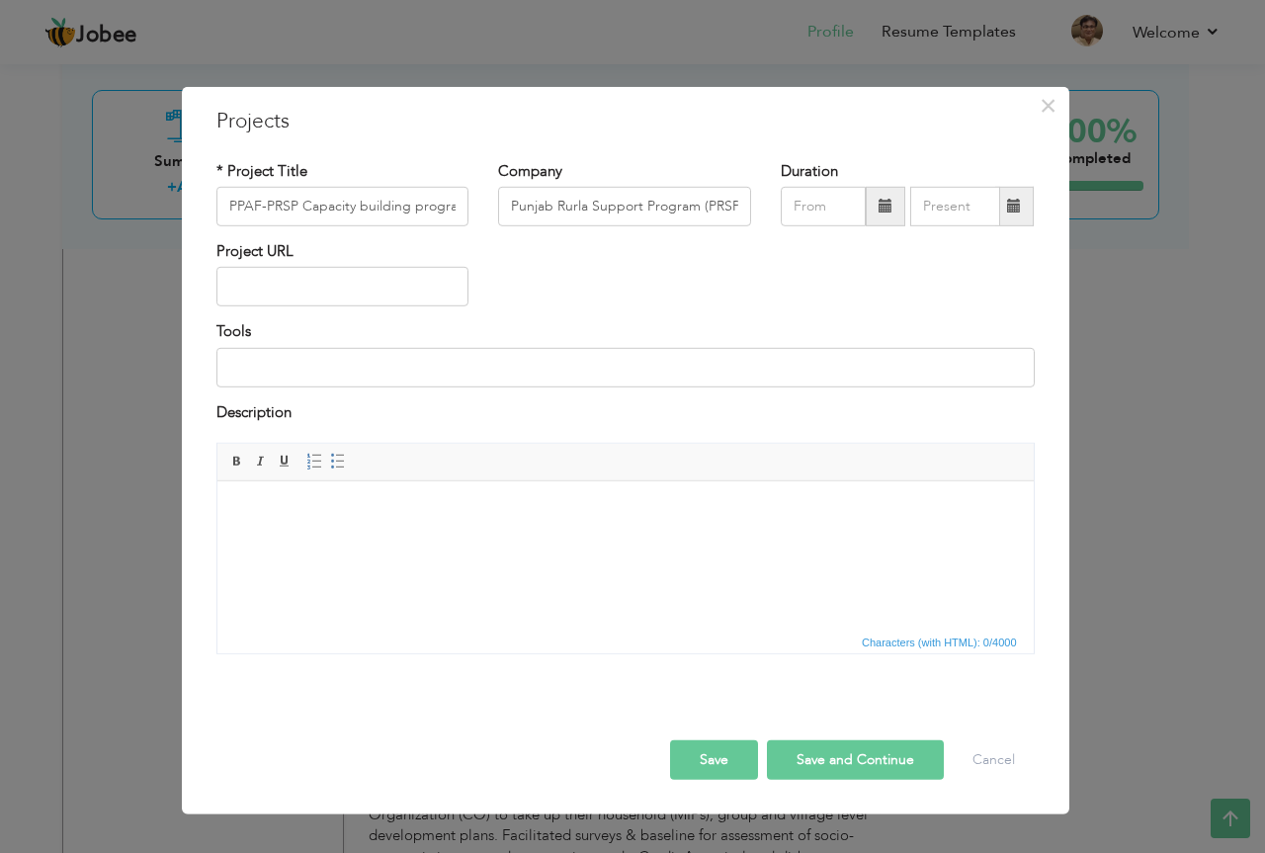
click at [890, 211] on span at bounding box center [885, 206] width 14 height 14
type input "08/2025"
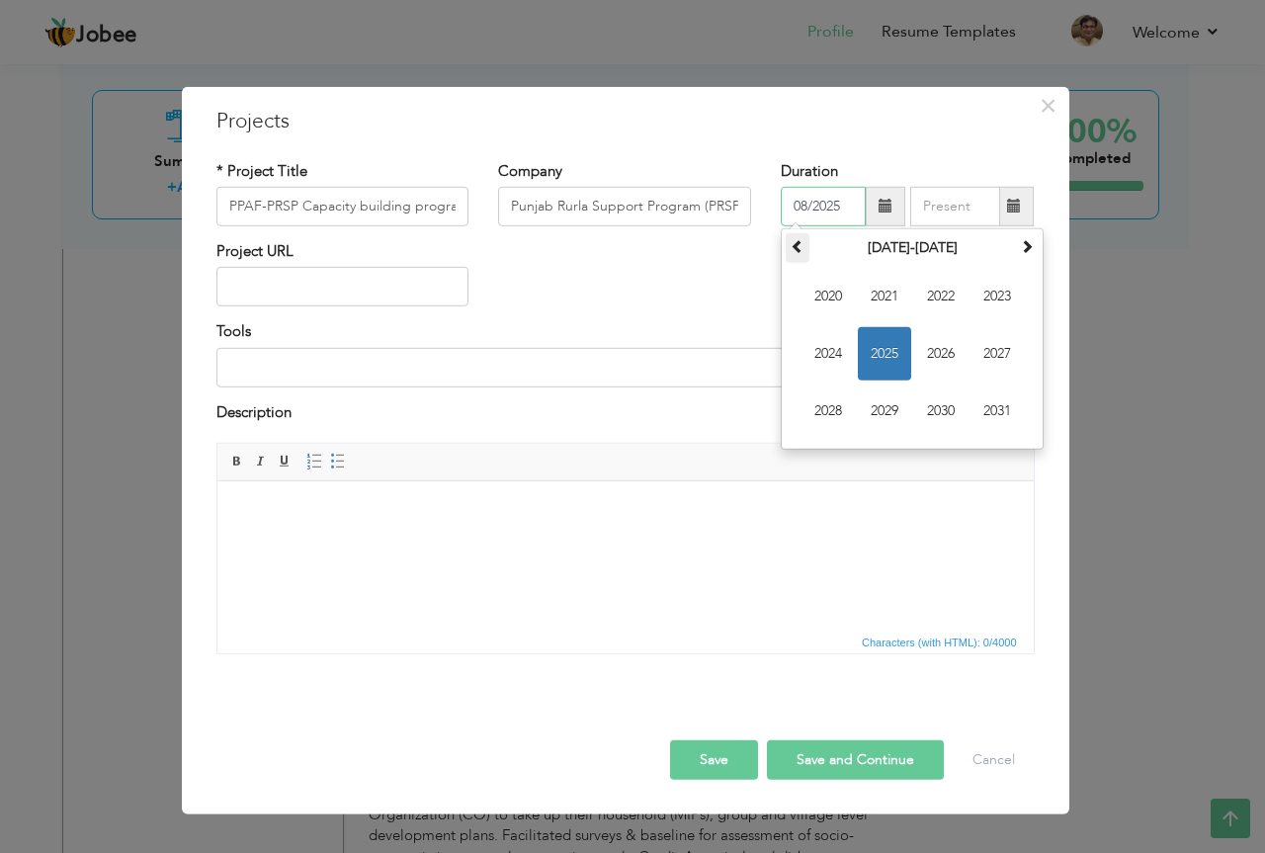
click at [795, 250] on span at bounding box center [798, 246] width 14 height 14
click at [1028, 243] on span at bounding box center [1027, 246] width 14 height 14
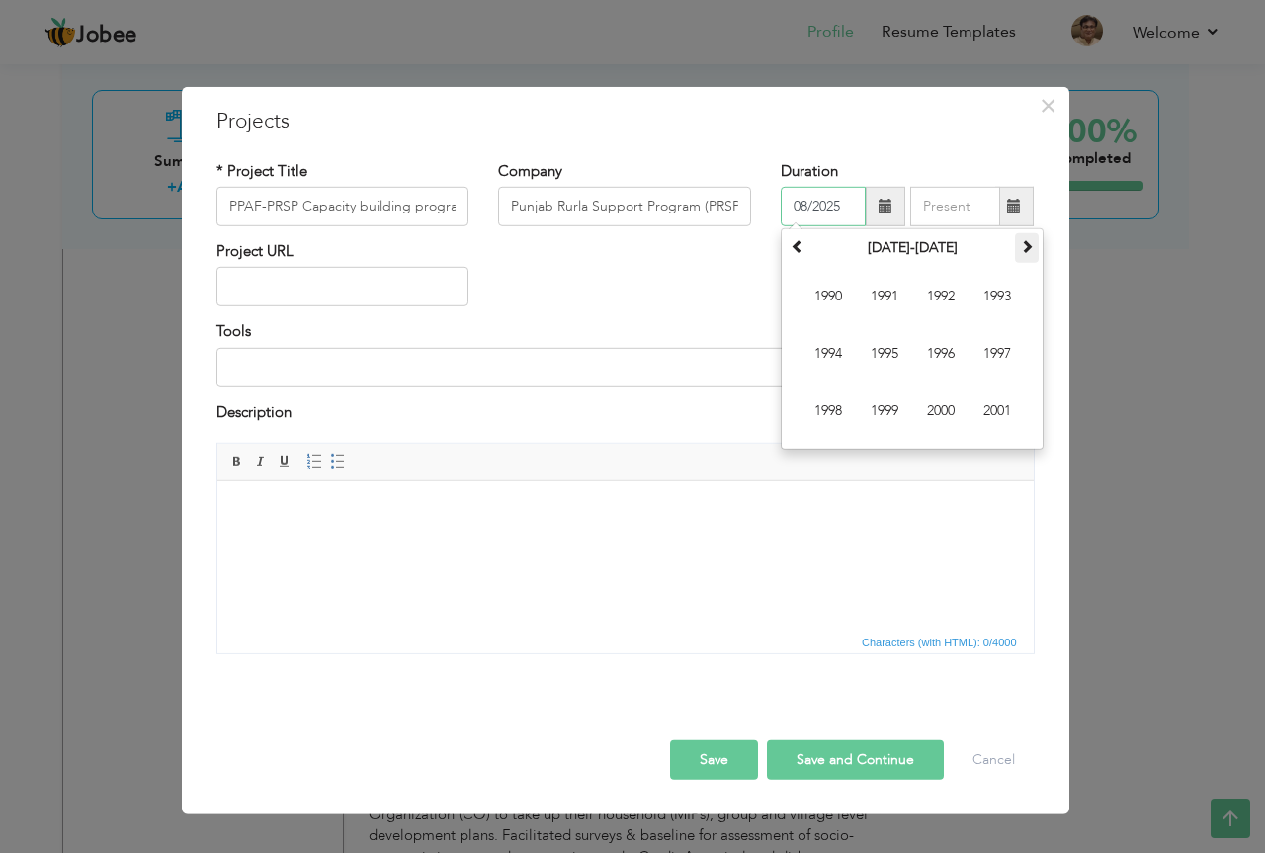
click at [1028, 243] on span at bounding box center [1027, 246] width 14 height 14
click at [872, 344] on span "2005" at bounding box center [884, 353] width 53 height 53
click at [573, 204] on input "Punjab Rurla Support Program (PRSP)" at bounding box center [624, 207] width 253 height 40
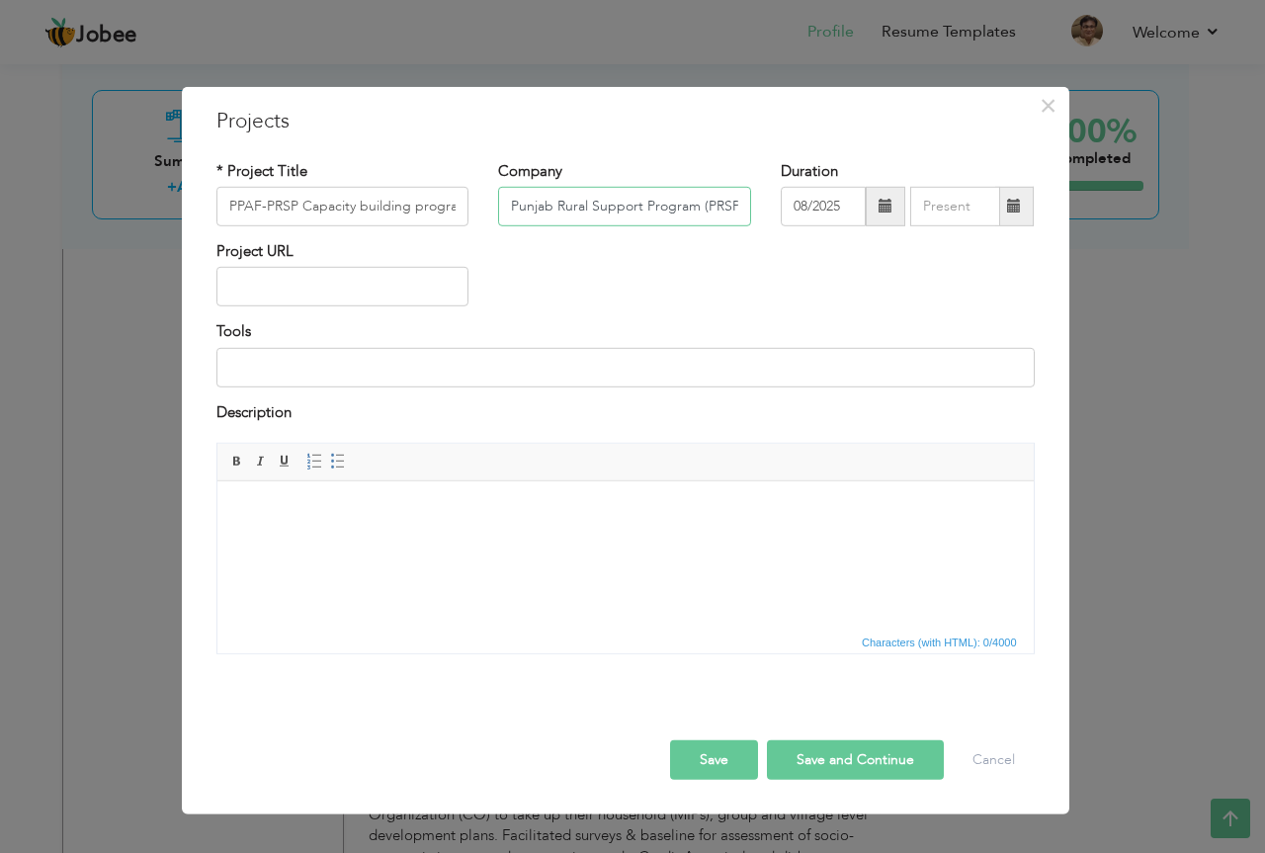
type input "Punjab Rural Support Program (PRSP)"
click at [884, 204] on span at bounding box center [885, 206] width 14 height 14
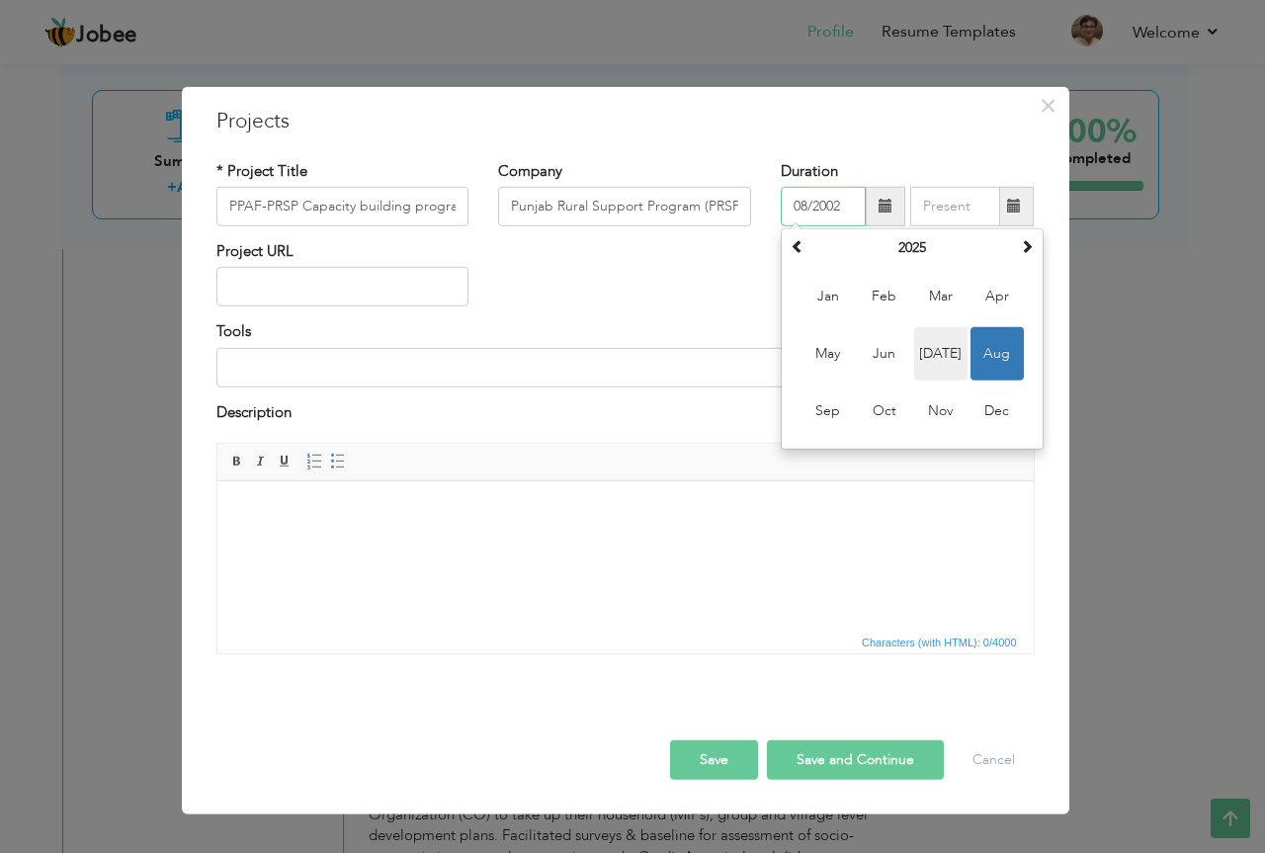
click at [928, 349] on span "Jul" at bounding box center [940, 353] width 53 height 53
type input "07/2025"
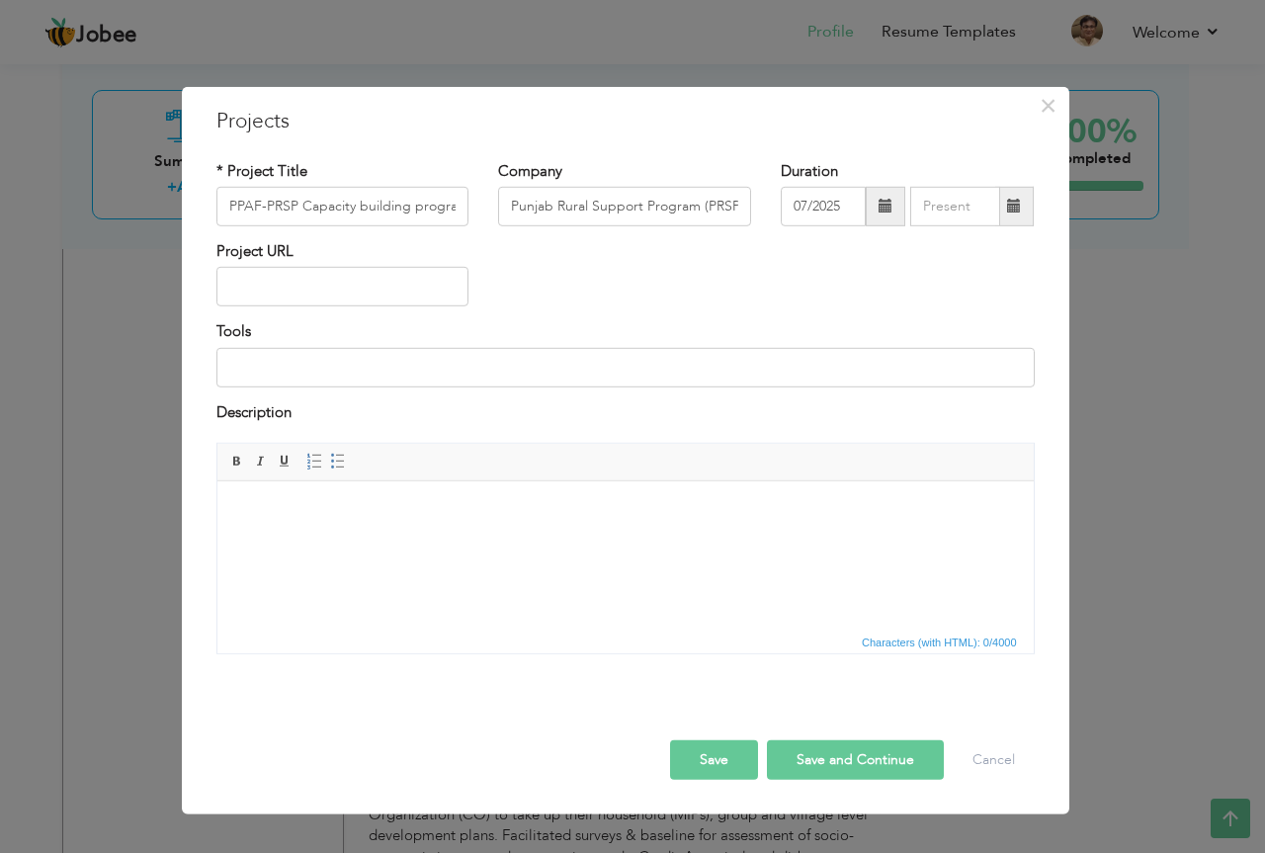
click at [1013, 205] on span at bounding box center [1014, 206] width 14 height 14
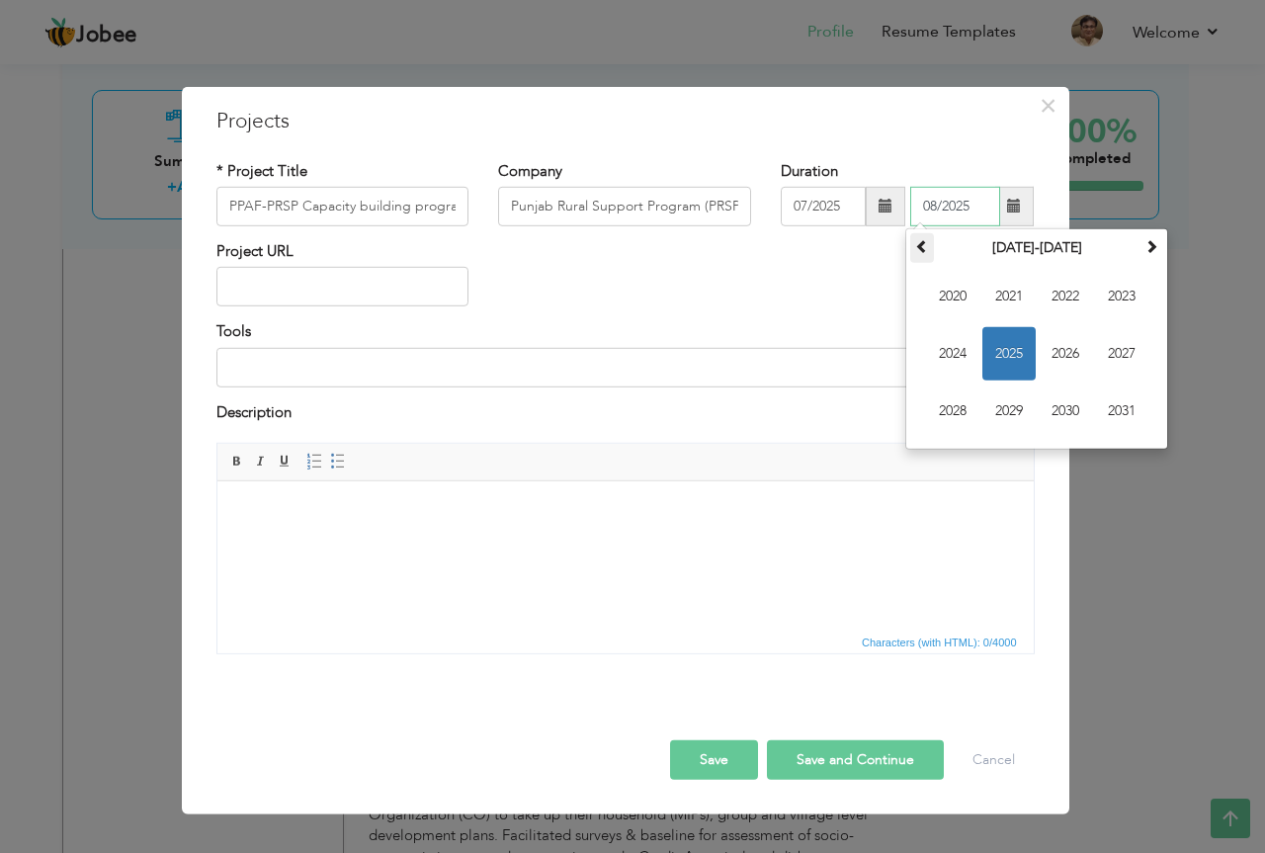
click at [926, 253] on span at bounding box center [922, 246] width 14 height 14
click at [1129, 296] on span "2013" at bounding box center [1121, 296] width 53 height 53
click at [1011, 401] on span "Oct" at bounding box center [1008, 410] width 53 height 53
type input "10/2013"
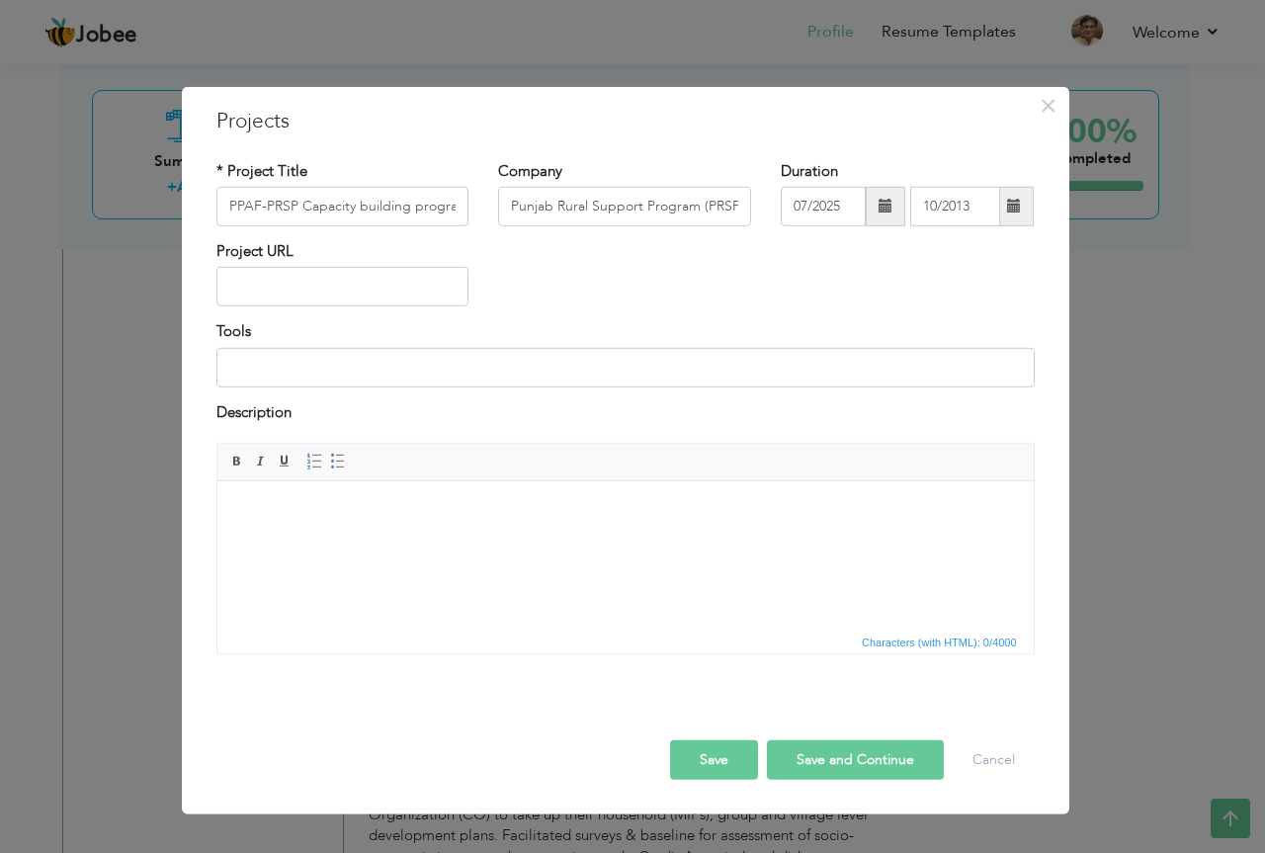
click at [879, 205] on span at bounding box center [885, 206] width 14 height 14
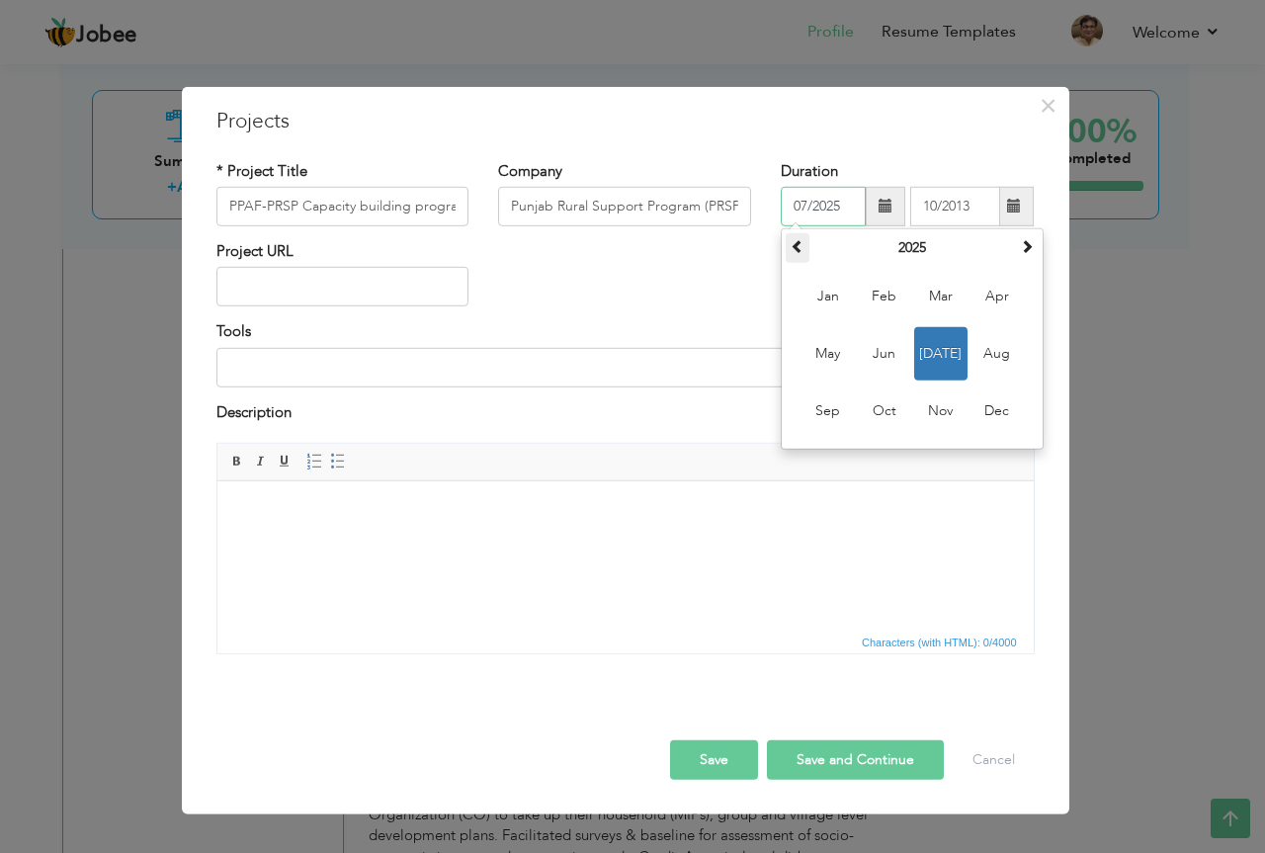
click at [797, 247] on span at bounding box center [798, 246] width 14 height 14
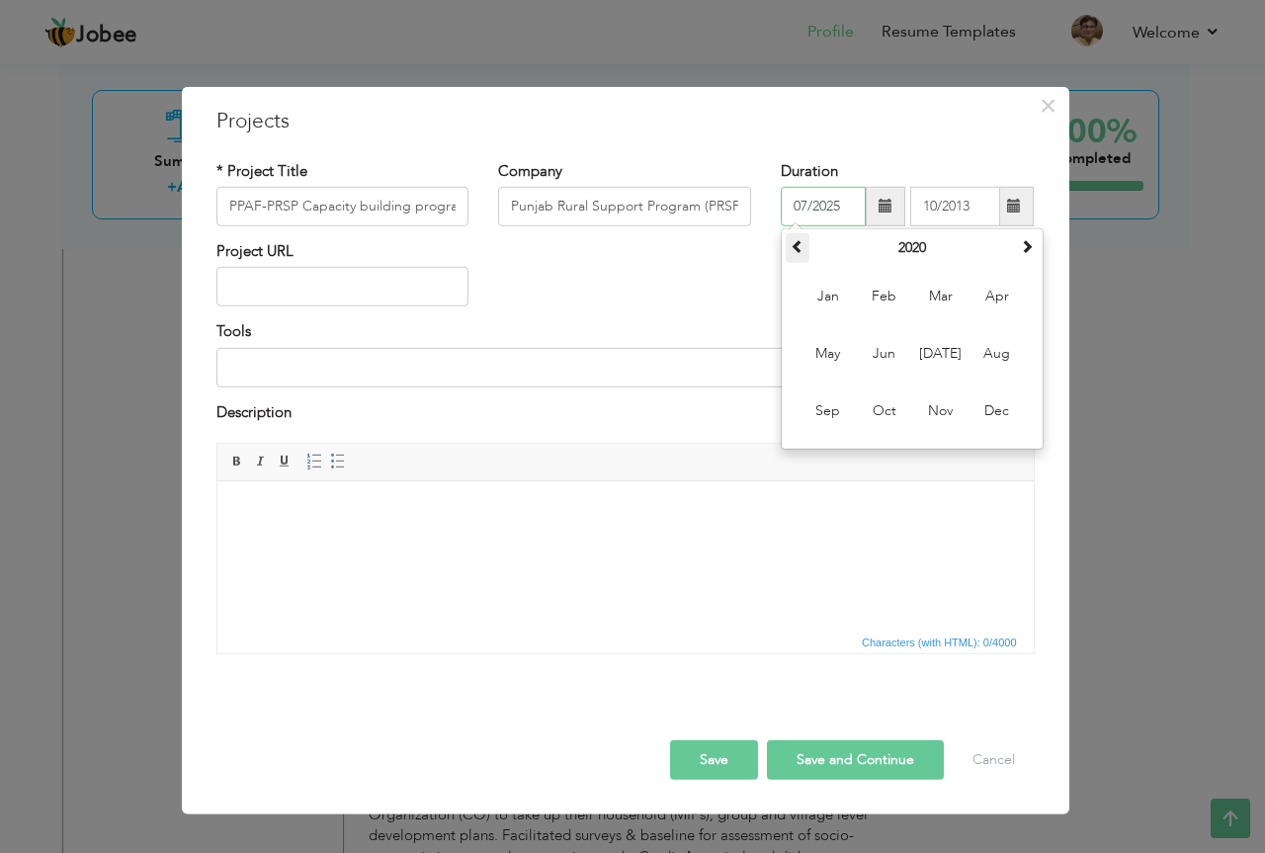
click at [797, 247] on span at bounding box center [798, 246] width 14 height 14
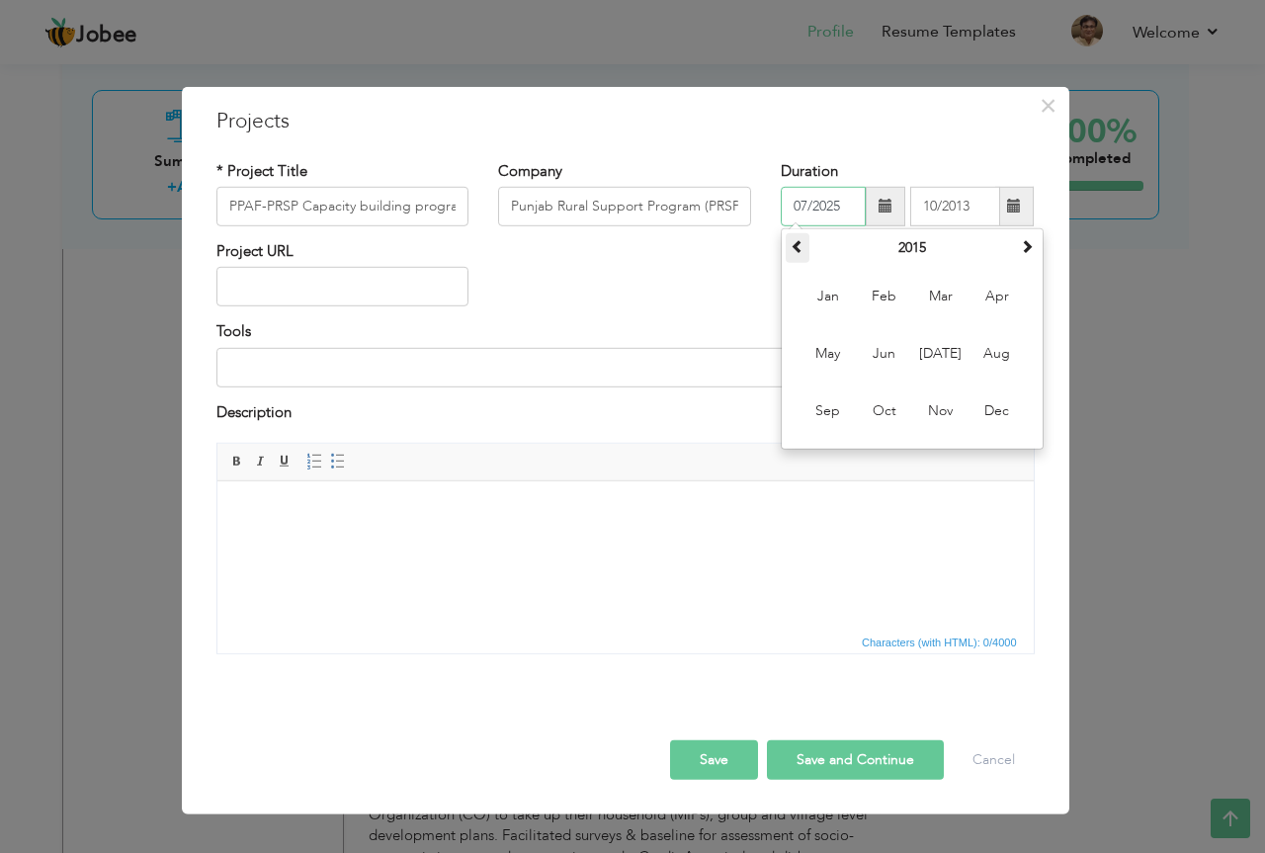
click at [797, 247] on span at bounding box center [798, 246] width 14 height 14
click at [799, 246] on span at bounding box center [798, 246] width 14 height 14
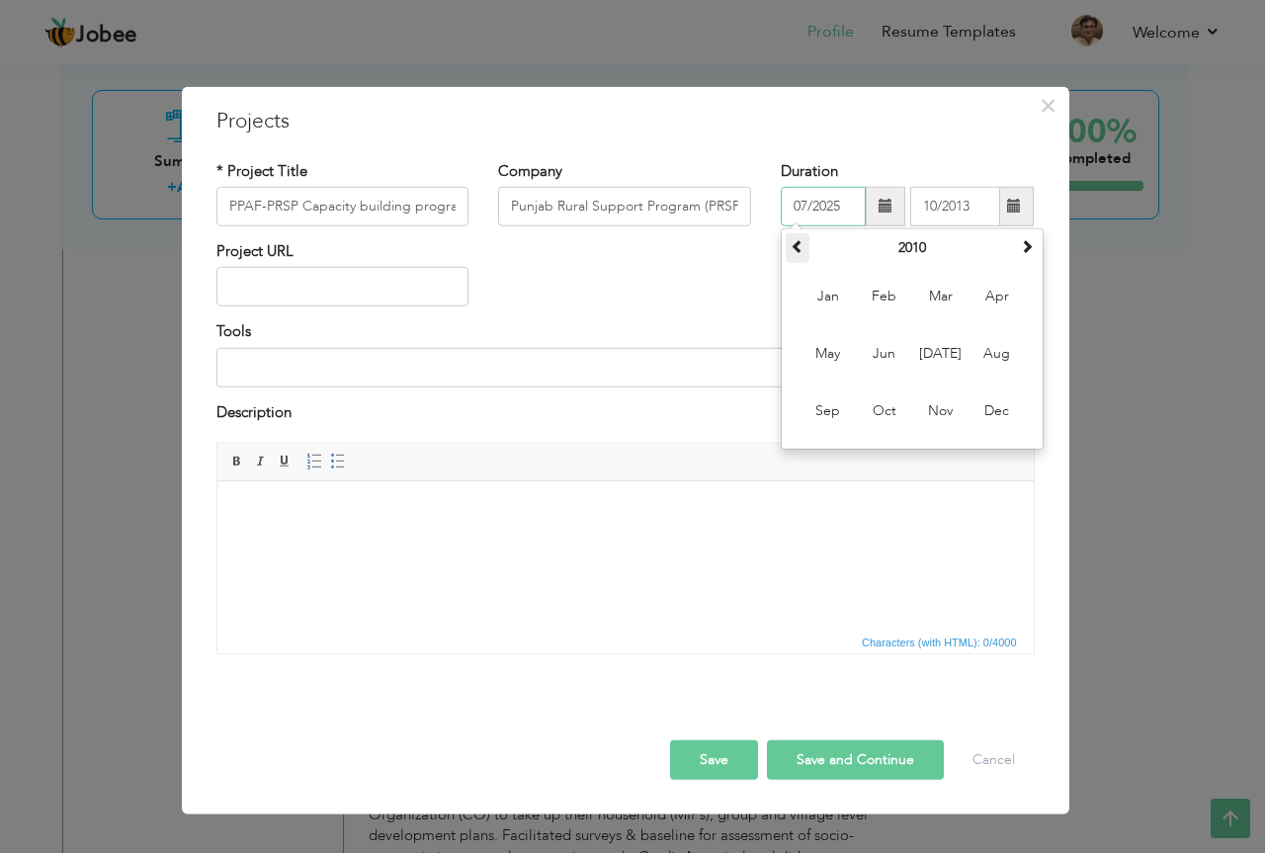
click at [799, 246] on span at bounding box center [798, 246] width 14 height 14
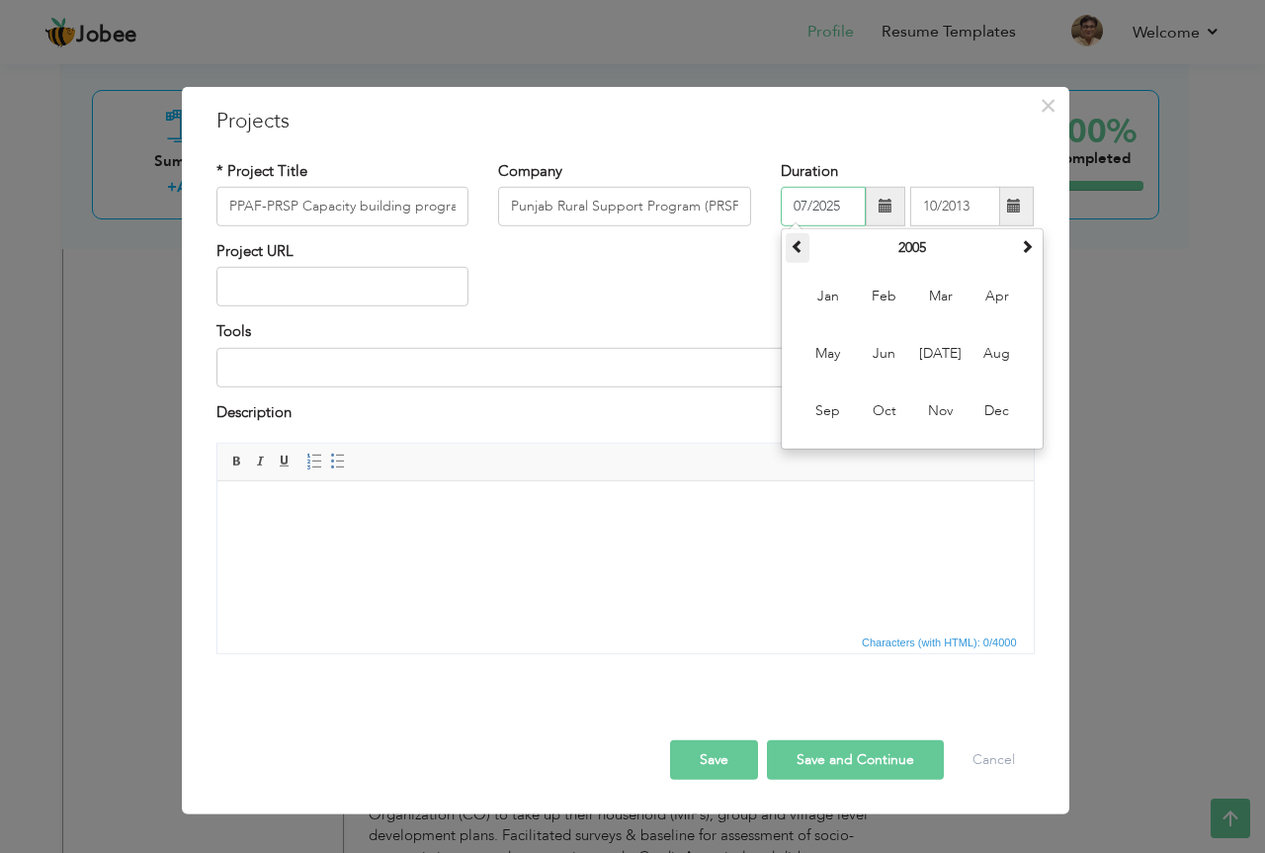
click at [803, 250] on span at bounding box center [798, 246] width 14 height 14
click at [1033, 239] on span at bounding box center [1027, 246] width 14 height 14
drag, startPoint x: 753, startPoint y: 137, endPoint x: 753, endPoint y: 158, distance: 20.8
click at [753, 158] on div "× Projects * Project Title PPAF-PRSP Capacity building program (Phase I, II & I…" at bounding box center [625, 450] width 887 height 728
click at [882, 209] on span at bounding box center [885, 206] width 14 height 14
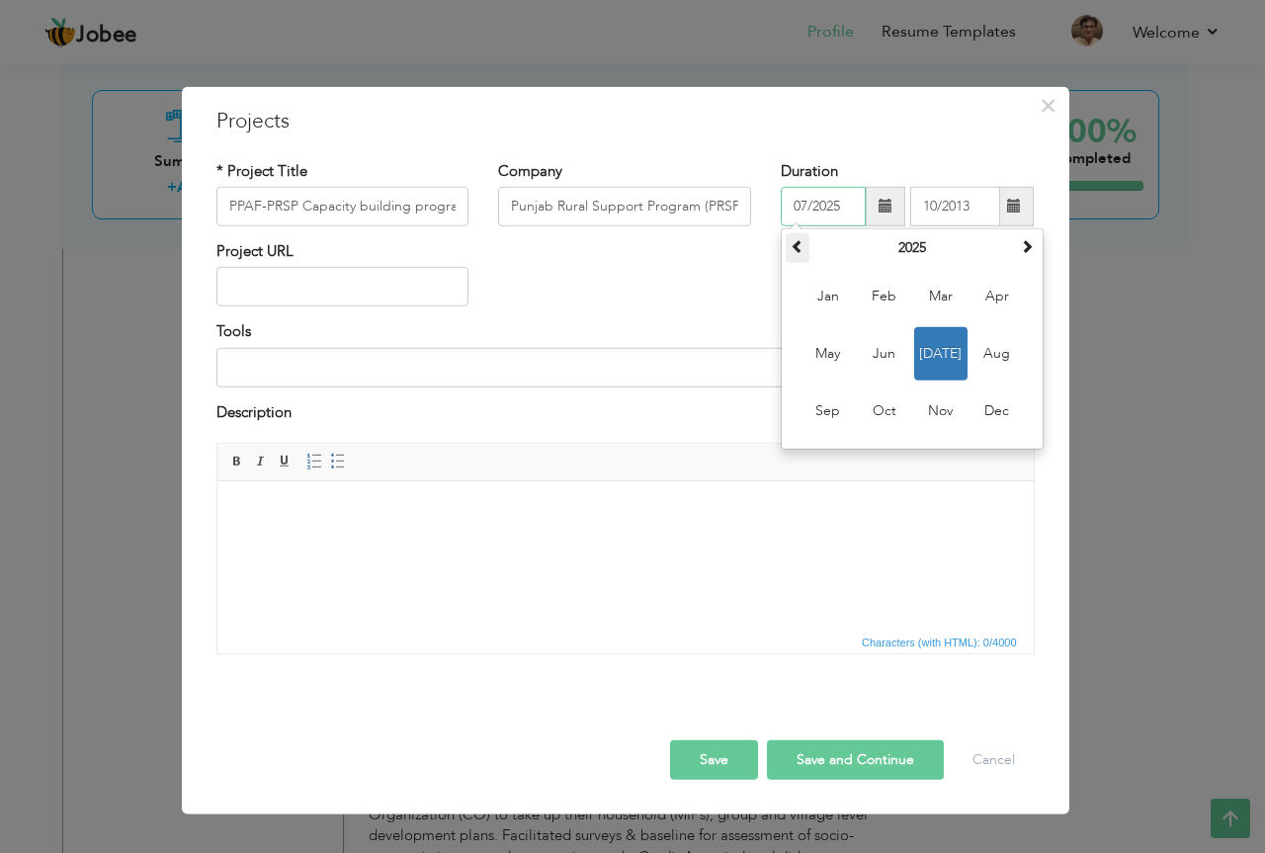
click at [792, 250] on span at bounding box center [798, 246] width 14 height 14
click at [797, 247] on span at bounding box center [798, 246] width 14 height 14
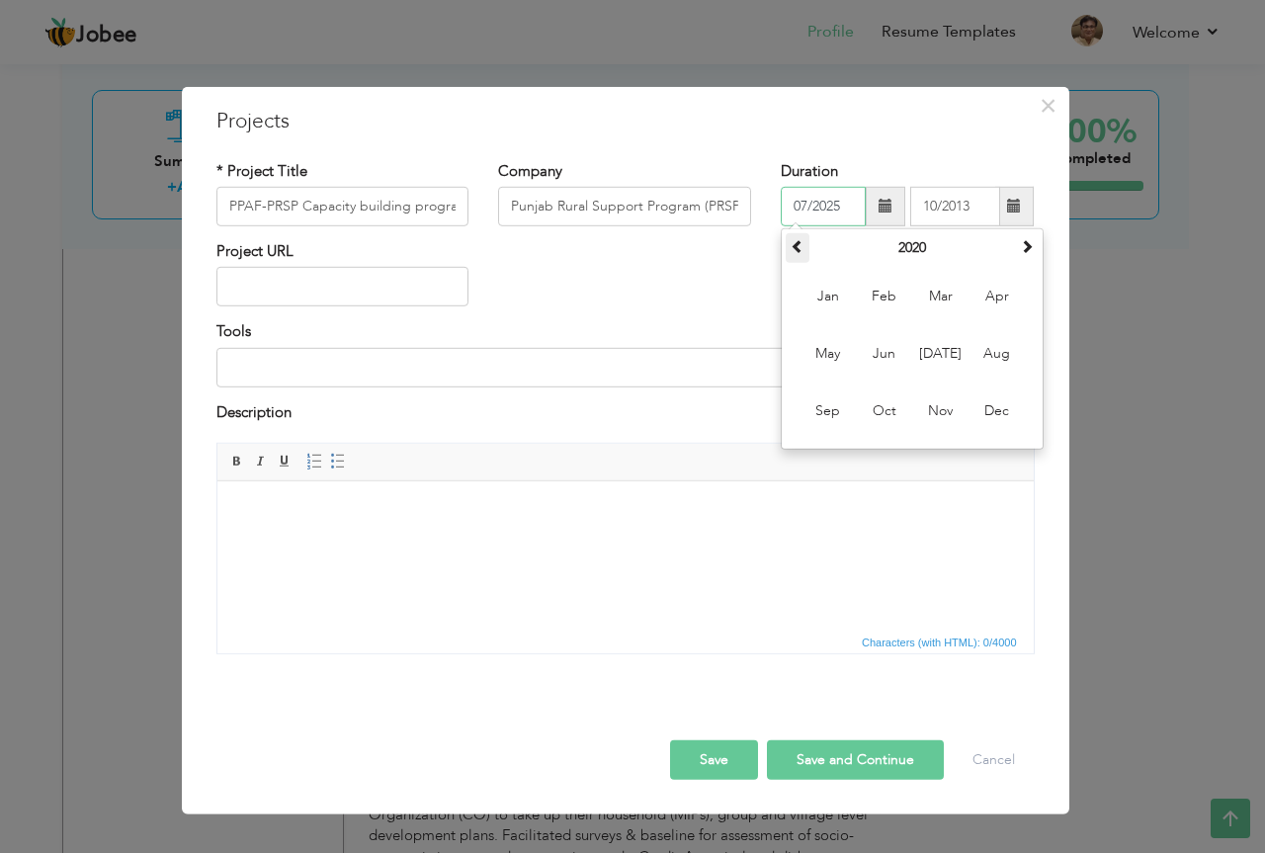
click at [800, 247] on span at bounding box center [798, 246] width 14 height 14
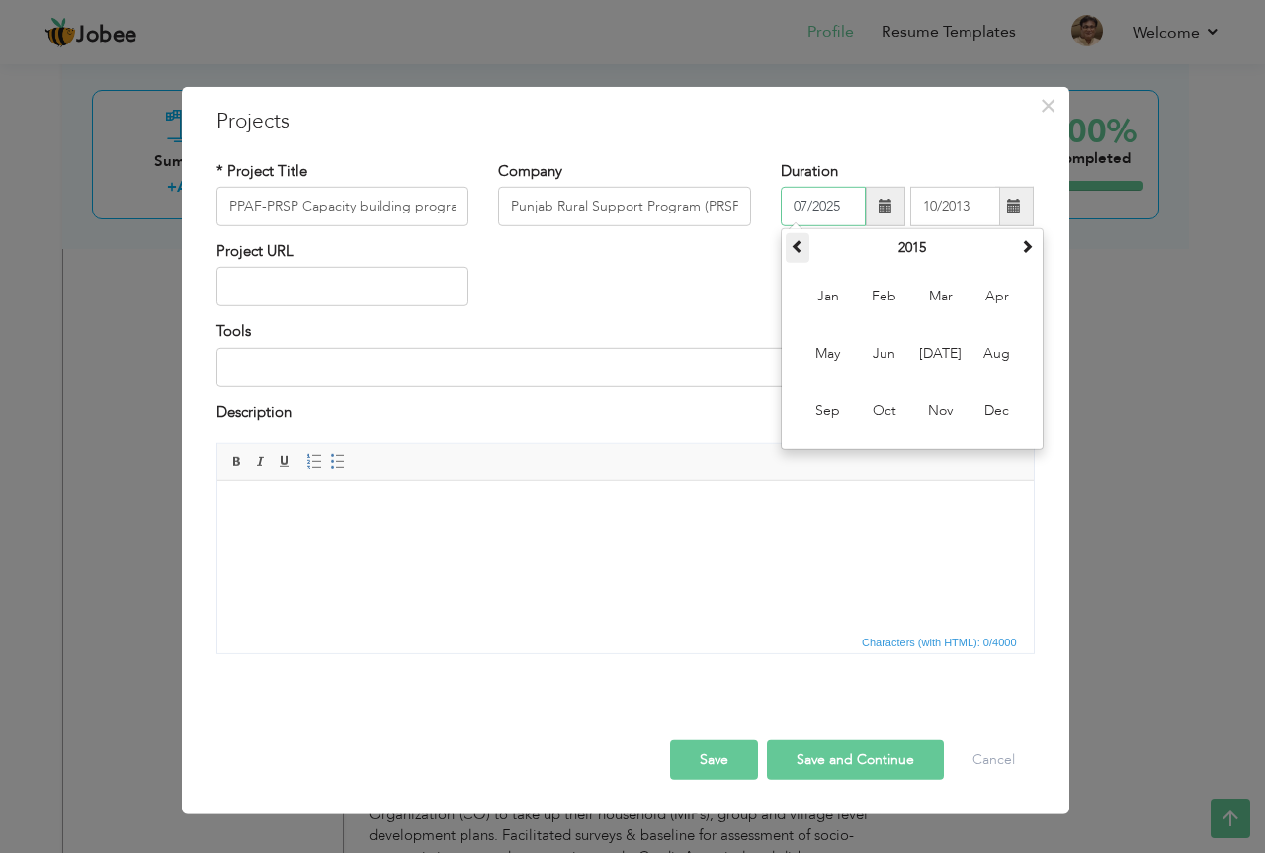
click at [800, 247] on span at bounding box center [798, 246] width 14 height 14
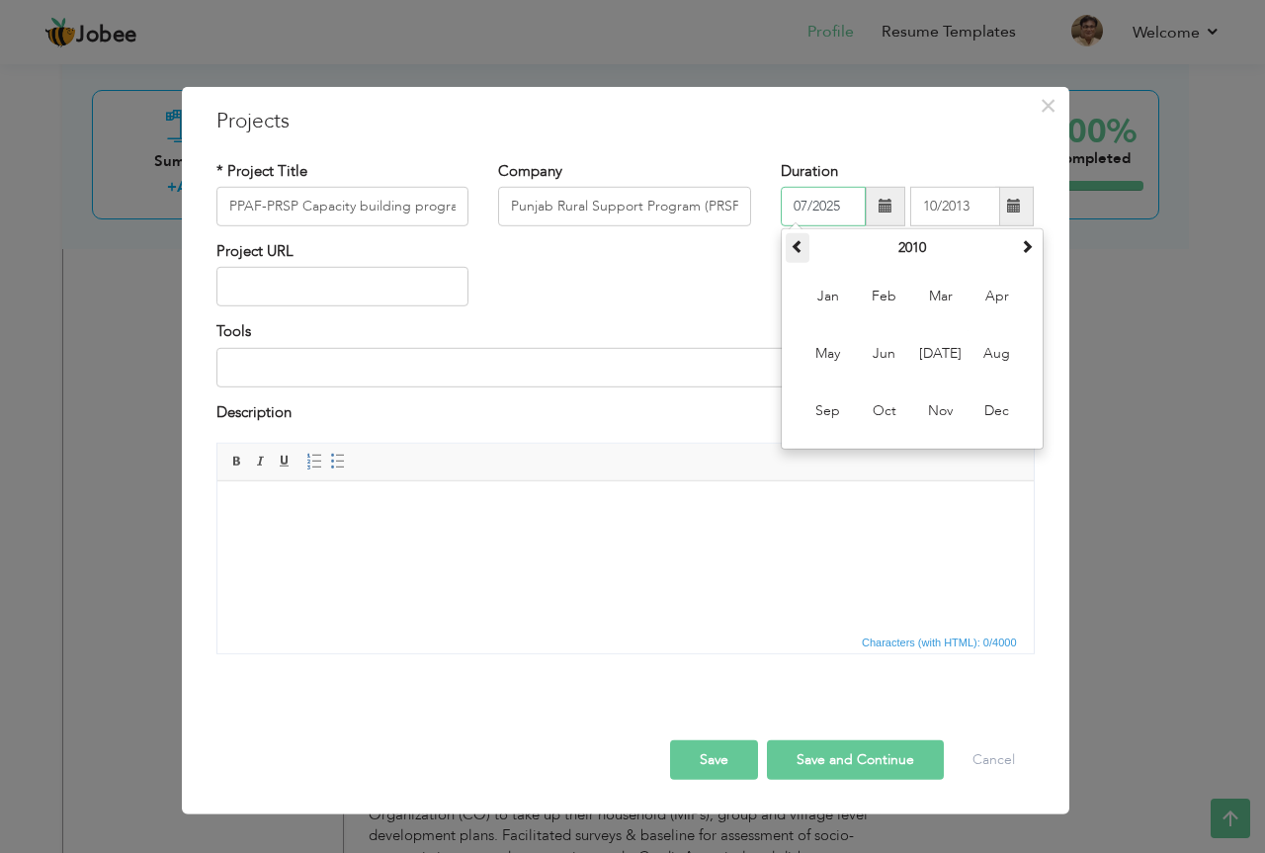
click at [800, 245] on span at bounding box center [798, 246] width 14 height 14
click at [882, 357] on span "Jun" at bounding box center [884, 353] width 53 height 53
type input "06/2009"
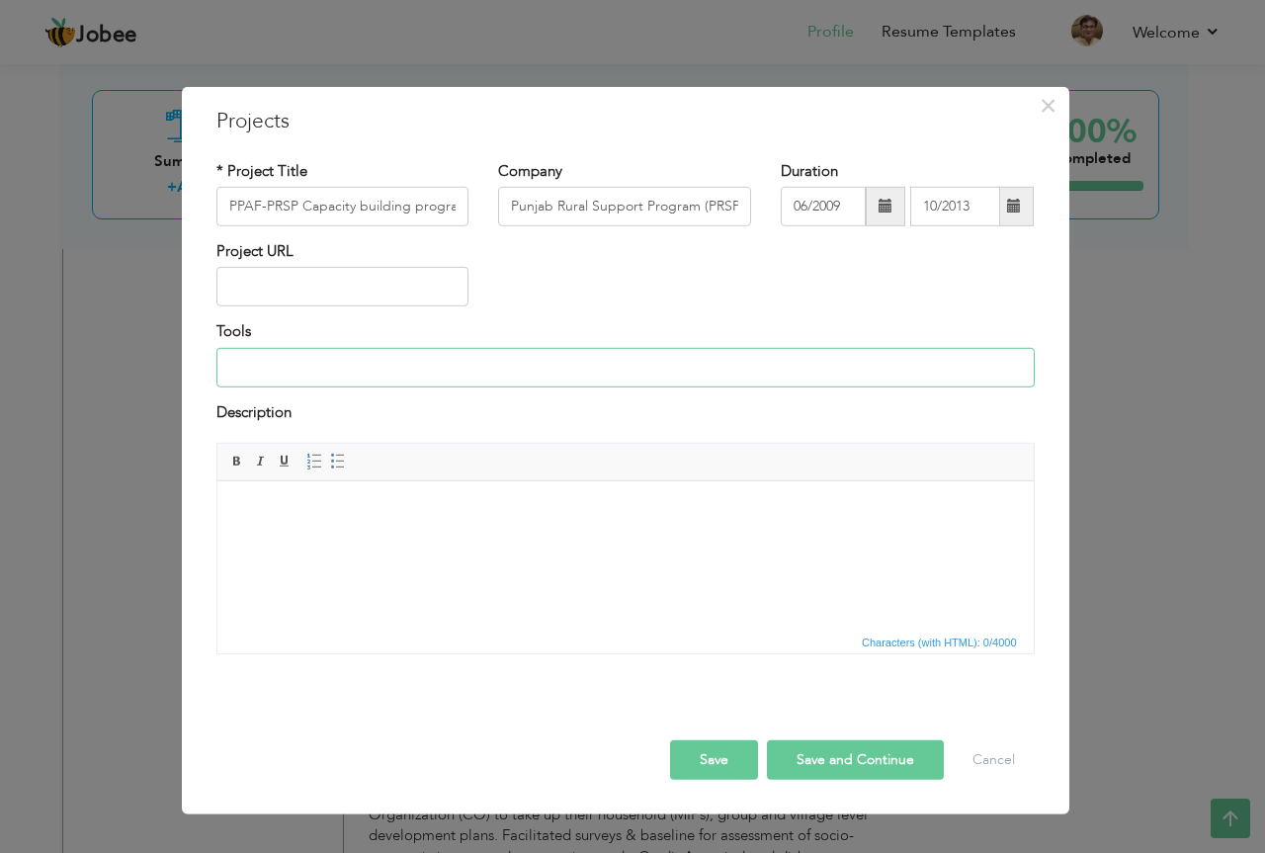
click at [339, 373] on input at bounding box center [625, 368] width 818 height 40
type input "Training & Development, Grant Management,"
click at [300, 540] on html at bounding box center [624, 511] width 816 height 60
click at [300, 538] on html at bounding box center [624, 511] width 816 height 60
click at [376, 542] on html at bounding box center [624, 511] width 816 height 60
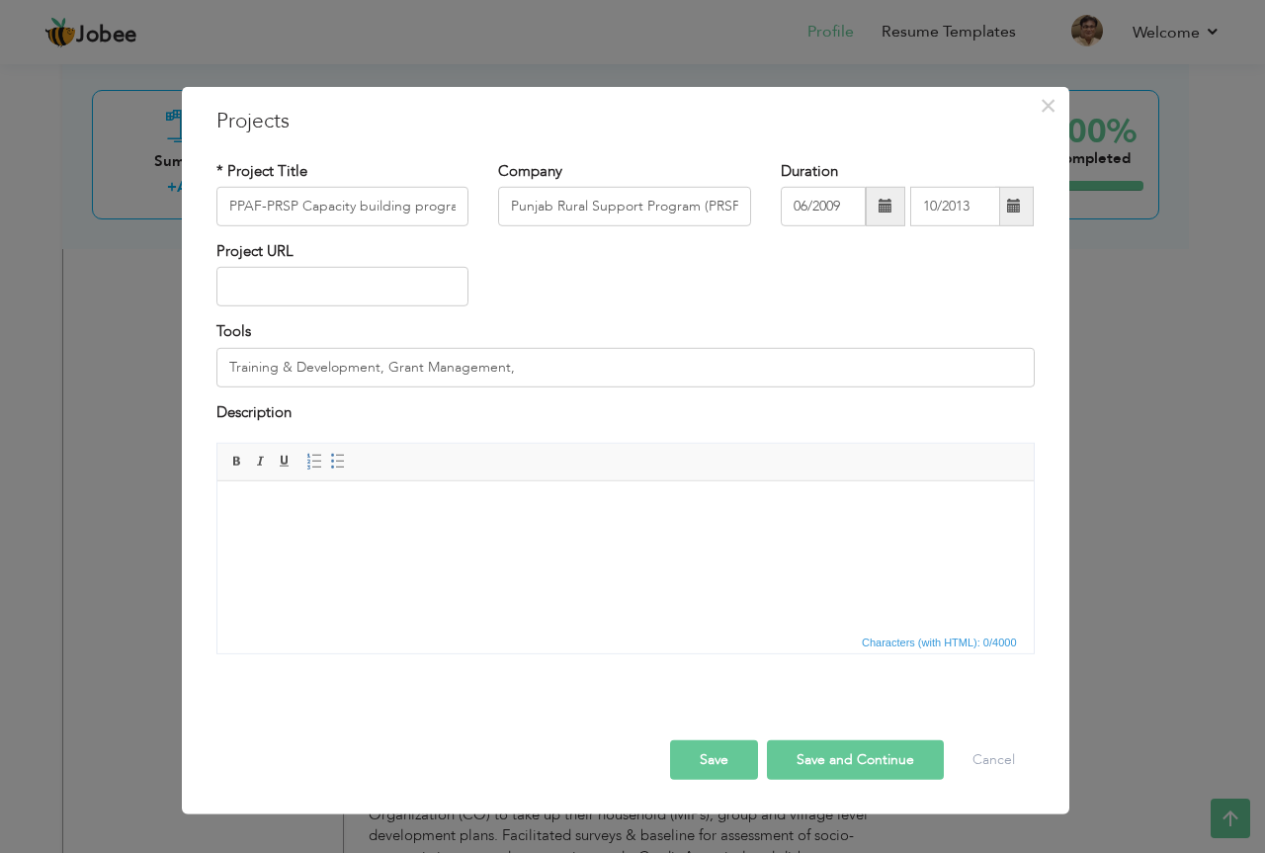
click at [268, 524] on html at bounding box center [624, 511] width 816 height 60
drag, startPoint x: 268, startPoint y: 524, endPoint x: 289, endPoint y: 559, distance: 41.2
click at [289, 542] on html at bounding box center [624, 511] width 816 height 60
click at [283, 542] on html "c" at bounding box center [624, 511] width 816 height 60
click at [283, 513] on body "c" at bounding box center [624, 511] width 777 height 21
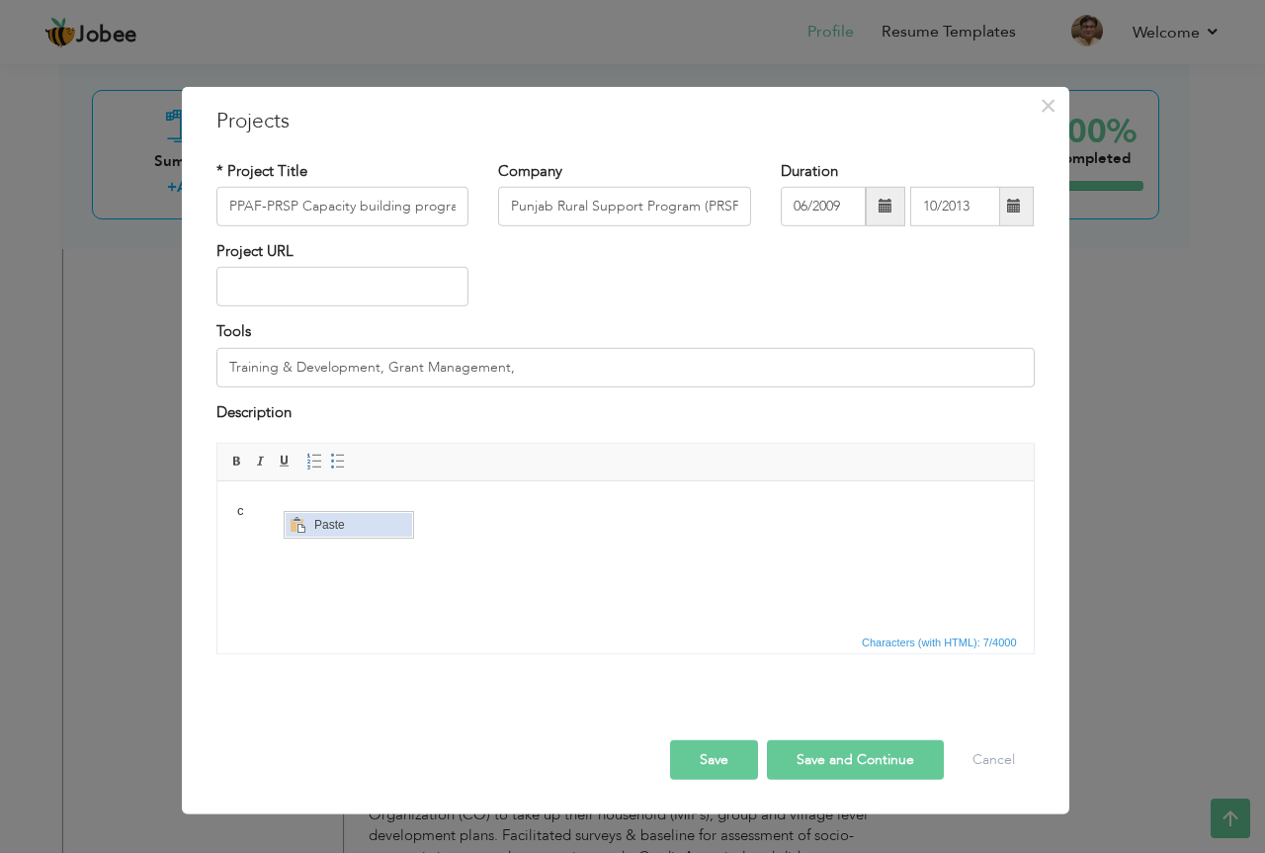
click at [320, 524] on span "Paste" at bounding box center [359, 524] width 103 height 24
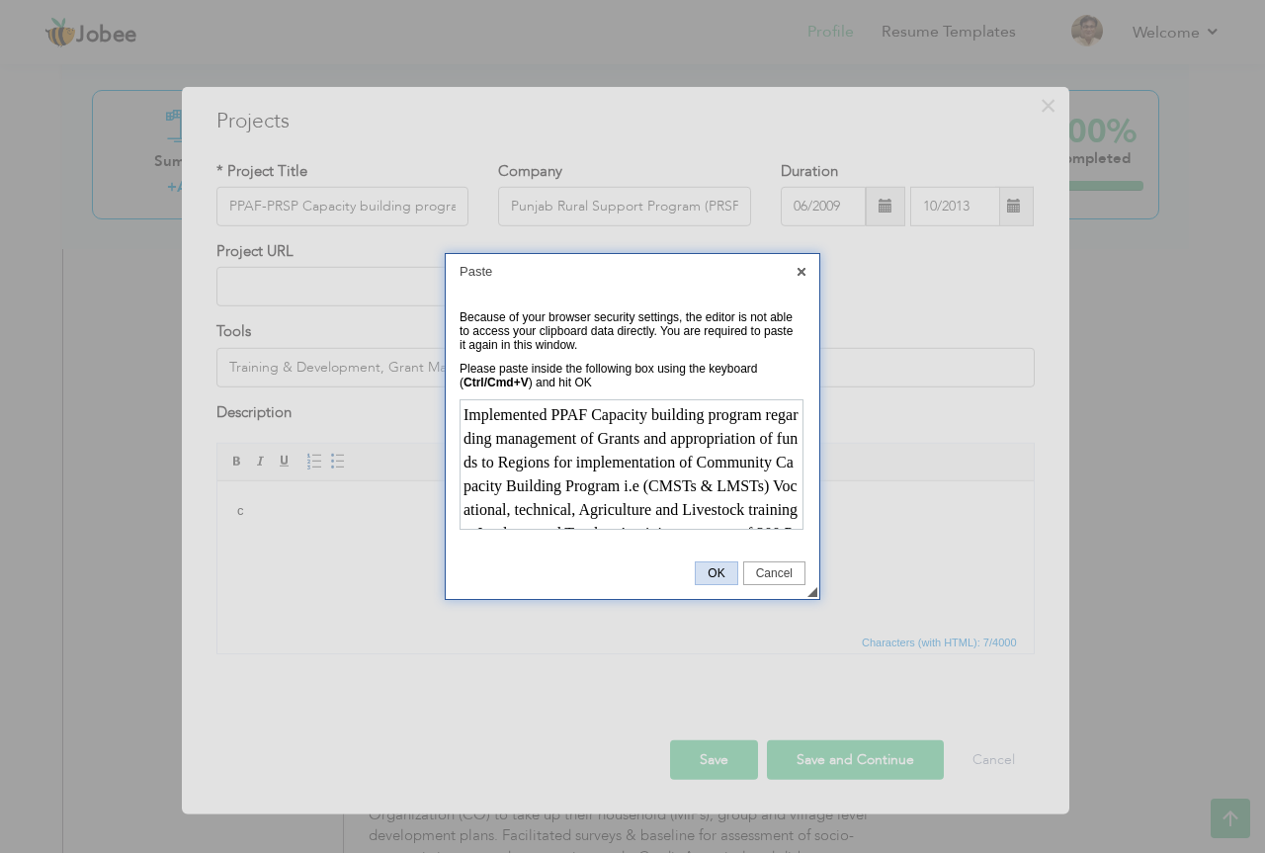
drag, startPoint x: 727, startPoint y: 573, endPoint x: 507, endPoint y: 90, distance: 531.1
click at [727, 573] on span "OK" at bounding box center [716, 573] width 41 height 14
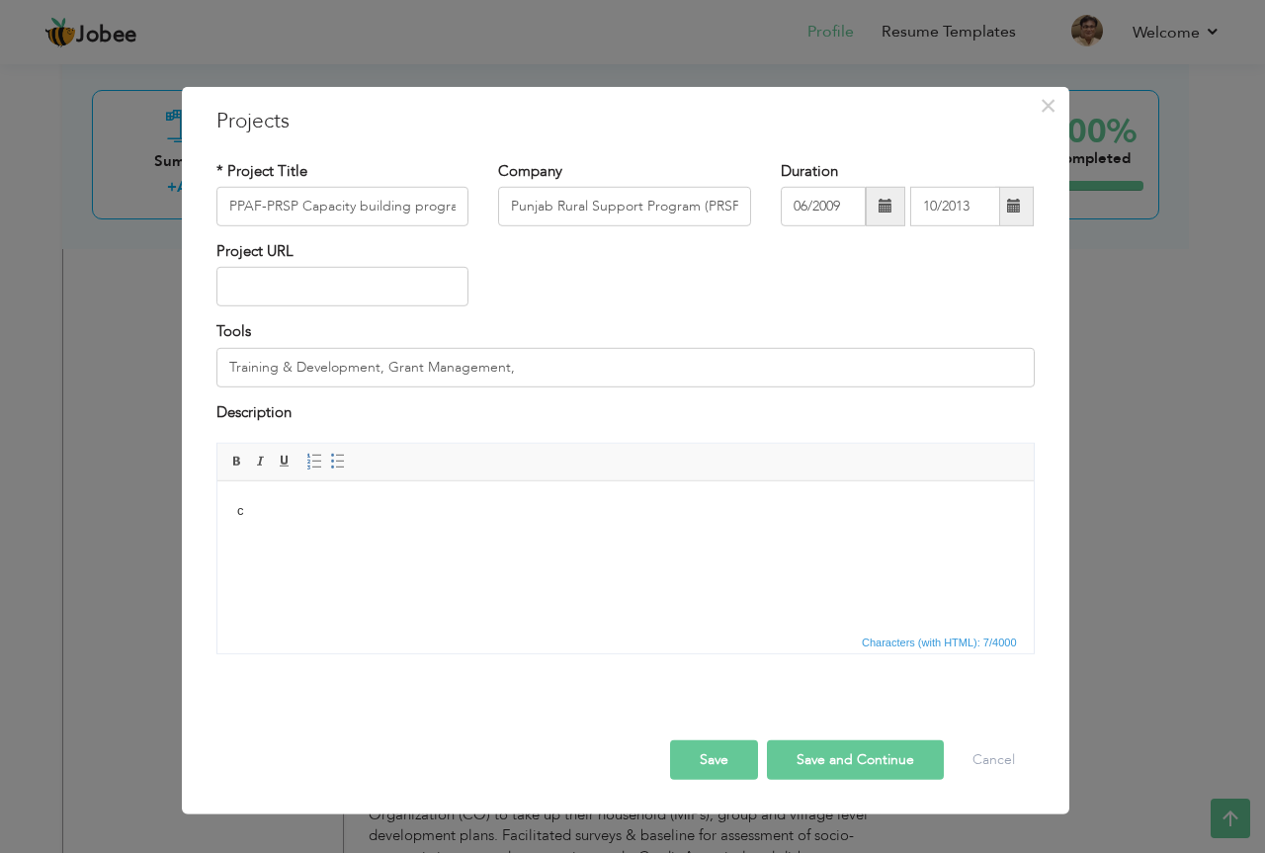
click at [396, 542] on html "c" at bounding box center [624, 511] width 816 height 60
click at [1048, 107] on span "×" at bounding box center [1048, 105] width 17 height 36
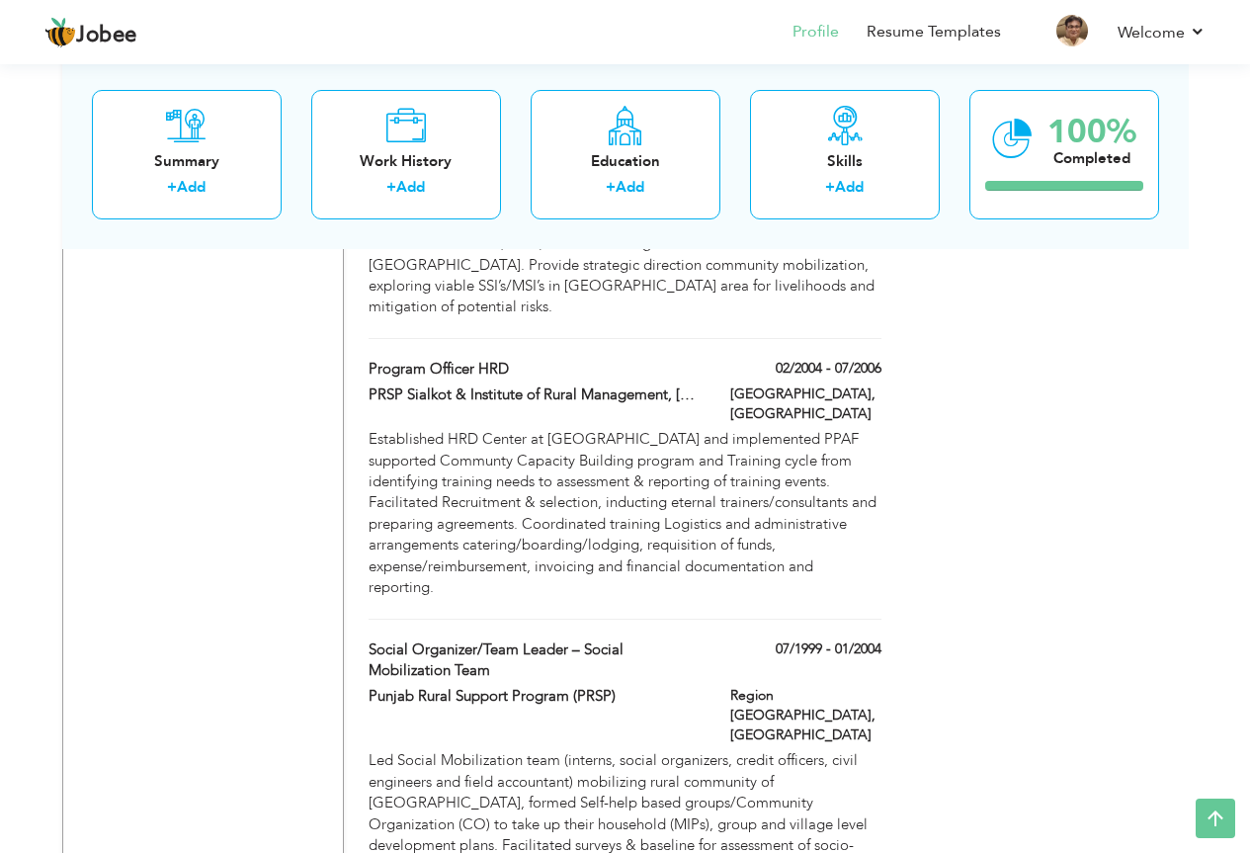
scroll to position [3414, 0]
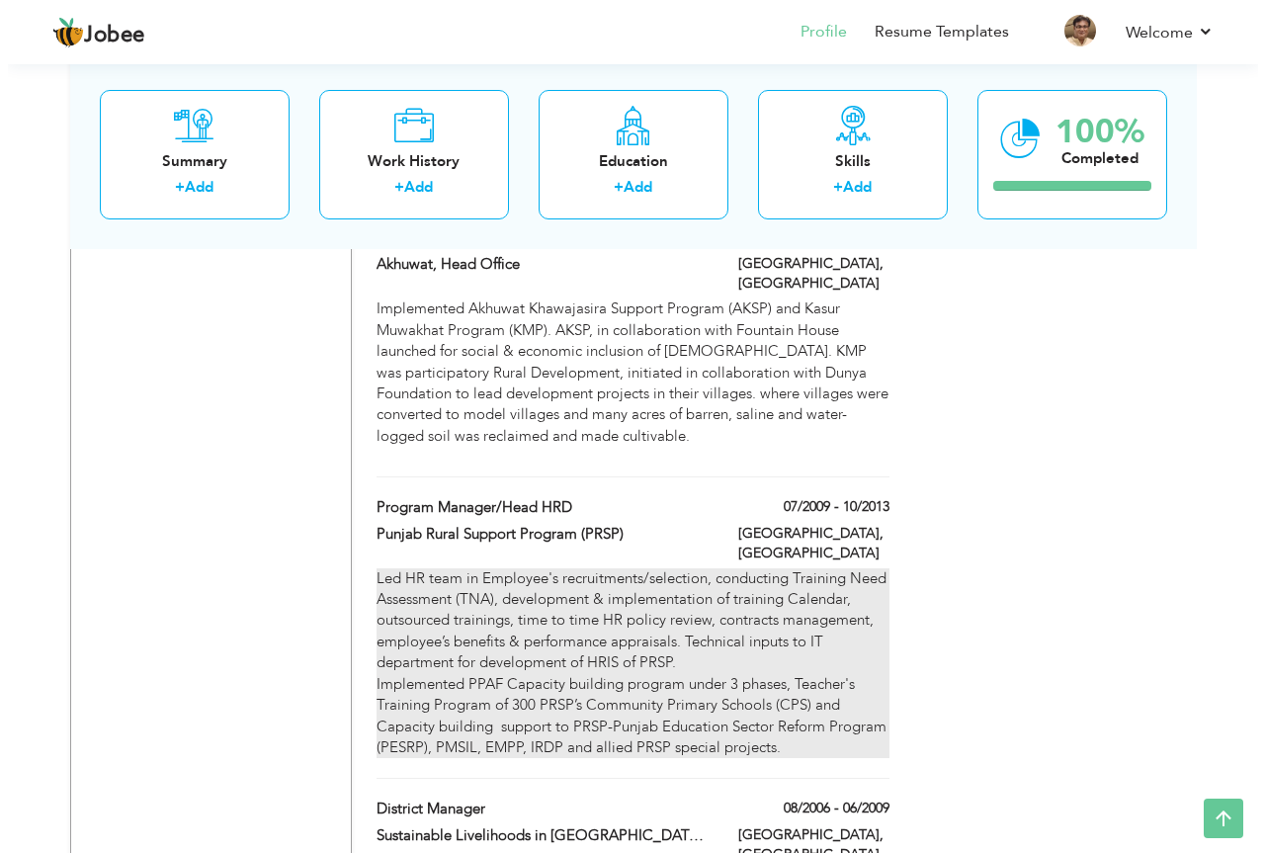
scroll to position [2722, 0]
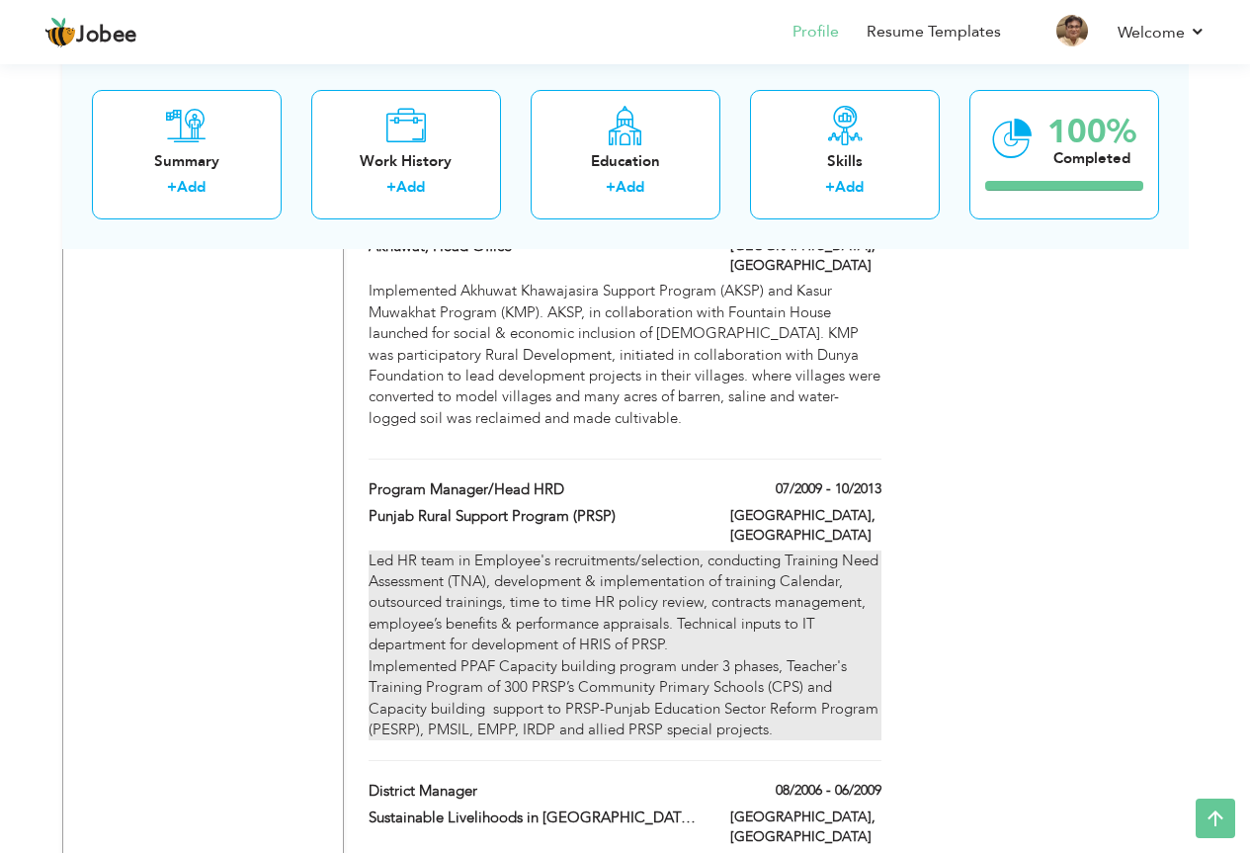
click at [739, 550] on div "Led HR team in Employee's recruitments/selection, conducting Training Need Asse…" at bounding box center [625, 645] width 512 height 191
type input "Program Manager/Head HRD"
type input "Punjab Rural Support Program (PRSP)"
type input "07/2009"
type input "10/2013"
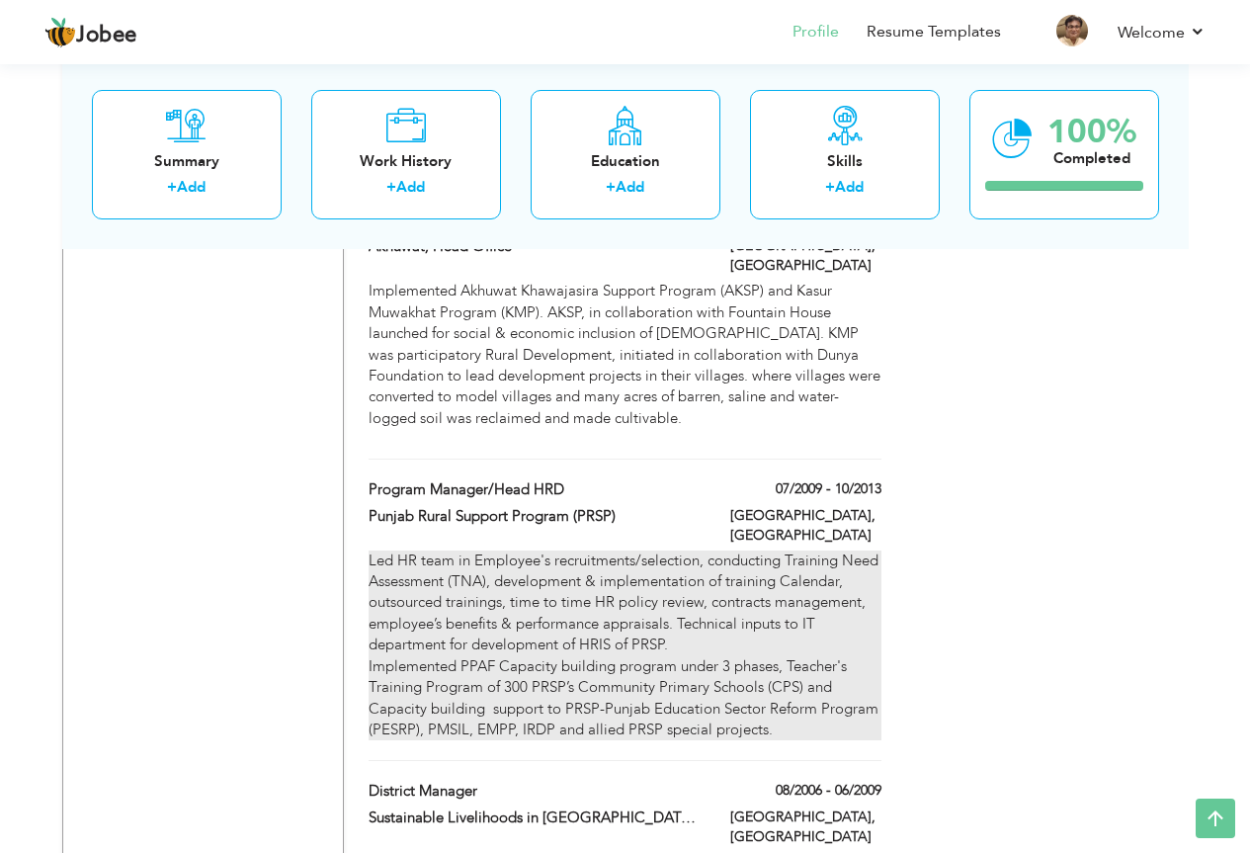
type input "[GEOGRAPHIC_DATA]"
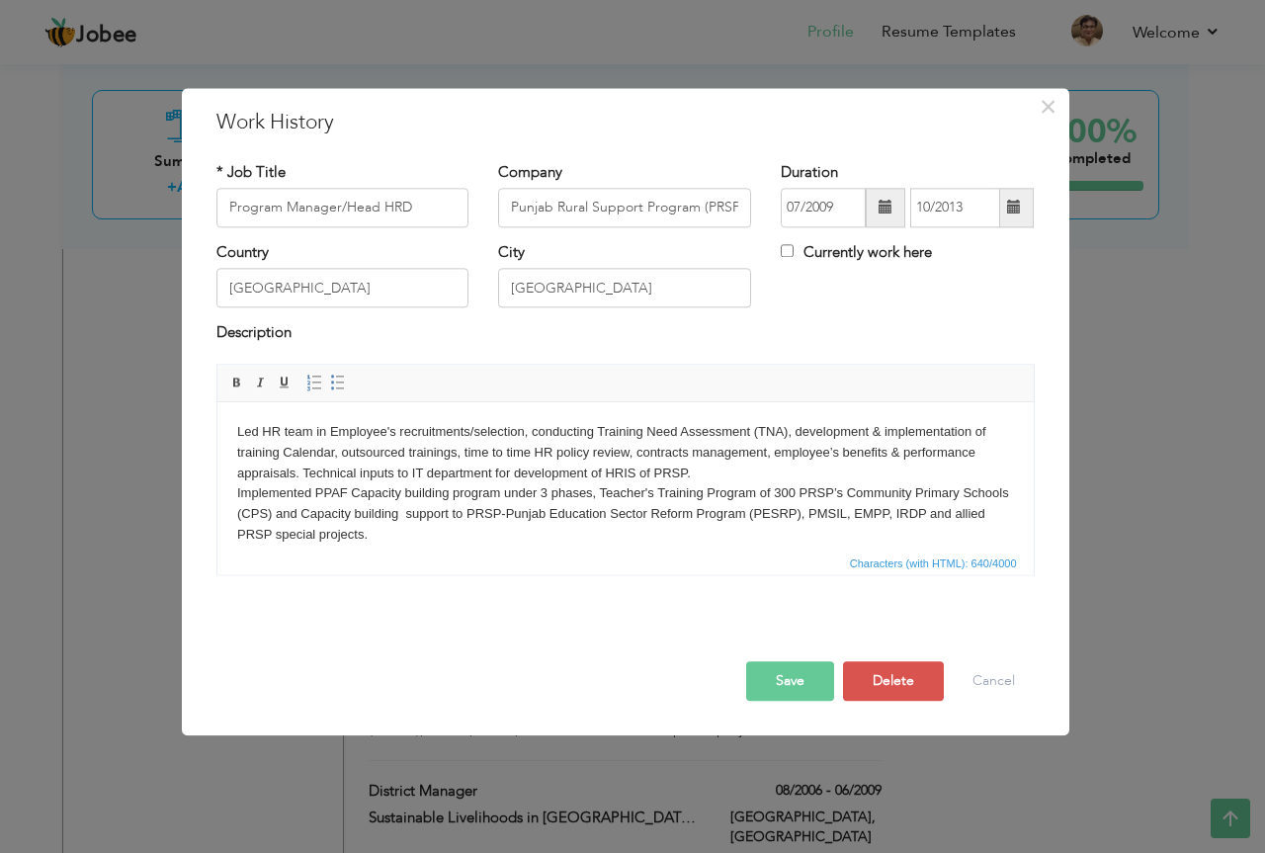
click at [543, 489] on body "Led HR team in Employee's recruitments/selection, conducting Training Need Asse…" at bounding box center [624, 484] width 777 height 124
click at [540, 494] on body "Led HR team in Employee's recruitments/selection, conducting Training Need Asse…" at bounding box center [624, 484] width 777 height 124
click at [583, 494] on body "Led HR team in Employee's recruitments/selection, conducting Training Need Asse…" at bounding box center [624, 484] width 777 height 124
click at [341, 590] on div "Led HR team in Employee's recruitments/selection, conducting Training Need Asse…" at bounding box center [626, 477] width 848 height 226
click at [592, 491] on body "Led HR team in Employee's recruitments/selection, conducting Training Need Asse…" at bounding box center [624, 484] width 777 height 124
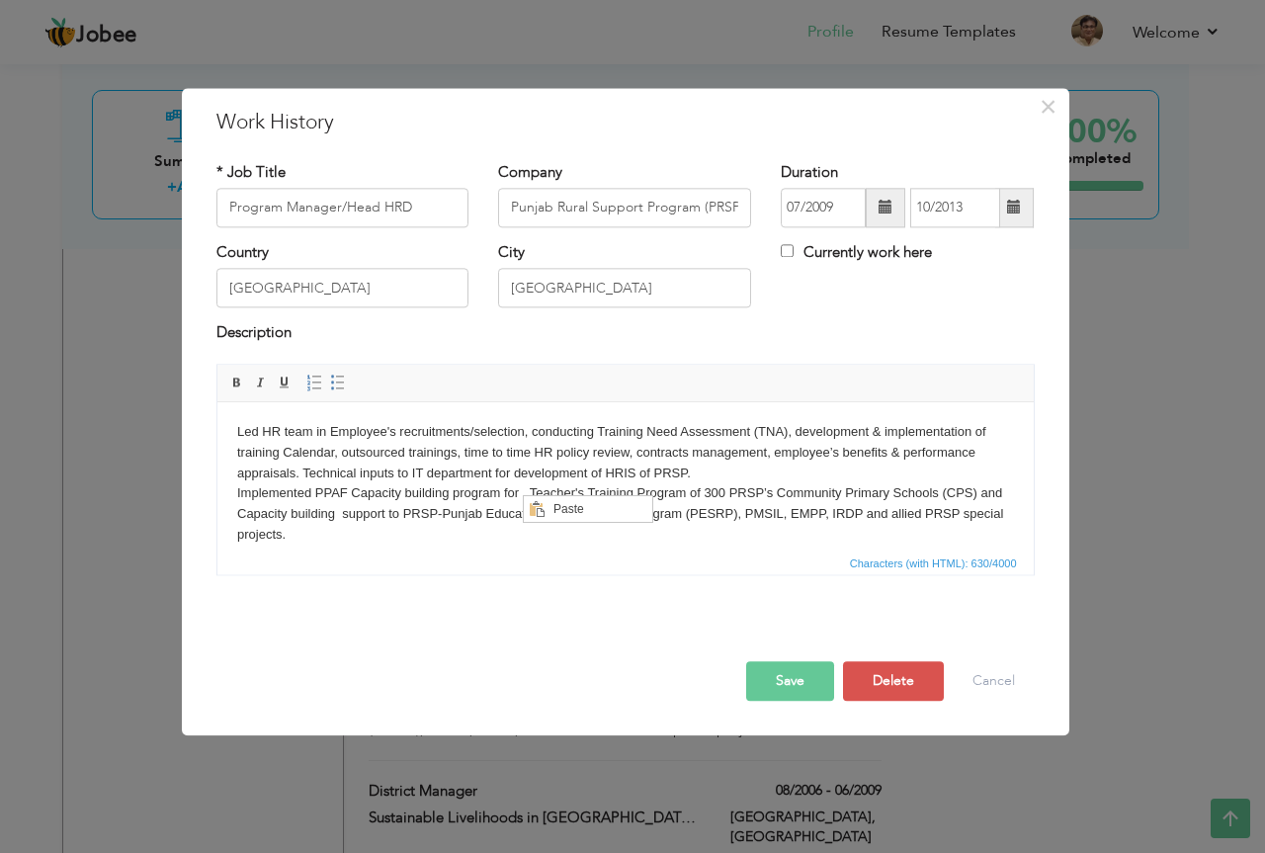
scroll to position [0, 0]
click at [573, 508] on span "Paste" at bounding box center [598, 509] width 103 height 24
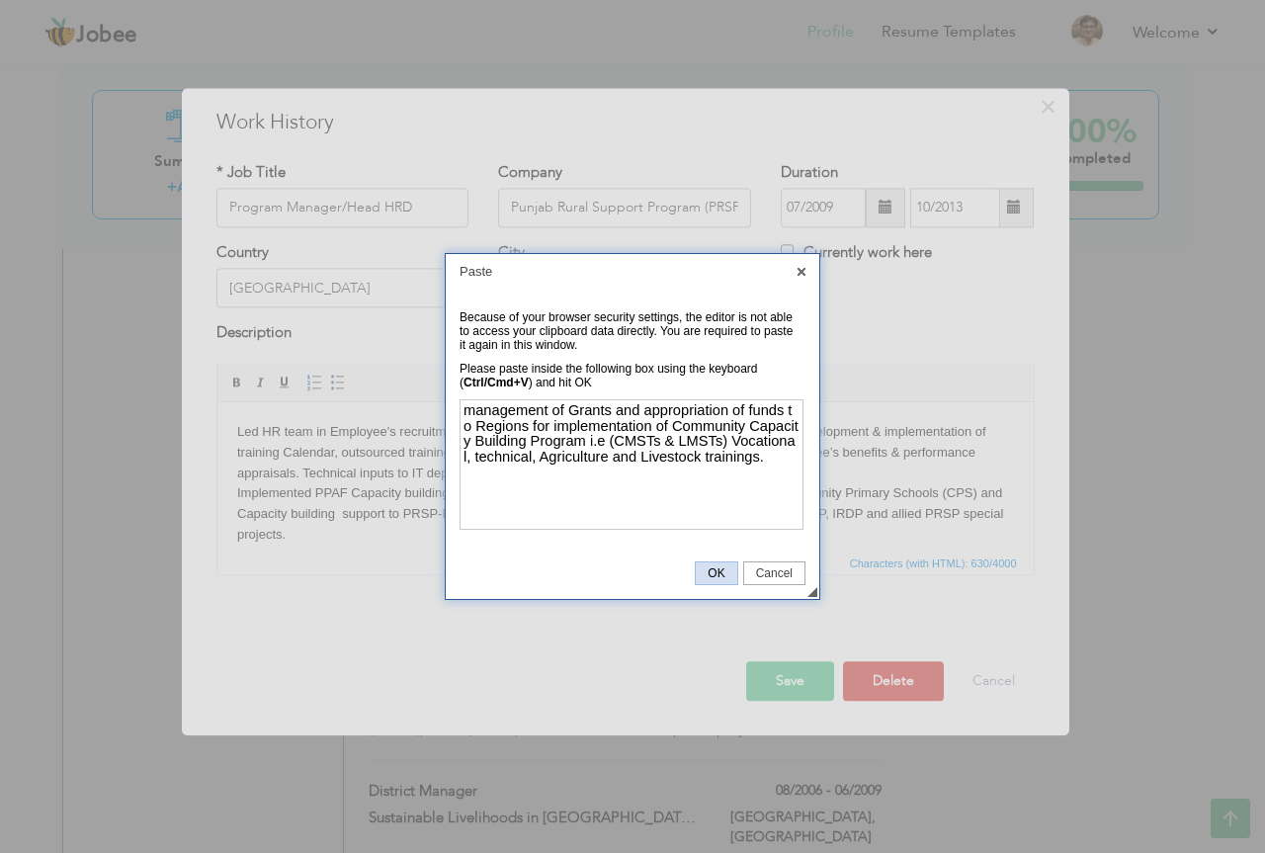
click at [721, 572] on span "OK" at bounding box center [716, 573] width 41 height 14
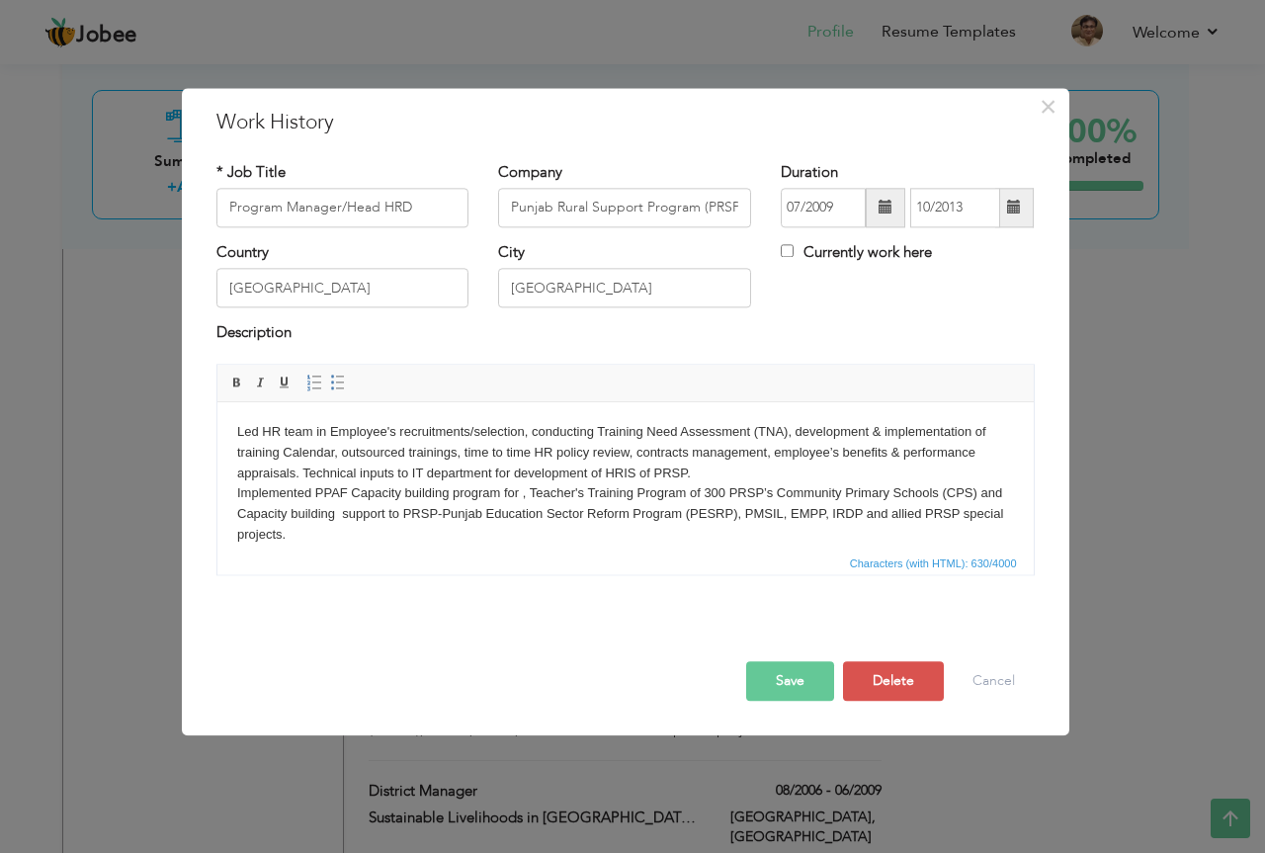
click at [528, 483] on body "Led HR team in Employee's recruitments/selection, conducting Training Need Asse…" at bounding box center [624, 484] width 777 height 124
click at [517, 490] on body "Led HR team in Employee's recruitments/selection, conducting Training Need Asse…" at bounding box center [624, 484] width 777 height 124
click at [568, 505] on span "Paste" at bounding box center [601, 508] width 103 height 24
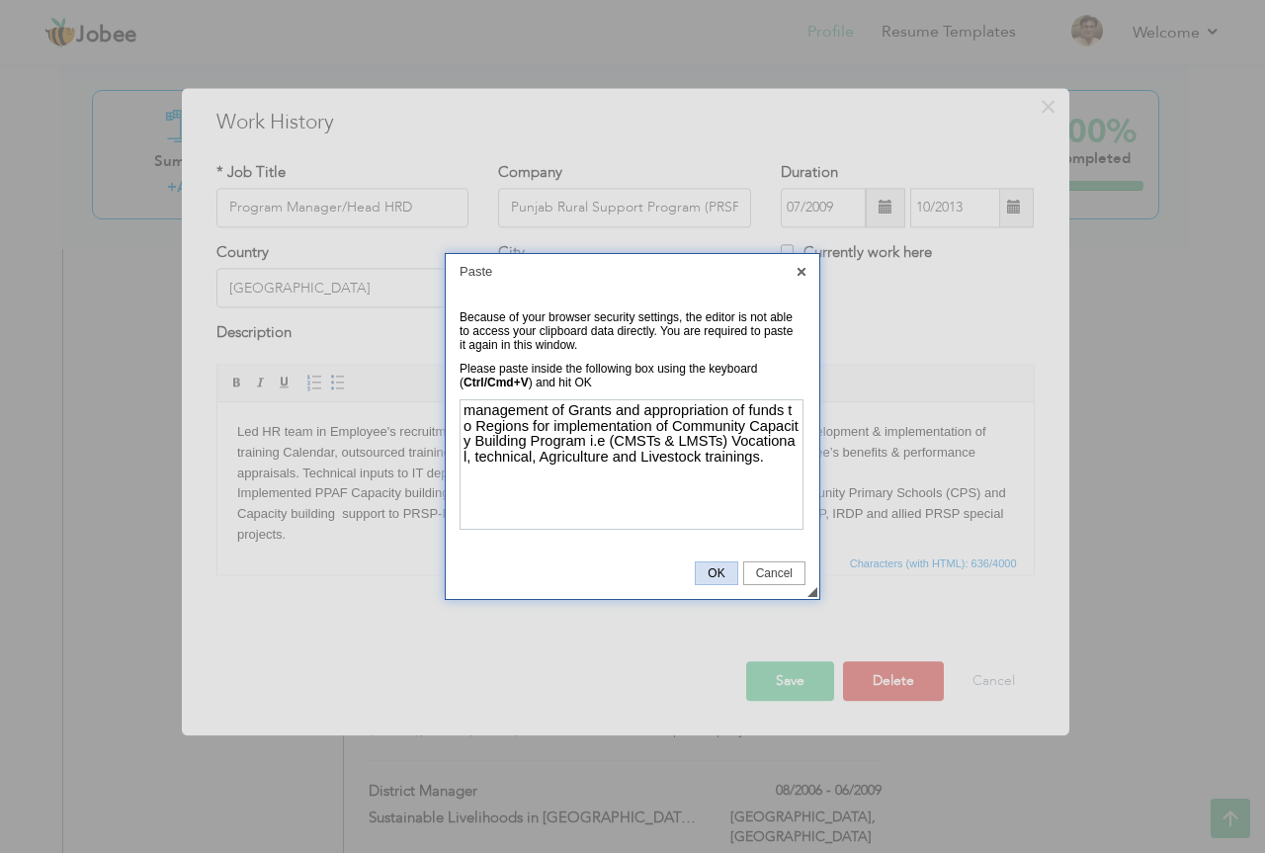
click at [720, 571] on span "OK" at bounding box center [716, 573] width 41 height 14
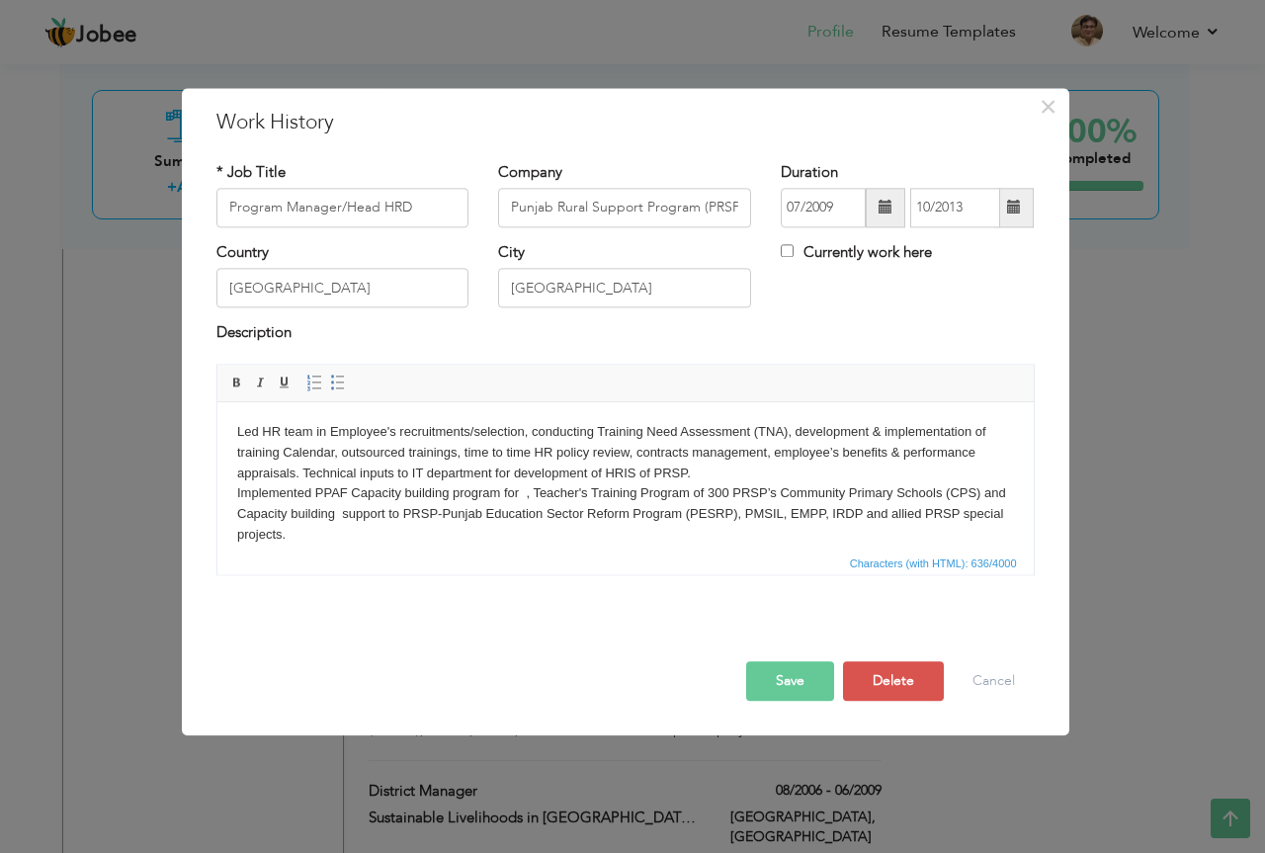
click at [787, 680] on button "Save" at bounding box center [790, 681] width 88 height 40
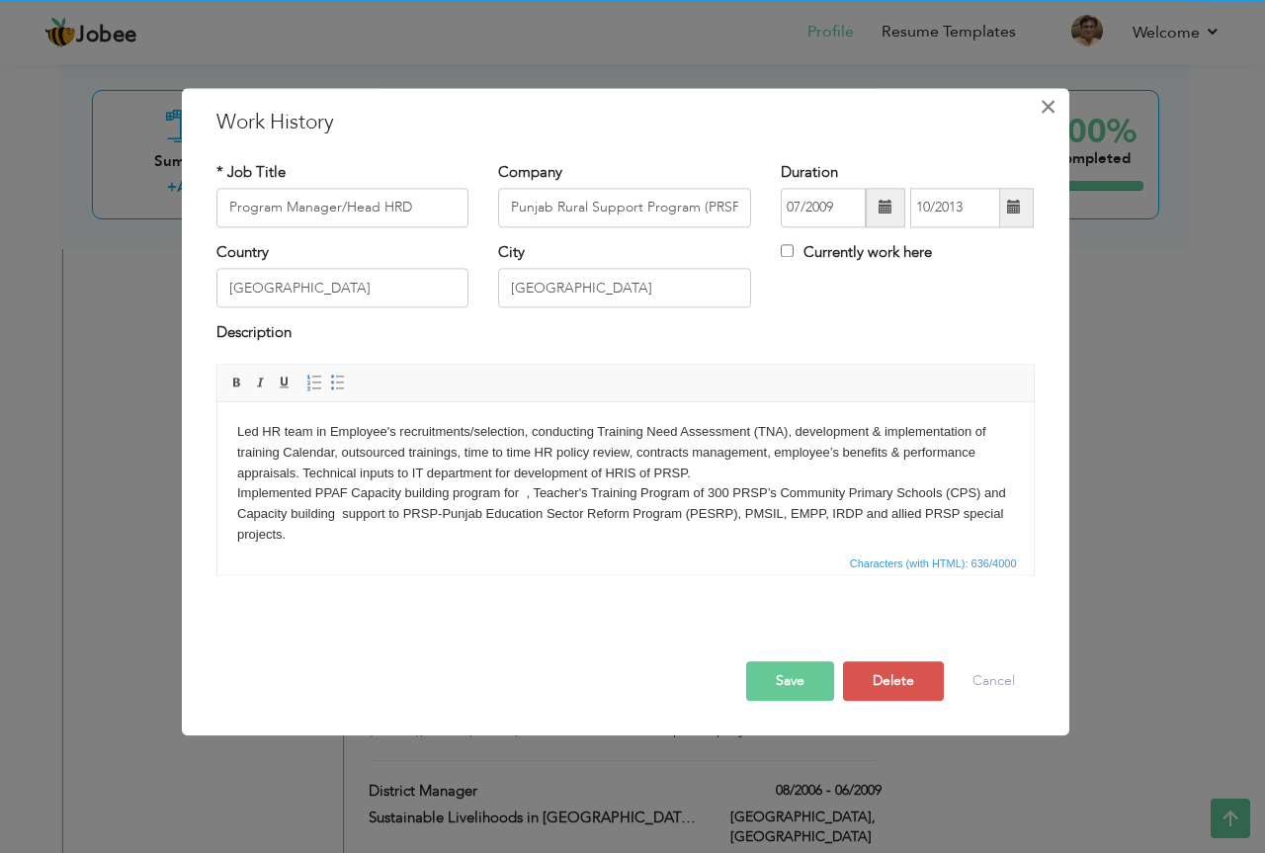
click at [1057, 106] on button "×" at bounding box center [1049, 107] width 32 height 32
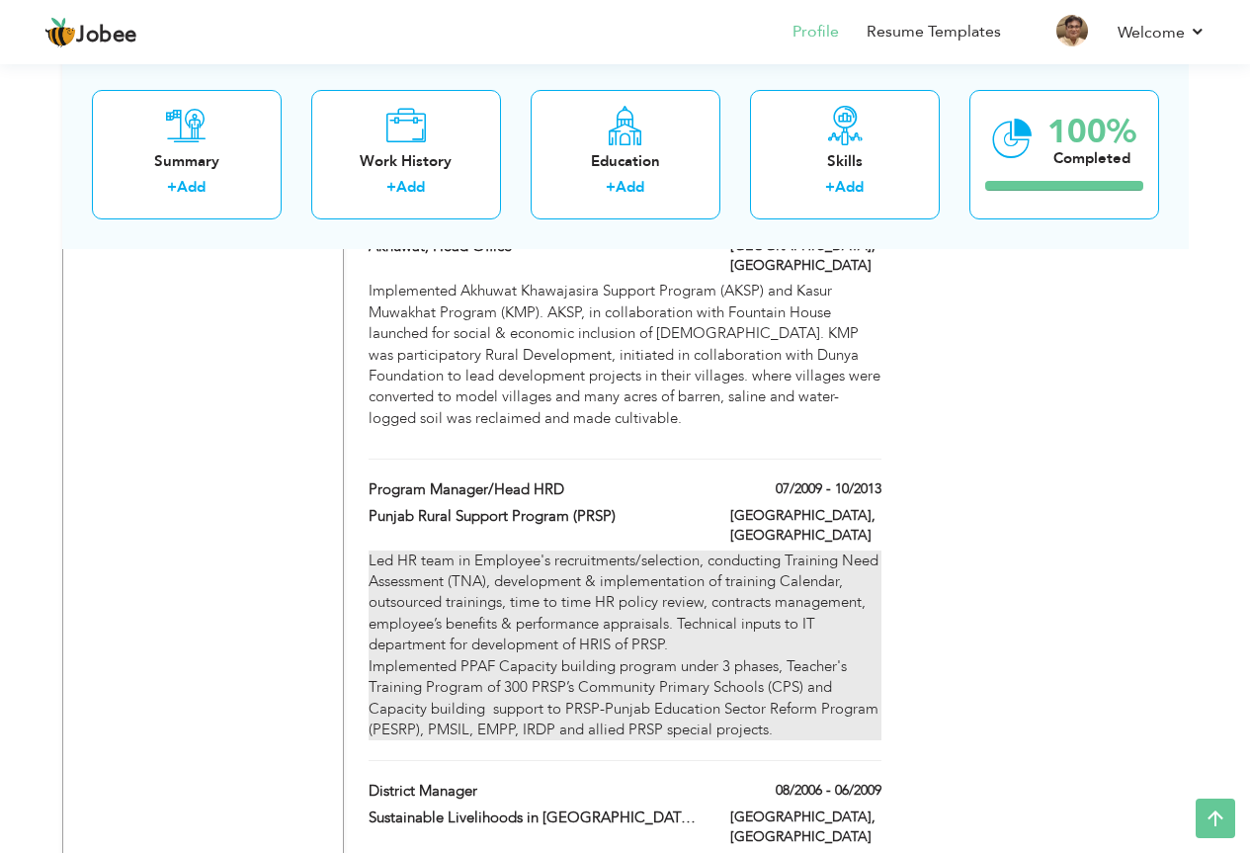
click at [488, 550] on div "Led HR team in Employee's recruitments/selection, conducting Training Need Asse…" at bounding box center [625, 645] width 512 height 191
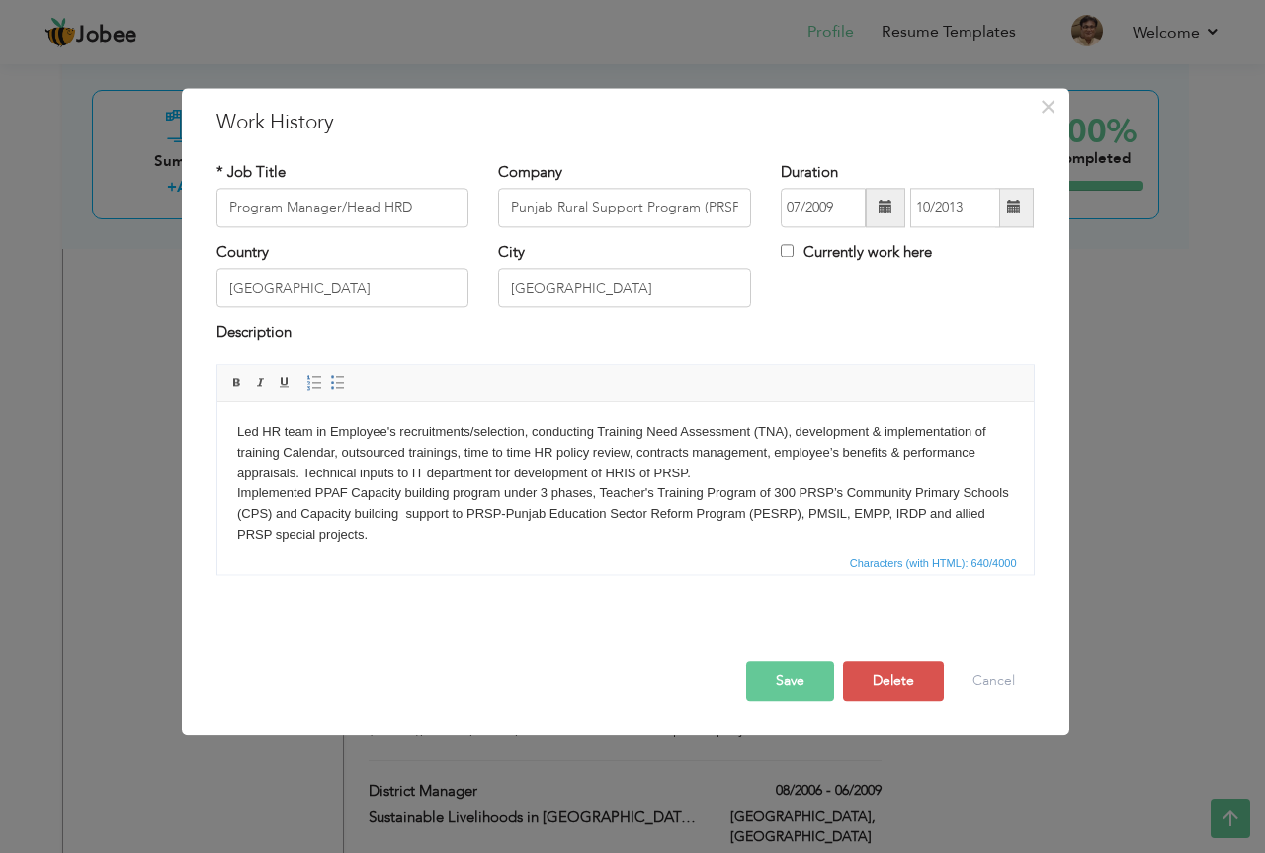
click at [329, 425] on body "Led HR team in Employee's recruitments/selection, conducting Training Need Asse…" at bounding box center [624, 484] width 777 height 124
click at [329, 432] on body "Led HR team in employee's recruitments/selection, conducting Training Need Asse…" at bounding box center [624, 484] width 777 height 124
click at [326, 430] on body "Led HR team in recruitments/selection, conducting Training Need Assessment (TNA…" at bounding box center [624, 484] width 777 height 124
click at [518, 436] on body "Led HR team in employee's recruitments/selection, conducting Training Need Asse…" at bounding box center [624, 484] width 777 height 124
click at [523, 427] on body "Led HR team in employee's recruitments/selection, conducting Training Need Asse…" at bounding box center [624, 484] width 777 height 124
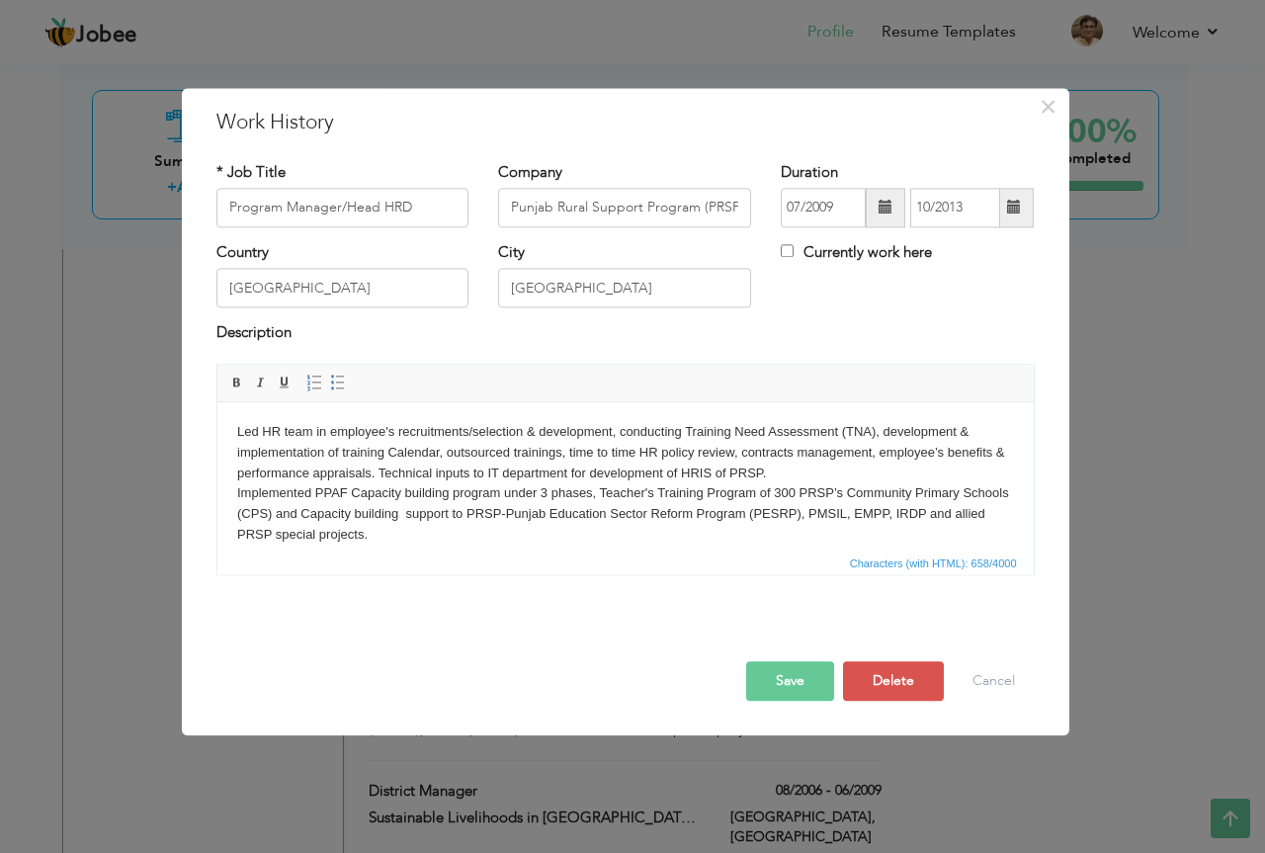
click at [615, 433] on body "Led HR team in employee's recruitments/selection & development, conducting Trai…" at bounding box center [624, 484] width 777 height 124
click at [618, 429] on body "Led HR team in employee's recruitments/selection & development, conducting Trai…" at bounding box center [624, 484] width 777 height 124
click at [687, 430] on body "Led HR team in employee's recruitments/selection & development, conducting Trai…" at bounding box center [624, 484] width 777 height 124
drag, startPoint x: 710, startPoint y: 434, endPoint x: 961, endPoint y: 804, distance: 447.6
click at [710, 434] on body "Led HR team in employee's recruitments/selection & development, conducting TNA)…" at bounding box center [624, 484] width 777 height 124
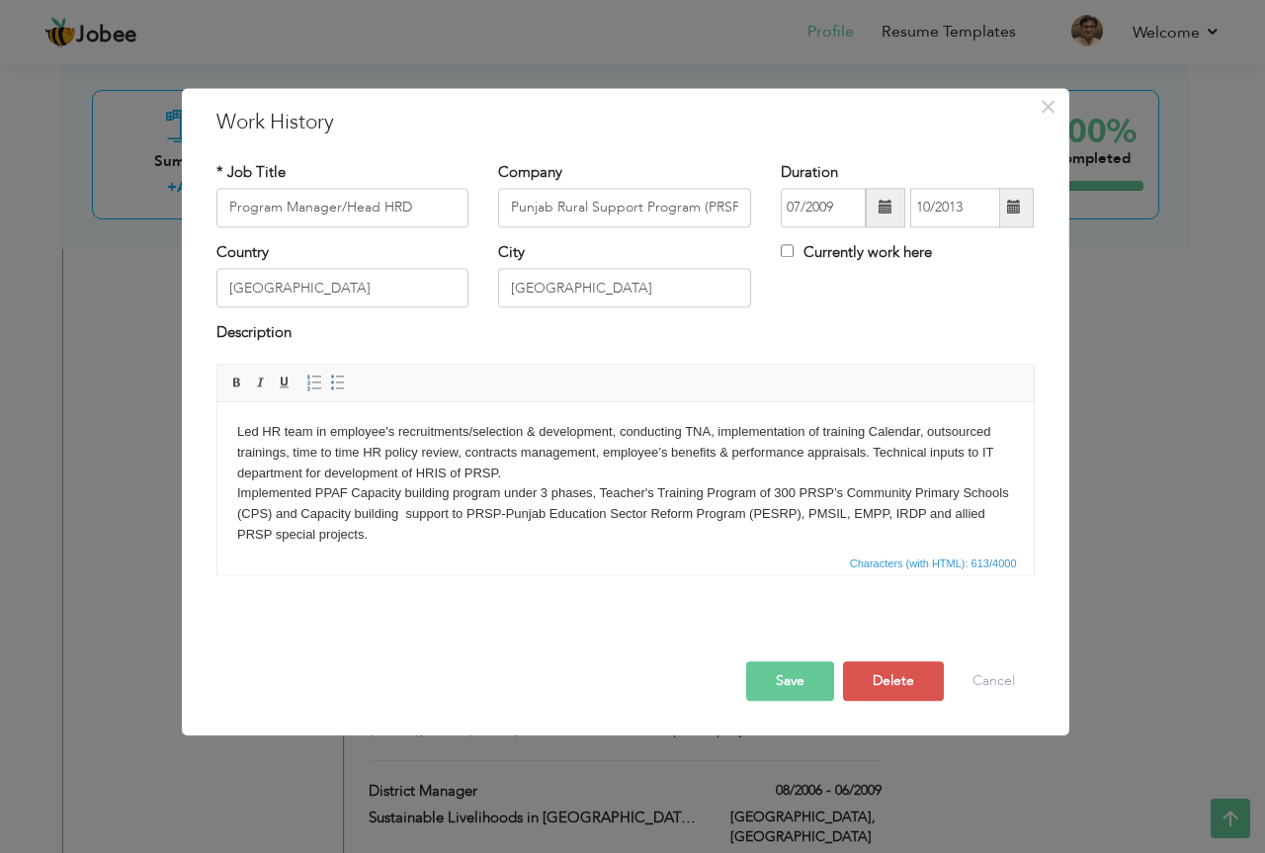
click at [869, 427] on body "Led HR team in employee's recruitments/selection & development, conducting TNA,…" at bounding box center [624, 484] width 777 height 124
click at [908, 432] on body "Led HR team in employee's recruitments/selection & development, conducting TNA,…" at bounding box center [624, 484] width 777 height 124
click at [287, 453] on body "Led HR team in employee's recruitments/selection & development, conducting TNA,…" at bounding box center [624, 484] width 777 height 124
click at [616, 449] on body "Led HR team in employee's recruitments/selection & development, conducting TNA,…" at bounding box center [624, 484] width 777 height 124
click at [801, 672] on button "Save" at bounding box center [790, 681] width 88 height 40
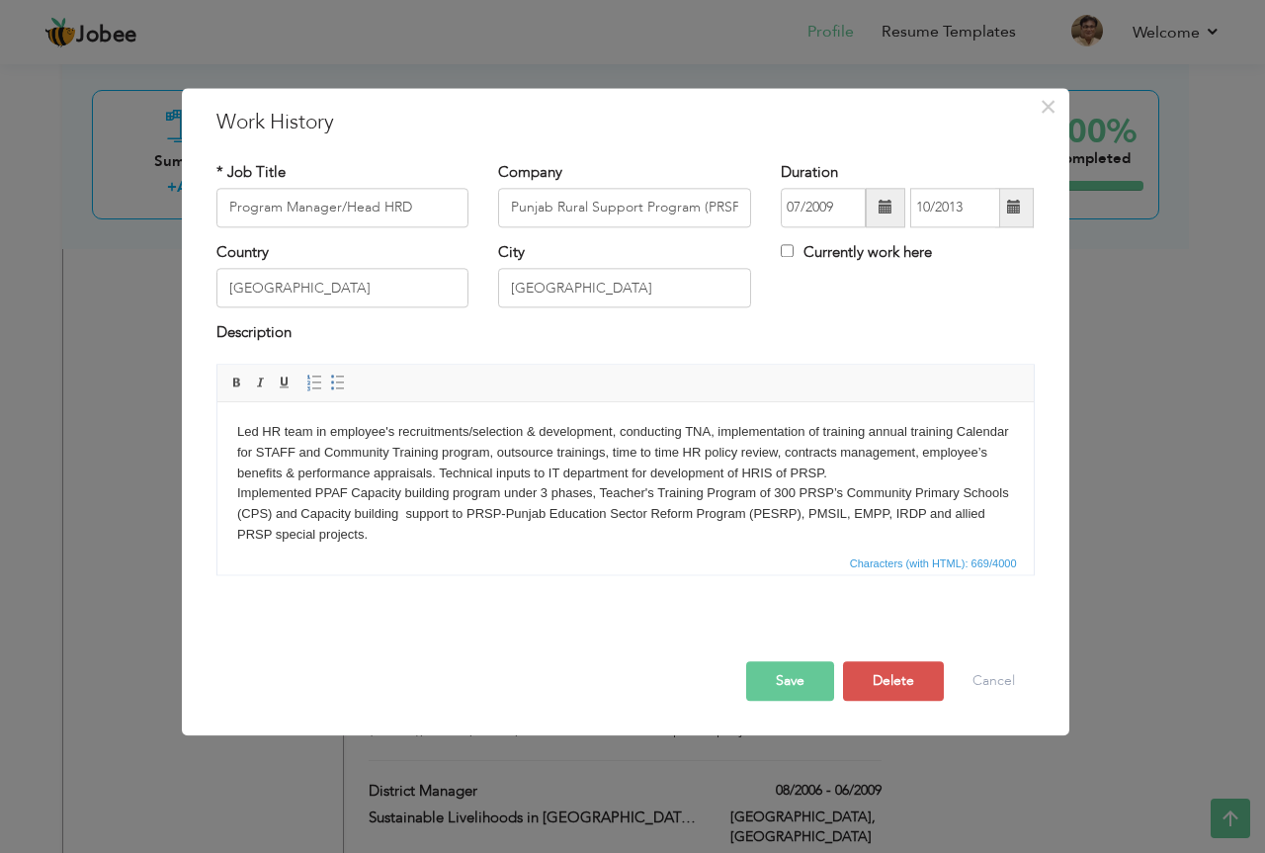
click at [799, 671] on button "Save" at bounding box center [790, 681] width 88 height 40
click at [786, 690] on button "Save" at bounding box center [790, 681] width 88 height 40
click at [1048, 106] on span "×" at bounding box center [1048, 107] width 17 height 36
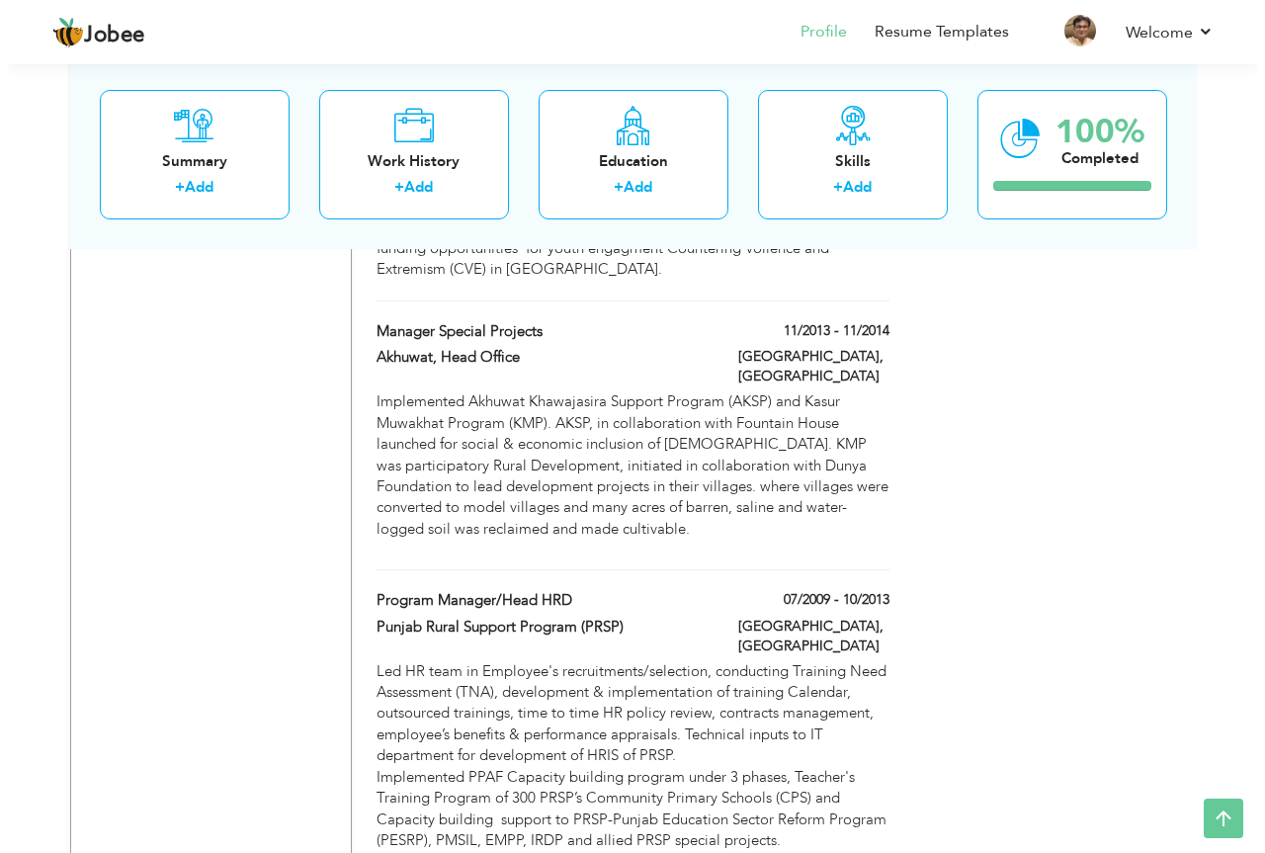
scroll to position [2668, 0]
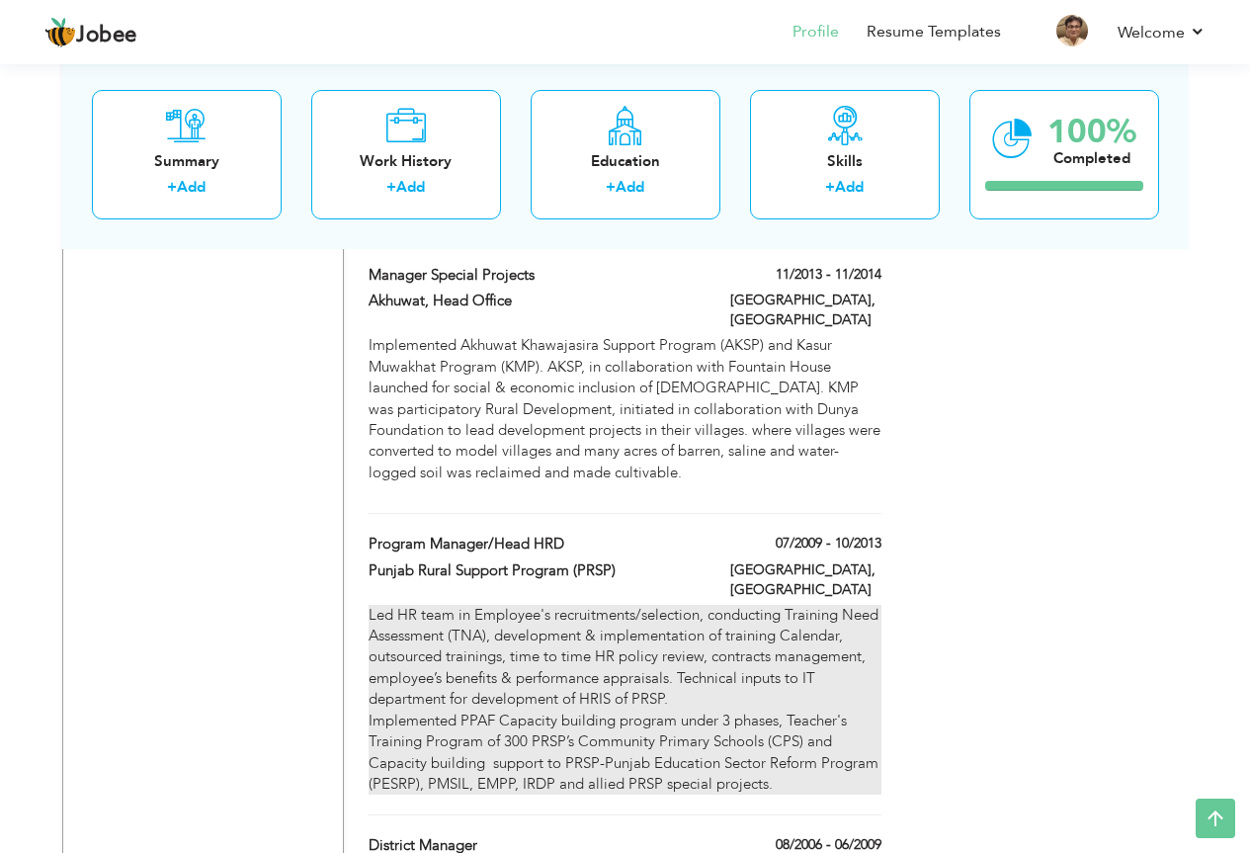
click at [744, 605] on div "Led HR team in Employee's recruitments/selection, conducting Training Need Asse…" at bounding box center [625, 700] width 512 height 191
type input "Program Manager/Head HRD"
type input "Punjab Rural Support Program (PRSP)"
type input "07/2009"
type input "10/2013"
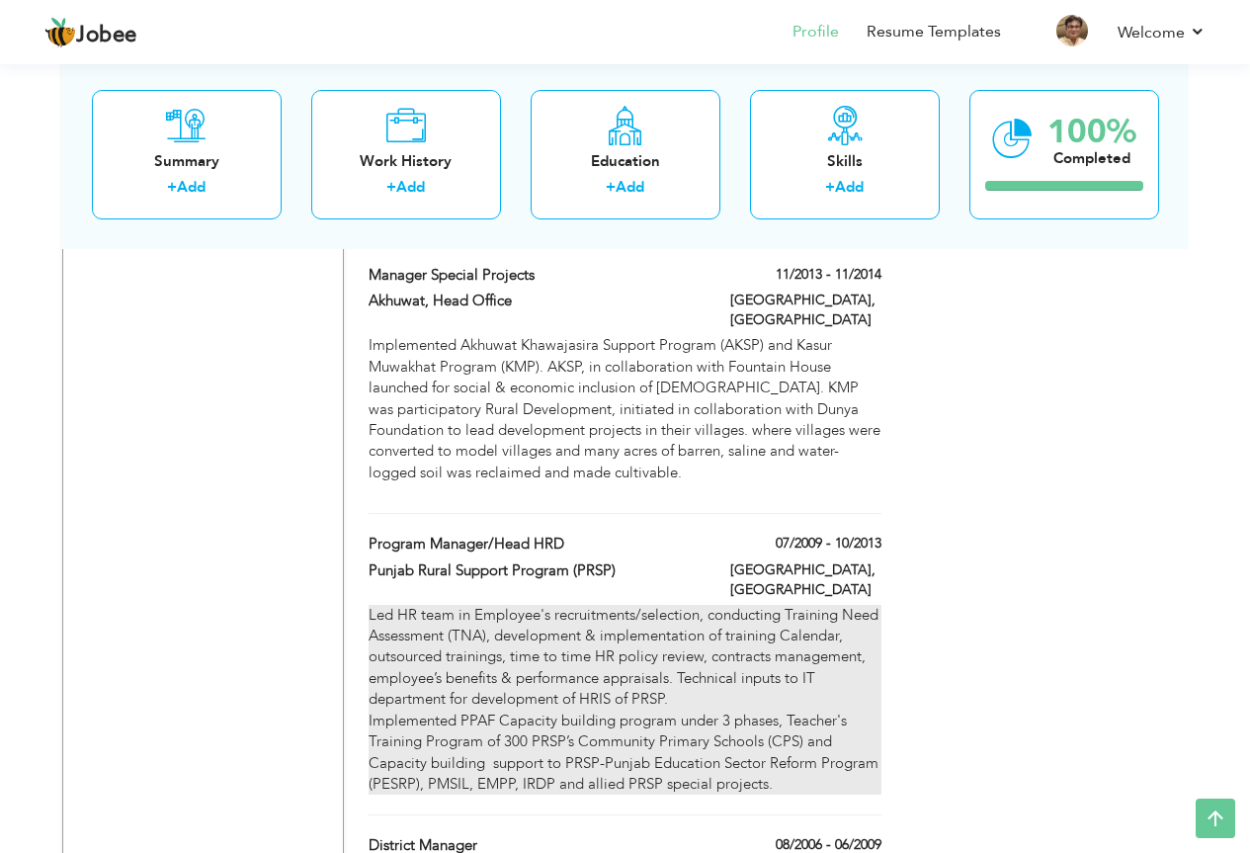
type input "[GEOGRAPHIC_DATA]"
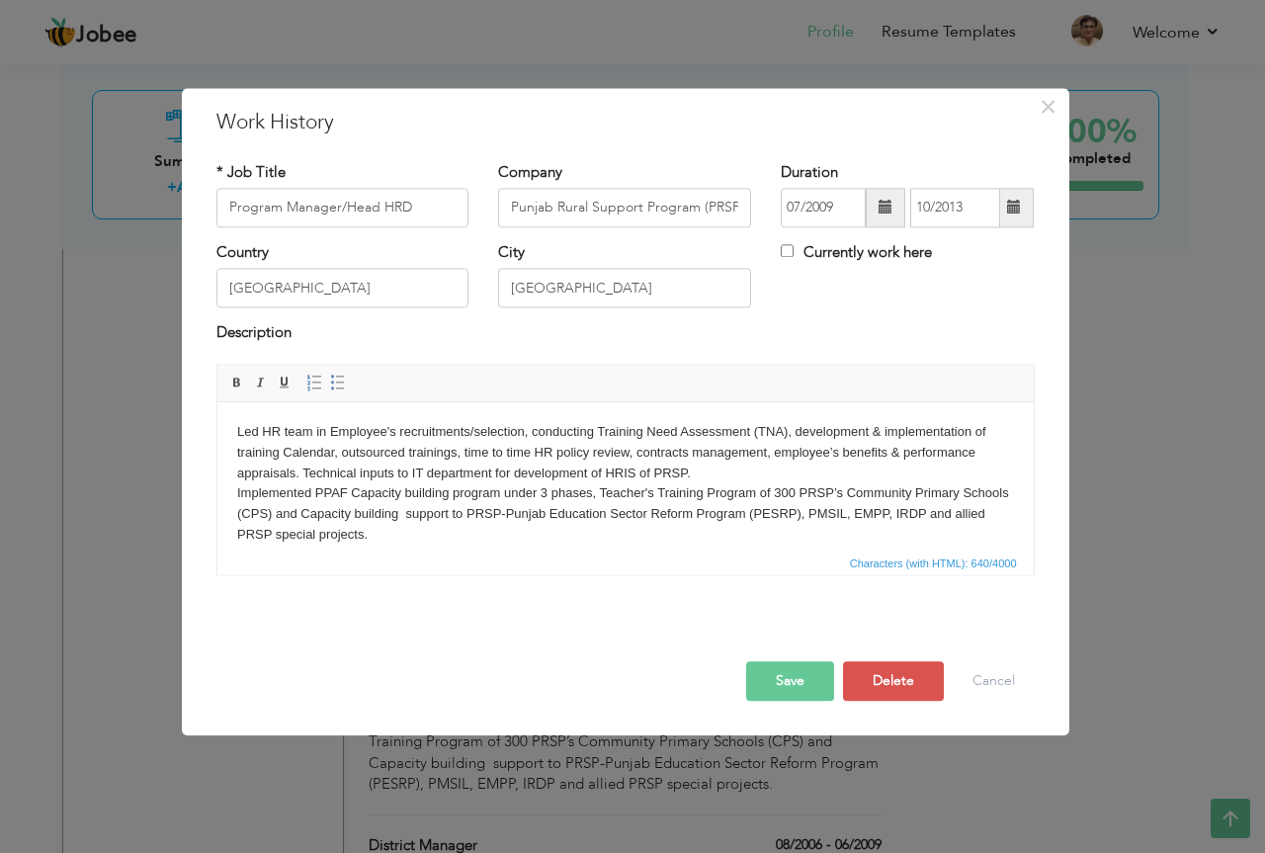
click at [597, 493] on body "Led HR team in Employee's recruitments/selection, conducting Training Need Asse…" at bounding box center [624, 484] width 777 height 124
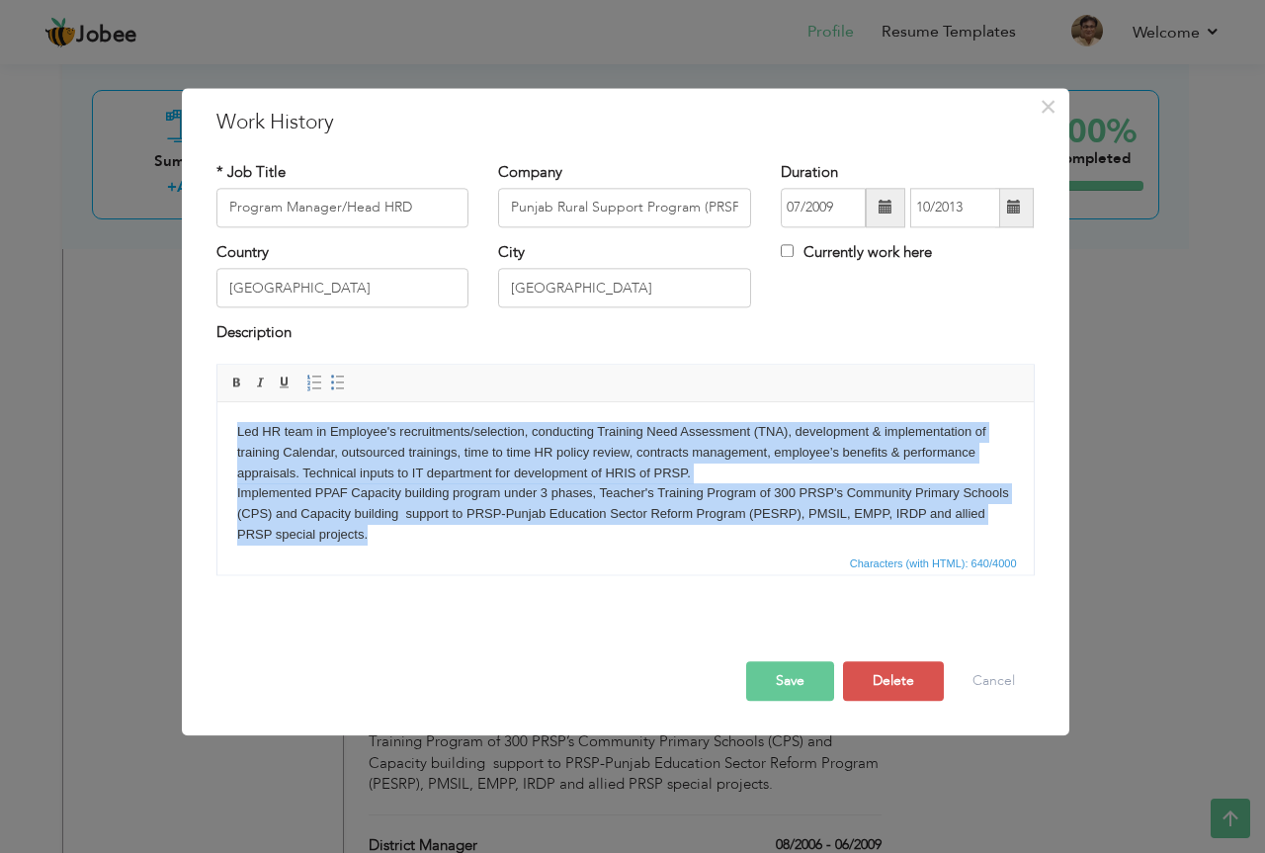
scroll to position [15, 0]
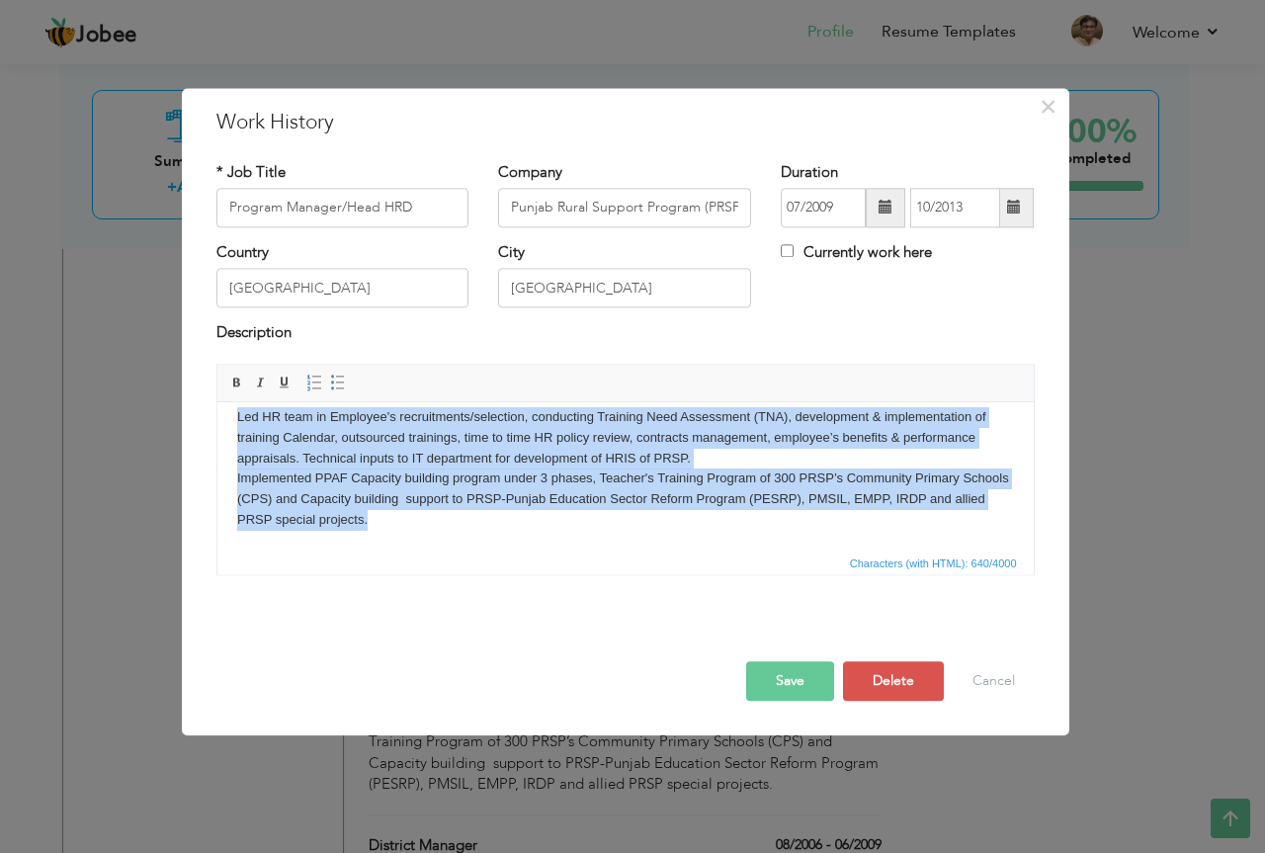
drag, startPoint x: 237, startPoint y: 432, endPoint x: 440, endPoint y: 535, distance: 227.2
click at [440, 535] on html "Led HR team in Employee's recruitments/selection, conducting Training Need Asse…" at bounding box center [624, 468] width 816 height 163
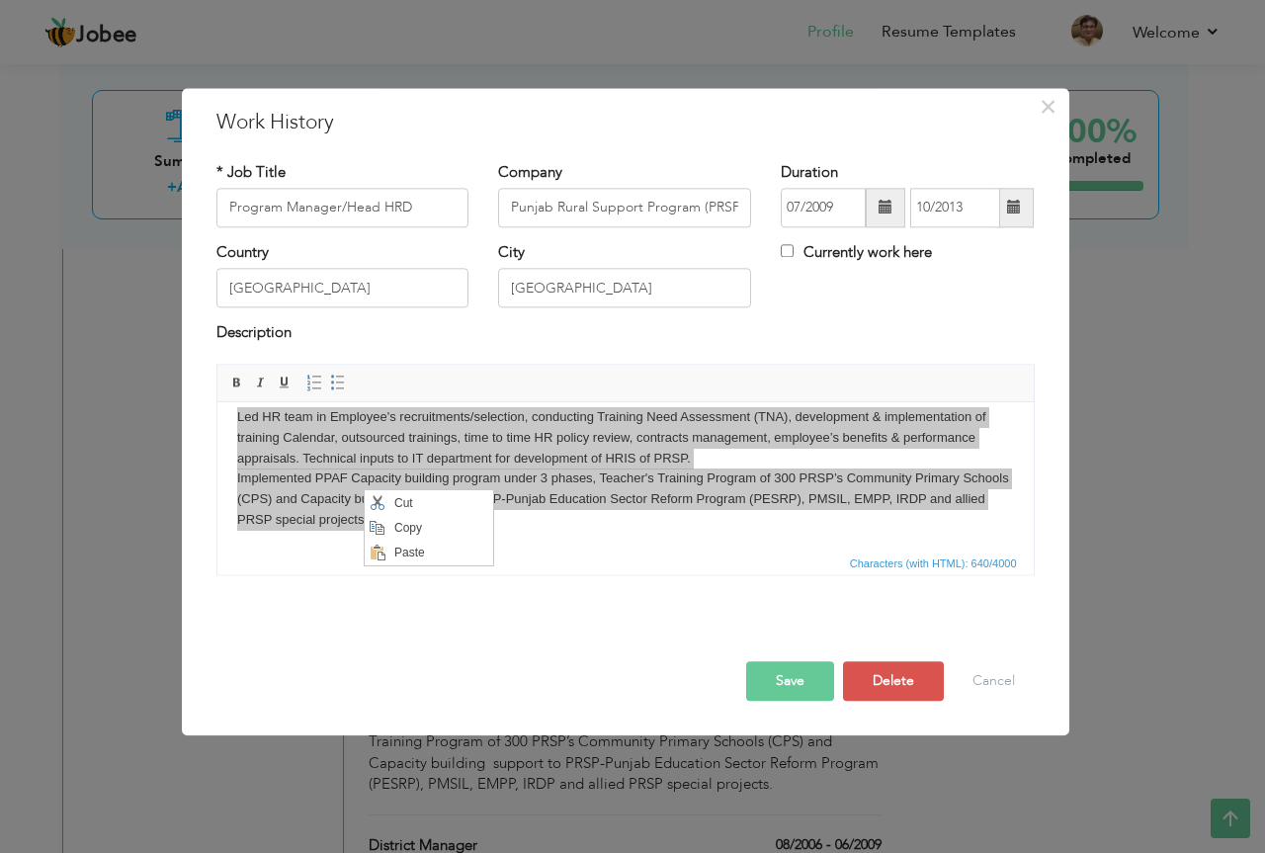
scroll to position [0, 0]
click at [420, 529] on span "Copy" at bounding box center [439, 528] width 103 height 24
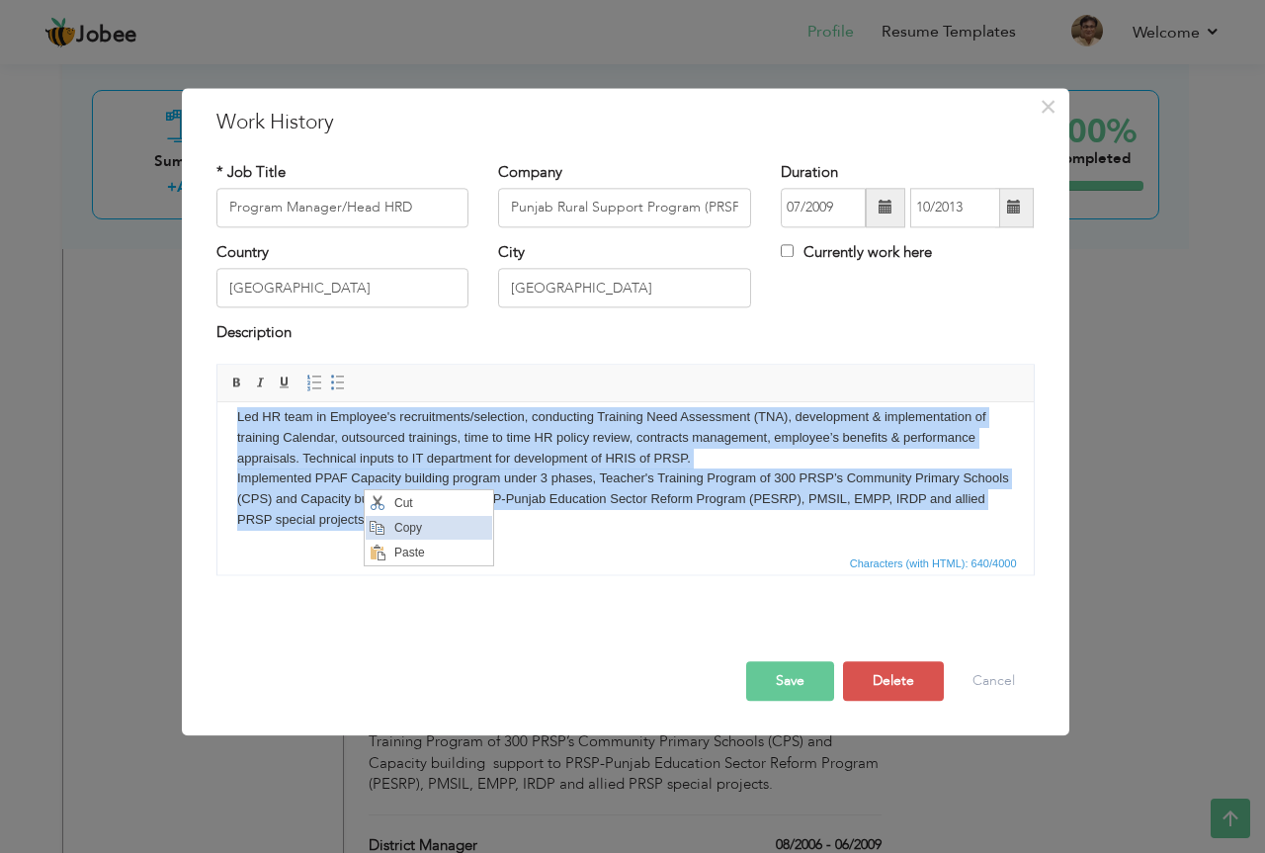
copy body "Led HR team in Employee's recruitments/selection, conducting Training Need Asse…"
click at [273, 528] on body "Led HR team in Employee's recruitments/selection, conducting Training Need Asse…" at bounding box center [624, 469] width 777 height 124
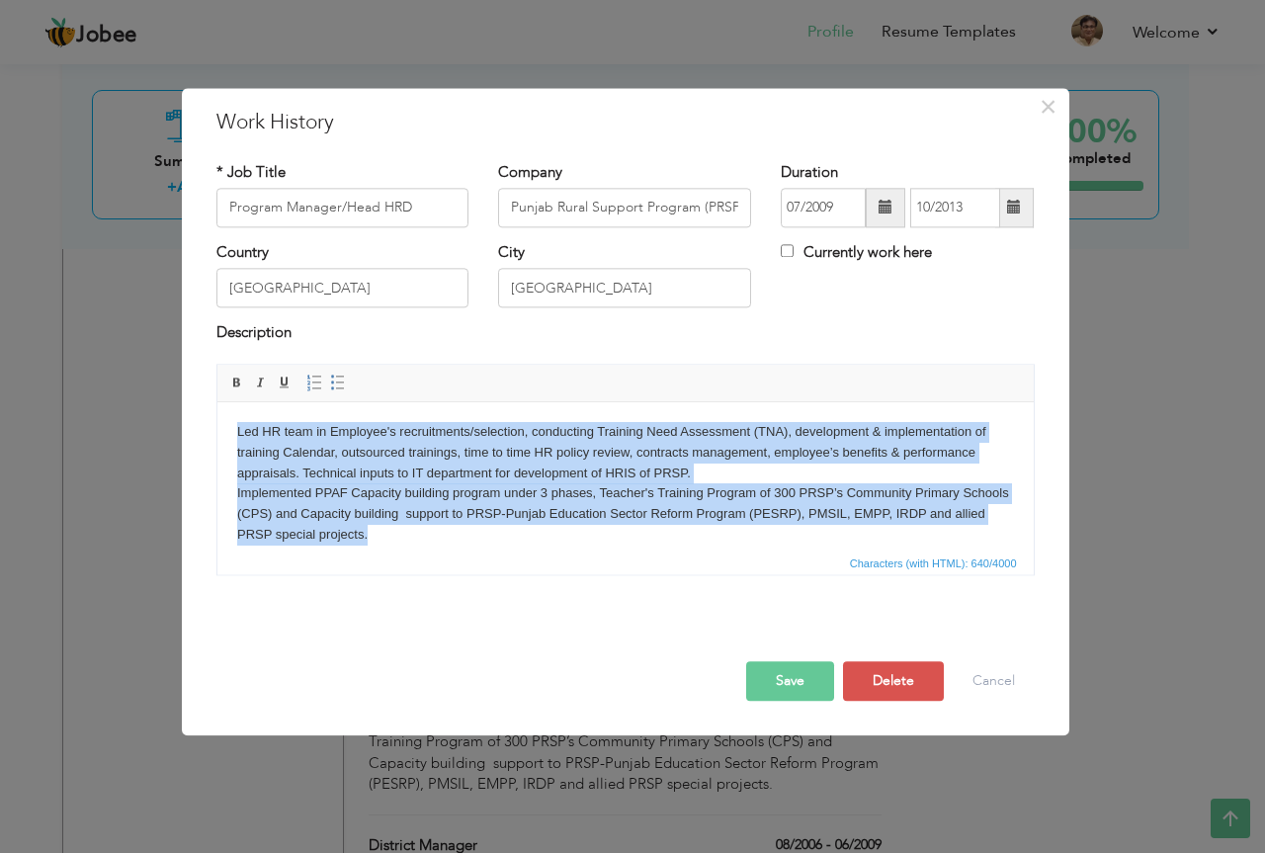
scroll to position [15, 0]
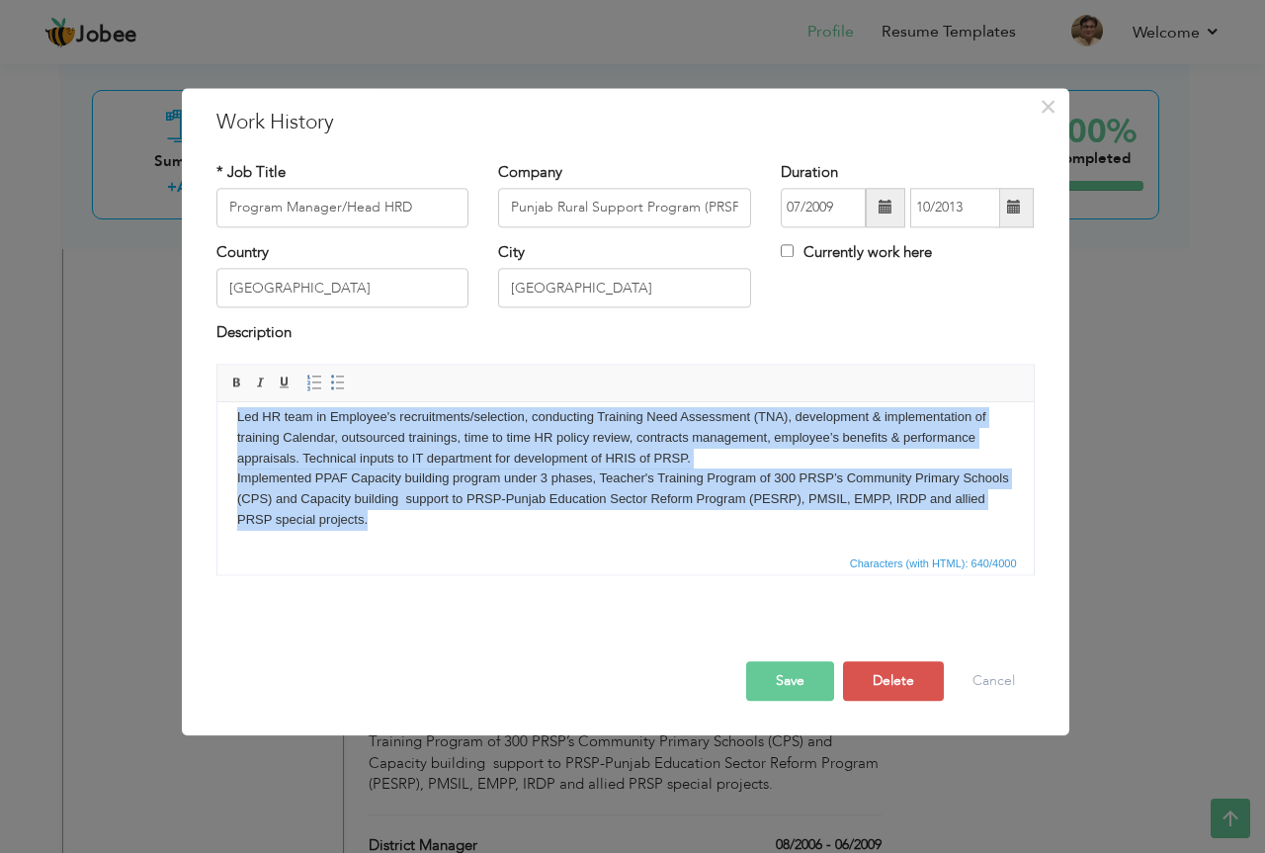
drag, startPoint x: 231, startPoint y: 416, endPoint x: 452, endPoint y: 530, distance: 247.9
click at [452, 530] on html "Led HR team in Employee's recruitments/selection, conducting Training Need Asse…" at bounding box center [624, 468] width 816 height 163
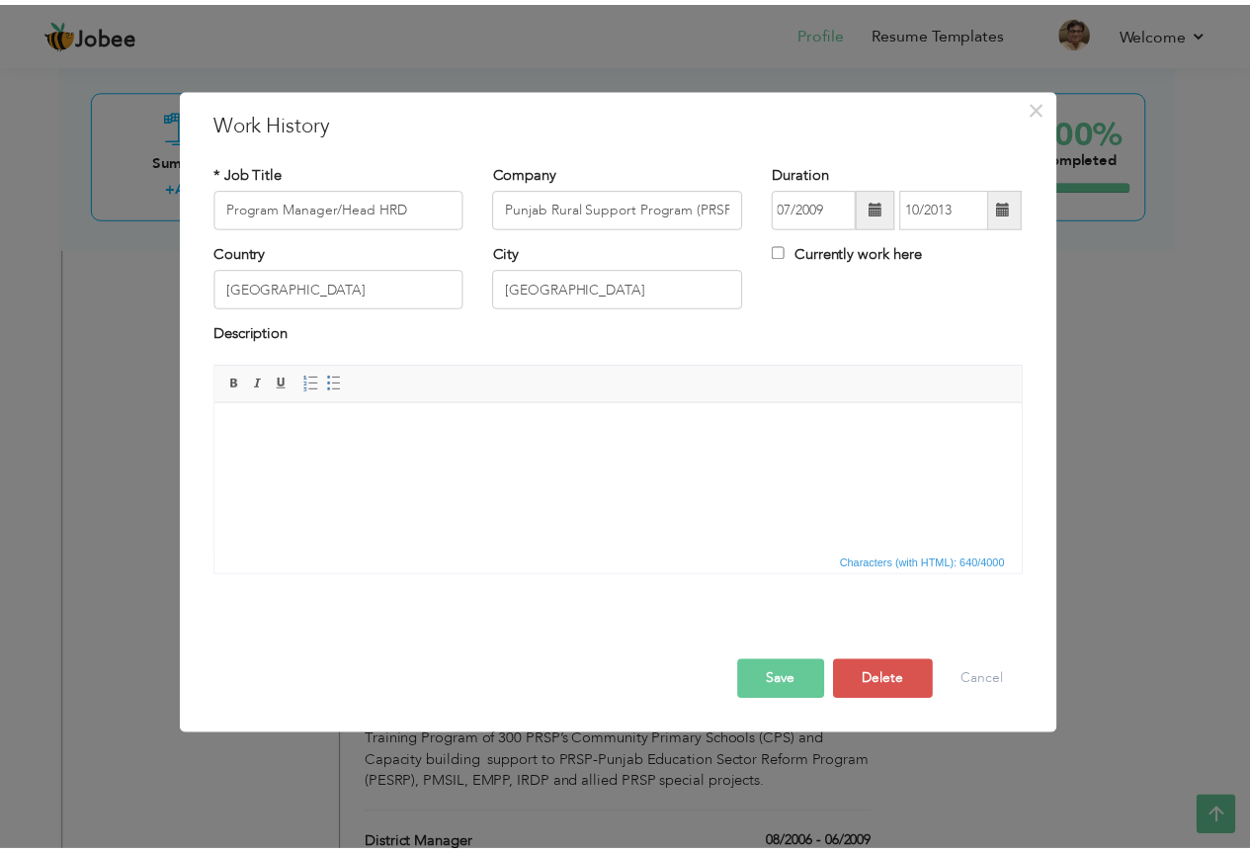
scroll to position [0, 0]
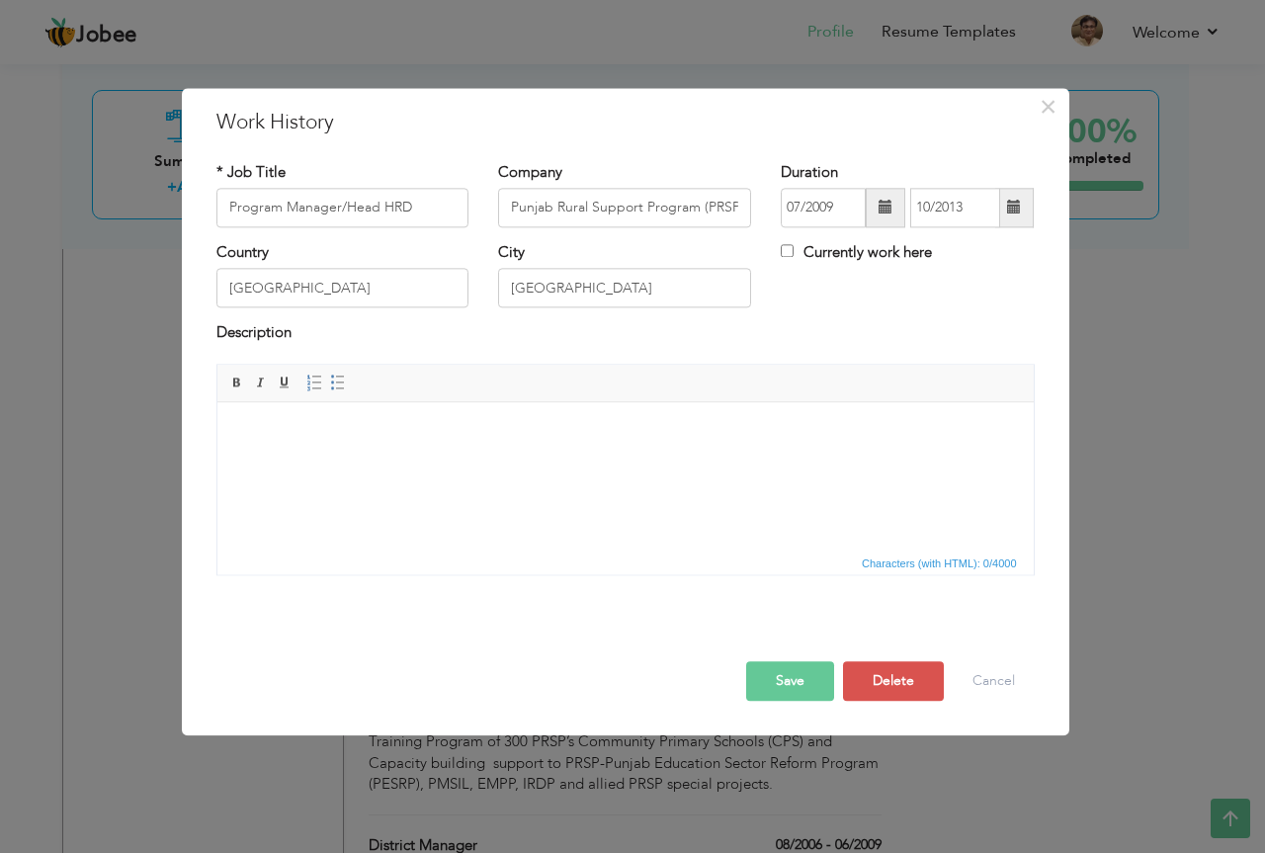
click at [277, 462] on html at bounding box center [624, 432] width 816 height 60
click at [279, 462] on html at bounding box center [624, 432] width 816 height 60
drag, startPoint x: 342, startPoint y: 470, endPoint x: 312, endPoint y: 512, distance: 51.0
click at [312, 462] on html at bounding box center [624, 432] width 816 height 60
click at [1049, 110] on span "×" at bounding box center [1048, 107] width 17 height 36
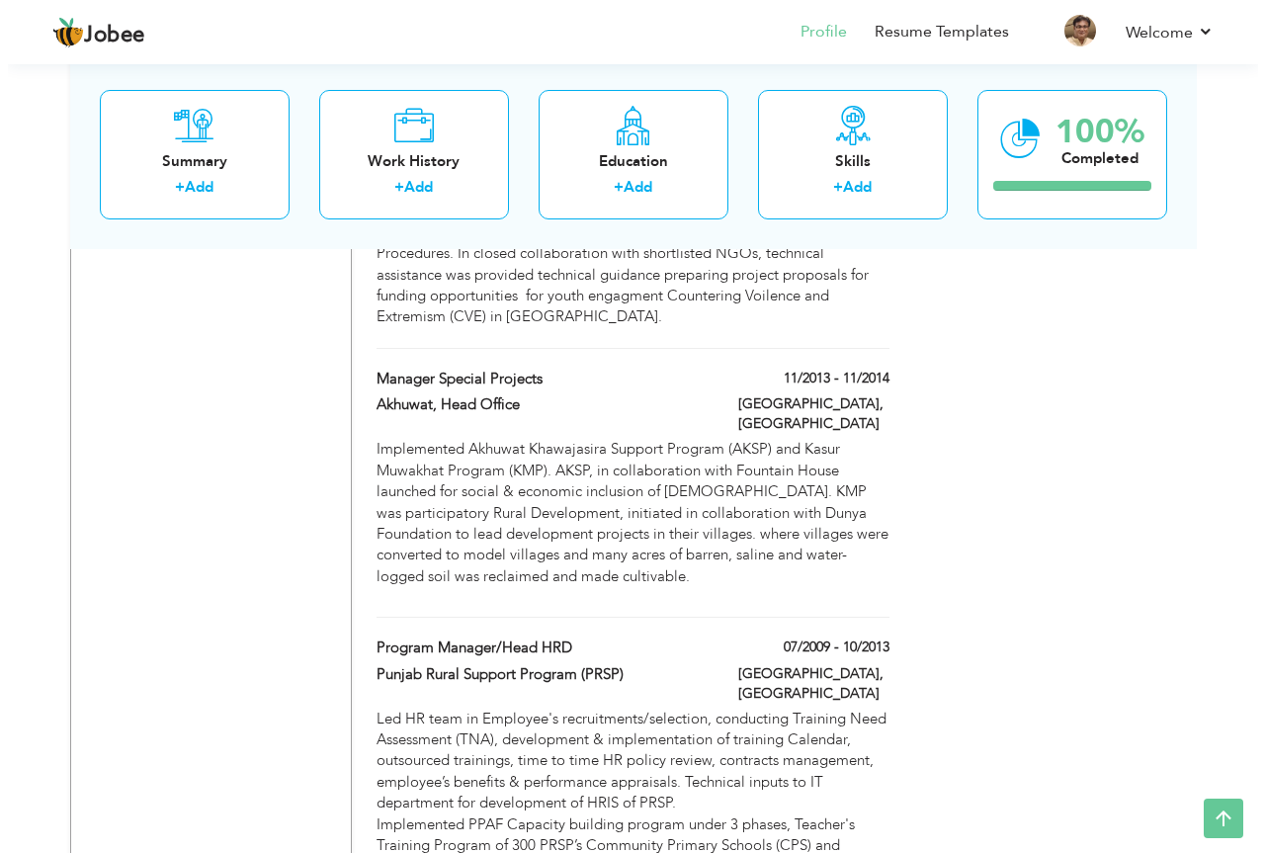
scroll to position [2572, 0]
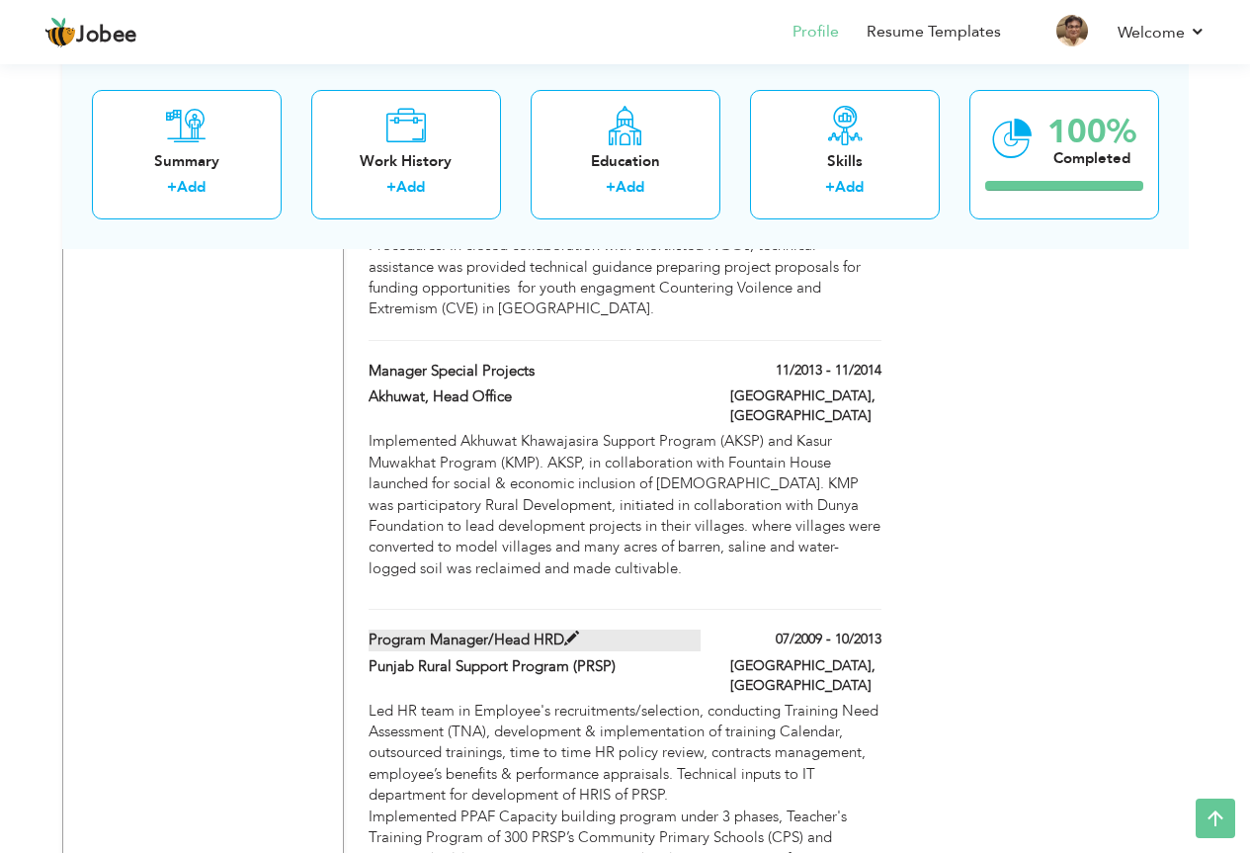
click at [579, 629] on label "Program Manager/Head HRD" at bounding box center [535, 639] width 332 height 21
type input "Program Manager/Head HRD"
type input "Punjab Rural Support Program (PRSP)"
type input "07/2009"
type input "10/2013"
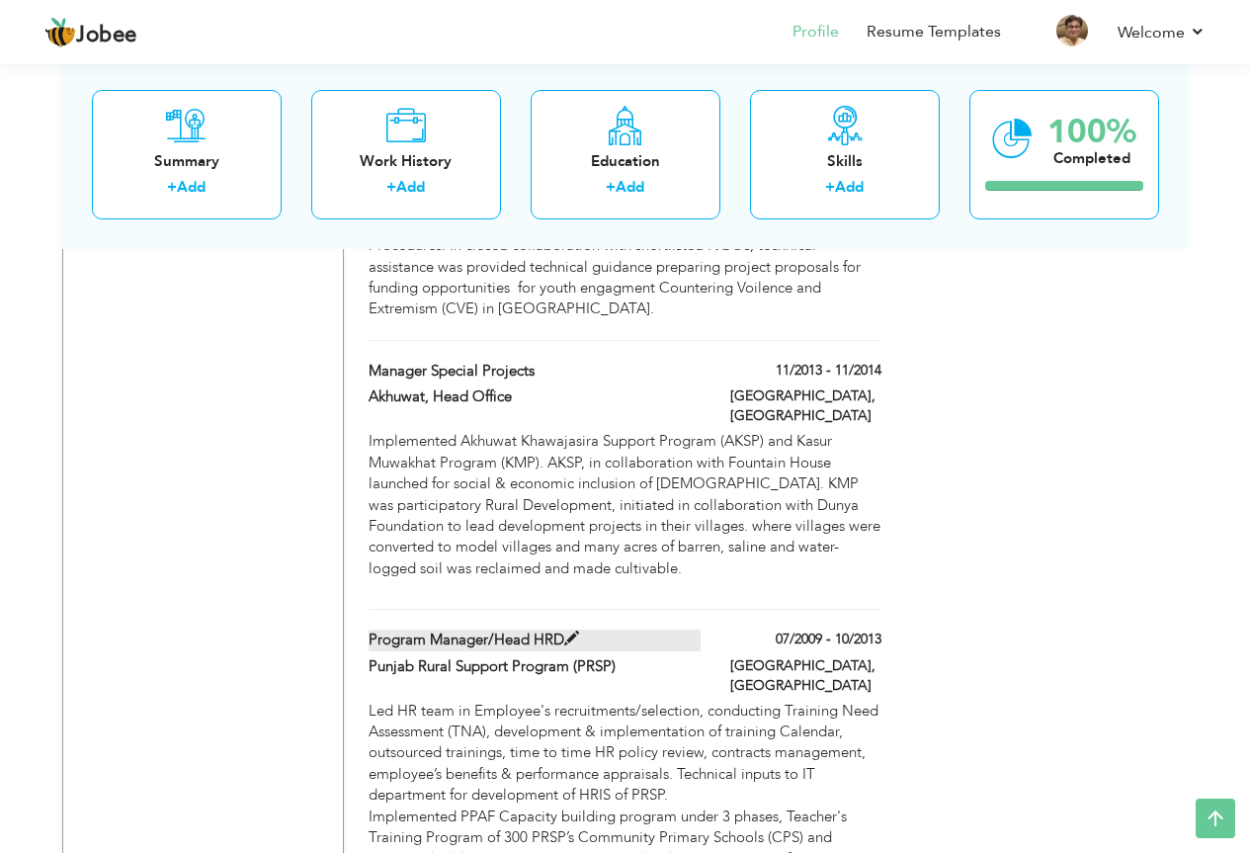
type input "[GEOGRAPHIC_DATA]"
type input "Lahore"
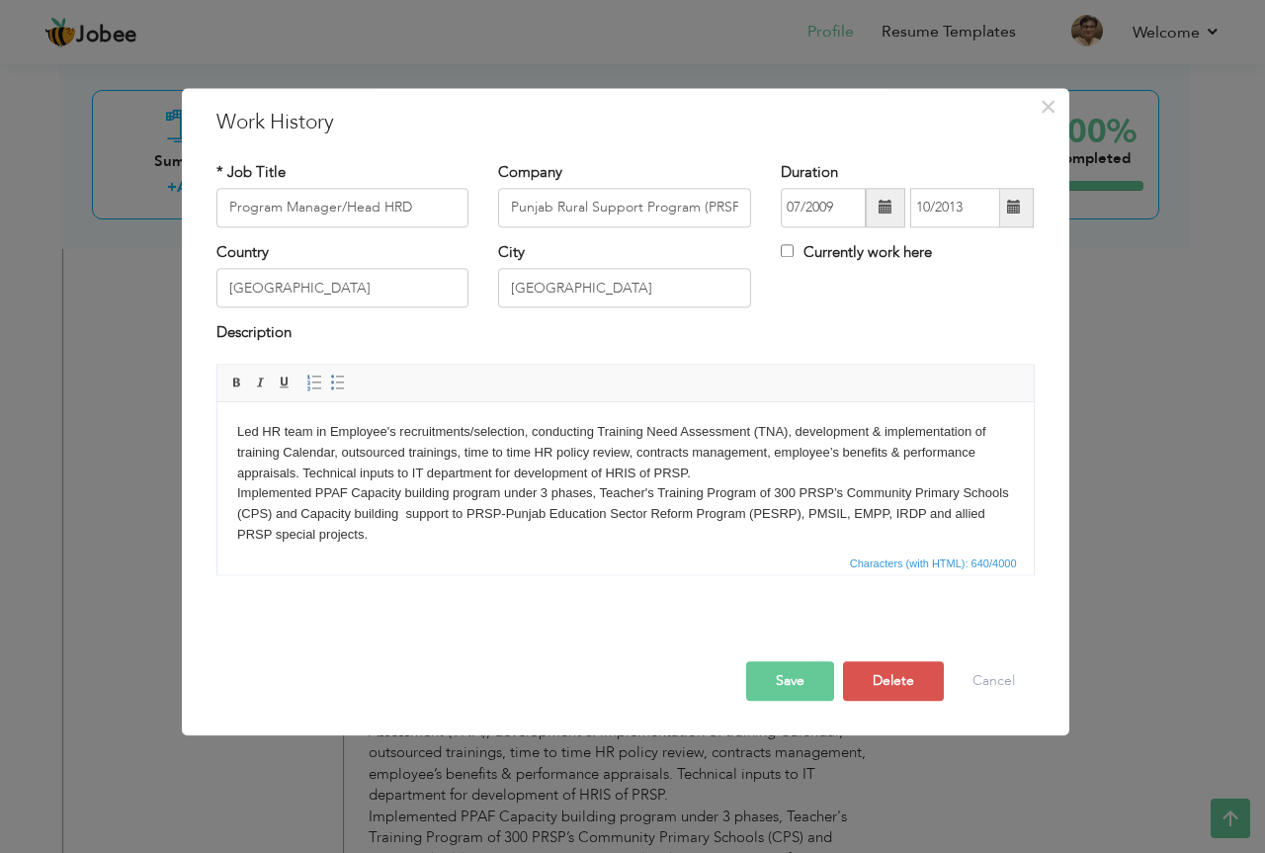
click at [582, 450] on body "Led HR team in Employee's recruitments/selection, conducting Training Need Asse…" at bounding box center [624, 484] width 777 height 124
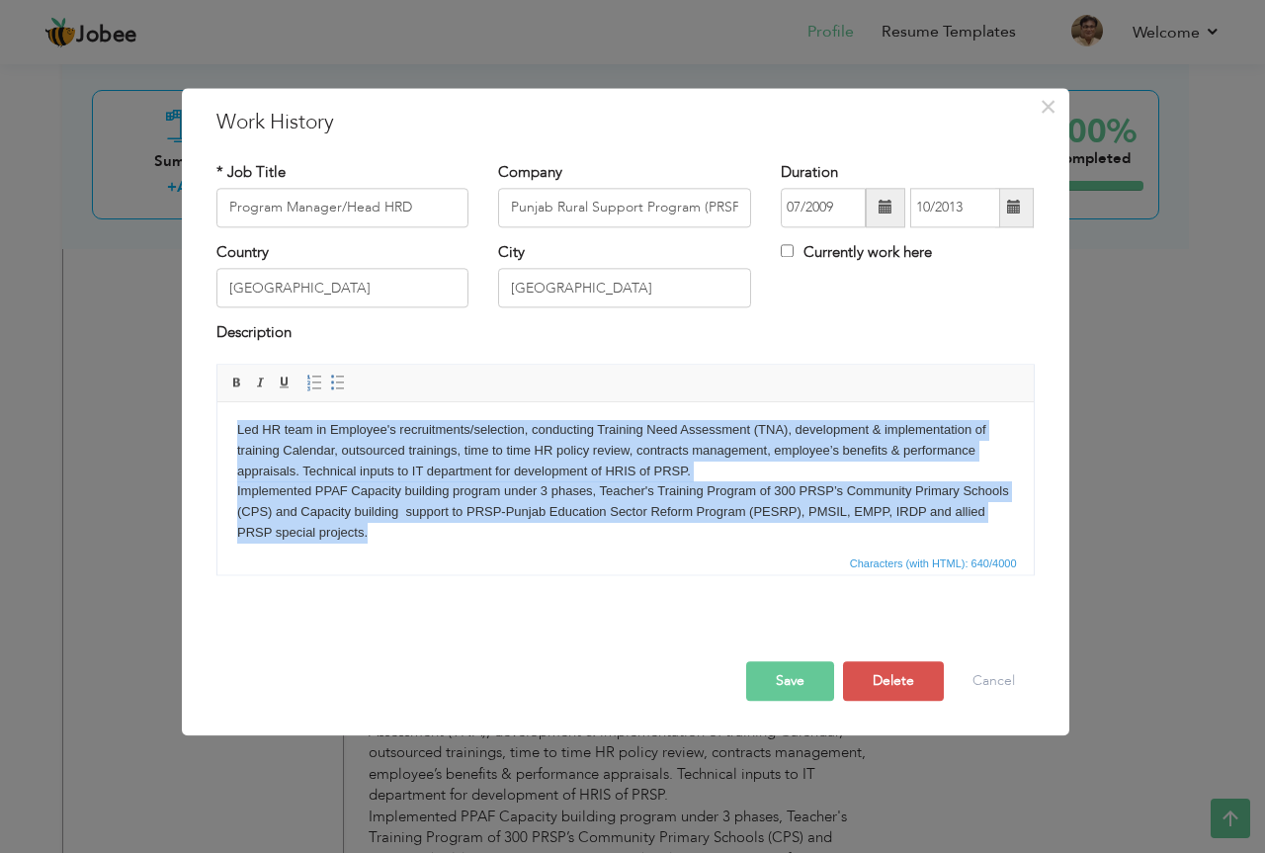
scroll to position [15, 0]
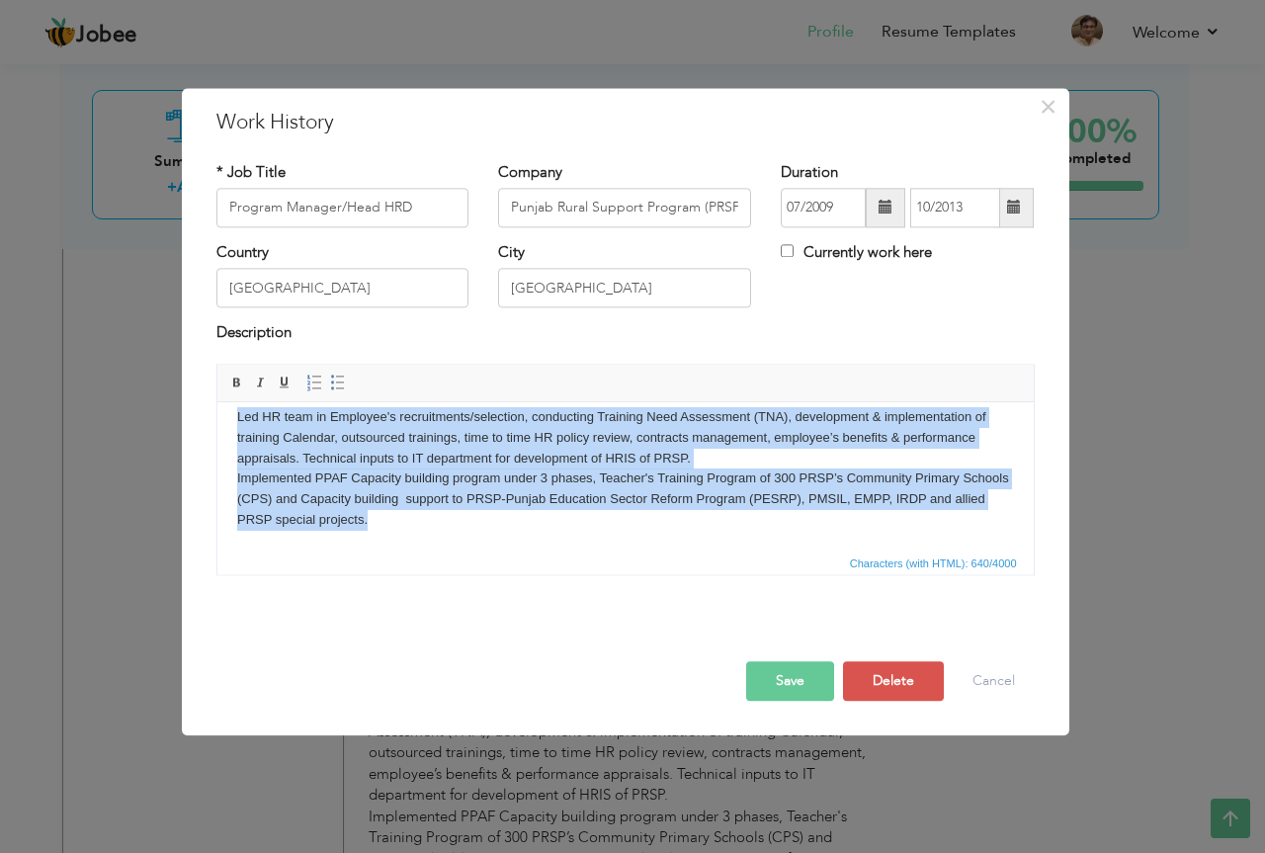
drag, startPoint x: 236, startPoint y: 434, endPoint x: 459, endPoint y: 534, distance: 243.7
click at [459, 534] on html "Led HR team in Employee's recruitments/selection, conducting Training Need Asse…" at bounding box center [624, 468] width 816 height 163
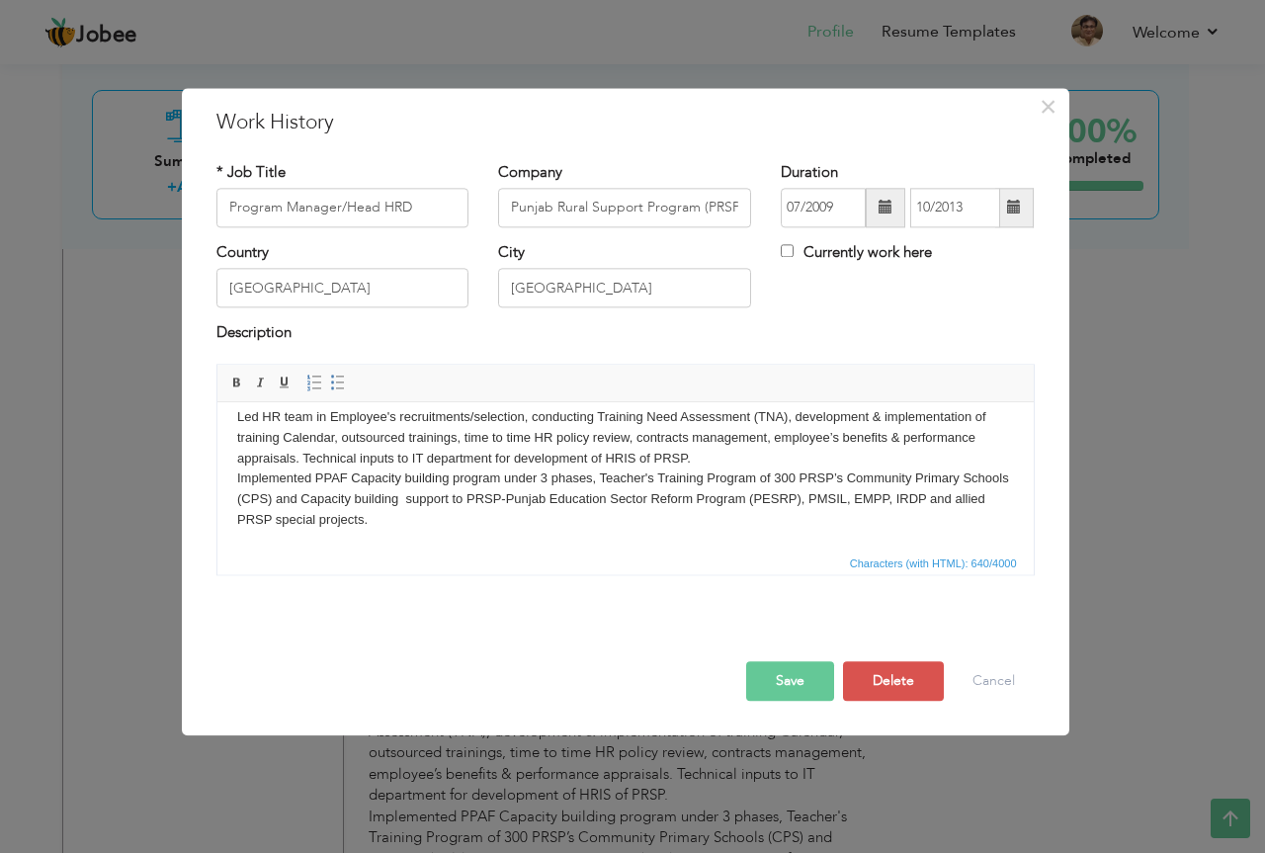
scroll to position [0, 0]
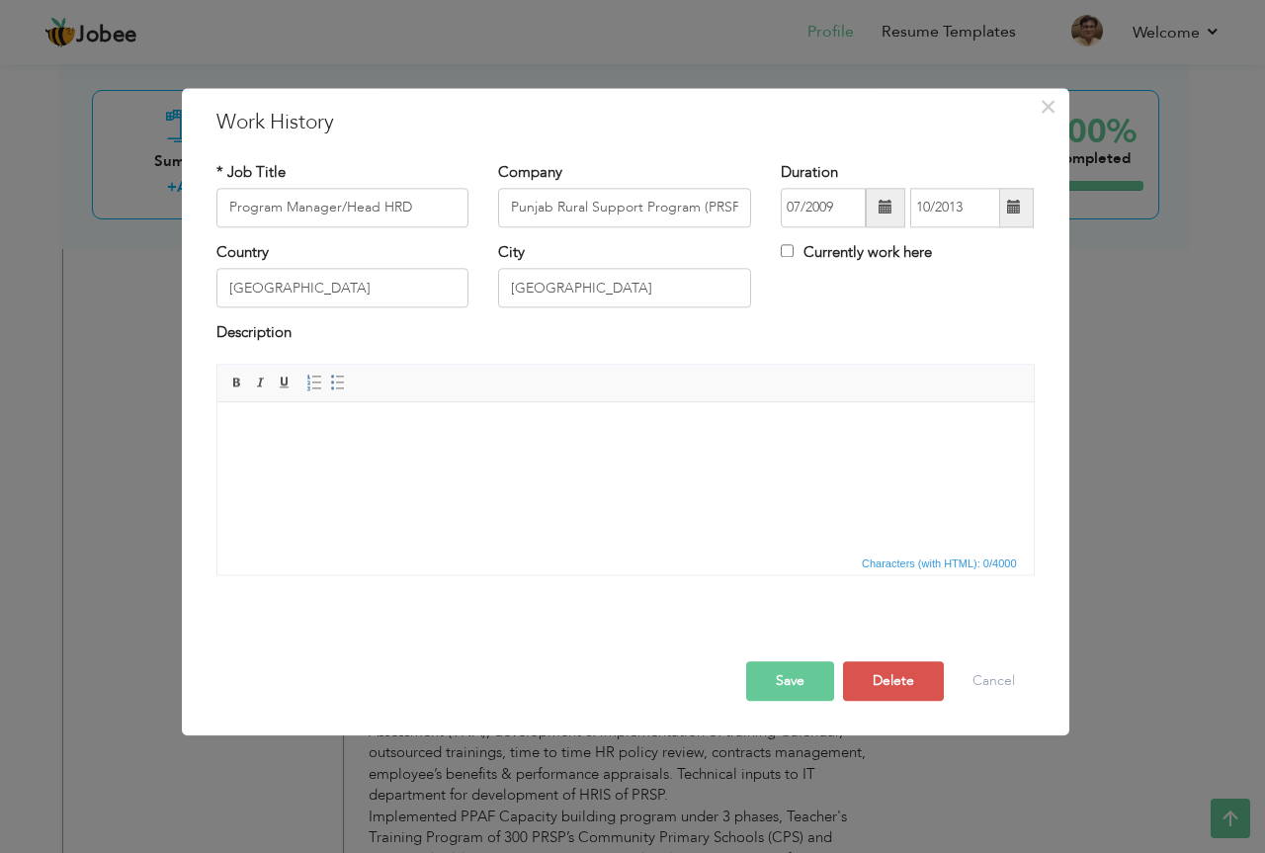
click at [291, 462] on html at bounding box center [624, 432] width 816 height 60
drag, startPoint x: 291, startPoint y: 475, endPoint x: 253, endPoint y: 474, distance: 37.6
click at [253, 462] on html at bounding box center [624, 432] width 816 height 60
click at [325, 440] on span "Paste" at bounding box center [358, 439] width 103 height 24
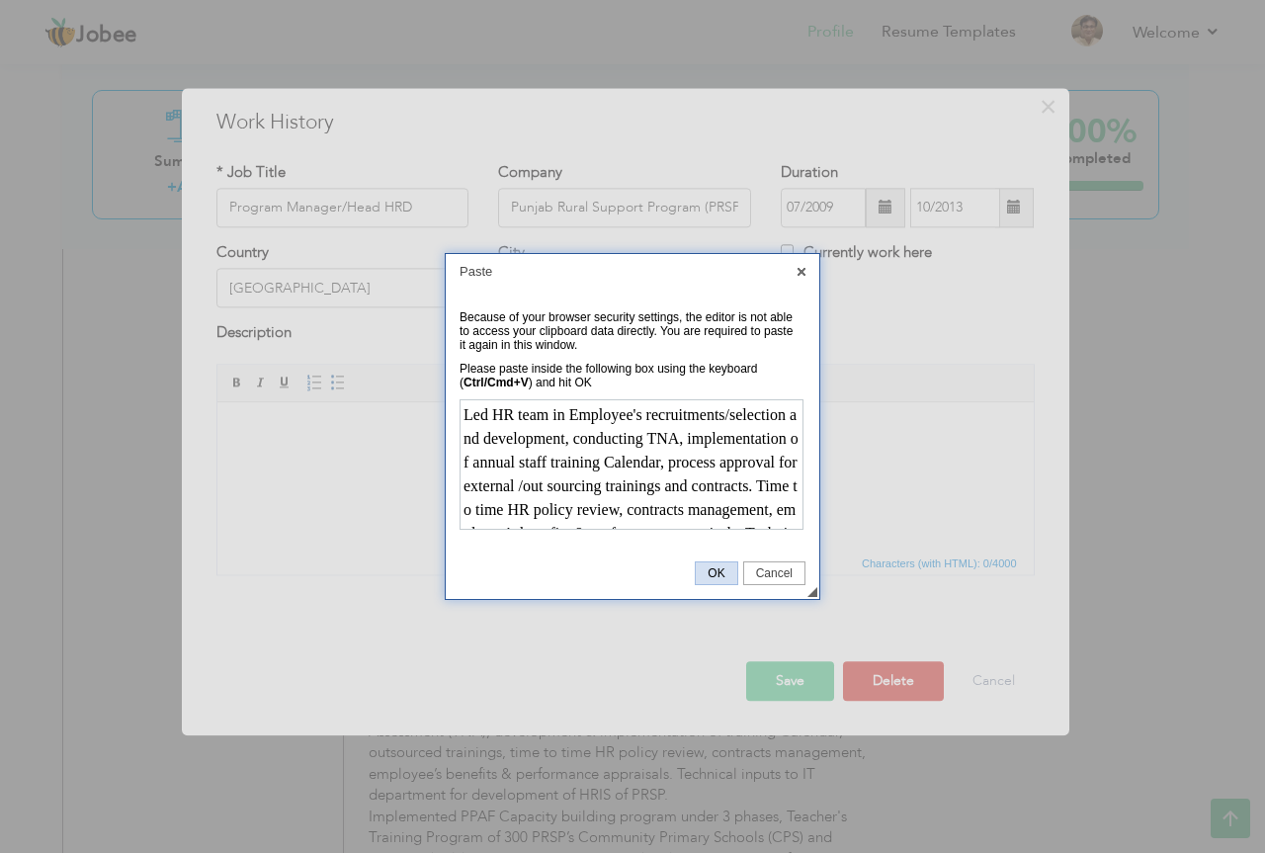
click at [713, 570] on span "OK" at bounding box center [716, 573] width 41 height 14
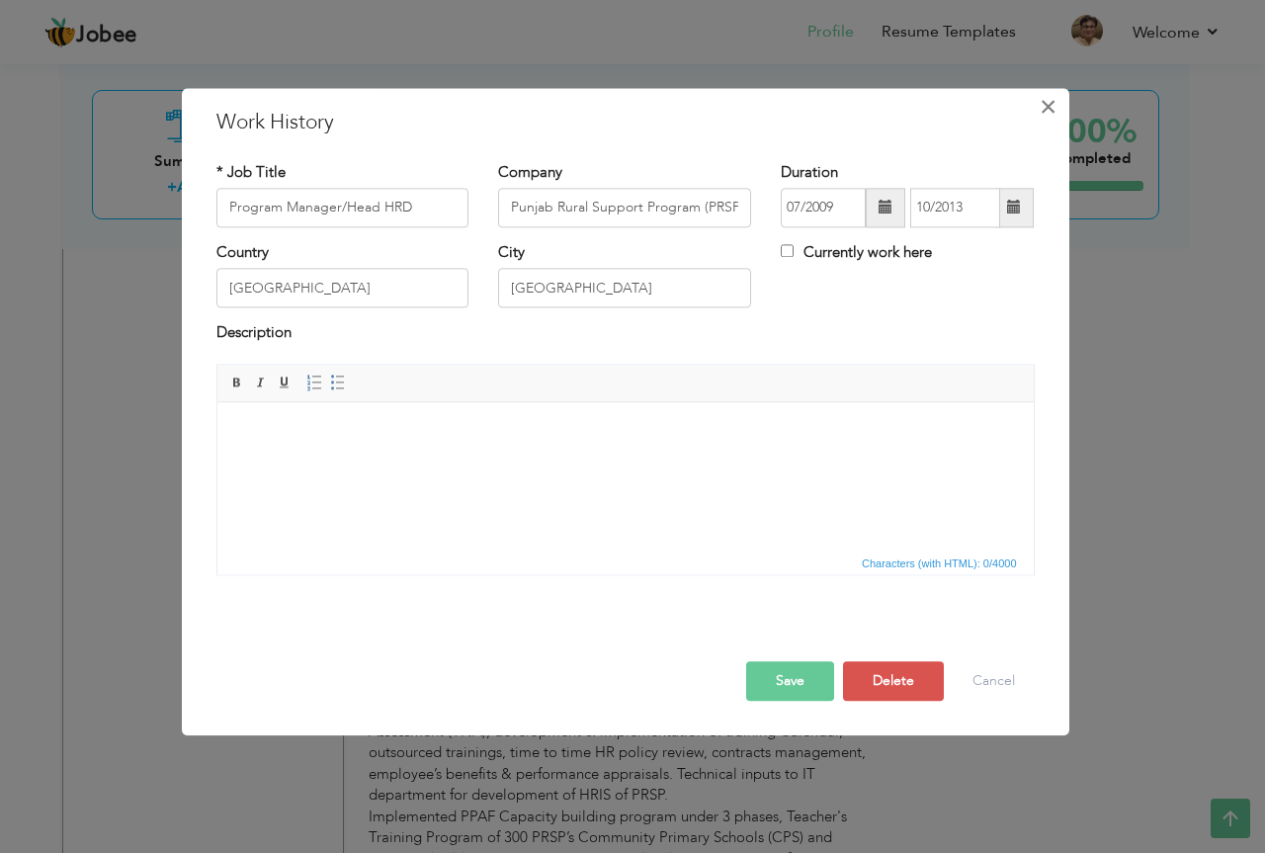
click at [1054, 103] on span "×" at bounding box center [1048, 107] width 17 height 36
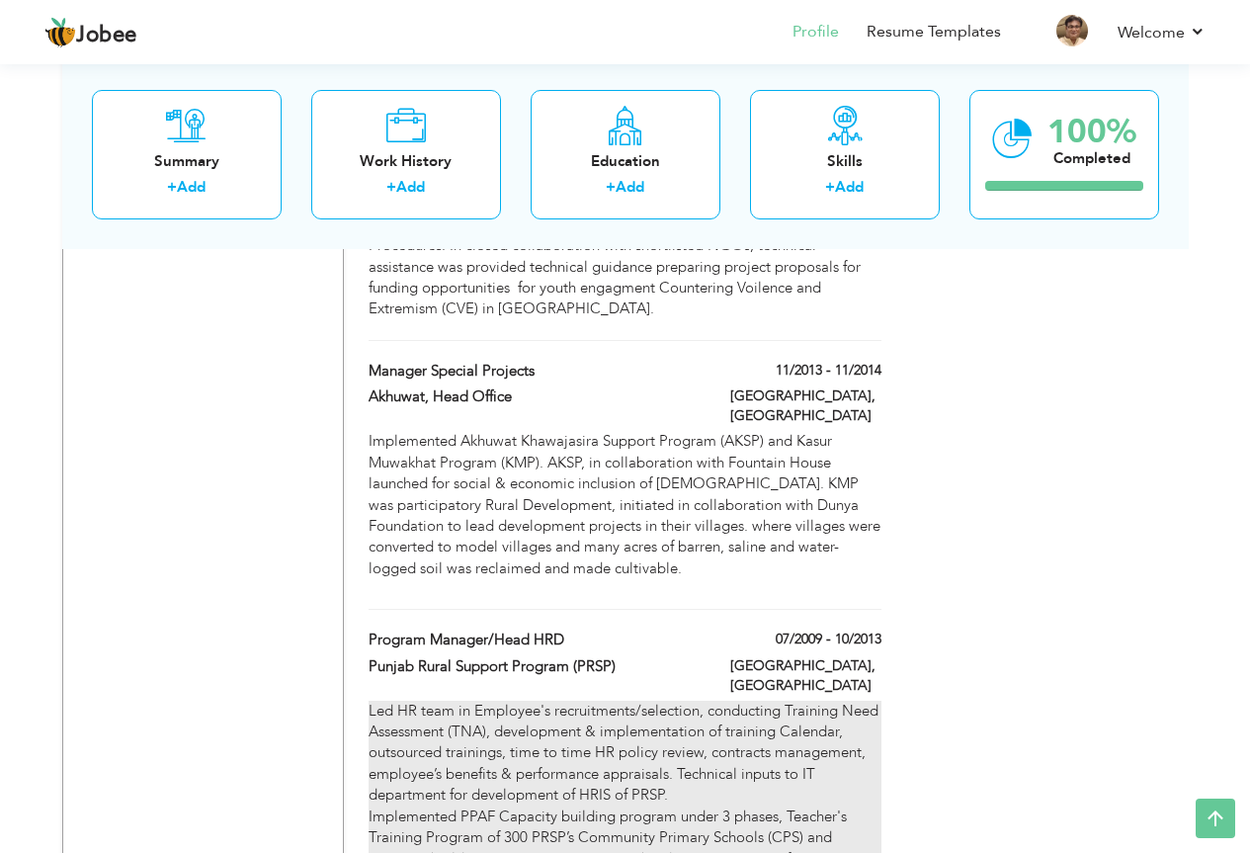
click at [557, 701] on div "Led HR team in Employee's recruitments/selection, conducting Training Need Asse…" at bounding box center [625, 796] width 512 height 191
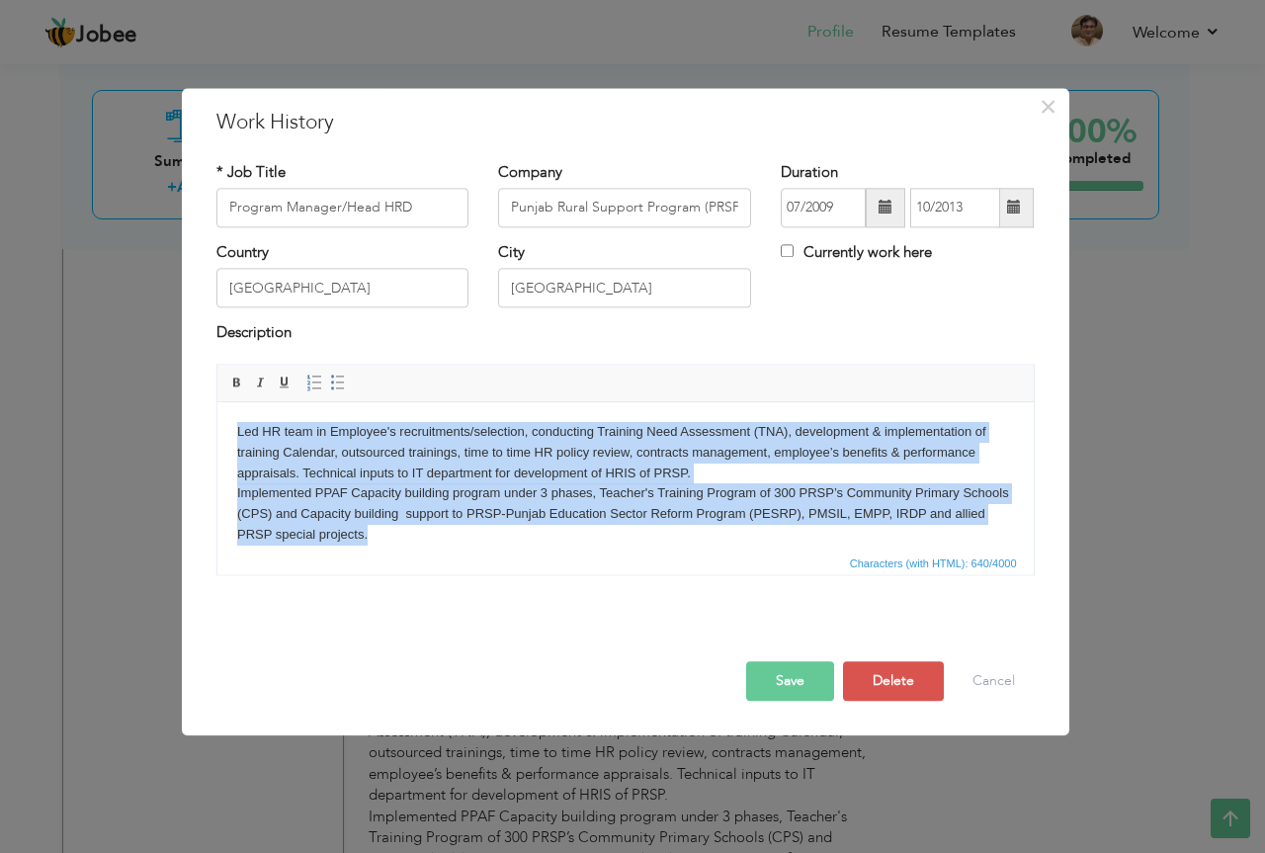
scroll to position [15, 0]
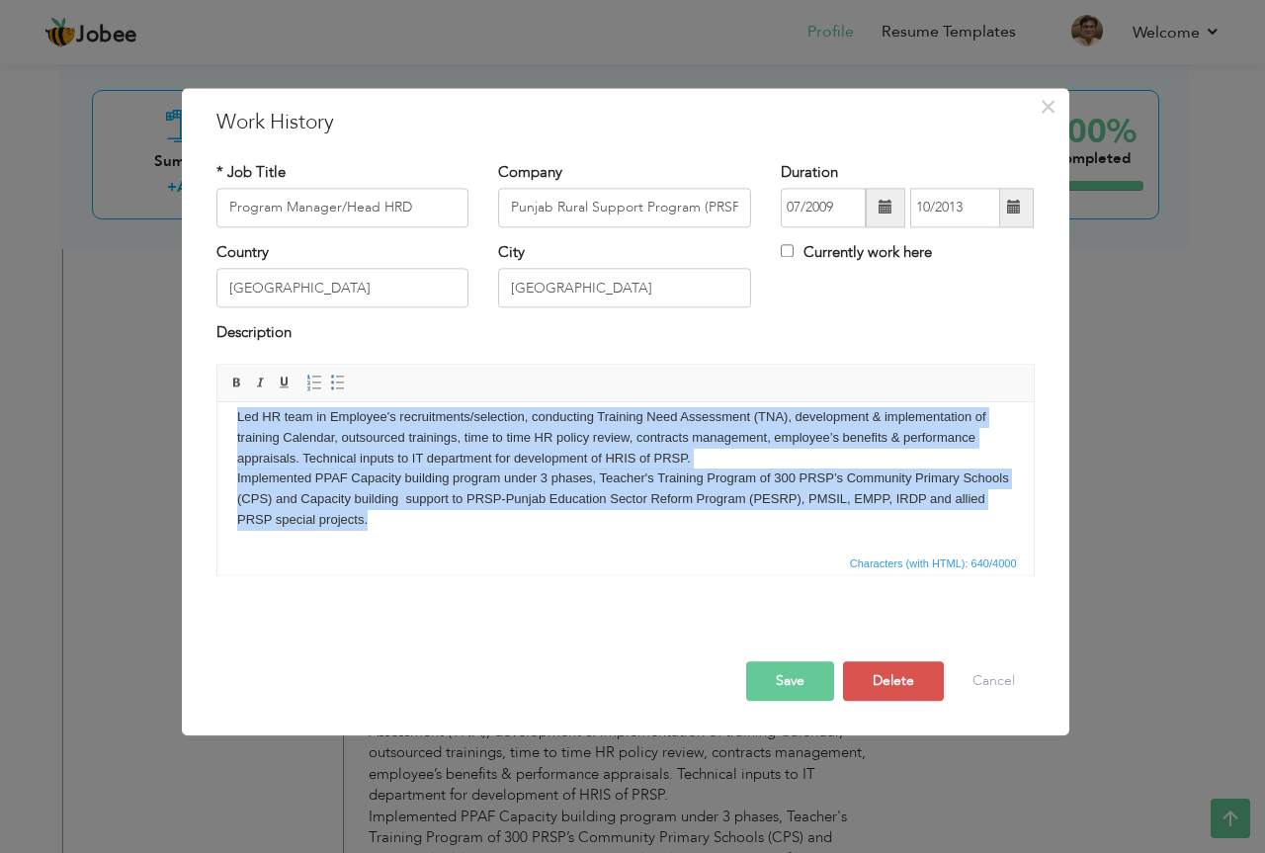
drag, startPoint x: 231, startPoint y: 426, endPoint x: 549, endPoint y: 548, distance: 341.0
click at [549, 548] on html "Led HR team in Employee's recruitments/selection, conducting Training Need Asse…" at bounding box center [624, 468] width 816 height 163
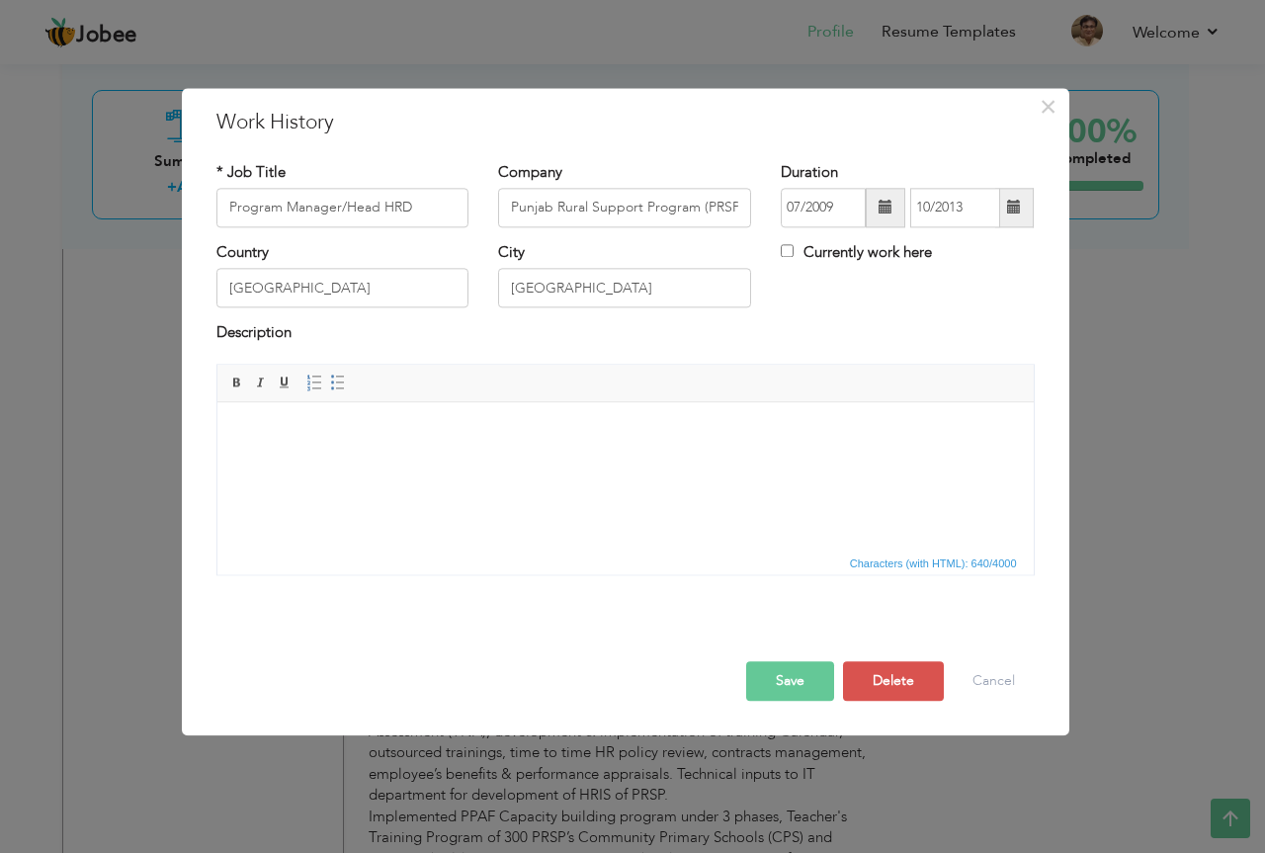
click at [796, 678] on button "Save" at bounding box center [790, 681] width 88 height 40
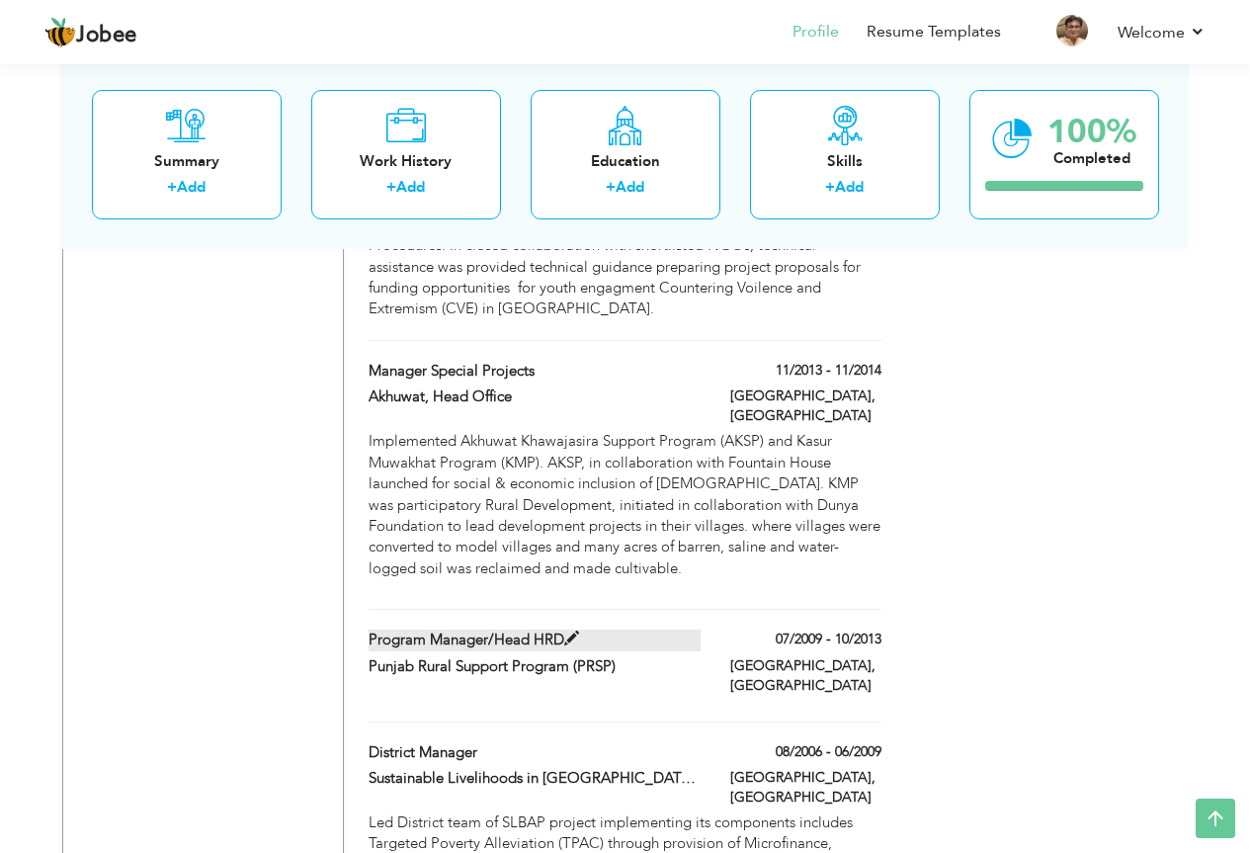
click at [682, 629] on label "Program Manager/Head HRD" at bounding box center [535, 639] width 332 height 21
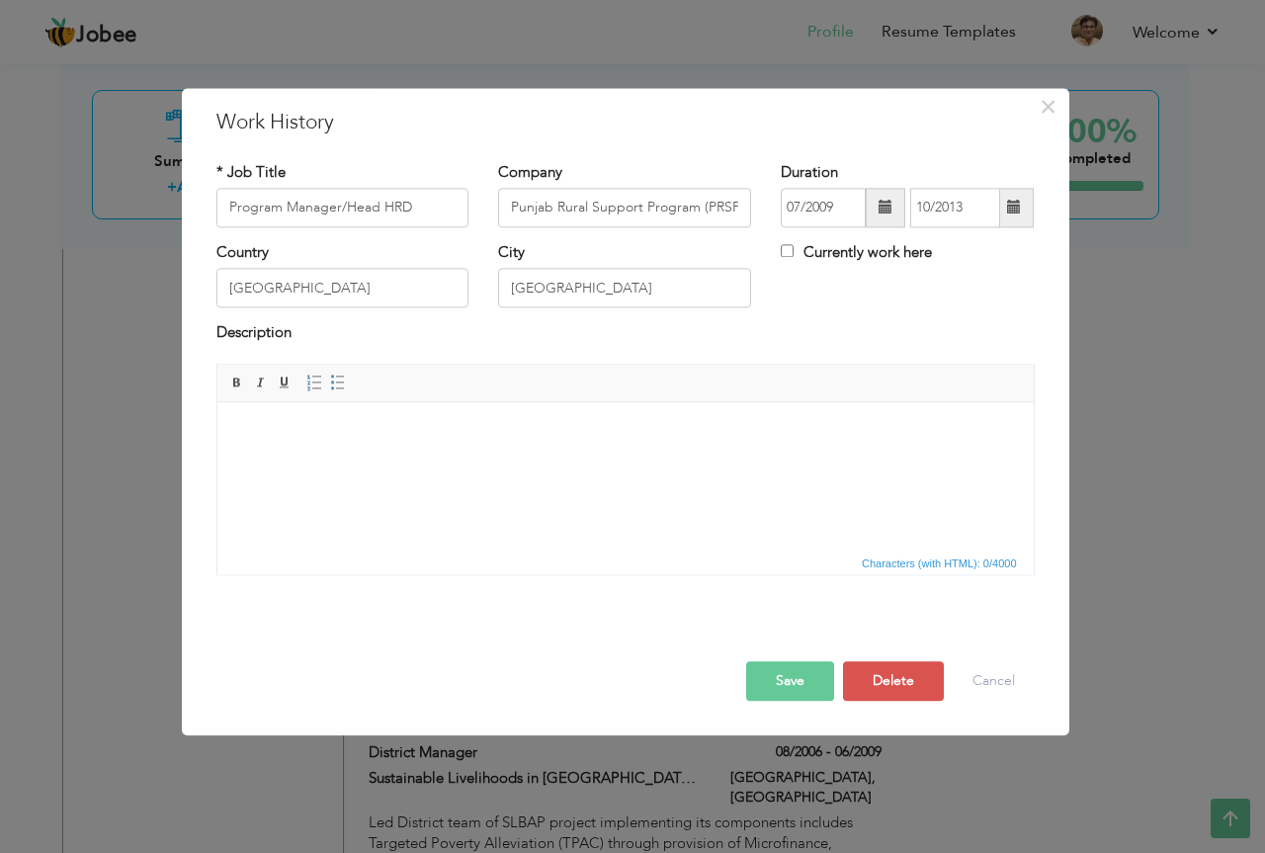
click at [456, 443] on html at bounding box center [624, 432] width 816 height 60
click at [313, 462] on html at bounding box center [624, 432] width 816 height 60
drag, startPoint x: 430, startPoint y: 474, endPoint x: 391, endPoint y: 484, distance: 39.8
click at [391, 462] on html at bounding box center [624, 432] width 816 height 60
paste body
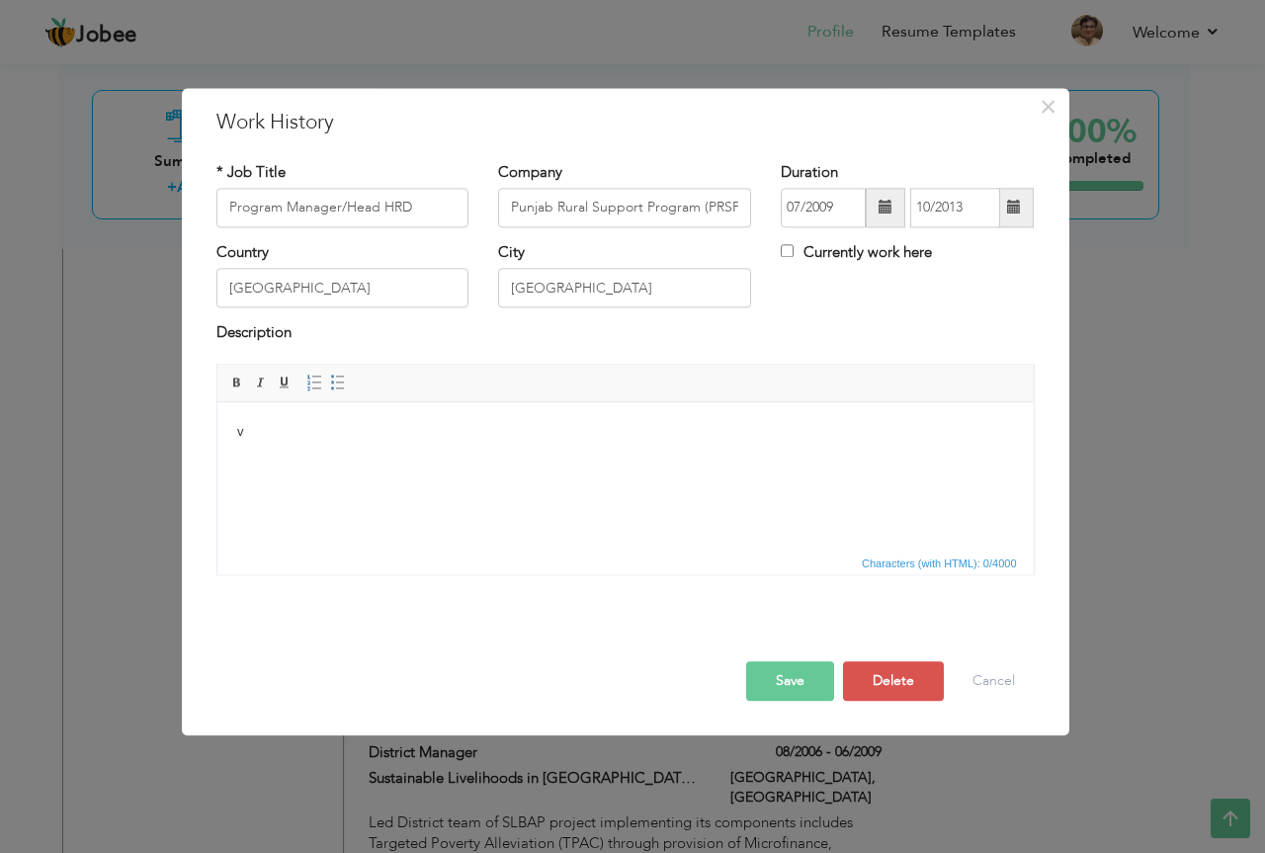
click at [819, 462] on html "v" at bounding box center [624, 432] width 816 height 60
click at [799, 462] on html "v" at bounding box center [624, 432] width 816 height 60
click at [696, 454] on html at bounding box center [624, 432] width 816 height 60
drag, startPoint x: 696, startPoint y: 453, endPoint x: 586, endPoint y: 526, distance: 131.8
click at [587, 462] on html at bounding box center [624, 432] width 816 height 60
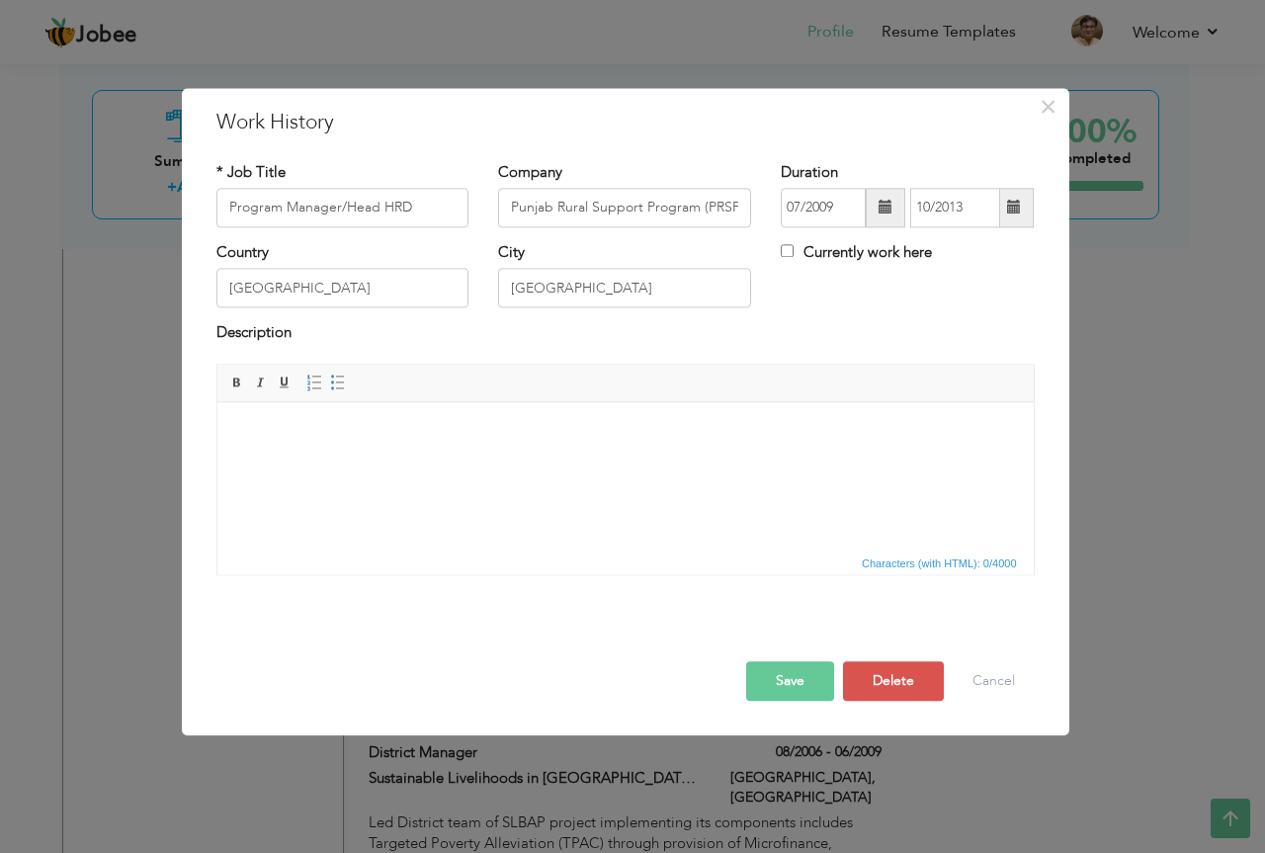
click at [577, 550] on span "Characters (with HTML): 0/4000" at bounding box center [625, 562] width 816 height 24
click at [1060, 105] on button "×" at bounding box center [1049, 107] width 32 height 32
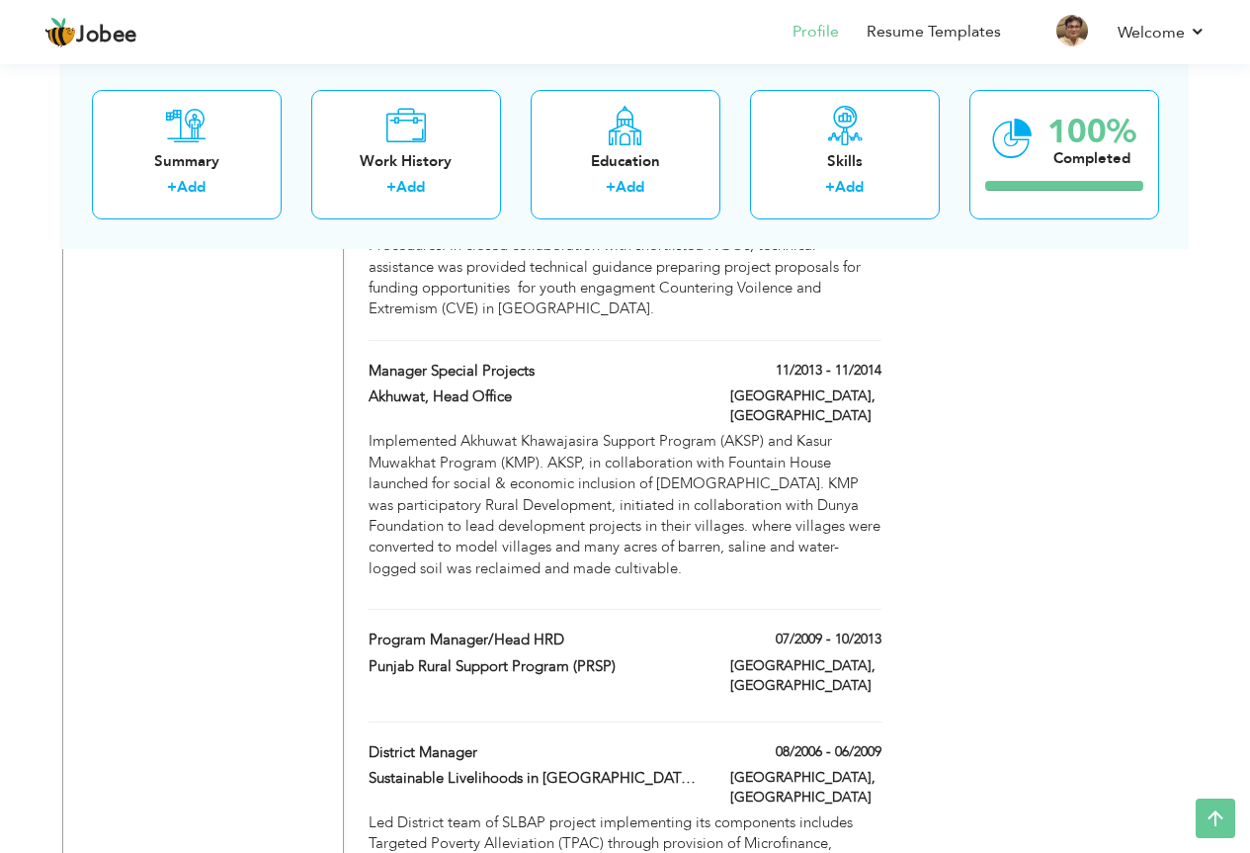
drag, startPoint x: 1043, startPoint y: 590, endPoint x: 1197, endPoint y: 487, distance: 185.3
click at [738, 629] on div "07/2009 - 10/2013" at bounding box center [805, 641] width 181 height 25
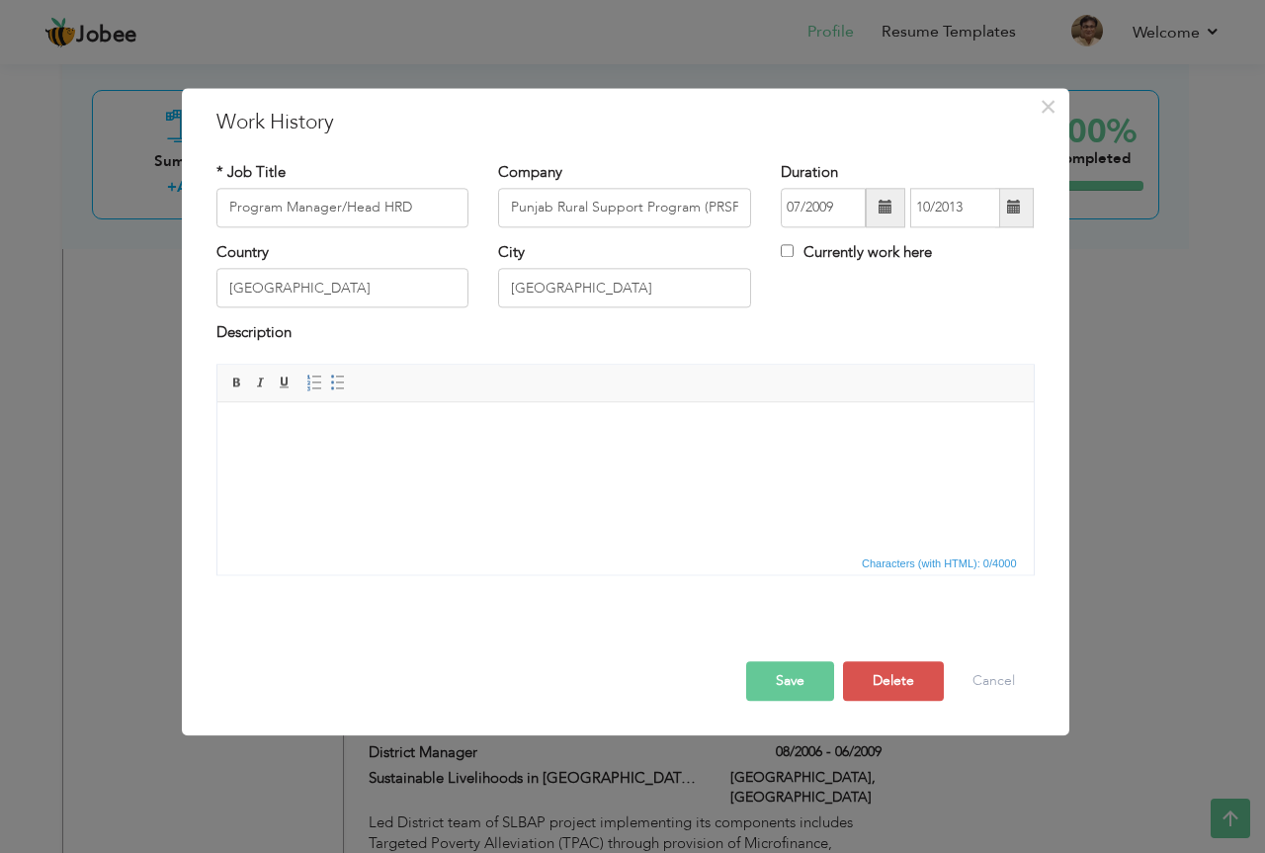
click at [387, 443] on html at bounding box center [624, 432] width 816 height 60
drag, startPoint x: 394, startPoint y: 451, endPoint x: 373, endPoint y: 504, distance: 57.6
click at [373, 462] on html at bounding box center [624, 432] width 816 height 60
click at [270, 462] on html at bounding box center [624, 432] width 816 height 60
click at [411, 444] on span "Paste" at bounding box center [435, 450] width 103 height 24
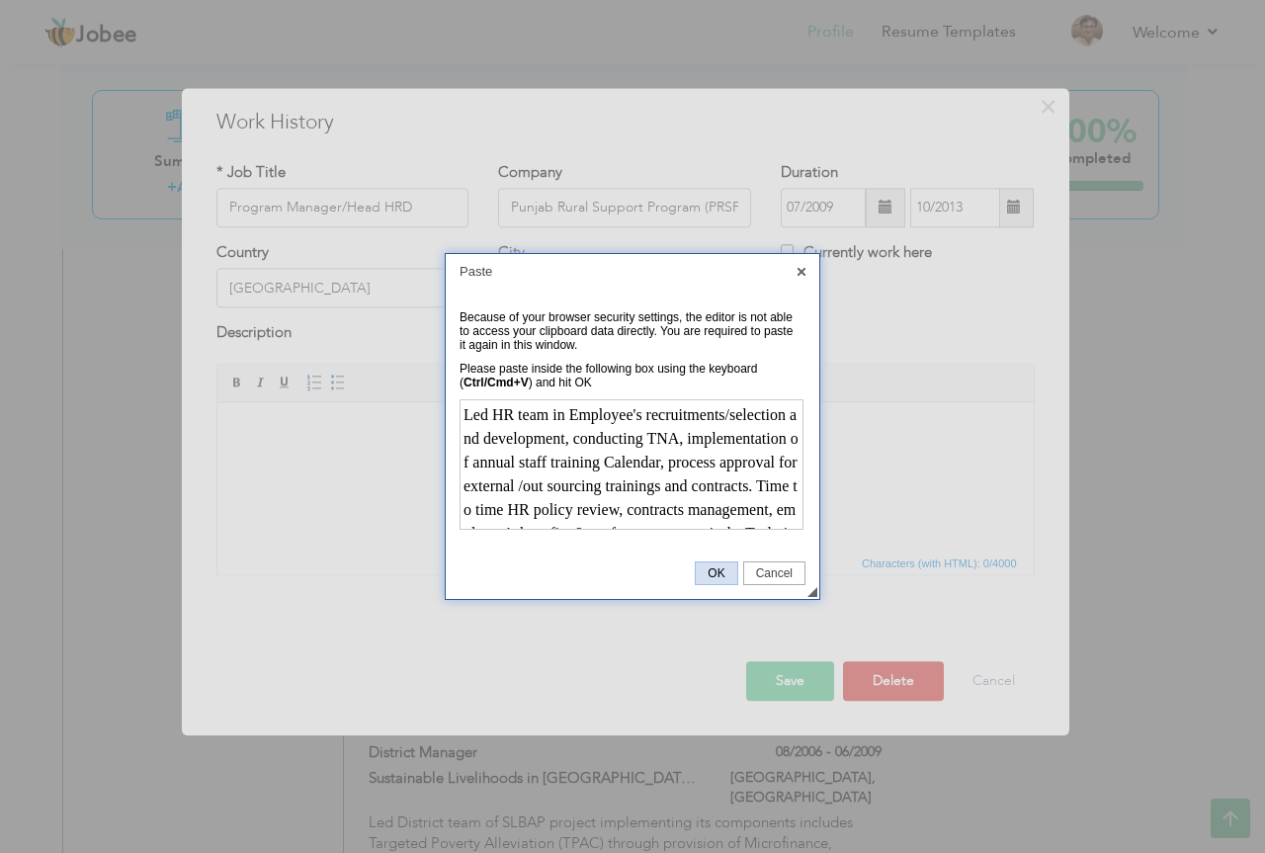
click at [718, 573] on span "OK" at bounding box center [716, 573] width 41 height 14
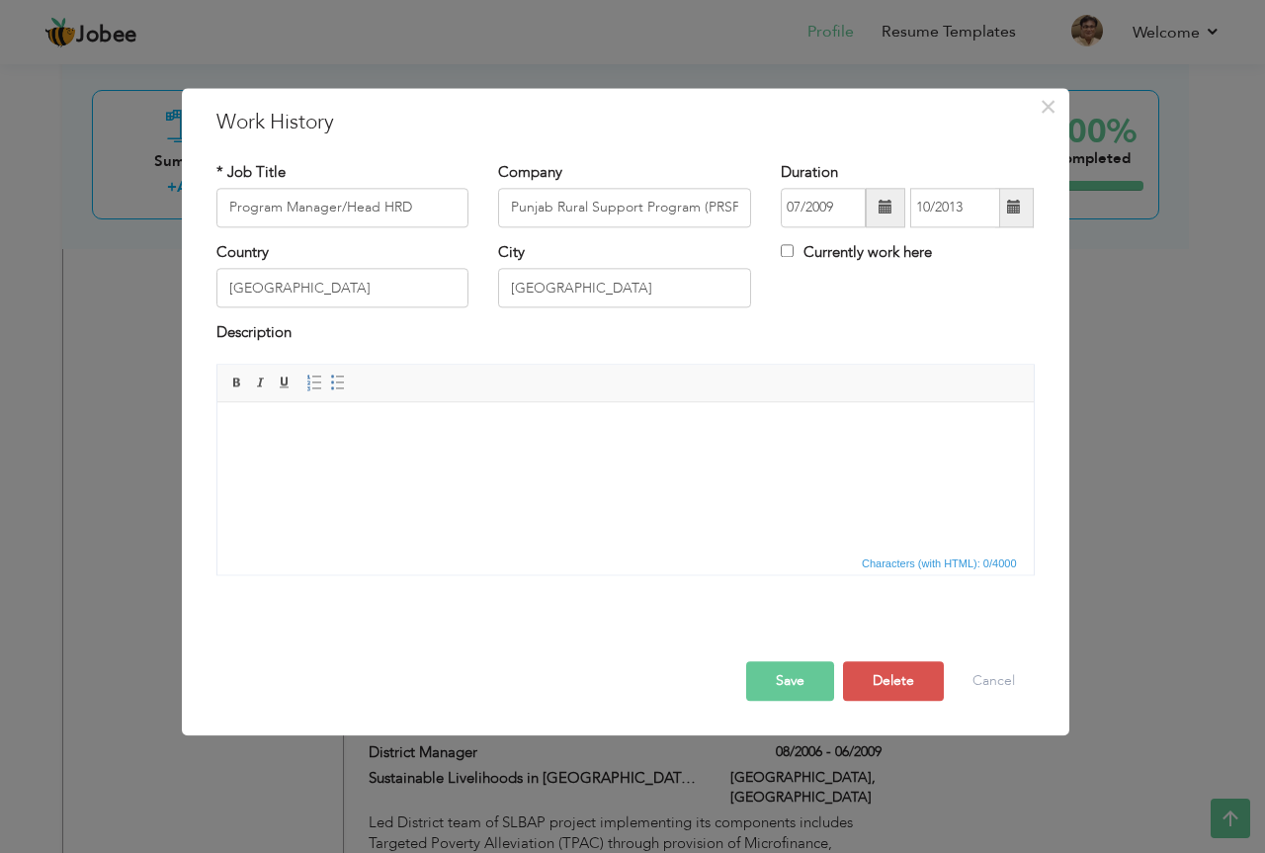
click at [661, 462] on html at bounding box center [624, 432] width 816 height 60
click at [715, 457] on html at bounding box center [624, 432] width 816 height 60
click at [785, 678] on button "Save" at bounding box center [790, 681] width 88 height 40
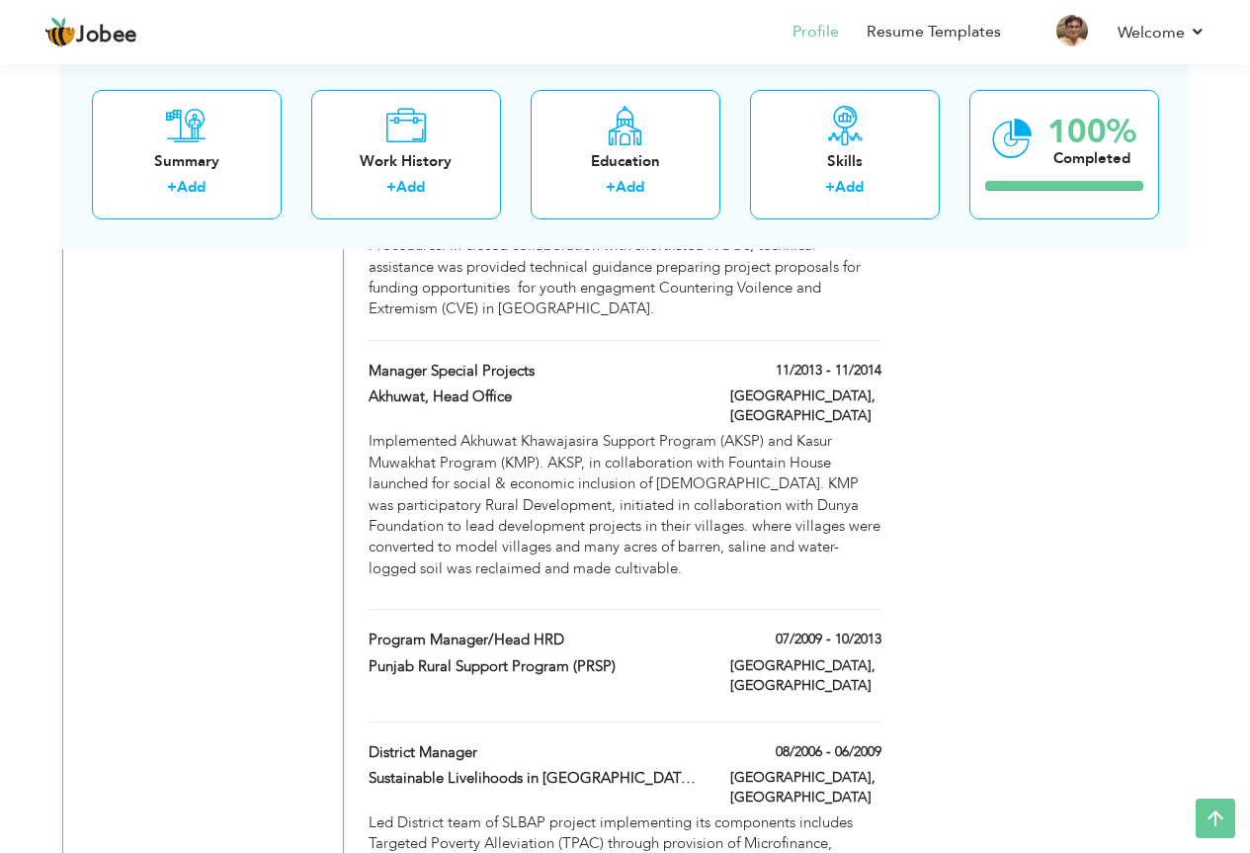
drag, startPoint x: 933, startPoint y: 430, endPoint x: 878, endPoint y: 421, distance: 55.1
click at [445, 107] on div "Work History + Add" at bounding box center [406, 153] width 190 height 129
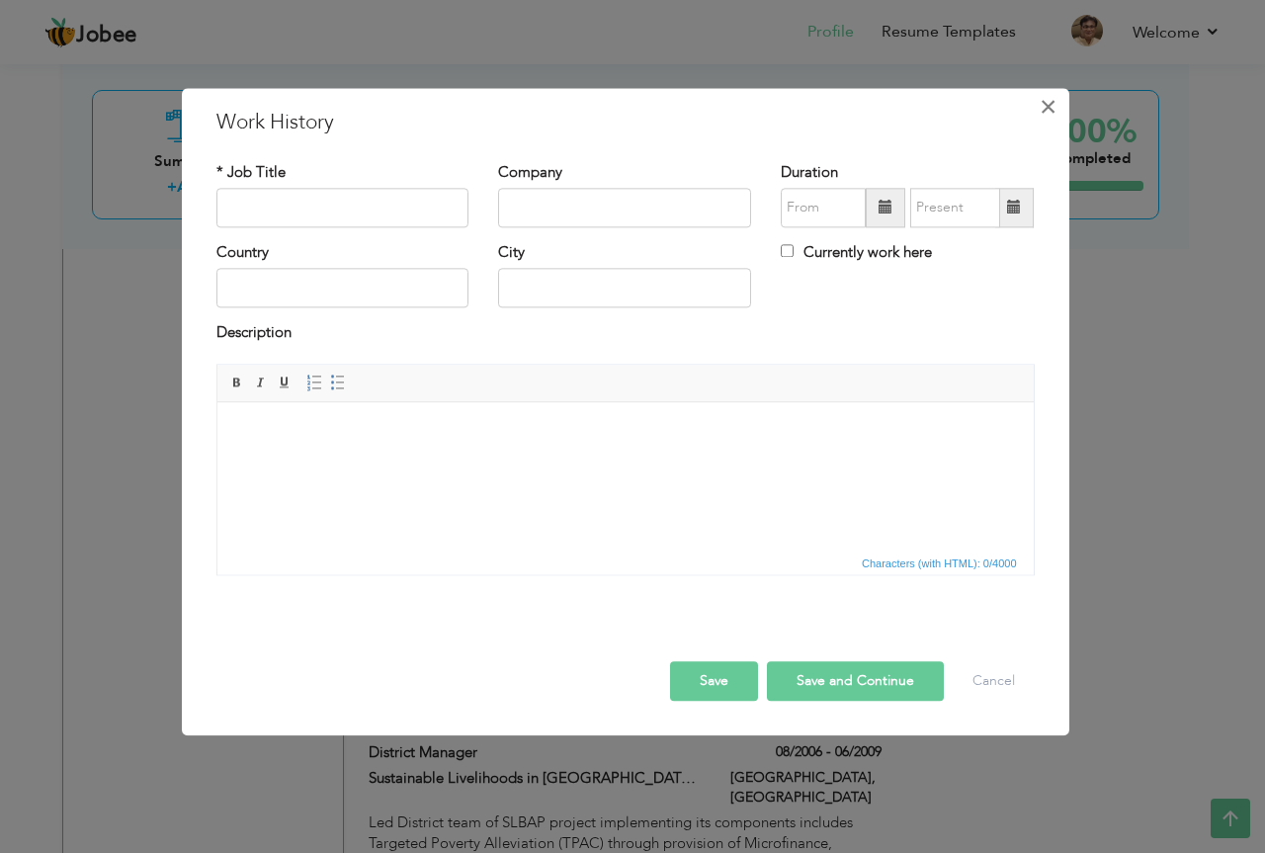
click at [1051, 97] on span "×" at bounding box center [1048, 107] width 17 height 36
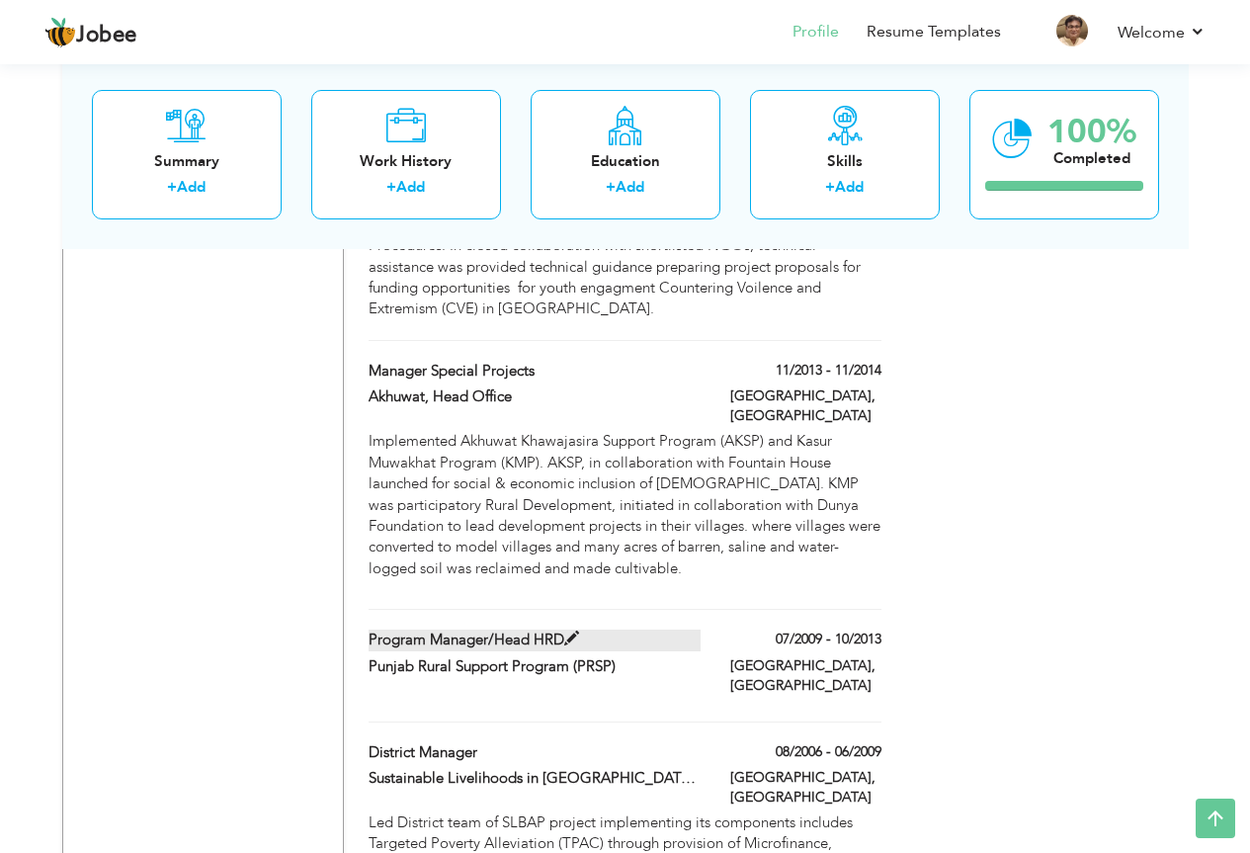
click at [695, 629] on label "Program Manager/Head HRD" at bounding box center [535, 639] width 332 height 21
type input "Program Manager/Head HRD"
type input "Punjab Rural Support Program (PRSP)"
type input "07/2009"
type input "10/2013"
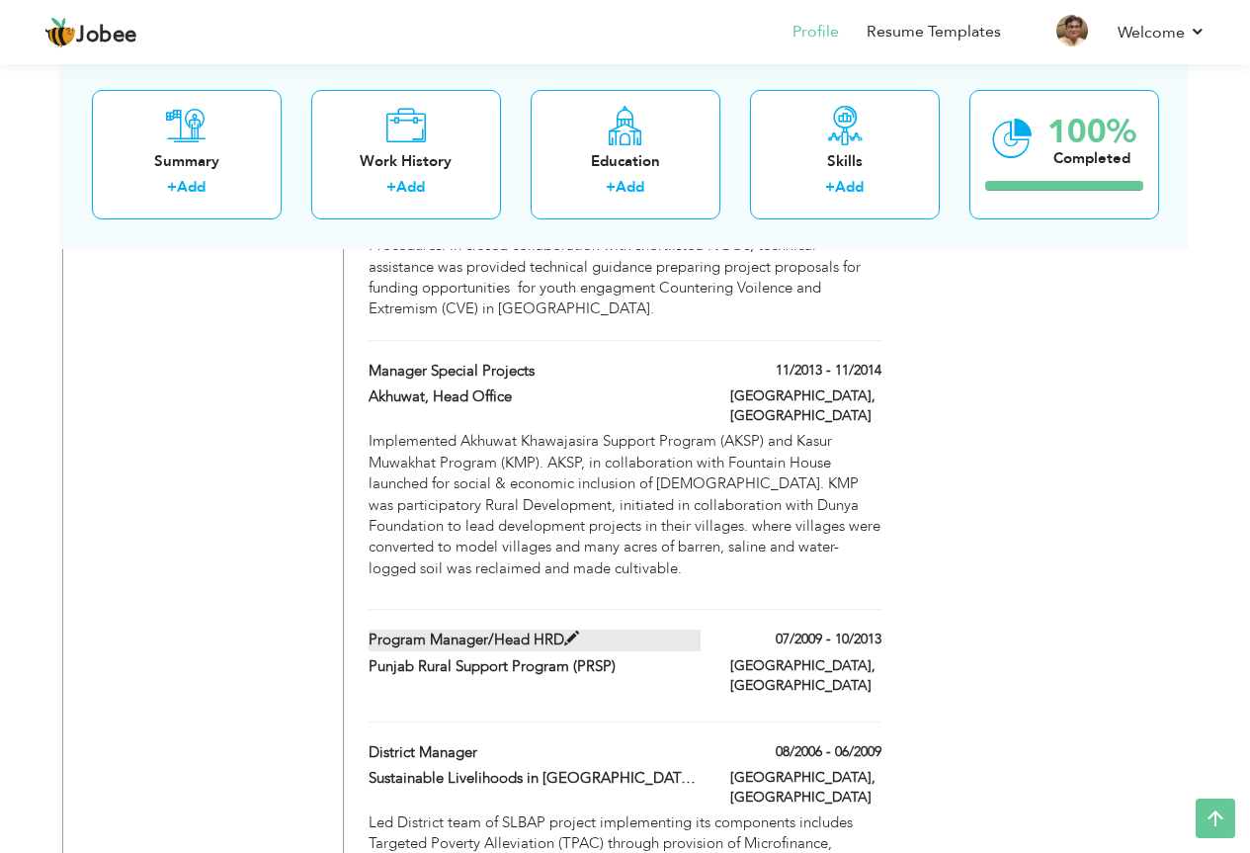
type input "Pakistan"
type input "Lahore"
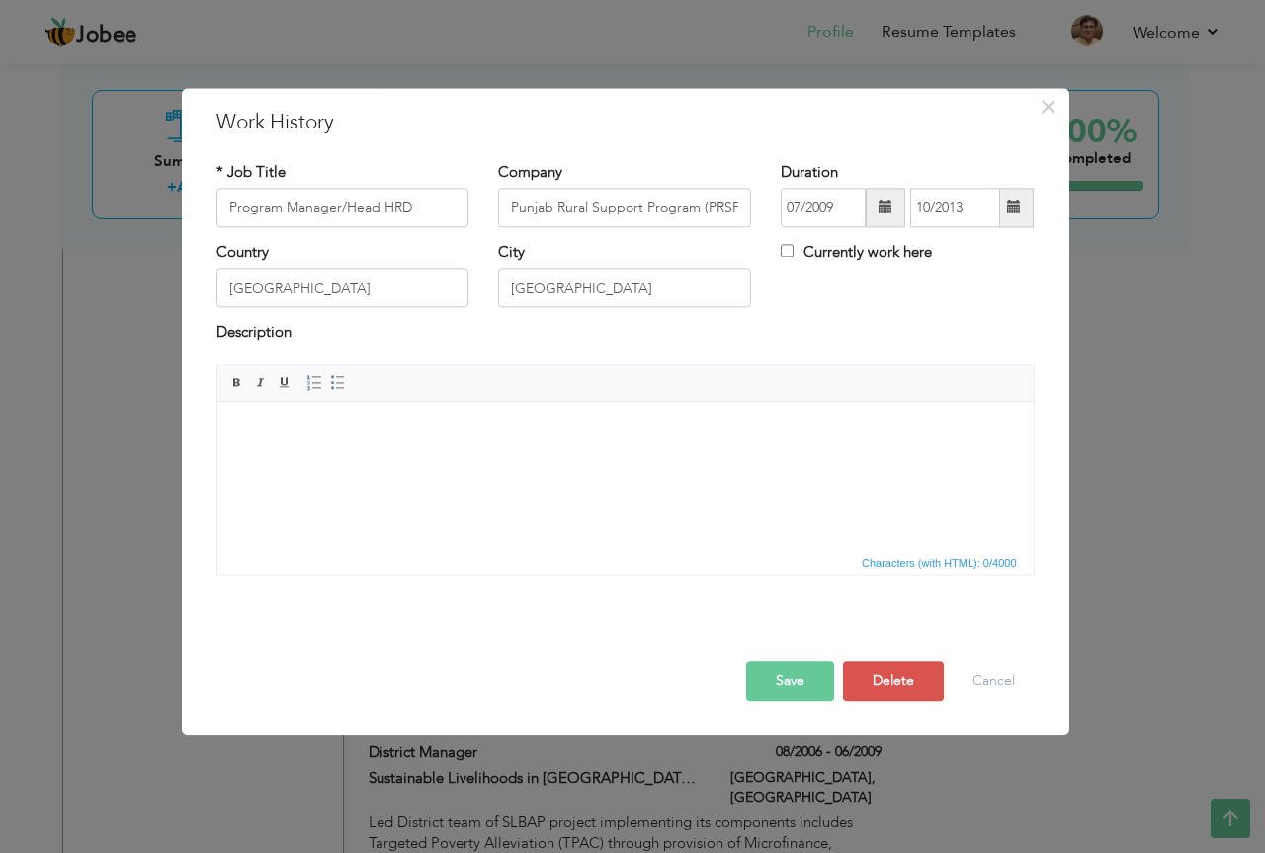
click at [555, 428] on body at bounding box center [624, 432] width 777 height 21
click at [445, 202] on input "Program Manager/Head HRD" at bounding box center [342, 208] width 253 height 40
click at [677, 208] on input "Punjab Rural Support Program (PRSP)" at bounding box center [624, 208] width 253 height 40
click at [523, 296] on input "Lahore" at bounding box center [624, 289] width 253 height 40
click at [389, 293] on input "Pakistan" at bounding box center [342, 289] width 253 height 40
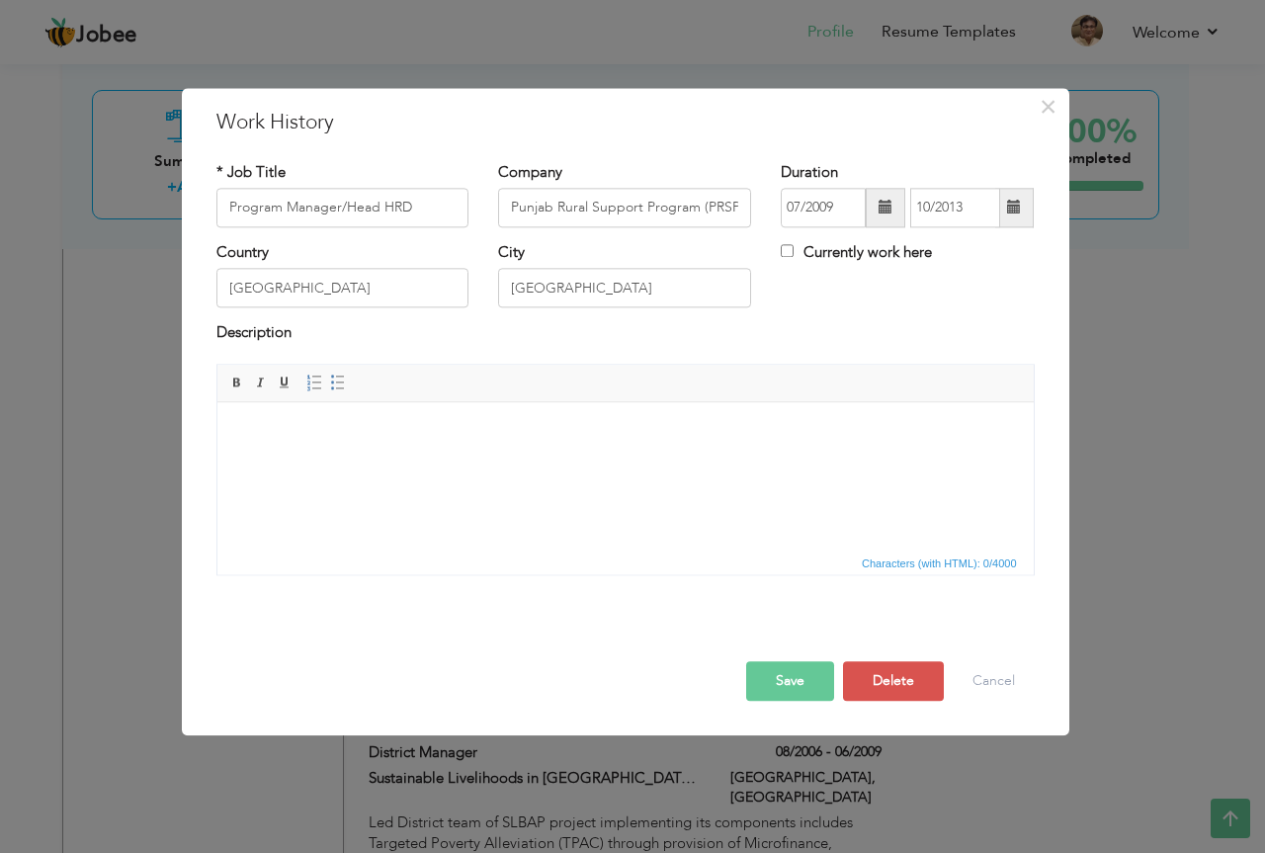
click at [283, 462] on html at bounding box center [624, 432] width 816 height 60
drag, startPoint x: 434, startPoint y: 496, endPoint x: 417, endPoint y: 502, distance: 17.8
click at [417, 462] on html at bounding box center [624, 432] width 816 height 60
drag, startPoint x: 358, startPoint y: 454, endPoint x: 336, endPoint y: 495, distance: 46.9
click at [336, 462] on html at bounding box center [624, 432] width 816 height 60
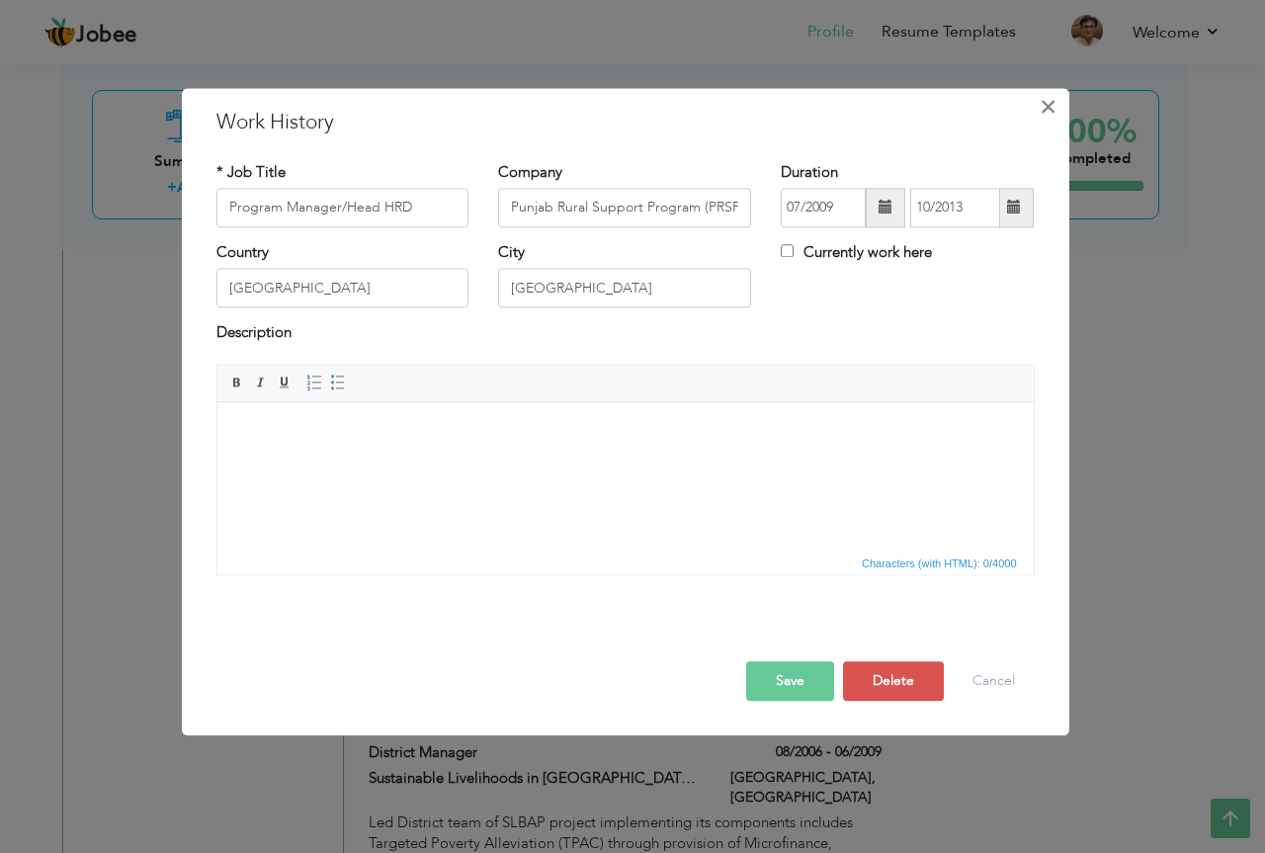
click at [1052, 100] on span "×" at bounding box center [1048, 107] width 17 height 36
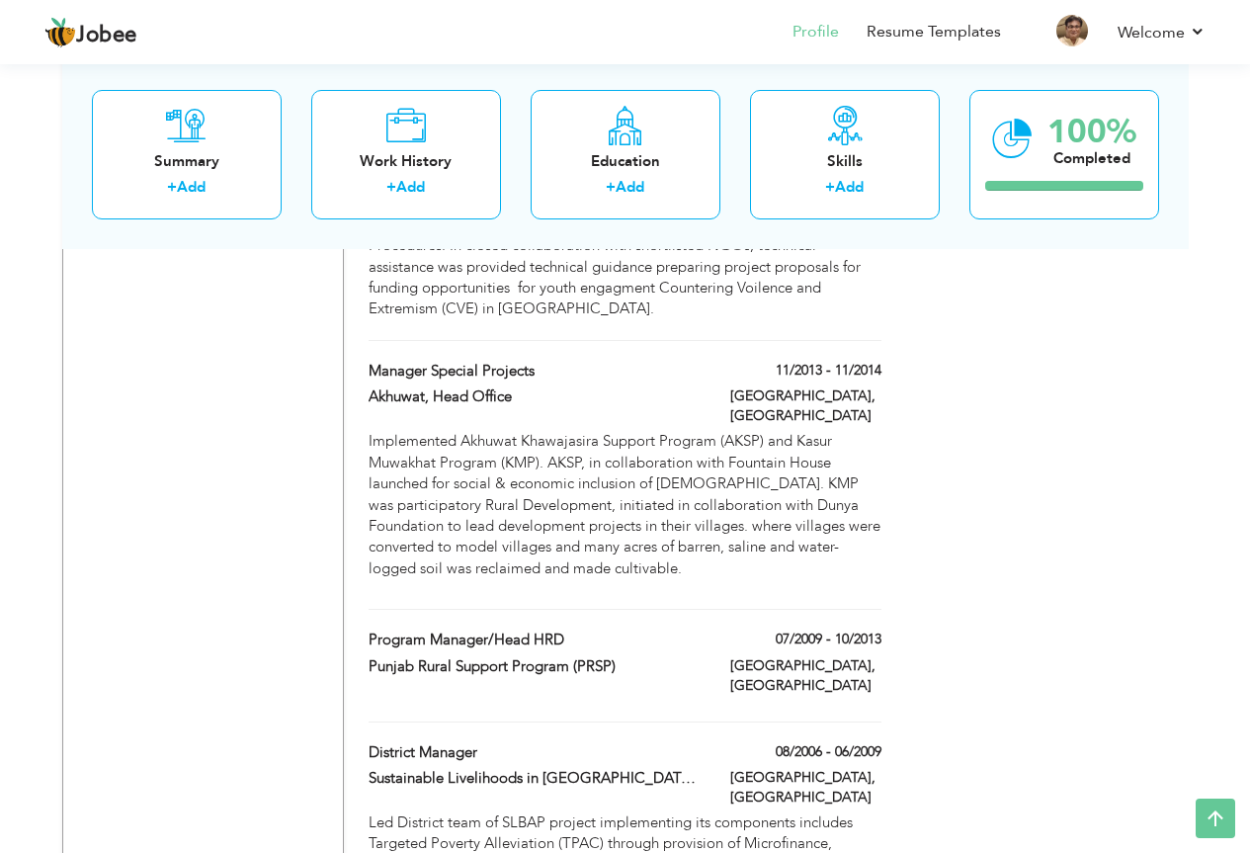
click at [634, 629] on label "Program Manager/Head HRD" at bounding box center [535, 639] width 332 height 21
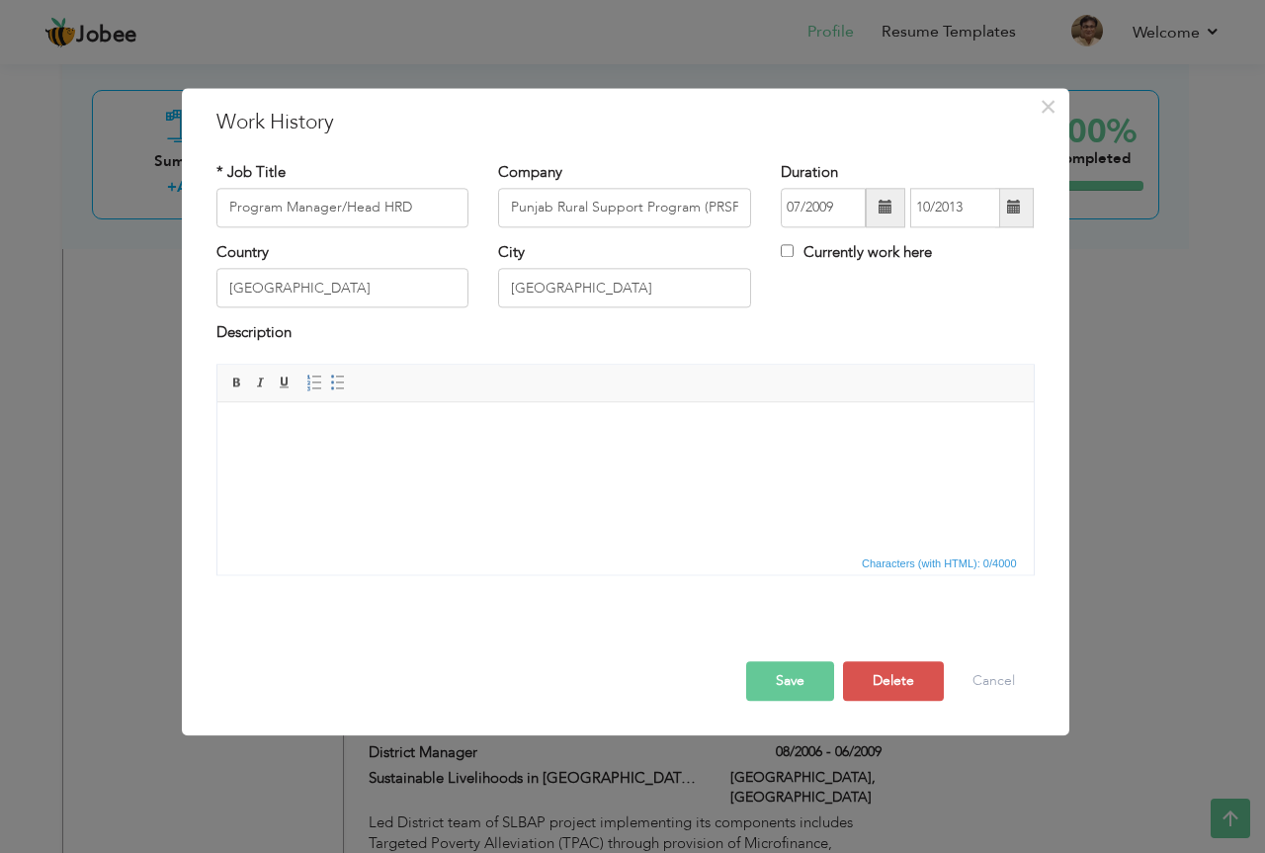
click at [575, 447] on html at bounding box center [624, 432] width 816 height 60
drag, startPoint x: 572, startPoint y: 449, endPoint x: 519, endPoint y: 483, distance: 63.6
click at [519, 462] on html at bounding box center [624, 432] width 816 height 60
click at [673, 437] on body at bounding box center [624, 432] width 777 height 21
click at [1042, 110] on span "×" at bounding box center [1048, 107] width 17 height 36
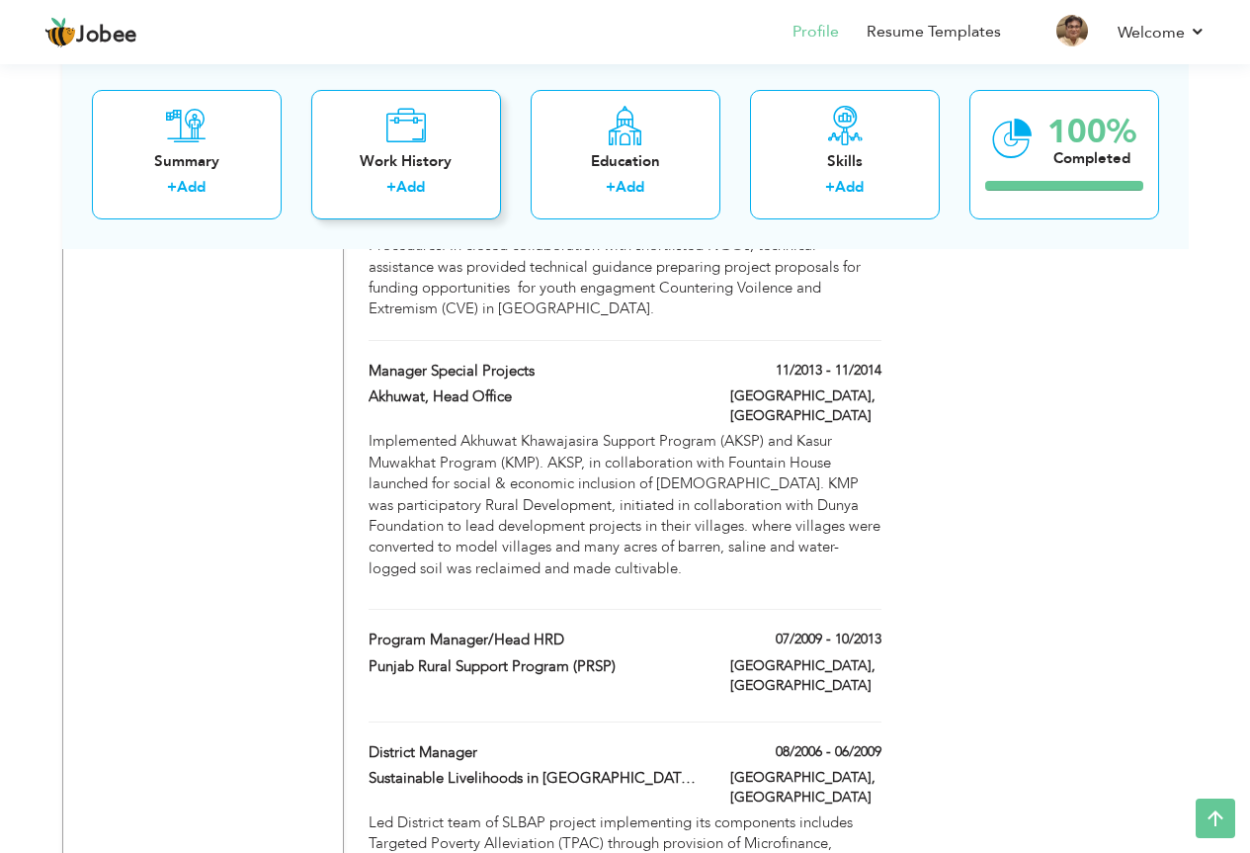
click at [407, 155] on div "Work History" at bounding box center [406, 160] width 158 height 21
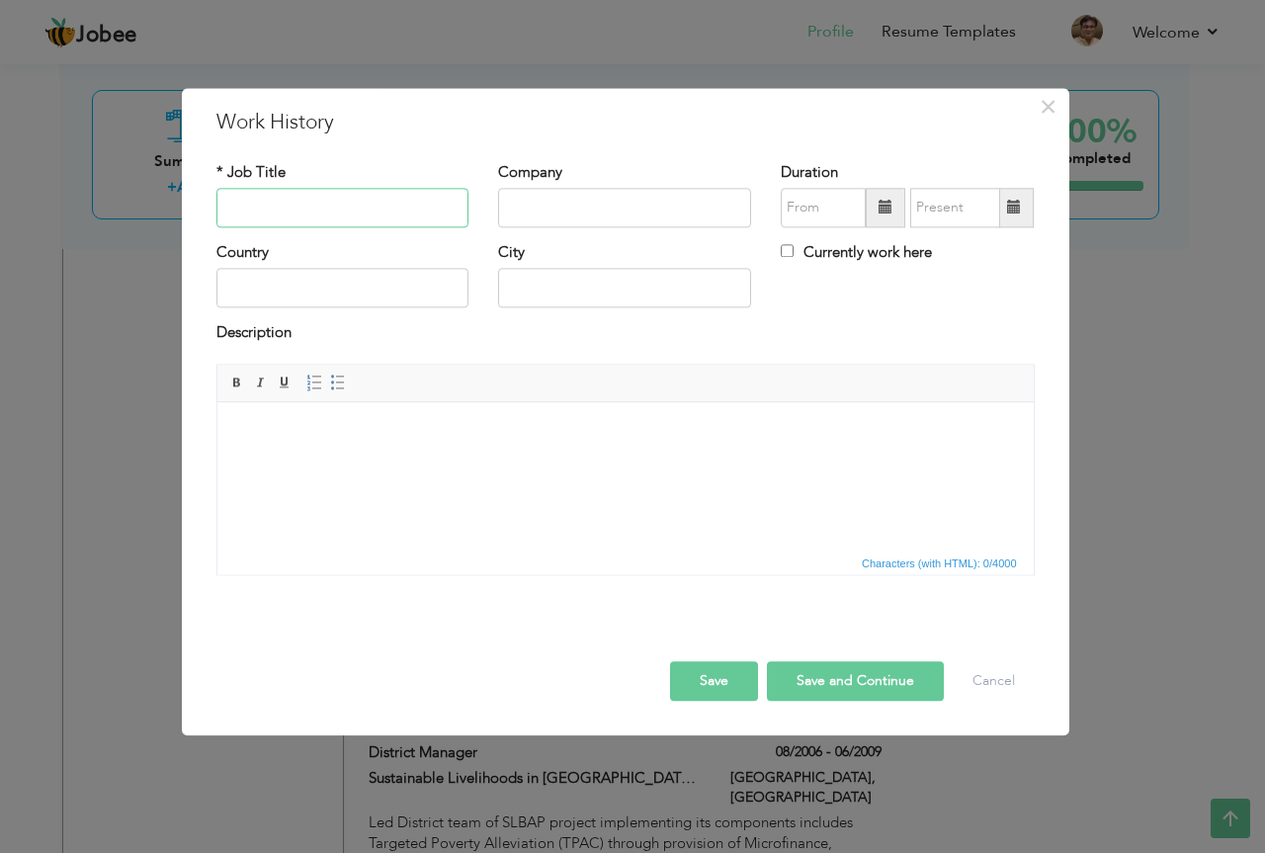
drag, startPoint x: 411, startPoint y: 206, endPoint x: 401, endPoint y: 187, distance: 21.2
click at [411, 207] on input "text" at bounding box center [342, 208] width 253 height 40
type input "Program Manager / Head HRD"
click at [601, 199] on input "text" at bounding box center [624, 208] width 253 height 40
type input "Punjab Rural Support Program"
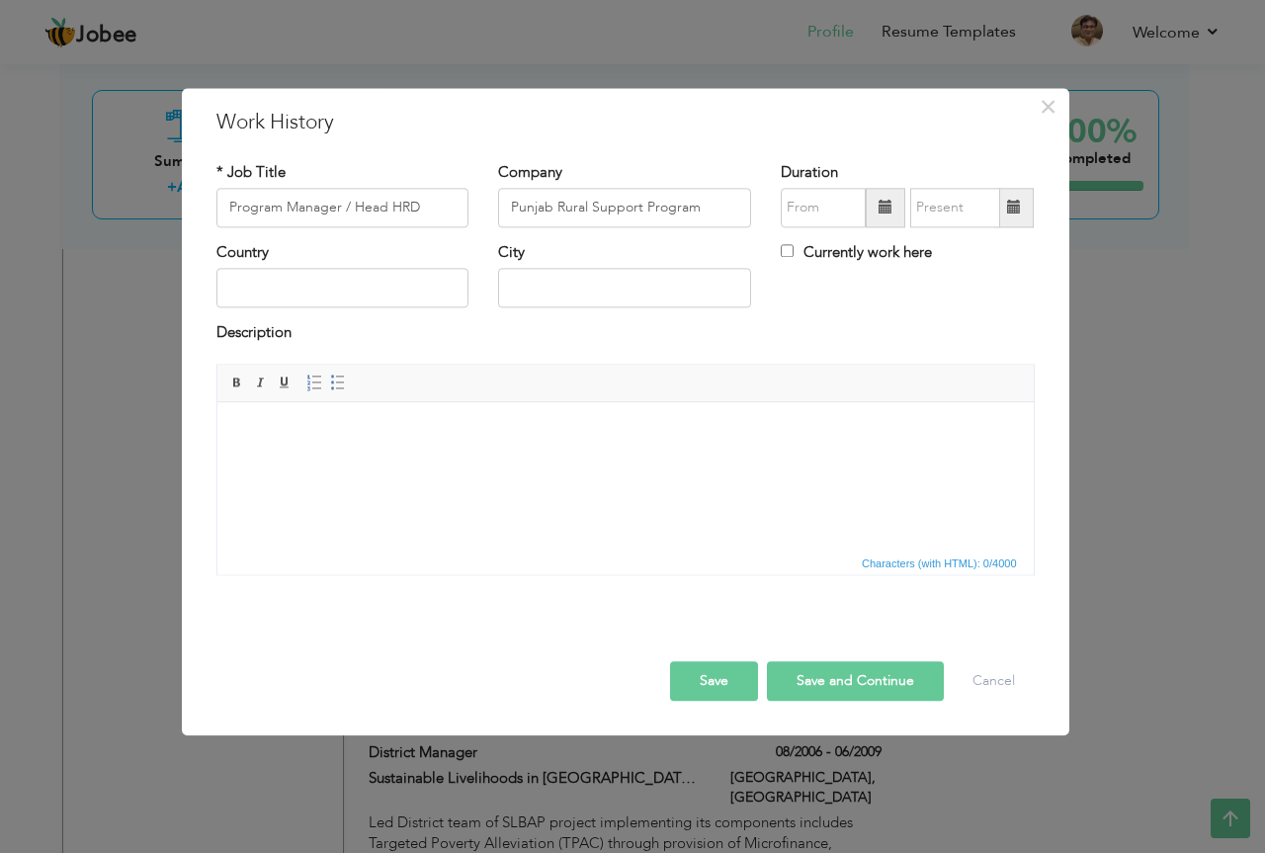
click at [885, 209] on span at bounding box center [885, 208] width 14 height 14
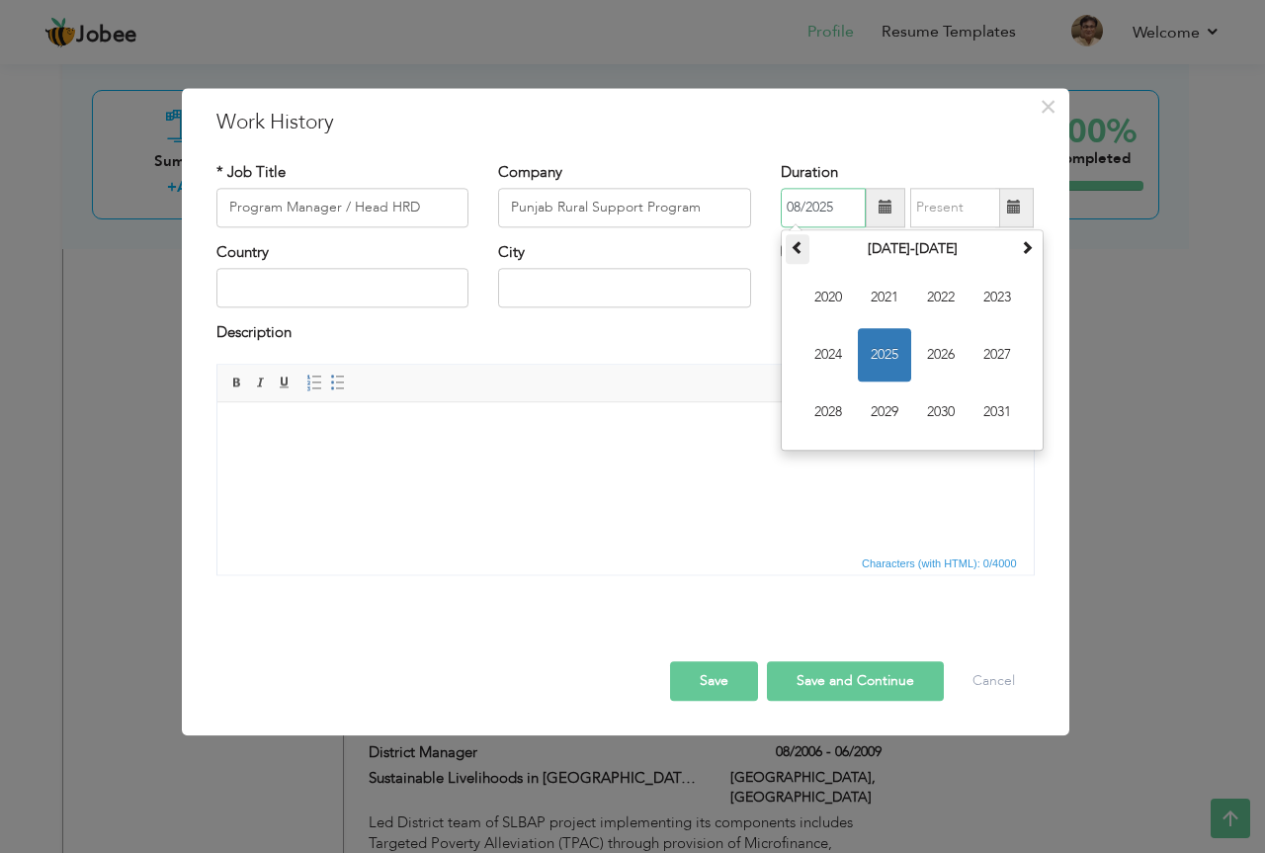
click at [798, 248] on span at bounding box center [798, 247] width 14 height 14
click at [878, 412] on span "2009" at bounding box center [884, 411] width 53 height 53
click at [1014, 357] on span "Aug" at bounding box center [996, 354] width 53 height 53
type input "08/2009"
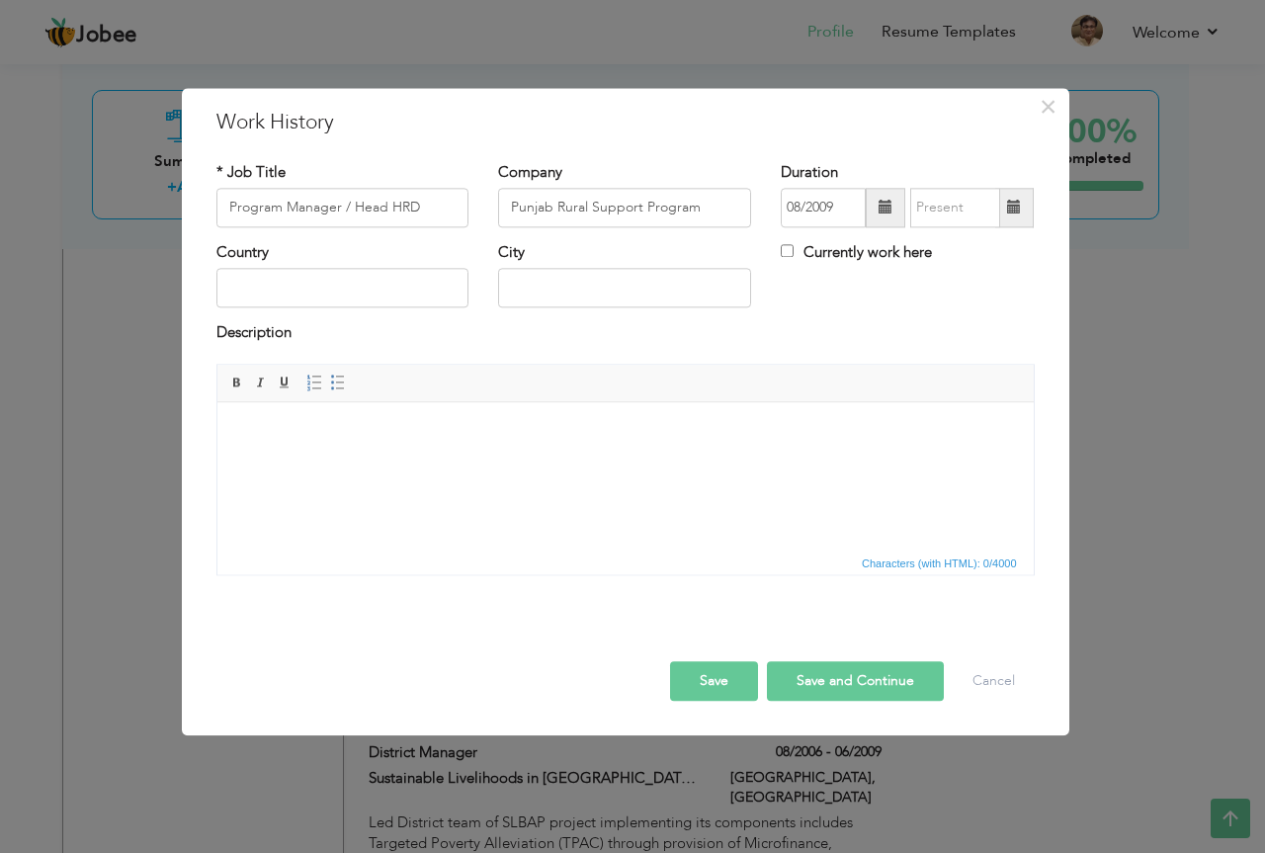
click at [1018, 209] on span at bounding box center [1014, 208] width 14 height 14
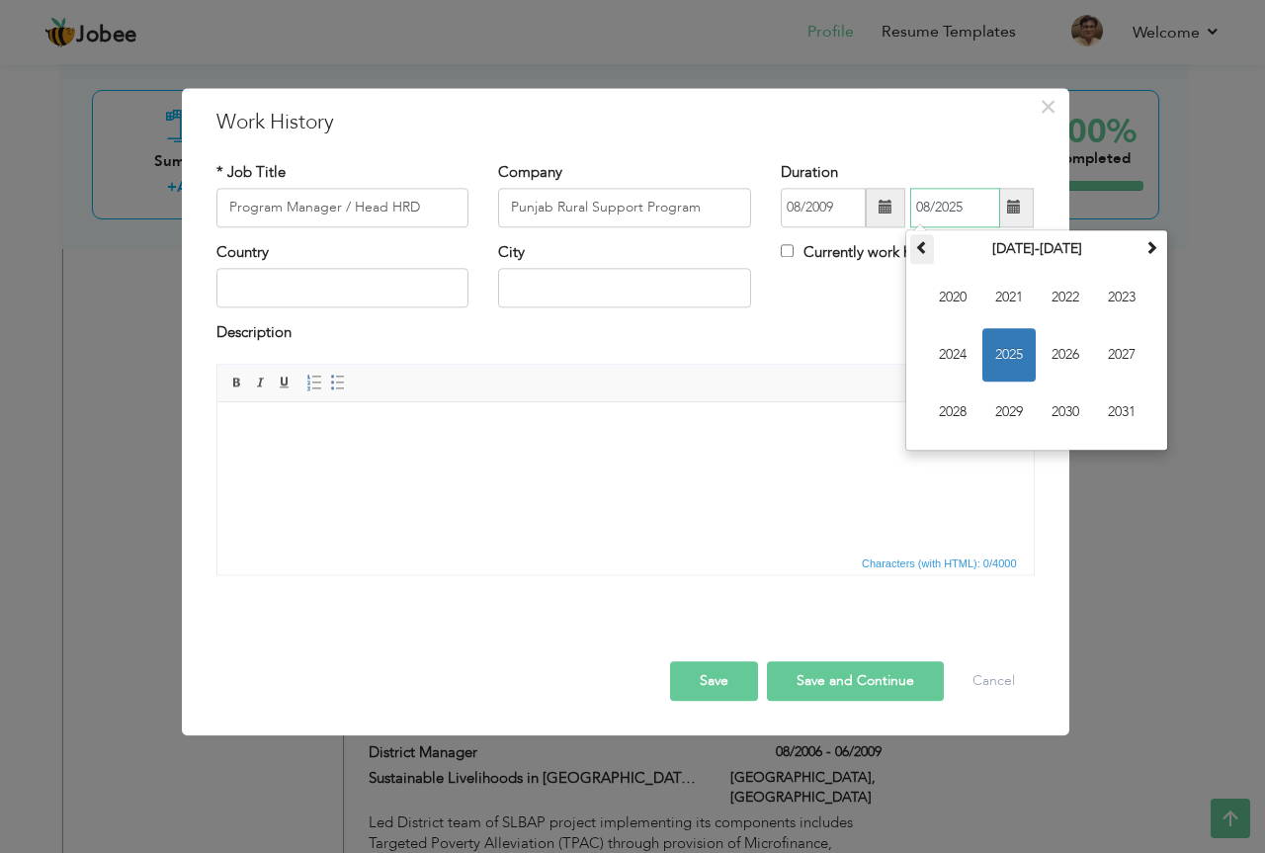
click at [921, 251] on span at bounding box center [922, 247] width 14 height 14
click at [1115, 295] on span "2013" at bounding box center [1121, 297] width 53 height 53
click at [1018, 417] on span "Oct" at bounding box center [1008, 411] width 53 height 53
type input "10/2013"
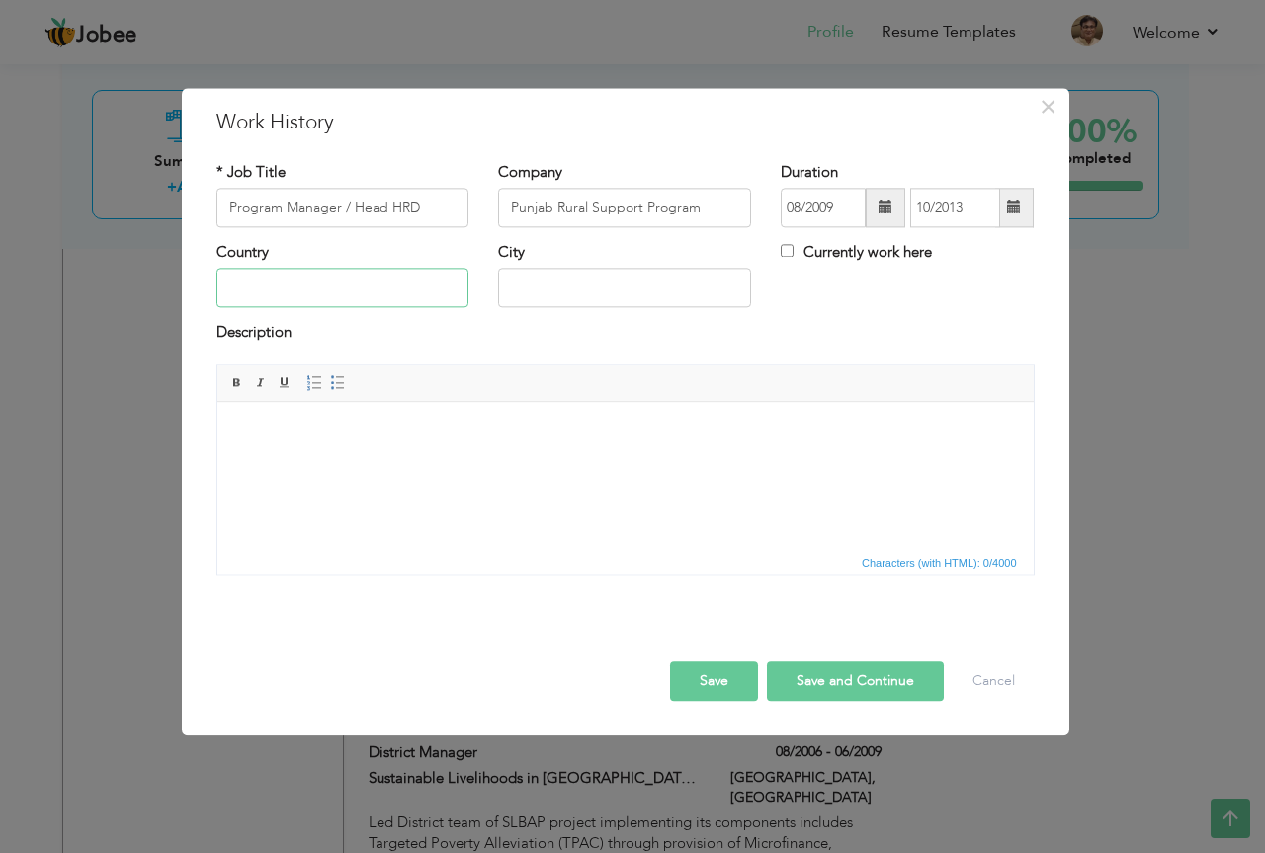
click at [429, 279] on input "text" at bounding box center [342, 289] width 253 height 40
type input "Pakistan"
type input "Lahore"
click at [424, 447] on html at bounding box center [624, 432] width 816 height 60
drag, startPoint x: 424, startPoint y: 447, endPoint x: 410, endPoint y: 485, distance: 40.9
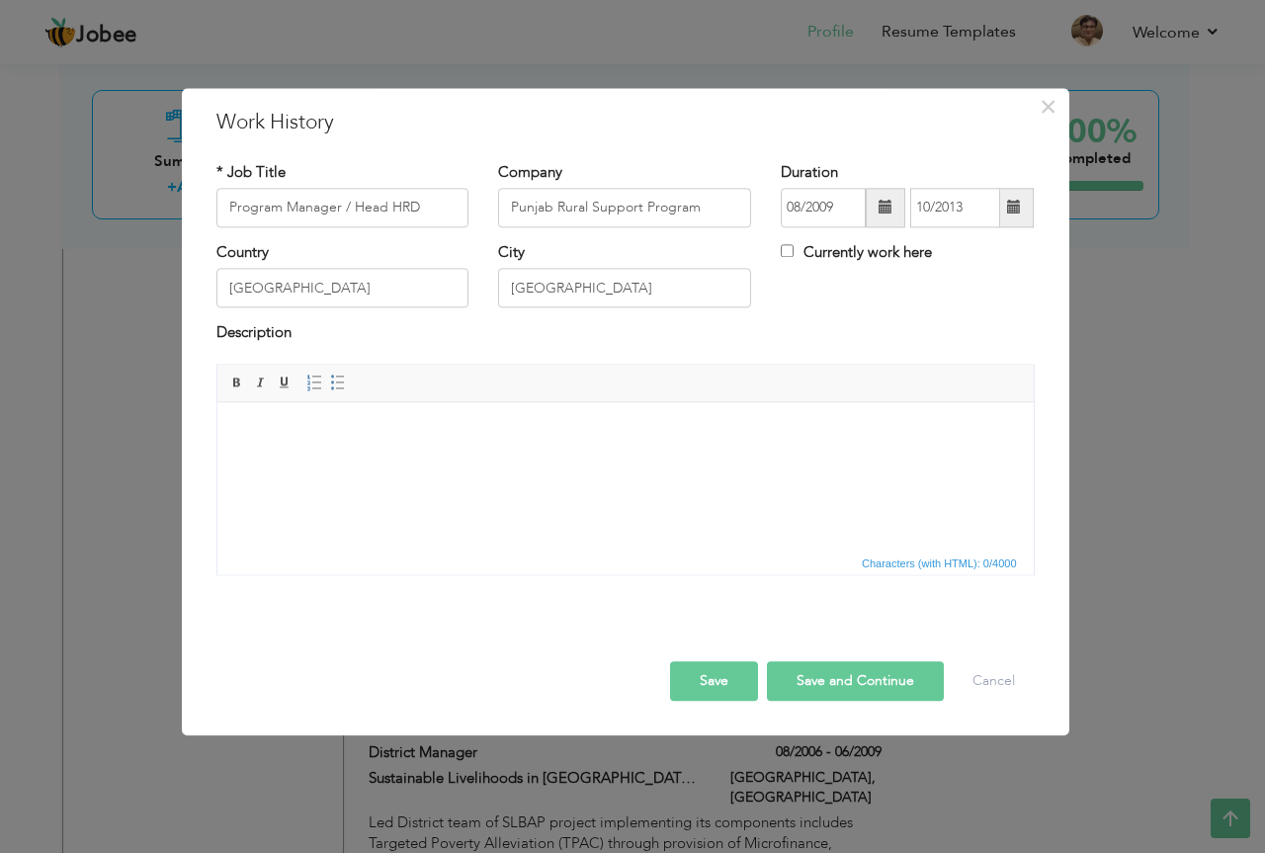
click at [410, 462] on html at bounding box center [624, 432] width 816 height 60
click at [316, 456] on html at bounding box center [624, 432] width 816 height 60
click at [316, 461] on html at bounding box center [624, 432] width 816 height 60
click at [443, 462] on html at bounding box center [624, 432] width 816 height 60
click at [316, 449] on html "Led" at bounding box center [624, 432] width 816 height 60
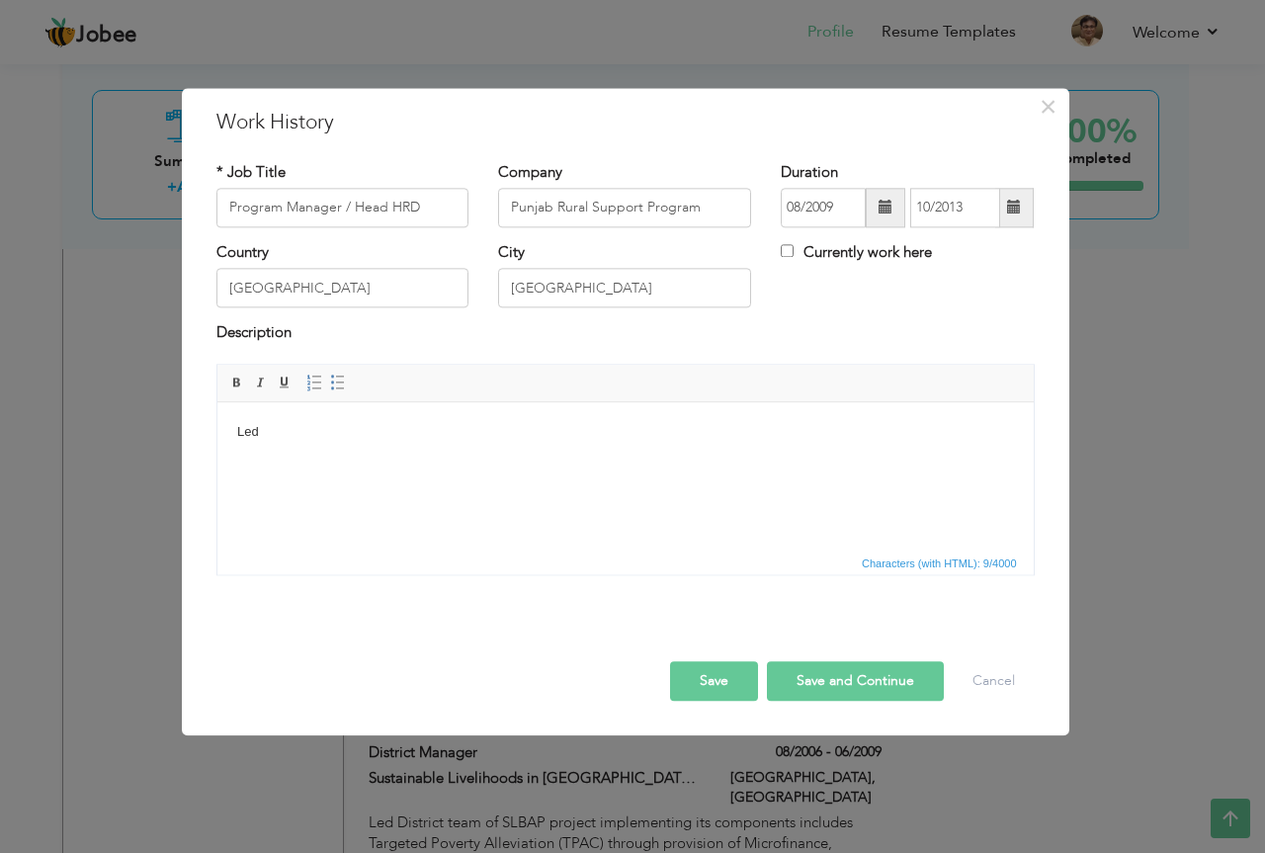
drag, startPoint x: 306, startPoint y: 438, endPoint x: 524, endPoint y: 840, distance: 457.2
click at [348, 457] on span "Paste" at bounding box center [383, 452] width 103 height 24
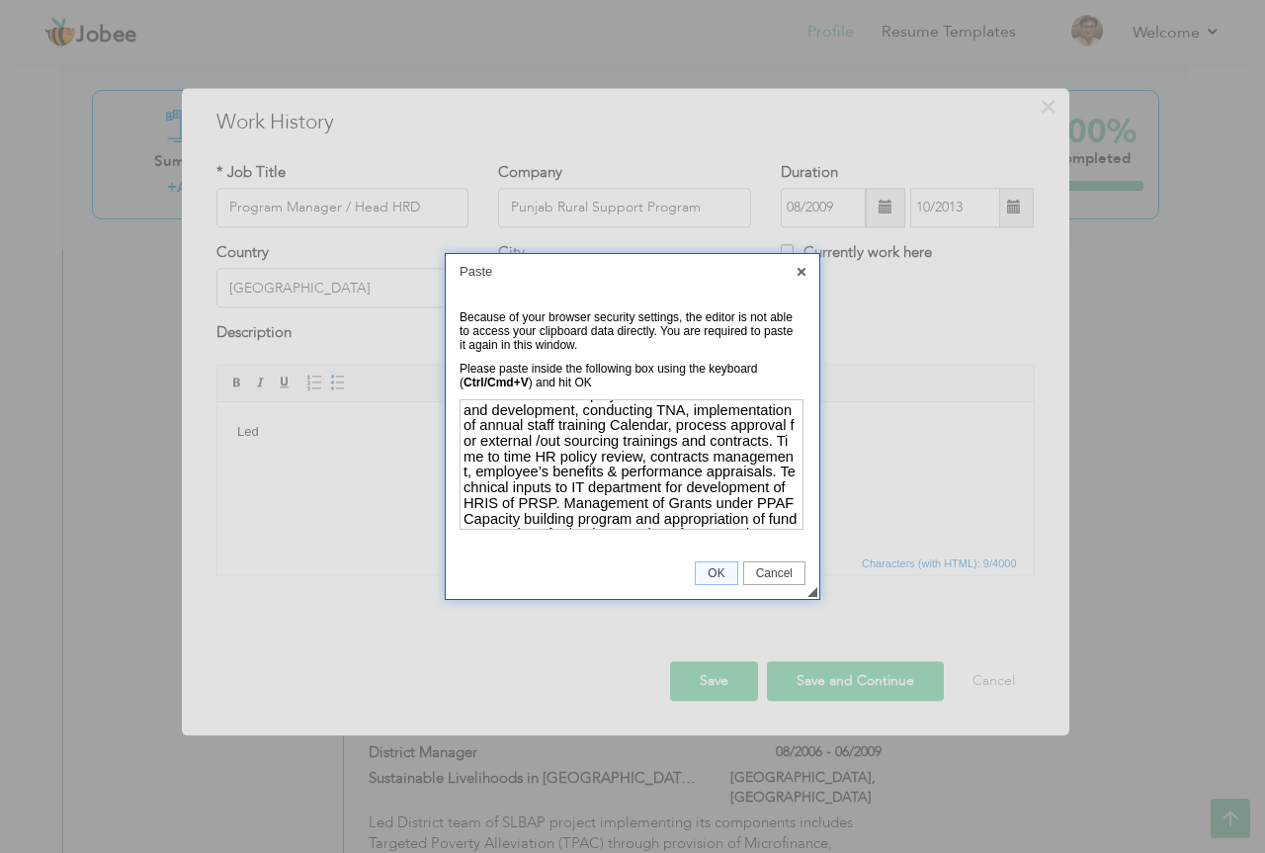
scroll to position [1, 0]
click at [715, 571] on span "OK" at bounding box center [716, 573] width 41 height 14
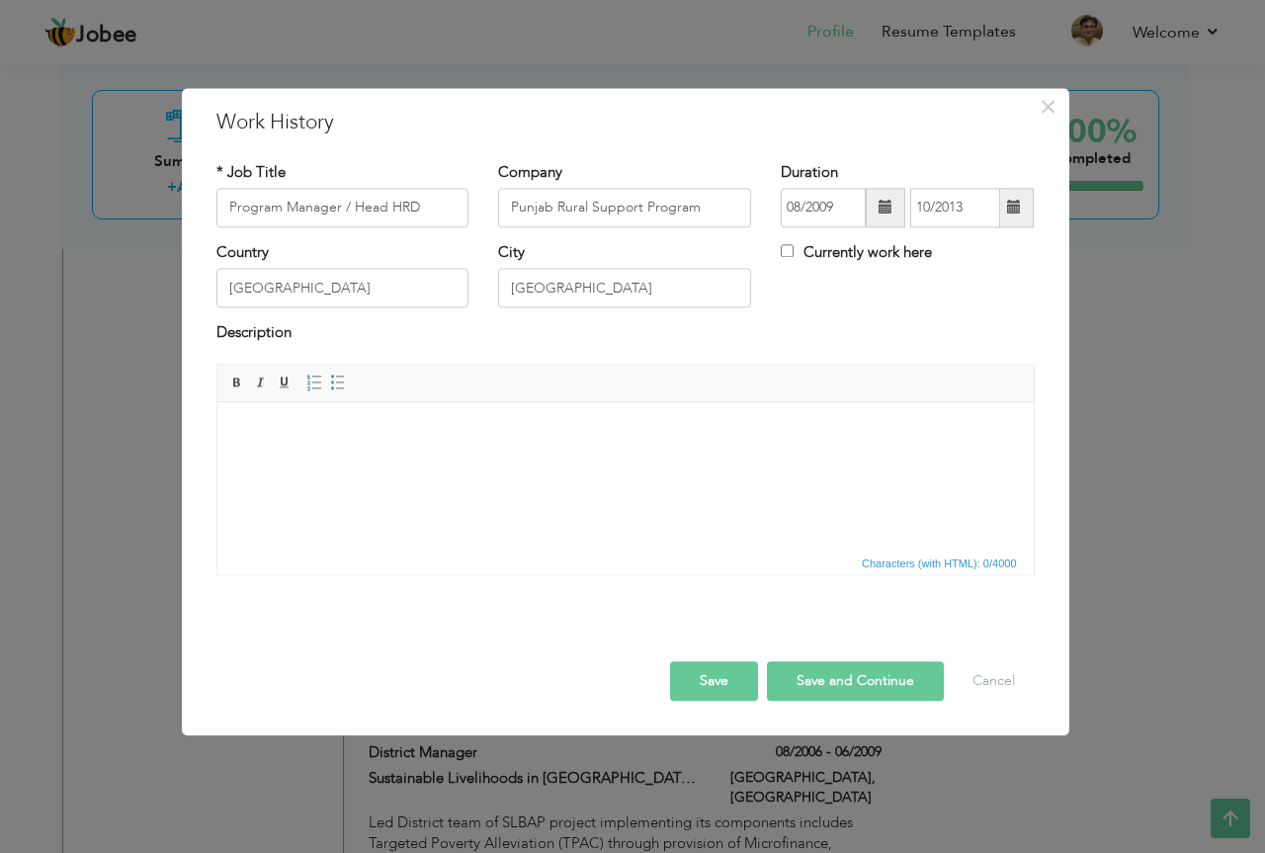
click at [612, 462] on html at bounding box center [624, 432] width 816 height 60
click at [1043, 107] on span "×" at bounding box center [1048, 107] width 17 height 36
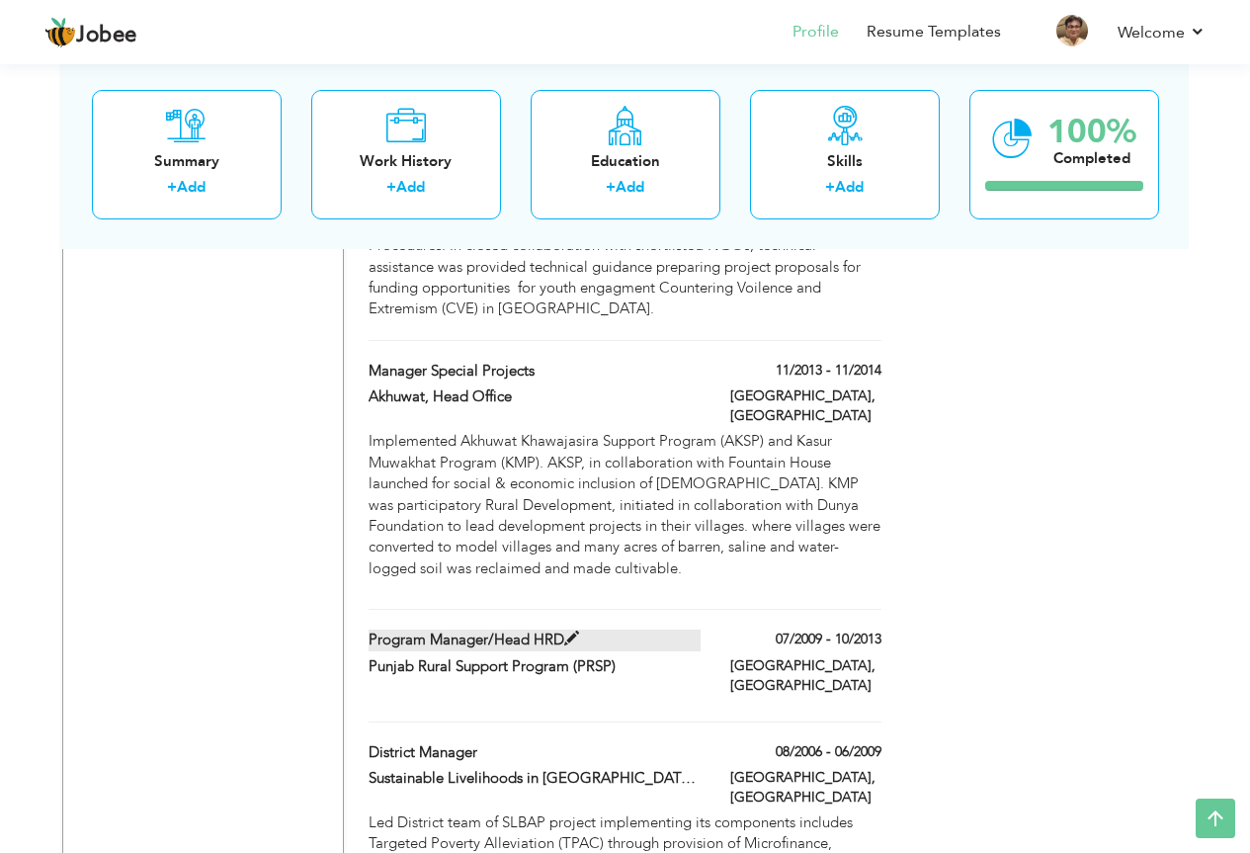
click at [585, 629] on label "Program Manager/Head HRD" at bounding box center [535, 639] width 332 height 21
type input "Program Manager/Head HRD"
type input "Punjab Rural Support Program (PRSP)"
type input "07/2009"
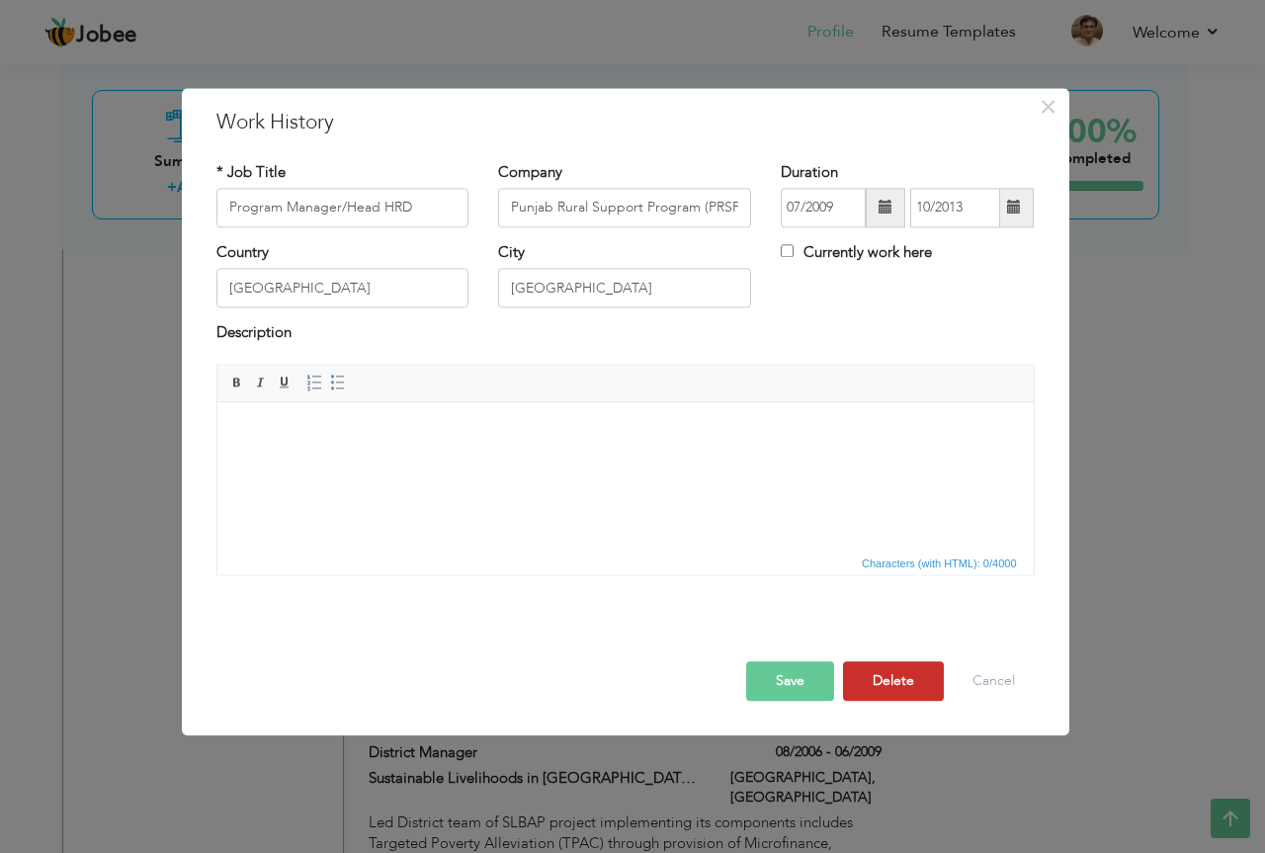
click at [907, 673] on button "Delete" at bounding box center [893, 681] width 101 height 40
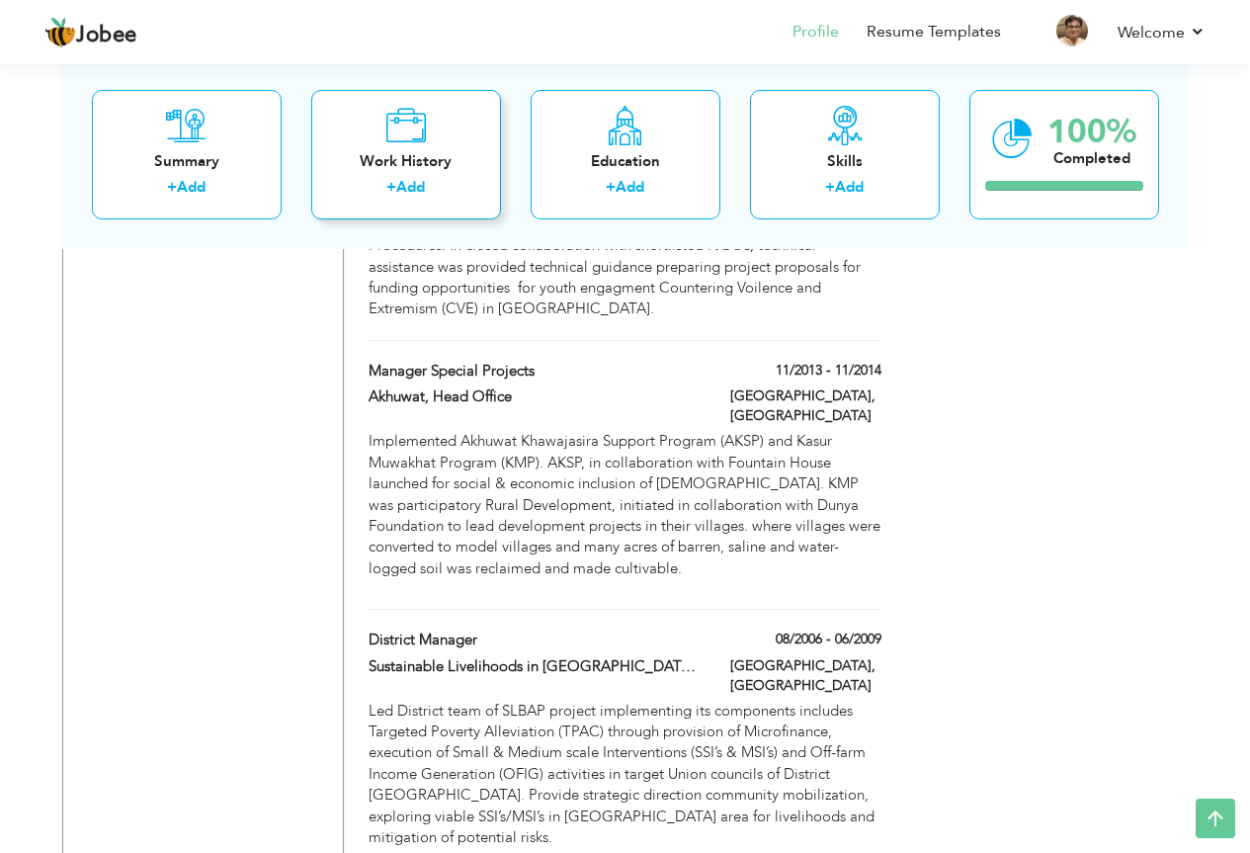
click at [427, 162] on div "Work History" at bounding box center [406, 160] width 158 height 21
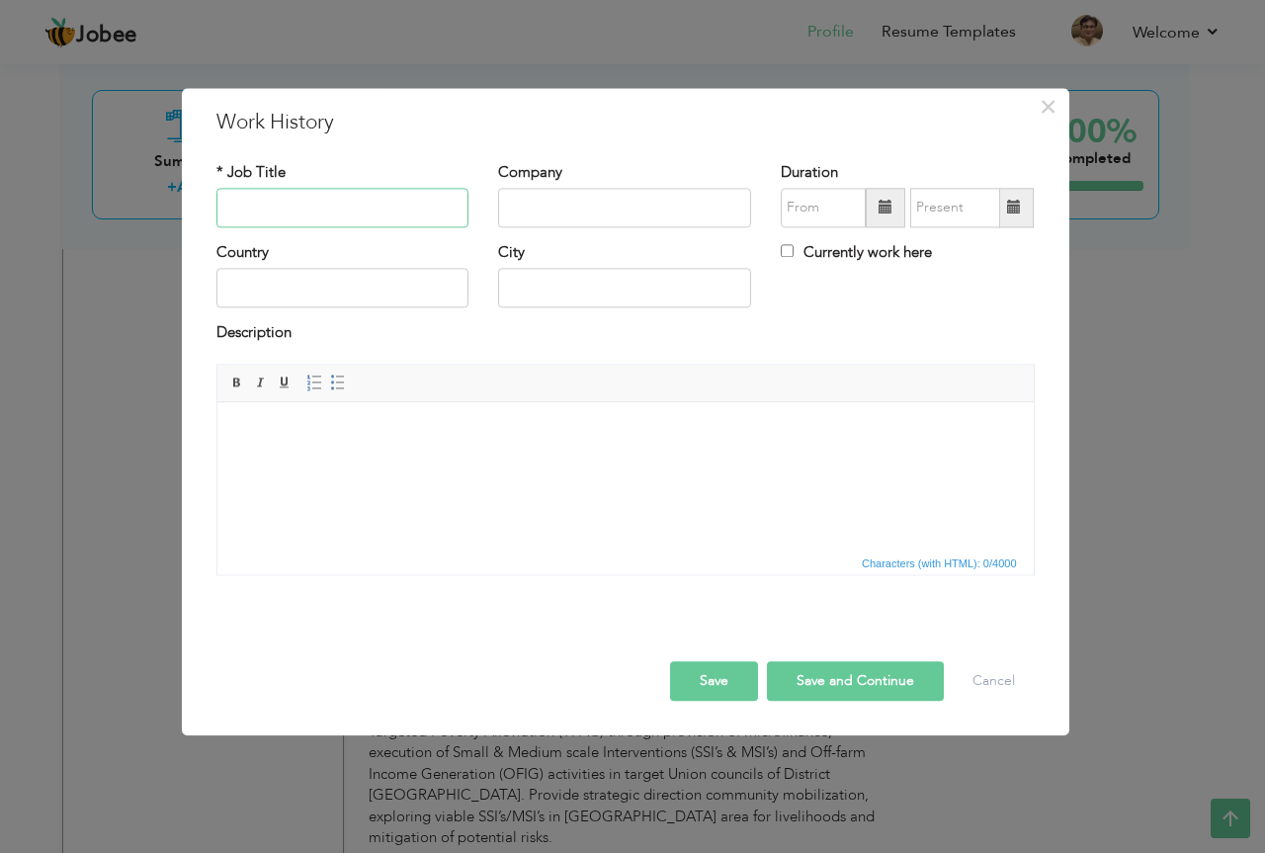
click at [422, 212] on input "text" at bounding box center [342, 208] width 253 height 40
type input "Program Manager/Head HRD"
click at [550, 209] on input "text" at bounding box center [624, 208] width 253 height 40
type input "Punjab Rural Support Program"
click at [884, 210] on span at bounding box center [885, 208] width 14 height 14
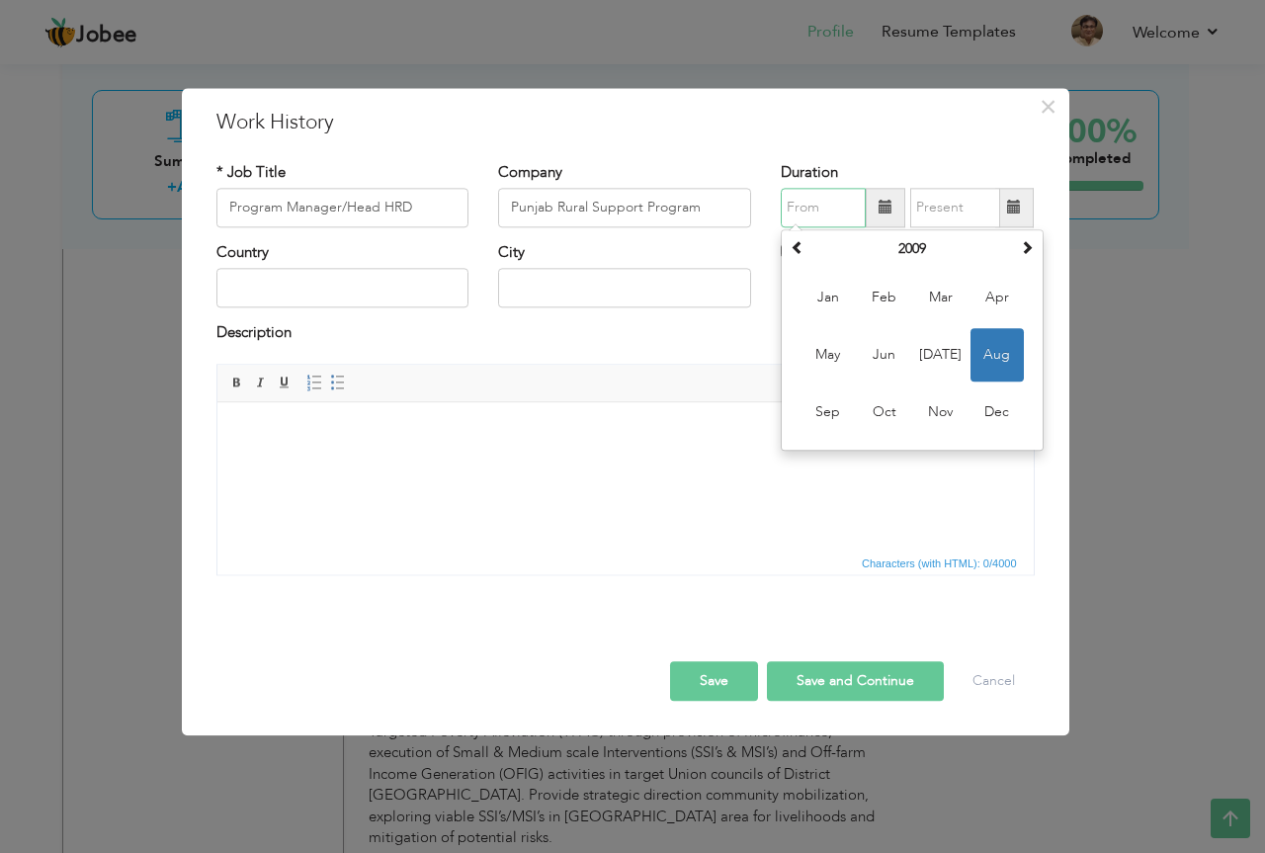
click at [988, 345] on span "Aug" at bounding box center [996, 354] width 53 height 53
type input "08/2009"
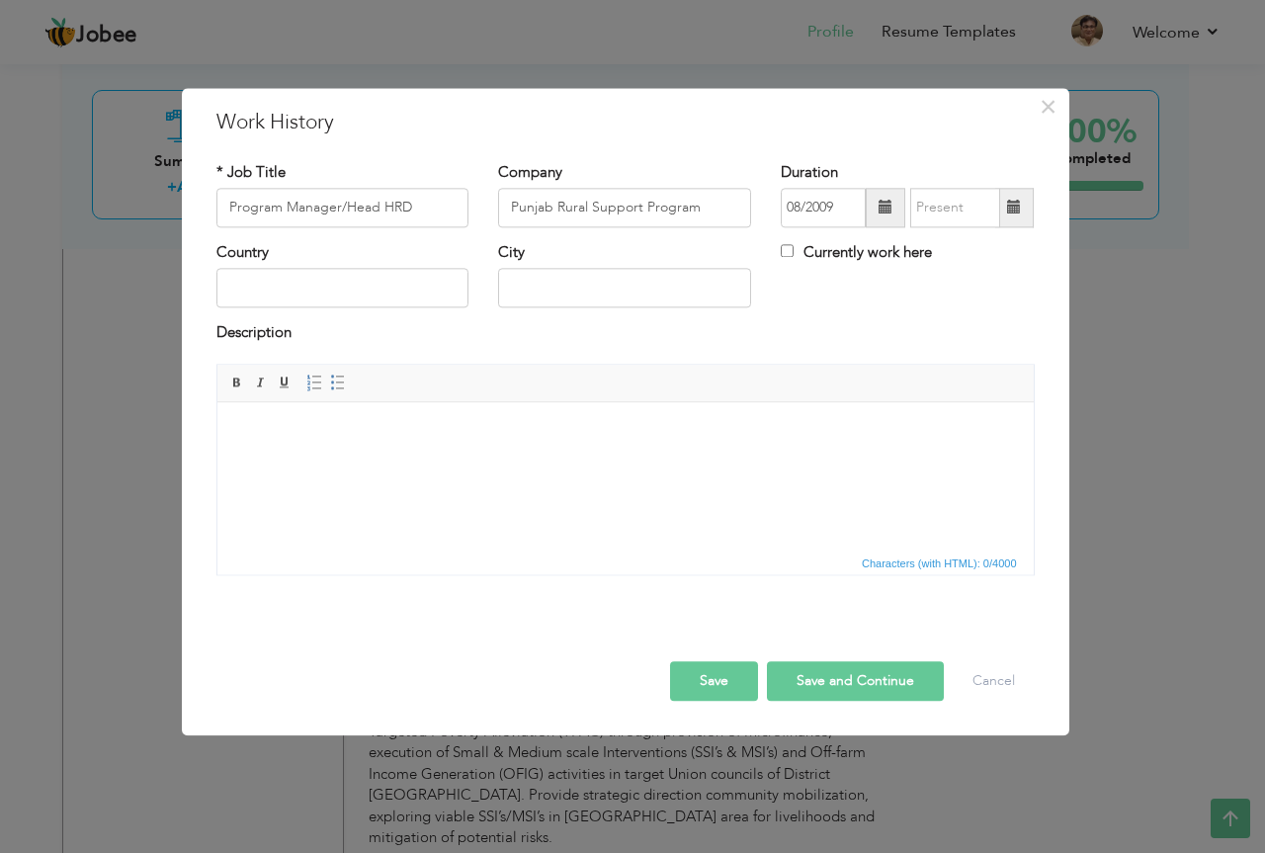
drag, startPoint x: 1018, startPoint y: 188, endPoint x: 1018, endPoint y: 199, distance: 10.9
click at [1018, 192] on span at bounding box center [1014, 208] width 39 height 40
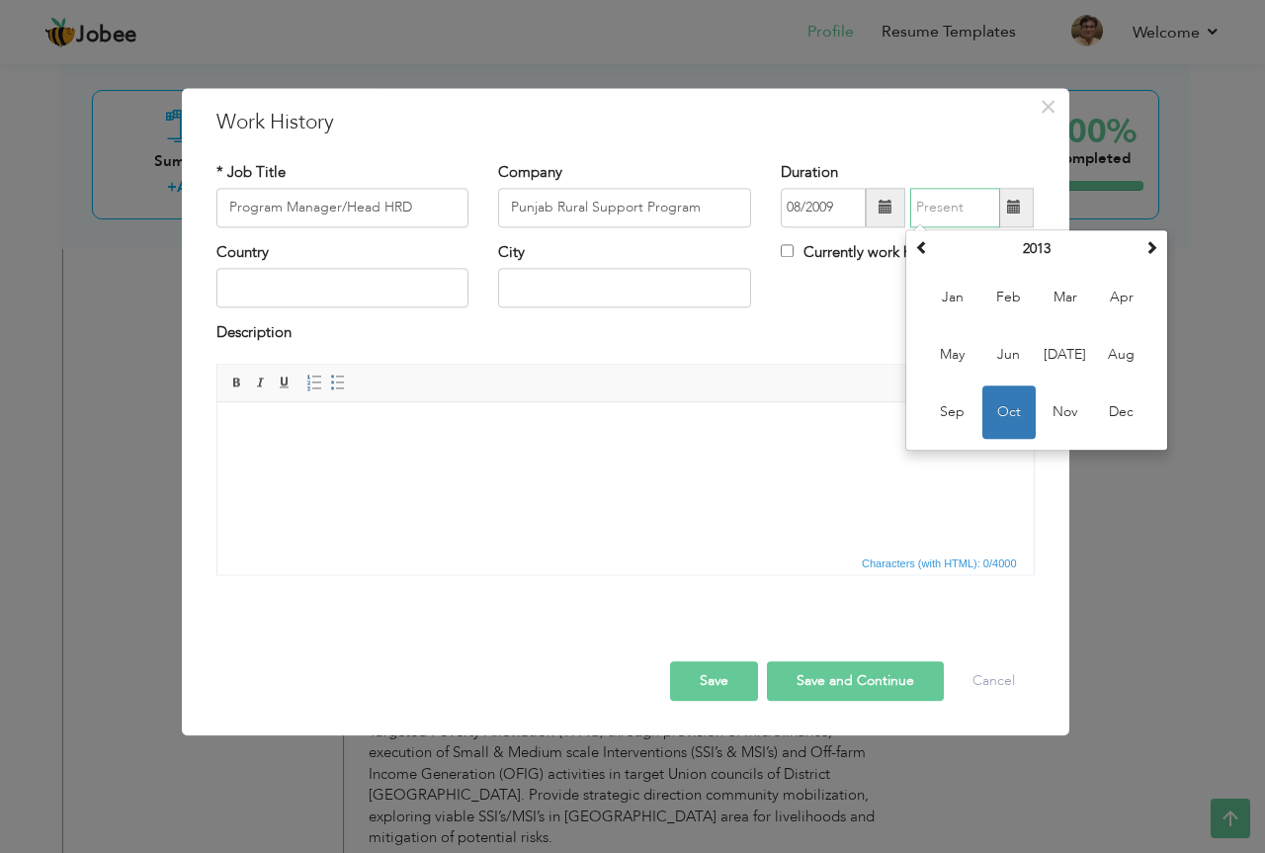
click at [1001, 412] on span "Oct" at bounding box center [1008, 411] width 53 height 53
type input "10/2013"
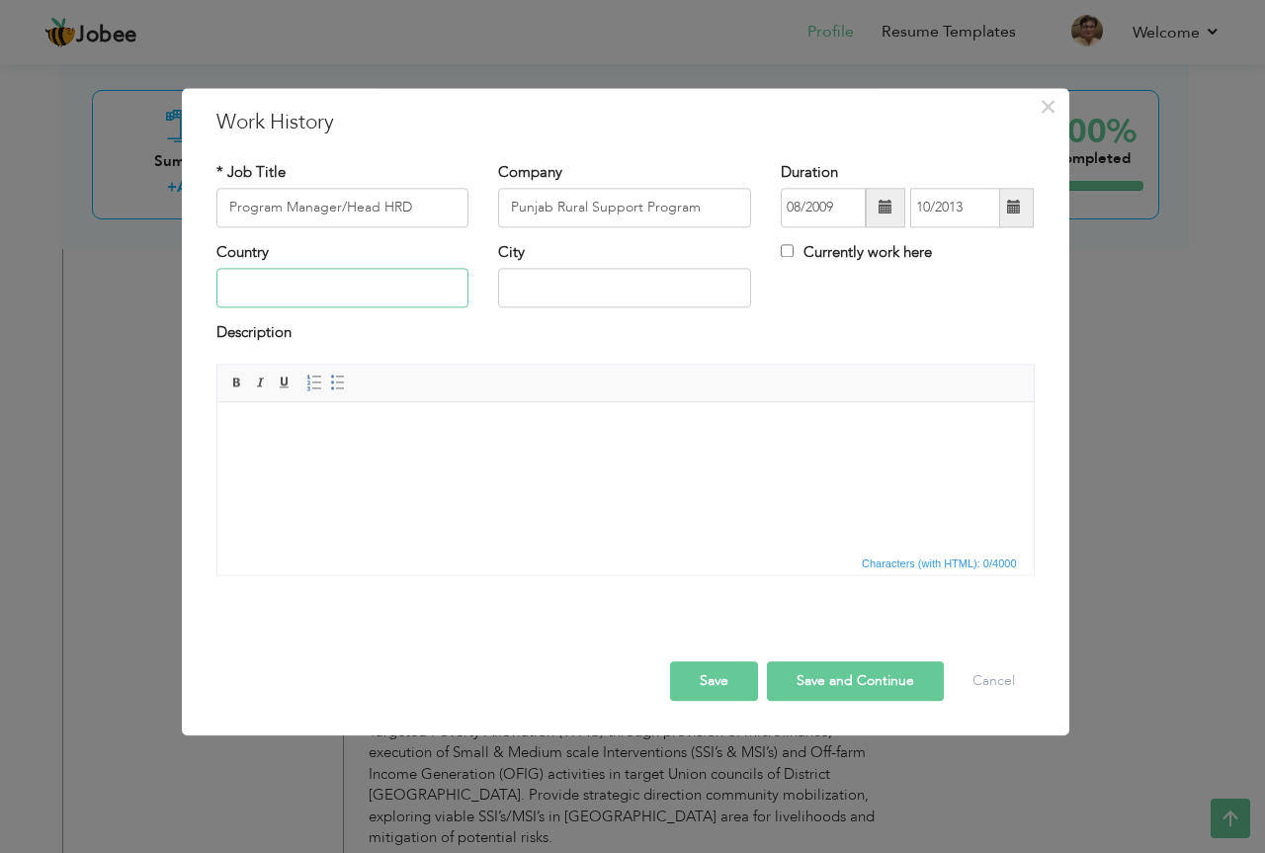
click at [347, 289] on input "text" at bounding box center [342, 289] width 253 height 40
type input "Pakistan"
type input "Lahore"
click at [360, 459] on html at bounding box center [624, 432] width 816 height 60
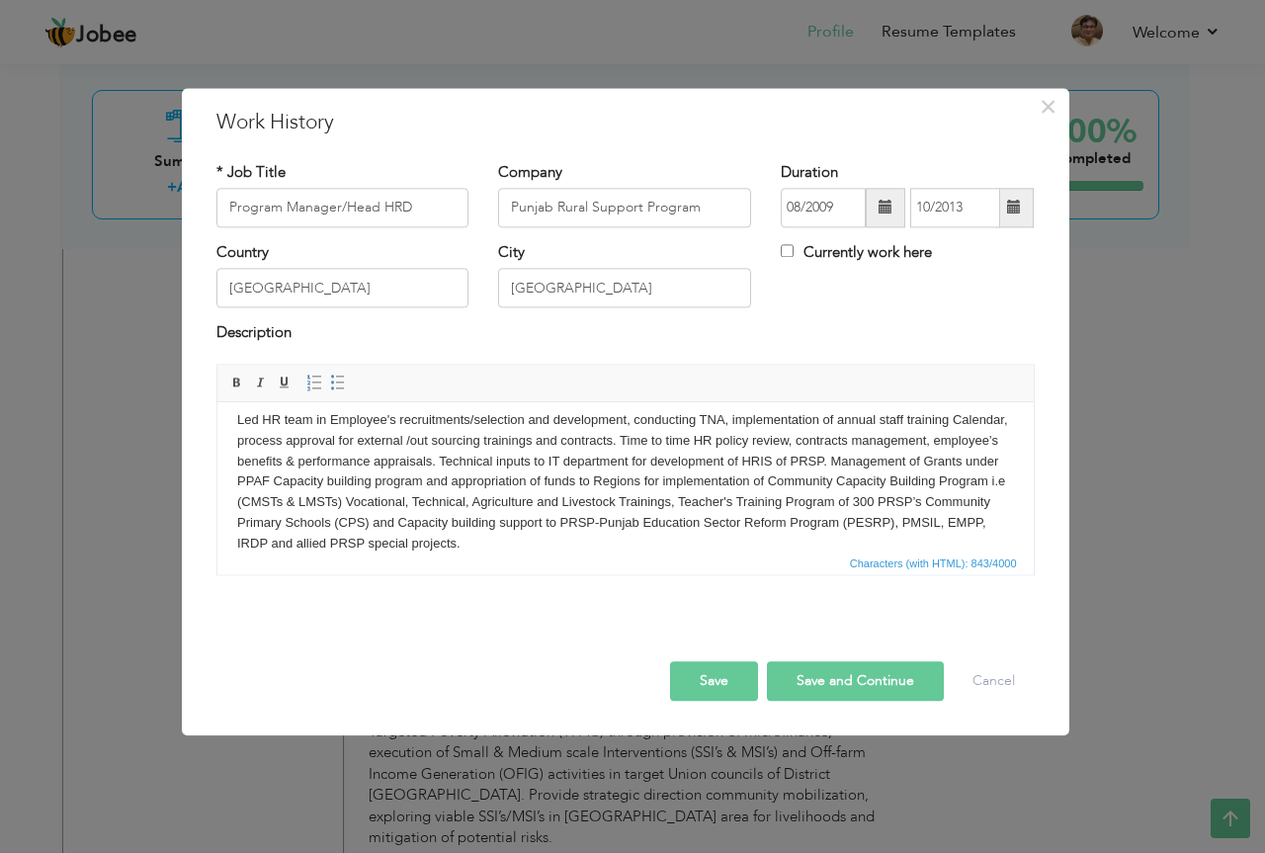
click at [715, 682] on button "Save" at bounding box center [714, 681] width 88 height 40
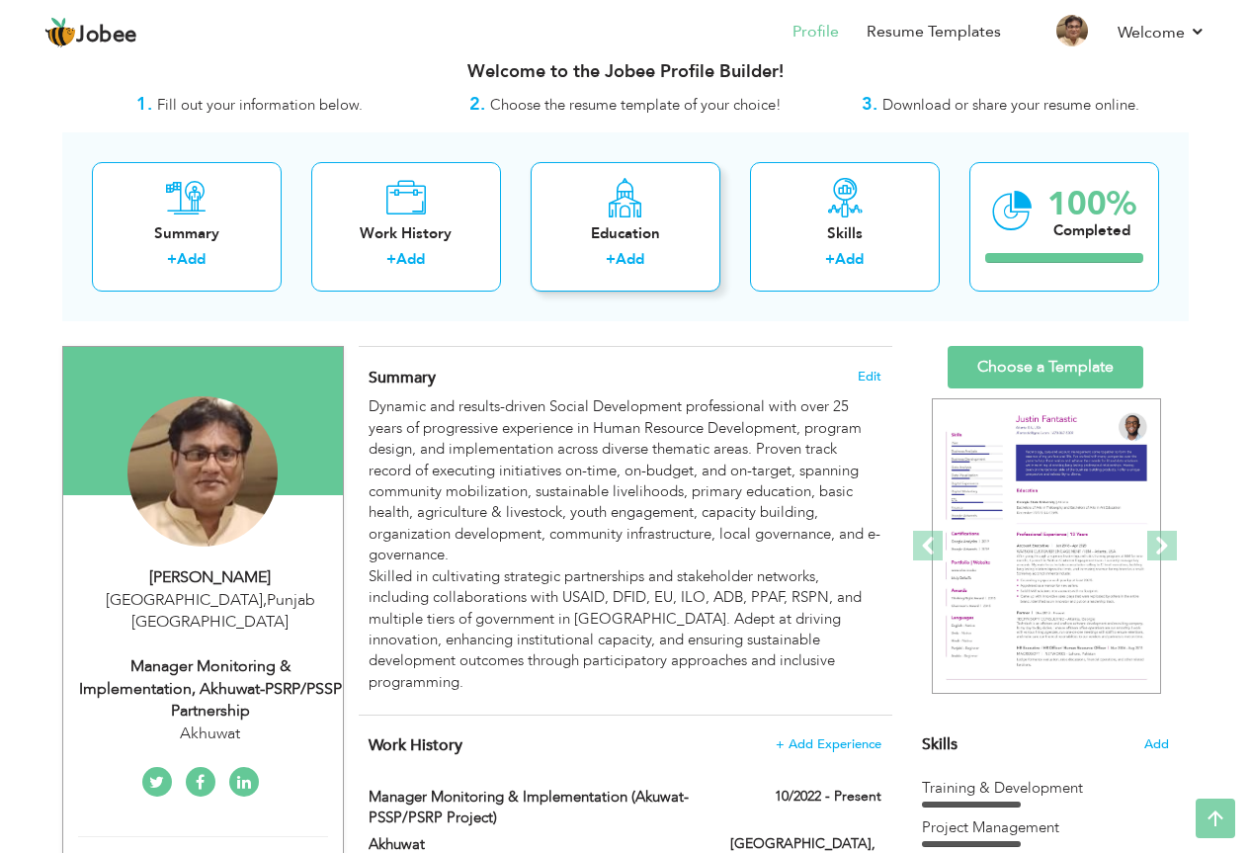
scroll to position [0, 0]
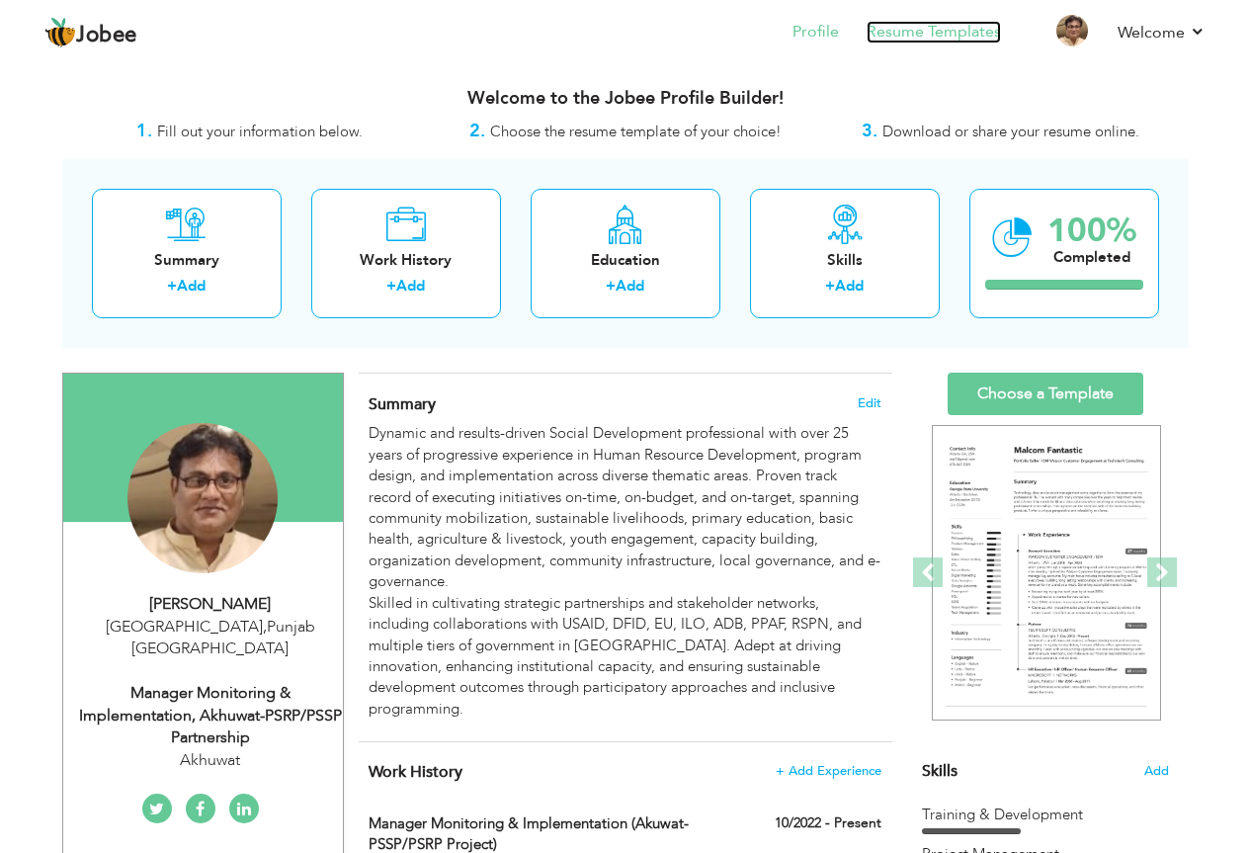
click at [942, 31] on link "Resume Templates" at bounding box center [934, 32] width 134 height 23
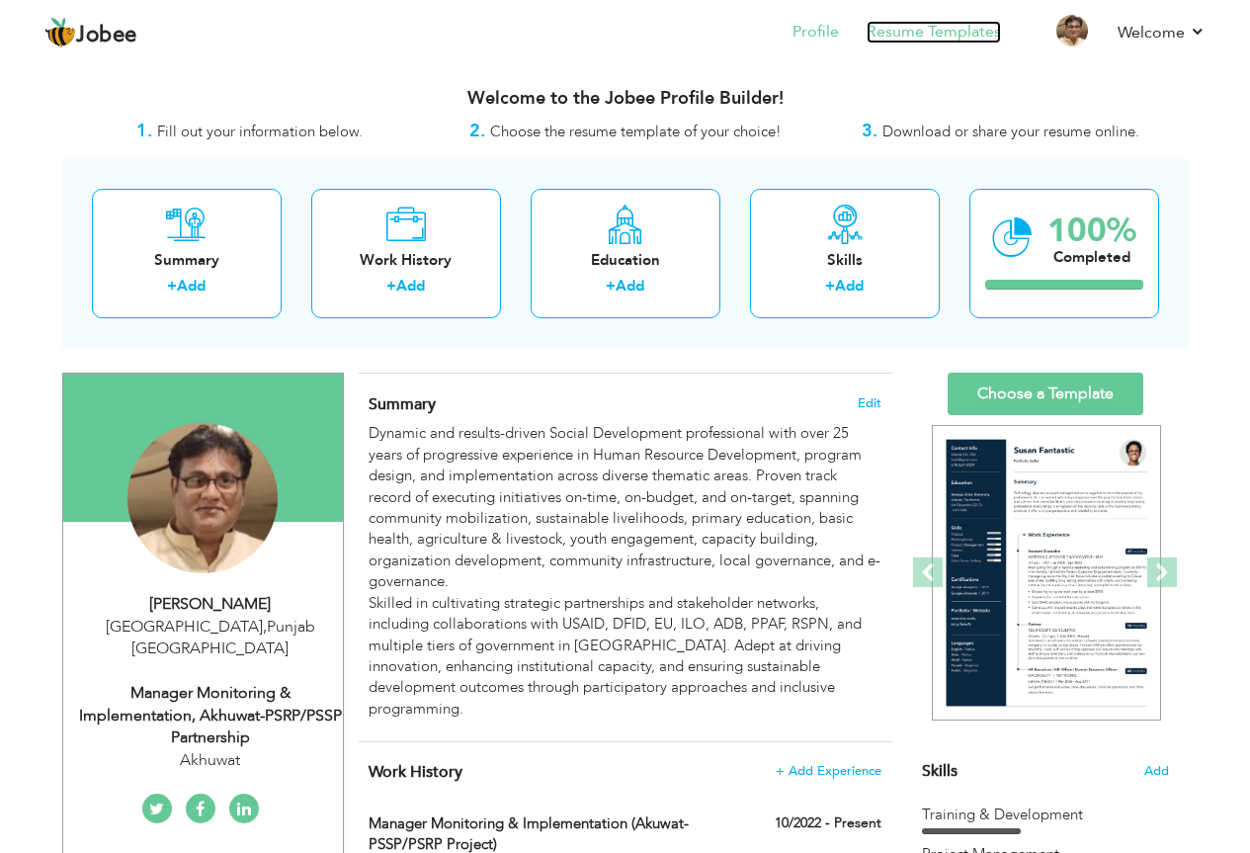
click at [936, 32] on link "Resume Templates" at bounding box center [934, 32] width 134 height 23
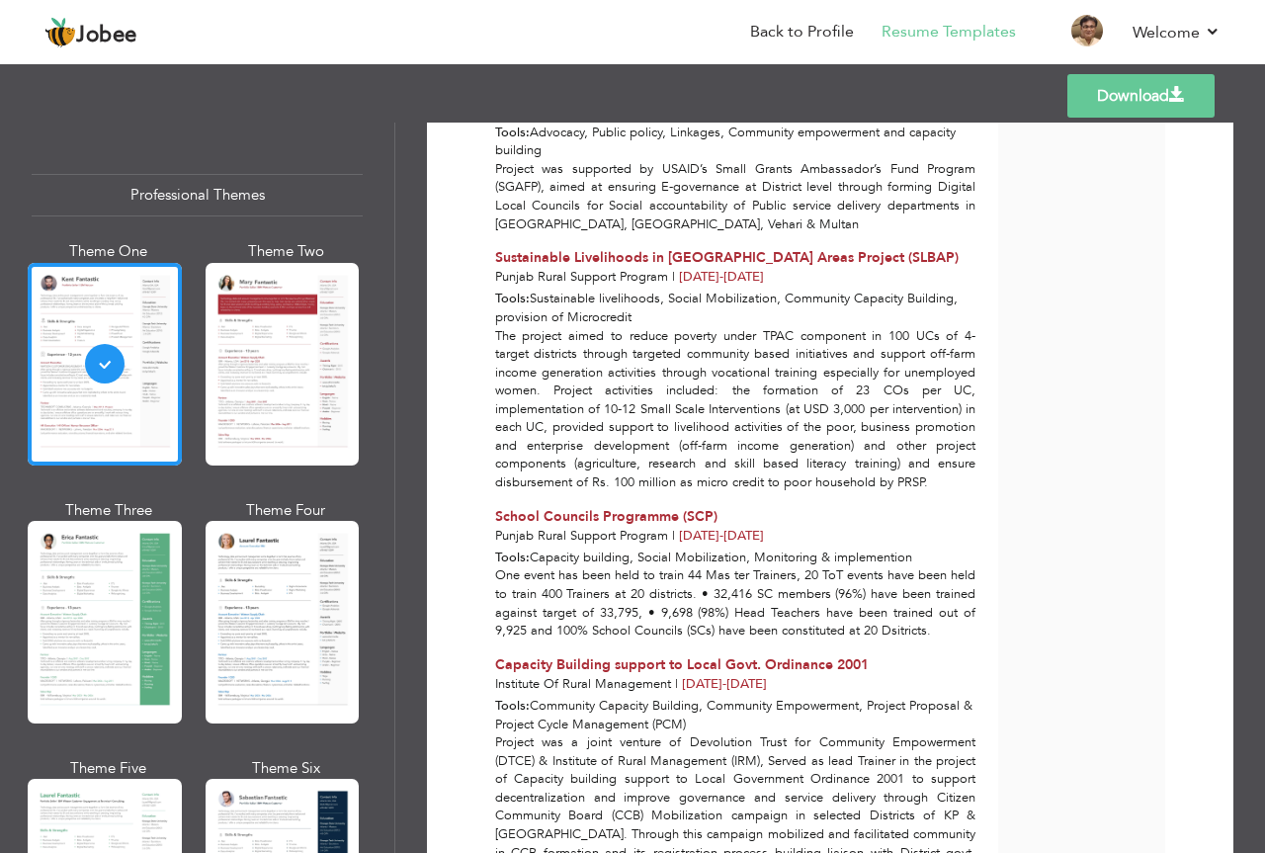
scroll to position [3273, 0]
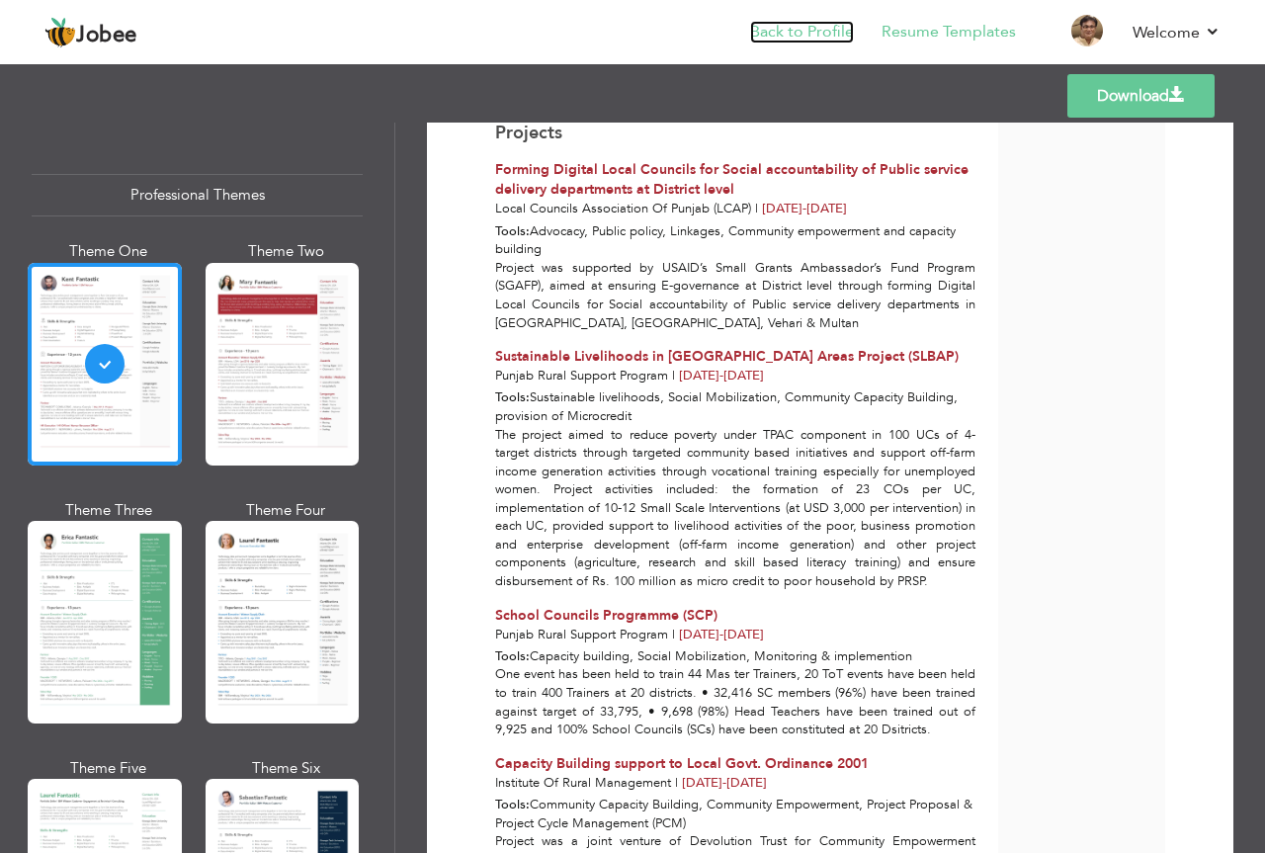
click at [824, 29] on link "Back to Profile" at bounding box center [802, 32] width 104 height 23
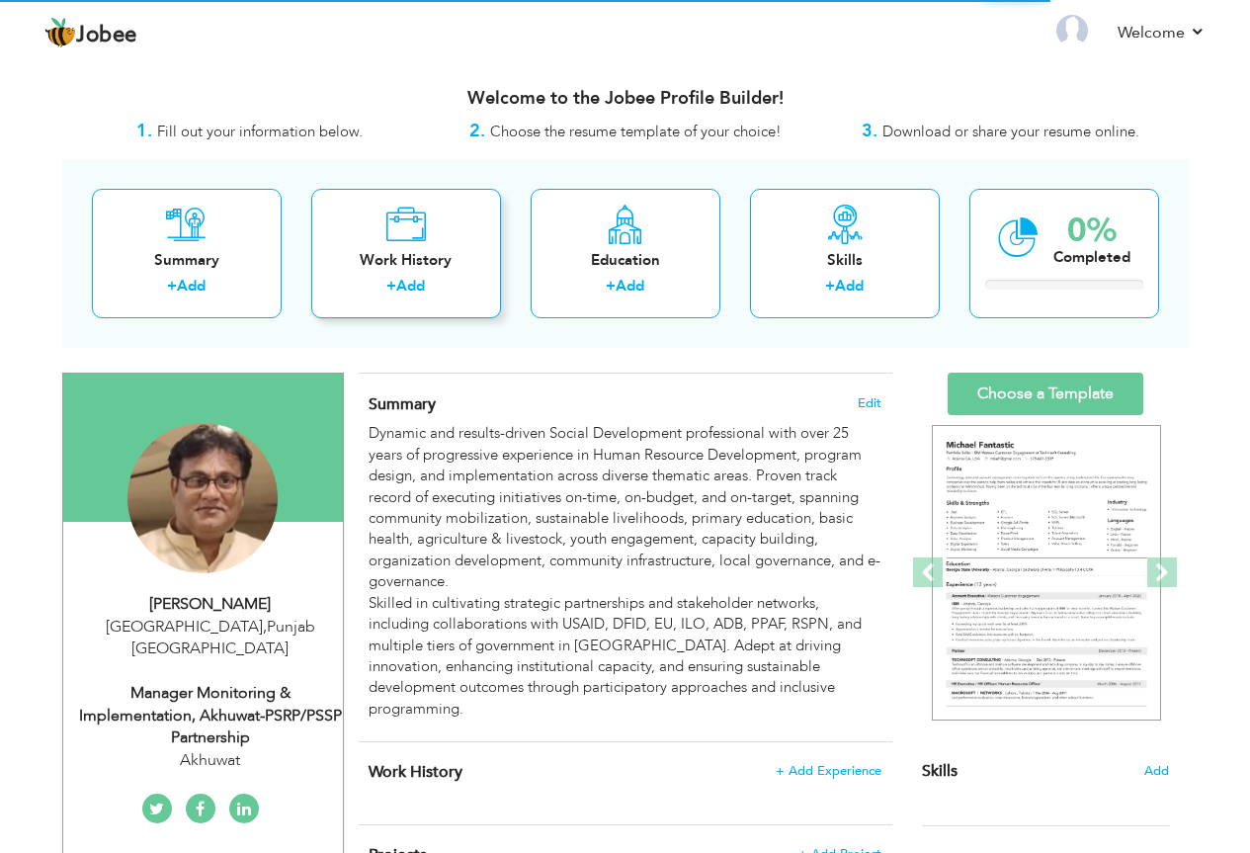
click at [402, 278] on link "Add" at bounding box center [410, 286] width 29 height 20
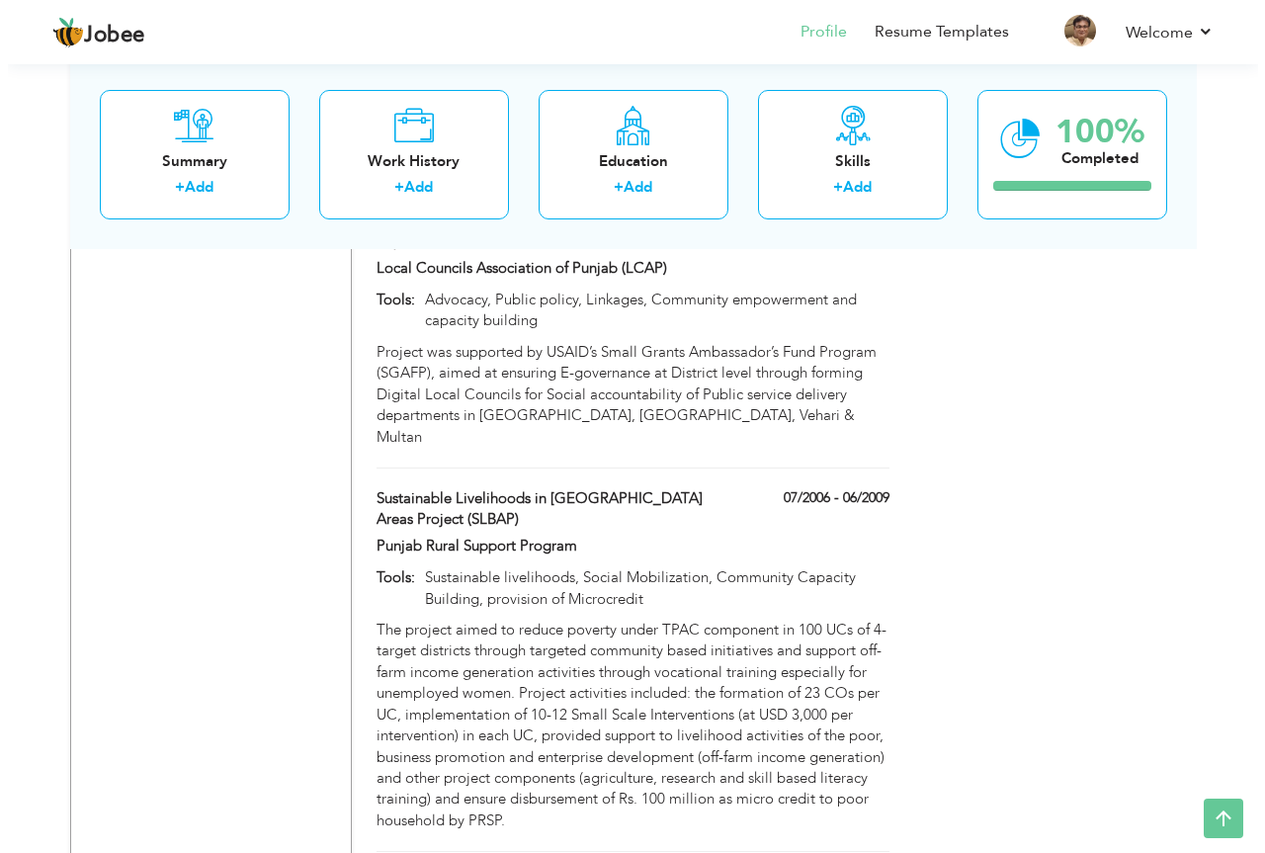
scroll to position [4348, 0]
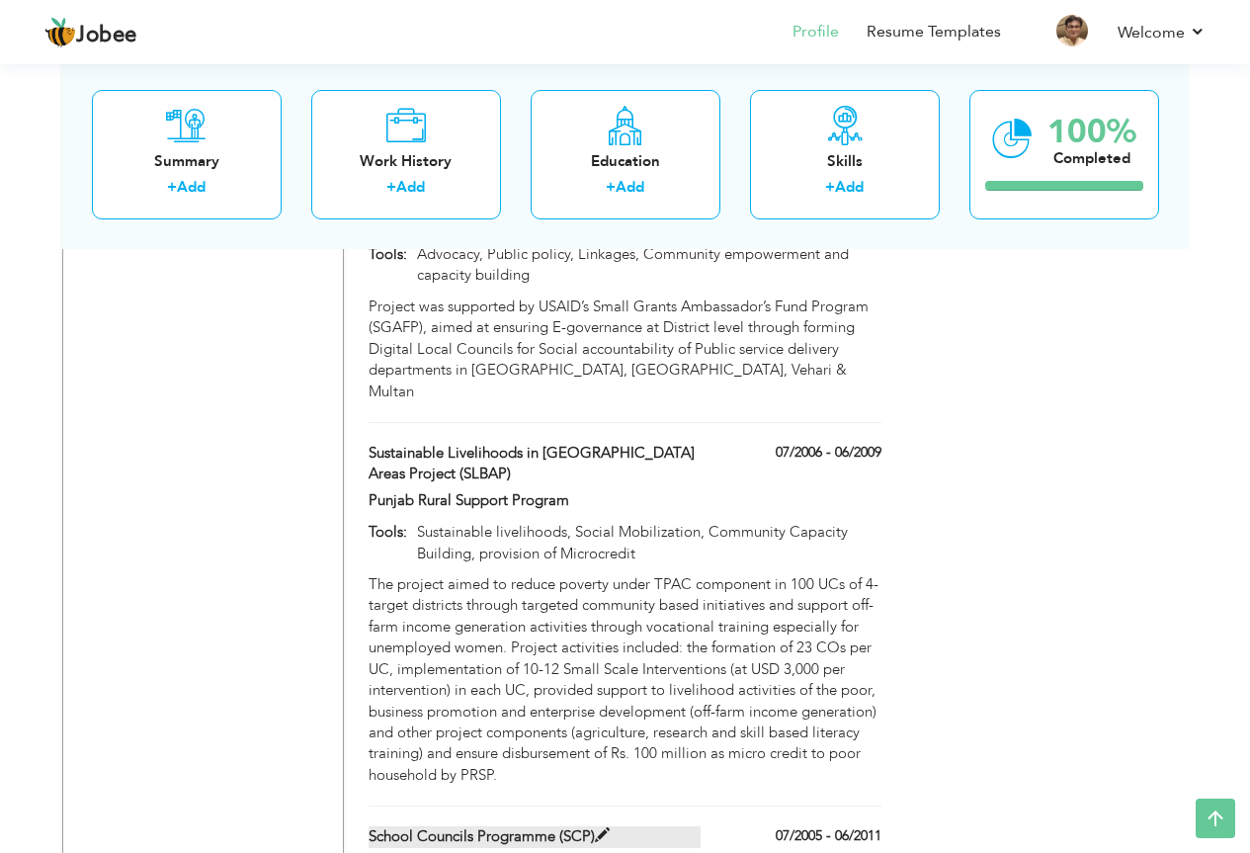
click at [635, 826] on label "School Councils Programme (SCP)" at bounding box center [535, 836] width 332 height 21
type input "School Councils Programme (SCP)"
type input "Punjab Rural Support Program"
type input "07/2005"
type input "06/2011"
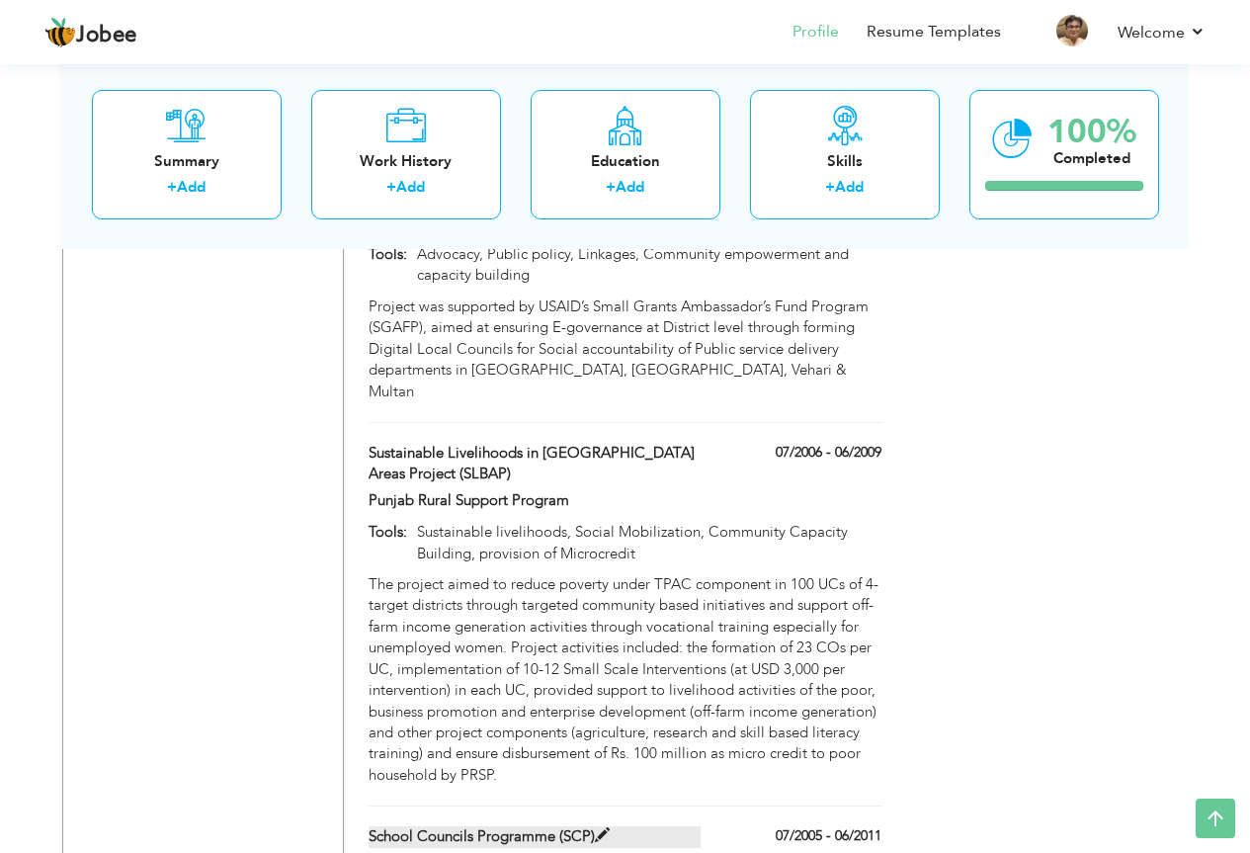
type input "Capacity building, Social Mobilization, Monitoring & implemention"
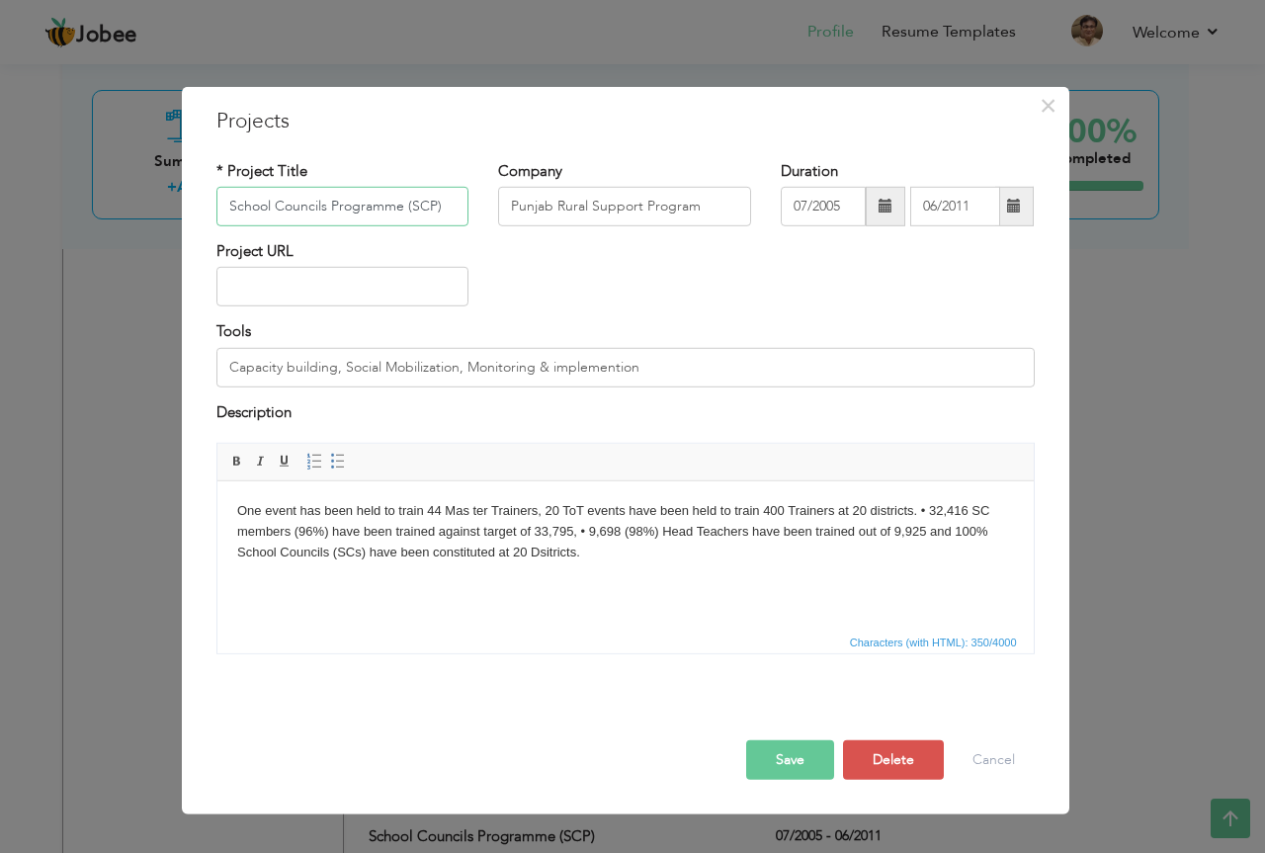
click at [329, 204] on input "School Councils Programme (SCP)" at bounding box center [342, 207] width 253 height 40
type input "School Councils Capacity Building Programme (SCP)"
click at [240, 509] on body "One event has been held to train 44 Mas ter Trainers, 20 ToT events have been h…" at bounding box center [624, 531] width 777 height 61
click at [499, 511] on body "Project was support by Govt of Punjab under Punjab Education Sector's Reform Pr…" at bounding box center [624, 542] width 777 height 82
click at [495, 510] on body "Project was support by Govt of Punjab under Punjab Education Sector's Reform Pr…" at bounding box center [624, 542] width 777 height 82
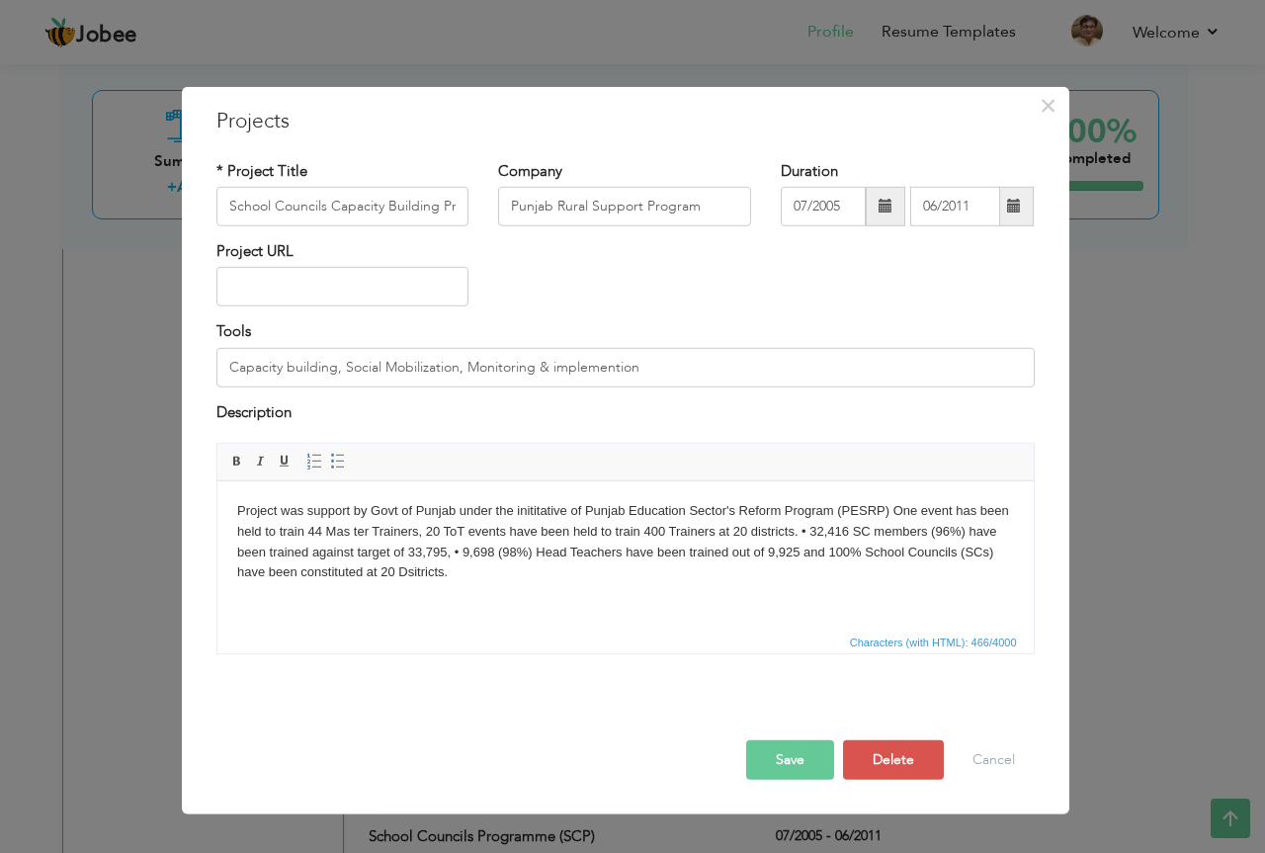
click at [891, 510] on body "Project was support by Govt of Punjab under the inititative of Punjab Education…" at bounding box center [624, 542] width 777 height 82
click at [908, 509] on body "Project was support by Govt of Punjab under the inititative of Punjab Education…" at bounding box center [624, 542] width 777 height 82
click at [952, 520] on span "Paste" at bounding box center [985, 522] width 103 height 24
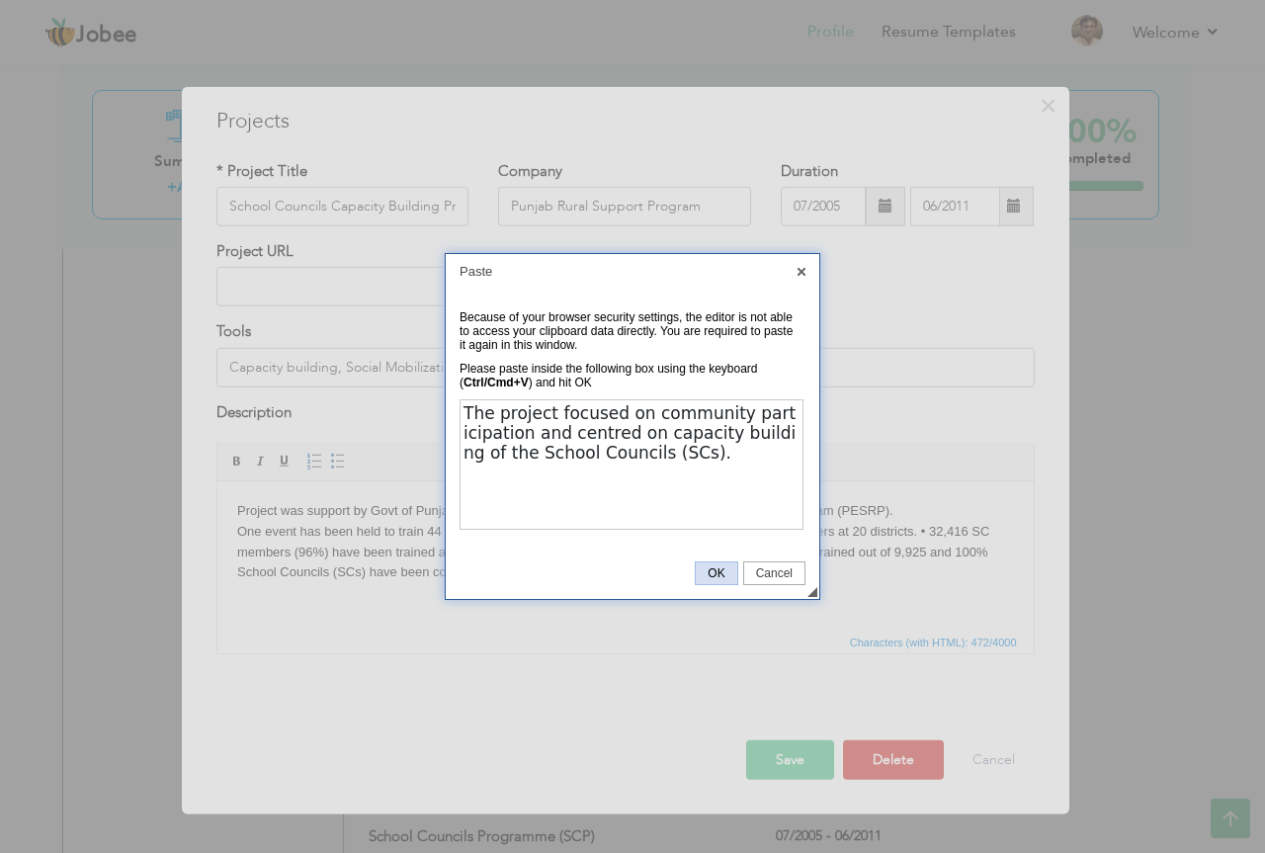
drag, startPoint x: 487, startPoint y: 87, endPoint x: 705, endPoint y: 568, distance: 528.1
click at [705, 568] on span "OK" at bounding box center [716, 573] width 41 height 14
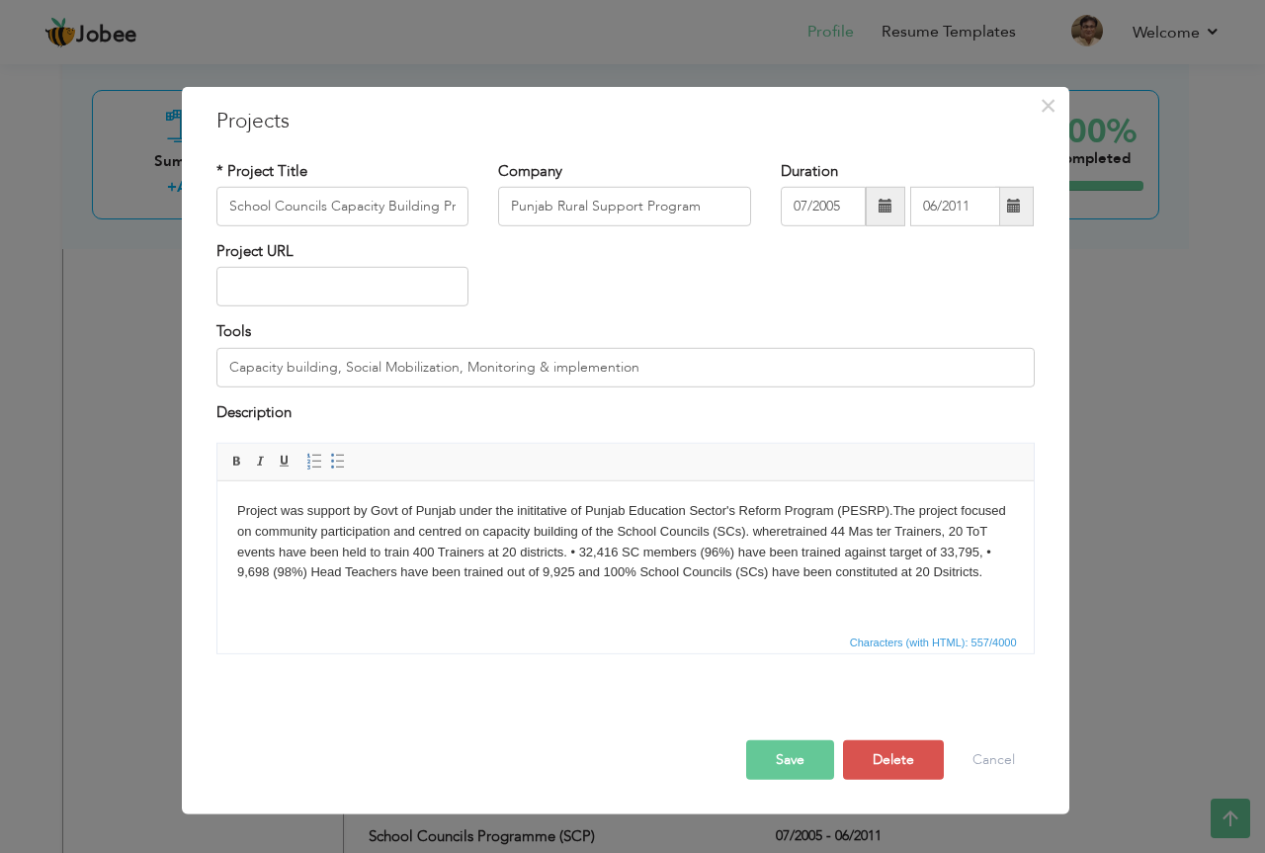
click at [736, 552] on body "Project was support by Govt of Punjab under the inititative of Punjab Education…" at bounding box center [624, 542] width 777 height 82
click at [627, 555] on body "Project was support by Govt of Punjab under the inititative of Punjab Education…" at bounding box center [624, 542] width 777 height 82
click at [810, 549] on body "Project was support by Govt of Punjab under the inititative of Punjab Education…" at bounding box center [624, 552] width 777 height 103
click at [457, 571] on body "Project was support by Govt of Punjab under the inititative of Punjab Education…" at bounding box center [624, 552] width 777 height 103
click at [758, 571] on body "Project was support by Govt of Punjab under the inititative of Punjab Education…" at bounding box center [624, 542] width 777 height 82
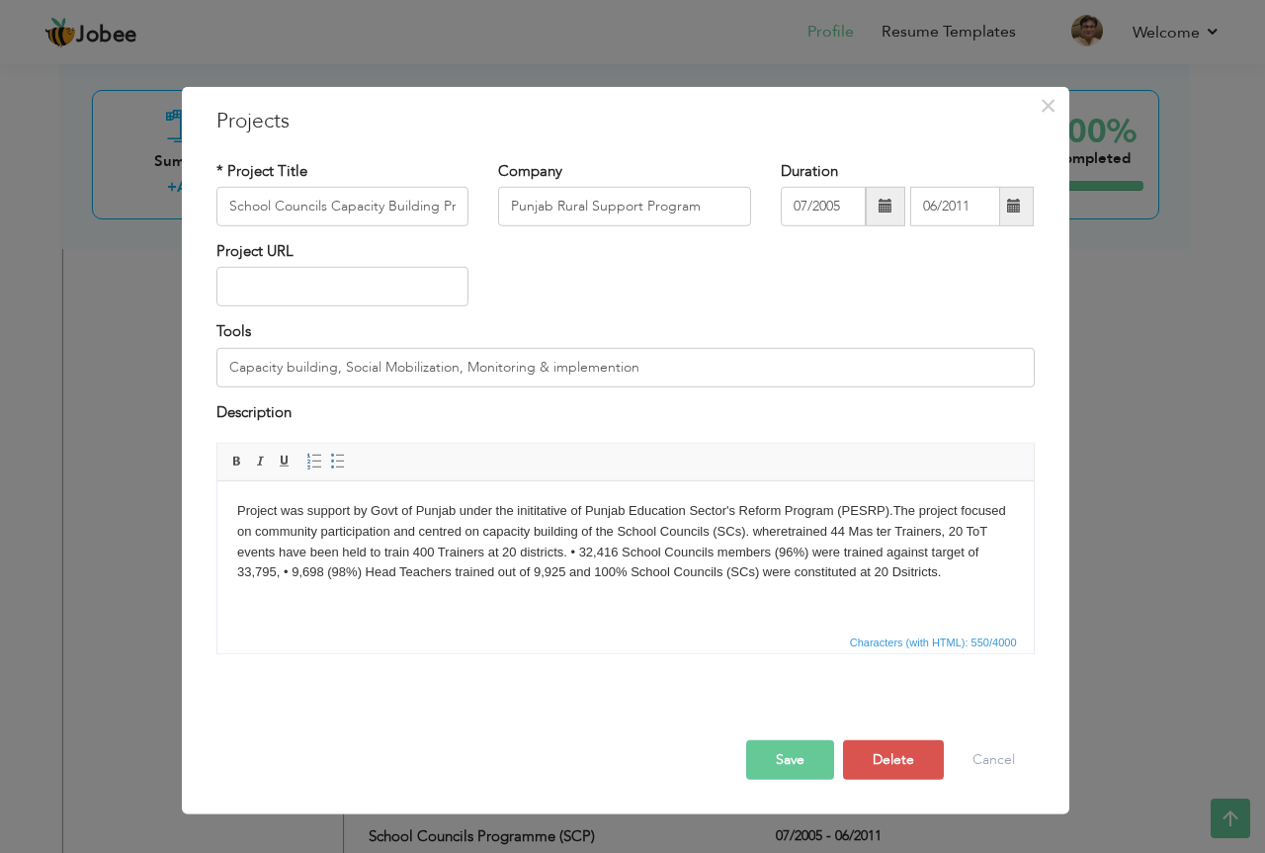
click at [800, 754] on button "Save" at bounding box center [790, 760] width 88 height 40
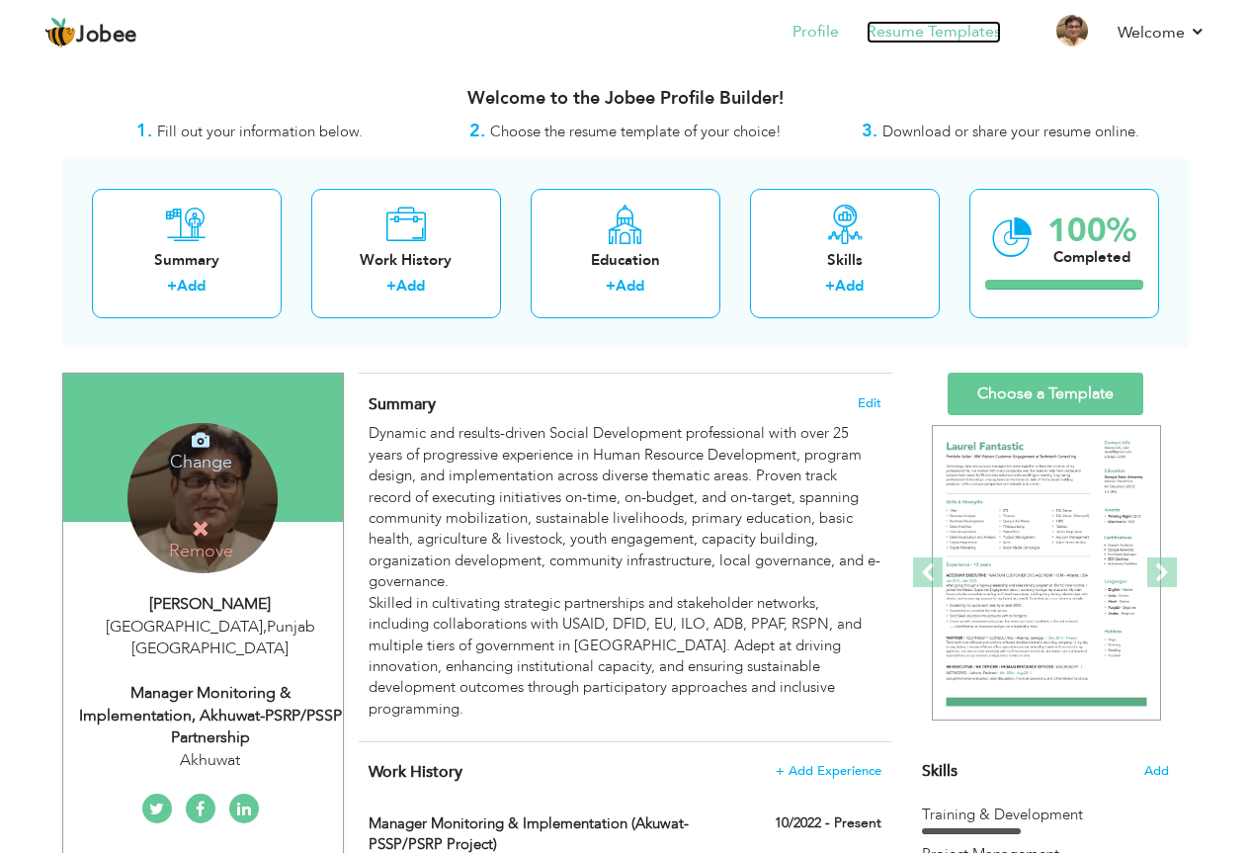
click at [931, 39] on link "Resume Templates" at bounding box center [934, 32] width 134 height 23
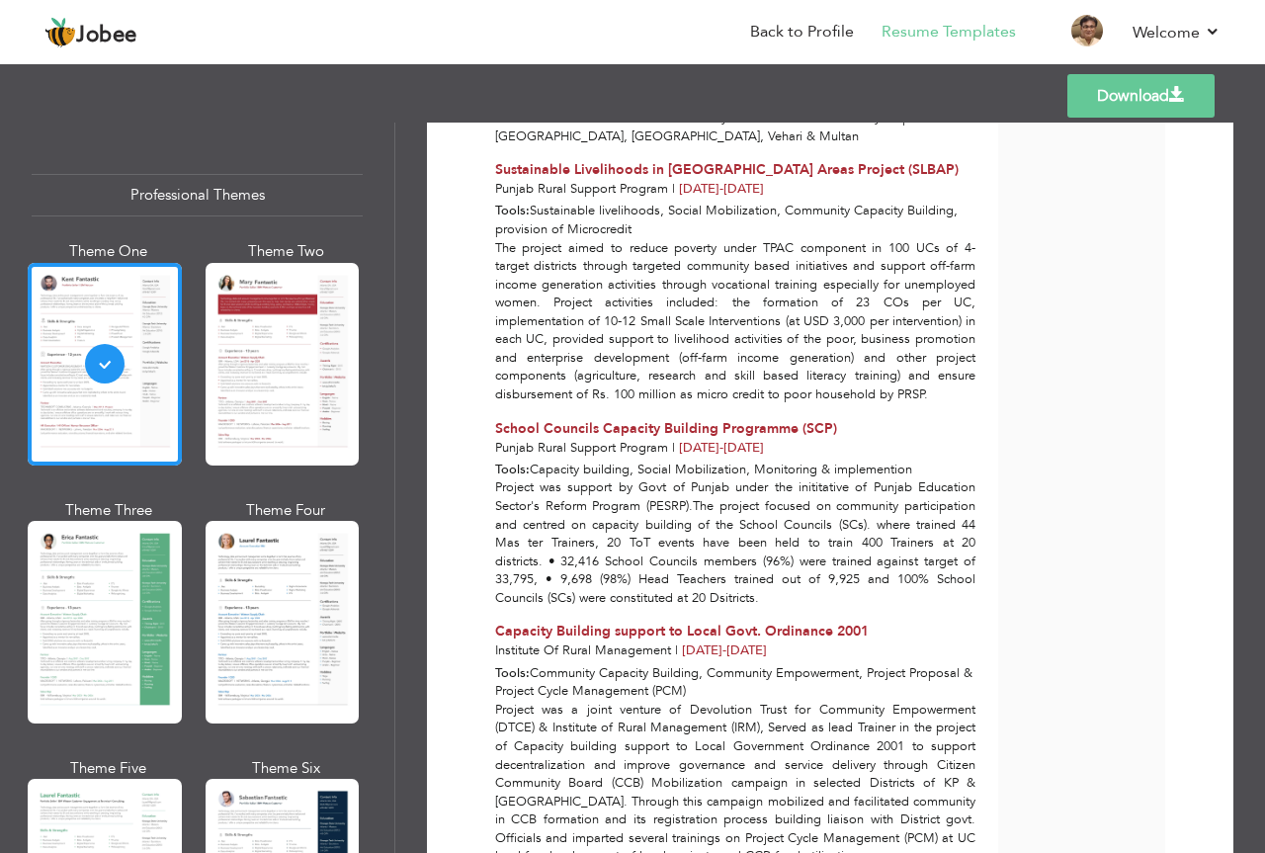
scroll to position [3459, 0]
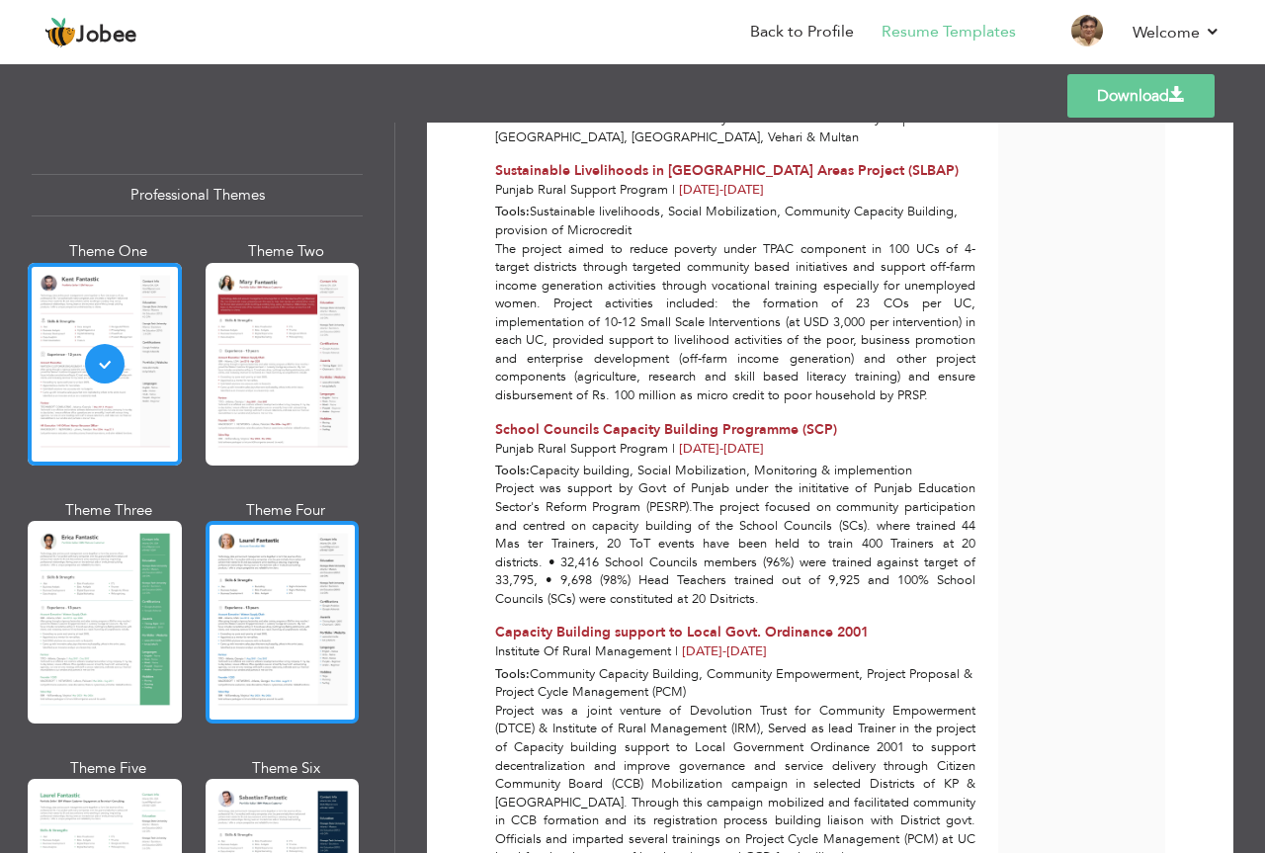
click at [269, 623] on div at bounding box center [283, 622] width 154 height 203
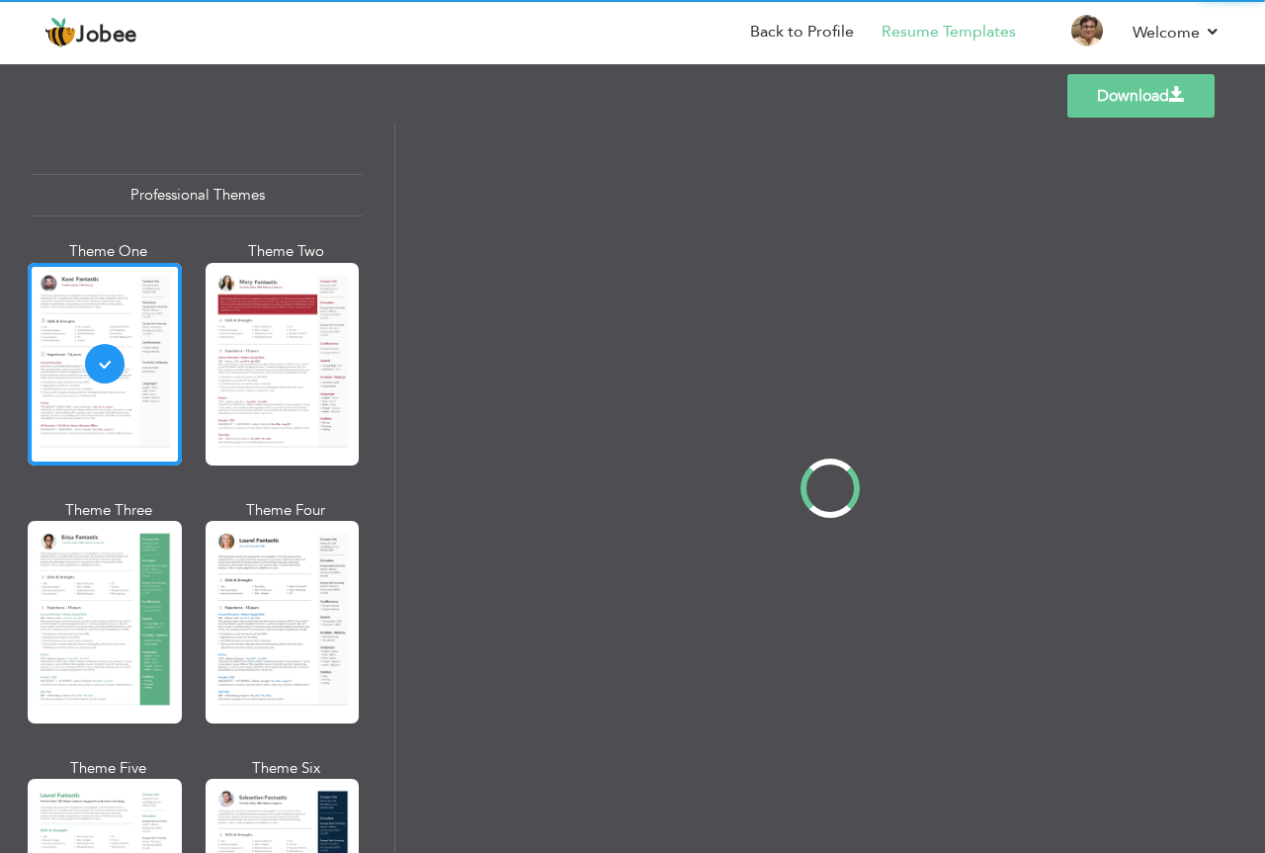
scroll to position [0, 0]
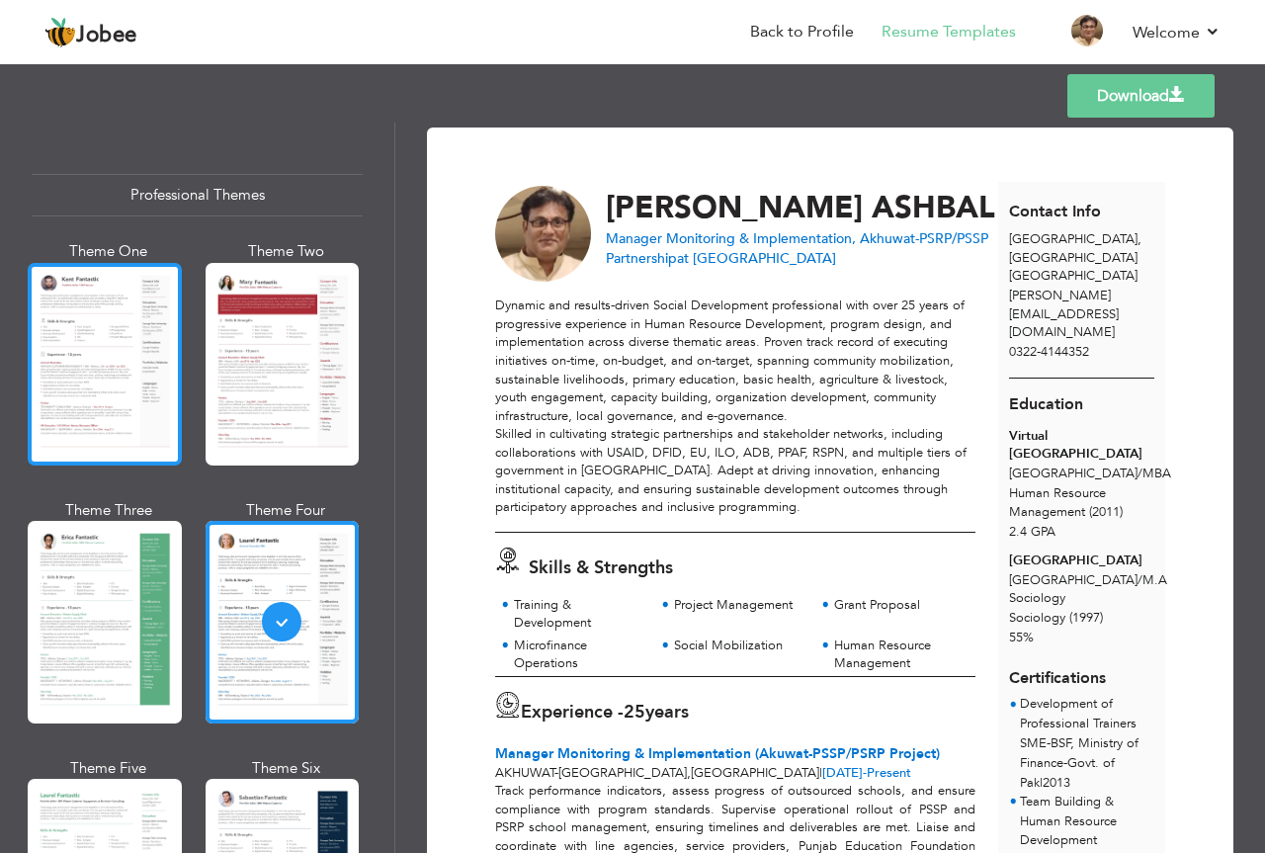
click at [80, 325] on div at bounding box center [105, 364] width 154 height 203
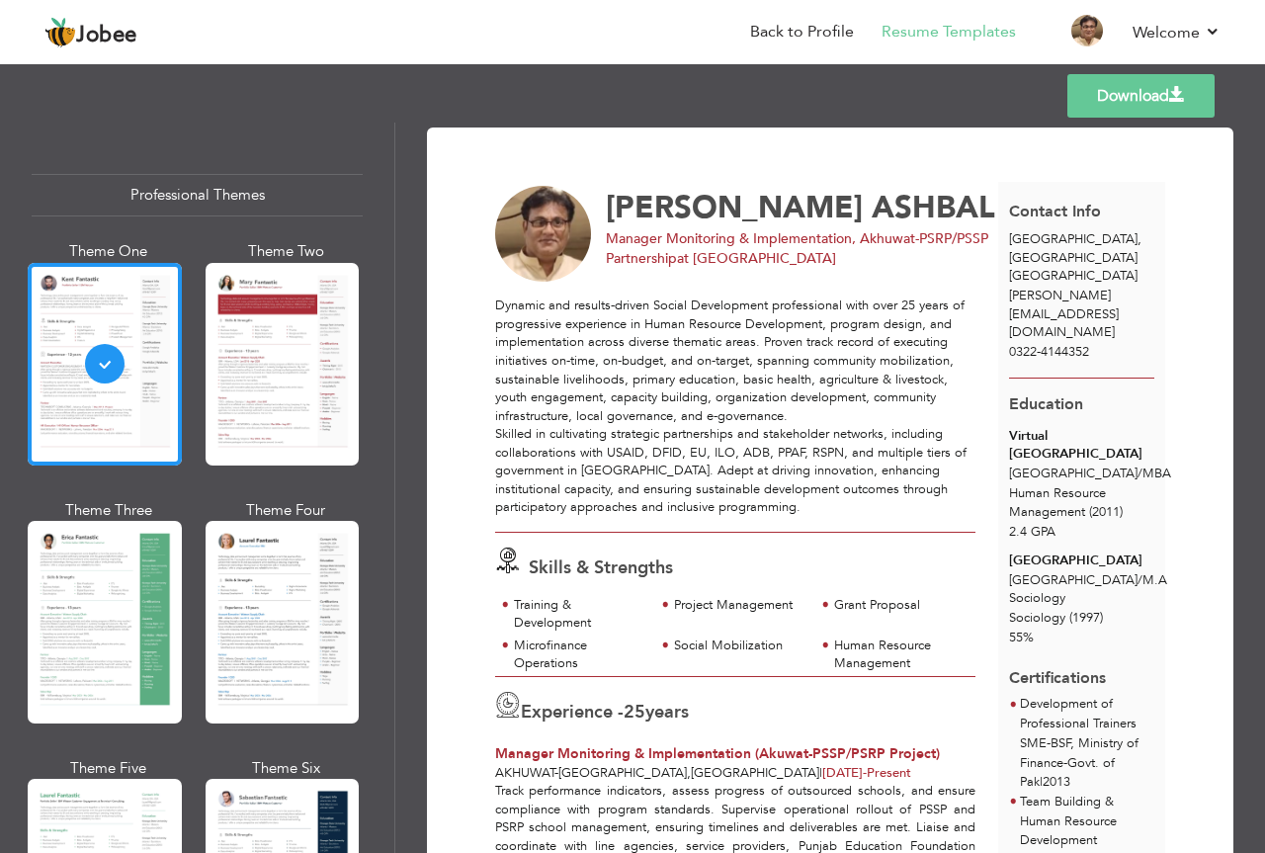
click at [1107, 86] on link "Download" at bounding box center [1140, 95] width 147 height 43
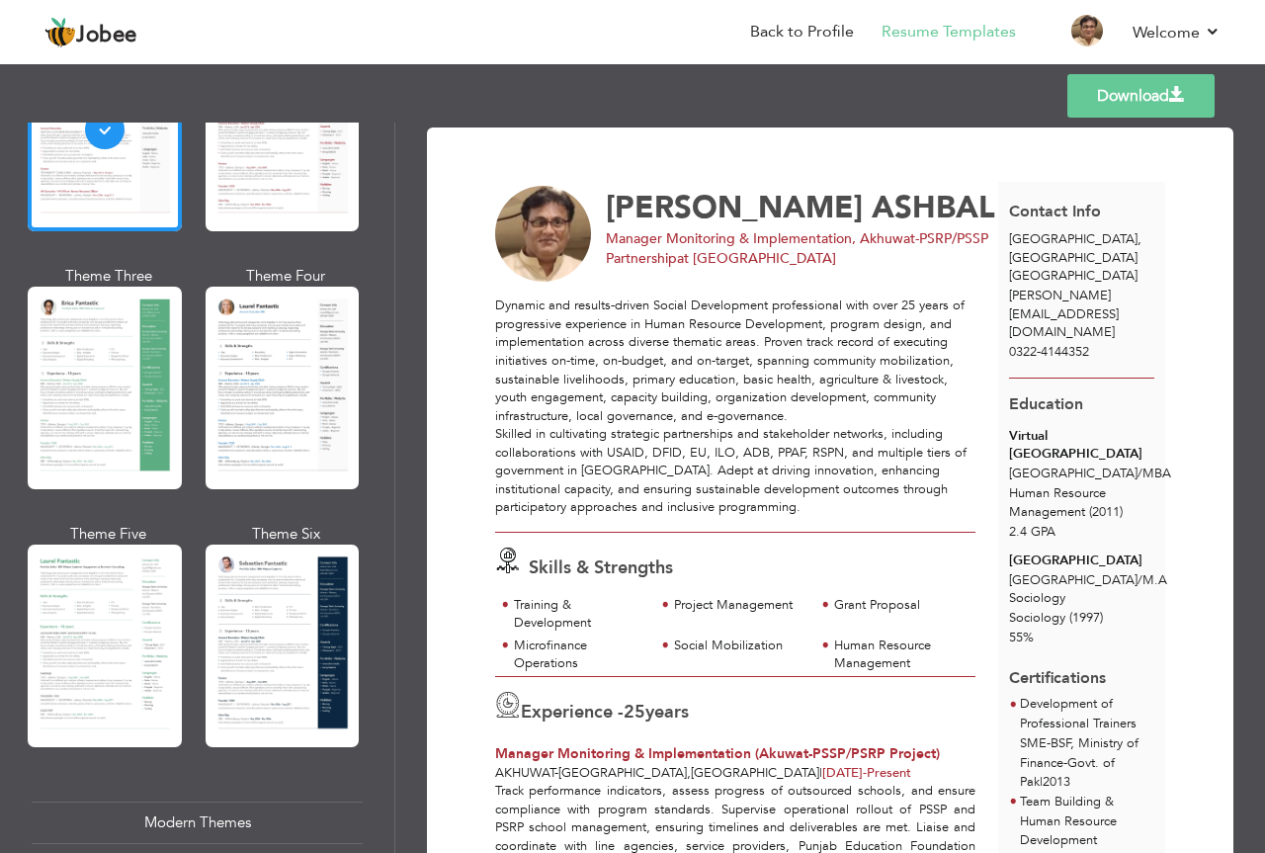
scroll to position [395, 0]
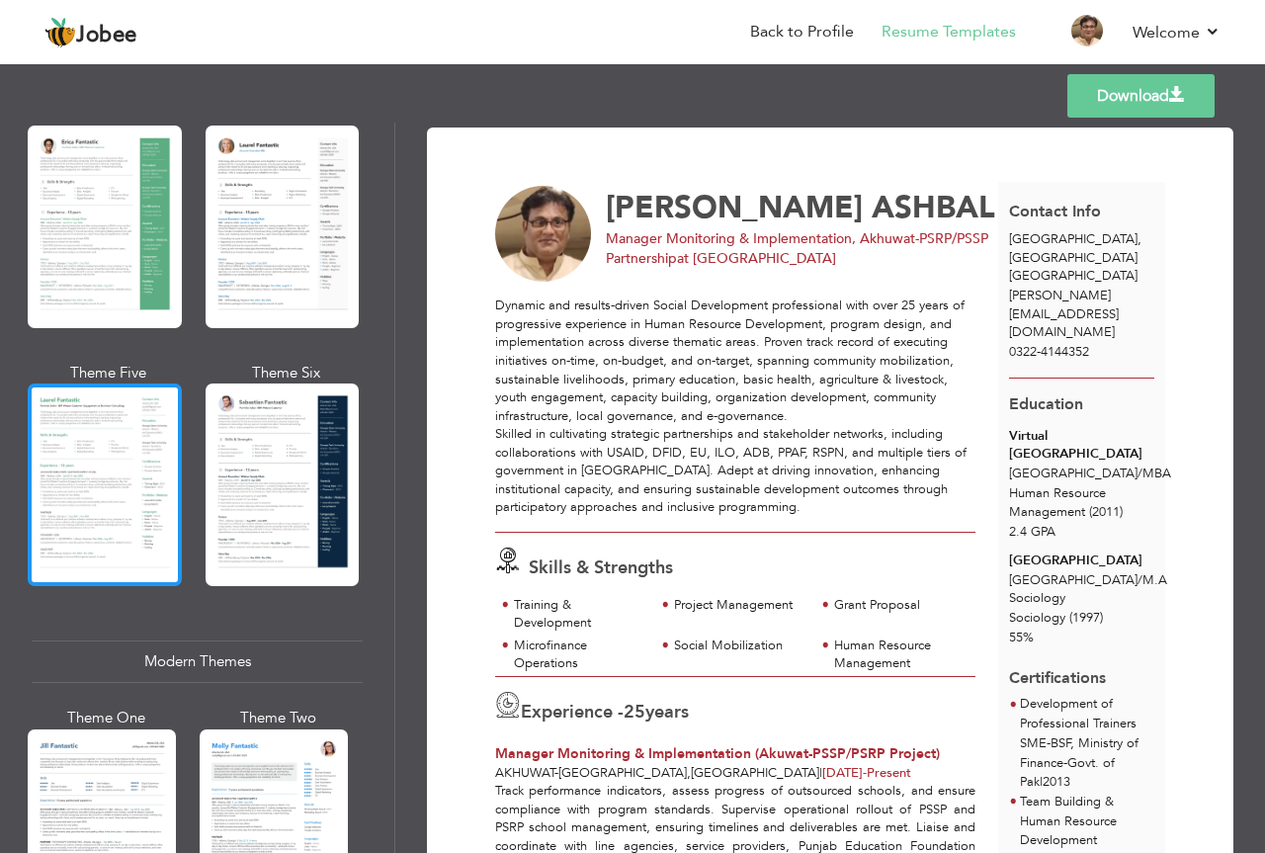
click at [109, 480] on div at bounding box center [105, 484] width 154 height 203
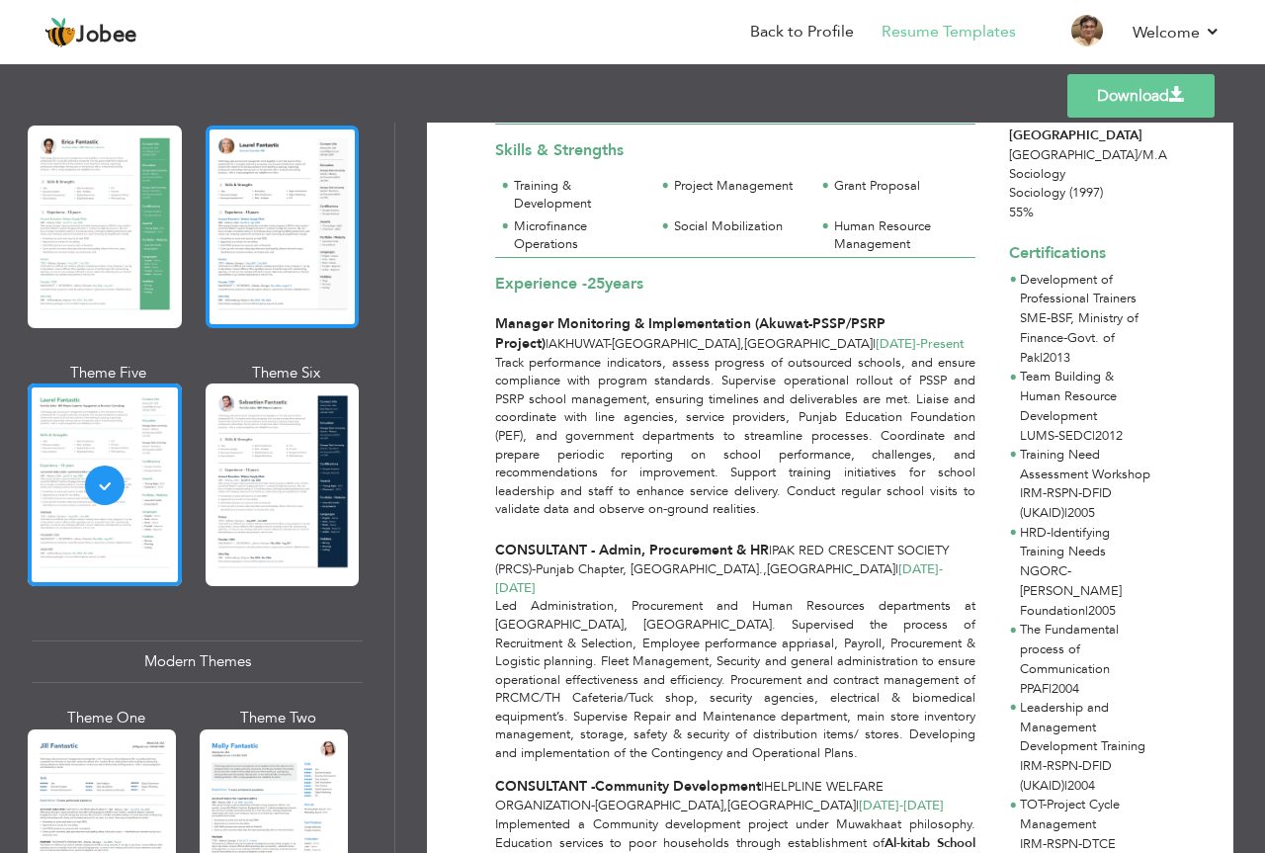
click at [300, 254] on div at bounding box center [283, 226] width 154 height 203
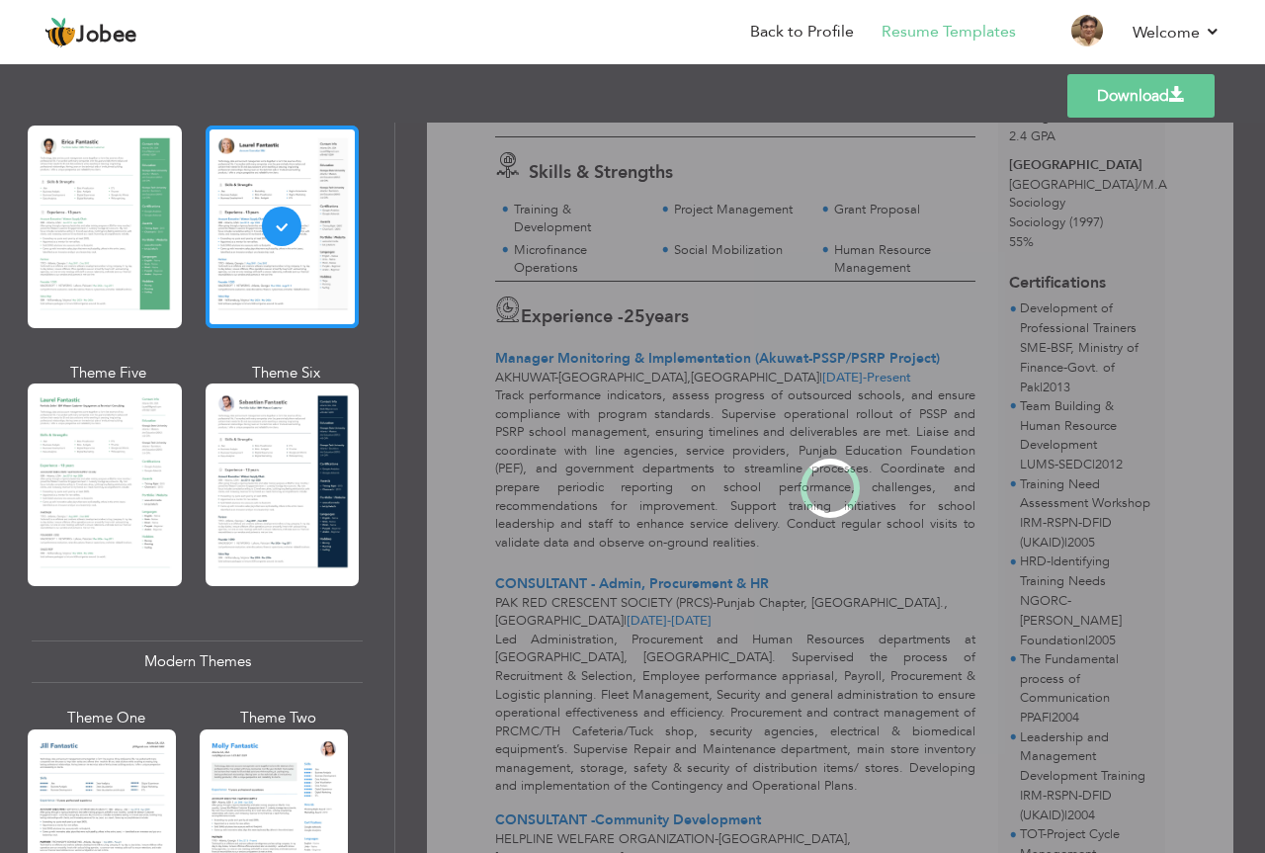
scroll to position [0, 0]
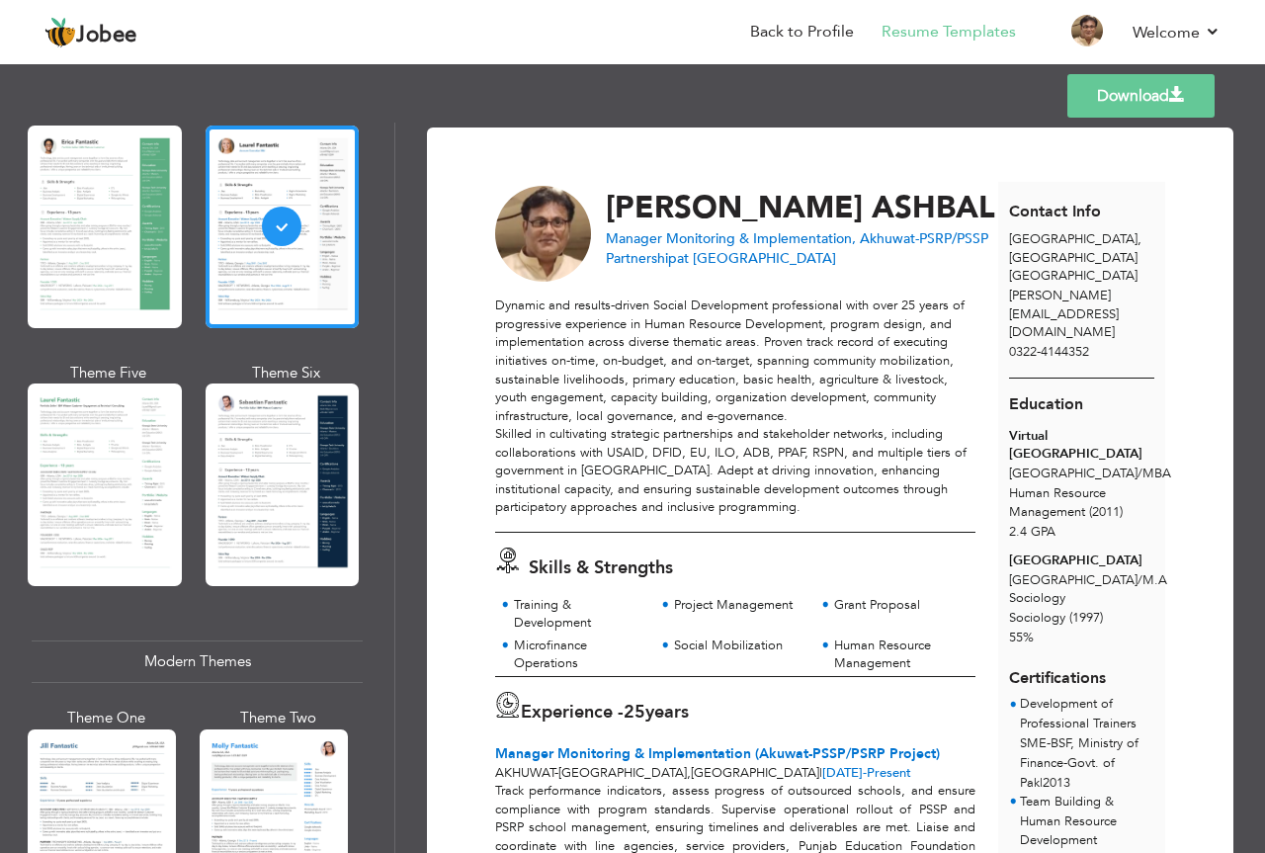
click at [1145, 99] on link "Download" at bounding box center [1140, 95] width 147 height 43
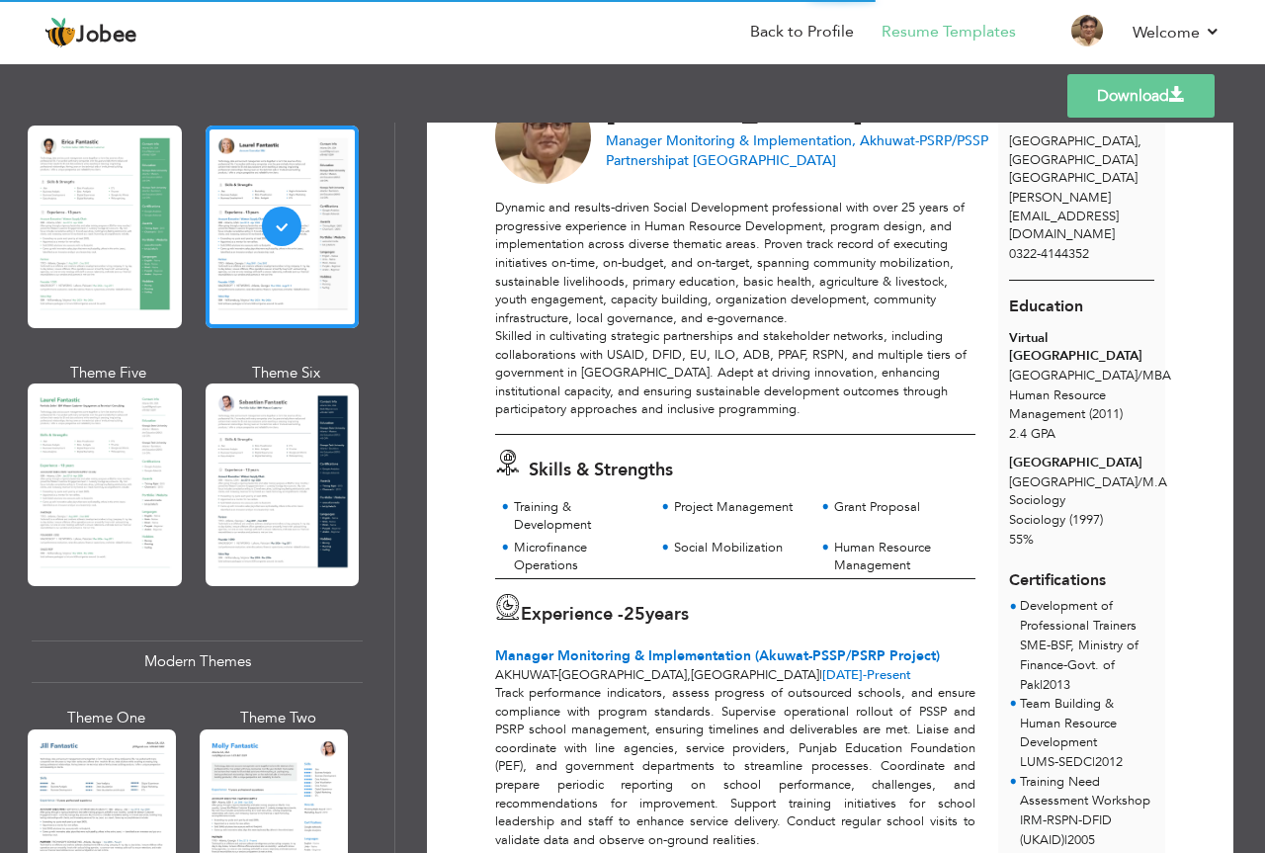
scroll to position [99, 0]
drag, startPoint x: 395, startPoint y: 295, endPoint x: 398, endPoint y: 312, distance: 17.1
click at [398, 312] on div "Download [PERSON_NAME] Manager Monitoring & Implementation, Akhuwat-PSRP/PSSP P…" at bounding box center [830, 488] width 870 height 730
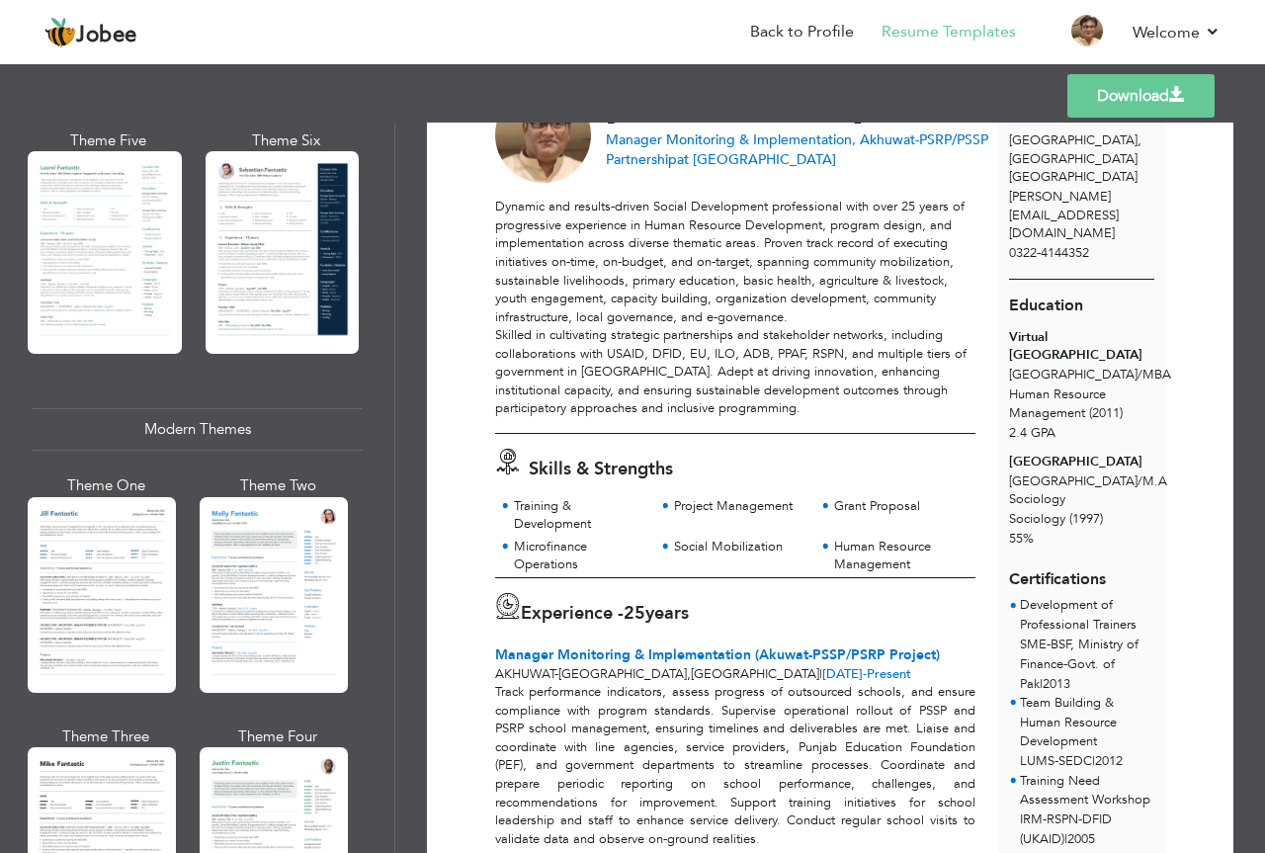
scroll to position [632, 0]
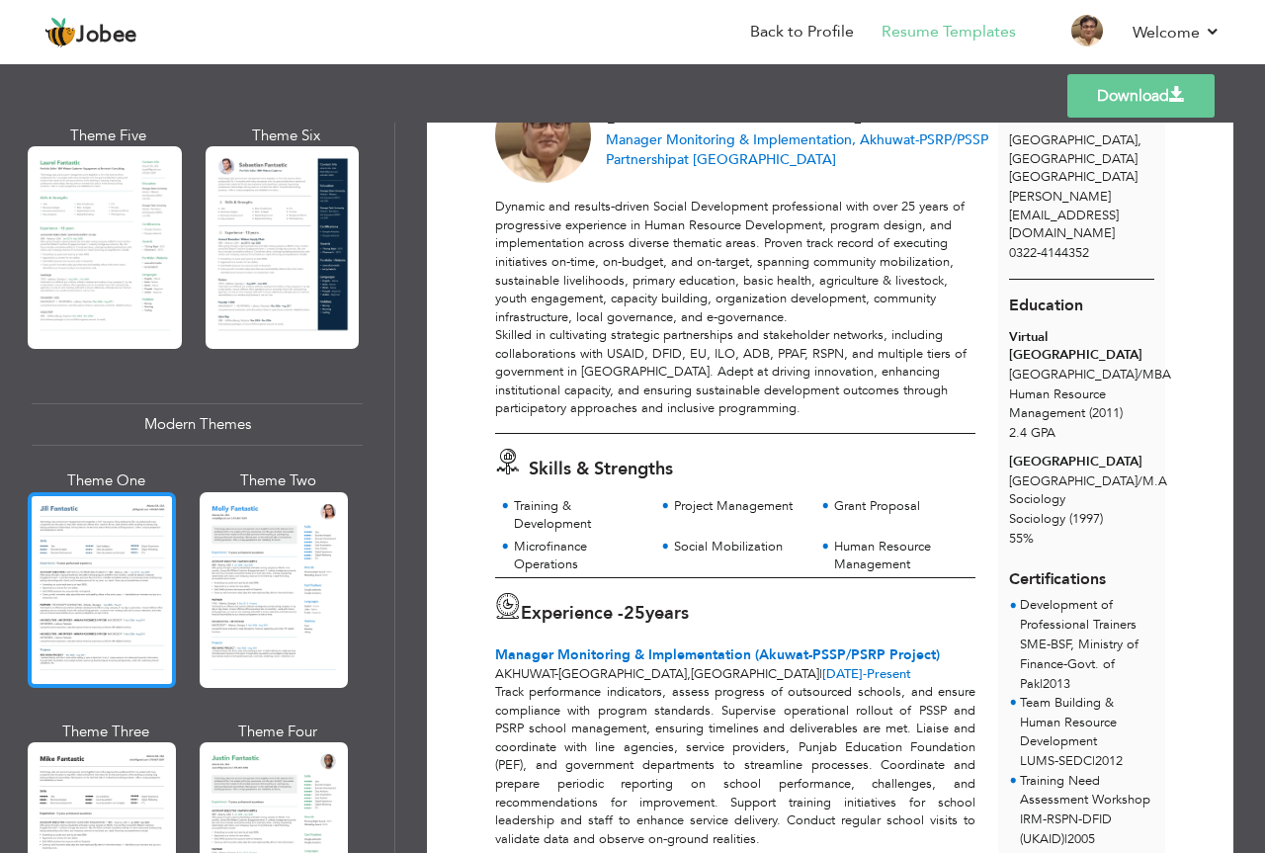
click at [54, 576] on div at bounding box center [102, 590] width 148 height 196
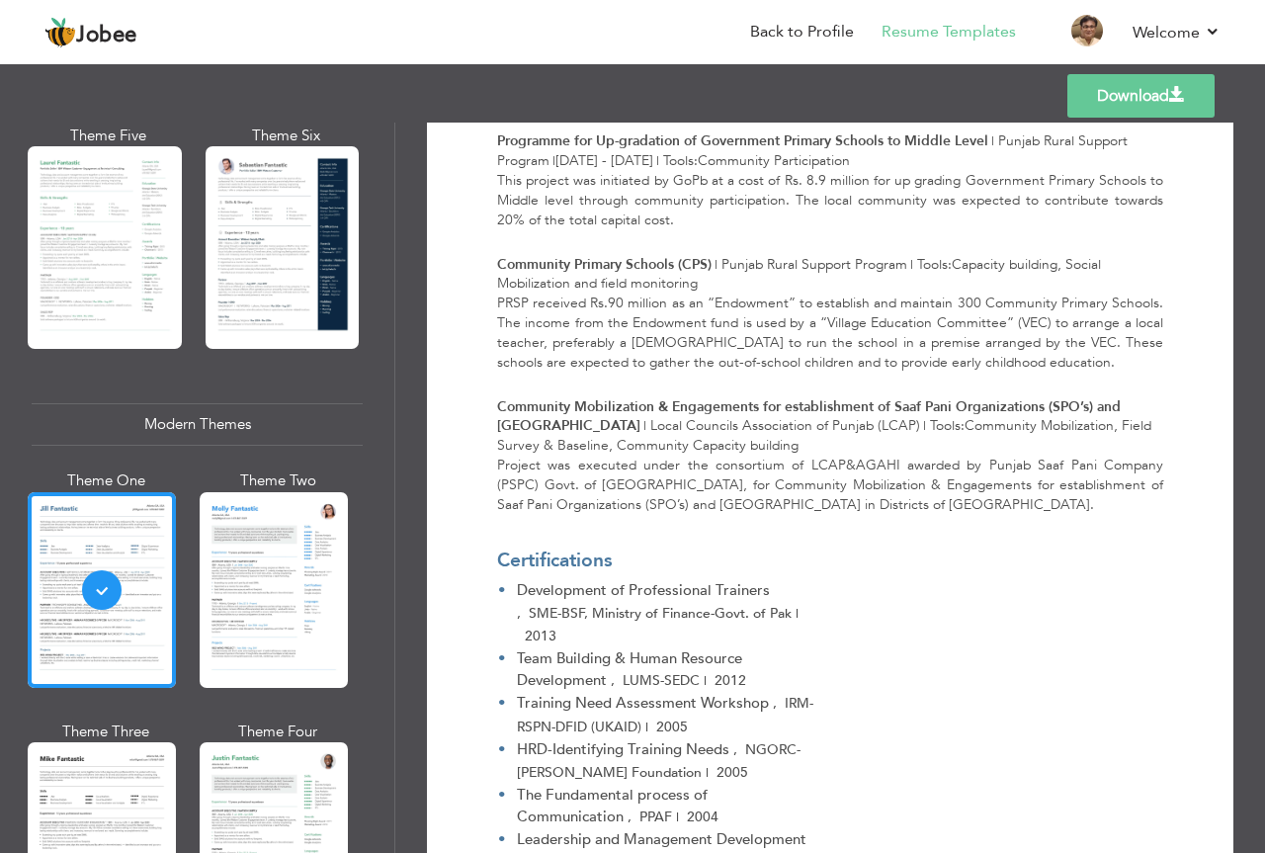
scroll to position [4461, 0]
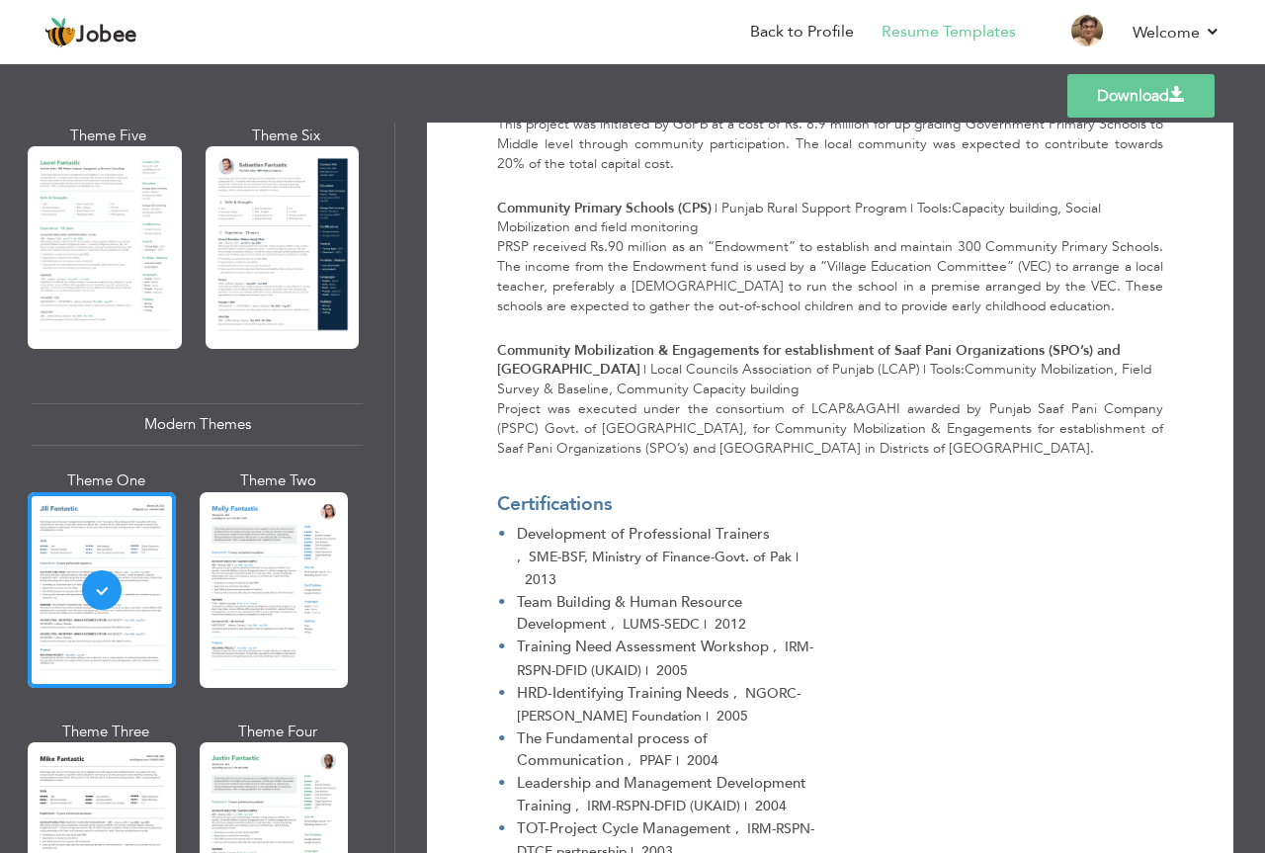
click at [1123, 89] on link "Download" at bounding box center [1140, 95] width 147 height 43
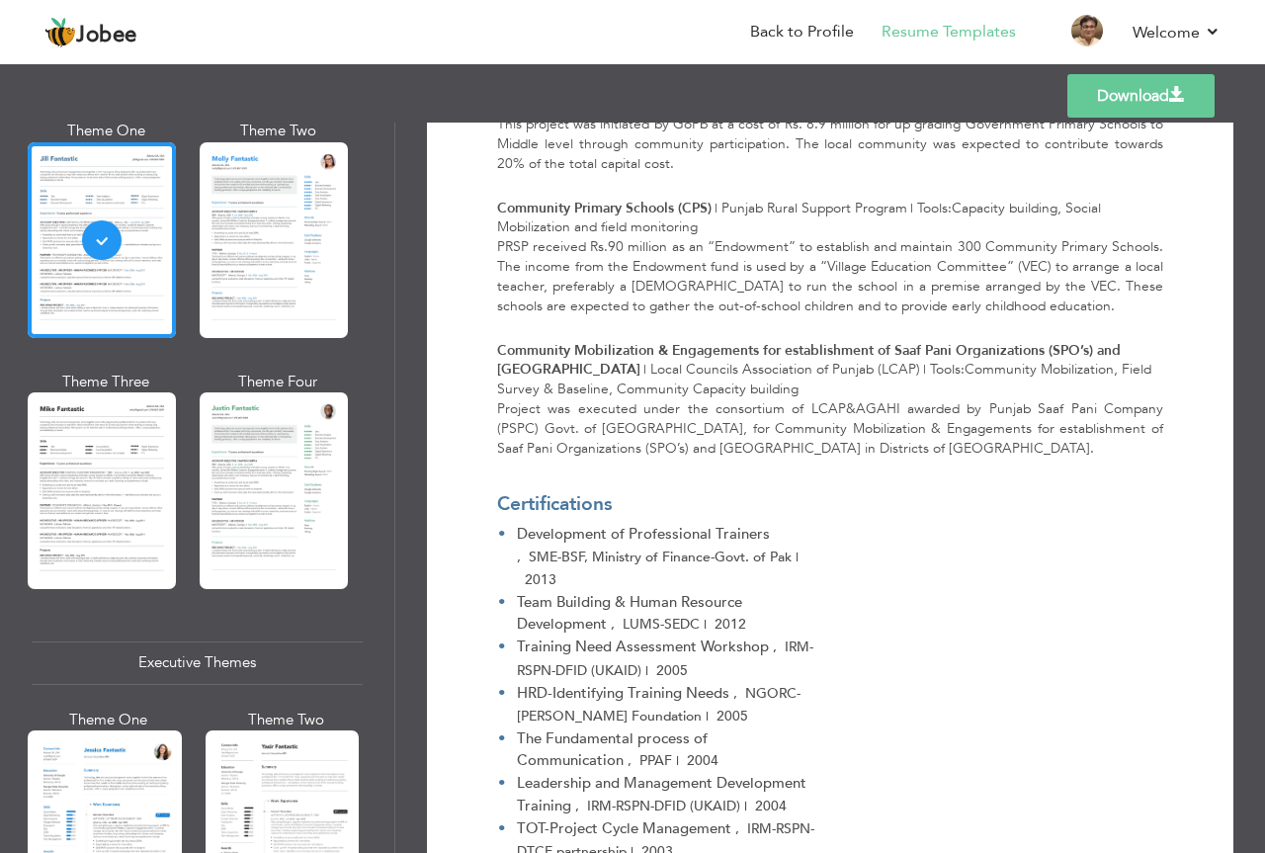
scroll to position [1028, 0]
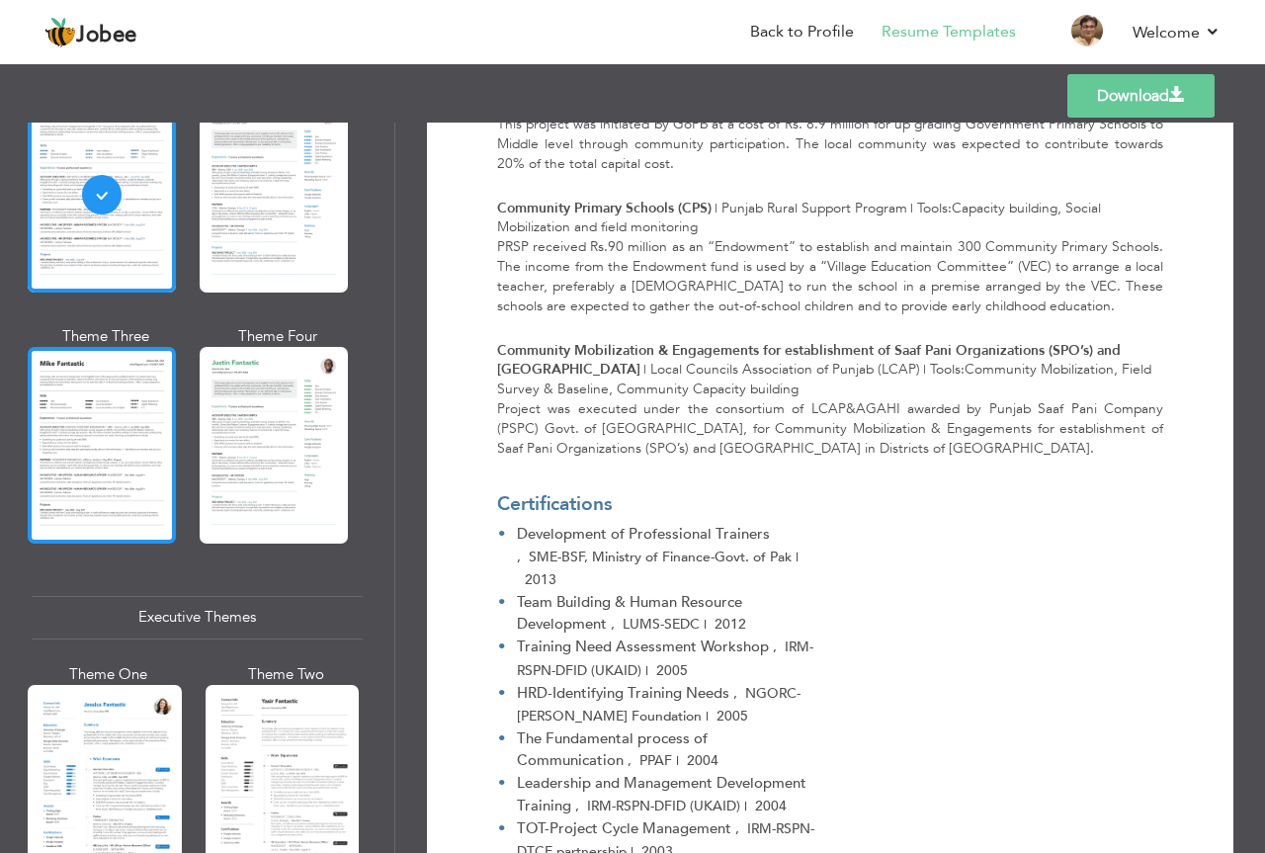
click at [109, 438] on div at bounding box center [102, 445] width 148 height 196
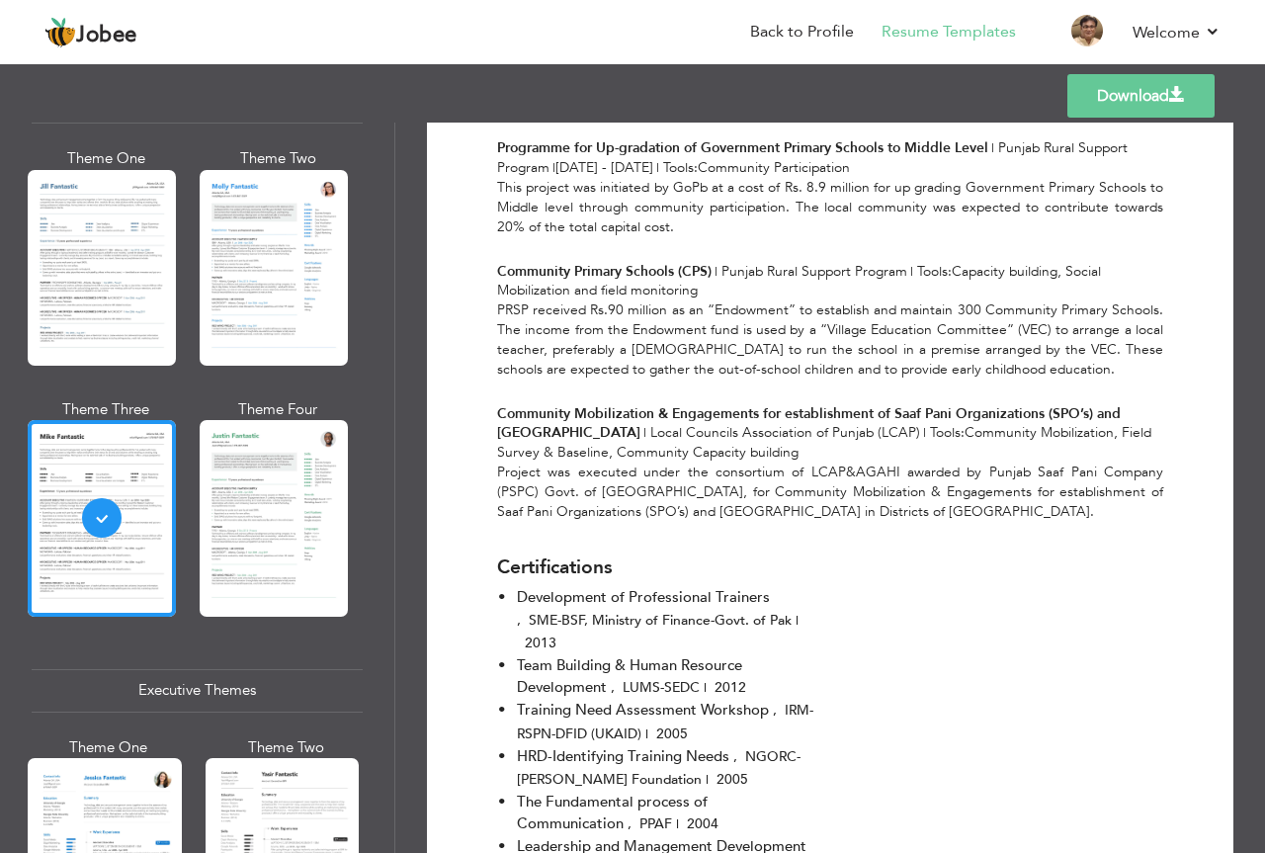
scroll to position [4461, 0]
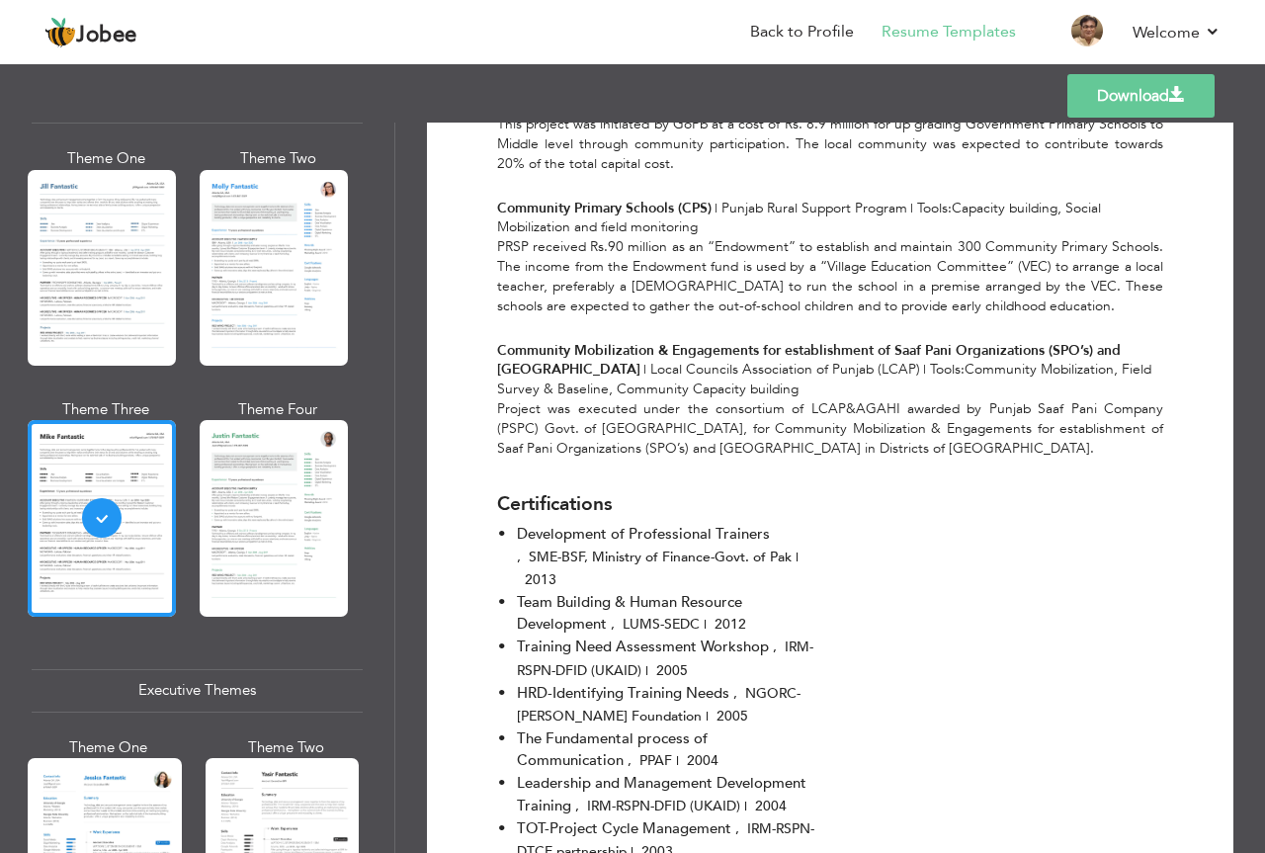
click at [1129, 99] on link "Download" at bounding box center [1140, 95] width 147 height 43
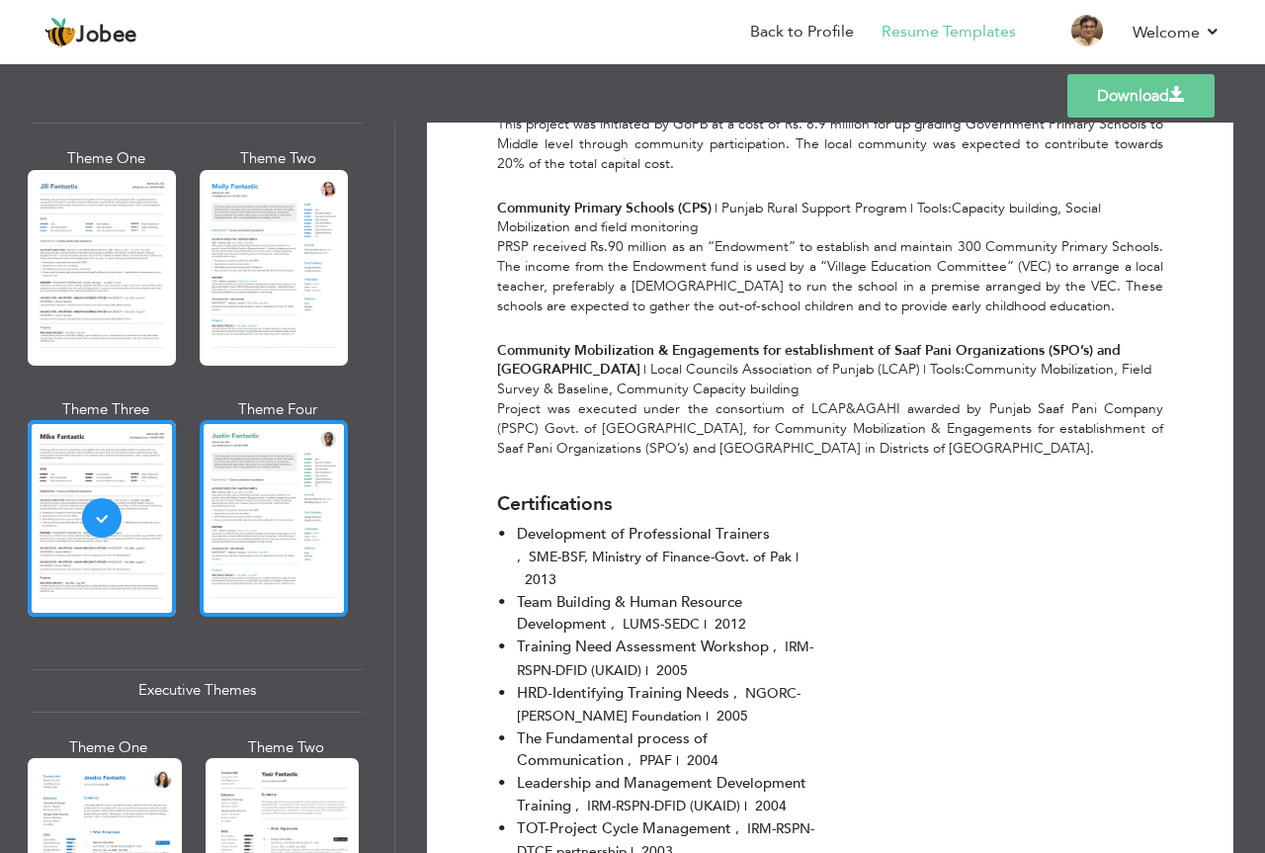
click at [293, 500] on div at bounding box center [274, 518] width 148 height 196
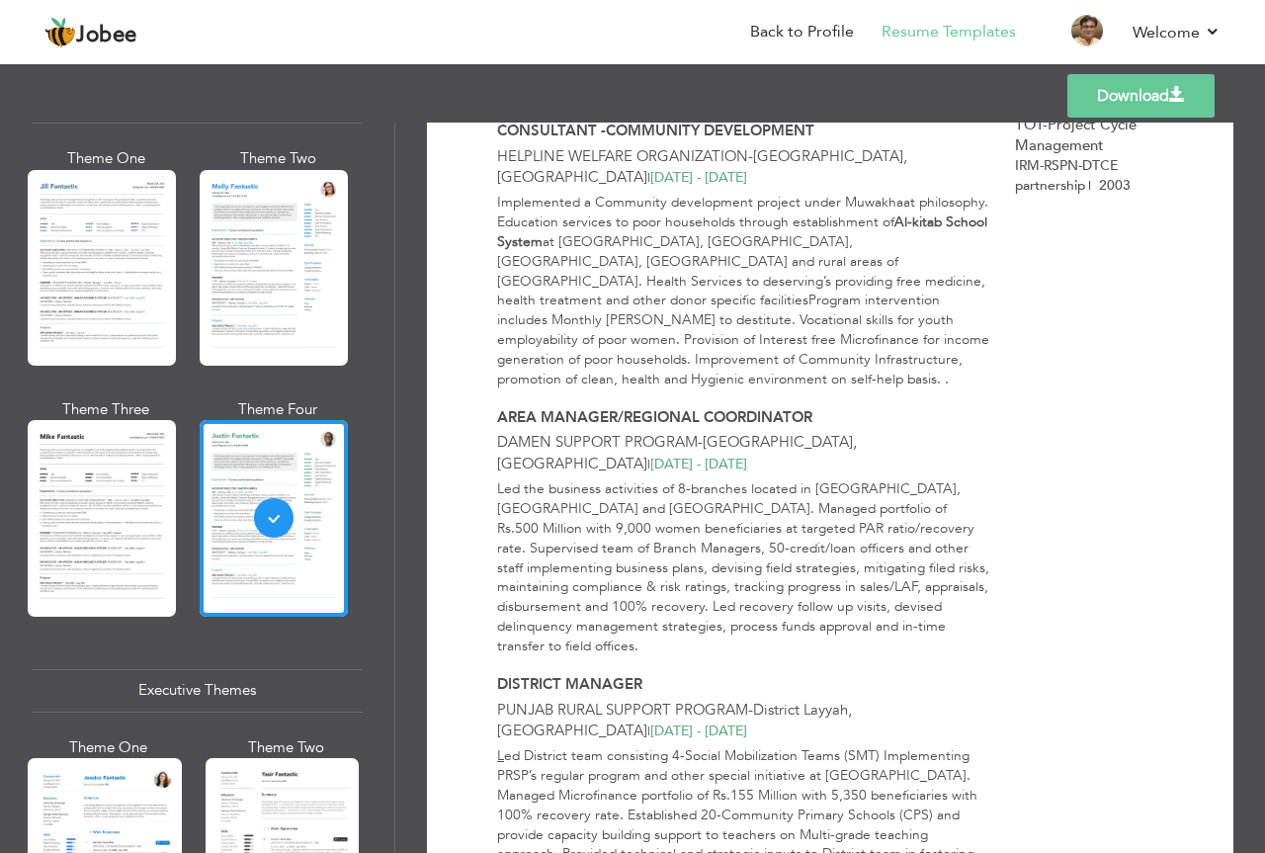
scroll to position [1383, 0]
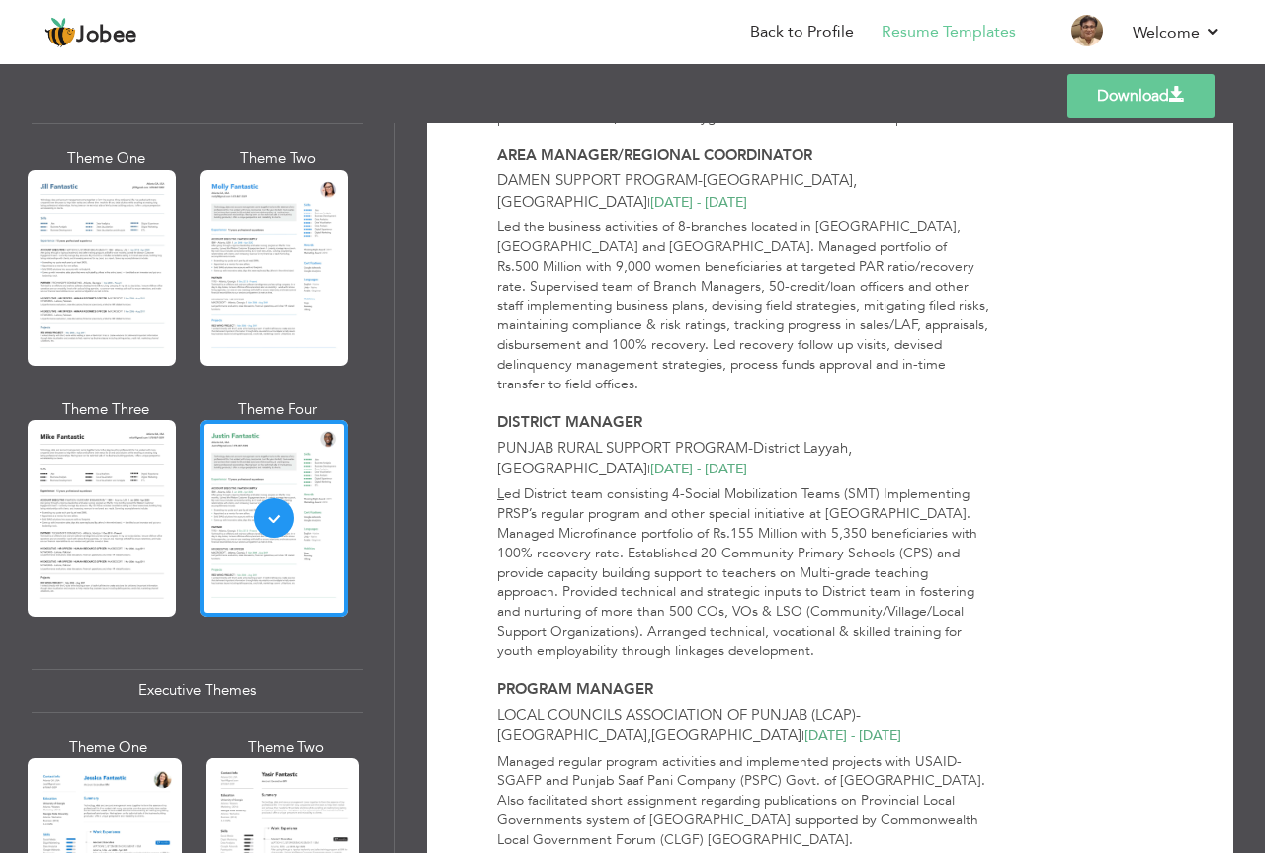
drag, startPoint x: 395, startPoint y: 417, endPoint x: 392, endPoint y: 448, distance: 30.8
click at [396, 501] on div "Download [PERSON_NAME] [GEOGRAPHIC_DATA] , [GEOGRAPHIC_DATA] [GEOGRAPHIC_DATA] …" at bounding box center [830, 488] width 870 height 730
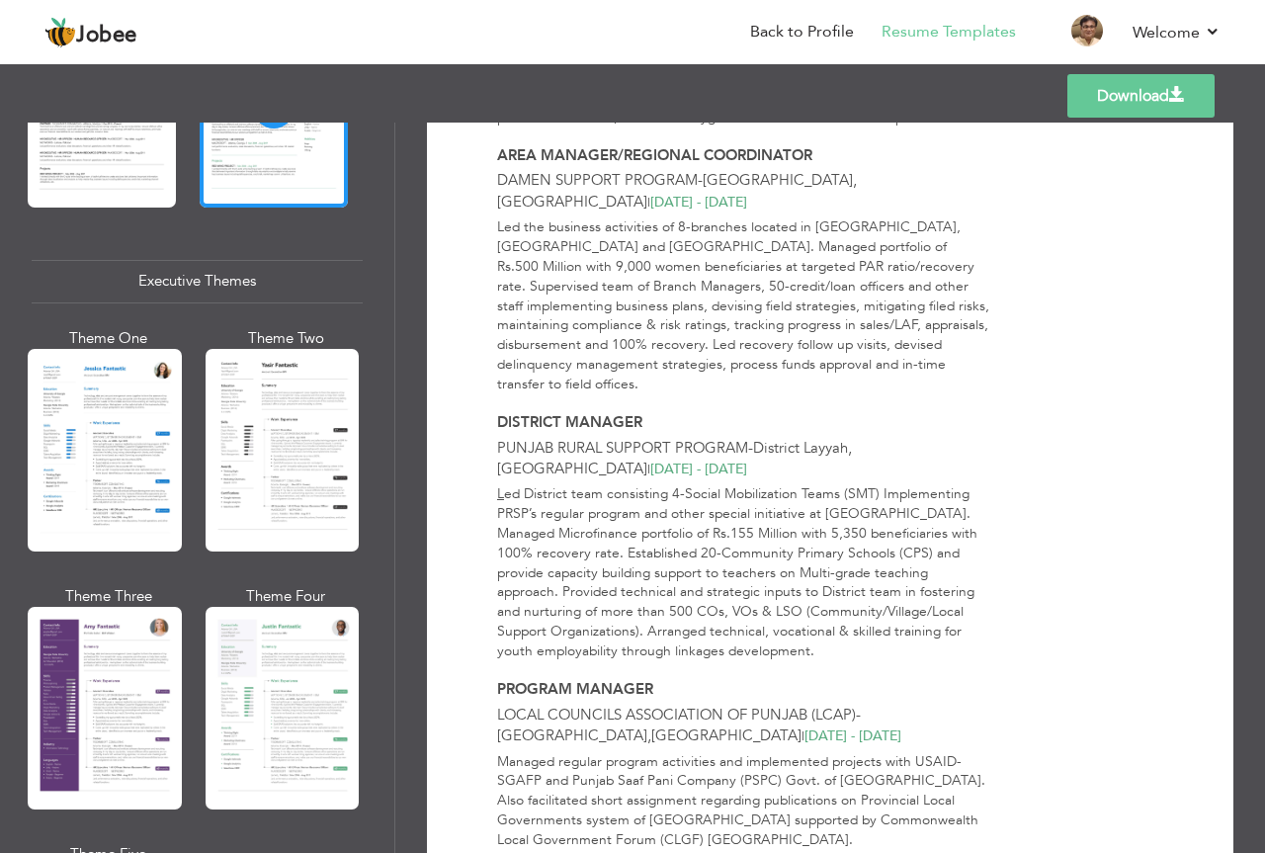
scroll to position [1395, 0]
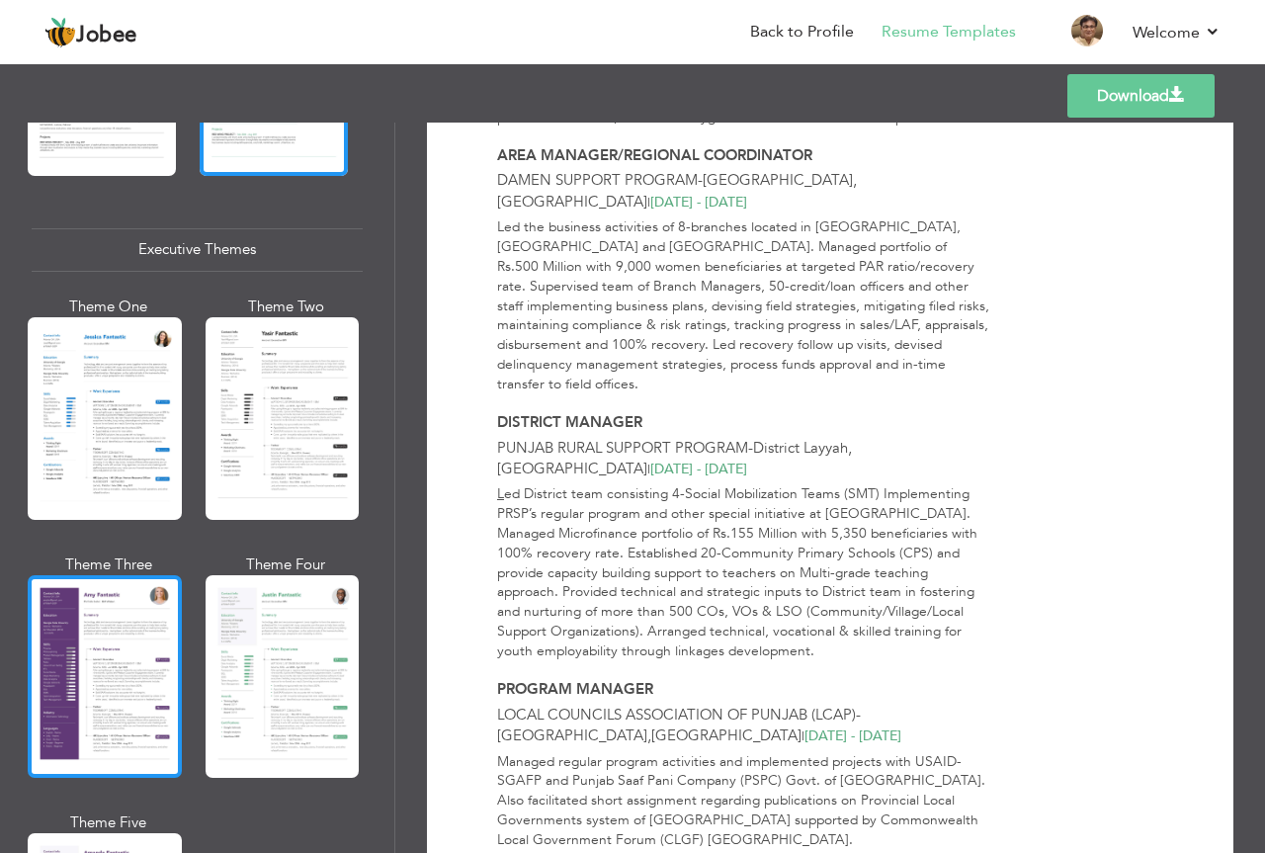
click at [135, 662] on div at bounding box center [105, 676] width 154 height 203
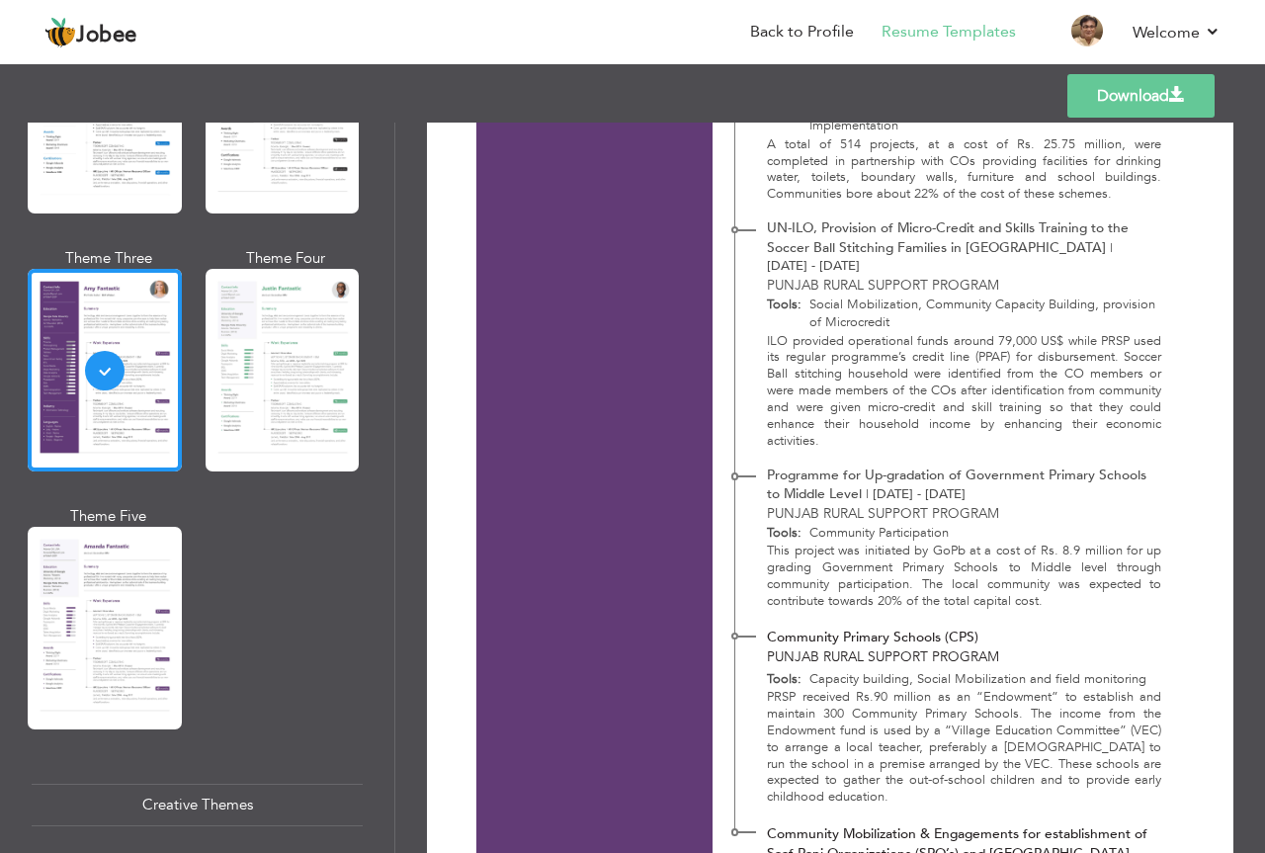
scroll to position [1795, 0]
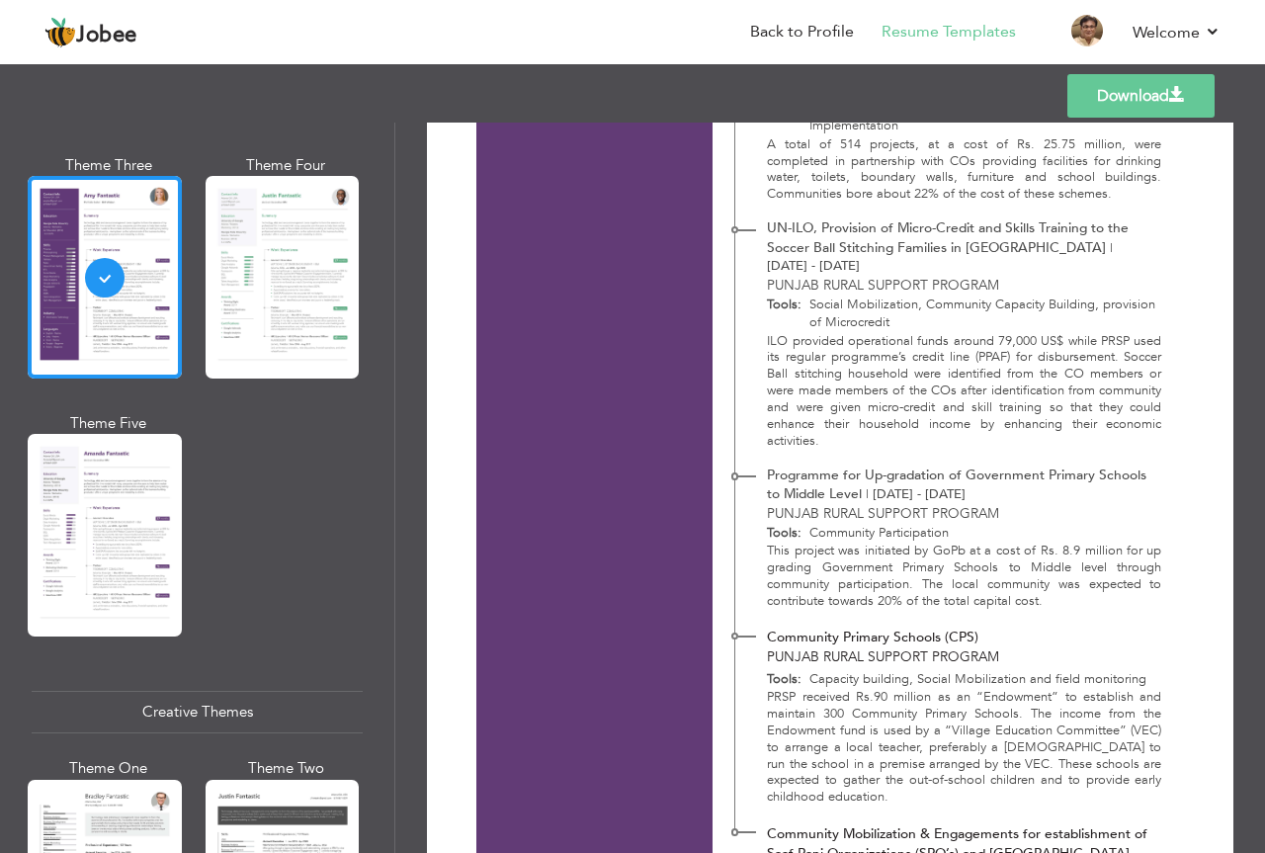
drag, startPoint x: 97, startPoint y: 543, endPoint x: 108, endPoint y: 542, distance: 10.9
click at [100, 542] on div at bounding box center [105, 535] width 154 height 203
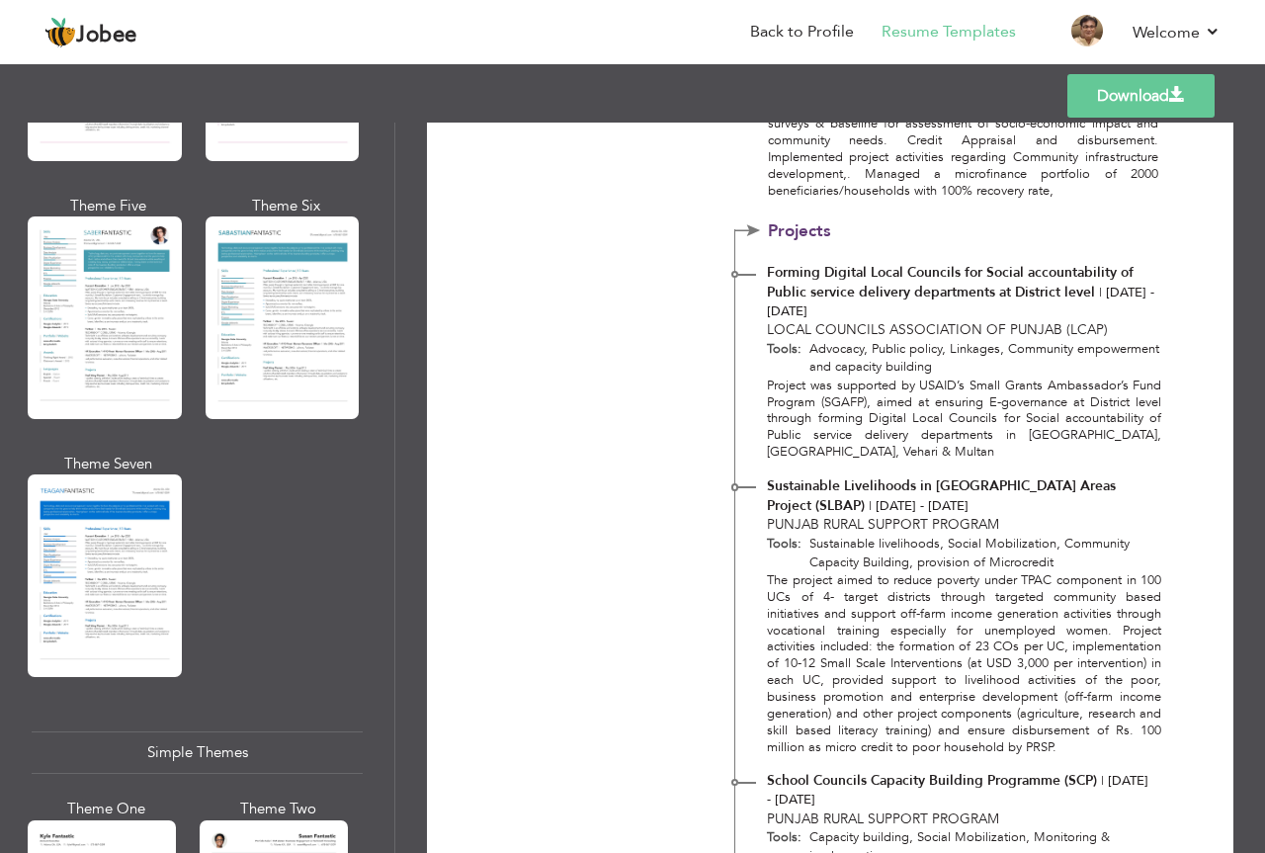
scroll to position [2889, 0]
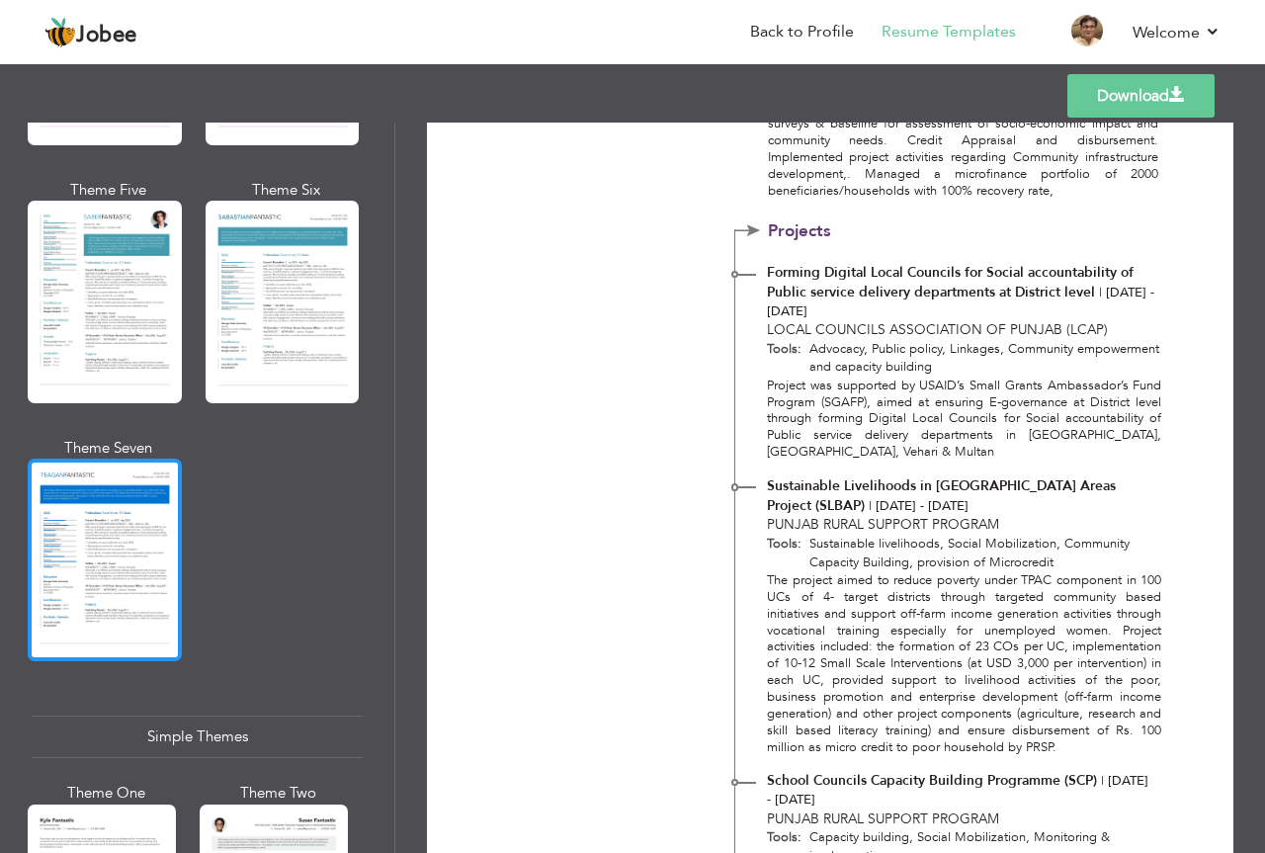
click at [115, 574] on div at bounding box center [105, 560] width 154 height 203
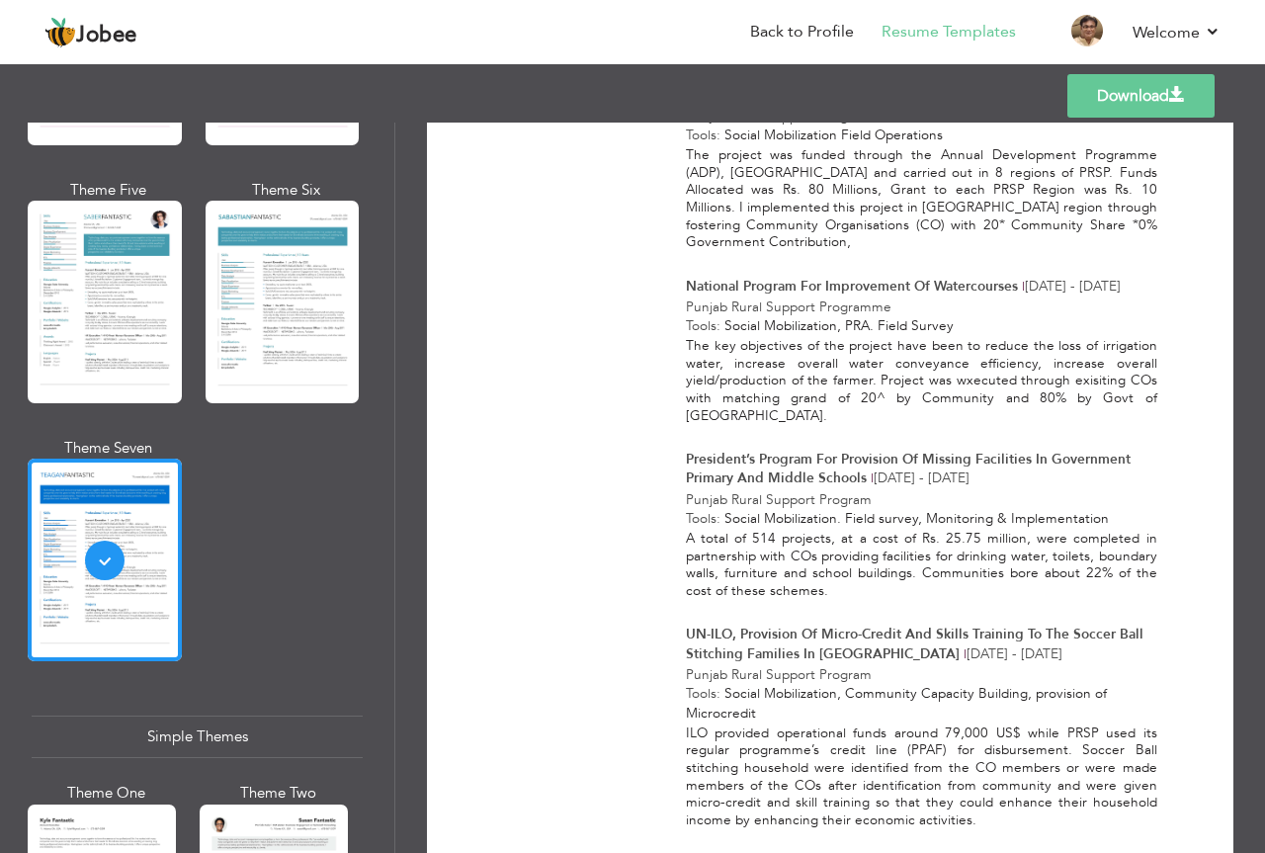
scroll to position [4699, 0]
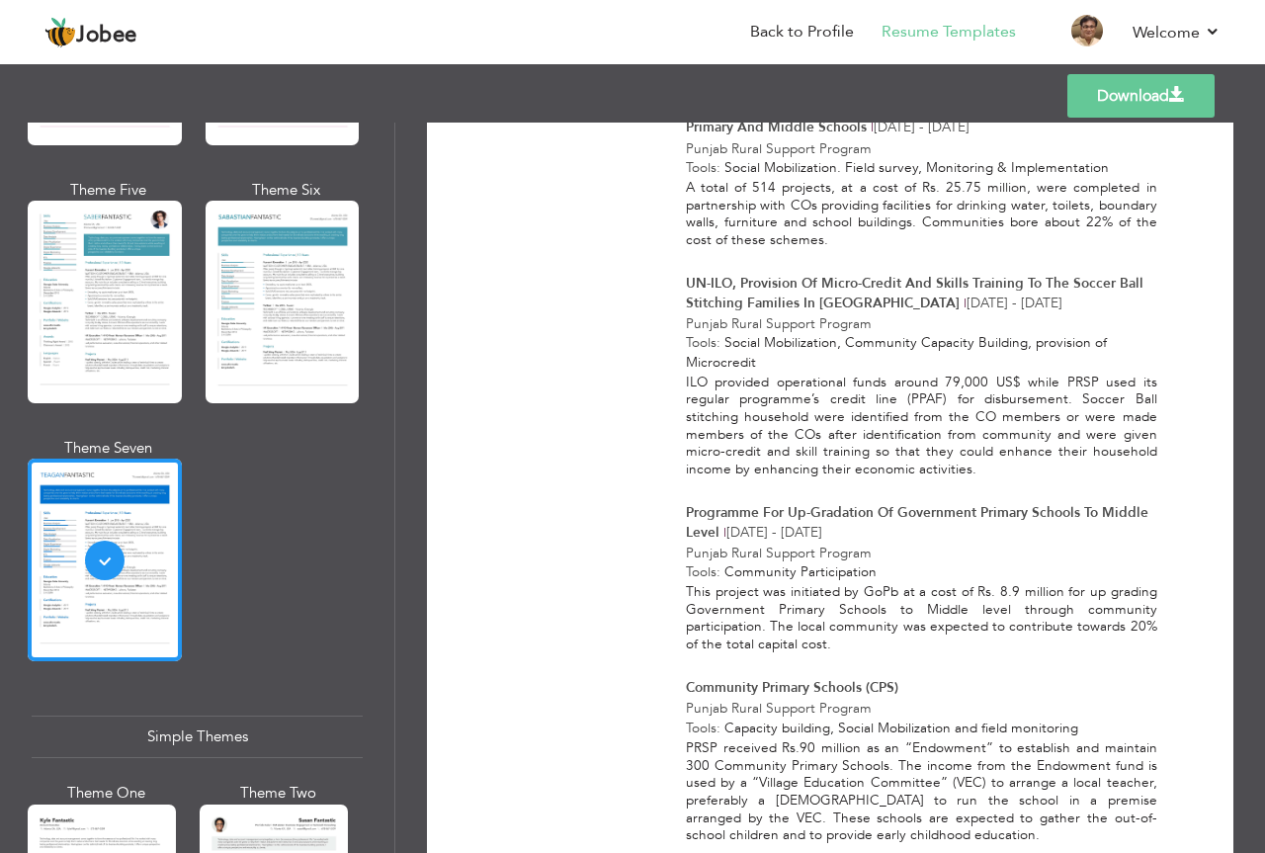
click at [1161, 100] on link "Download" at bounding box center [1140, 95] width 147 height 43
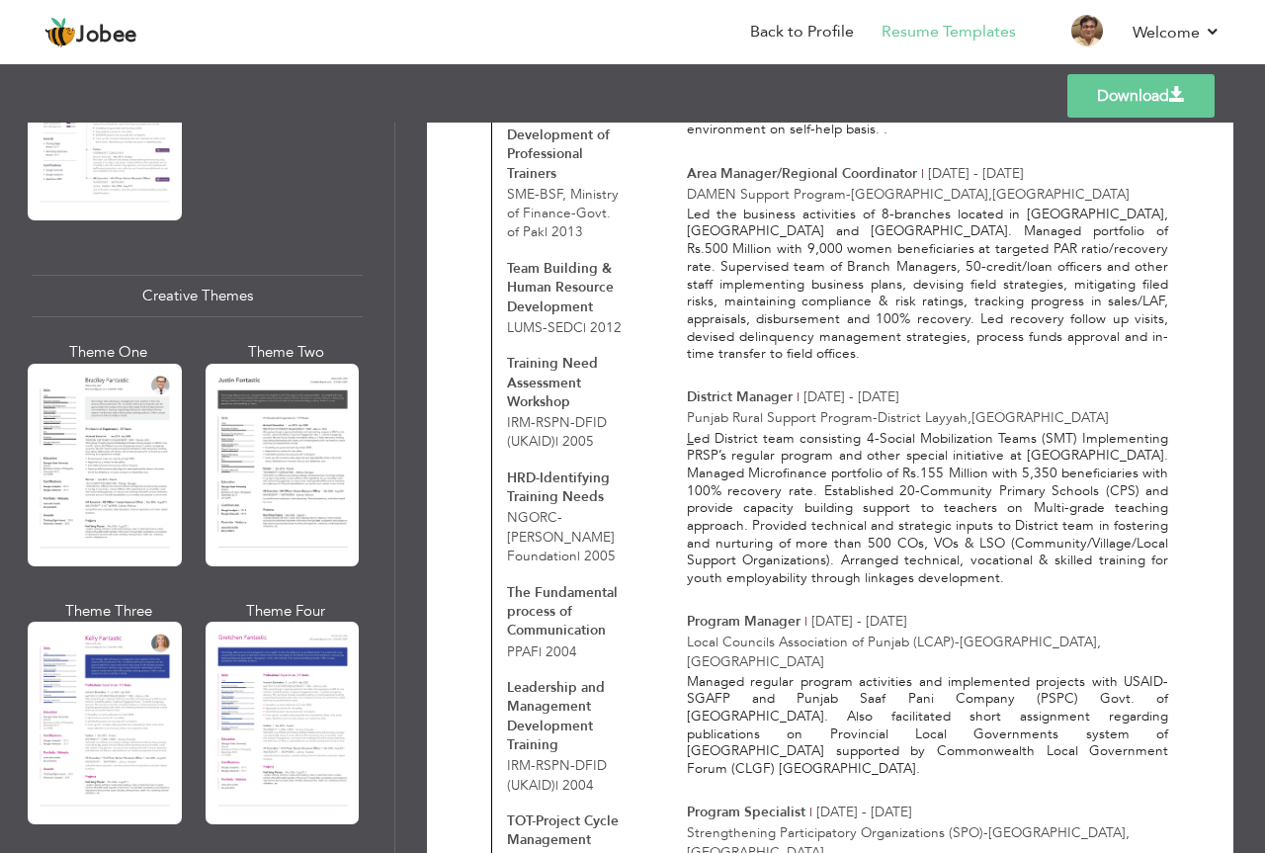
scroll to position [2212, 0]
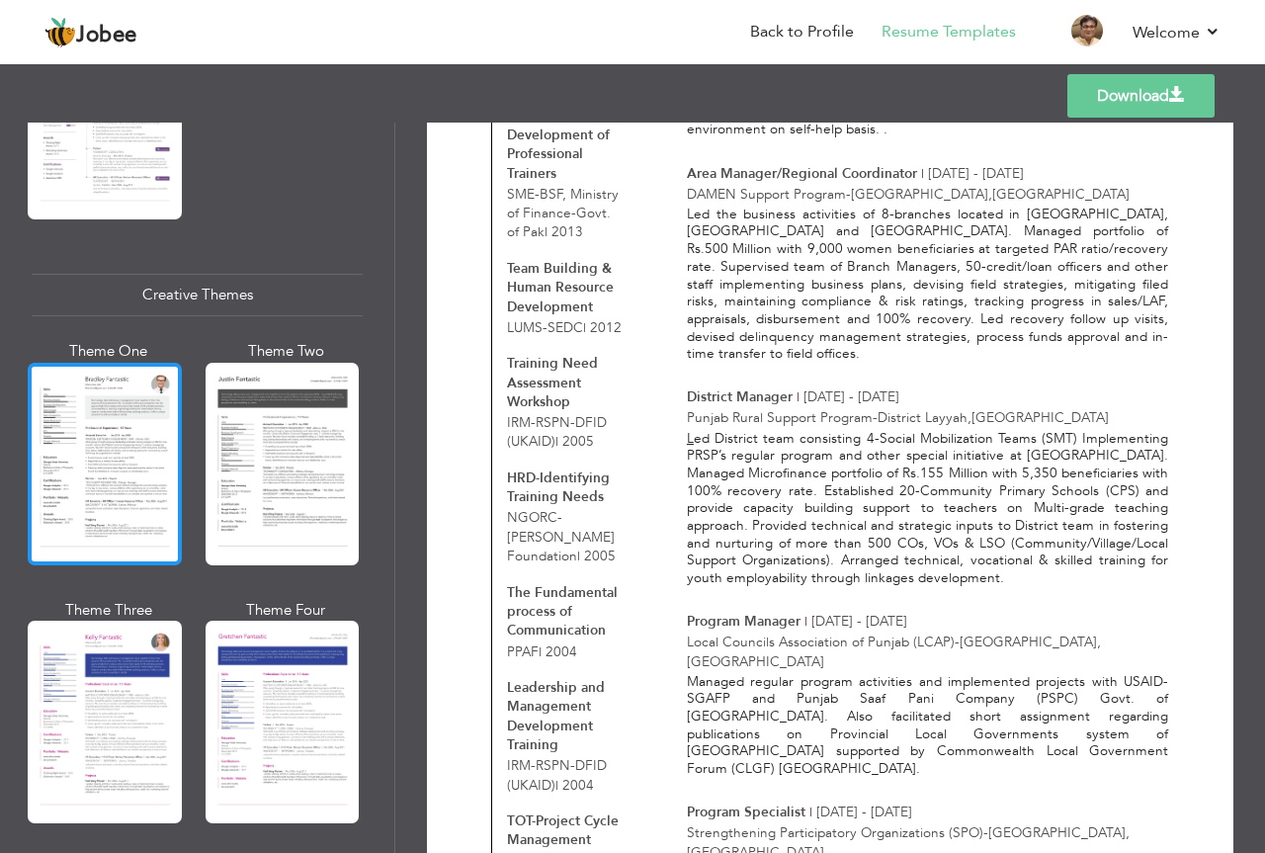
click at [112, 456] on div at bounding box center [105, 464] width 154 height 203
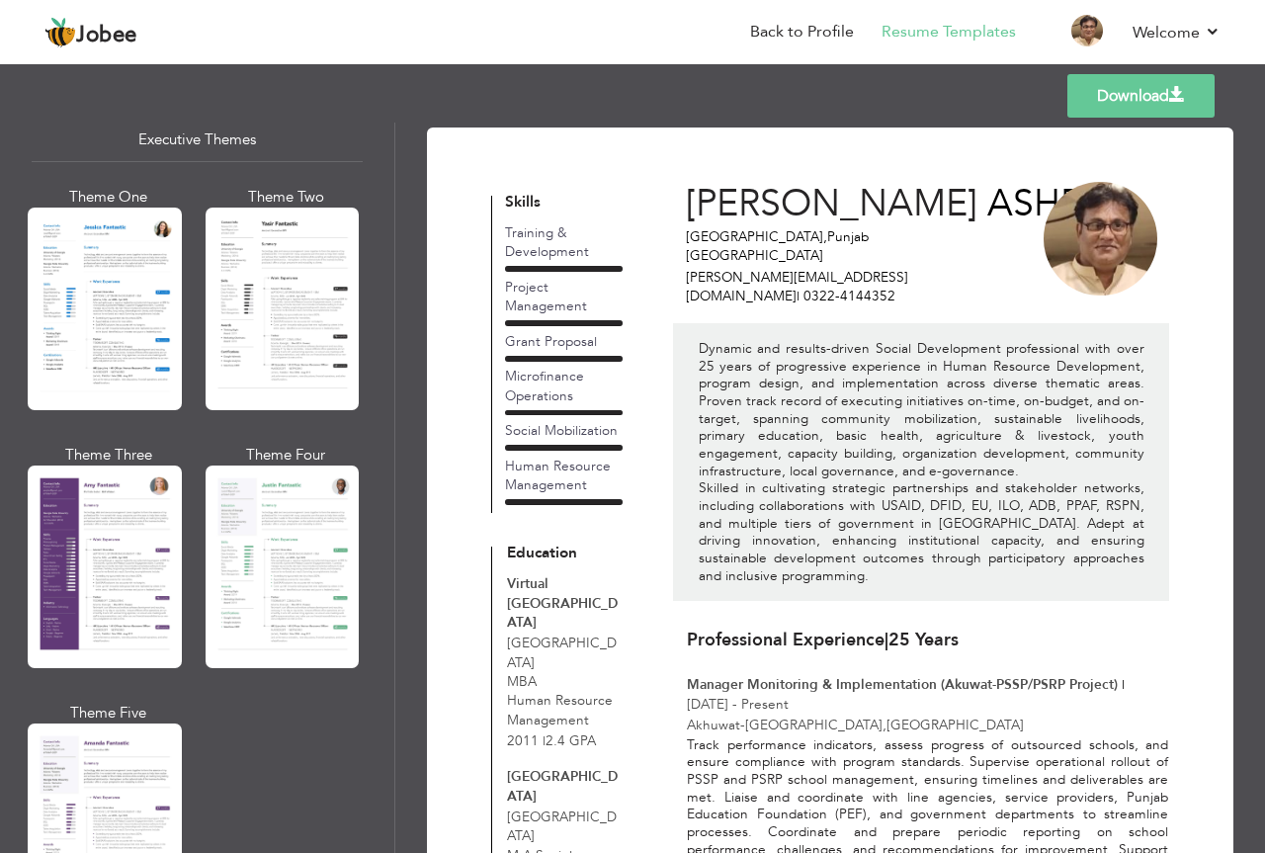
scroll to position [1521, 0]
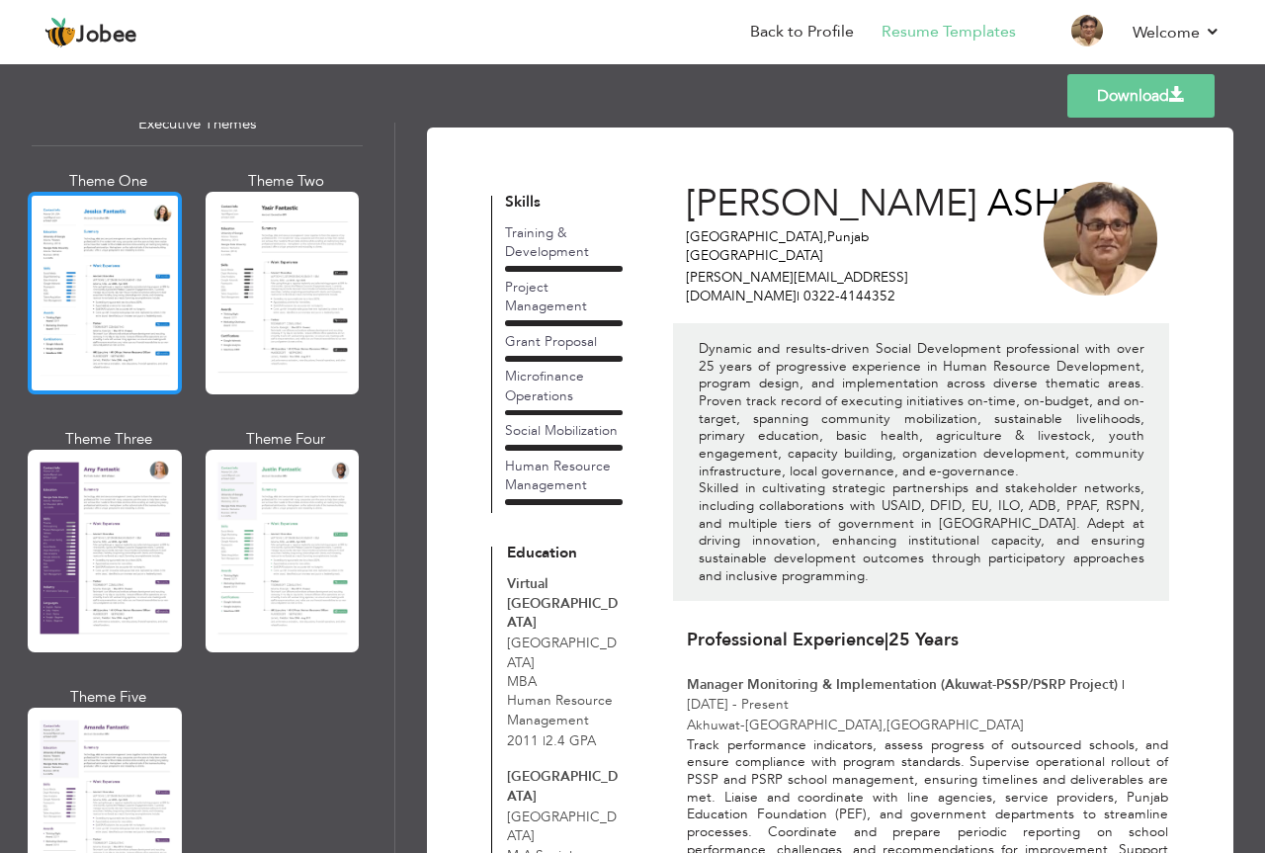
click at [103, 382] on div at bounding box center [105, 293] width 154 height 203
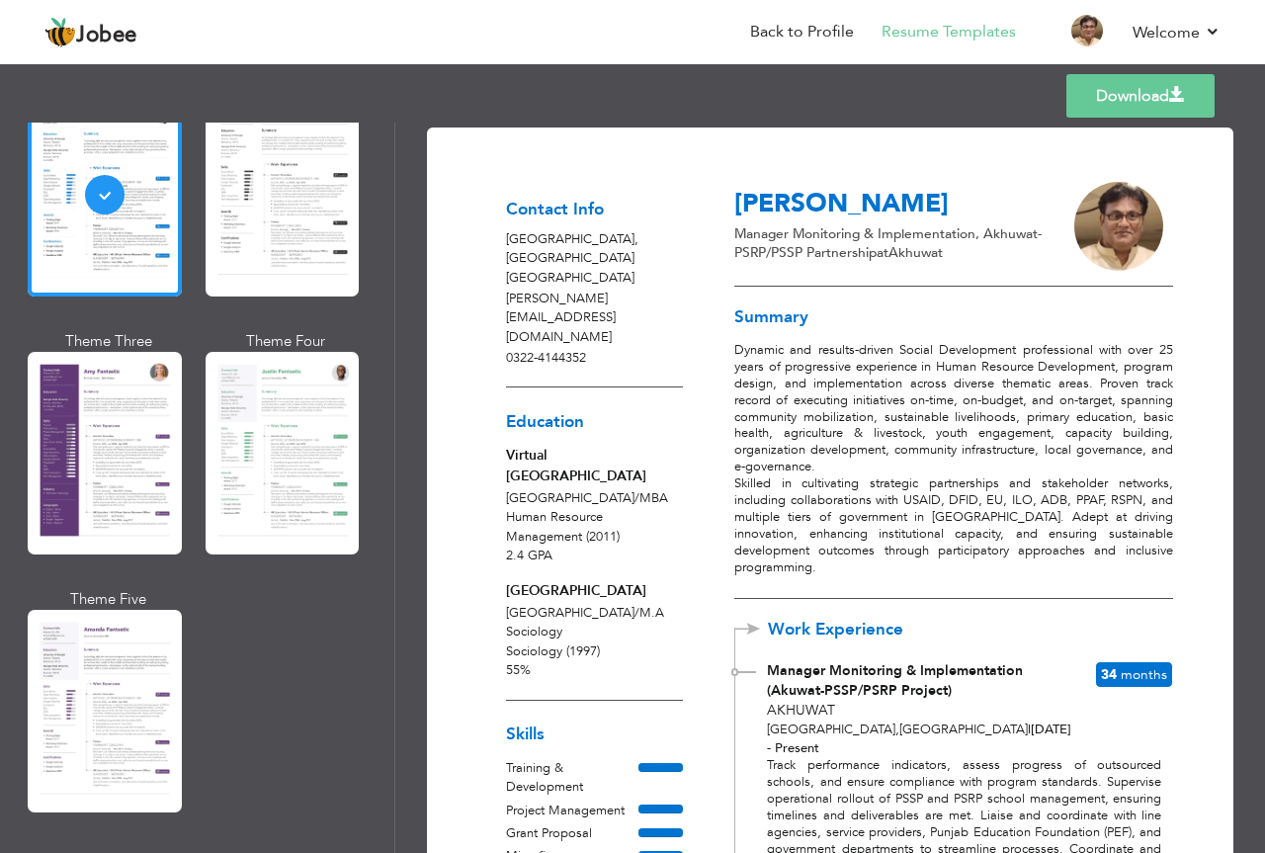
scroll to position [1618, 0]
drag, startPoint x: 398, startPoint y: 497, endPoint x: 398, endPoint y: 425, distance: 72.1
click at [398, 425] on div "Download Contact Info LAHORE , Punjab Pakistan ahmad.ashbal@hotmail.com 0322-41…" at bounding box center [830, 488] width 870 height 730
drag, startPoint x: 394, startPoint y: 474, endPoint x: 414, endPoint y: 338, distance: 137.8
click at [413, 334] on div "Professional Themes Theme One Theme Two Theme Three Theme Four" at bounding box center [632, 488] width 1265 height 730
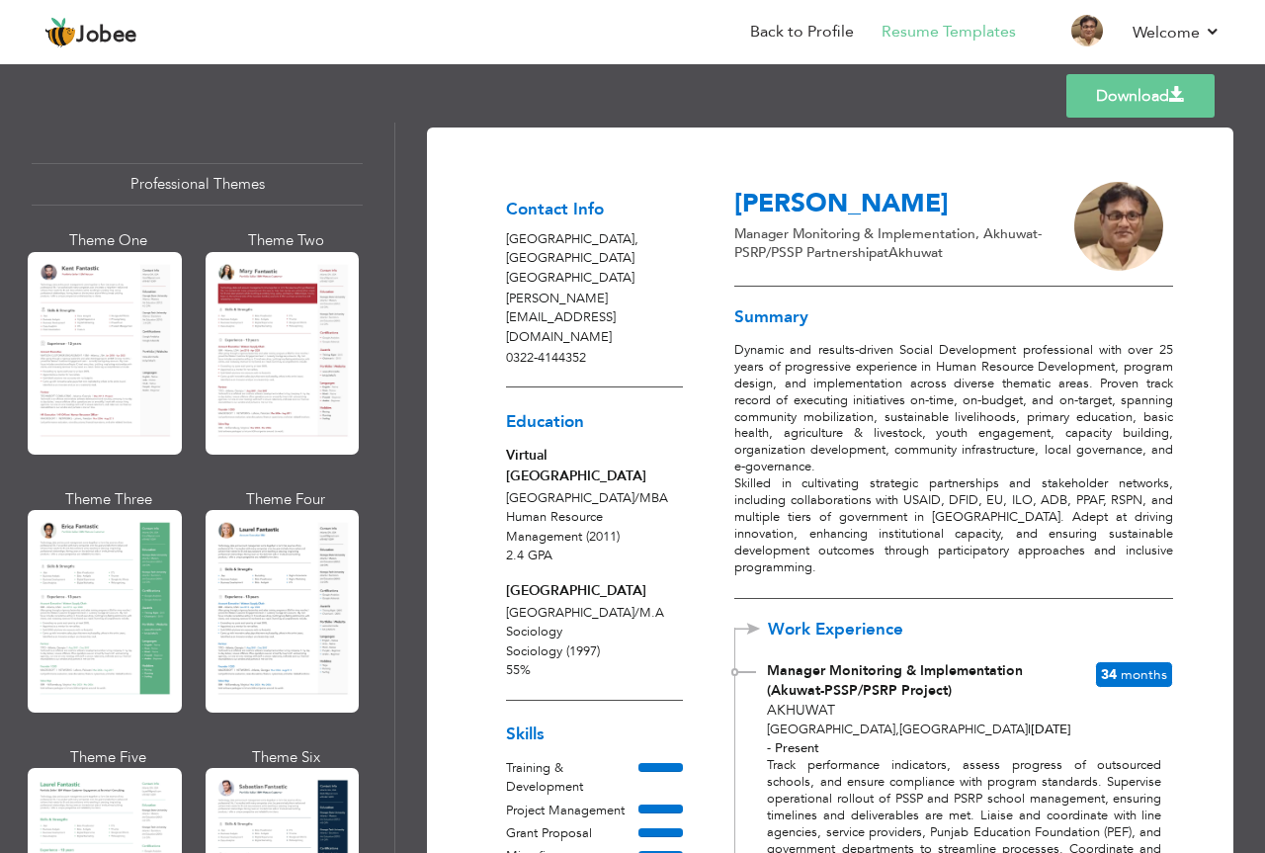
scroll to position [0, 0]
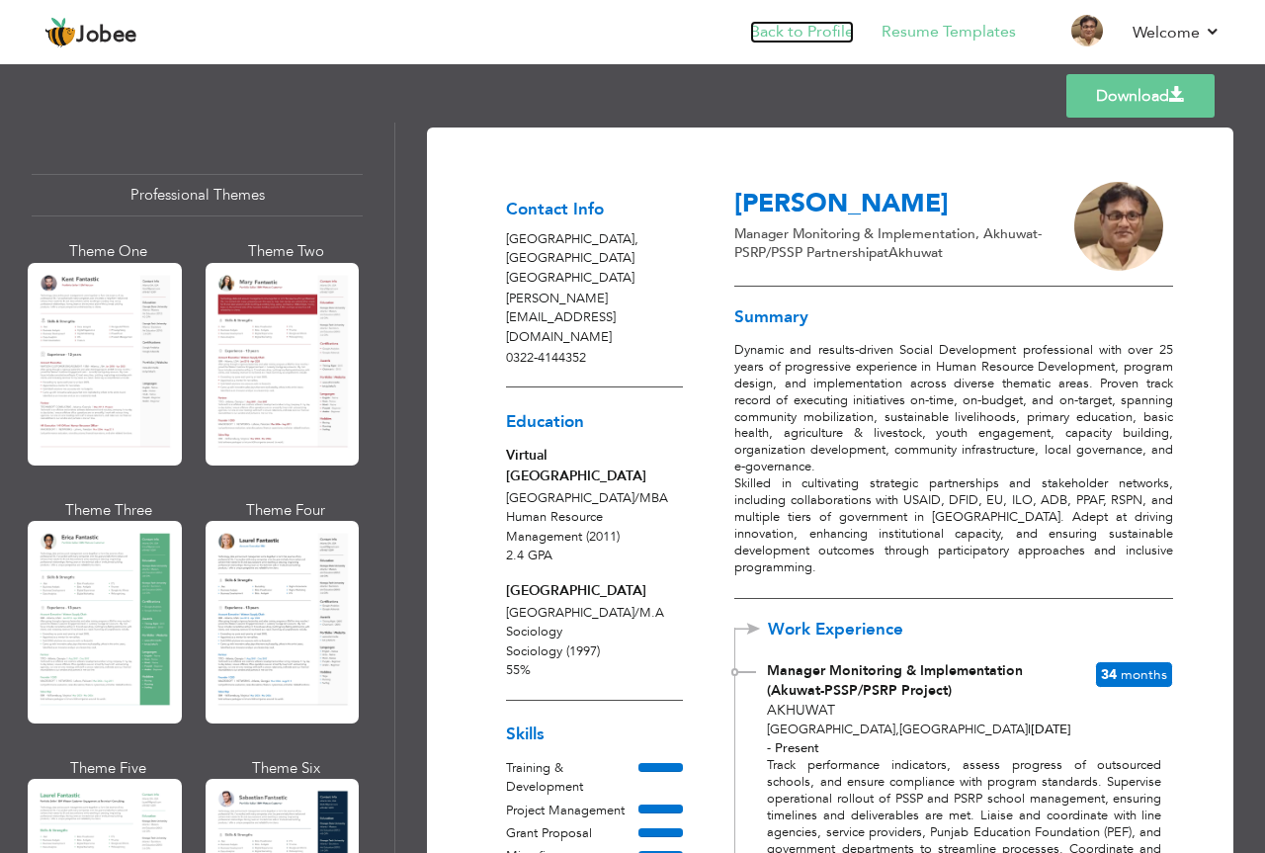
click at [823, 28] on link "Back to Profile" at bounding box center [802, 32] width 104 height 23
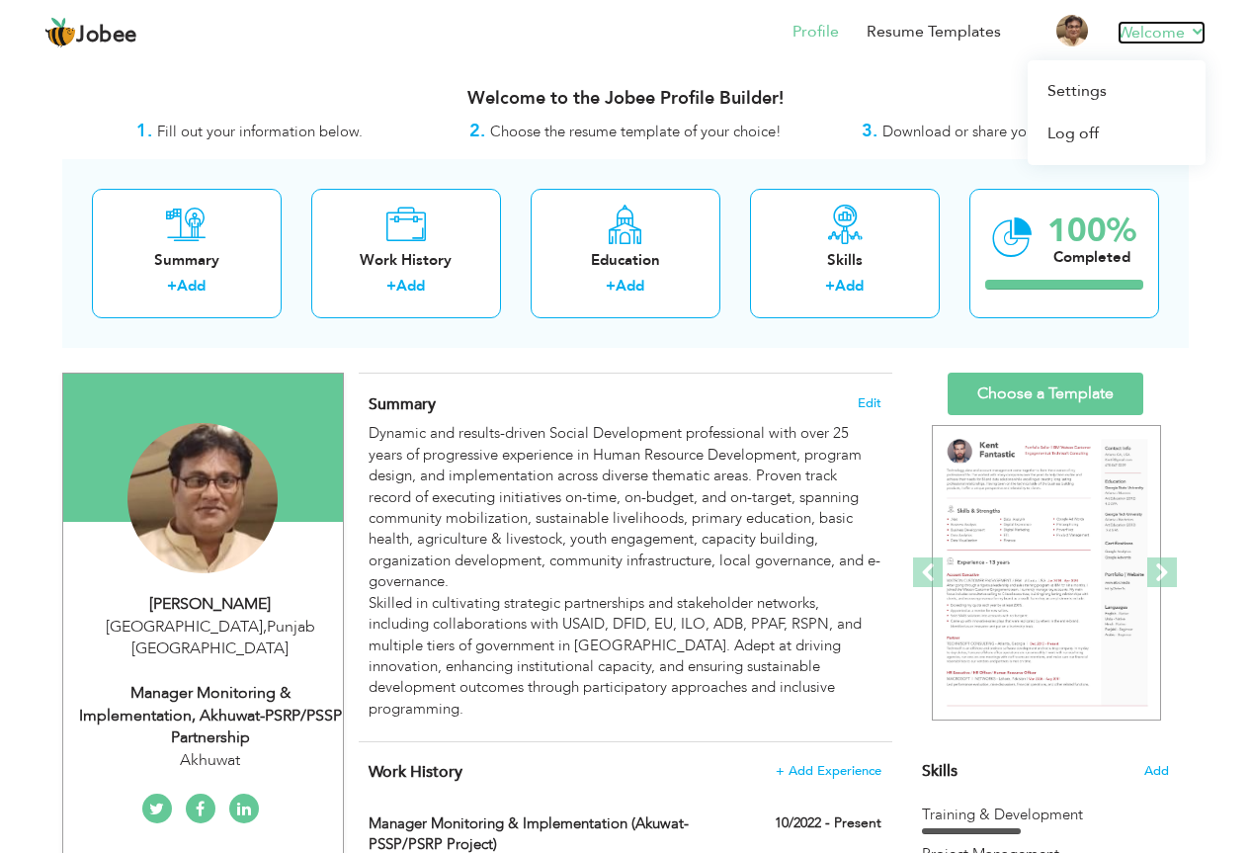
click at [1191, 30] on link "Welcome" at bounding box center [1162, 33] width 88 height 24
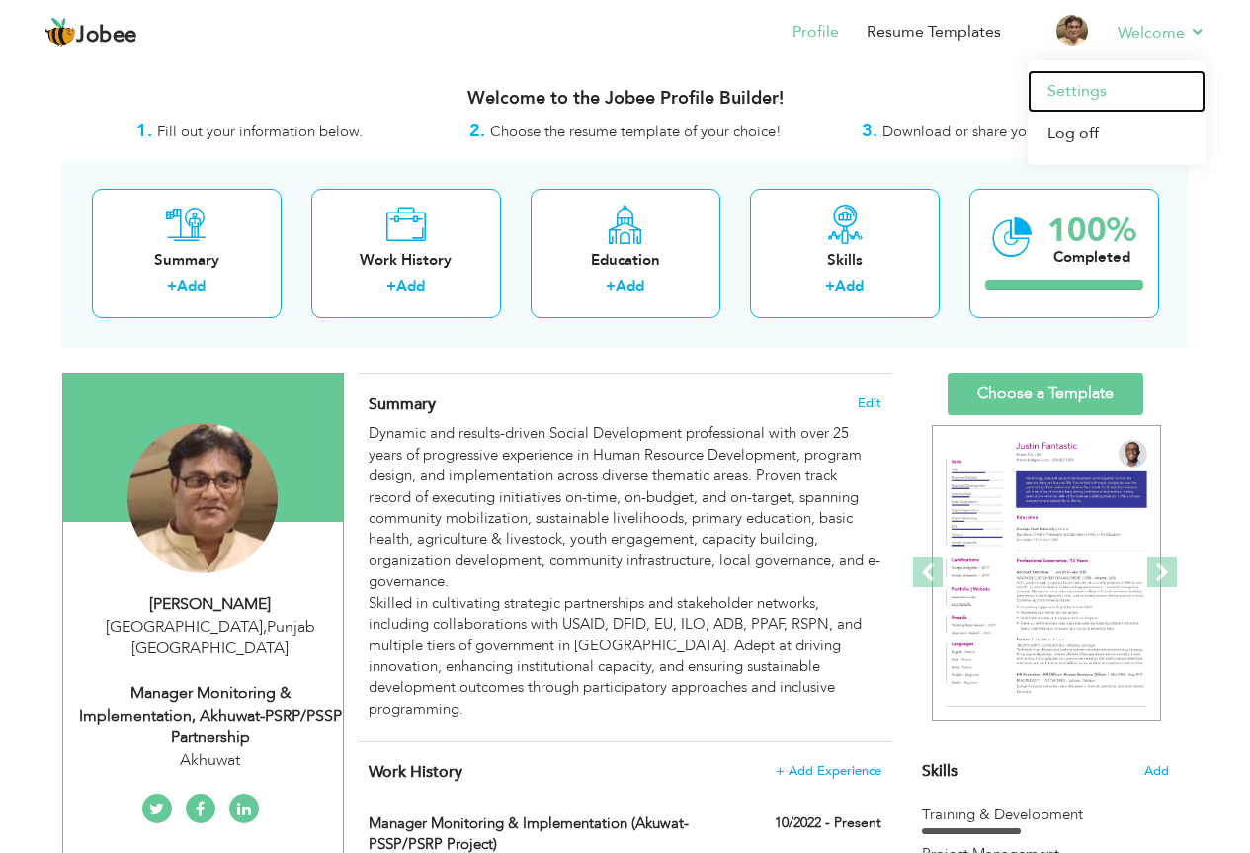
click at [1095, 91] on link "Settings" at bounding box center [1117, 91] width 178 height 42
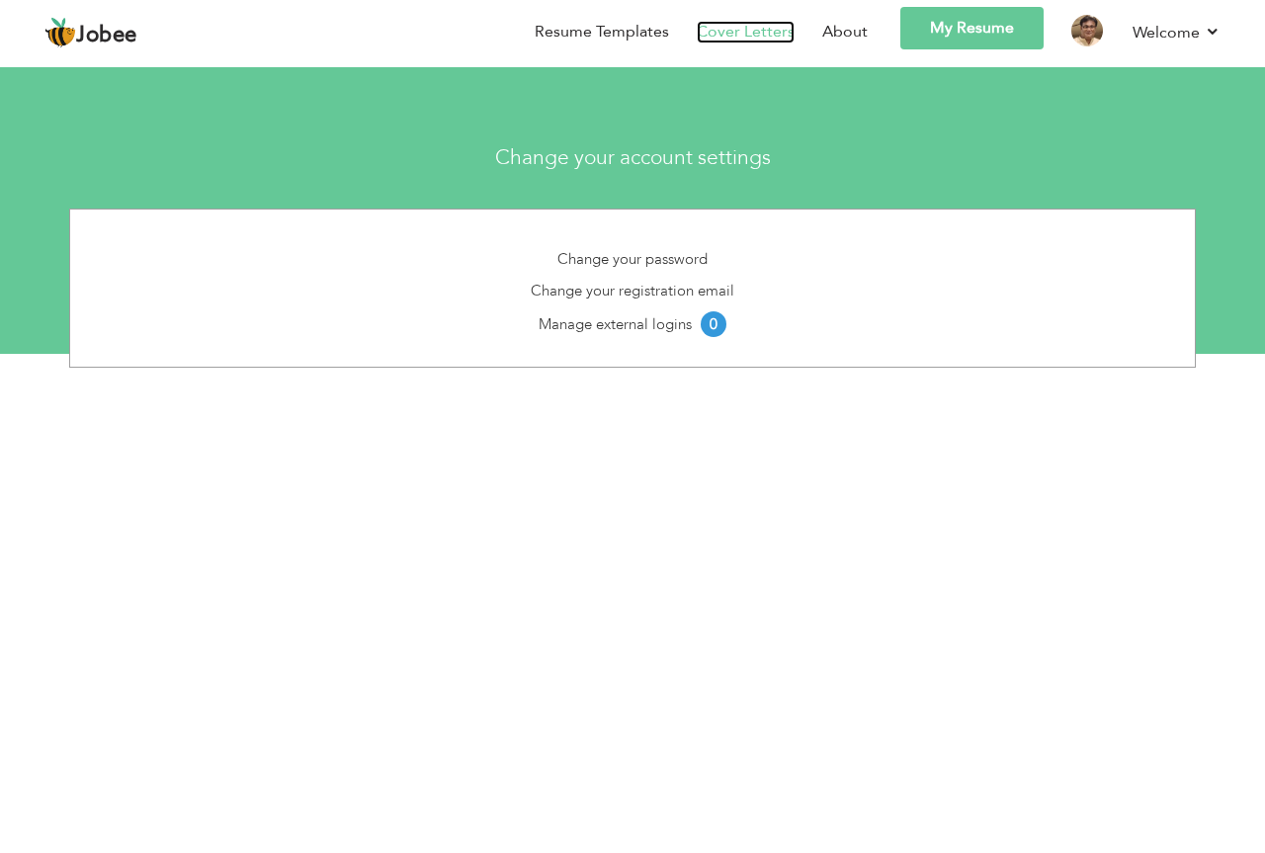
click at [773, 26] on link "Cover Letters" at bounding box center [746, 32] width 98 height 23
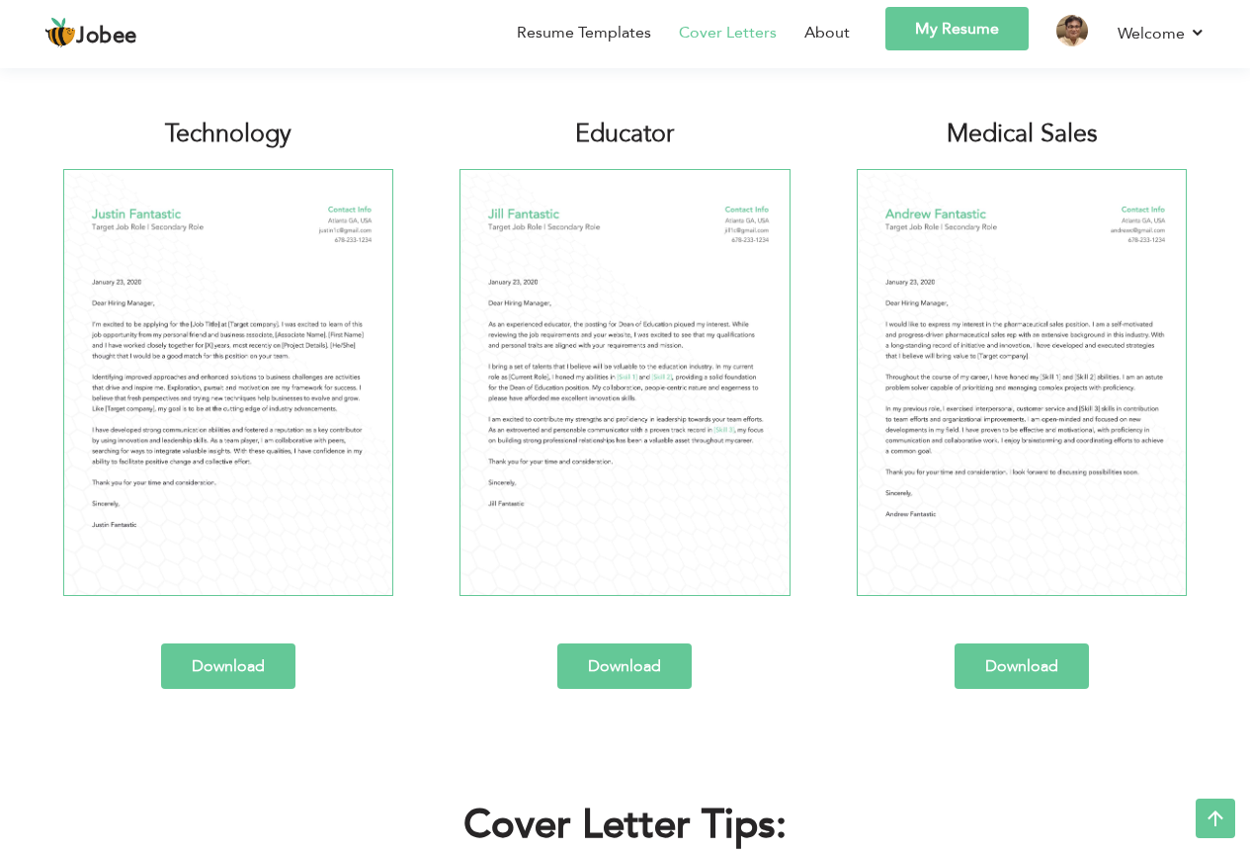
scroll to position [1103, 0]
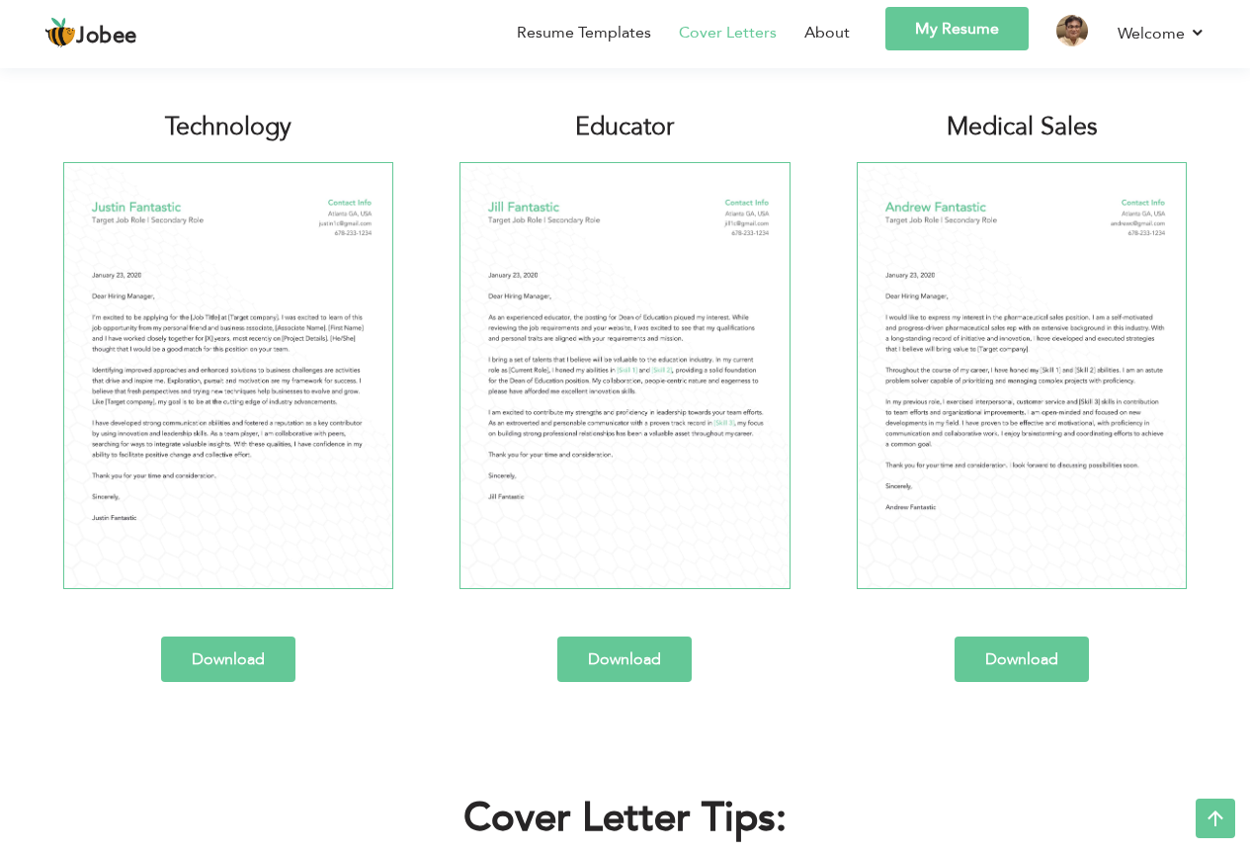
click at [641, 664] on link "Download" at bounding box center [624, 658] width 134 height 45
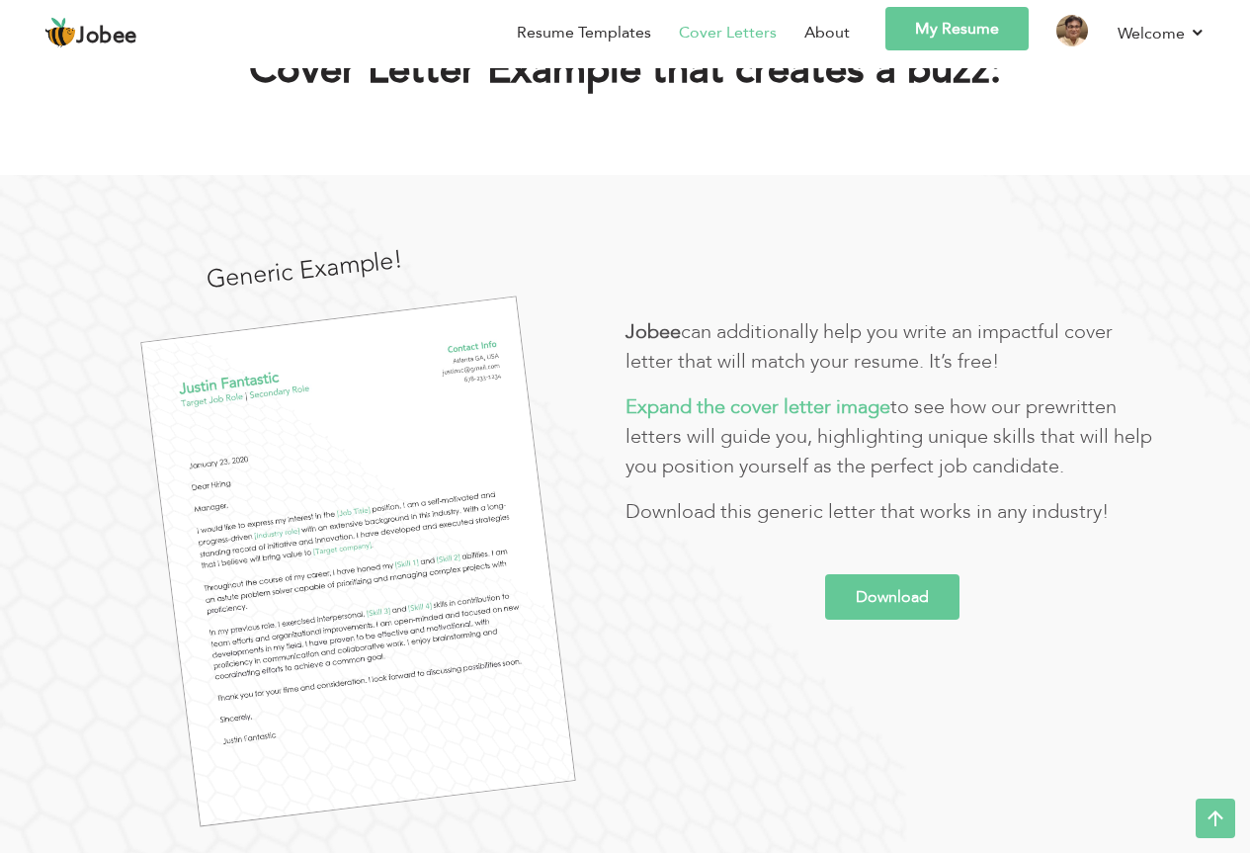
scroll to position [0, 0]
